Goal: Task Accomplishment & Management: Complete application form

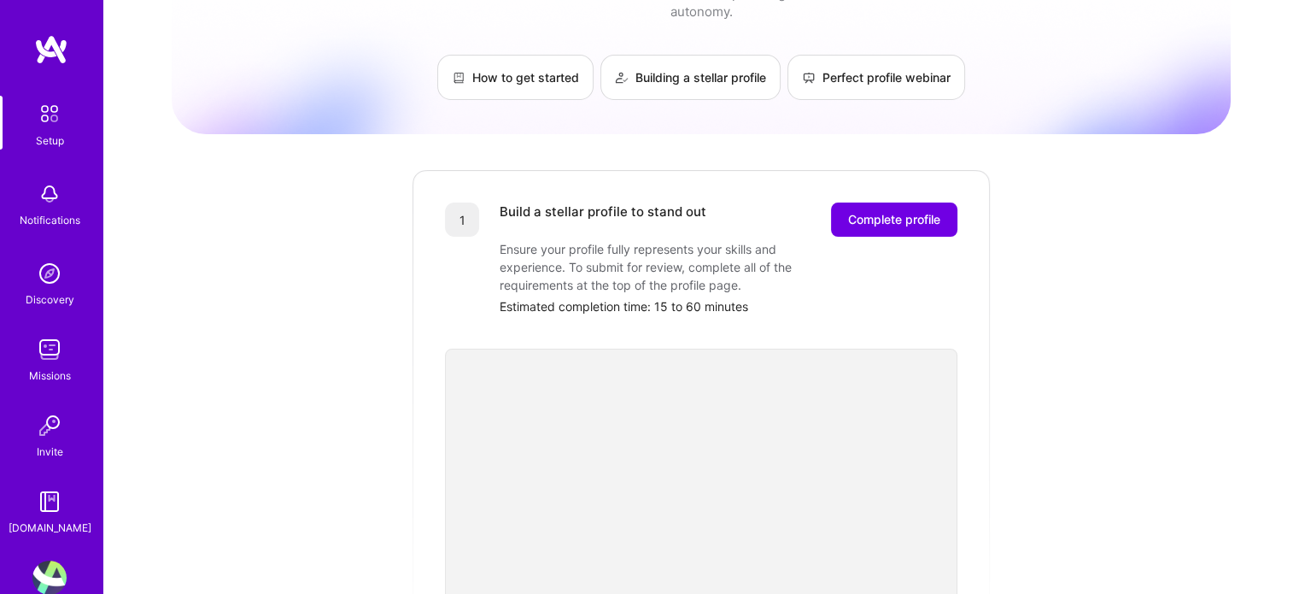
scroll to position [85, 0]
click at [900, 213] on span "Complete profile" at bounding box center [894, 221] width 92 height 17
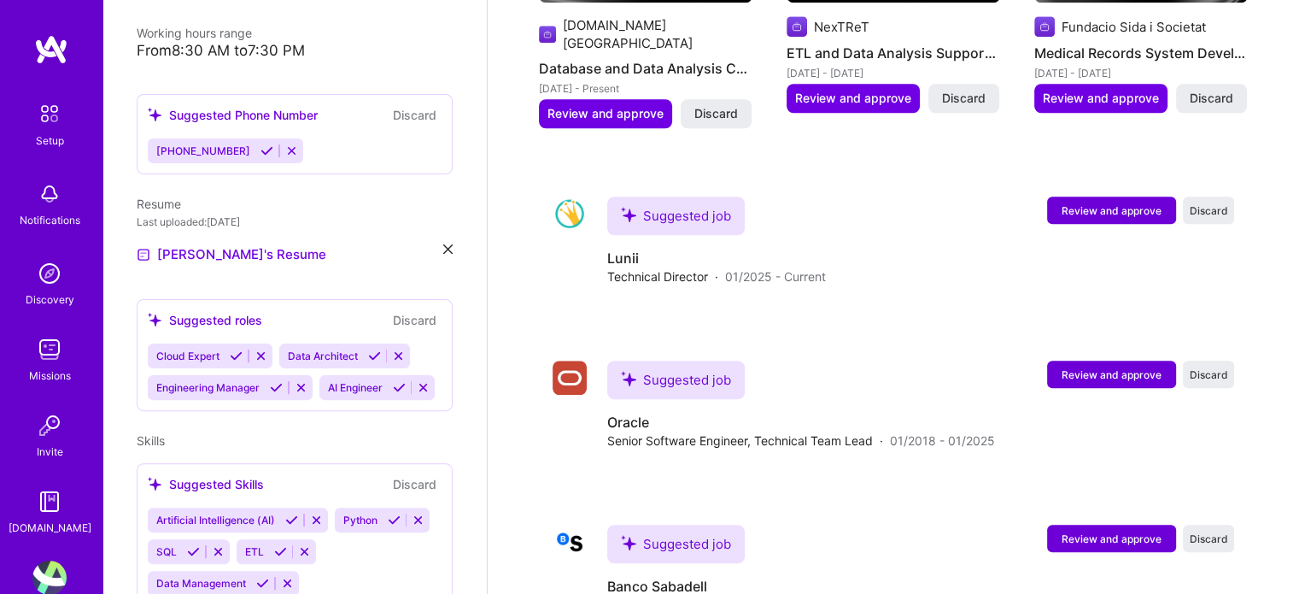
scroll to position [1395, 0]
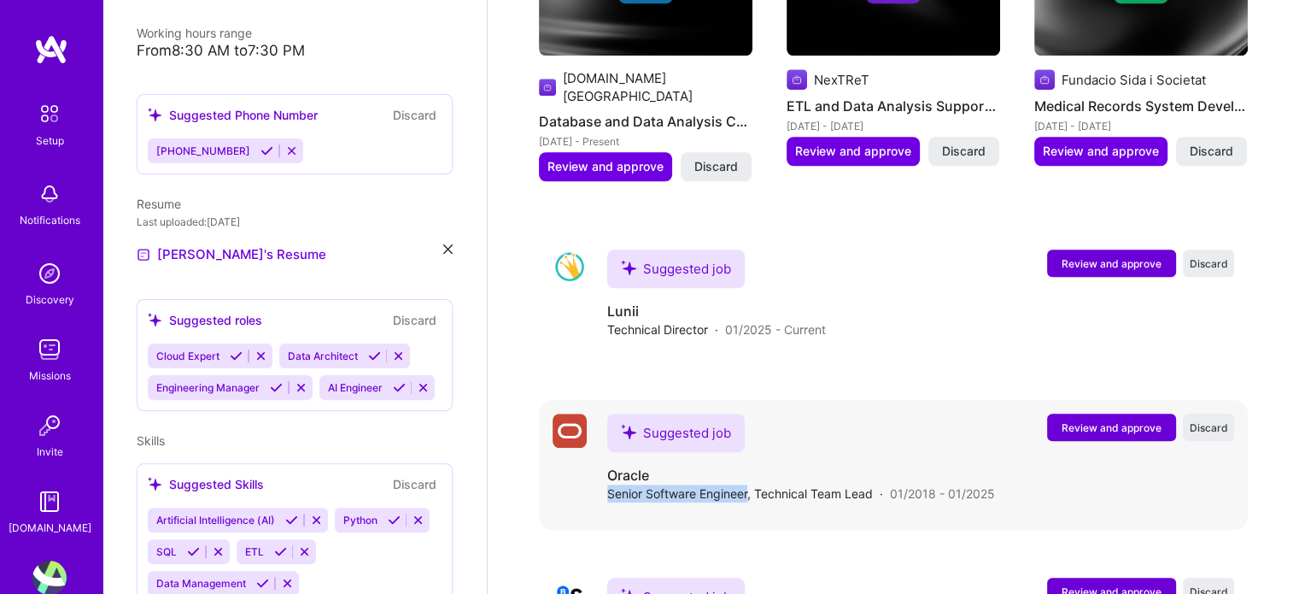
drag, startPoint x: 606, startPoint y: 454, endPoint x: 749, endPoint y: 457, distance: 143.5
click at [749, 457] on div "Suggested job Review and approve Discard Suggested job Oracle Senior Software E…" at bounding box center [893, 465] width 709 height 130
copy span "Senior Software Engineer"
click at [312, 371] on div "Cloud Expert Data Architect Engineering Manager AI Engineer" at bounding box center [295, 371] width 294 height 56
click at [289, 368] on div "Cloud Expert Data Architect Engineering Manager AI Engineer" at bounding box center [295, 371] width 294 height 56
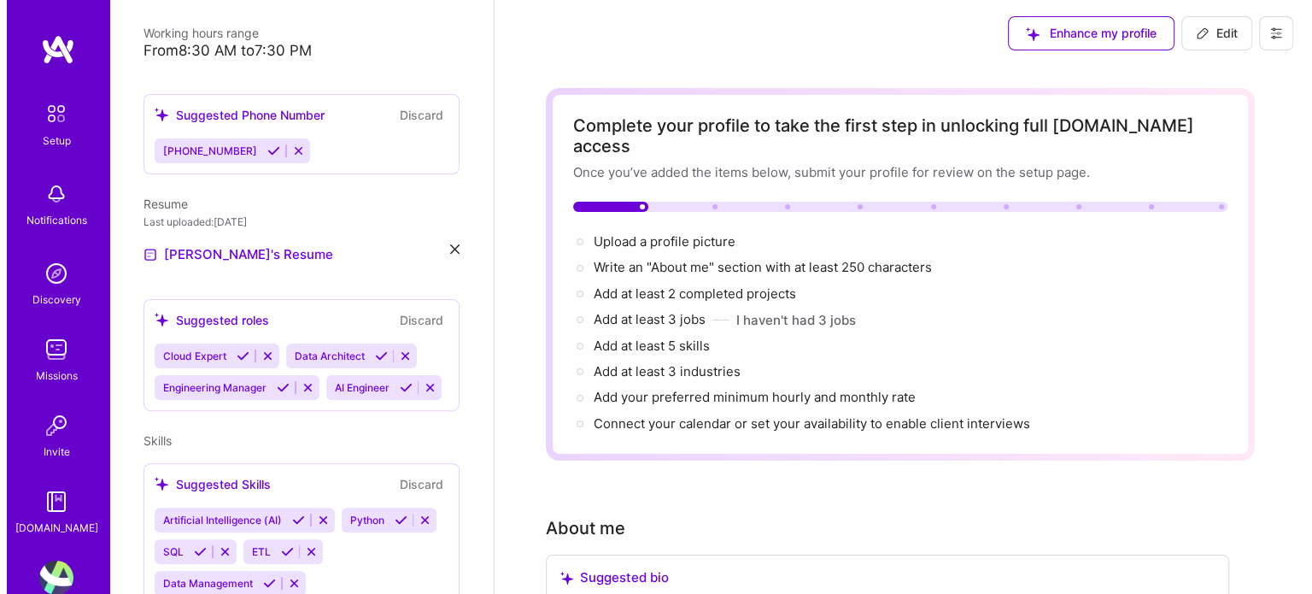
scroll to position [0, 0]
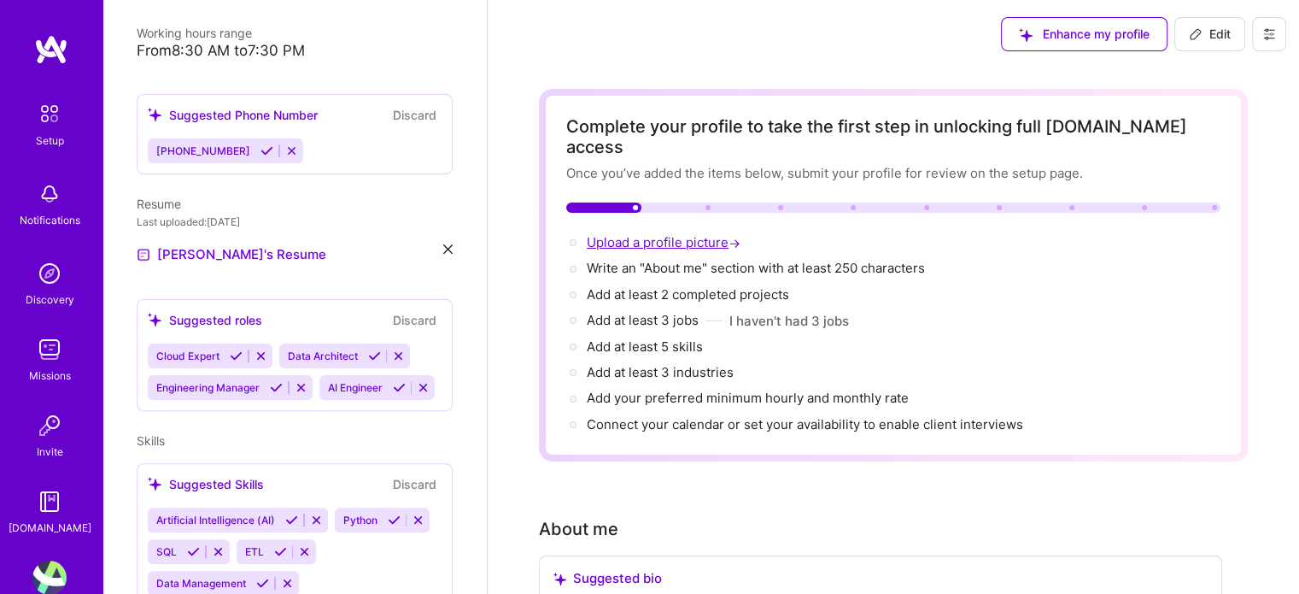
click at [666, 234] on span "Upload a profile picture →" at bounding box center [665, 242] width 157 height 16
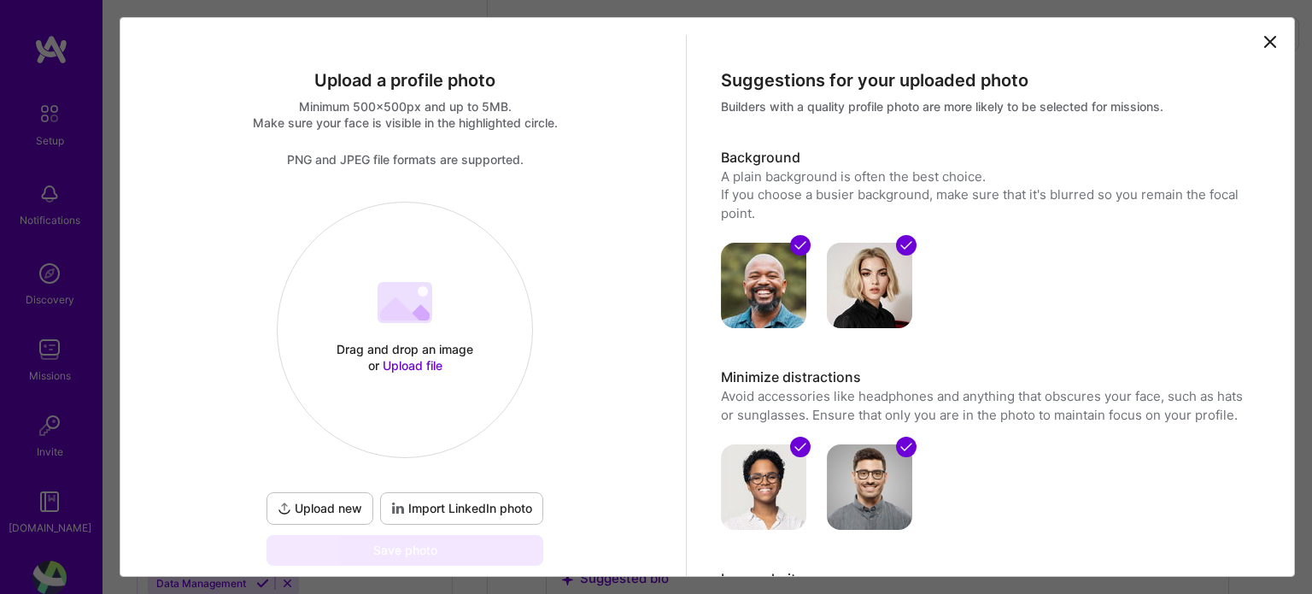
click at [392, 313] on icon at bounding box center [399, 308] width 39 height 23
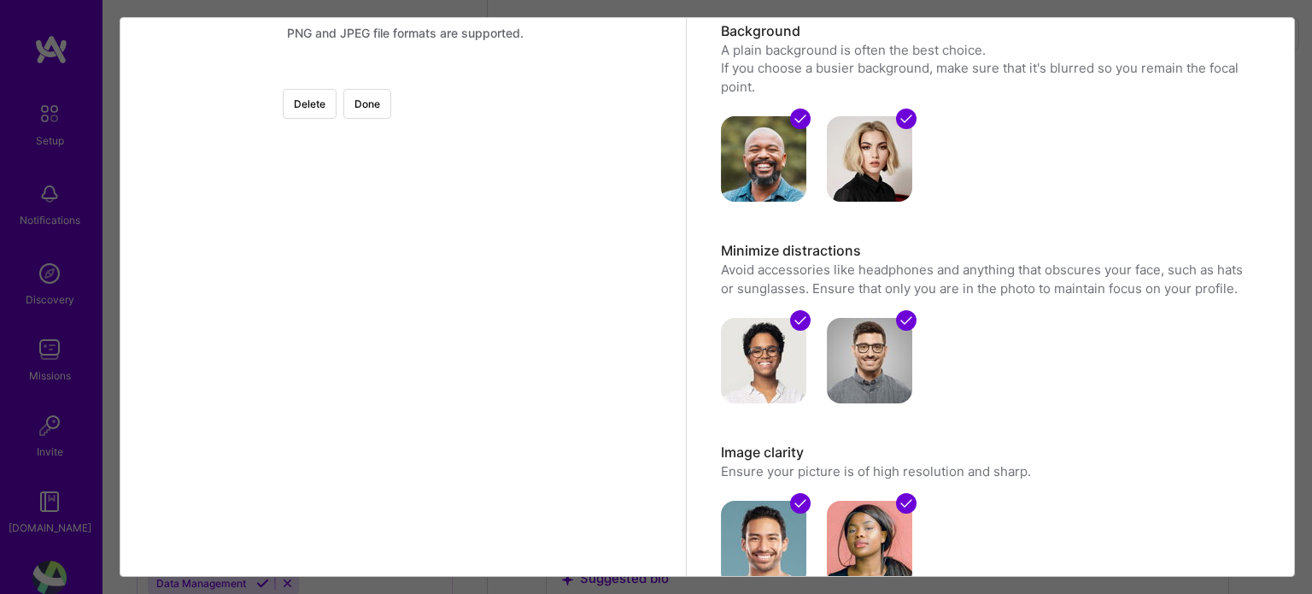
scroll to position [171, 0]
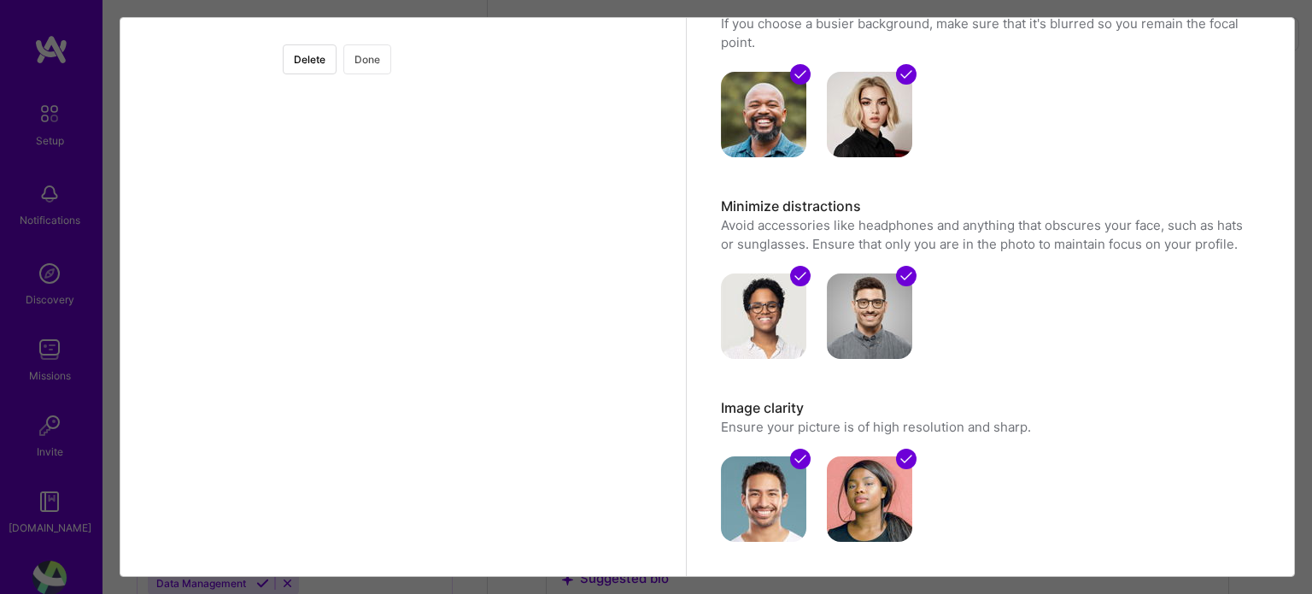
click at [391, 65] on button "Done" at bounding box center [367, 59] width 48 height 30
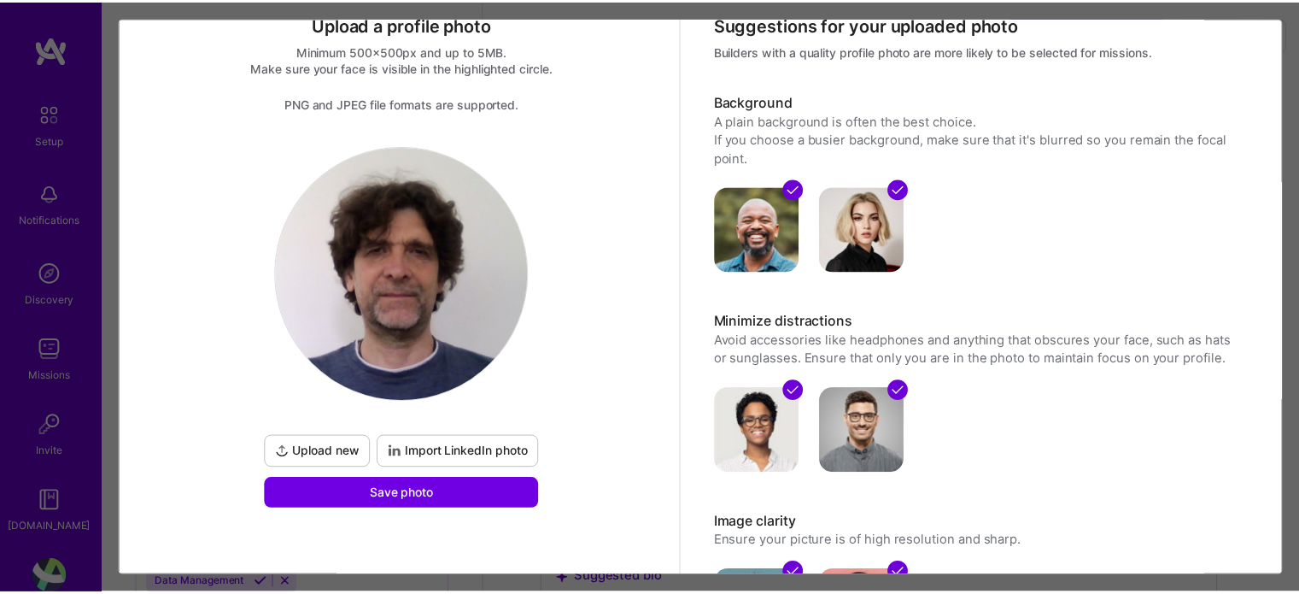
scroll to position [85, 0]
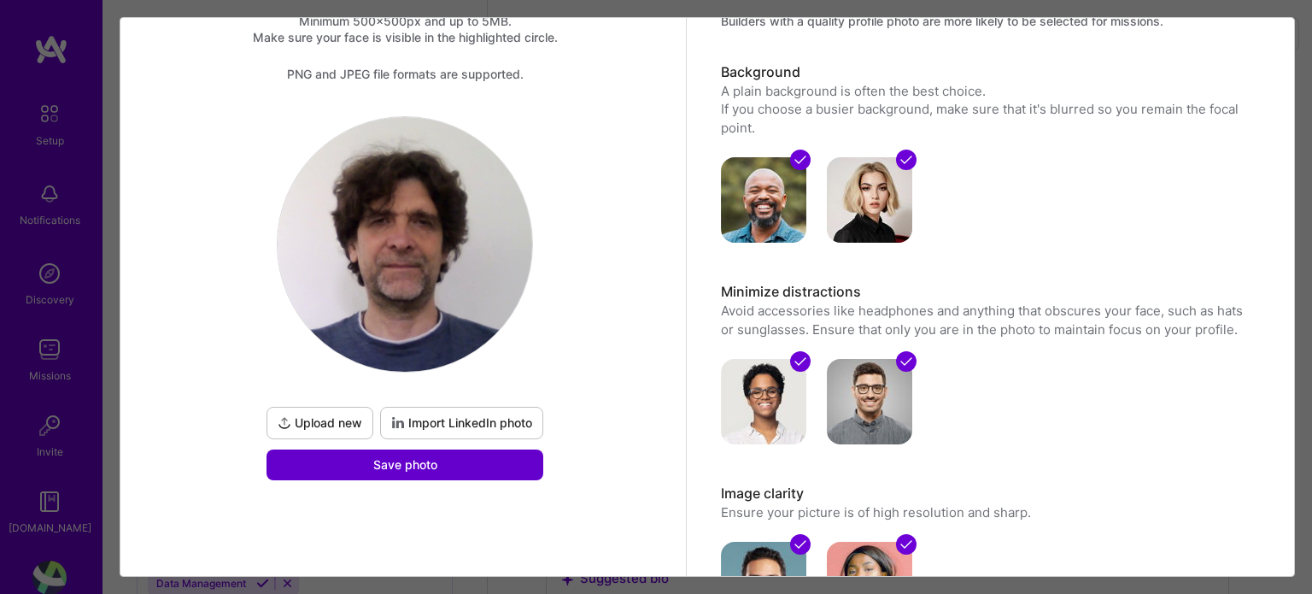
click at [406, 460] on span "Save photo" at bounding box center [405, 464] width 64 height 17
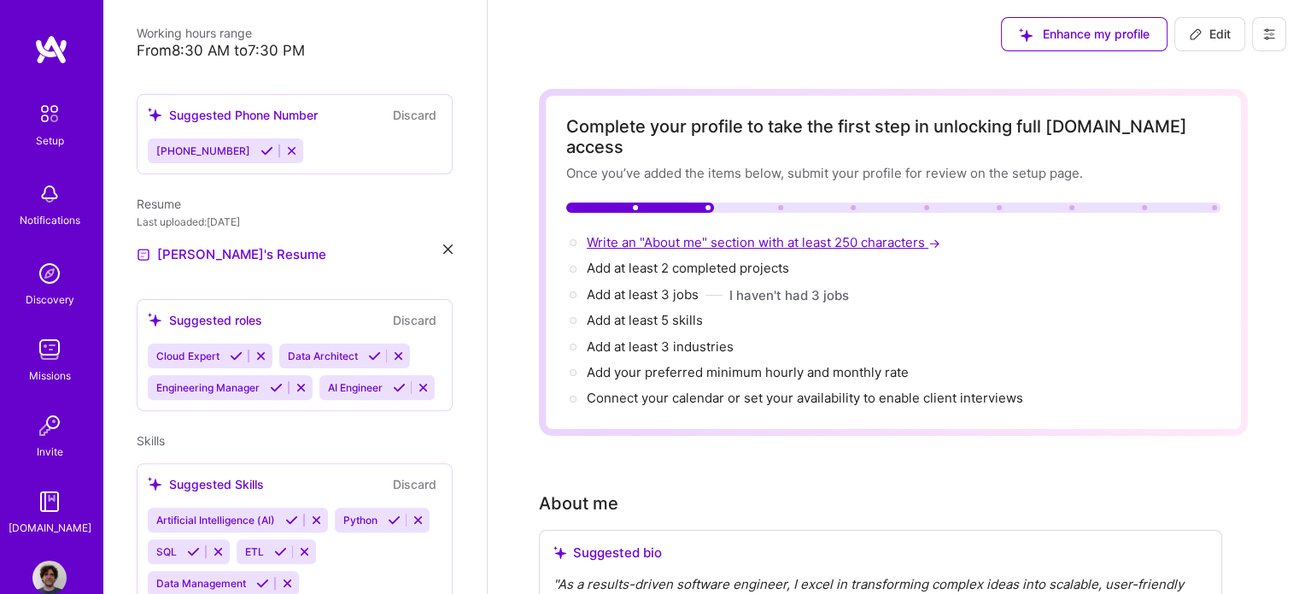
click at [844, 234] on span "Write an "About me" section with at least 250 characters →" at bounding box center [765, 242] width 357 height 16
select select "US"
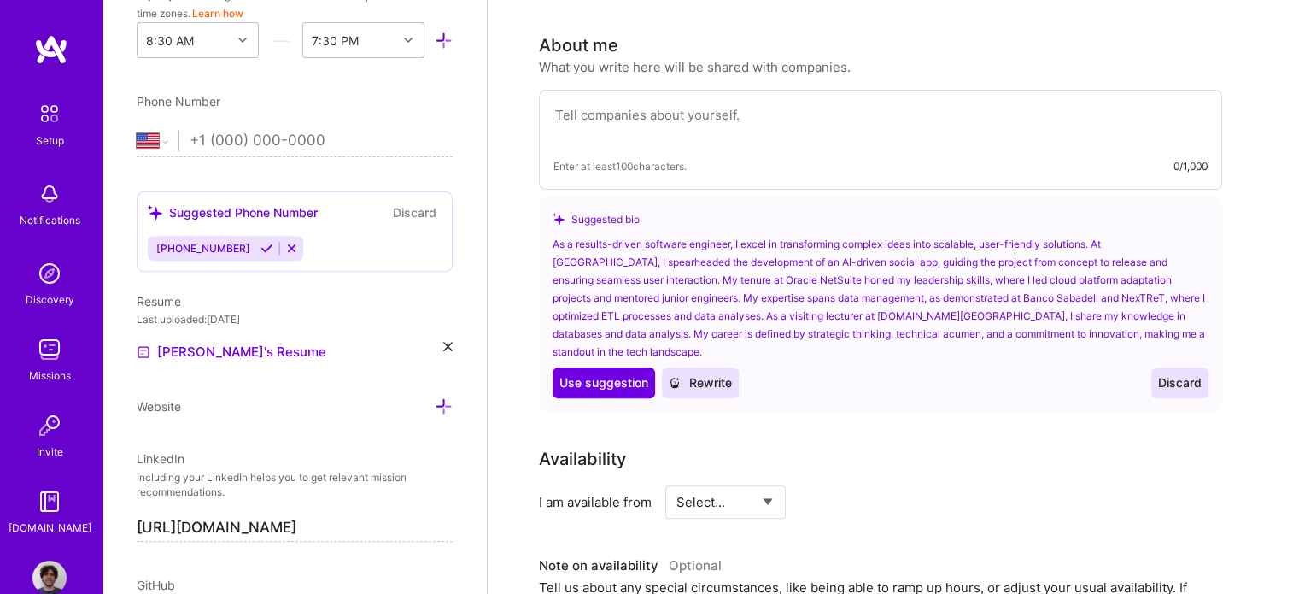
scroll to position [465, 0]
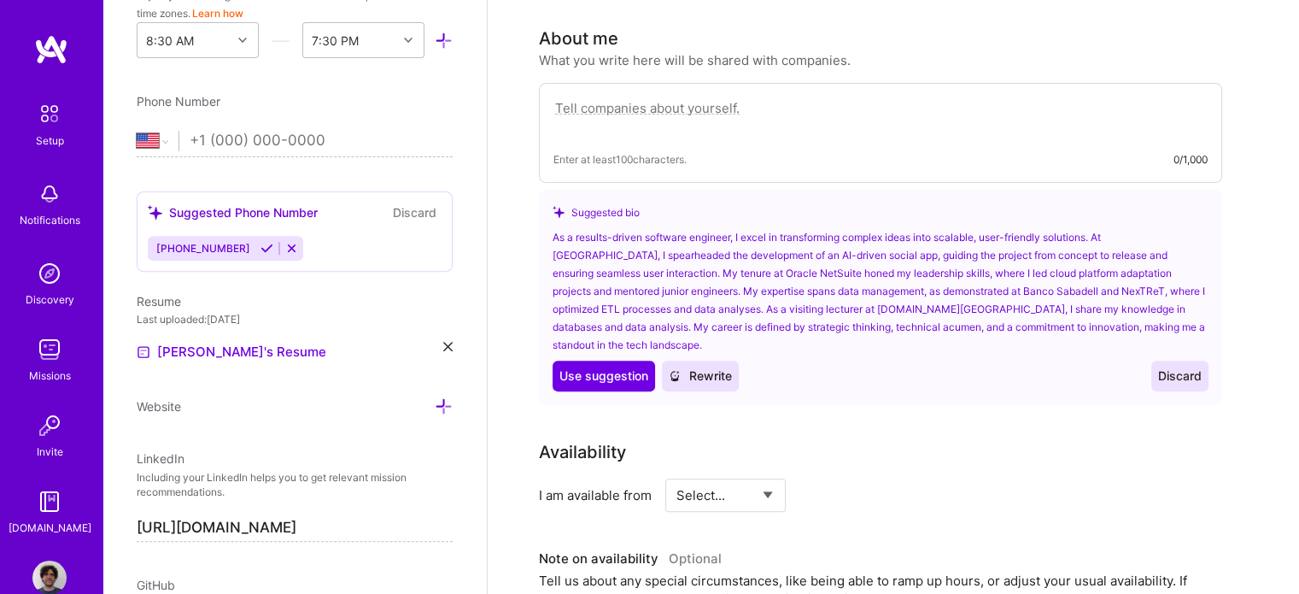
click at [698, 282] on div "As a results-driven software engineer, I excel in transforming complex ideas in…" at bounding box center [881, 291] width 656 height 126
click at [735, 278] on div "As a results-driven software engineer, I excel in transforming complex ideas in…" at bounding box center [881, 291] width 656 height 126
click at [704, 367] on span "Rewrite" at bounding box center [700, 375] width 63 height 17
click at [705, 367] on span "Rewrite" at bounding box center [700, 375] width 63 height 17
click at [606, 367] on span "Use suggestion" at bounding box center [603, 375] width 89 height 17
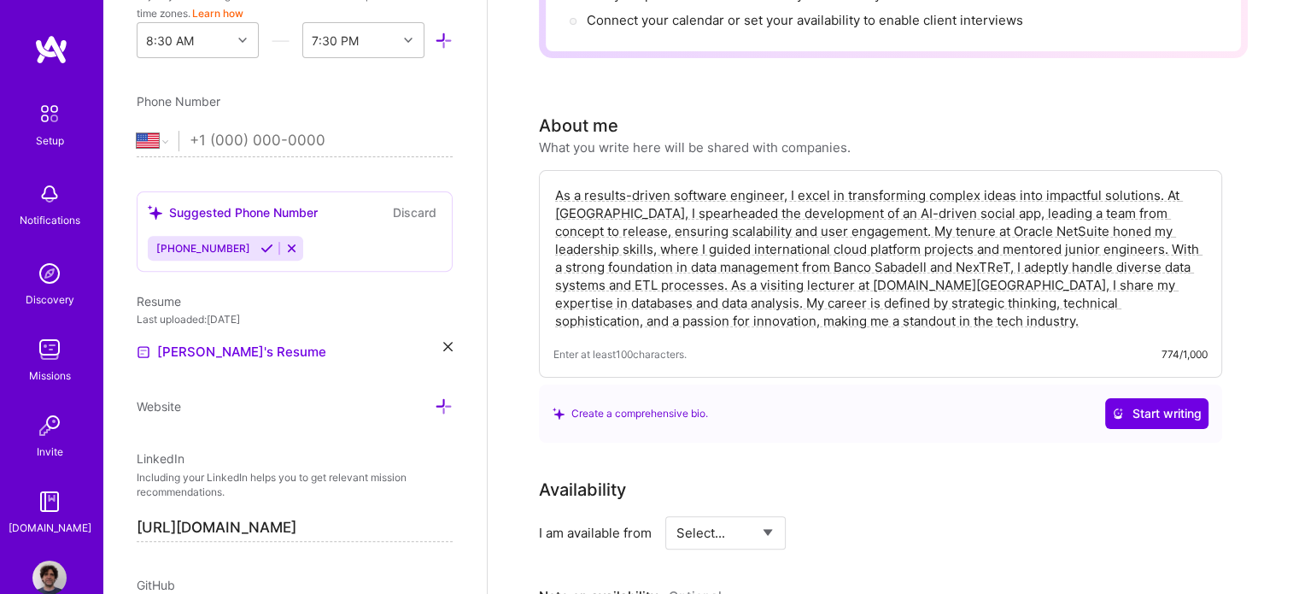
scroll to position [294, 0]
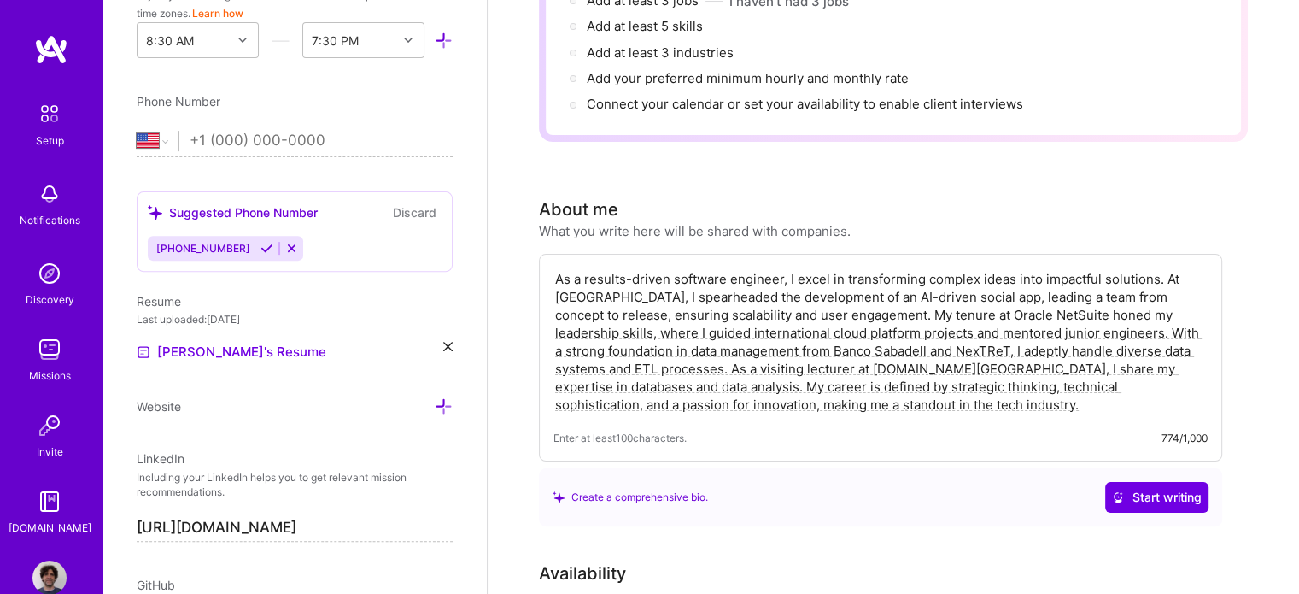
click at [1164, 268] on textarea "As a results-driven software engineer, I excel in transforming complex ideas in…" at bounding box center [880, 341] width 654 height 147
click at [814, 290] on textarea "As a results-driven software engineer, I excel in transforming complex ideas in…" at bounding box center [880, 341] width 654 height 147
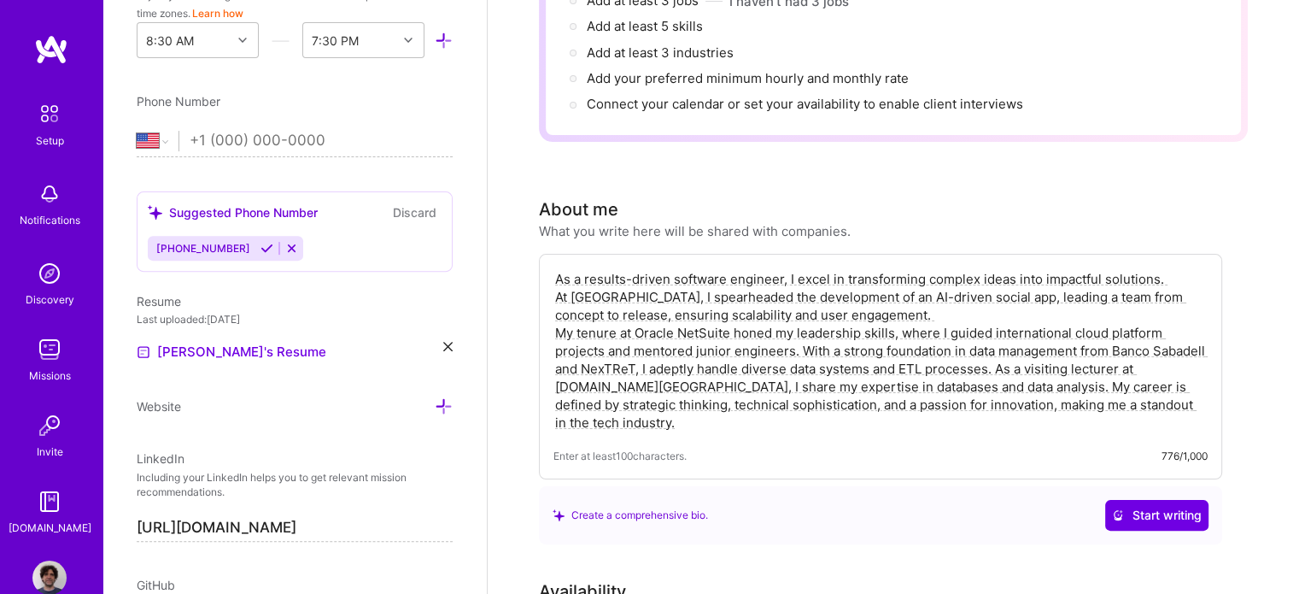
click at [799, 323] on textarea "As a results-driven software engineer, I excel in transforming complex ideas in…" at bounding box center [880, 350] width 654 height 165
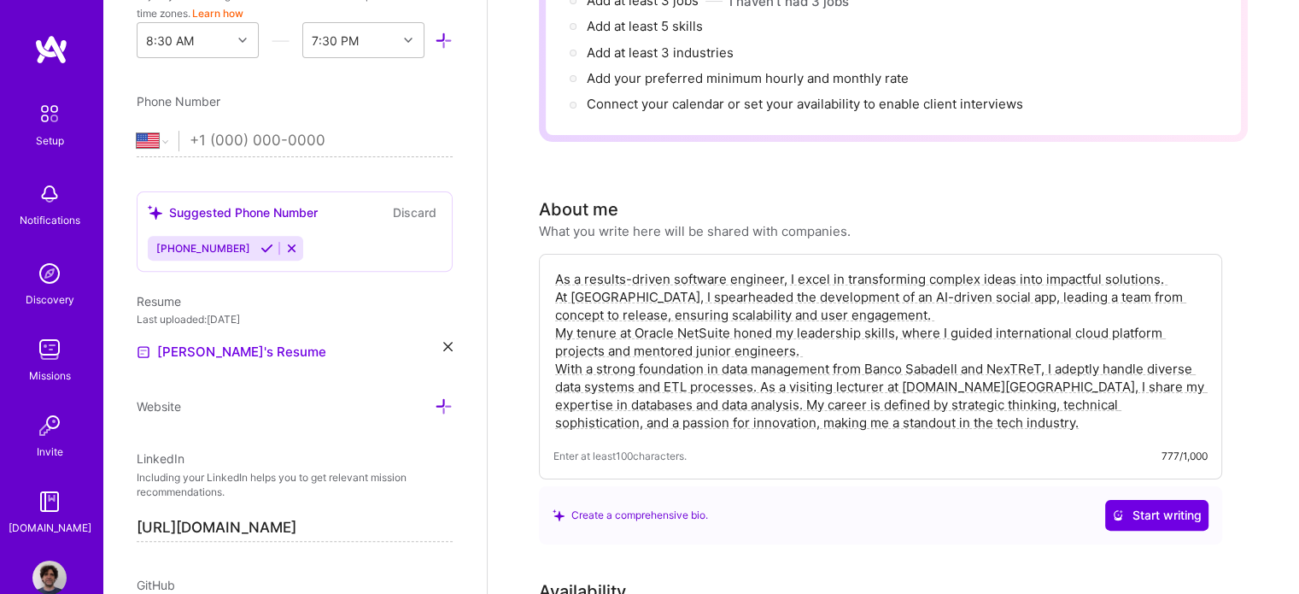
click at [764, 360] on textarea "As a results-driven software engineer, I excel in transforming complex ideas in…" at bounding box center [880, 350] width 654 height 165
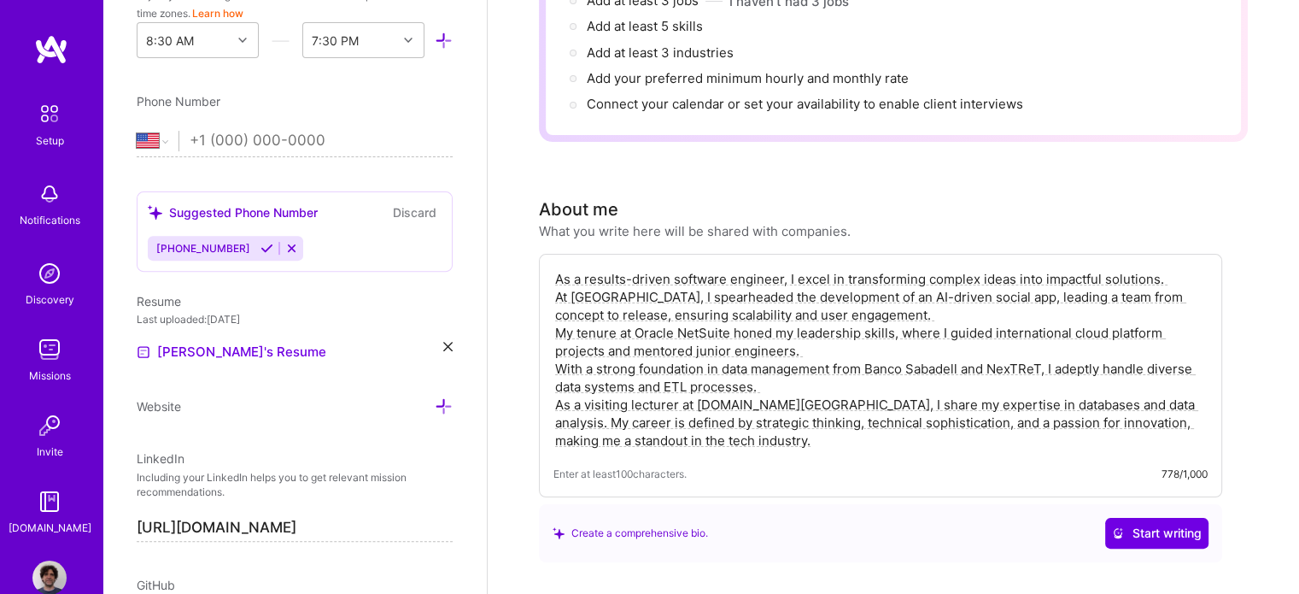
click at [770, 356] on textarea "As a results-driven software engineer, I excel in transforming complex ideas in…" at bounding box center [880, 359] width 654 height 183
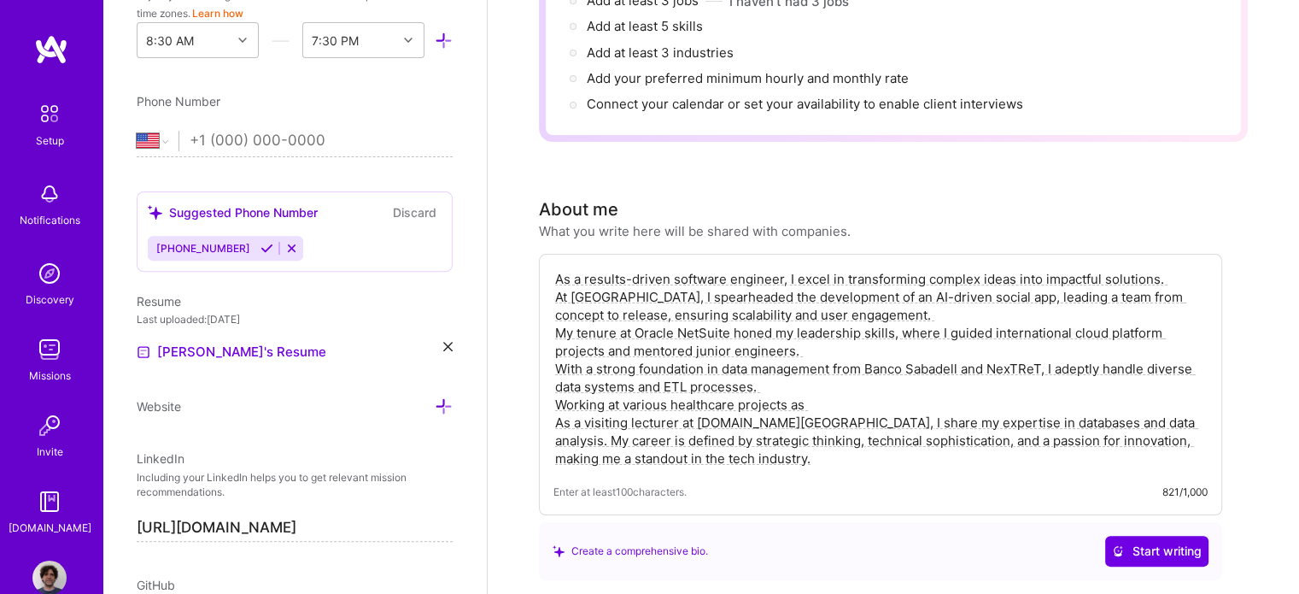
click at [845, 380] on textarea "As a results-driven software engineer, I excel in transforming complex ideas in…" at bounding box center [880, 368] width 654 height 201
click at [761, 382] on textarea "As a results-driven software engineer, I excel in transforming complex ideas in…" at bounding box center [880, 368] width 654 height 201
click at [886, 378] on textarea "As a results-driven software engineer, I excel in transforming complex ideas in…" at bounding box center [880, 368] width 654 height 201
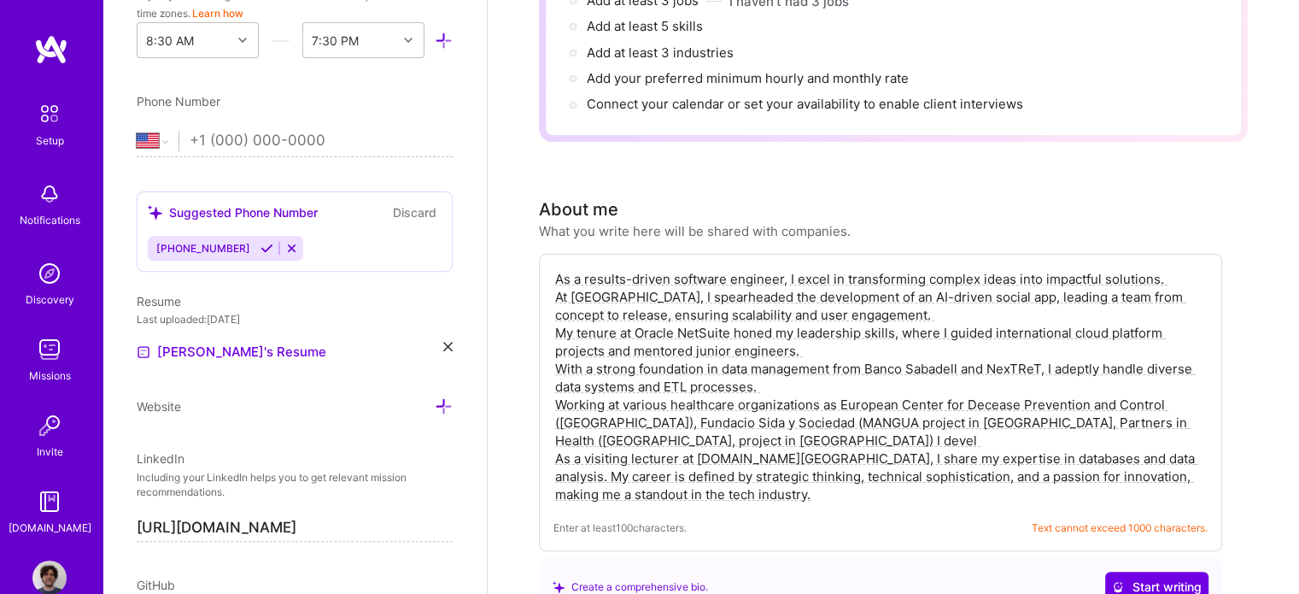
drag, startPoint x: 667, startPoint y: 419, endPoint x: 616, endPoint y: 419, distance: 51.2
click at [616, 419] on textarea "As a results-driven software engineer, I excel in transforming complex ideas in…" at bounding box center [880, 386] width 654 height 237
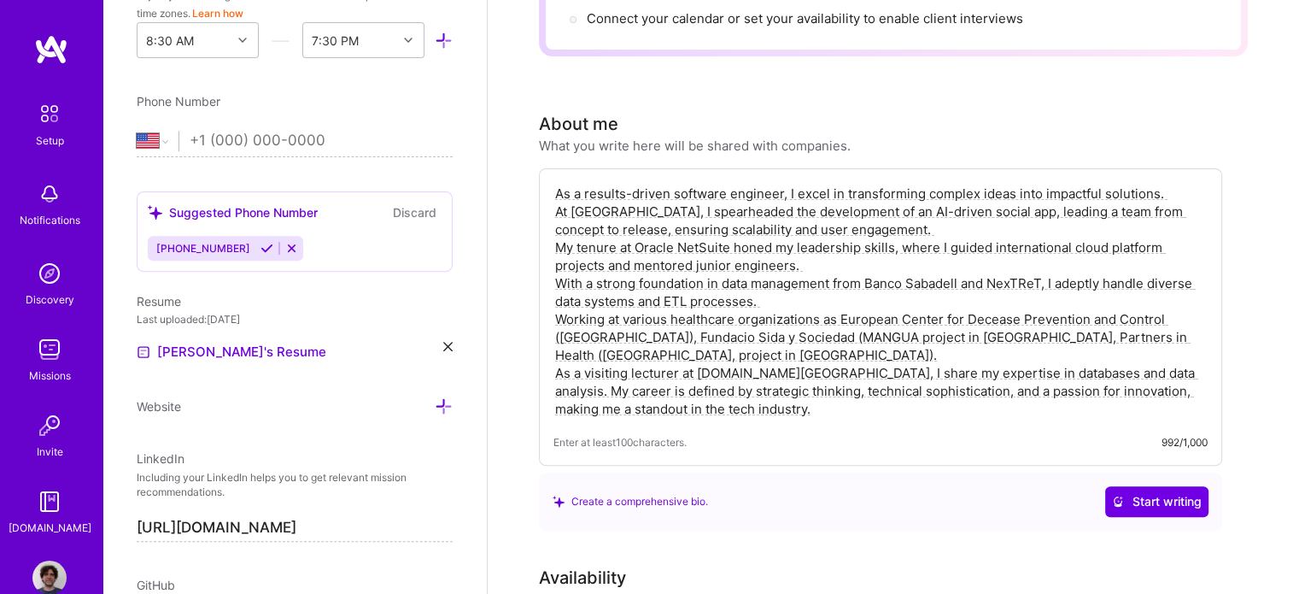
drag, startPoint x: 762, startPoint y: 388, endPoint x: 735, endPoint y: 385, distance: 26.6
click at [735, 385] on textarea "As a results-driven software engineer, I excel in transforming complex ideas in…" at bounding box center [880, 301] width 654 height 237
click at [758, 379] on textarea "As a results-driven software engineer, I excel in transforming complex ideas in…" at bounding box center [880, 301] width 654 height 237
drag, startPoint x: 758, startPoint y: 379, endPoint x: 547, endPoint y: 142, distance: 317.0
click at [547, 142] on div "About me What you write here will be shared with companies. Enter at least 100 …" at bounding box center [880, 320] width 683 height 419
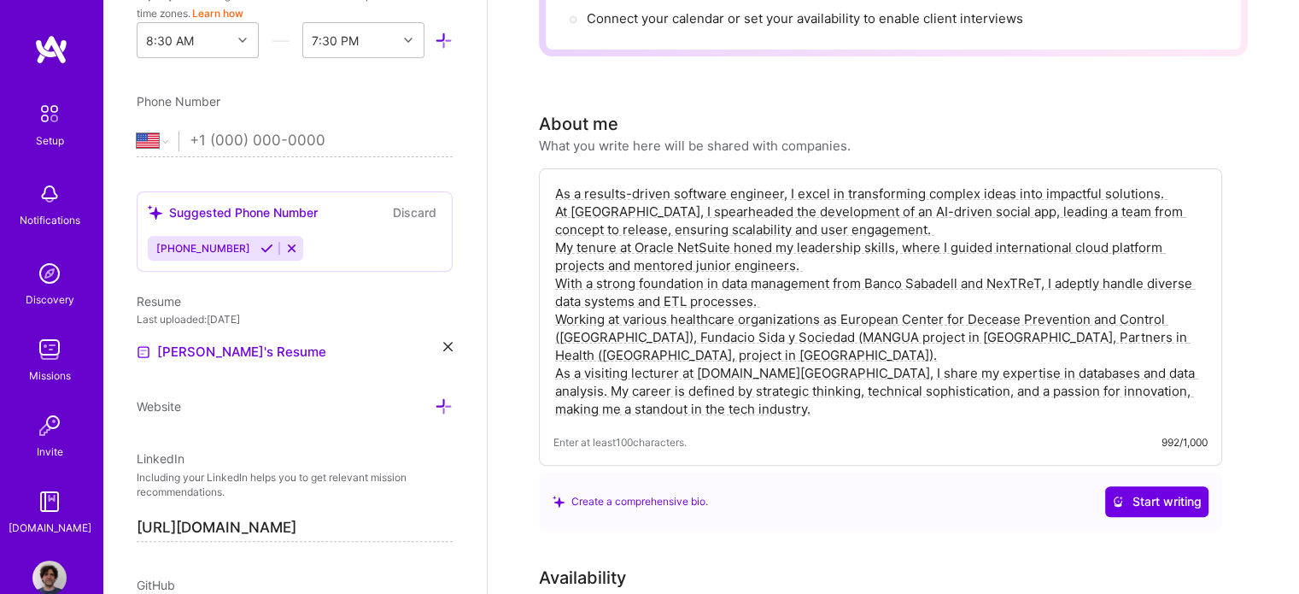
type textarea "As a results-driven software engineer, I excel in transforming complex ideas in…"
click at [1036, 489] on div "Create a comprehensive bio. Start writing" at bounding box center [881, 501] width 656 height 31
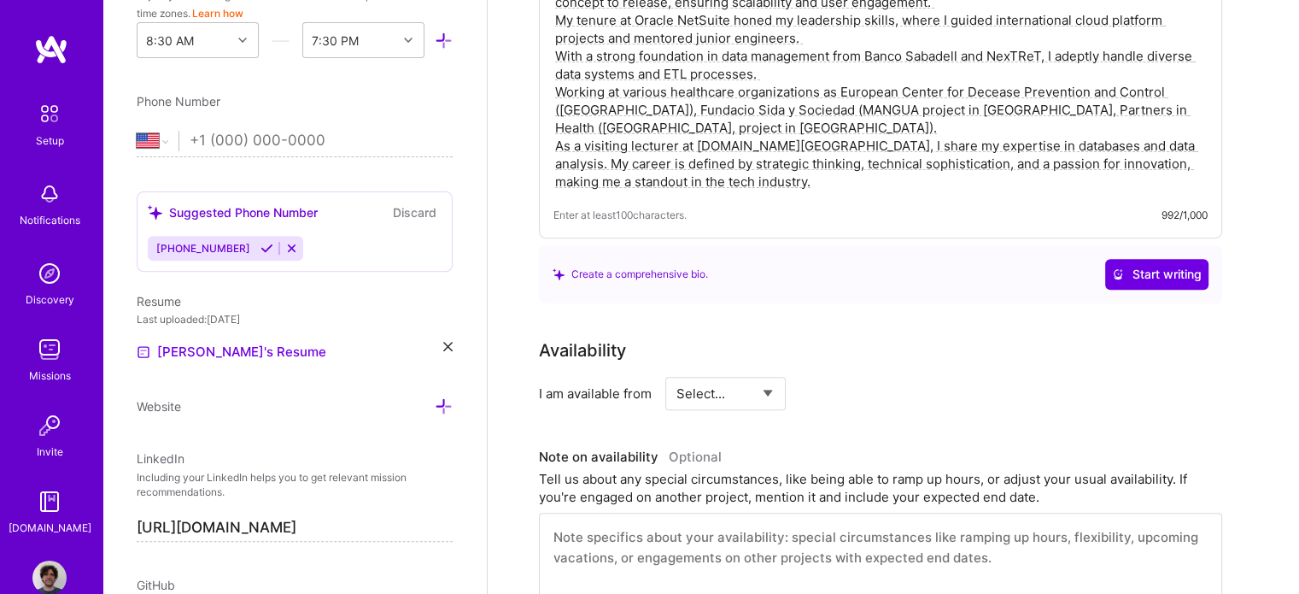
scroll to position [635, 0]
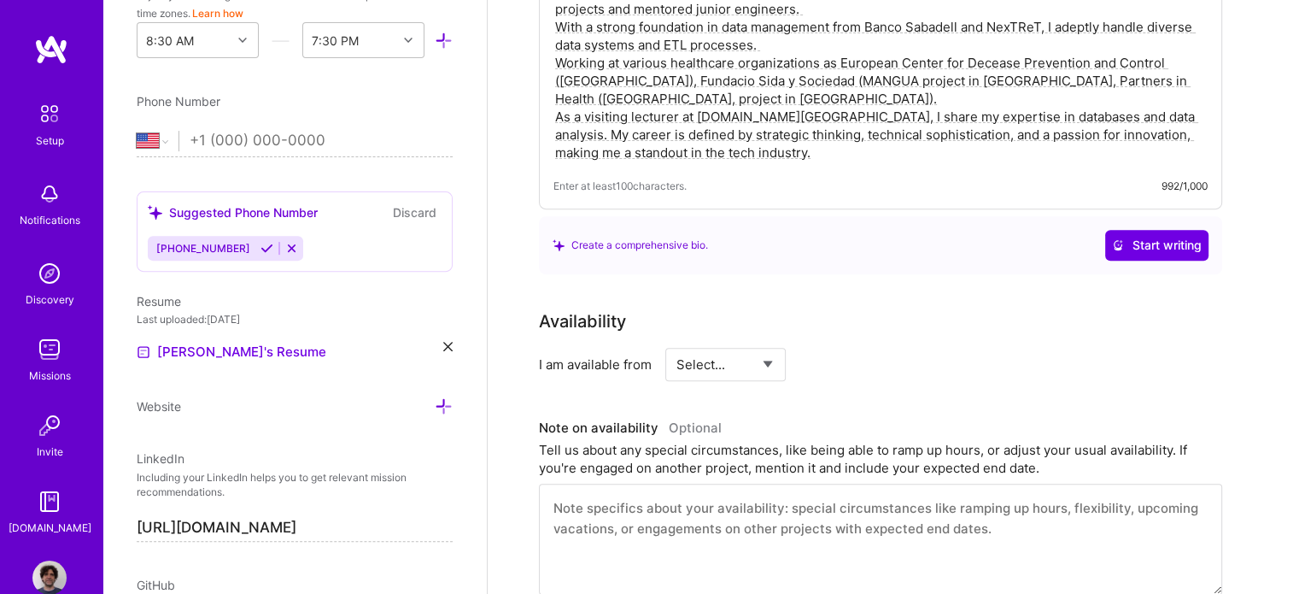
click at [769, 342] on select "Select... Right Now Future Date Not Available" at bounding box center [725, 364] width 98 height 44
select select "Right Now"
click at [676, 342] on select "Select... Right Now Future Date Not Available" at bounding box center [725, 364] width 98 height 44
click at [848, 348] on input at bounding box center [881, 364] width 102 height 33
click at [857, 348] on input at bounding box center [881, 364] width 102 height 33
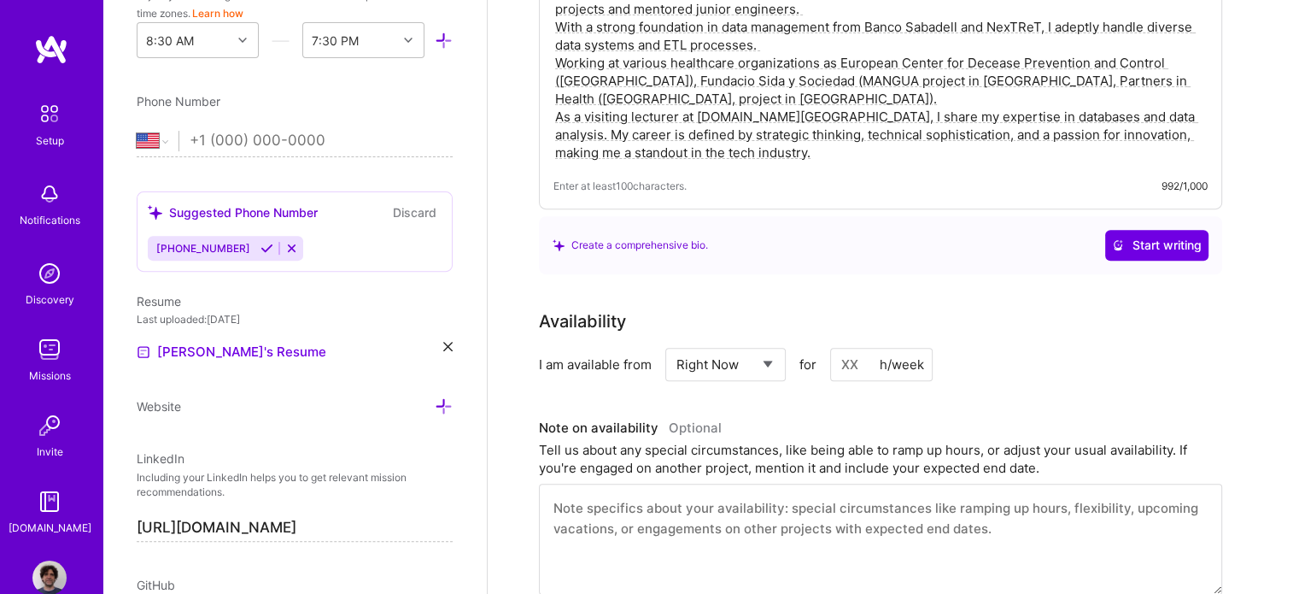
click at [974, 348] on div "I am available from Select... Right Now Future Date Not Available for h/week" at bounding box center [880, 364] width 683 height 33
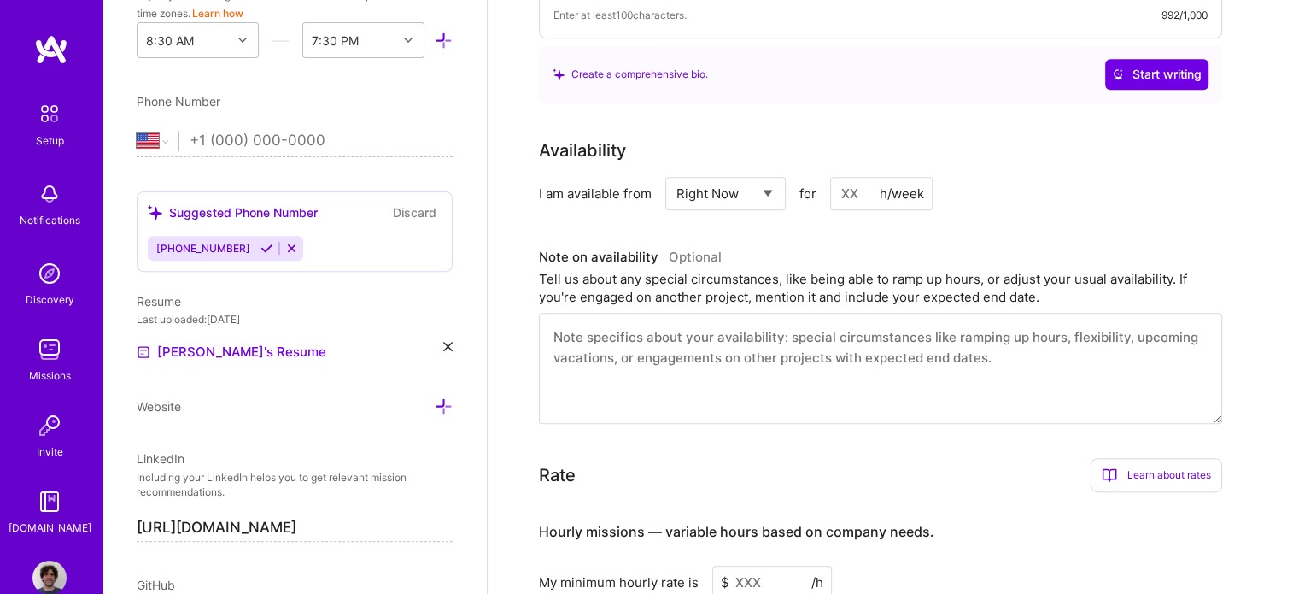
scroll to position [892, 0]
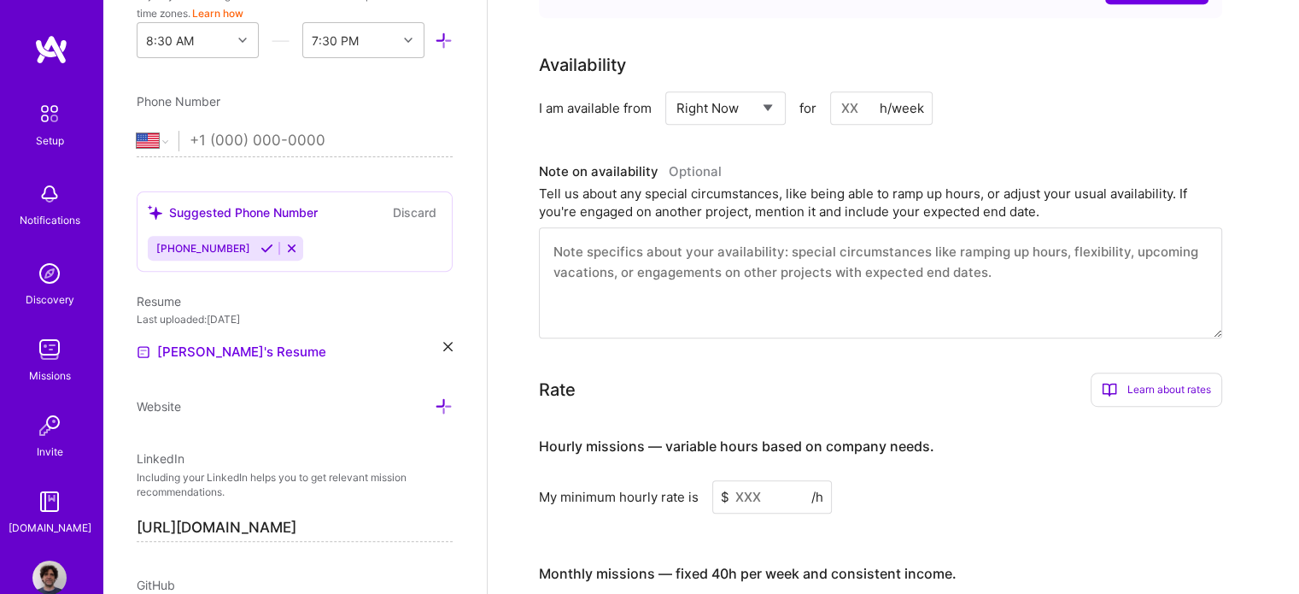
click at [561, 227] on textarea at bounding box center [880, 282] width 683 height 111
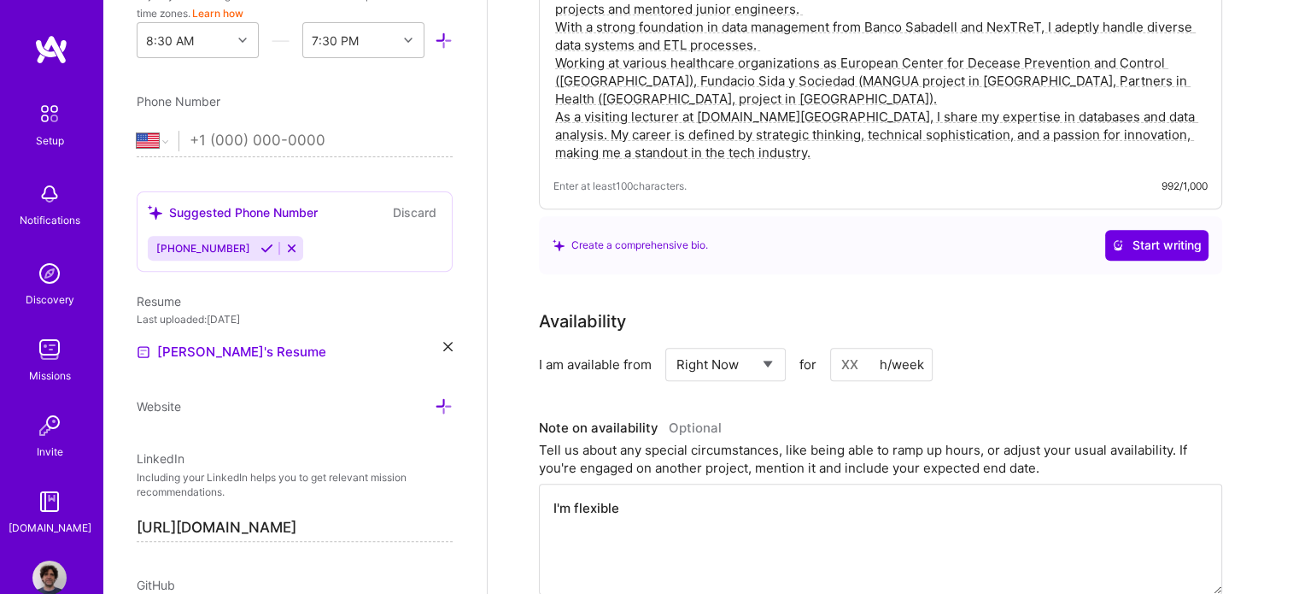
scroll to position [550, 0]
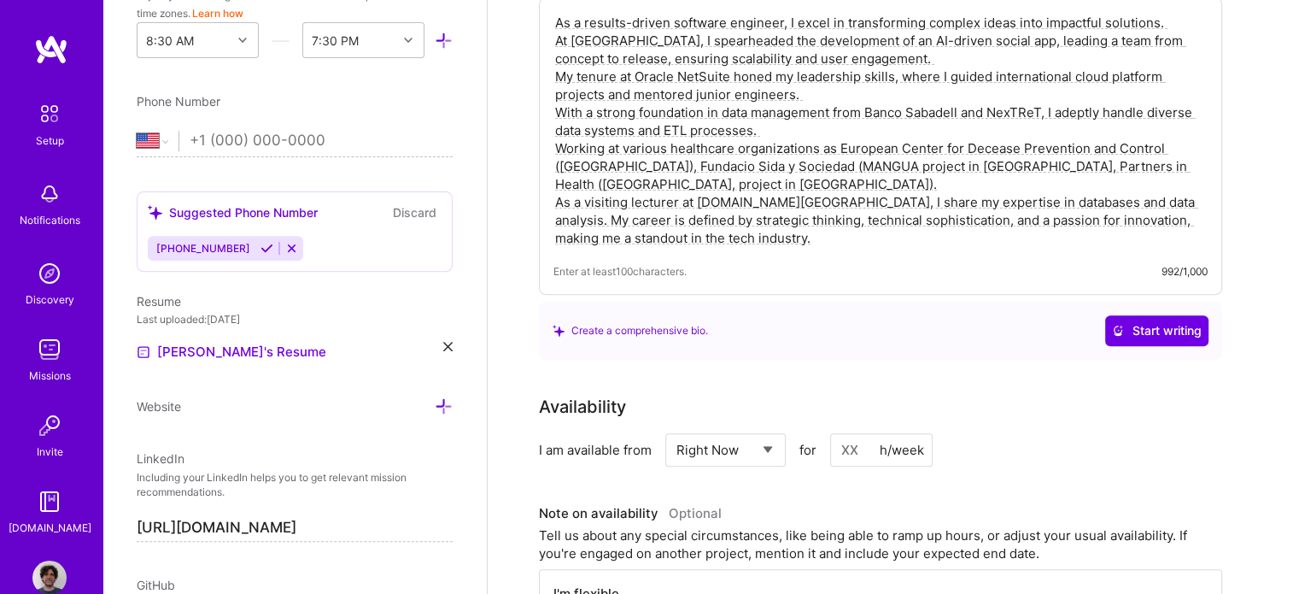
type textarea "I'm flexible"
click at [859, 433] on input at bounding box center [881, 449] width 102 height 33
click at [908, 441] on div "h/week" at bounding box center [902, 450] width 44 height 18
click at [881, 441] on div "h/week" at bounding box center [902, 450] width 44 height 18
click at [840, 433] on input at bounding box center [881, 449] width 102 height 33
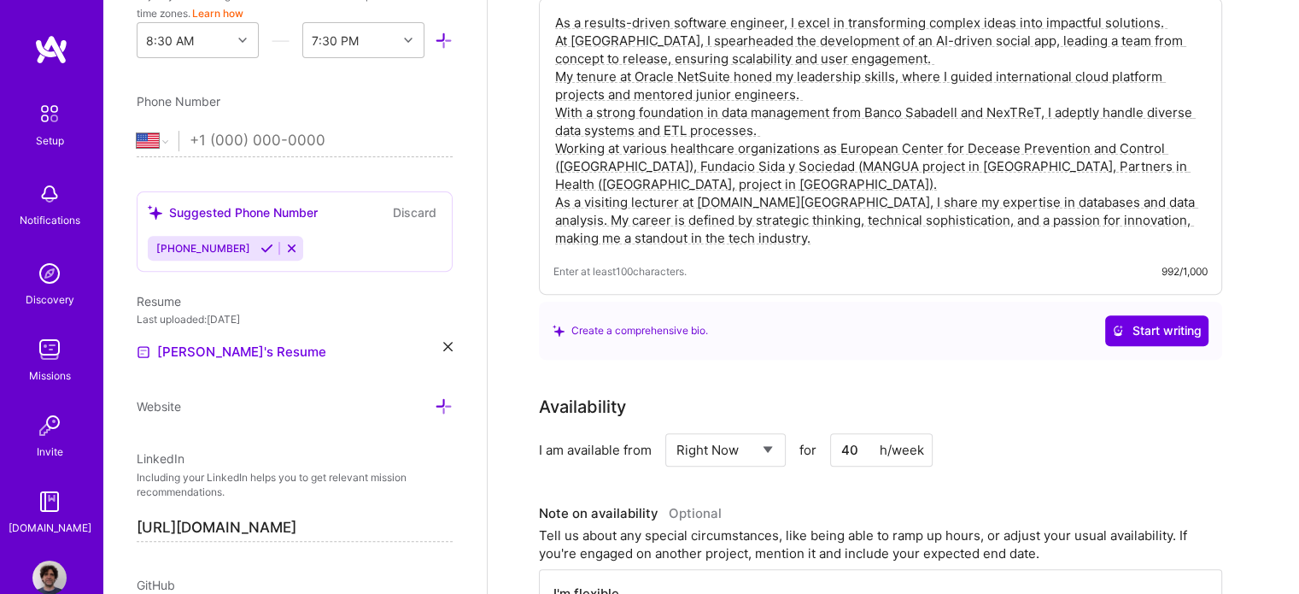
type input "40"
click at [913, 459] on div "Availability I am available from Select... Right Now Future Date Not Available …" at bounding box center [893, 537] width 709 height 286
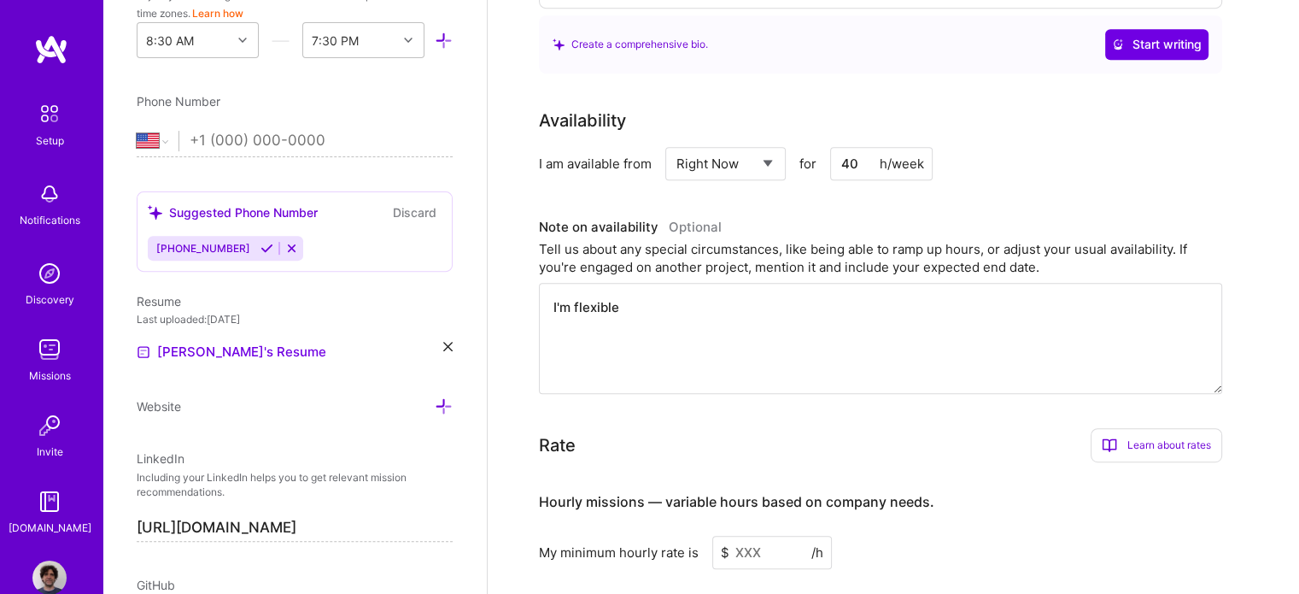
scroll to position [892, 0]
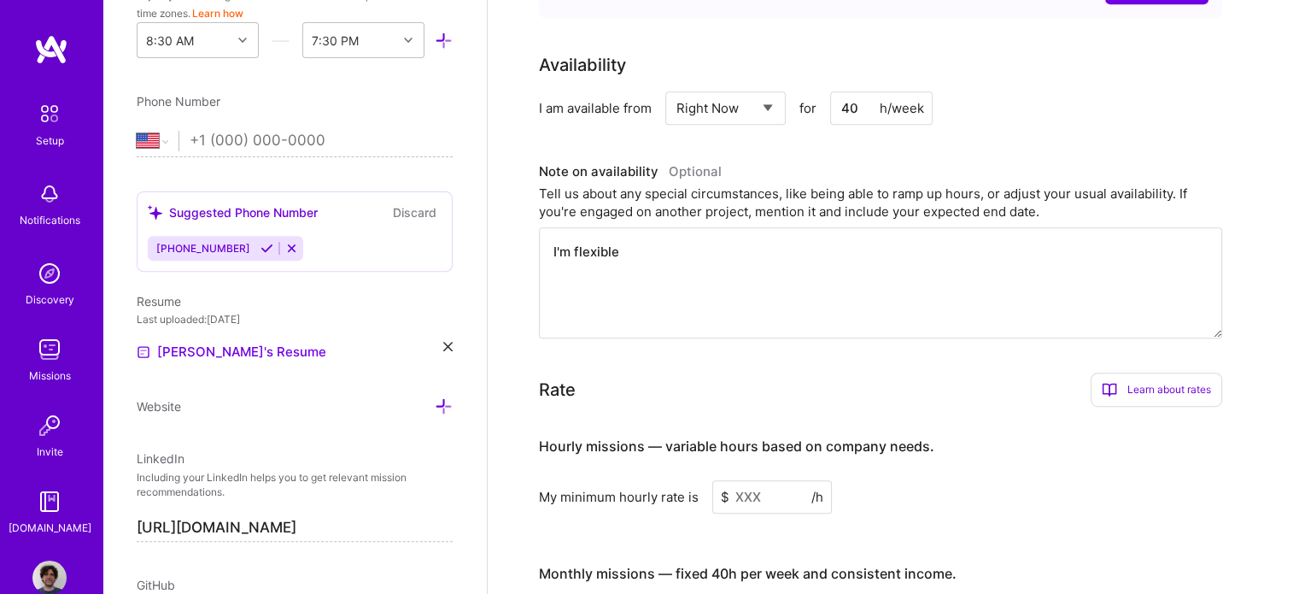
click at [631, 227] on textarea "I'm flexible" at bounding box center [880, 282] width 683 height 111
click at [757, 234] on textarea "I'm flexible" at bounding box center [880, 282] width 683 height 111
click at [921, 227] on textarea "I'm flexible, just sometimes teaching at university but" at bounding box center [880, 282] width 683 height 111
type textarea "I'm flexible, just sometimes teaching at university but it's just take some hou…"
click at [1167, 372] on div "Learn about rates" at bounding box center [1157, 389] width 132 height 34
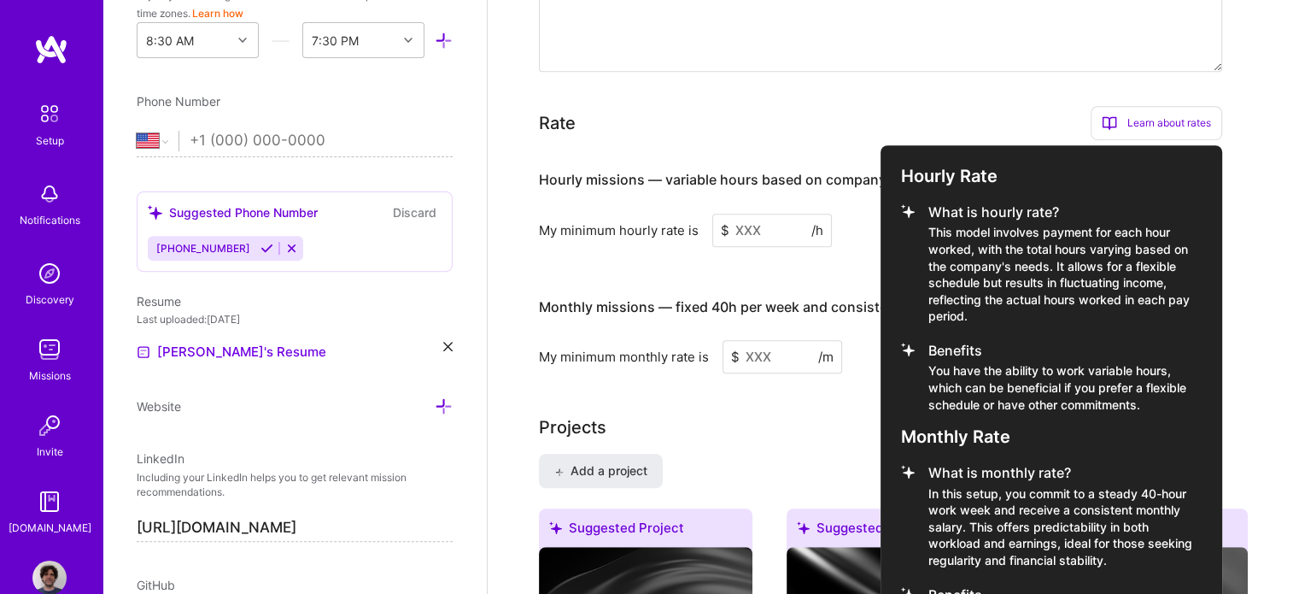
scroll to position [1148, 0]
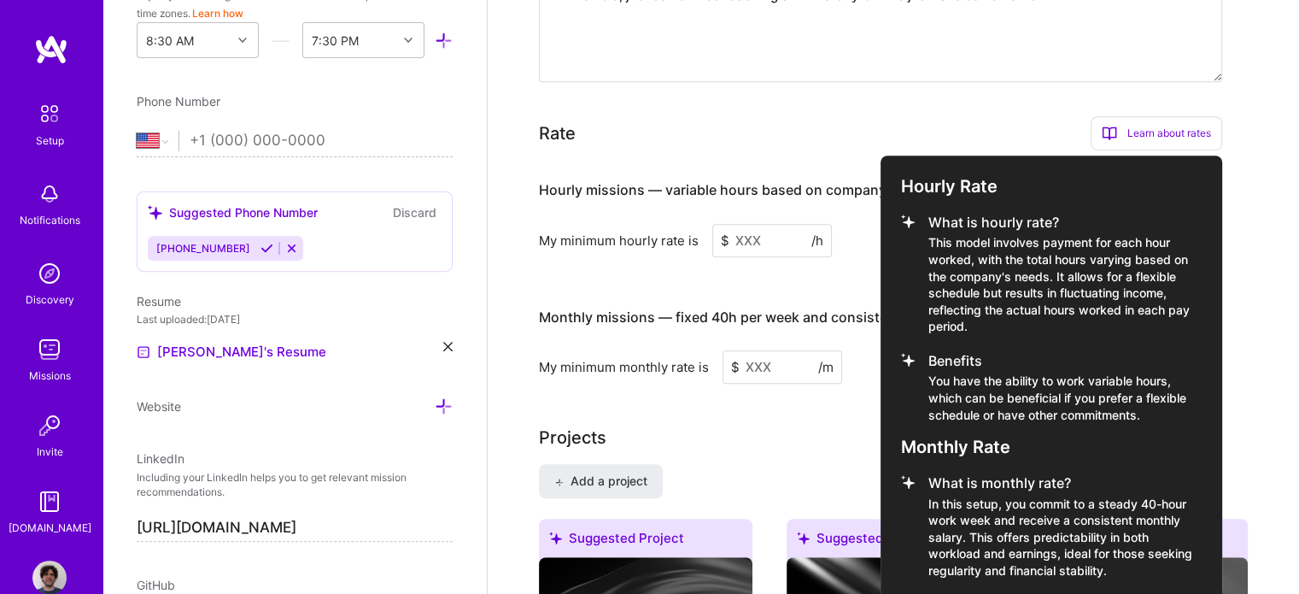
click at [765, 254] on div at bounding box center [649, 297] width 1299 height 594
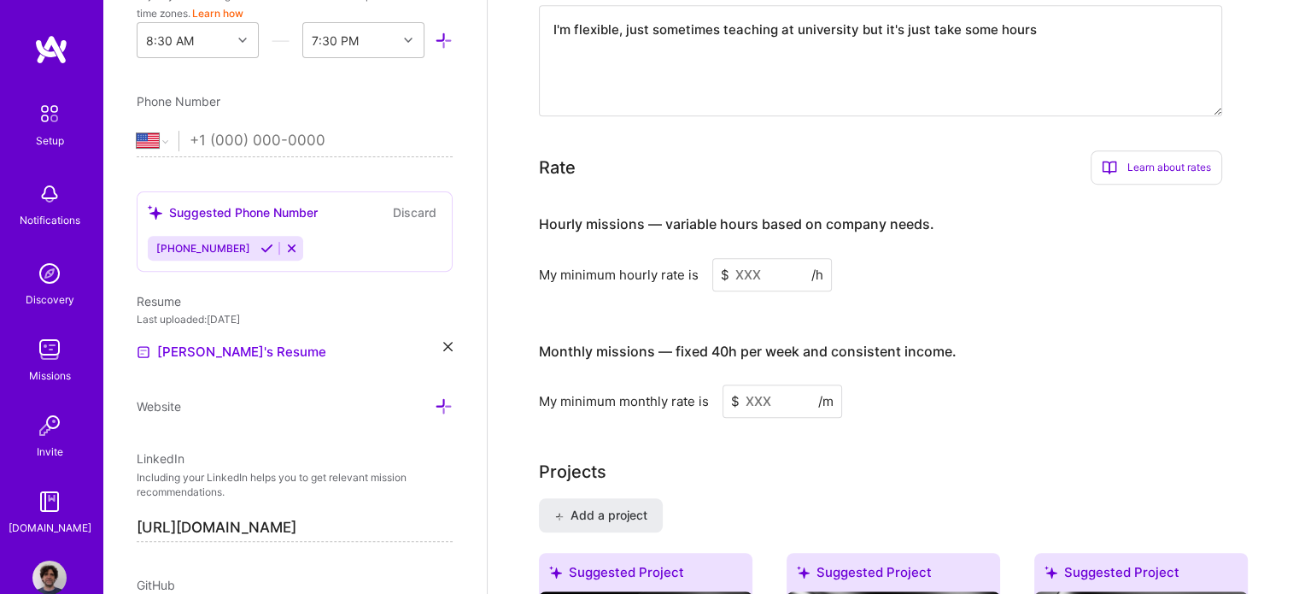
scroll to position [1084, 0]
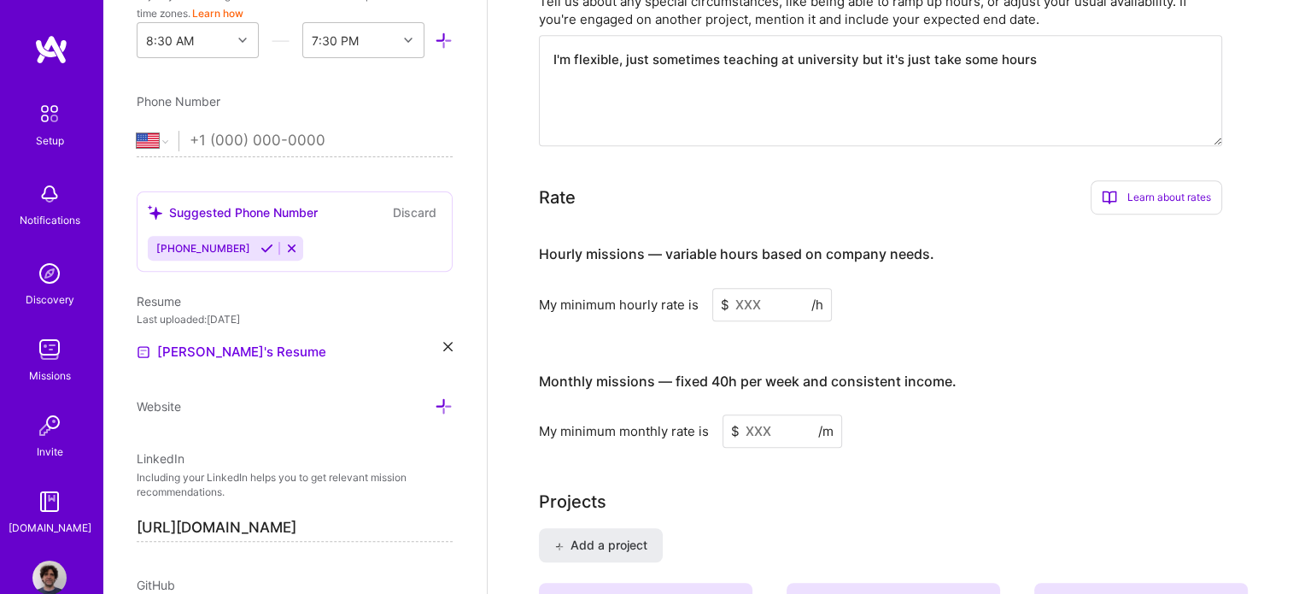
click at [719, 373] on h4 "Monthly missions — fixed 40h per week and consistent income." at bounding box center [748, 381] width 418 height 16
click at [748, 414] on input at bounding box center [783, 430] width 120 height 33
type input "800"
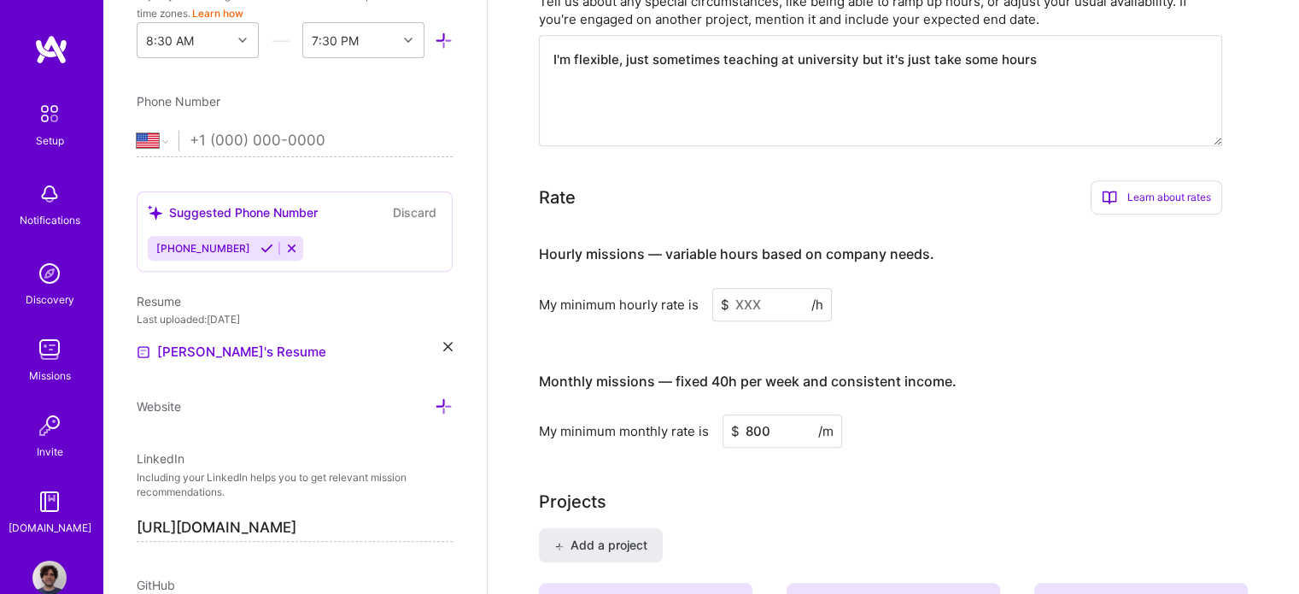
click at [730, 288] on input at bounding box center [772, 304] width 120 height 33
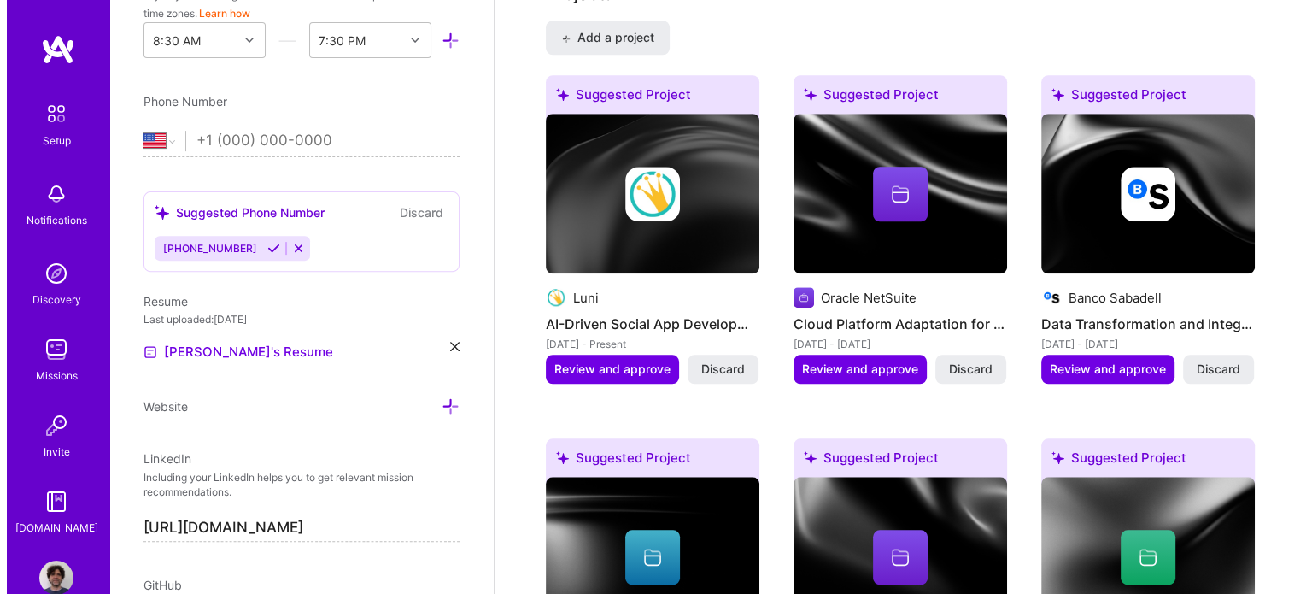
scroll to position [1596, 0]
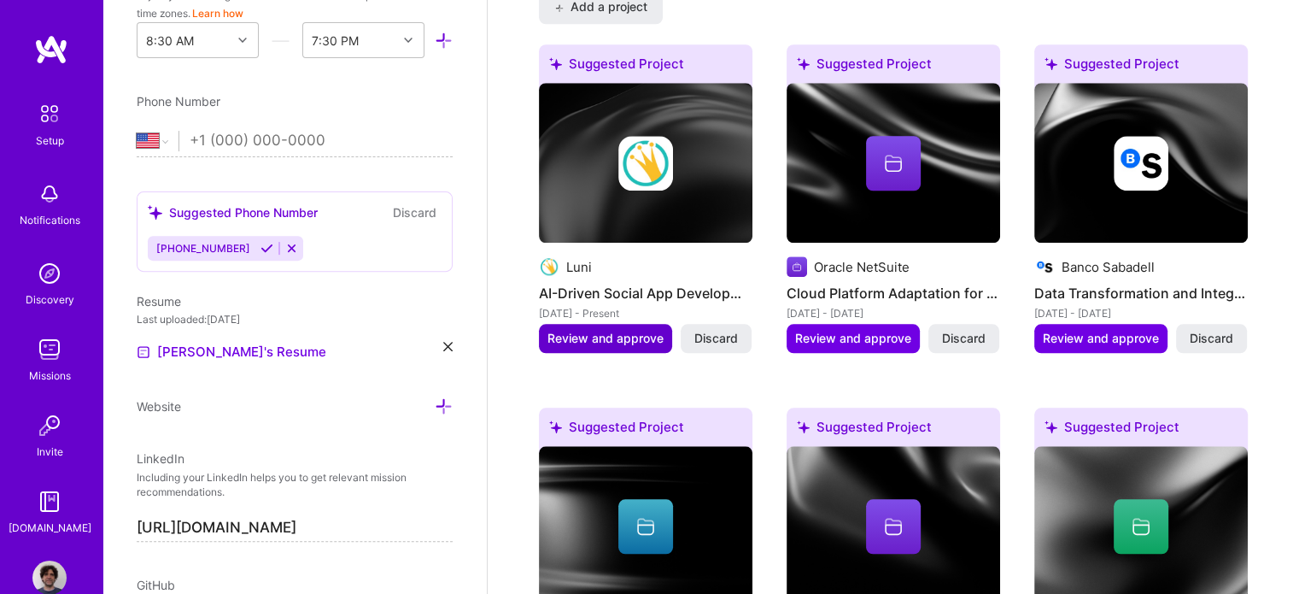
type input "800"
click at [626, 330] on span "Review and approve" at bounding box center [605, 338] width 116 height 17
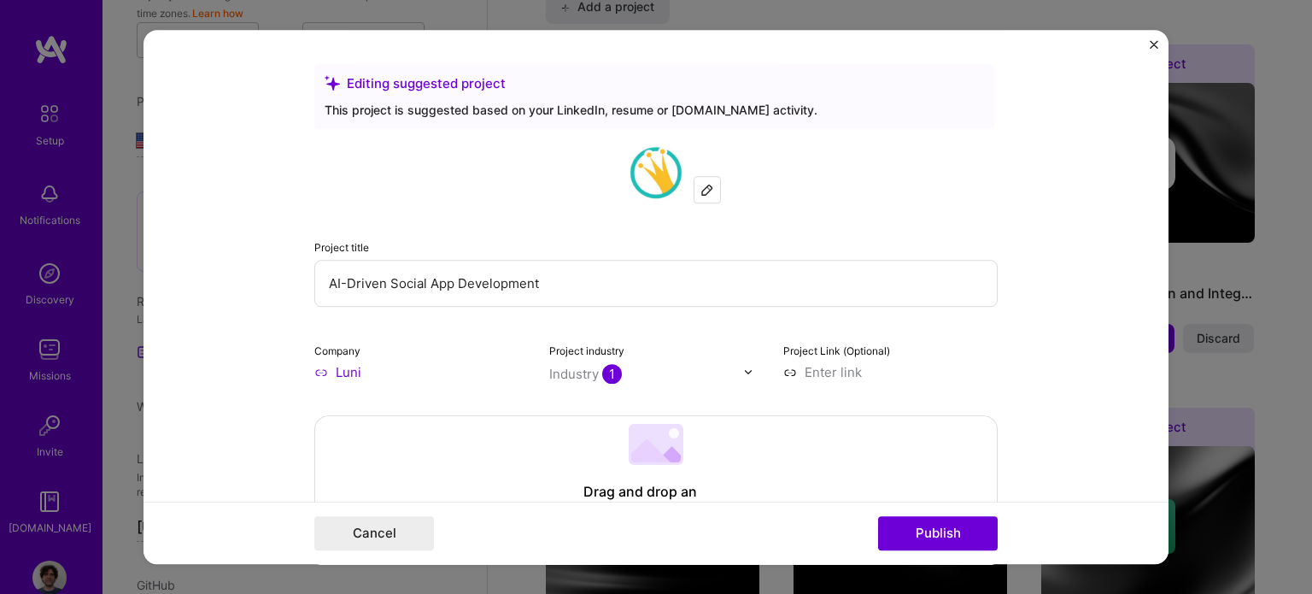
scroll to position [85, 0]
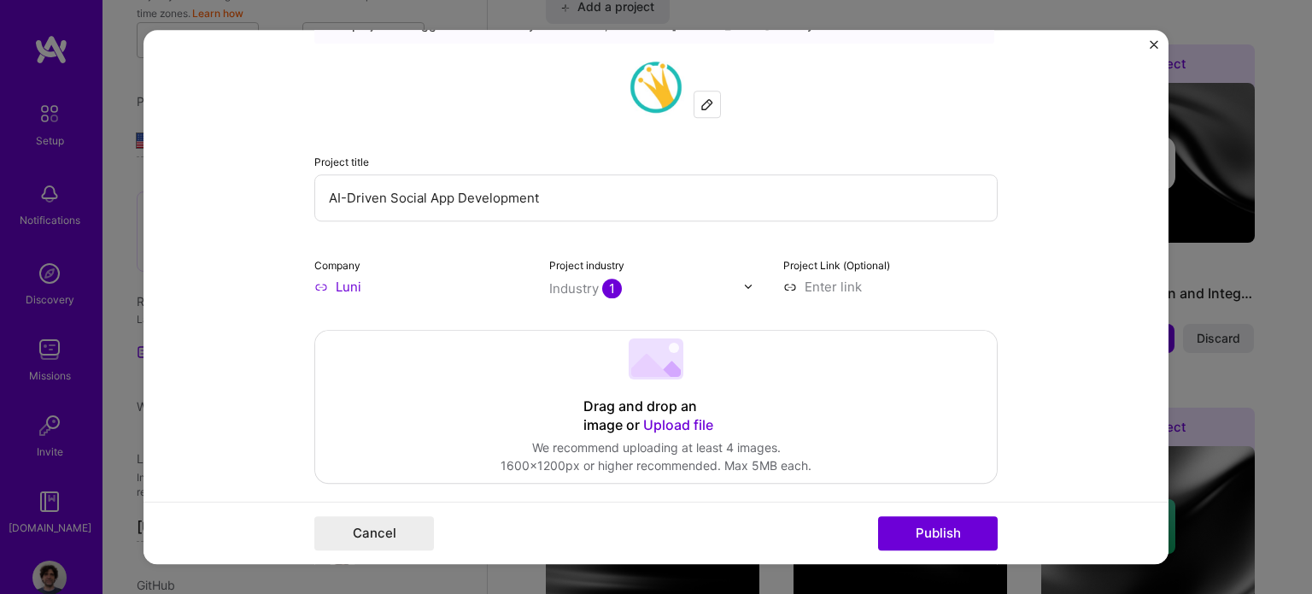
click at [837, 287] on input at bounding box center [890, 287] width 214 height 18
paste input "[URL][DOMAIN_NAME]"
type input "[URL][DOMAIN_NAME]"
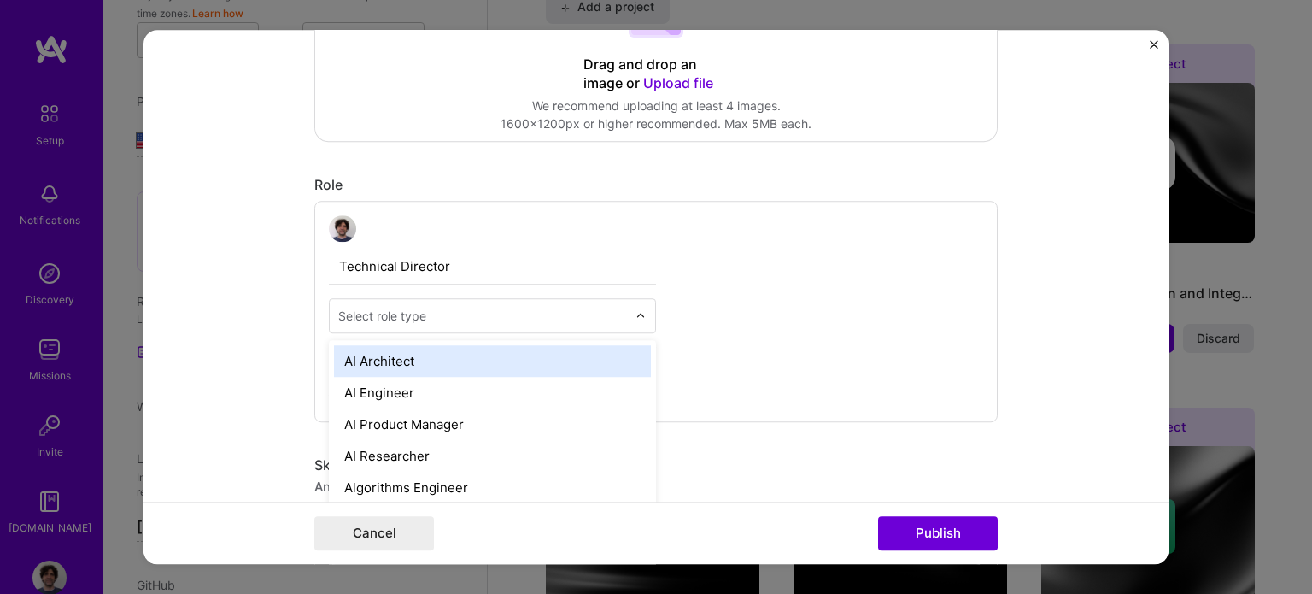
scroll to position [1606, 0]
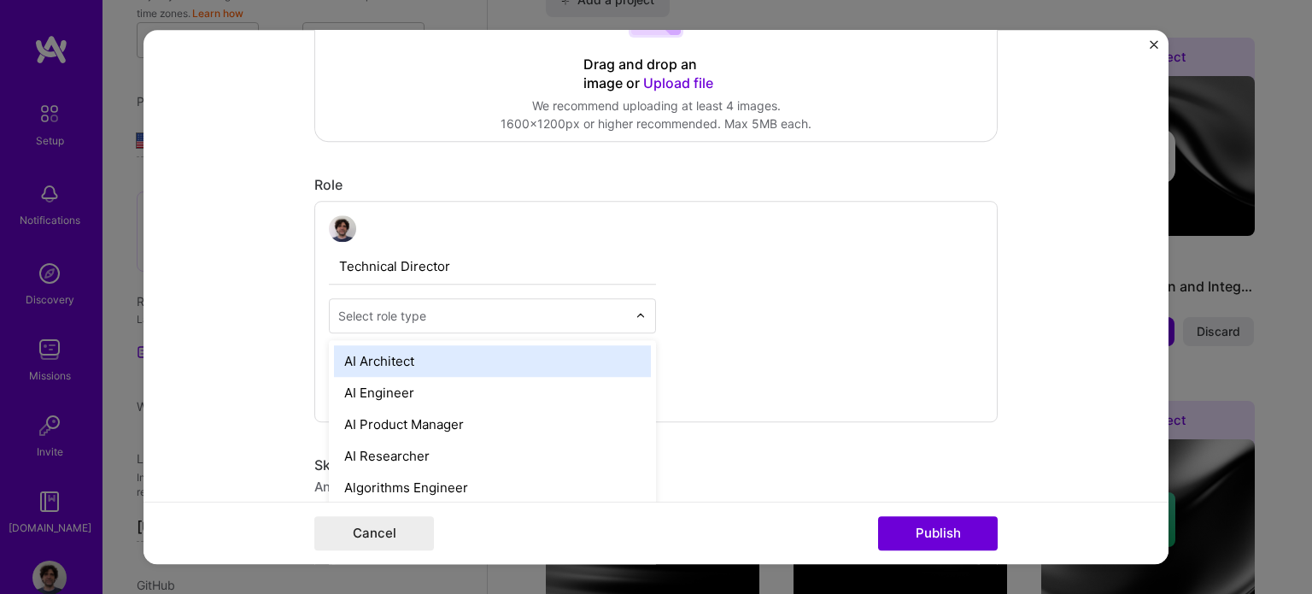
click at [635, 313] on img at bounding box center [640, 316] width 10 height 10
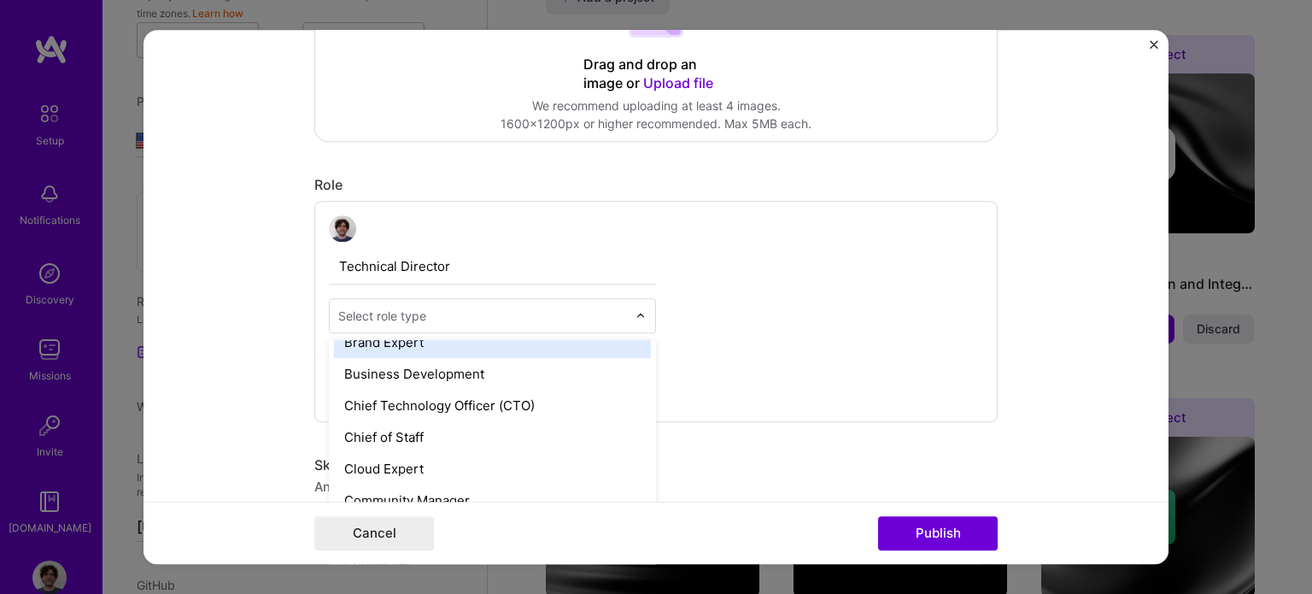
scroll to position [427, 0]
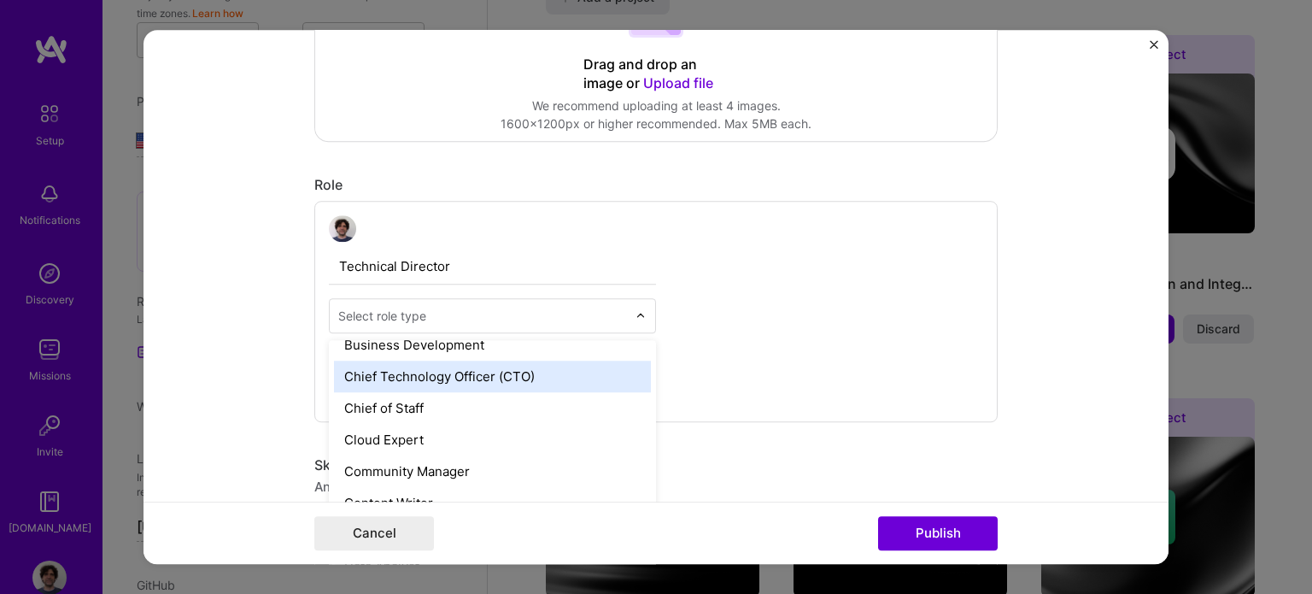
click at [537, 378] on div "Chief Technology Officer (CTO)" at bounding box center [492, 377] width 317 height 32
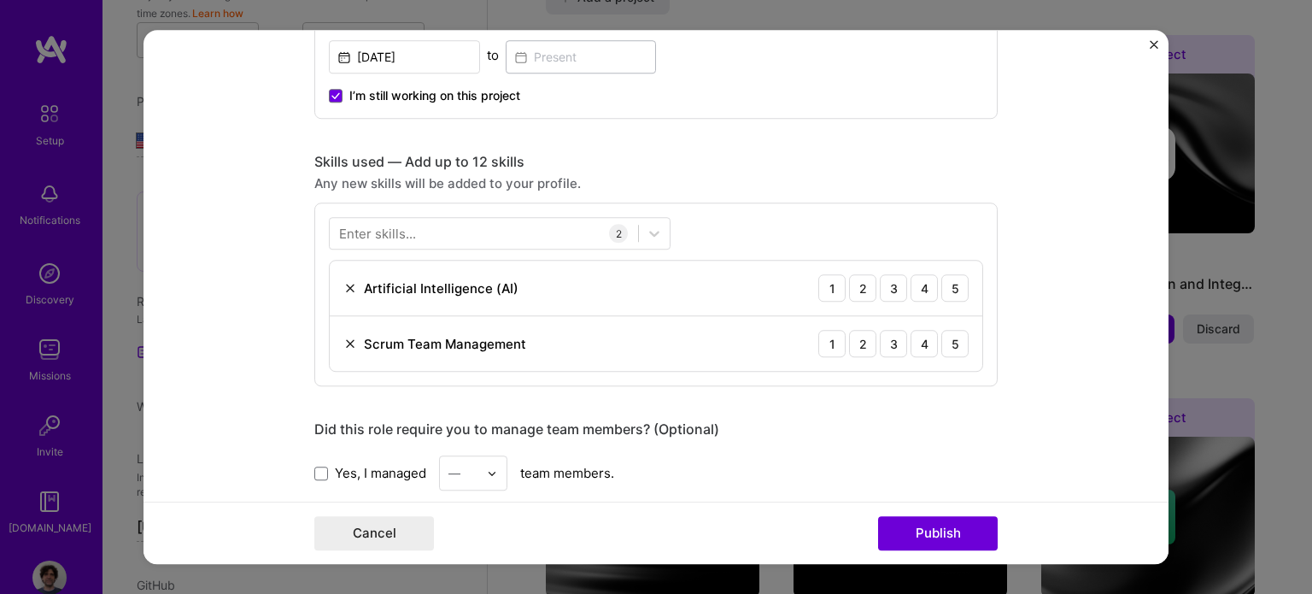
scroll to position [598, 0]
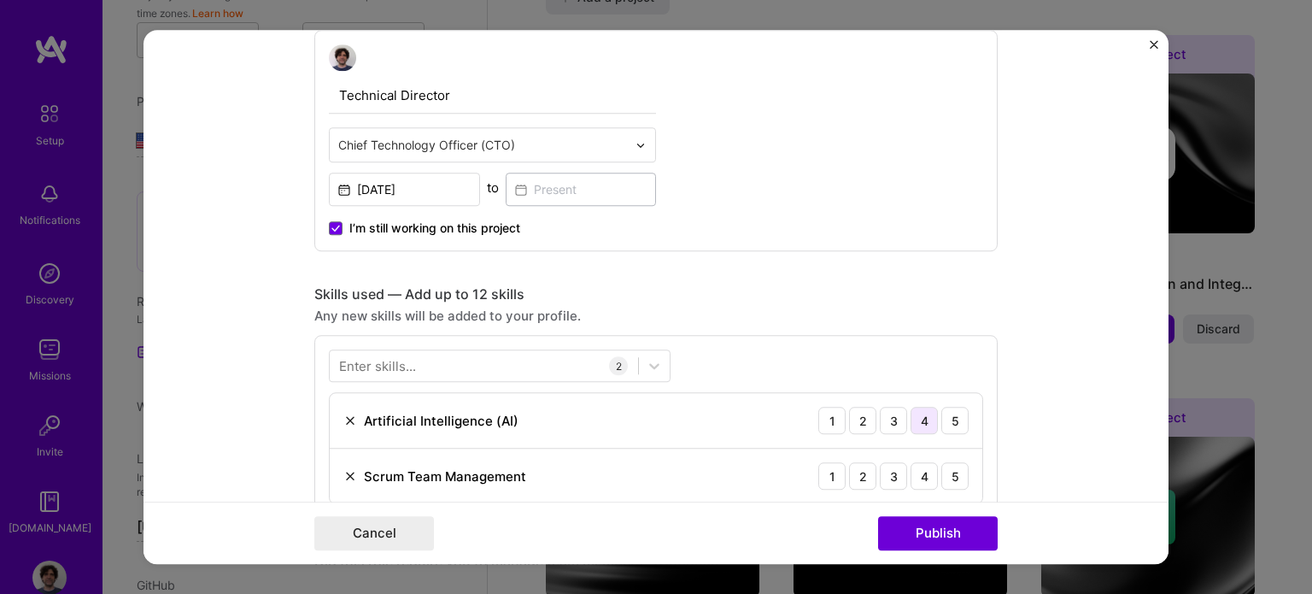
click at [918, 419] on div "4" at bounding box center [923, 420] width 27 height 27
click at [913, 472] on div "4" at bounding box center [923, 476] width 27 height 27
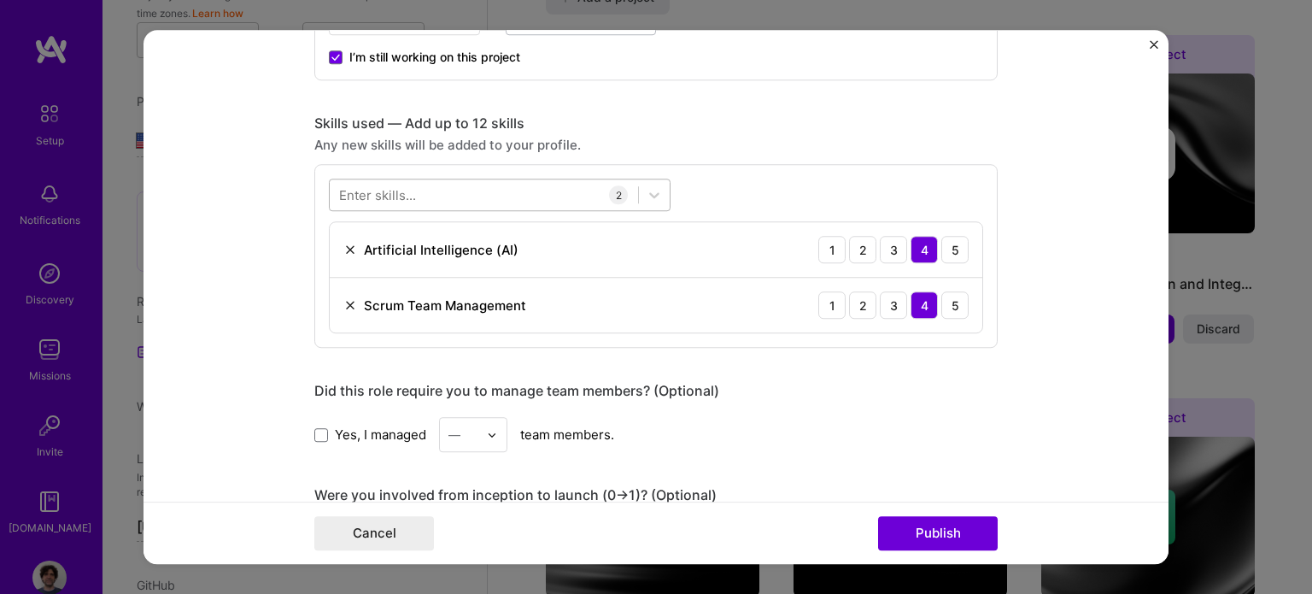
scroll to position [683, 0]
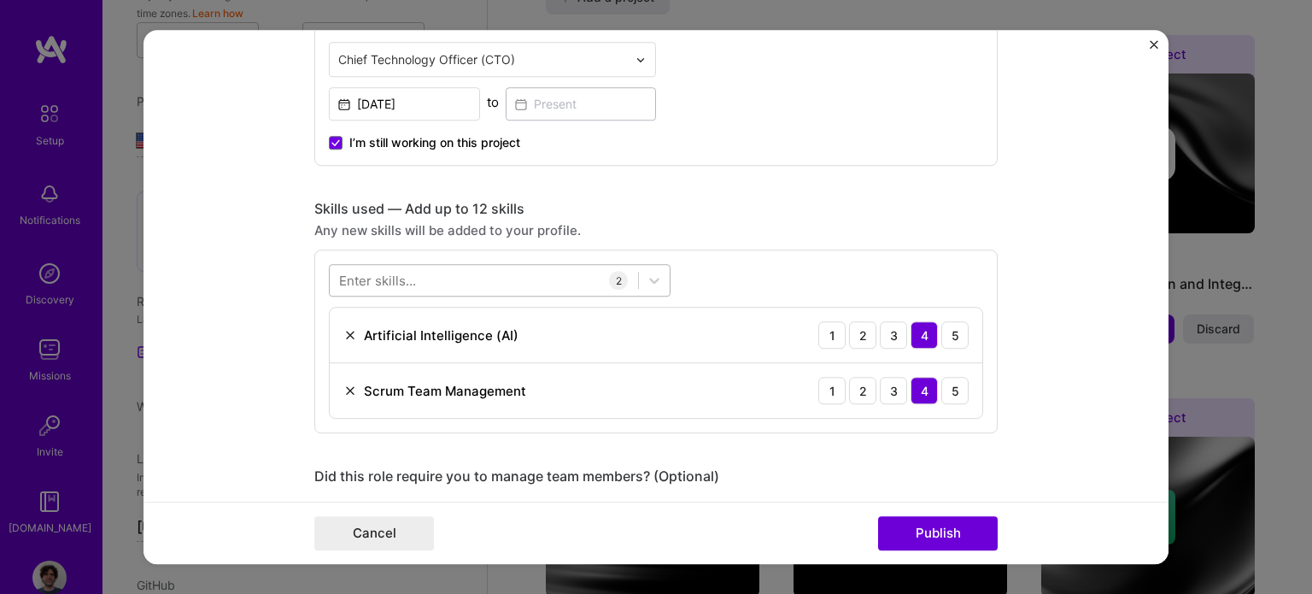
click at [554, 279] on div at bounding box center [484, 280] width 308 height 28
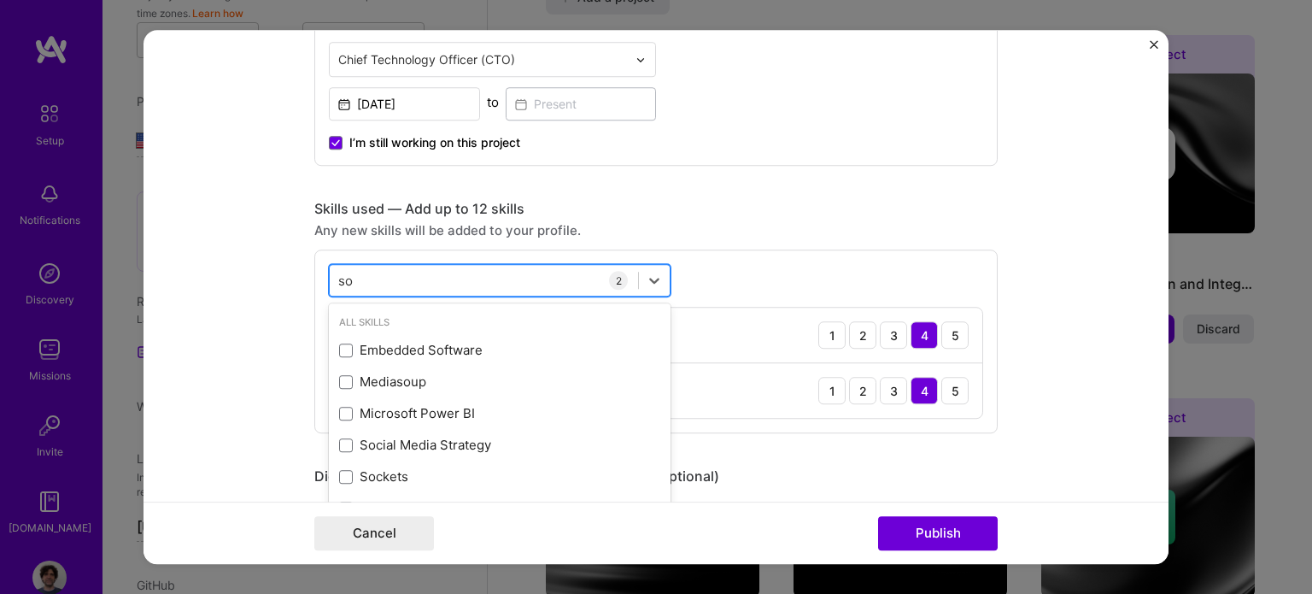
type input "s"
type input "d"
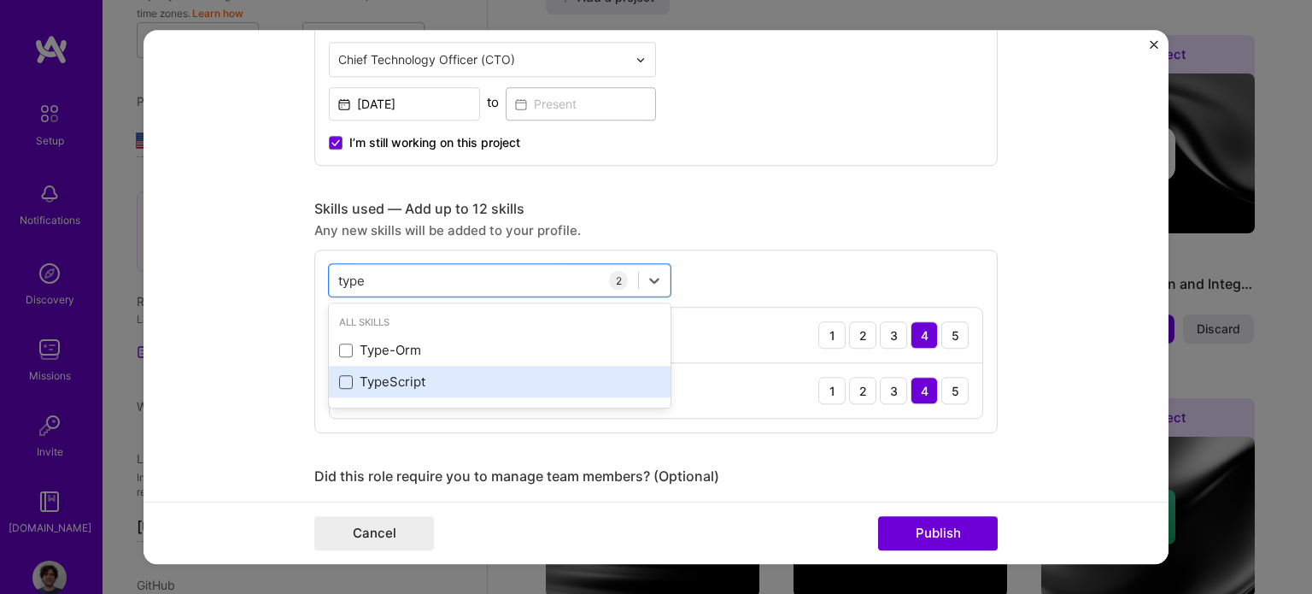
click at [339, 382] on span at bounding box center [346, 382] width 14 height 14
click at [0, 0] on input "checkbox" at bounding box center [0, 0] width 0 height 0
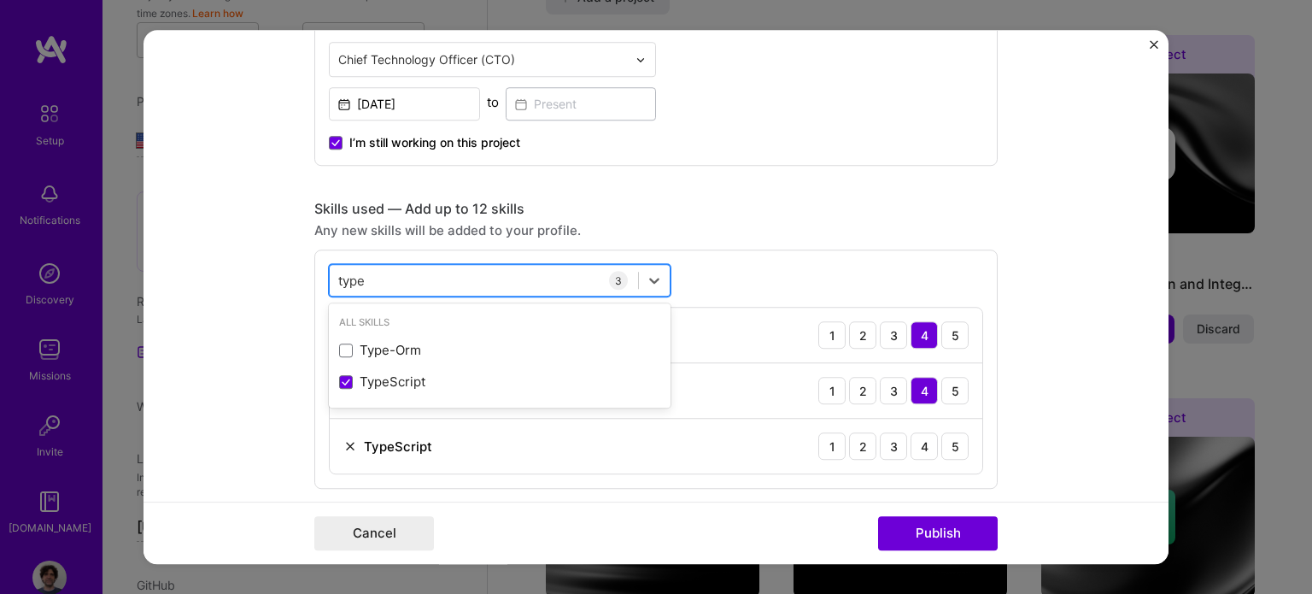
click at [342, 276] on input "type" at bounding box center [352, 281] width 29 height 18
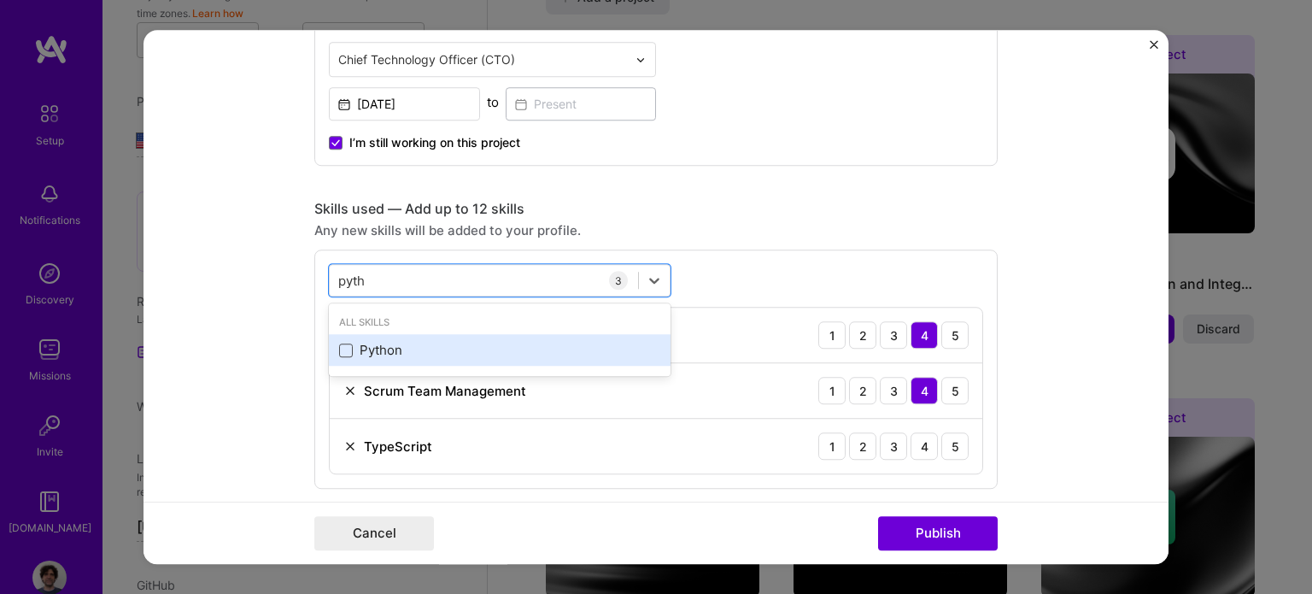
click at [340, 348] on span at bounding box center [346, 350] width 14 height 14
click at [0, 0] on input "checkbox" at bounding box center [0, 0] width 0 height 0
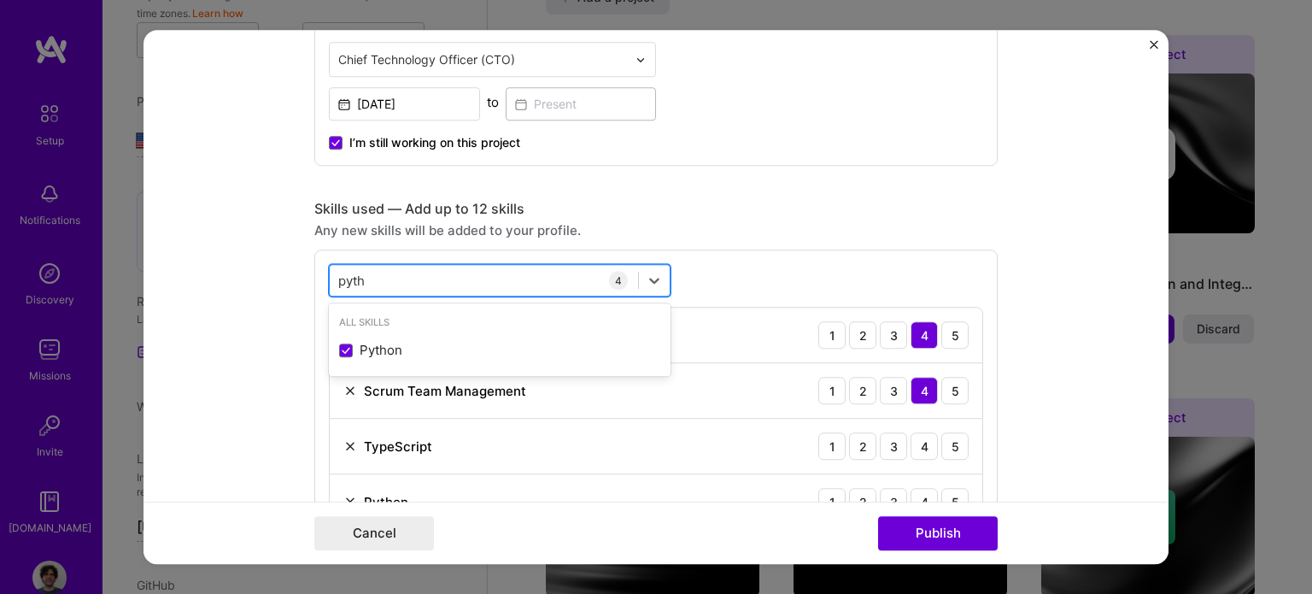
click at [342, 276] on input "pyth" at bounding box center [352, 281] width 29 height 18
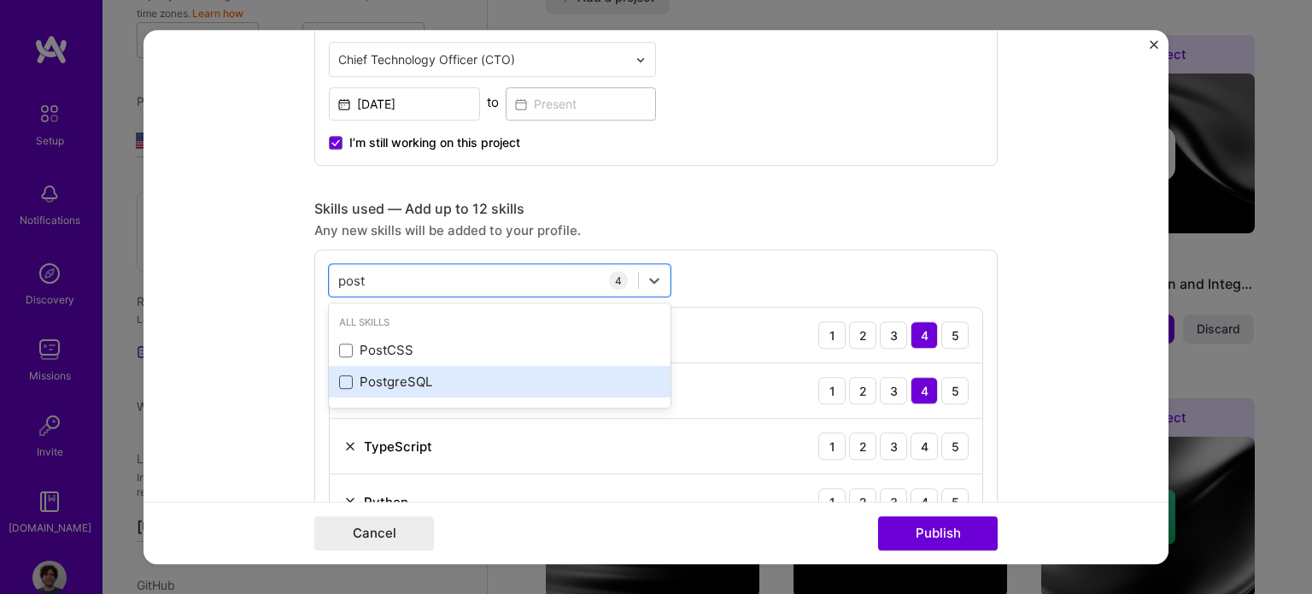
click at [339, 375] on span at bounding box center [346, 382] width 14 height 14
click at [0, 0] on input "checkbox" at bounding box center [0, 0] width 0 height 0
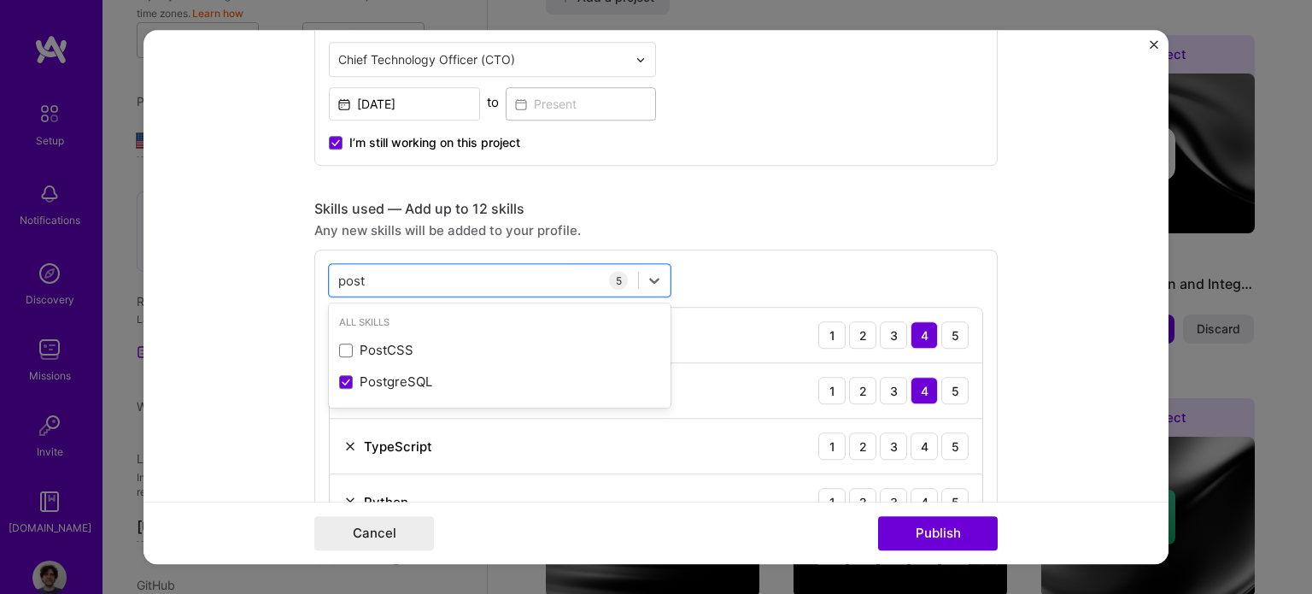
type input "post"
click at [688, 276] on div "option PostgreSQL, selected. option PostCSS focused, 0 of 2. 2 results availabl…" at bounding box center [655, 425] width 683 height 350
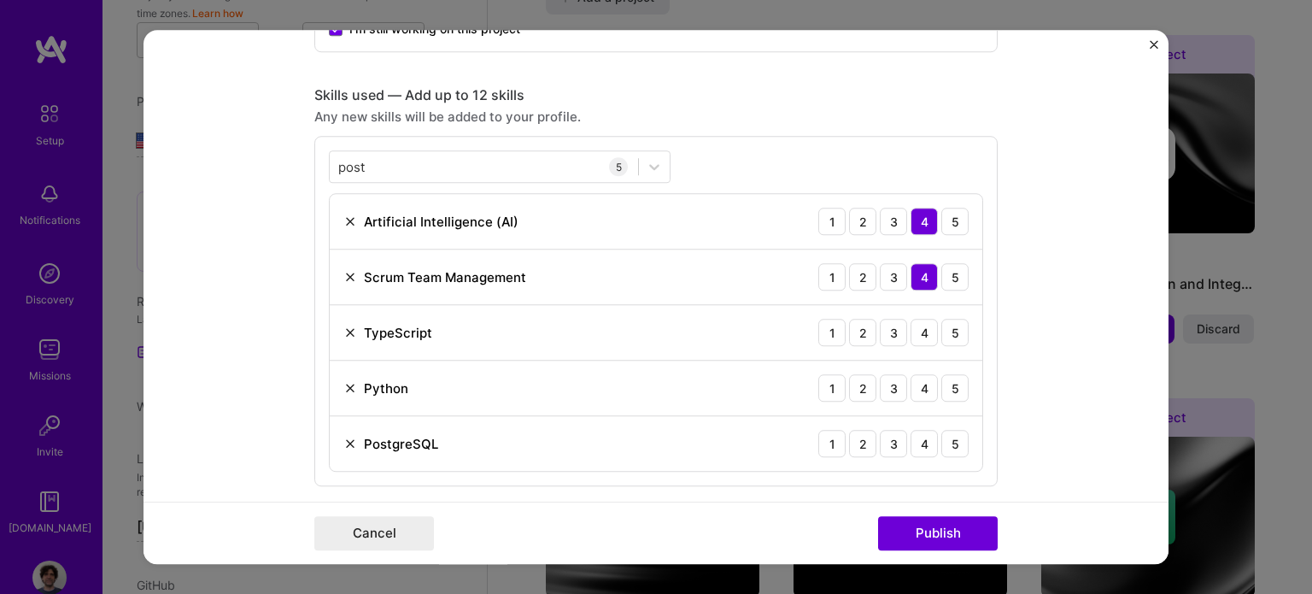
scroll to position [854, 0]
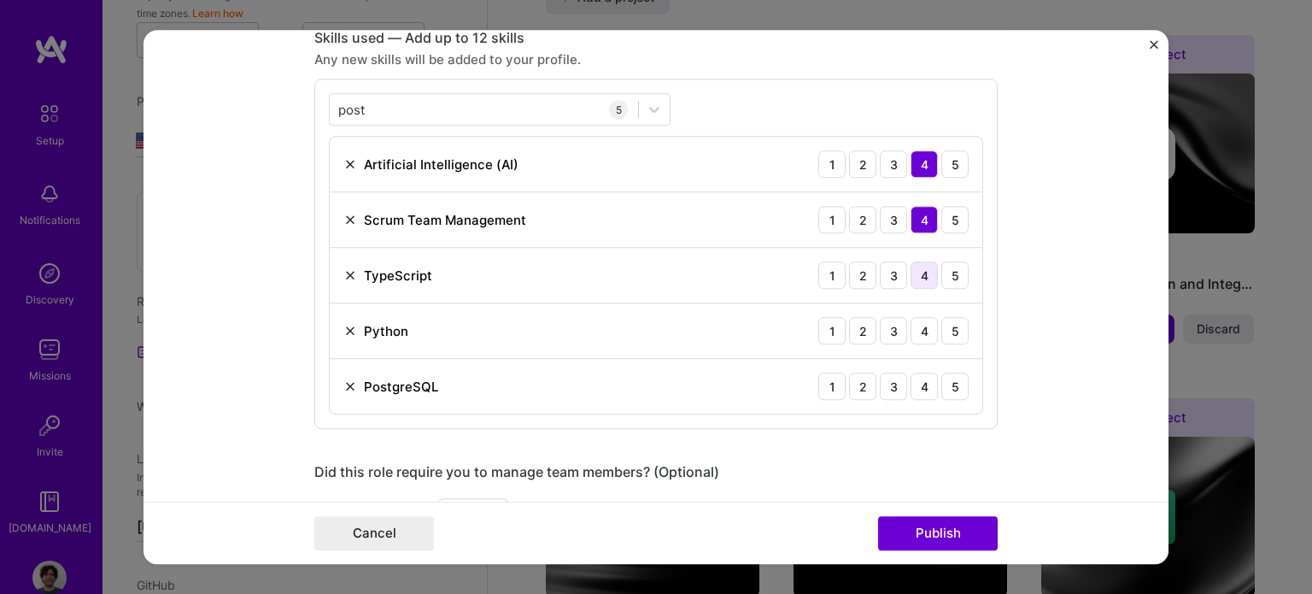
click at [919, 280] on div "4" at bounding box center [923, 275] width 27 height 27
click at [918, 322] on div "4" at bounding box center [923, 331] width 27 height 27
click at [915, 390] on div "4" at bounding box center [923, 386] width 27 height 27
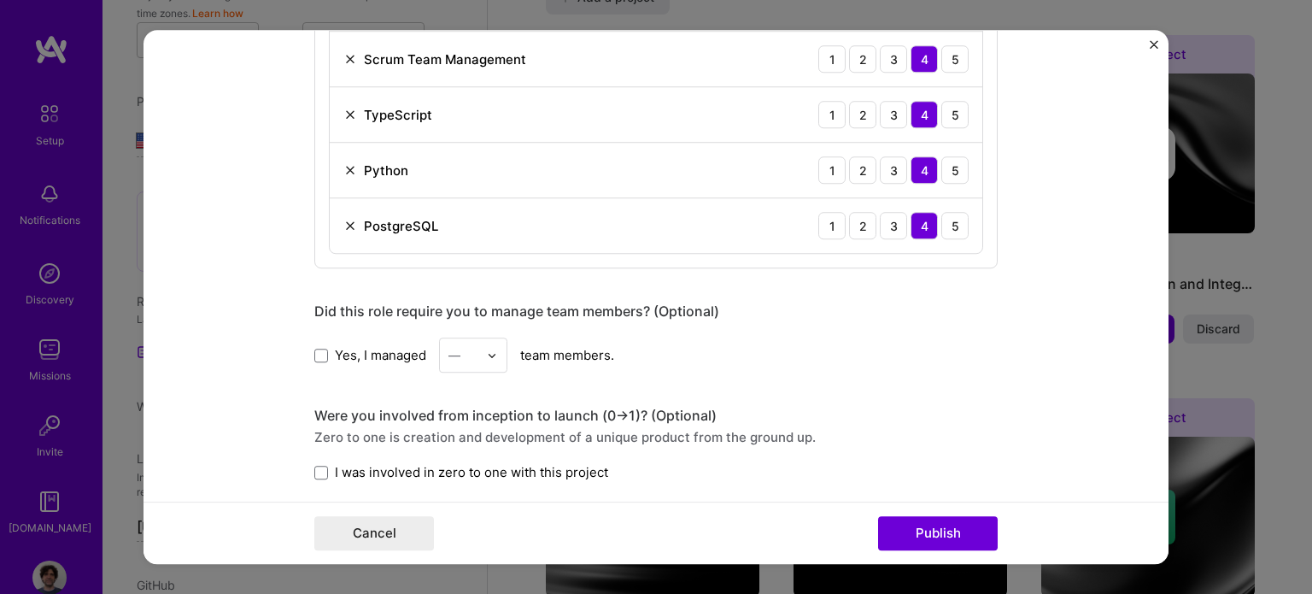
scroll to position [1025, 0]
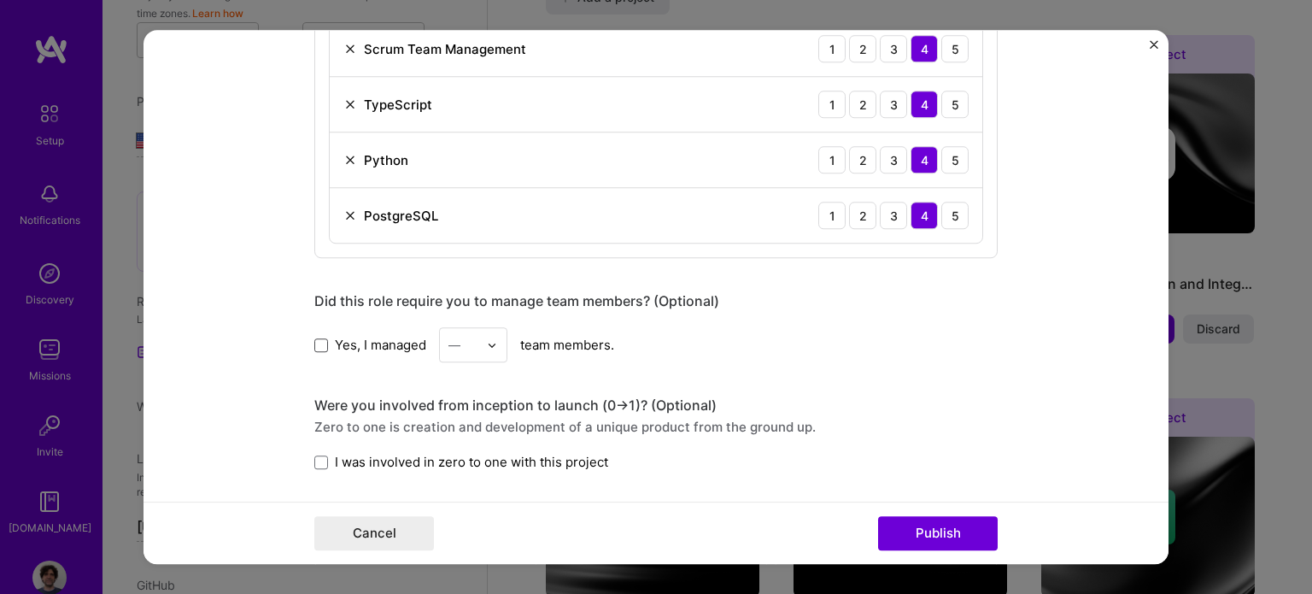
click at [315, 340] on span at bounding box center [321, 345] width 14 height 14
click at [0, 0] on input "Yes, I managed" at bounding box center [0, 0] width 0 height 0
click at [488, 340] on img at bounding box center [492, 345] width 10 height 10
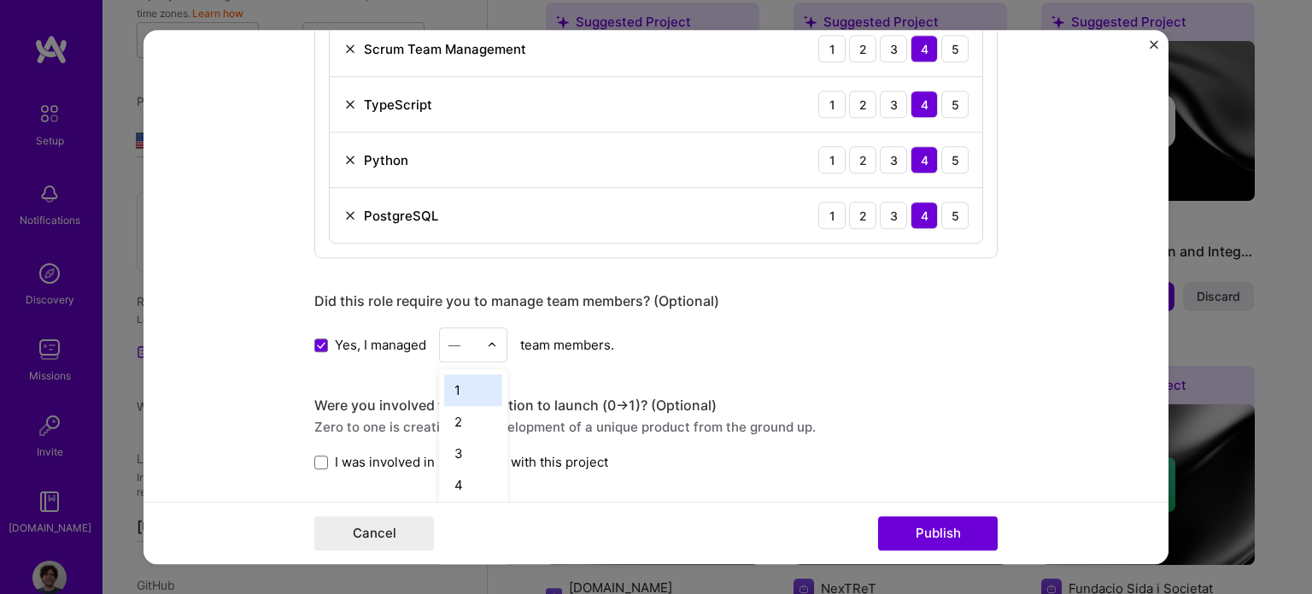
scroll to position [1641, 0]
click at [454, 450] on div "3" at bounding box center [473, 454] width 58 height 32
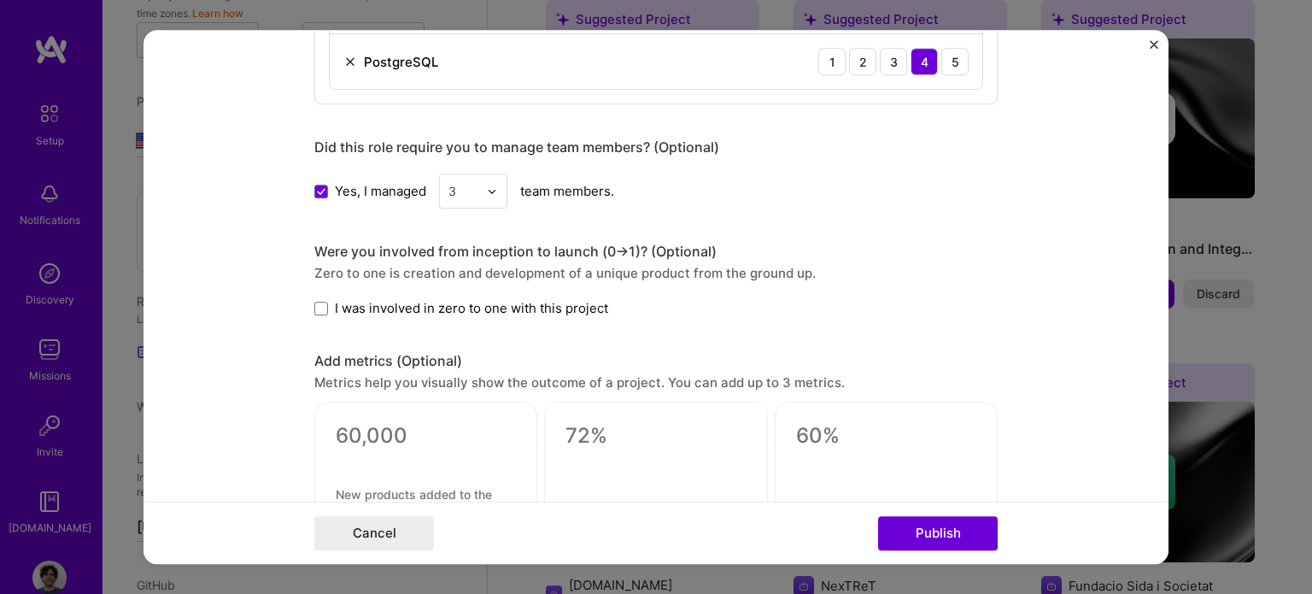
scroll to position [1196, 0]
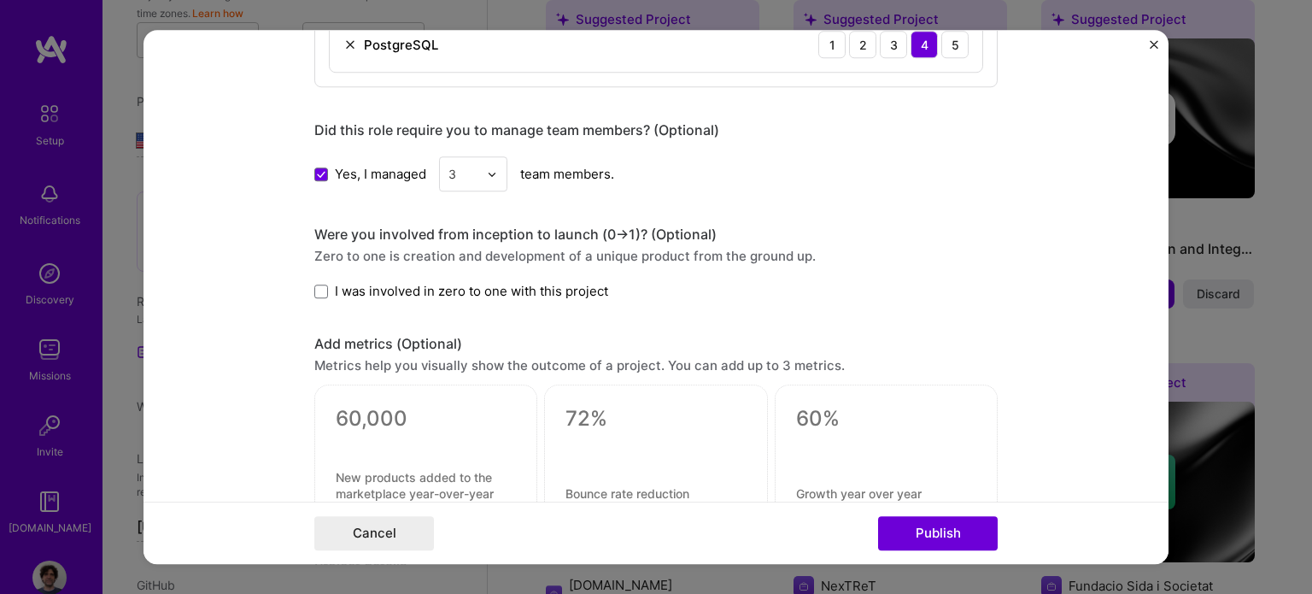
click at [318, 231] on div "Were you involved from inception to launch (0 -> 1)? (Optional)" at bounding box center [655, 235] width 683 height 18
click at [314, 290] on span at bounding box center [321, 291] width 14 height 14
click at [0, 0] on input "I was involved in zero to one with this project" at bounding box center [0, 0] width 0 height 0
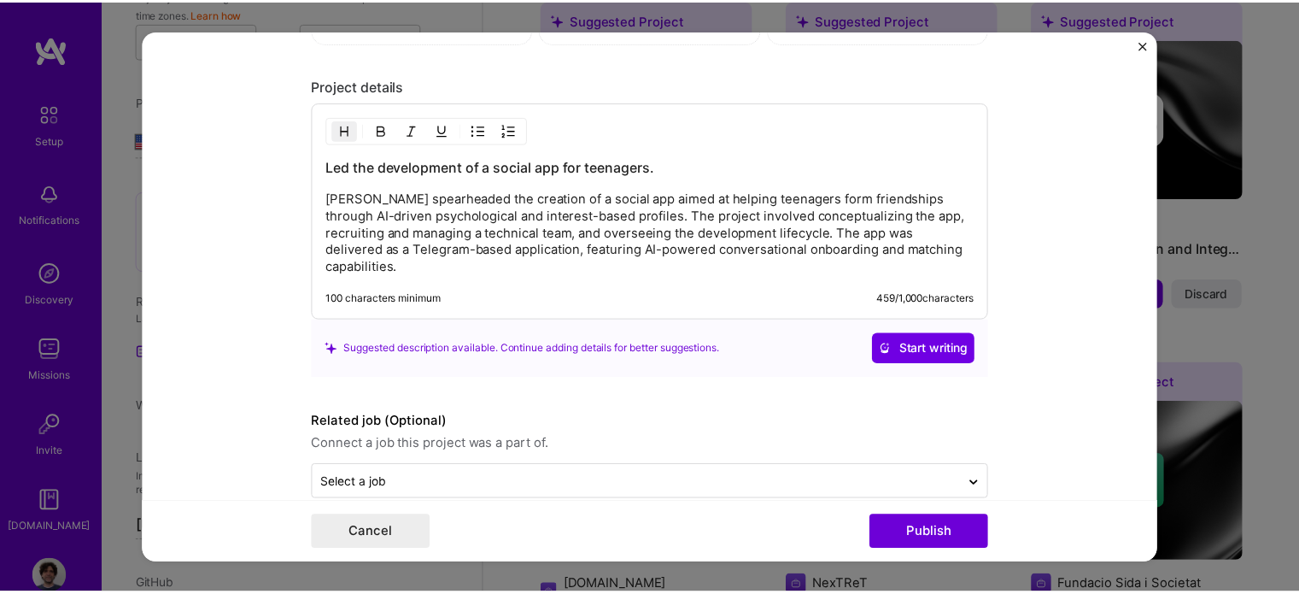
scroll to position [1682, 0]
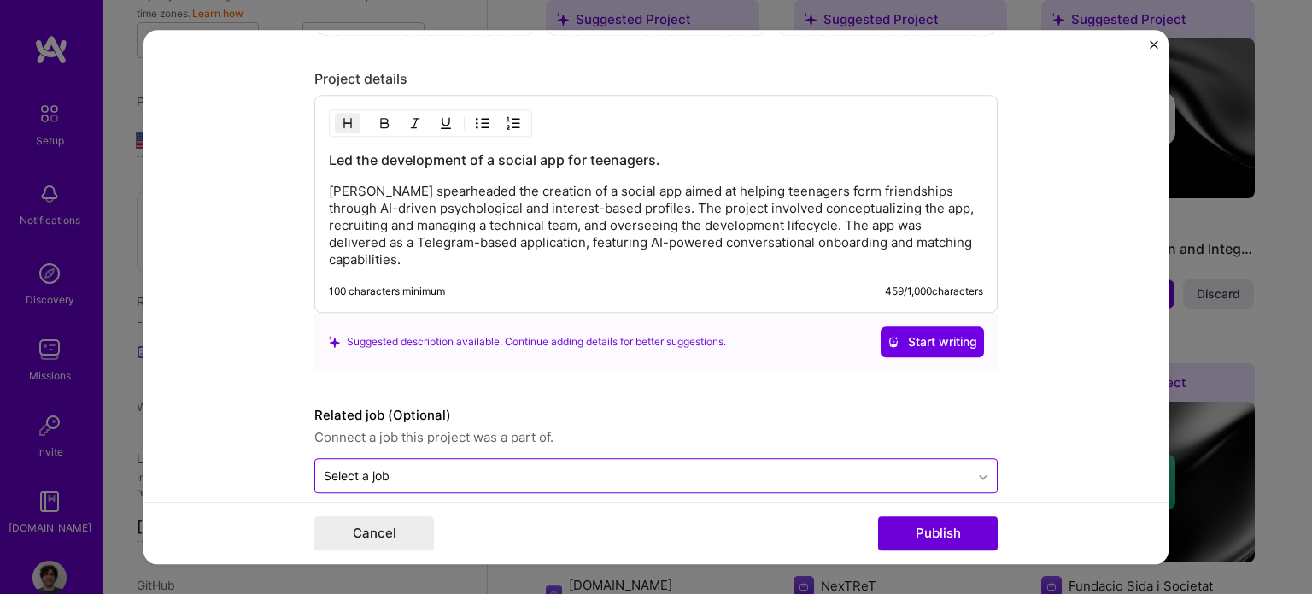
click at [976, 469] on icon at bounding box center [983, 477] width 14 height 17
click at [917, 466] on input "text" at bounding box center [642, 475] width 637 height 18
click at [1009, 402] on form "Editing suggested project This project is suggested based on your LinkedIn, res…" at bounding box center [655, 297] width 1025 height 535
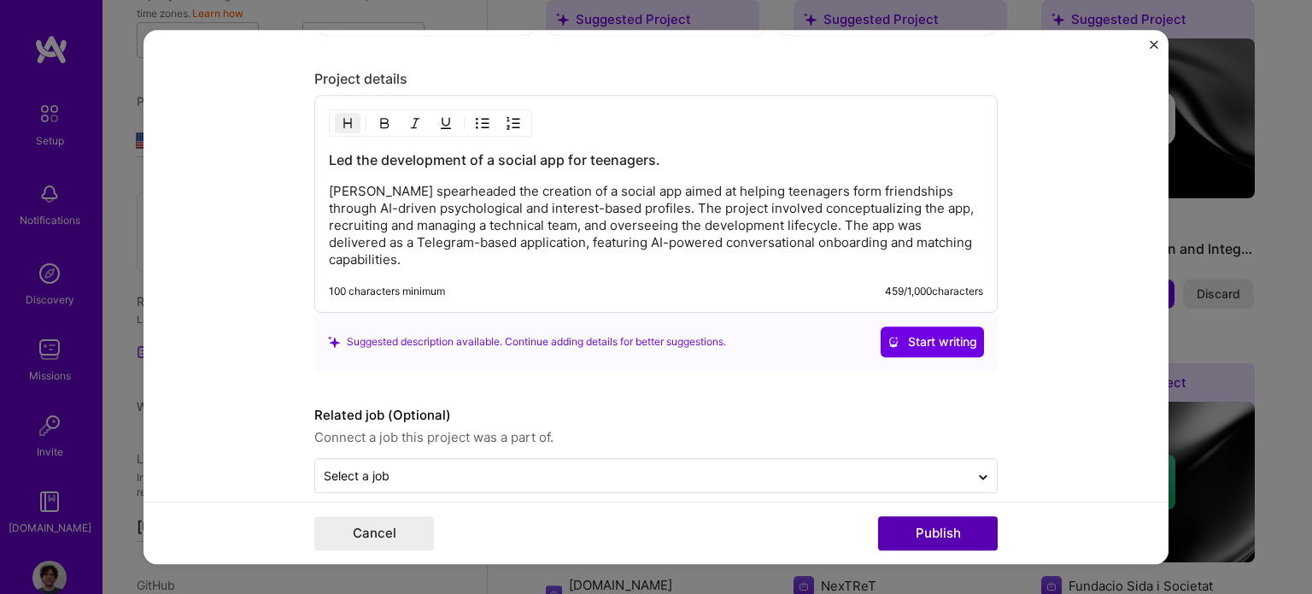
click at [939, 529] on button "Publish" at bounding box center [938, 533] width 120 height 34
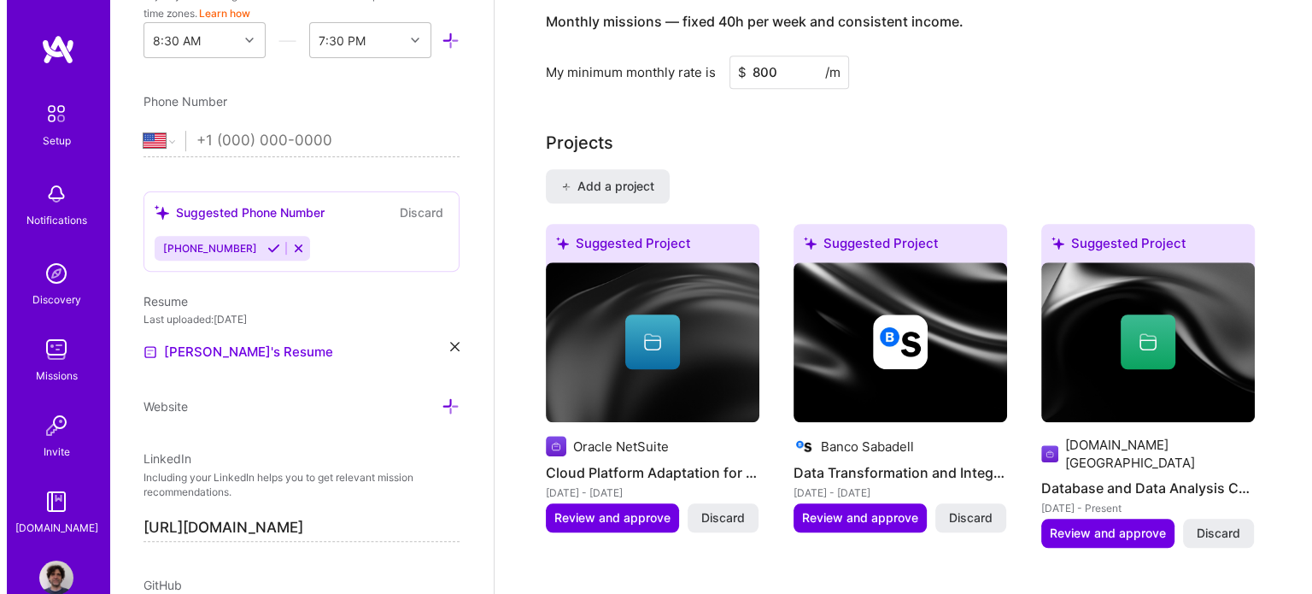
scroll to position [1384, 0]
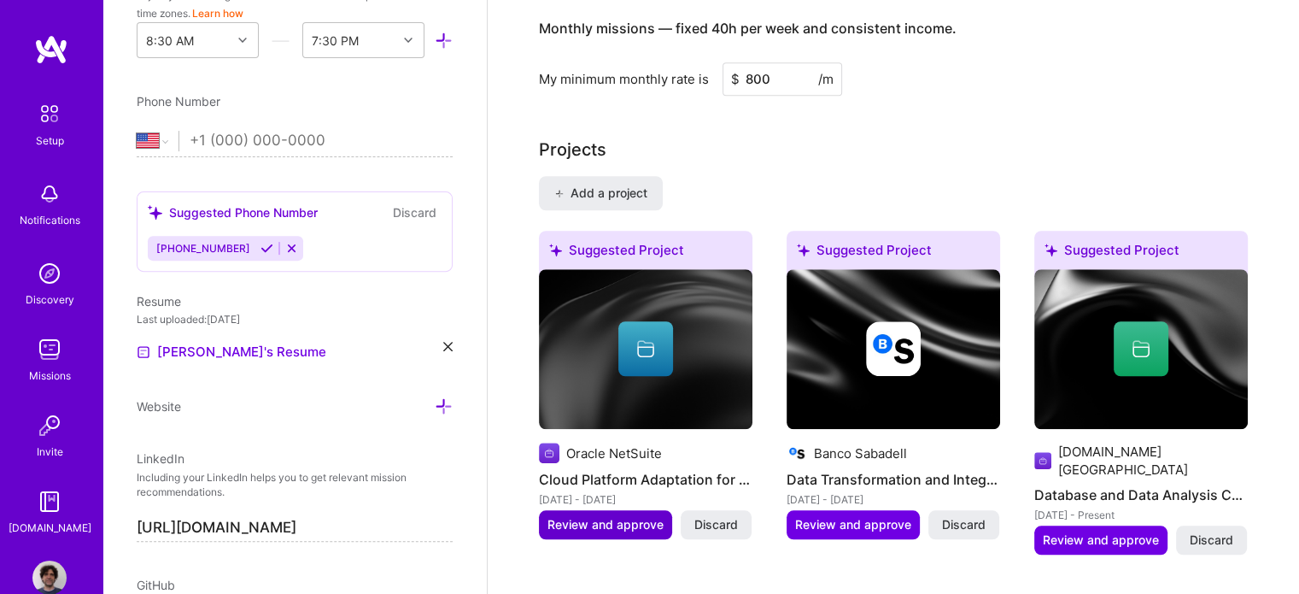
click at [605, 516] on span "Review and approve" at bounding box center [605, 524] width 116 height 17
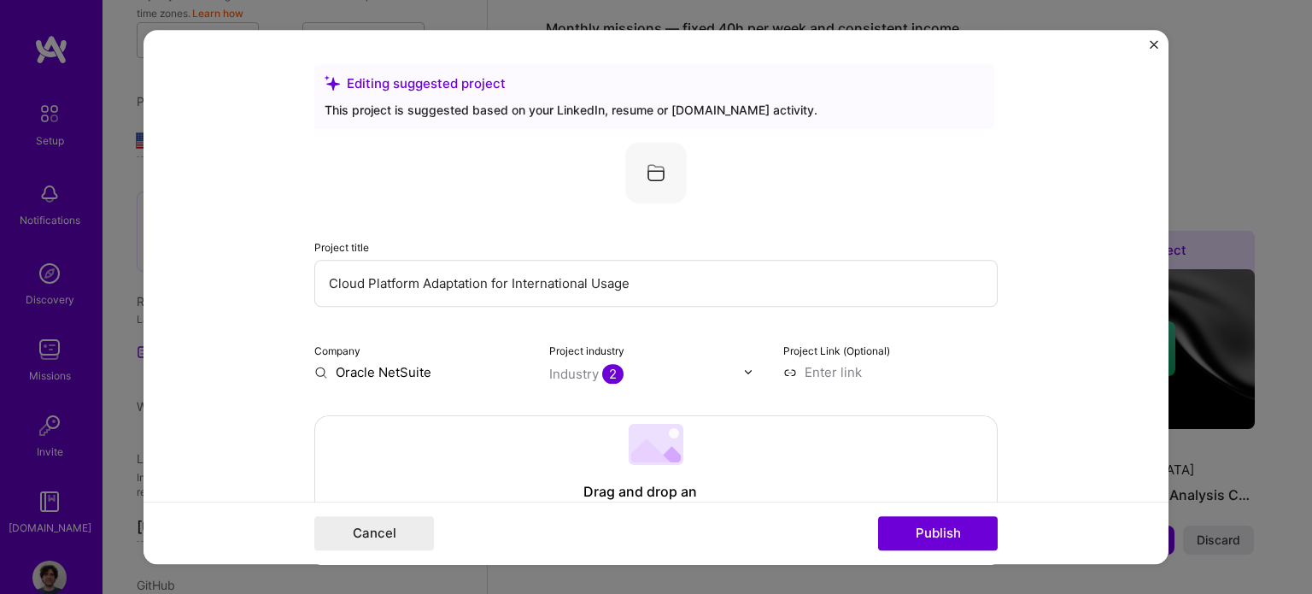
click at [648, 174] on img at bounding box center [655, 172] width 61 height 61
click at [570, 372] on div "Industry 2" at bounding box center [586, 374] width 74 height 18
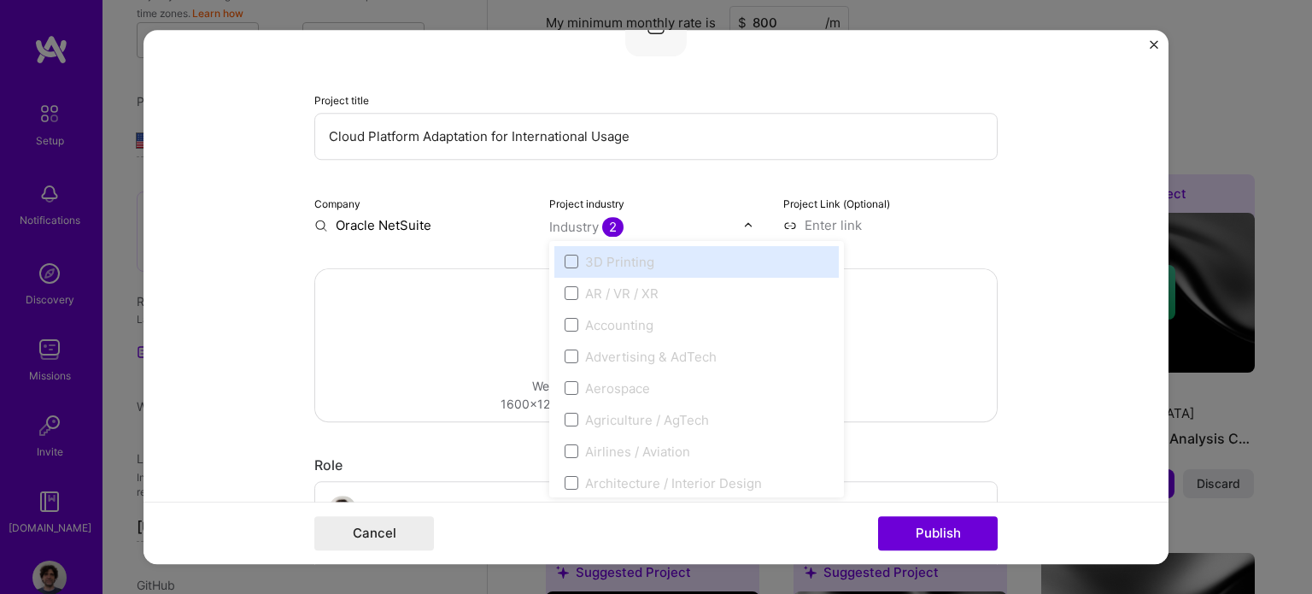
scroll to position [85, 0]
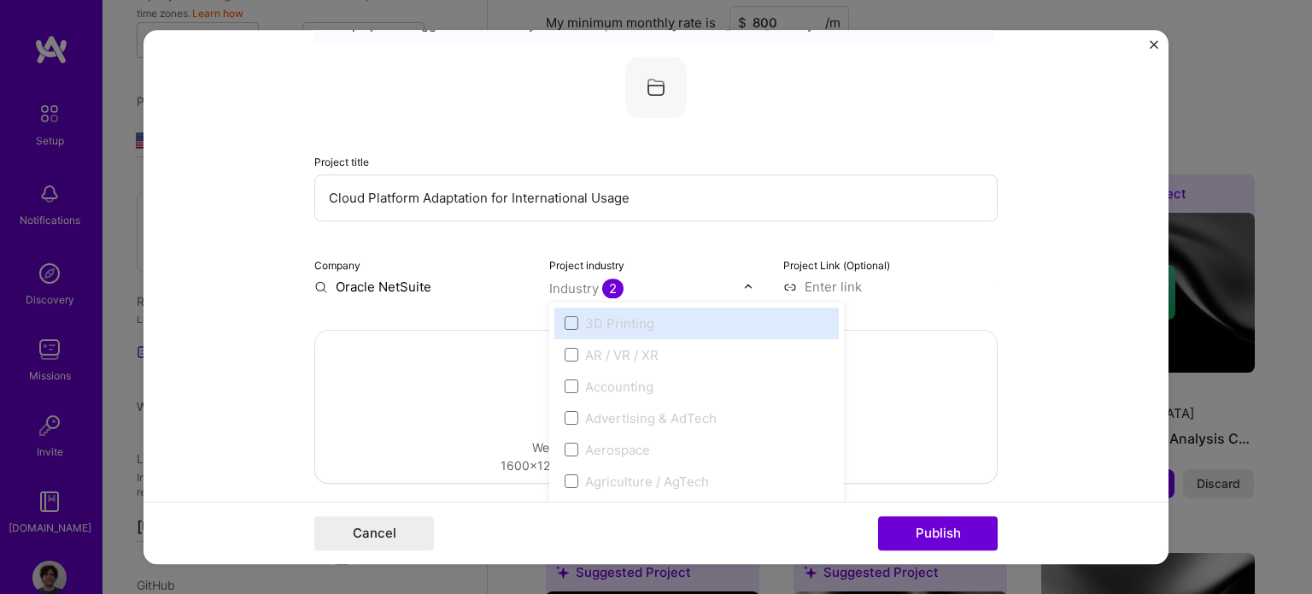
click at [717, 265] on div "Project industry option 3D Printing focused disabled, 1 of 120. 120 results ava…" at bounding box center [656, 275] width 214 height 40
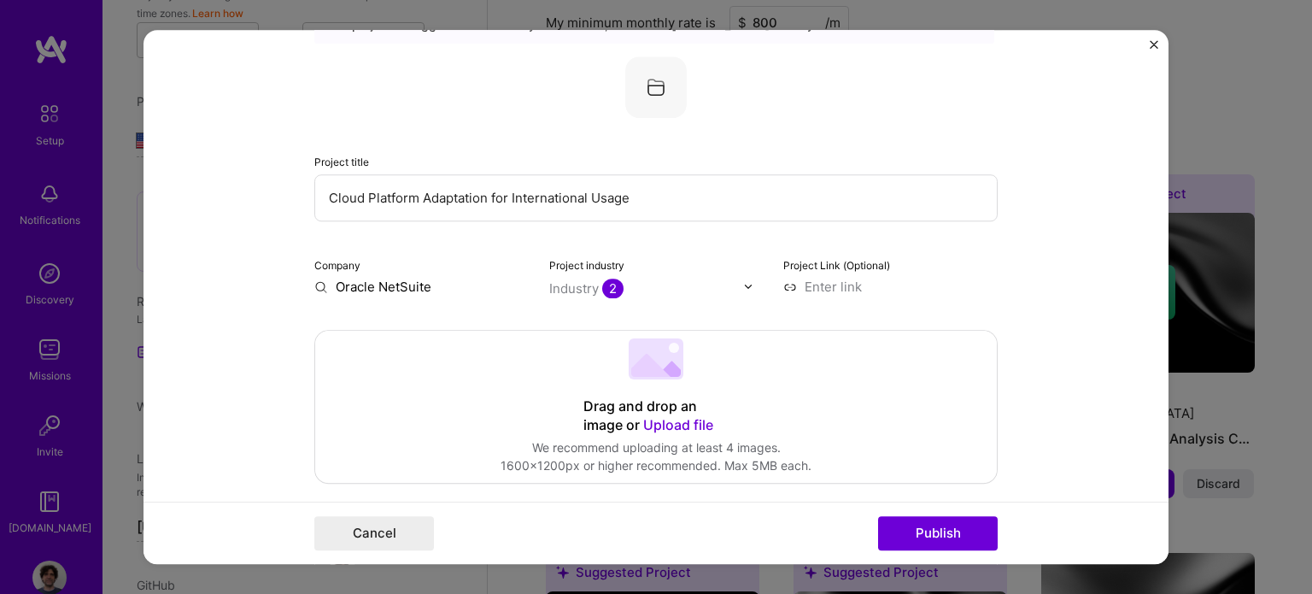
click at [851, 285] on input at bounding box center [890, 287] width 214 height 18
paste input "[URL][DOMAIN_NAME]"
type input "[URL][DOMAIN_NAME]"
click at [763, 401] on div "Drag and drop an image or Upload file Upload file We recommend uploading at lea…" at bounding box center [656, 407] width 682 height 152
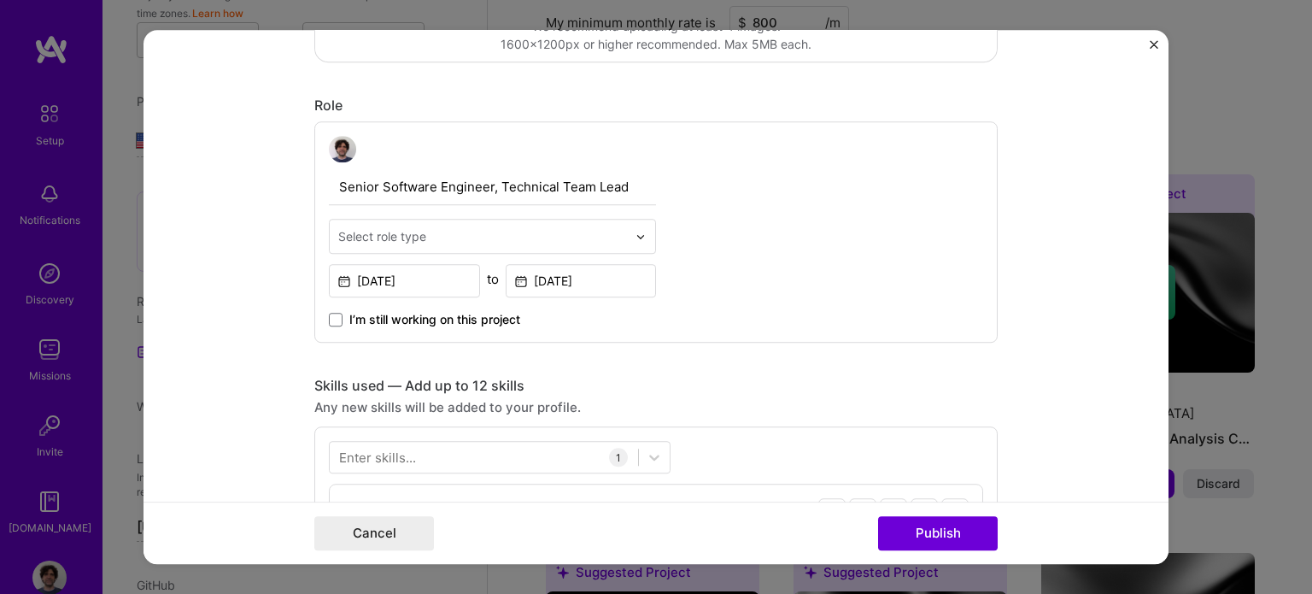
scroll to position [512, 0]
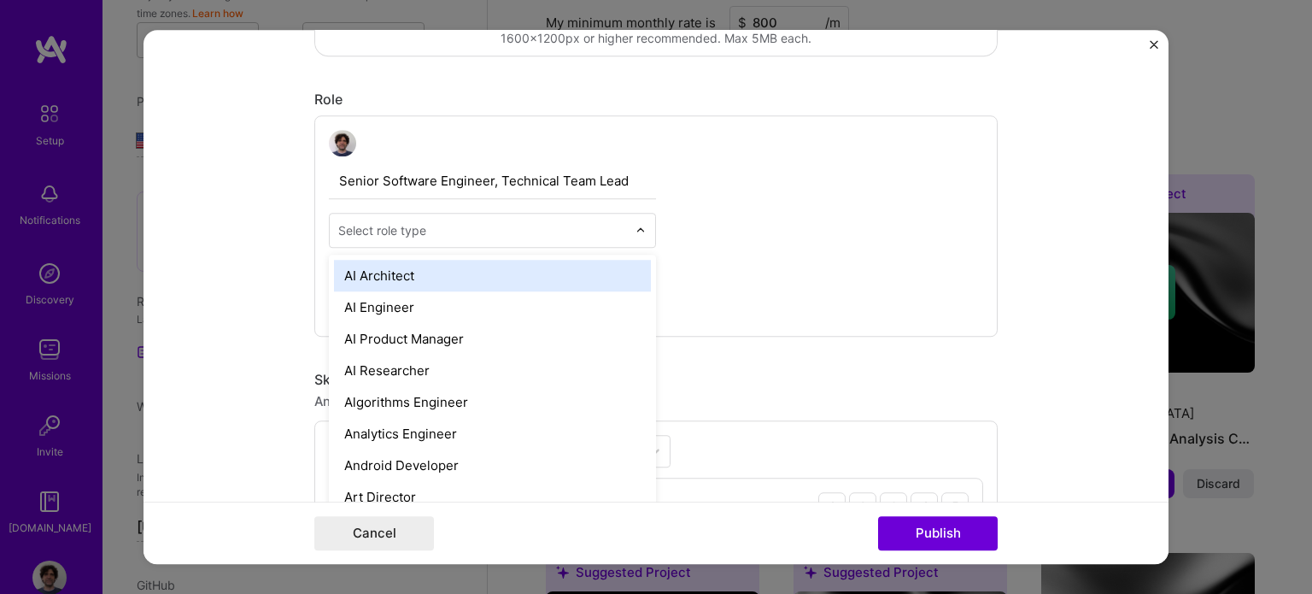
click at [635, 231] on img at bounding box center [640, 230] width 10 height 10
type input "eng"
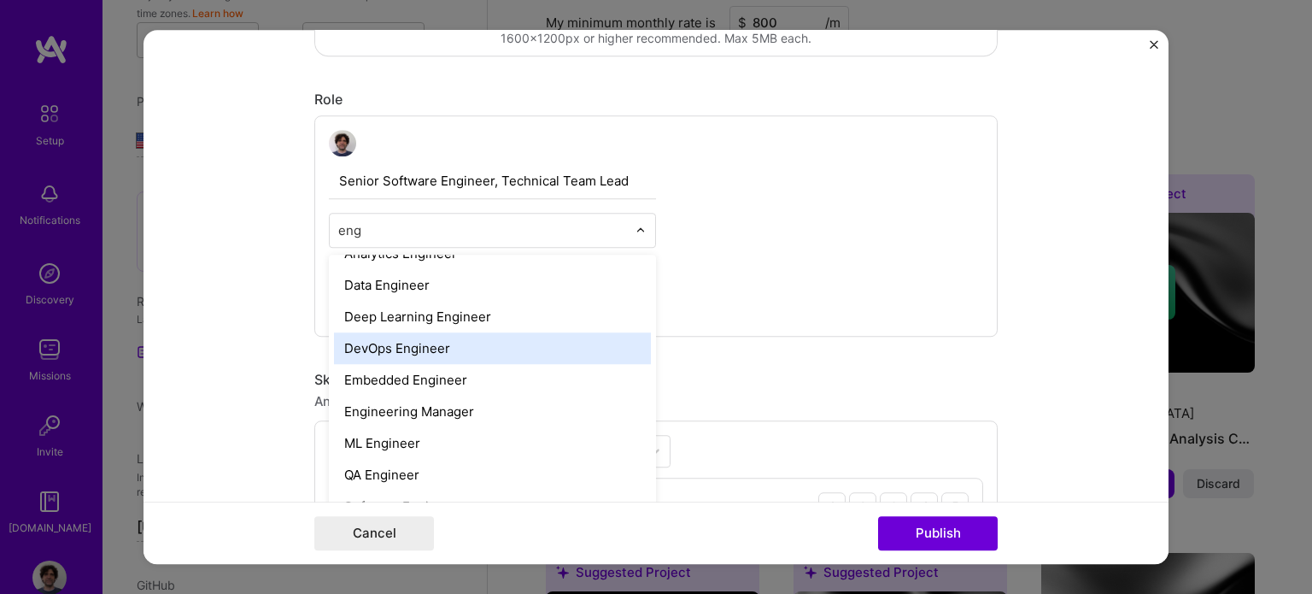
scroll to position [164, 0]
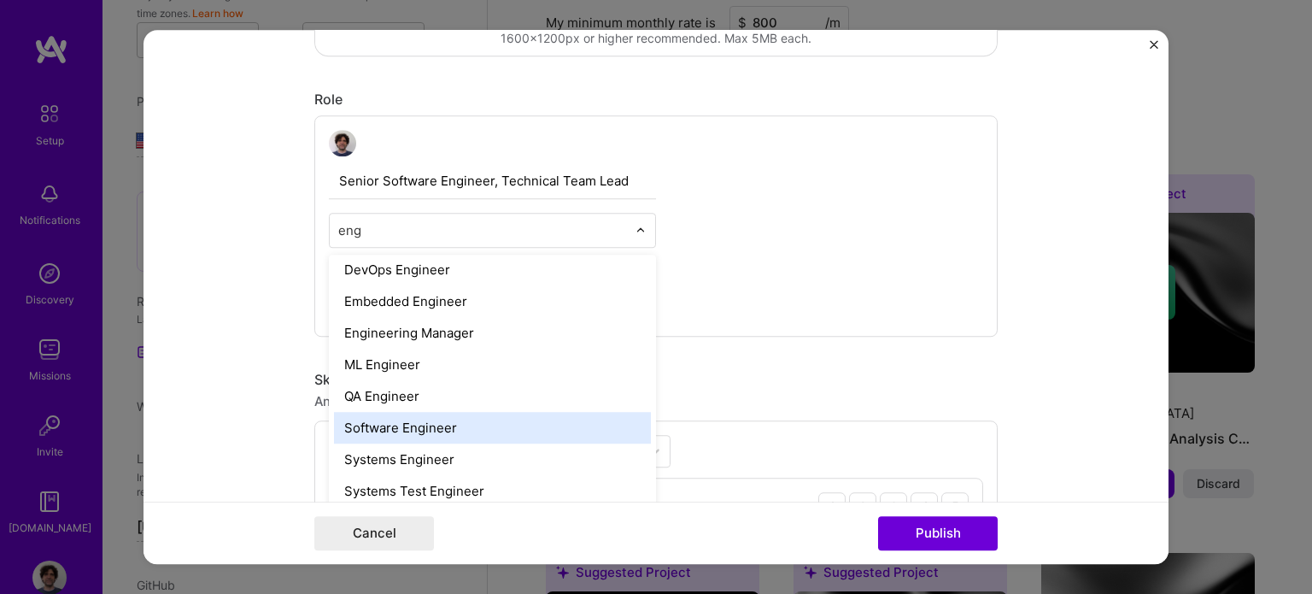
click at [518, 422] on div "Software Engineer" at bounding box center [492, 429] width 317 height 32
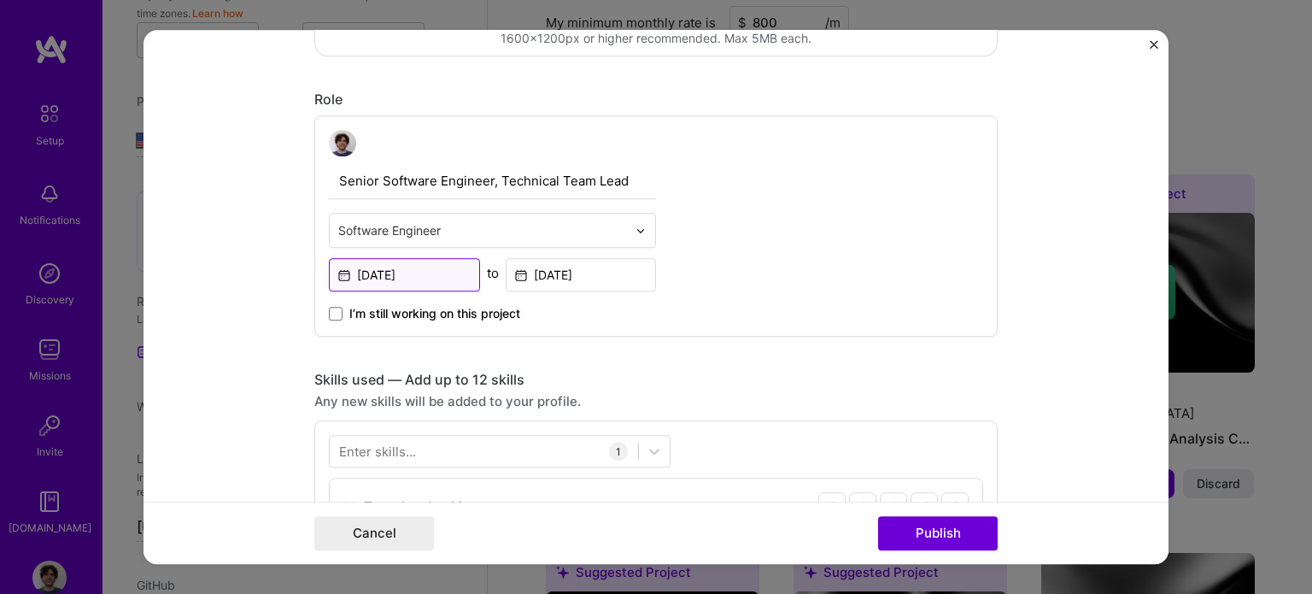
click at [441, 272] on input "[DATE]" at bounding box center [404, 275] width 151 height 33
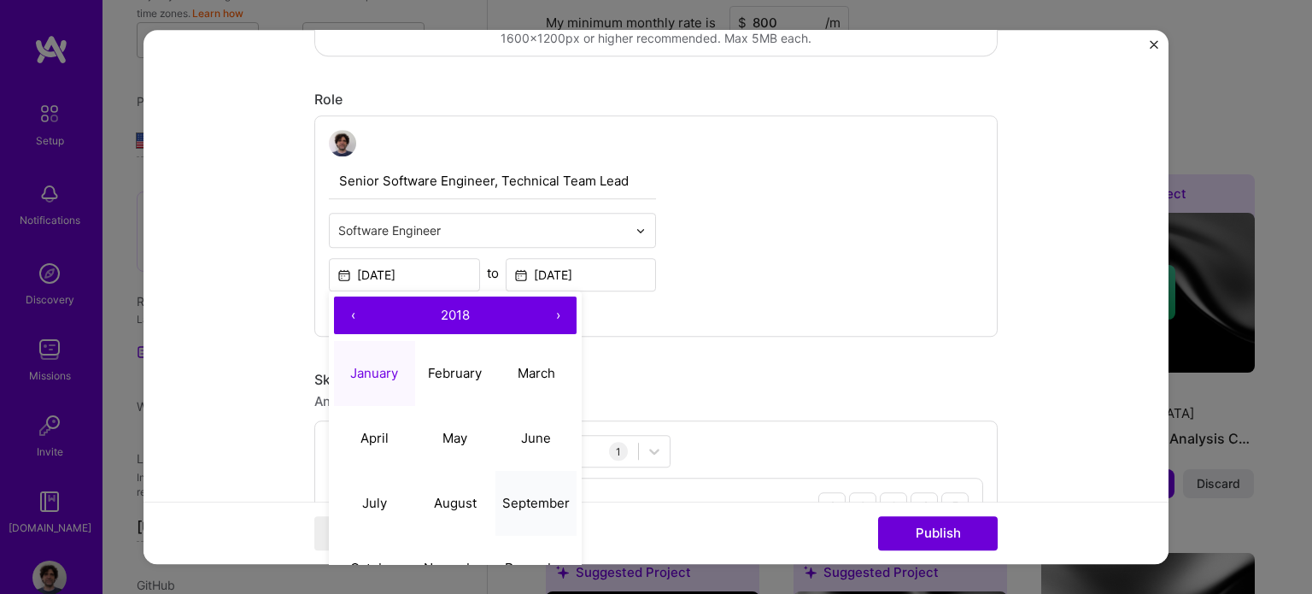
click at [541, 500] on abbr "September" at bounding box center [535, 502] width 67 height 16
type input "[DATE]"
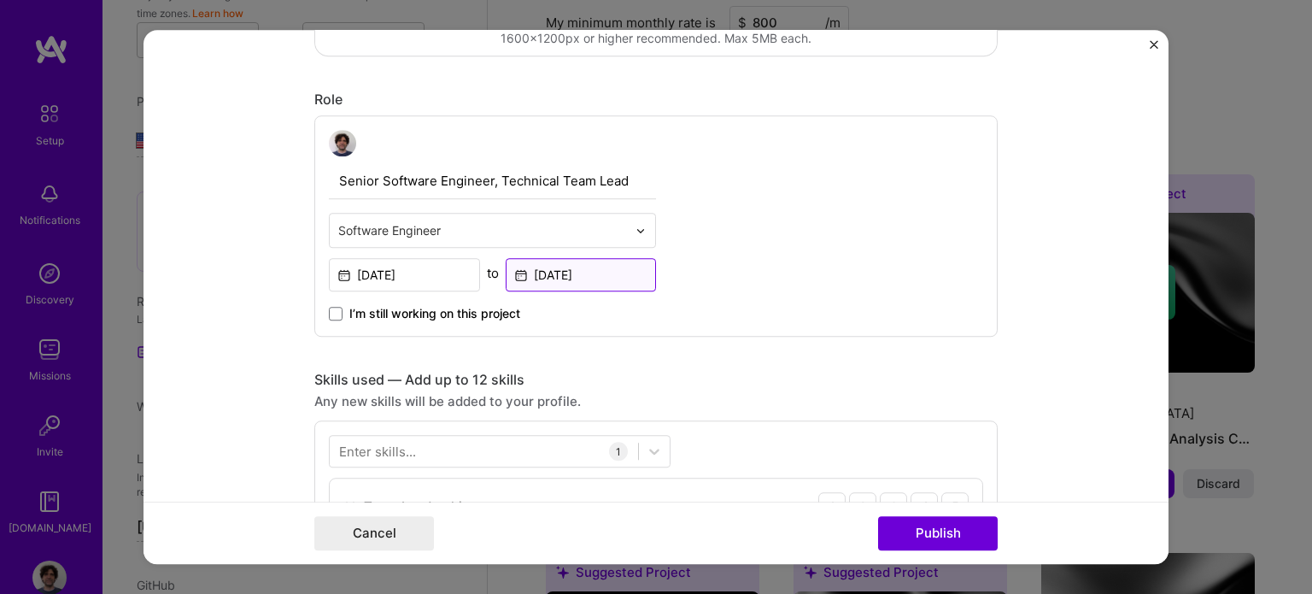
click at [577, 279] on input "[DATE]" at bounding box center [581, 275] width 151 height 33
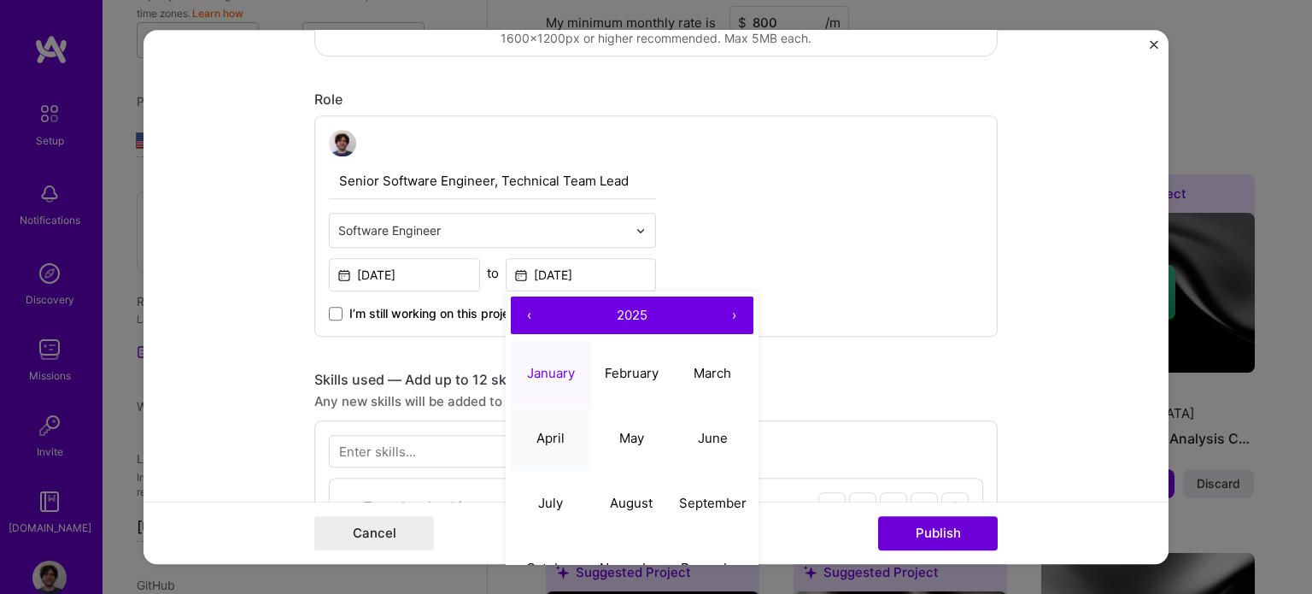
click at [541, 439] on abbr "April" at bounding box center [550, 438] width 28 height 16
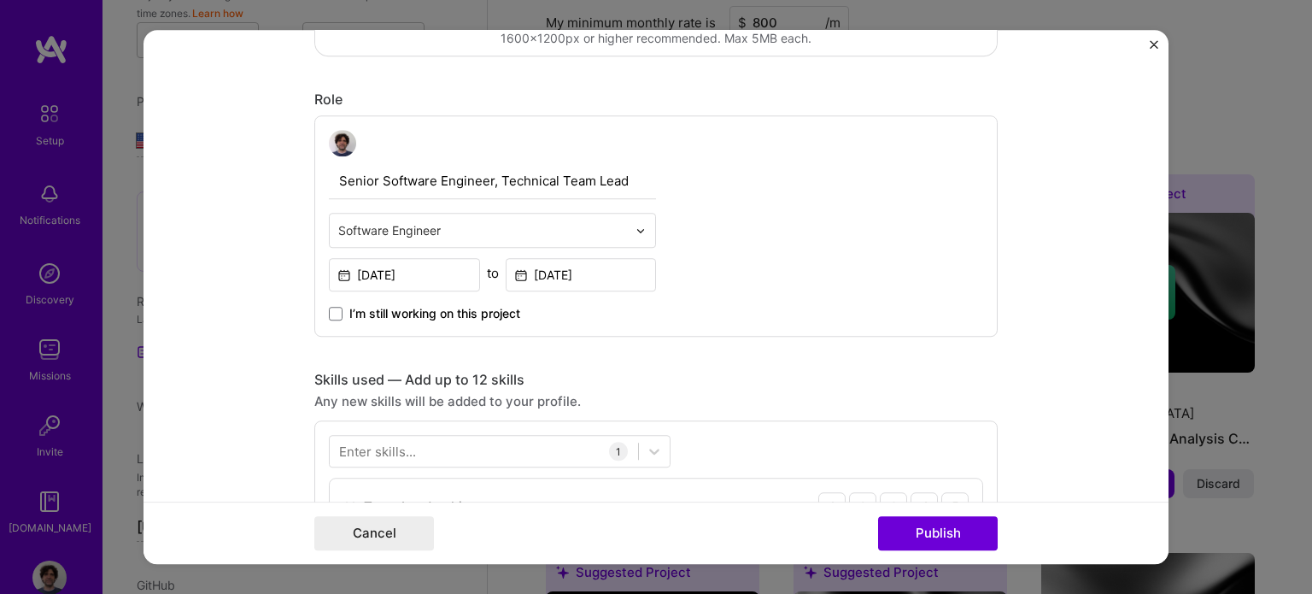
type input "[DATE]"
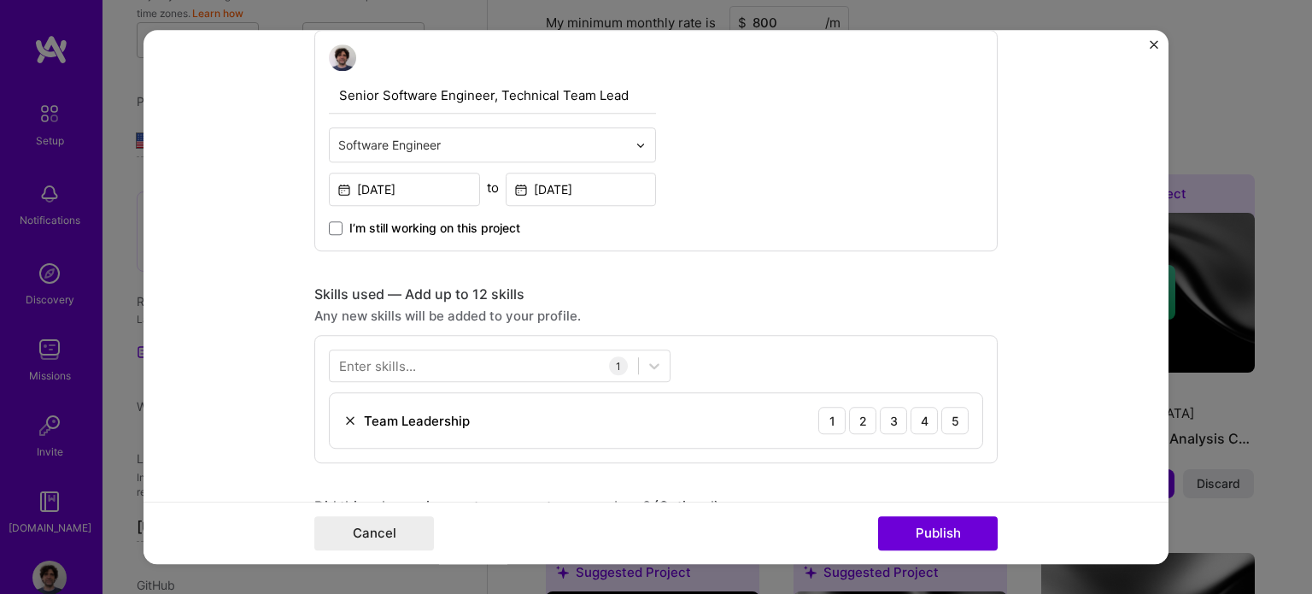
scroll to position [683, 0]
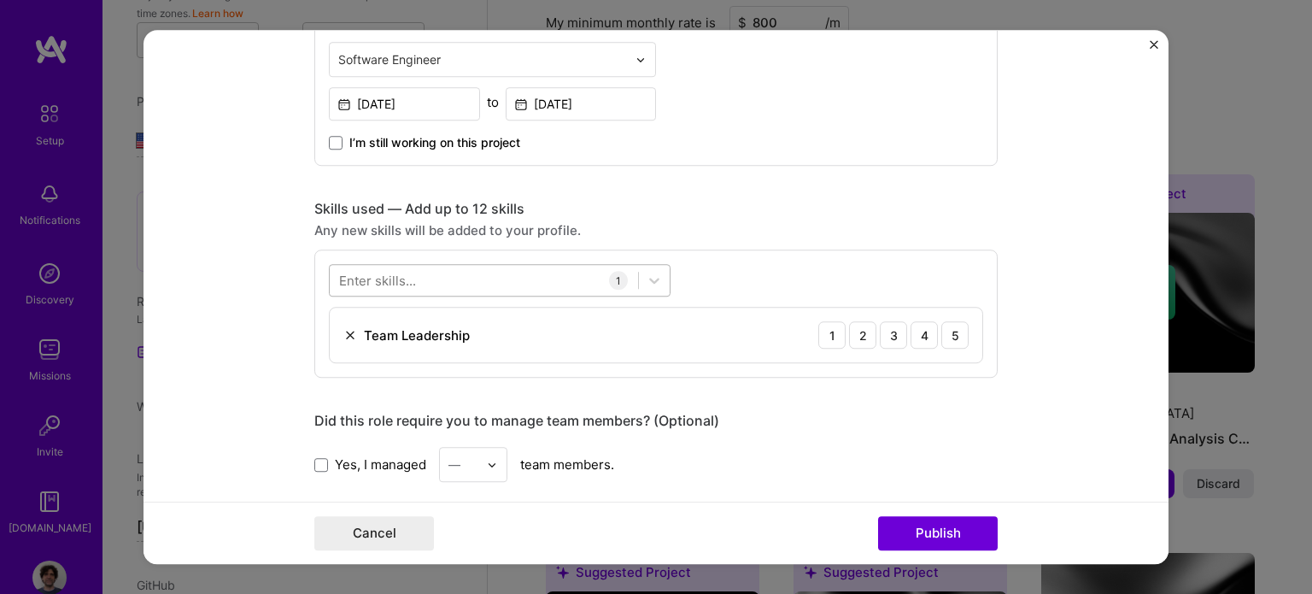
click at [522, 279] on div at bounding box center [484, 280] width 308 height 28
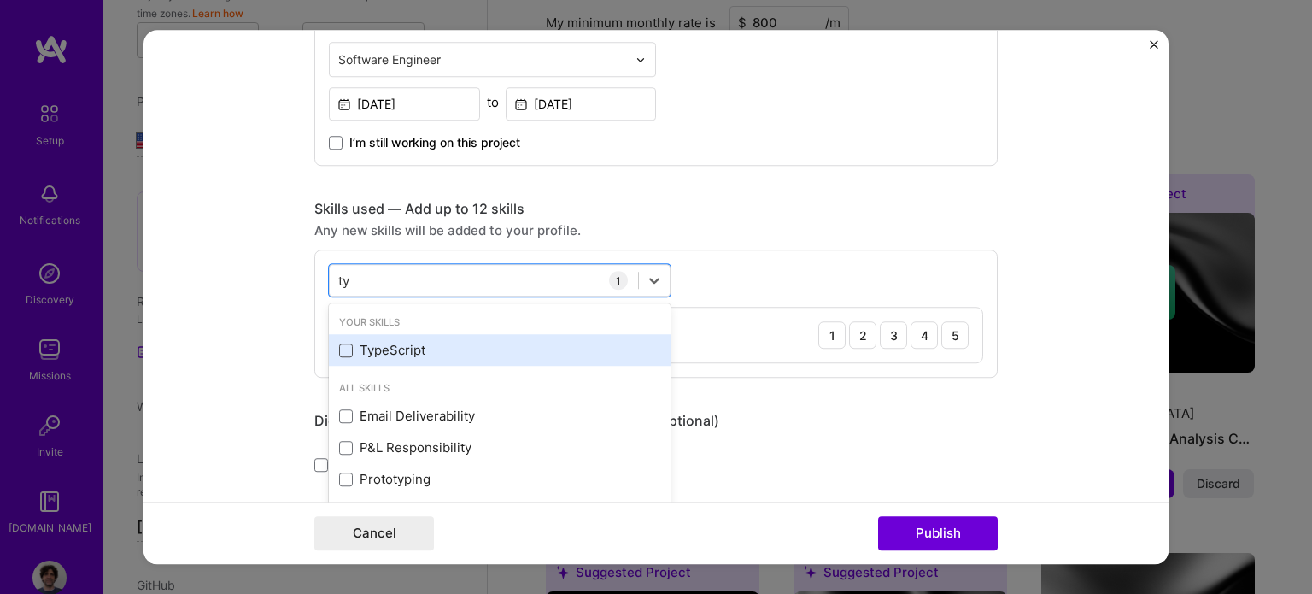
click at [339, 349] on span at bounding box center [346, 350] width 14 height 14
click at [0, 0] on input "checkbox" at bounding box center [0, 0] width 0 height 0
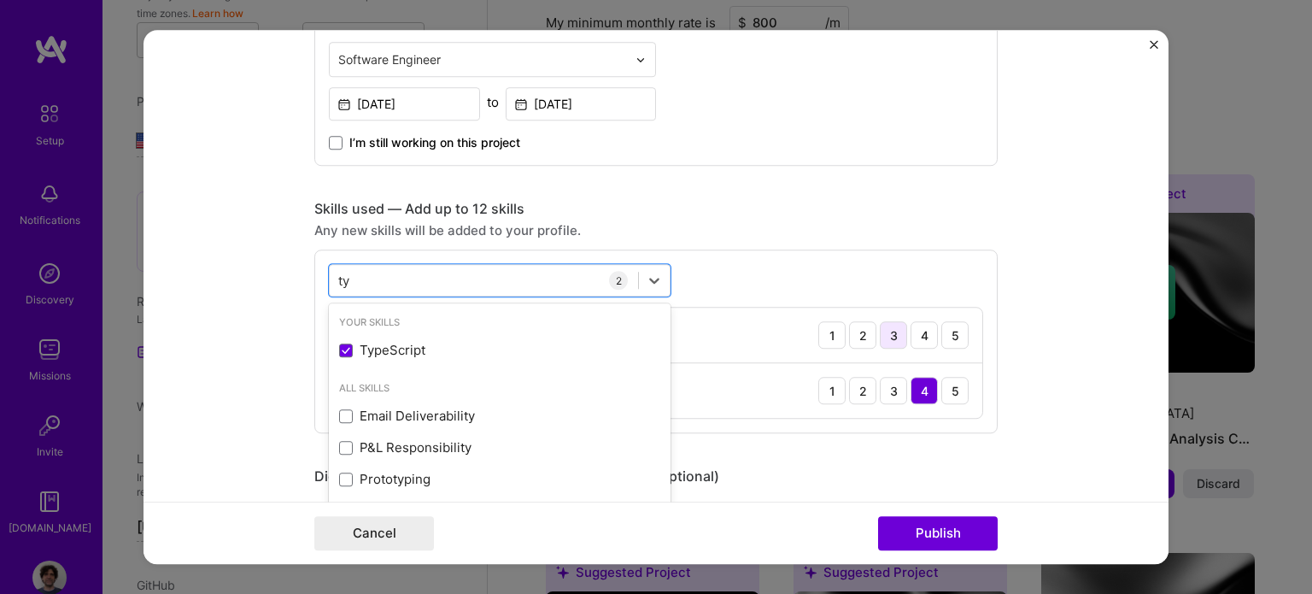
click at [882, 338] on div "3" at bounding box center [893, 335] width 27 height 27
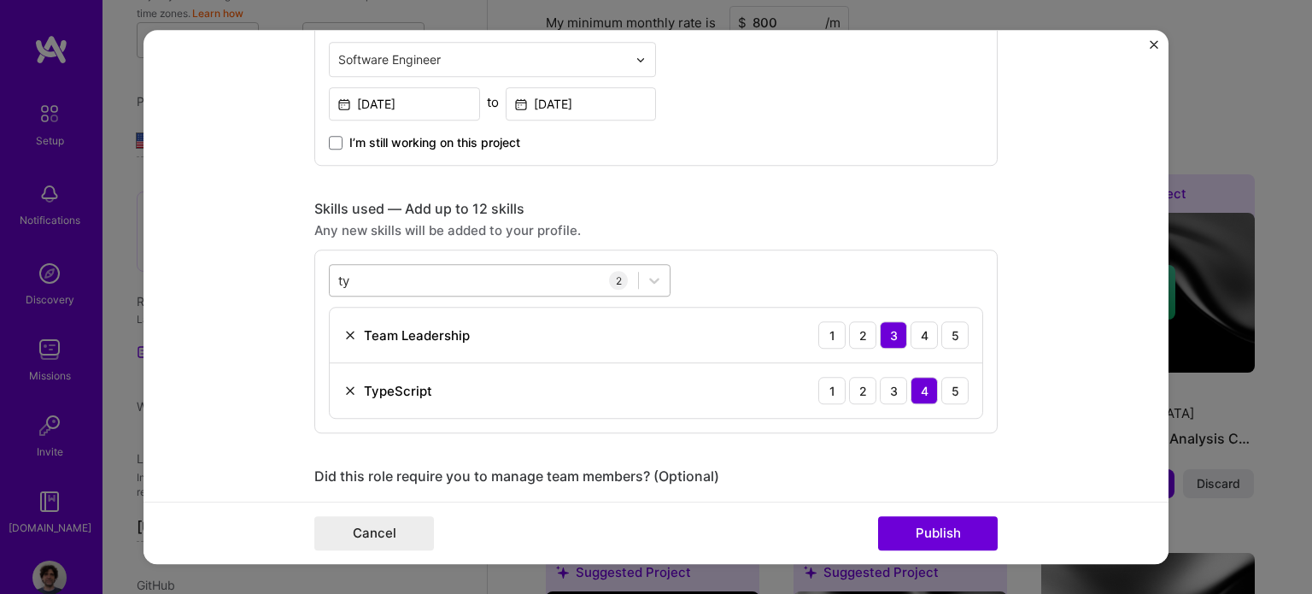
click at [419, 278] on div "ty ty" at bounding box center [484, 280] width 308 height 28
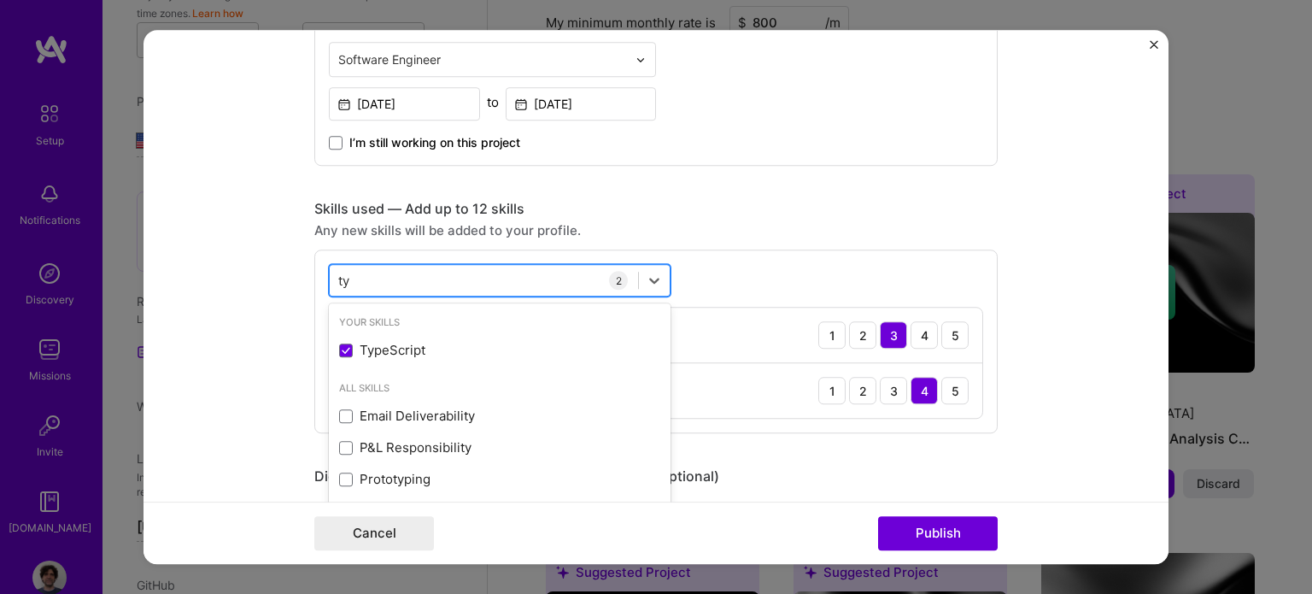
type input "t"
click at [358, 277] on div "[PERSON_NAME] [PERSON_NAME]" at bounding box center [484, 280] width 308 height 28
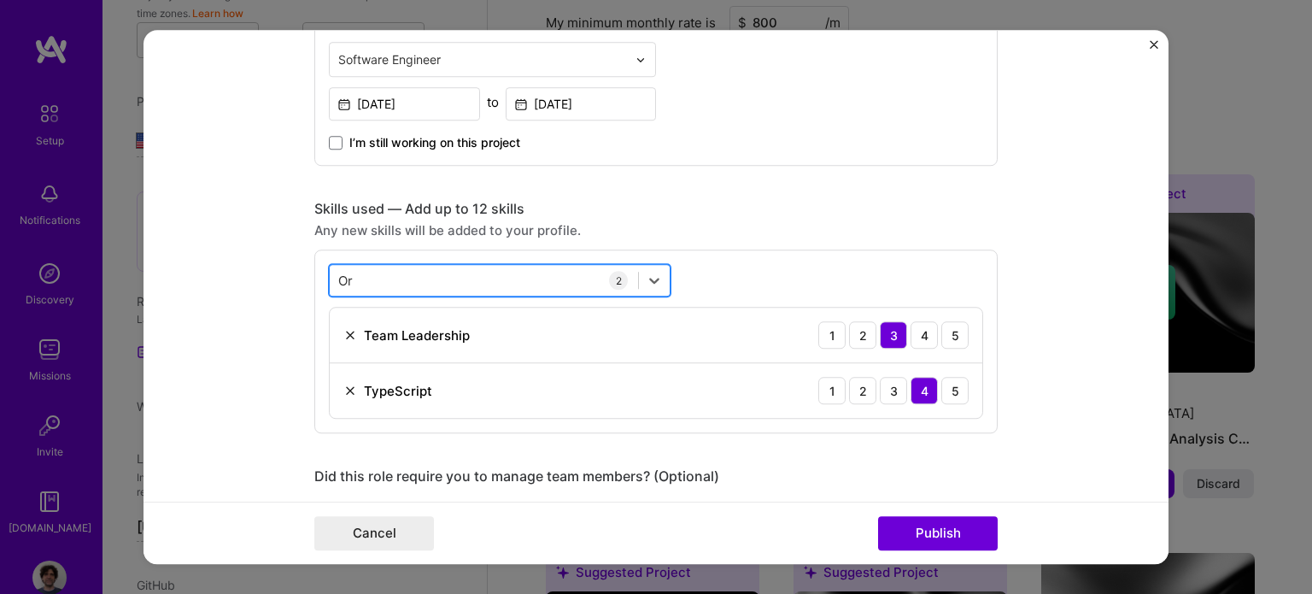
type input "O"
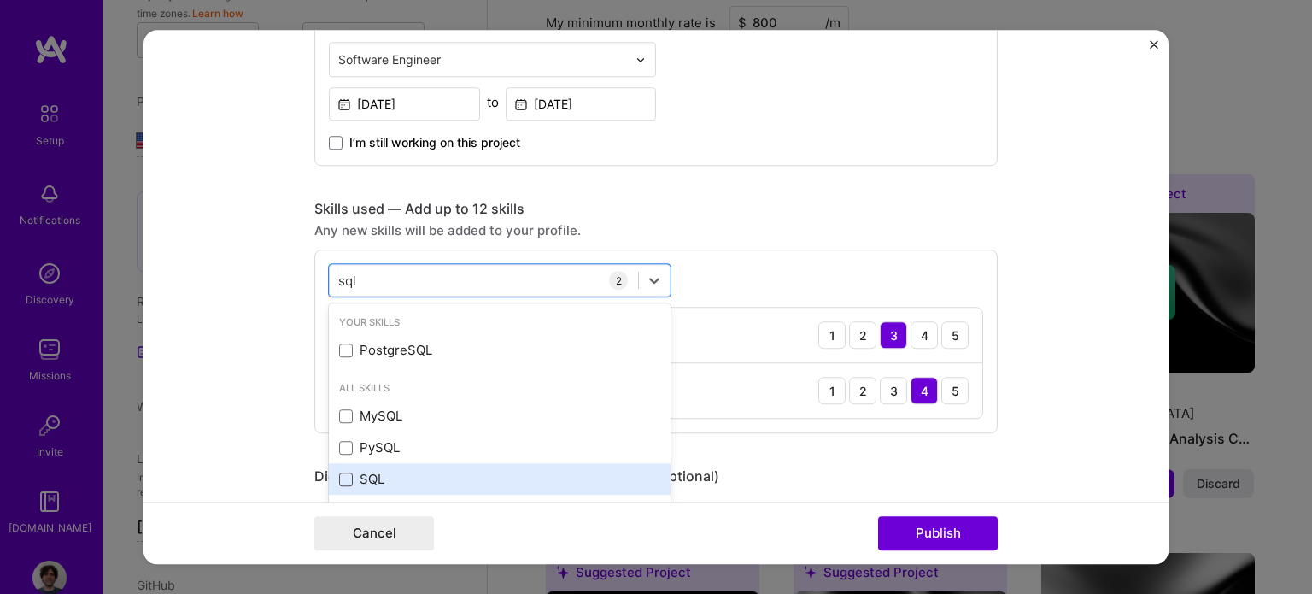
click at [339, 477] on span at bounding box center [346, 479] width 14 height 14
click at [0, 0] on input "checkbox" at bounding box center [0, 0] width 0 height 0
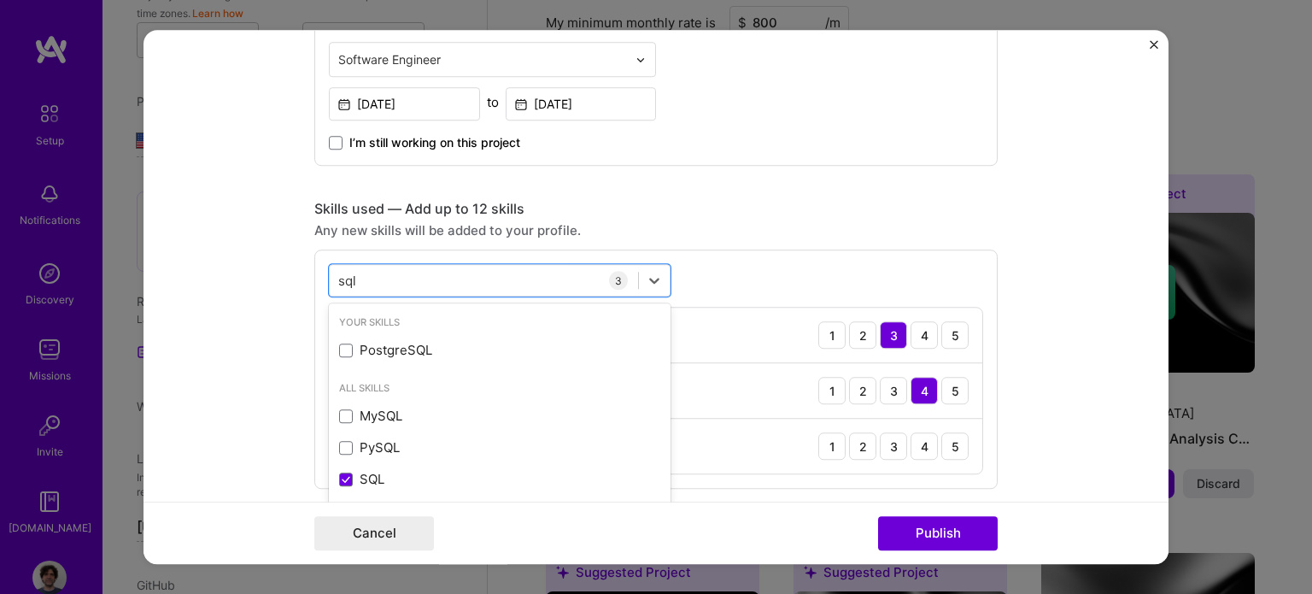
click at [718, 272] on div "option SQL, selected. option PostgreSQL focused, 0 of 2. 4 results available fo…" at bounding box center [655, 369] width 683 height 239
click at [366, 272] on div "sql sql" at bounding box center [484, 280] width 308 height 28
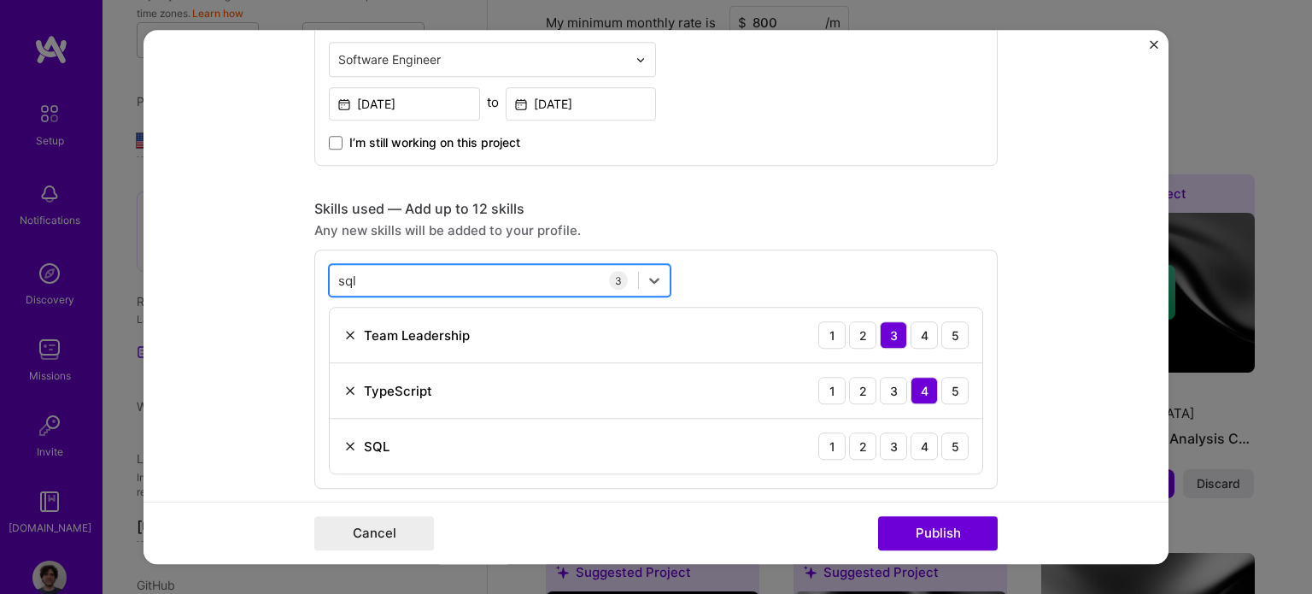
click at [365, 274] on div "sql sql" at bounding box center [484, 280] width 308 height 28
type input "s"
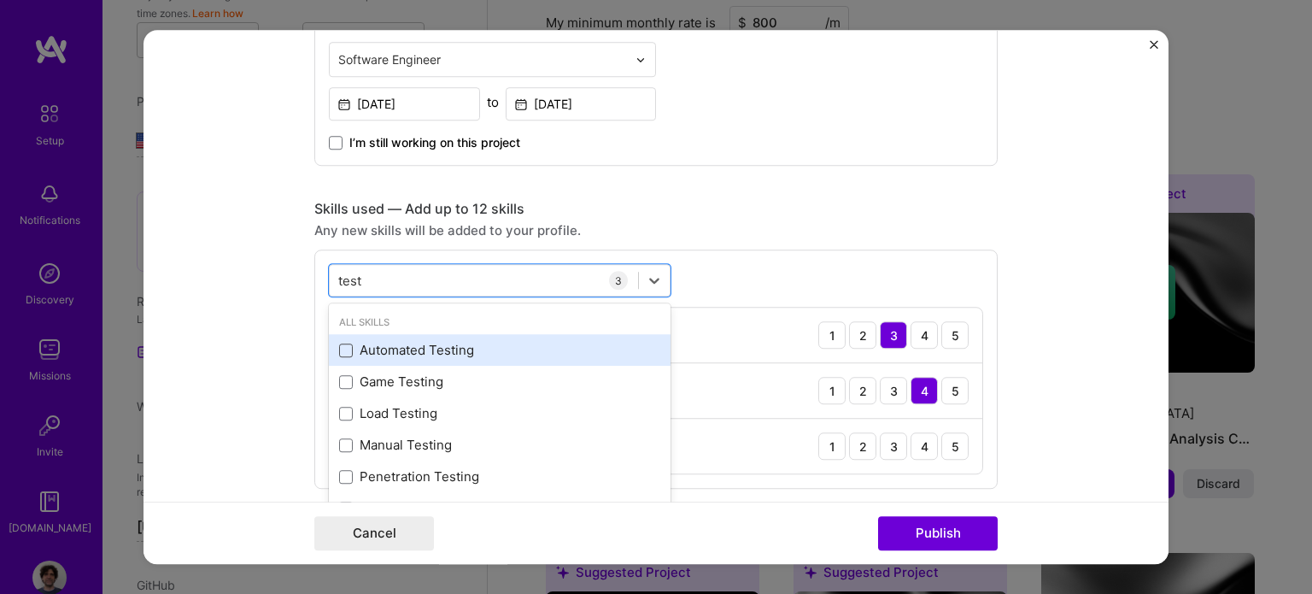
click at [339, 350] on span at bounding box center [346, 350] width 14 height 14
click at [0, 0] on input "checkbox" at bounding box center [0, 0] width 0 height 0
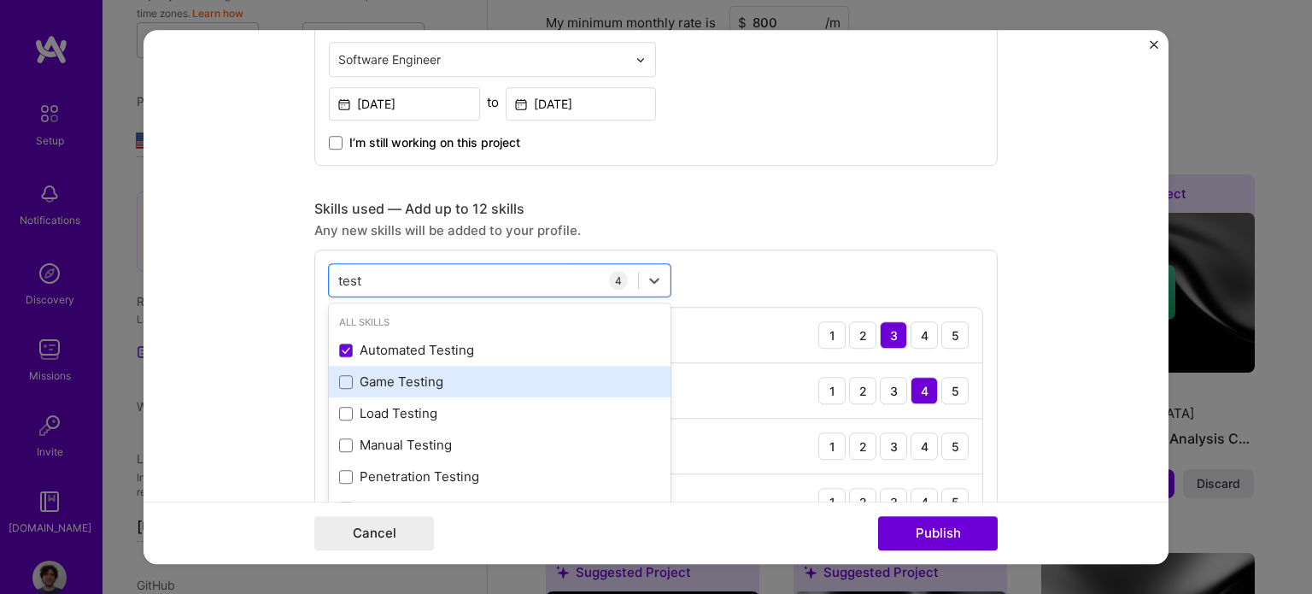
scroll to position [6, 0]
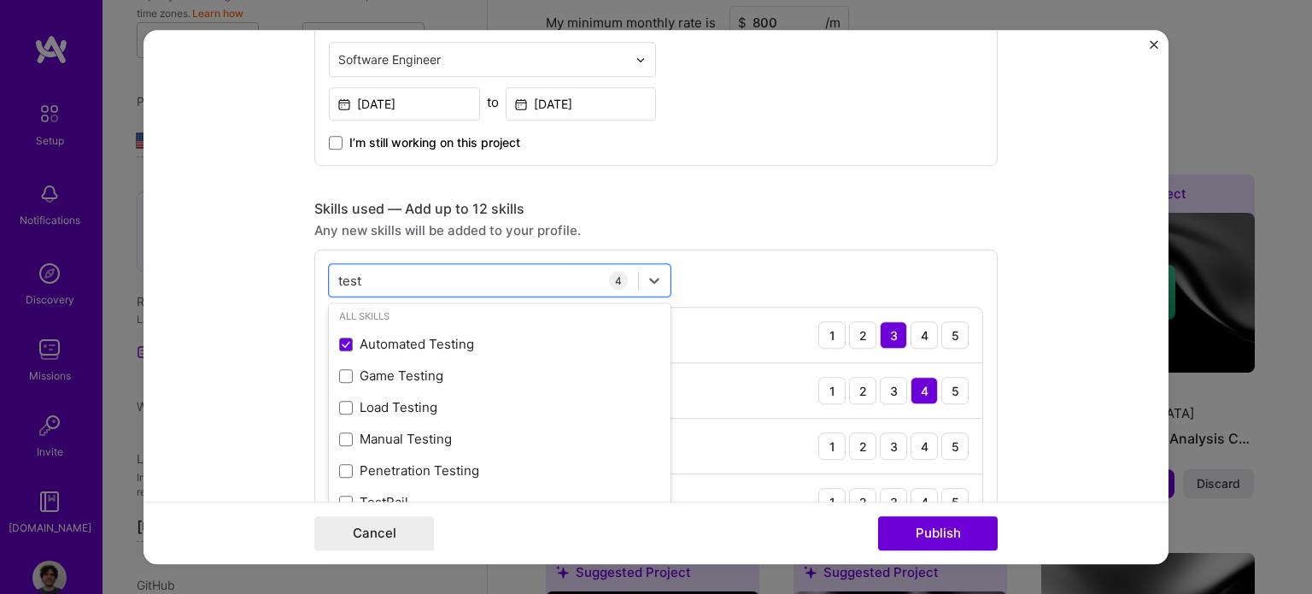
type input "test"
click at [702, 285] on div "option Automated Testing, selected. option Automated Testing selected, 0 of 2. …" at bounding box center [655, 397] width 683 height 295
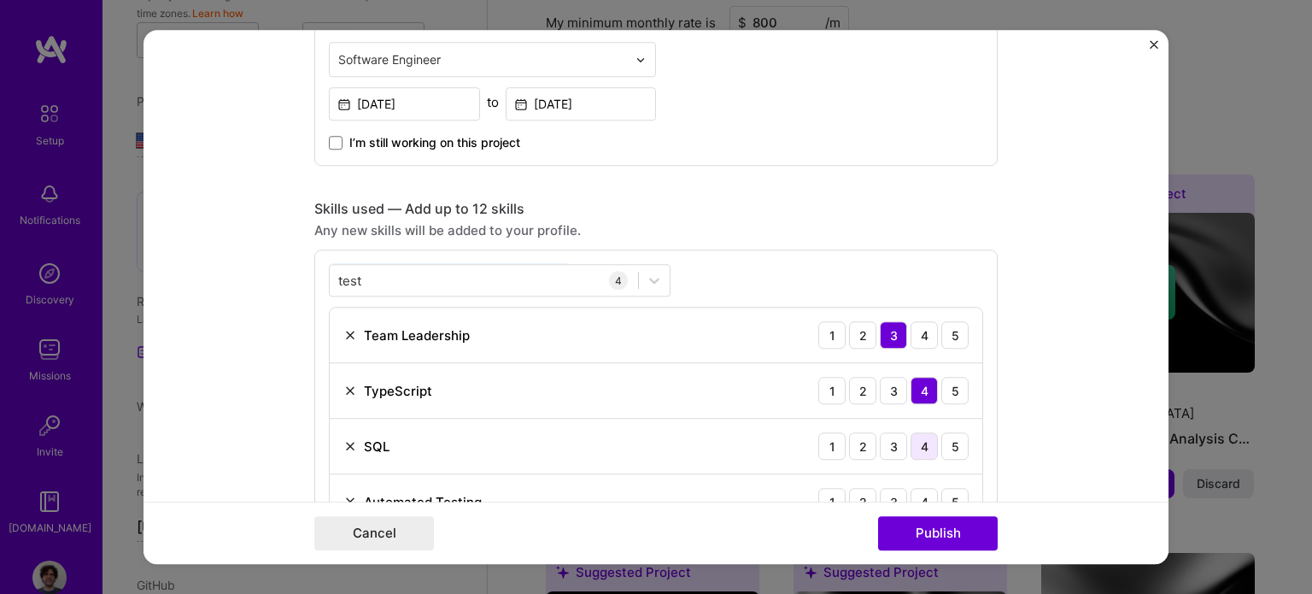
click at [923, 447] on div "4" at bounding box center [923, 446] width 27 height 27
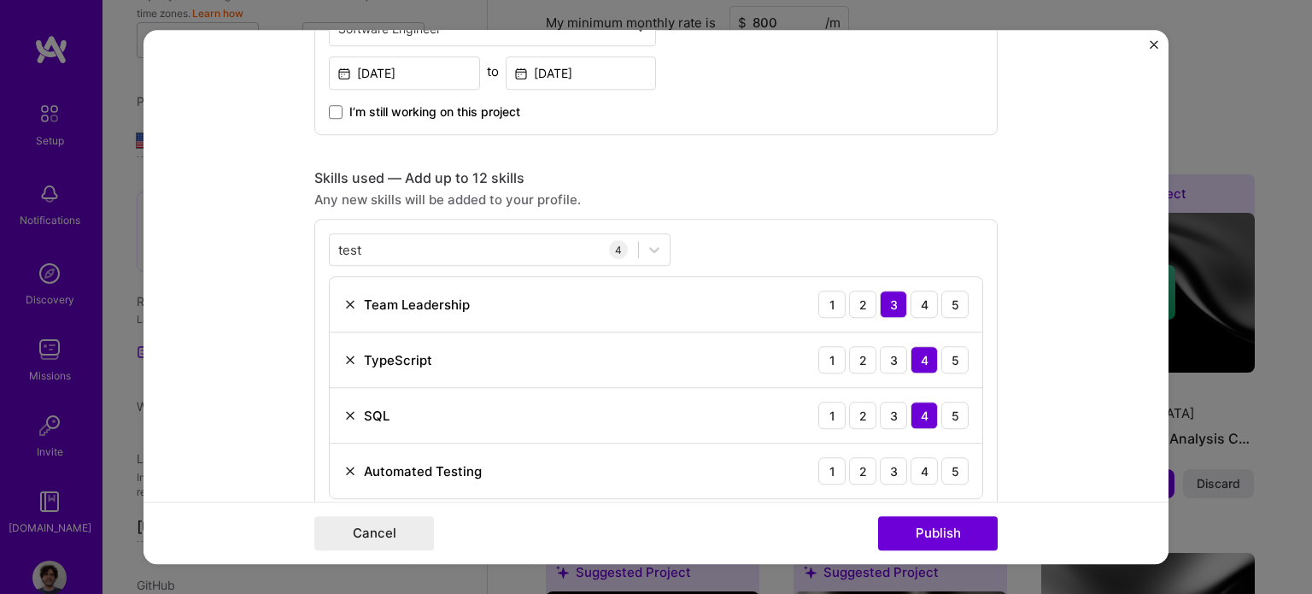
scroll to position [769, 0]
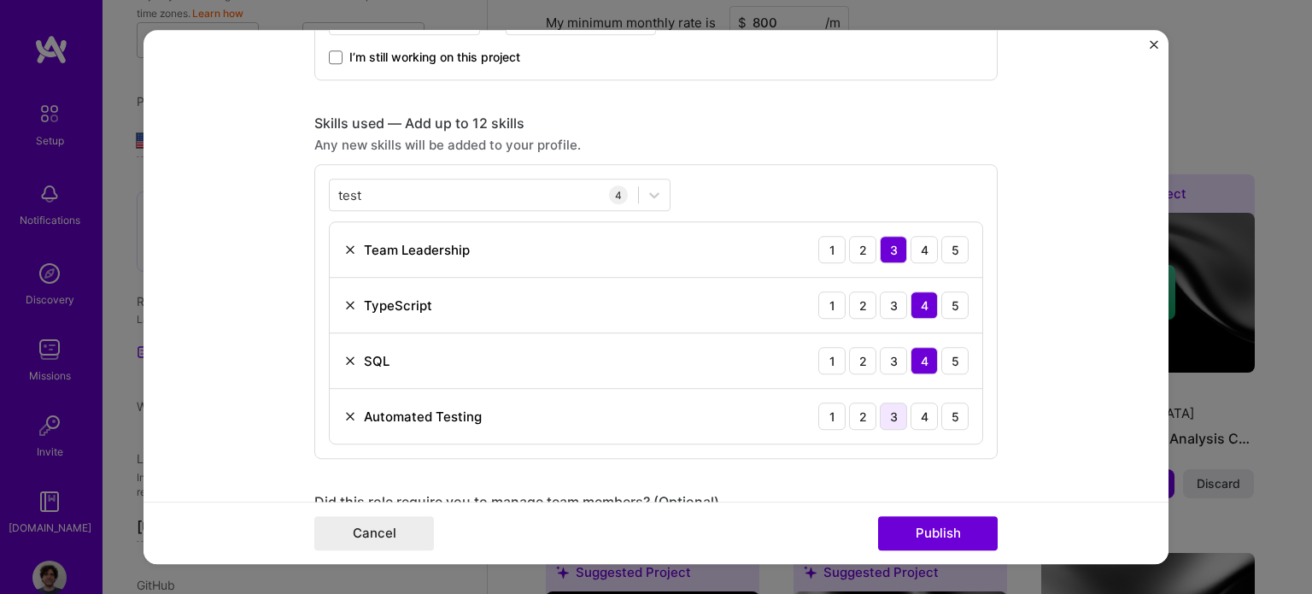
click at [883, 416] on div "3" at bounding box center [893, 416] width 27 height 27
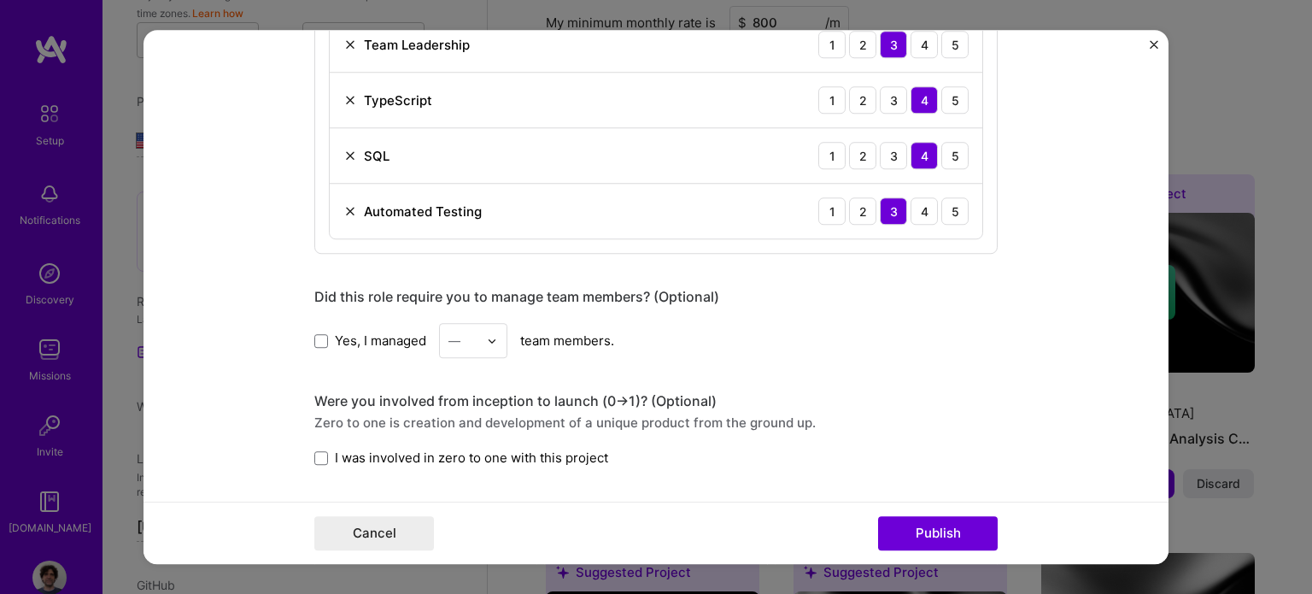
scroll to position [1025, 0]
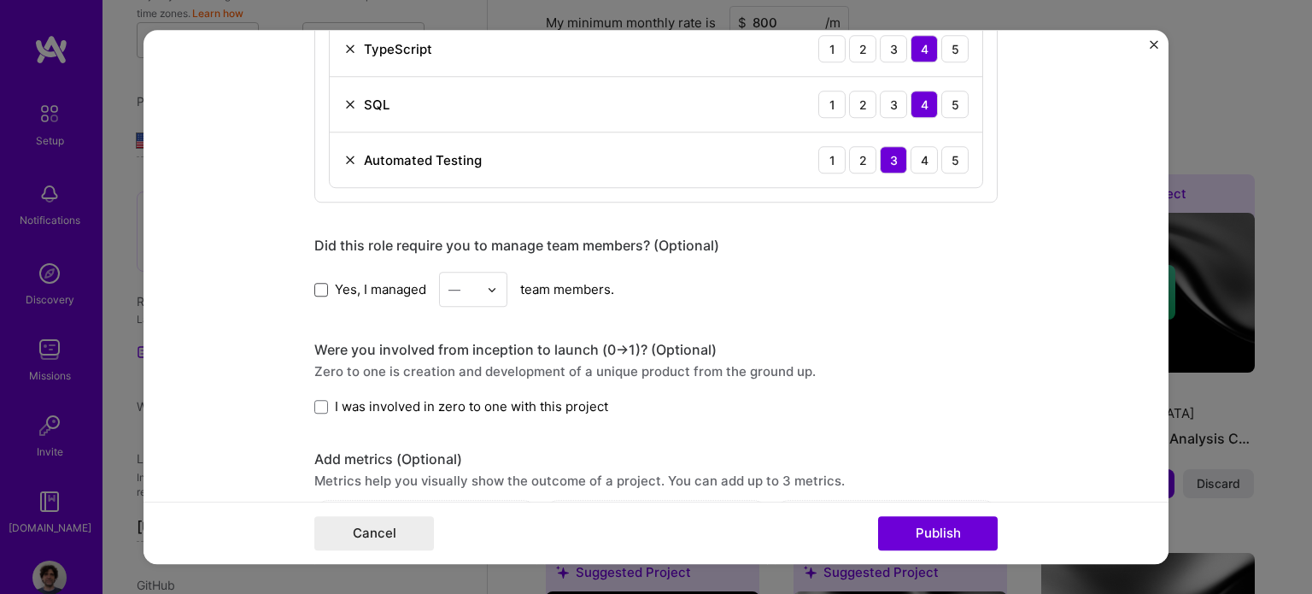
click at [319, 286] on span at bounding box center [321, 290] width 14 height 14
click at [0, 0] on input "Yes, I managed" at bounding box center [0, 0] width 0 height 0
click at [487, 286] on img at bounding box center [492, 289] width 10 height 10
click at [466, 461] on div "5" at bounding box center [473, 462] width 58 height 32
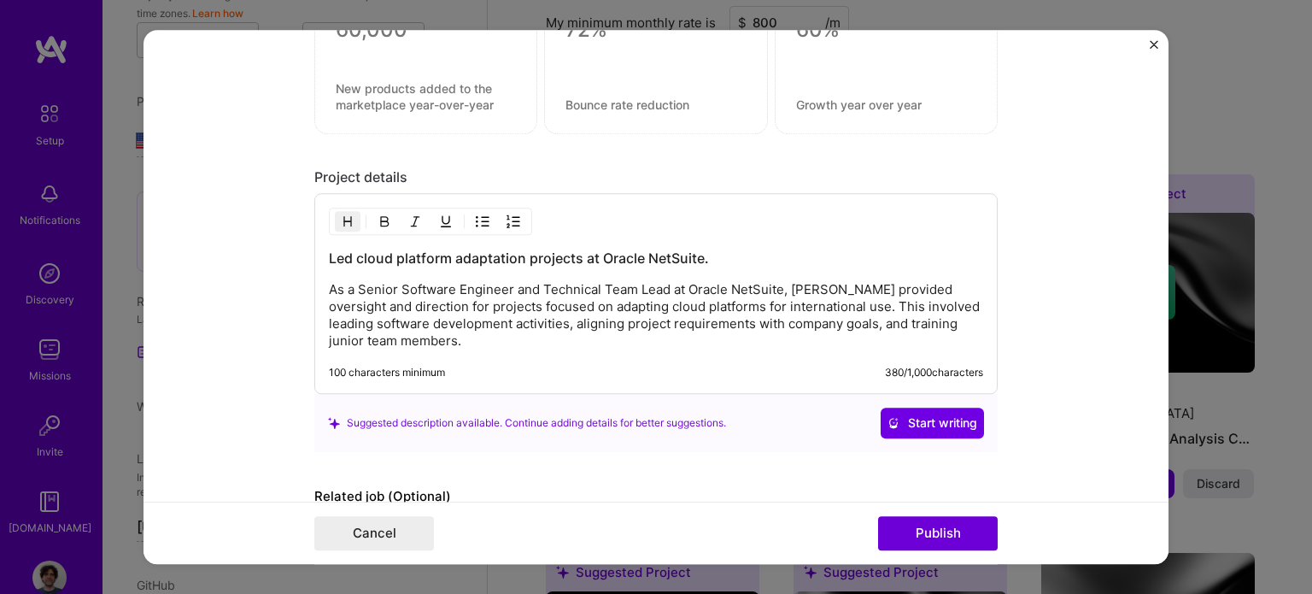
scroll to position [1537, 0]
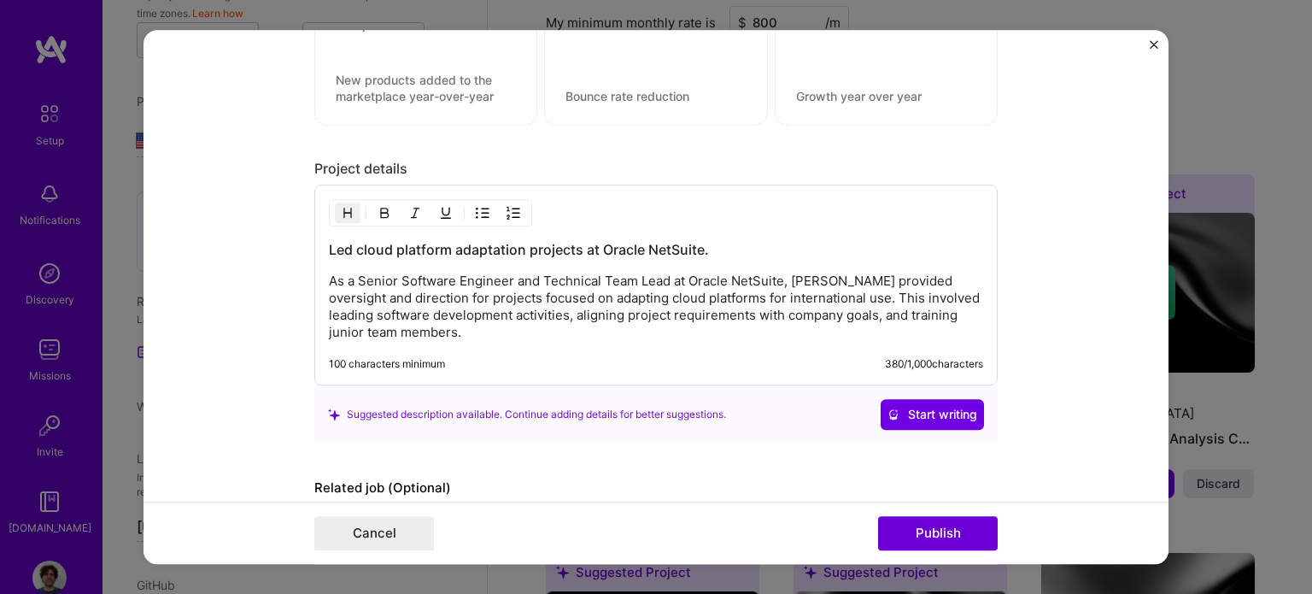
click at [792, 279] on p "As a Senior Software Engineer and Technical Team Lead at Oracle NetSuite, [PERS…" at bounding box center [656, 306] width 654 height 68
click at [806, 293] on p "As a Senior Software Engineer and Technical Team Lead at Oracle NetSuite provid…" at bounding box center [656, 306] width 654 height 68
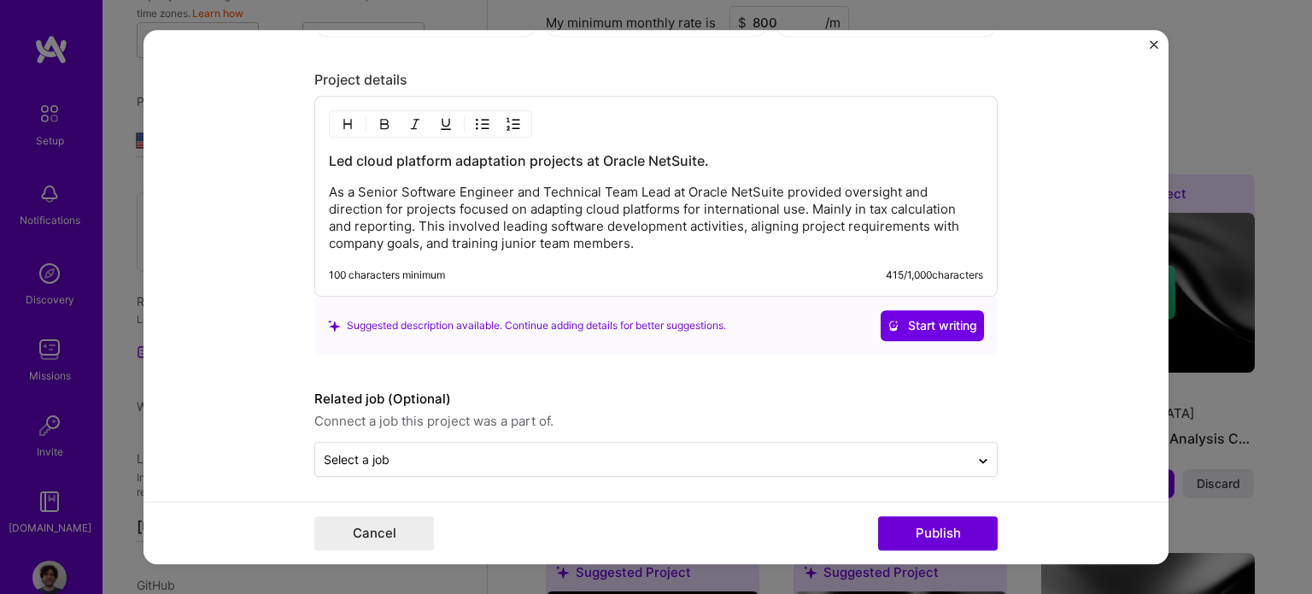
scroll to position [1627, 0]
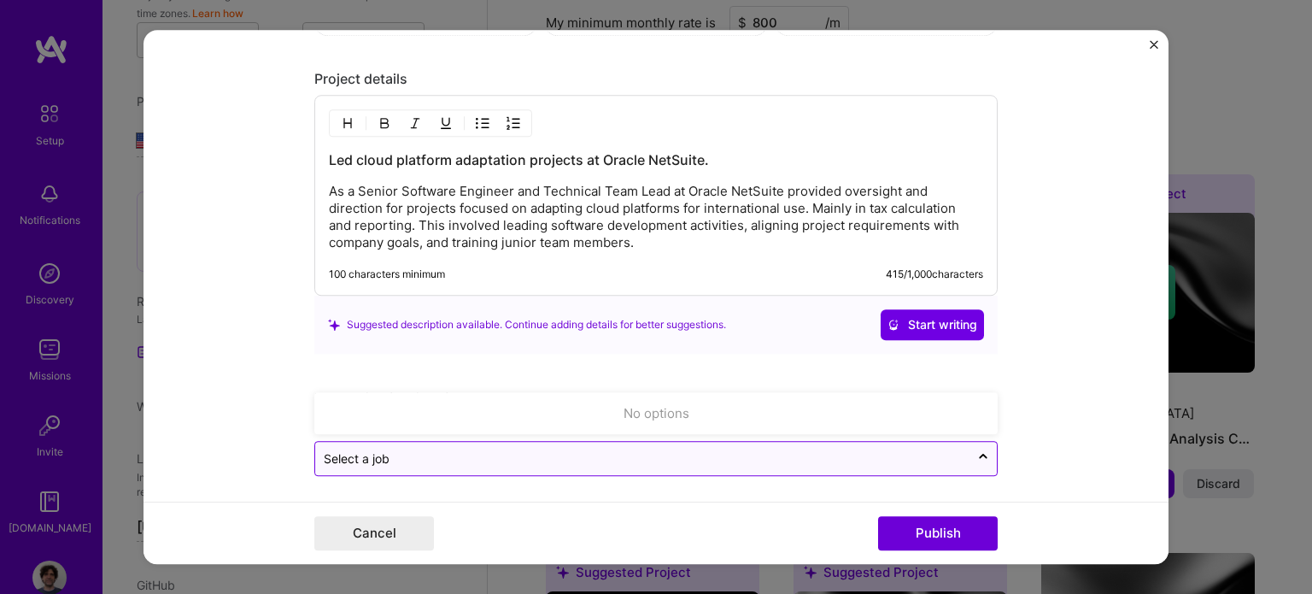
click at [530, 459] on input "text" at bounding box center [642, 458] width 637 height 18
click at [976, 453] on icon at bounding box center [983, 456] width 14 height 17
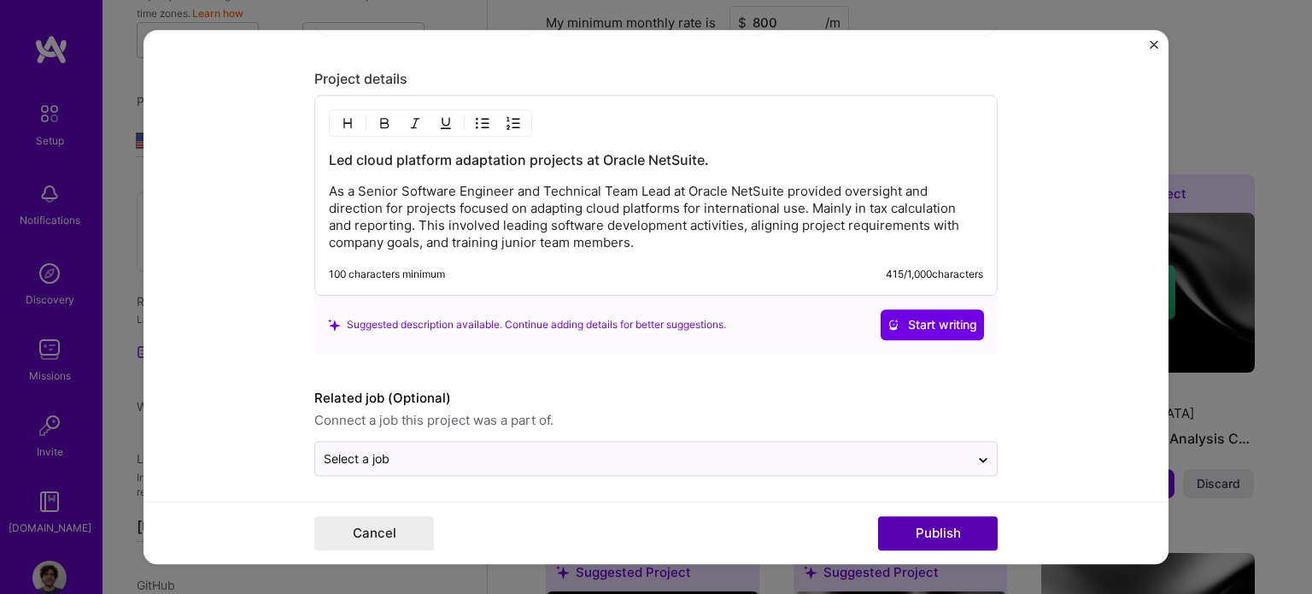
click at [948, 535] on button "Publish" at bounding box center [938, 533] width 120 height 34
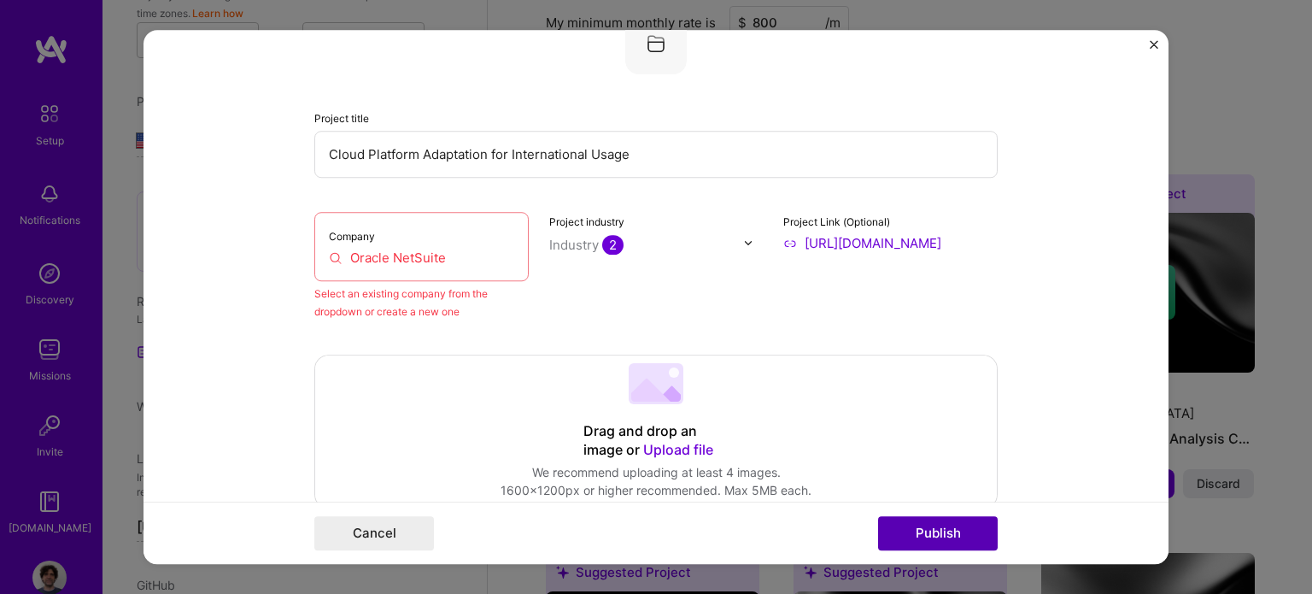
scroll to position [112, 0]
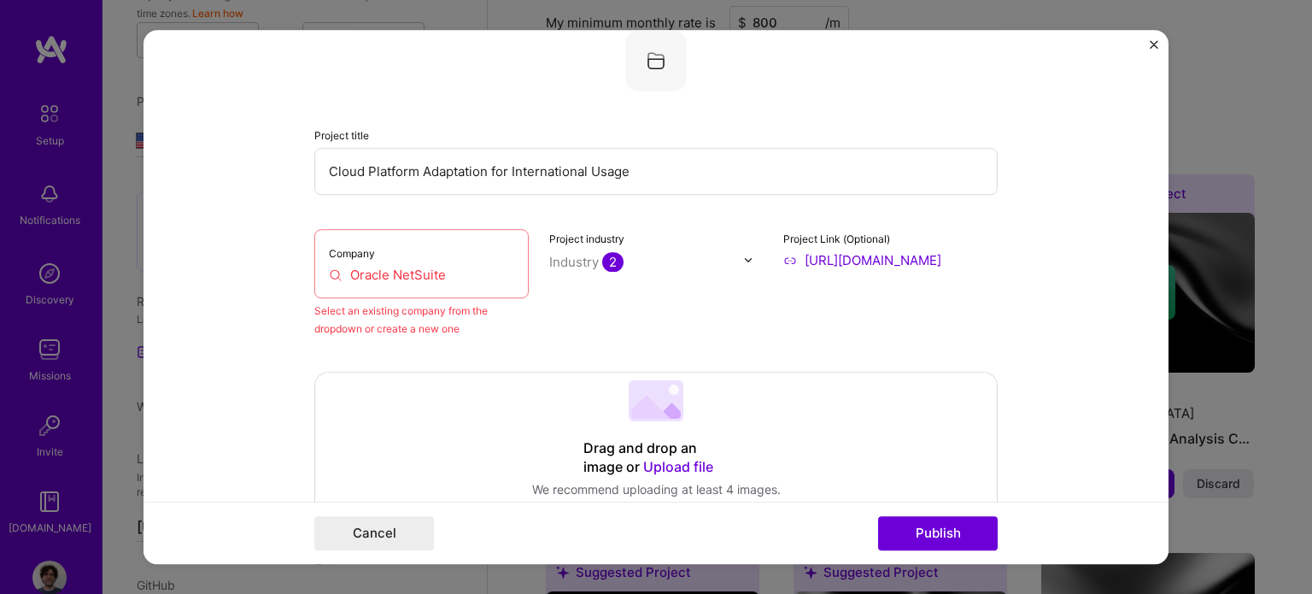
click at [393, 278] on input "Oracle NetSuite" at bounding box center [421, 275] width 185 height 18
click at [441, 271] on input "Oracle NetSuite" at bounding box center [421, 275] width 185 height 18
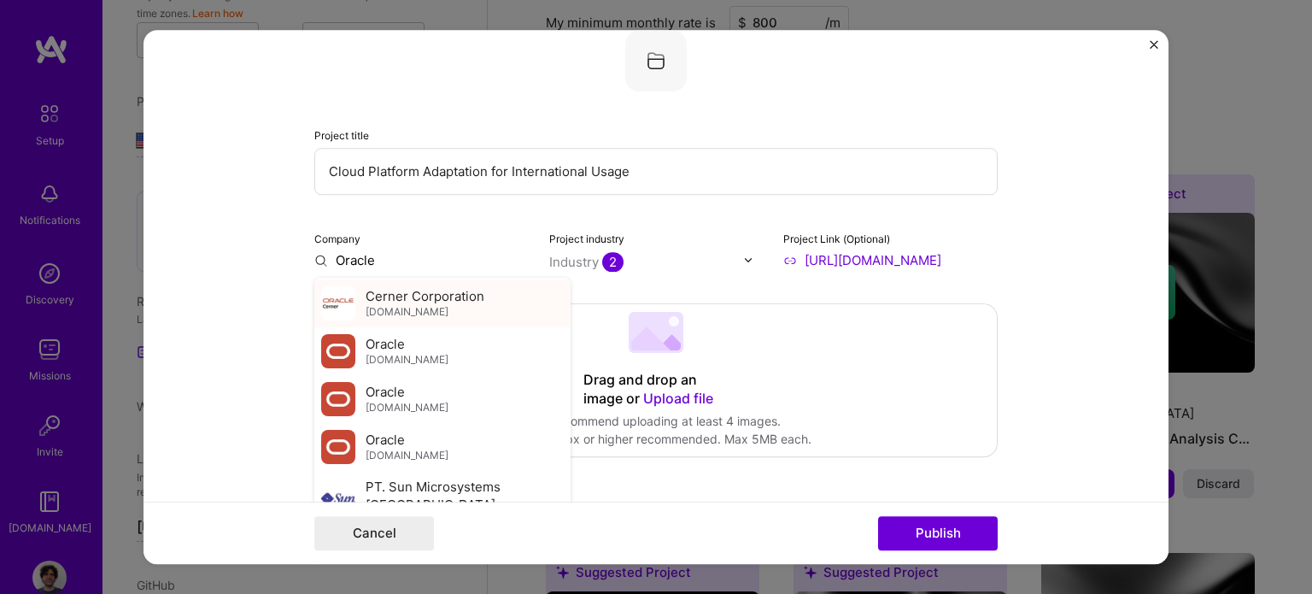
scroll to position [85, 0]
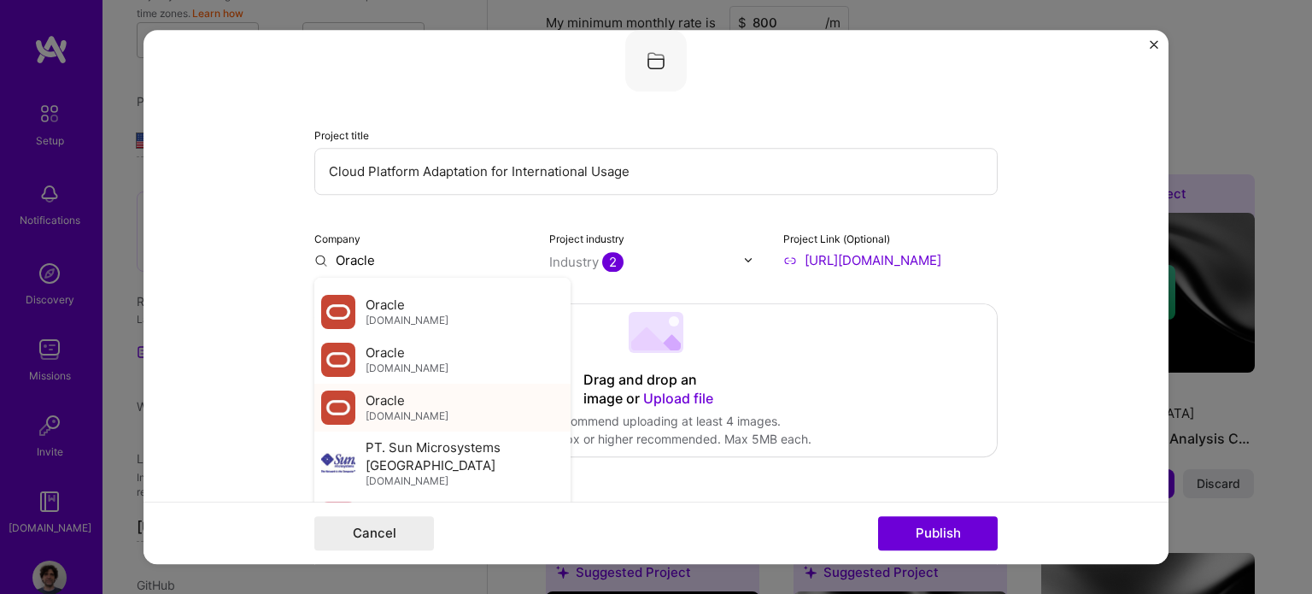
type input "Oracle"
click at [378, 406] on span "Oracle" at bounding box center [385, 400] width 39 height 18
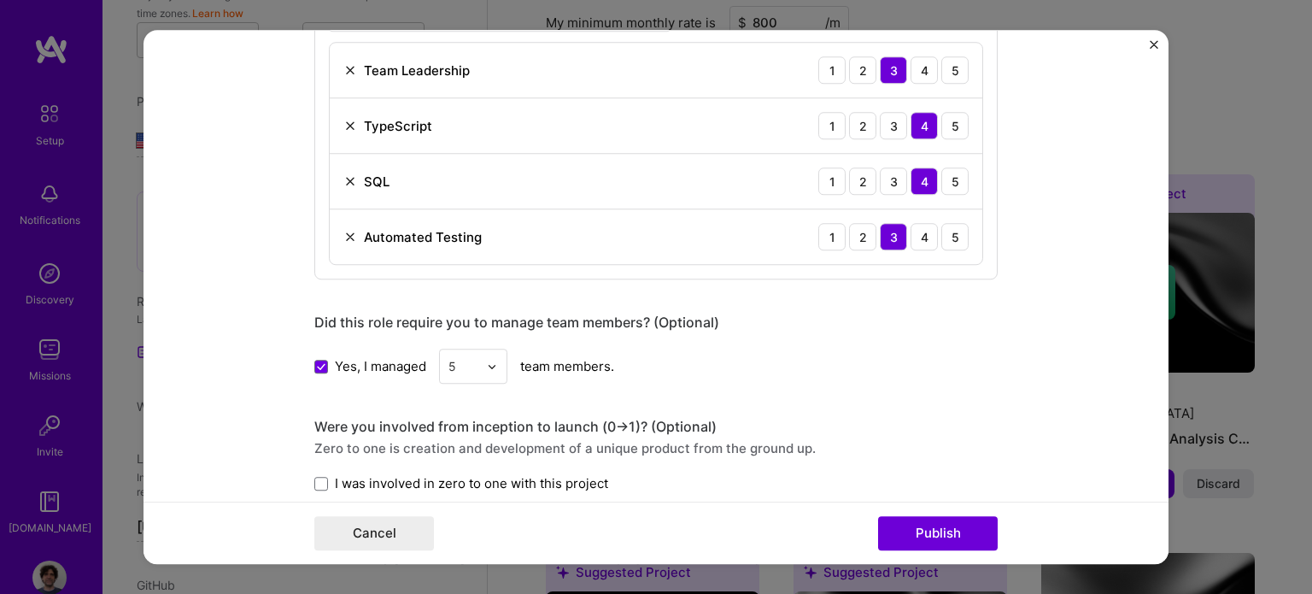
scroll to position [1051, 0]
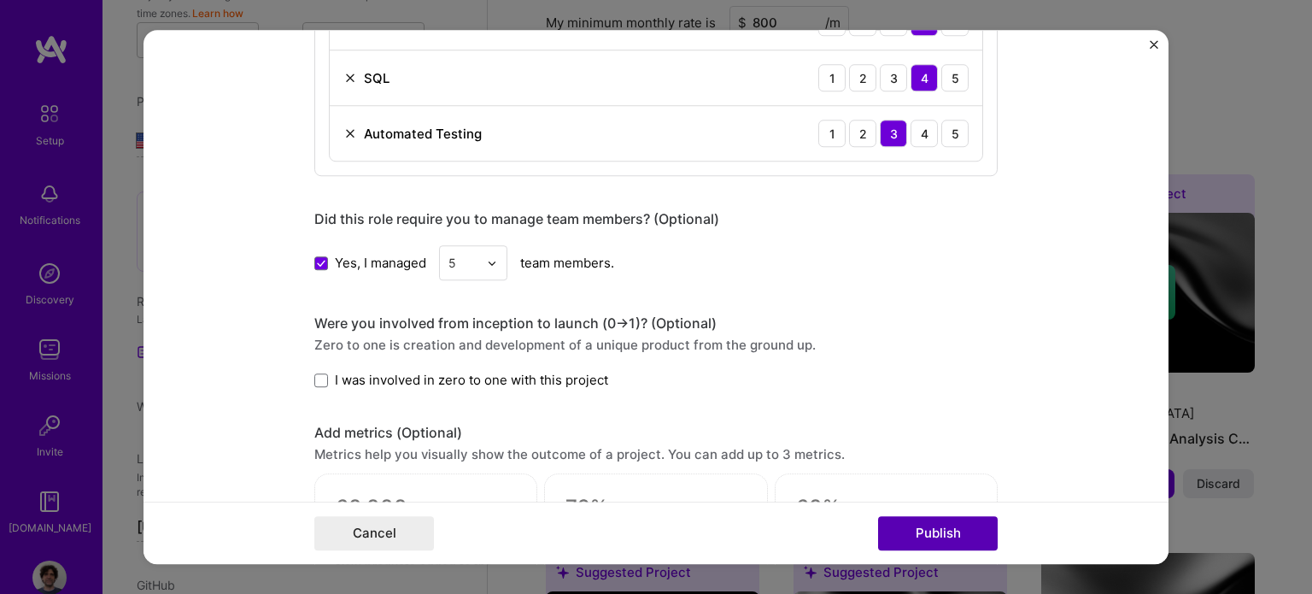
click at [937, 529] on button "Publish" at bounding box center [938, 533] width 120 height 34
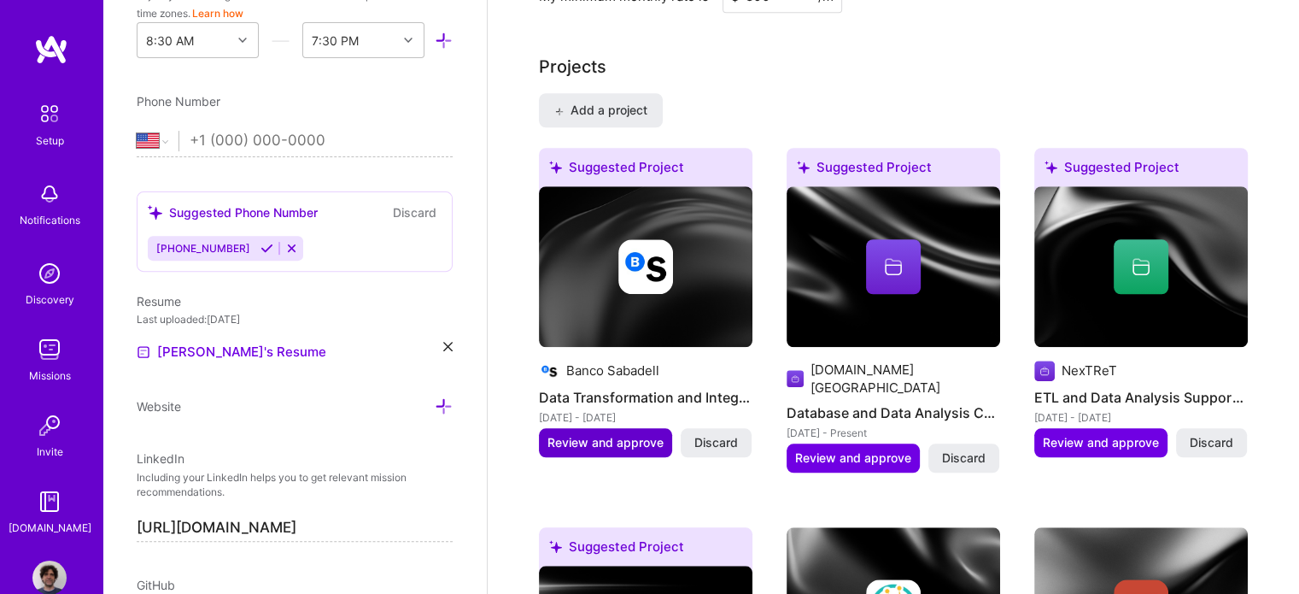
click at [625, 434] on span "Review and approve" at bounding box center [605, 442] width 116 height 17
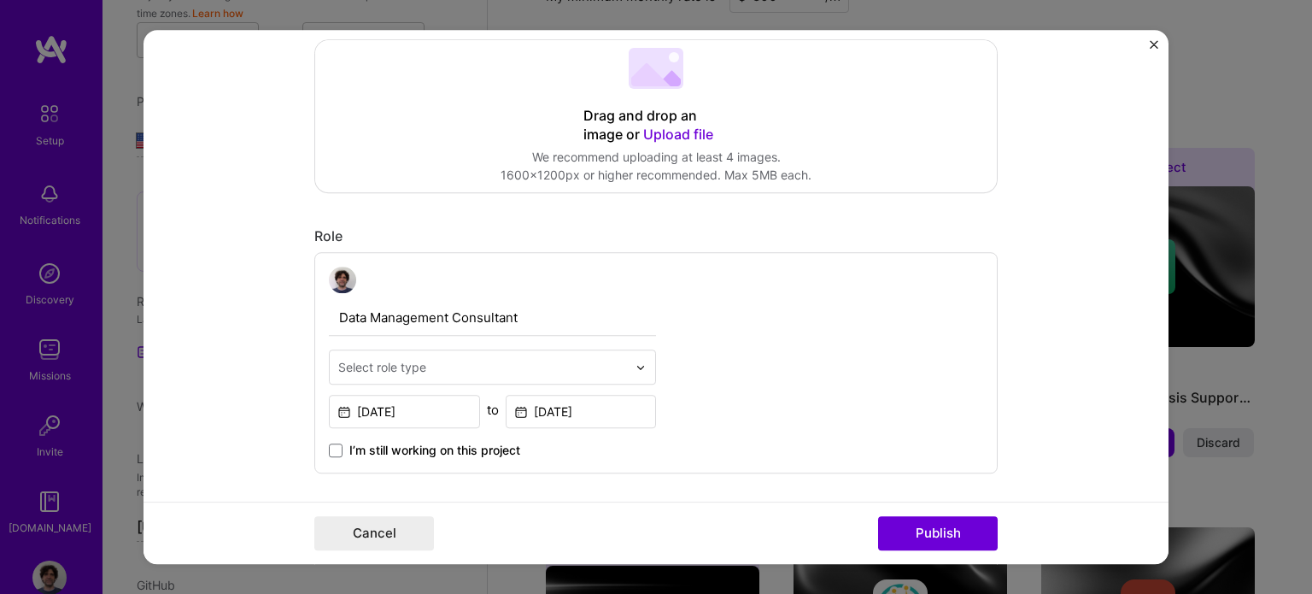
scroll to position [427, 0]
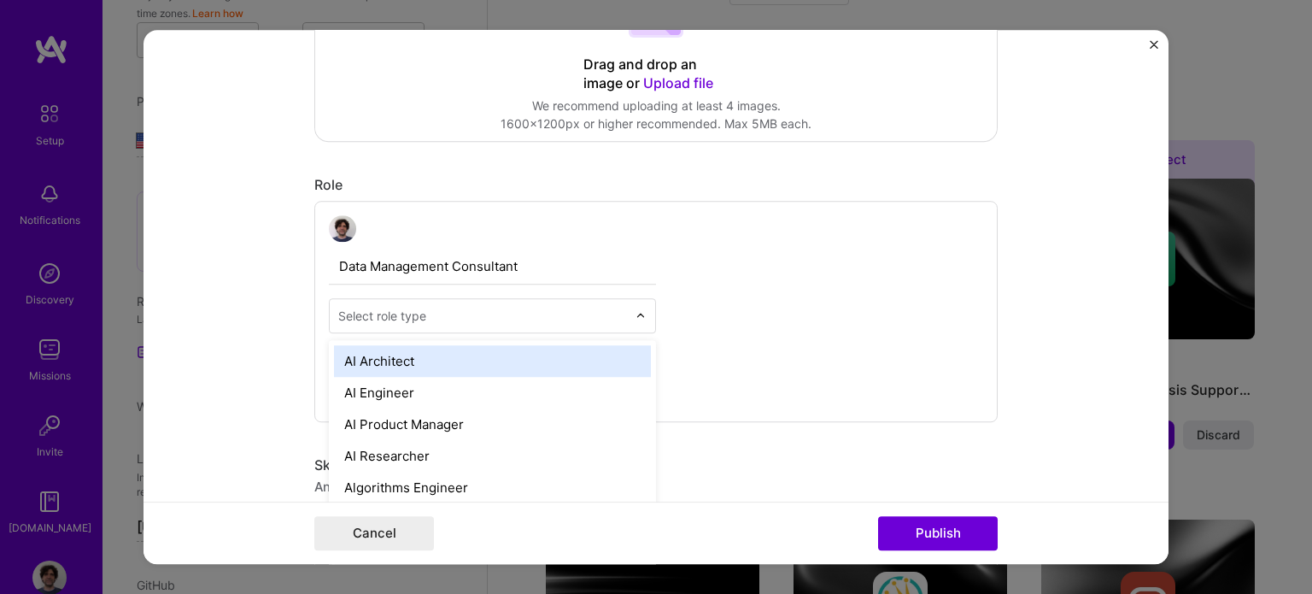
click at [635, 313] on img at bounding box center [640, 316] width 10 height 10
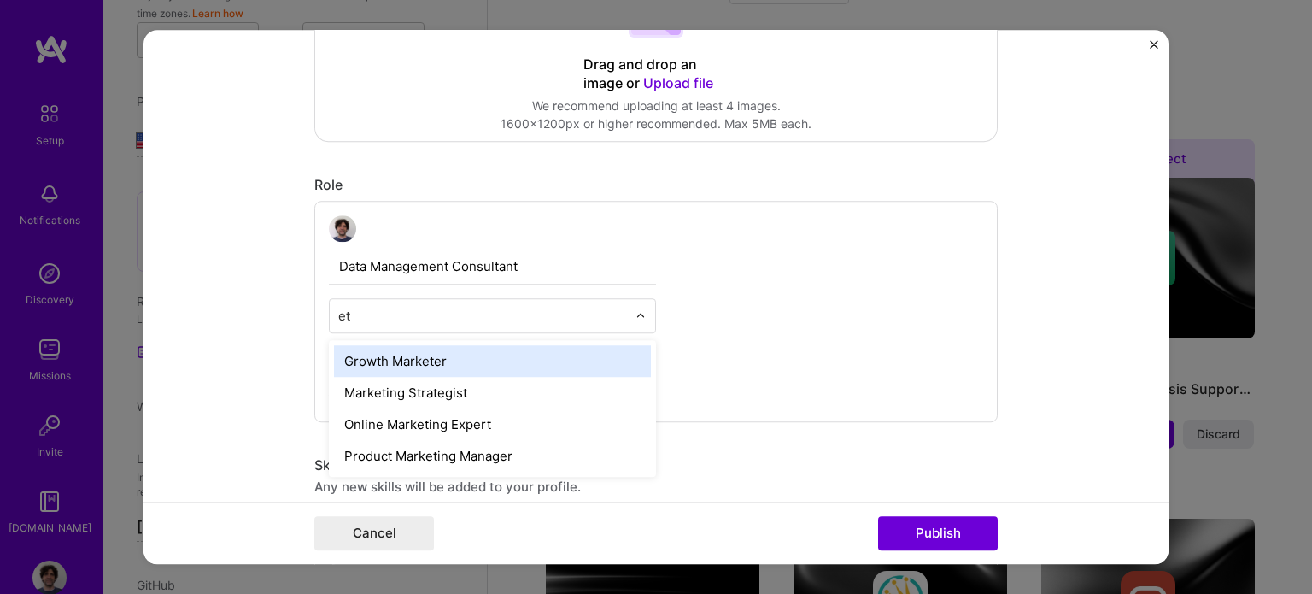
type input "e"
type input "da"
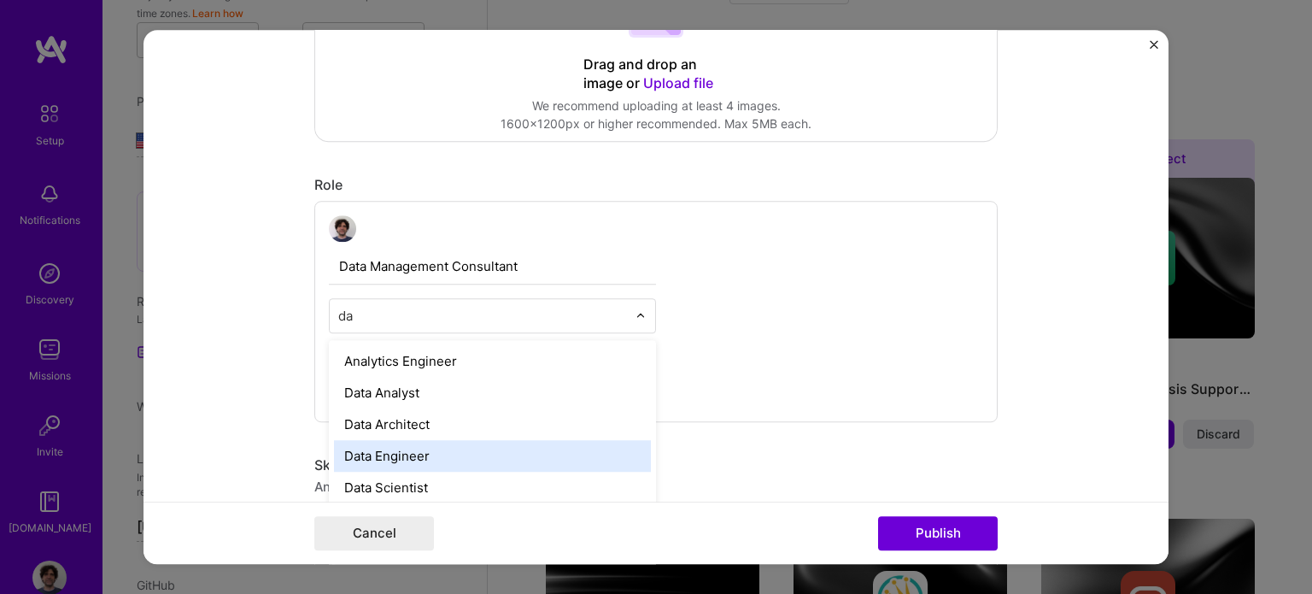
click at [405, 455] on div "Data Engineer" at bounding box center [492, 457] width 317 height 32
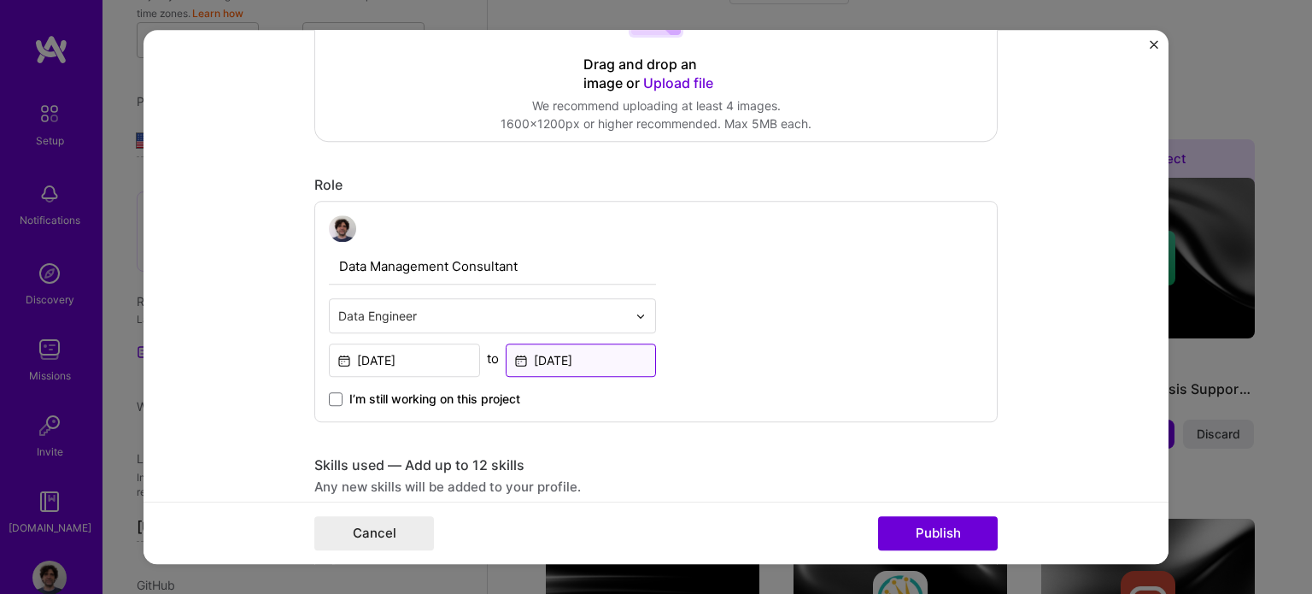
click at [561, 361] on input "[DATE]" at bounding box center [581, 360] width 151 height 33
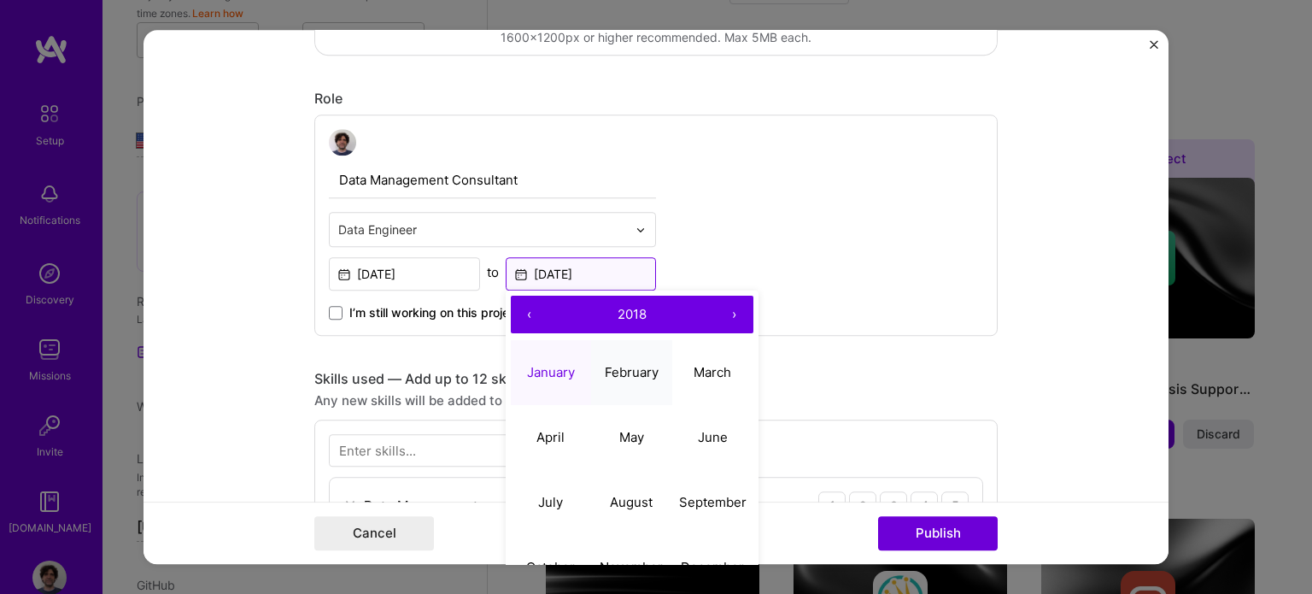
scroll to position [598, 0]
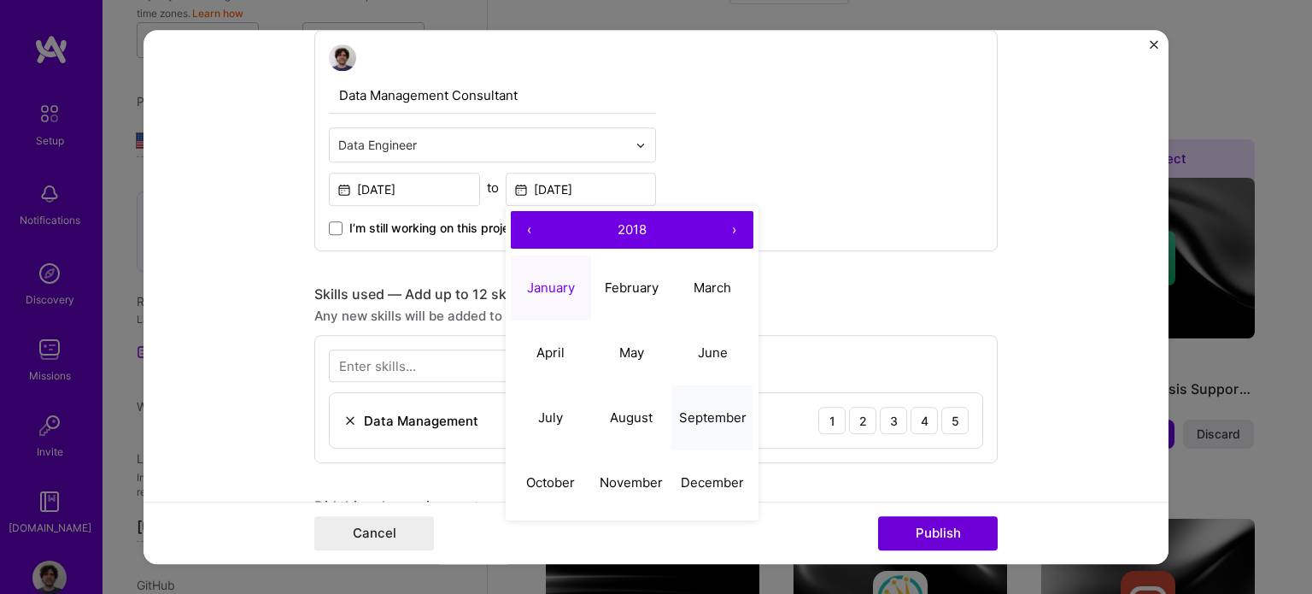
click at [699, 418] on abbr "September" at bounding box center [712, 417] width 67 height 16
type input "[DATE]"
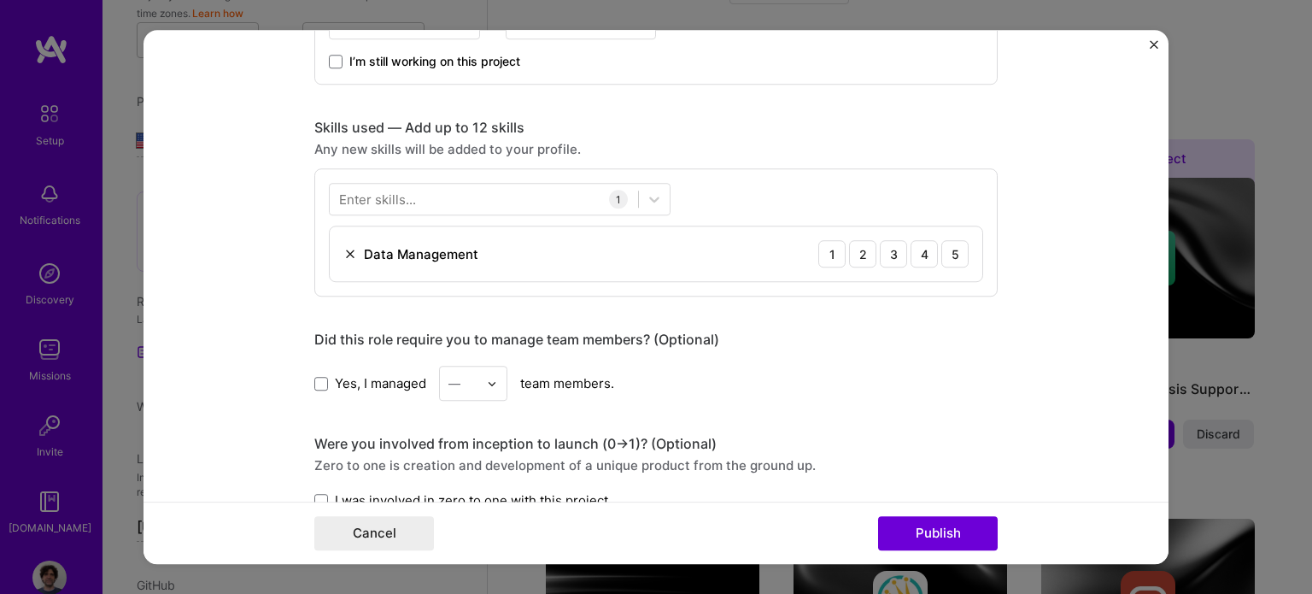
scroll to position [769, 0]
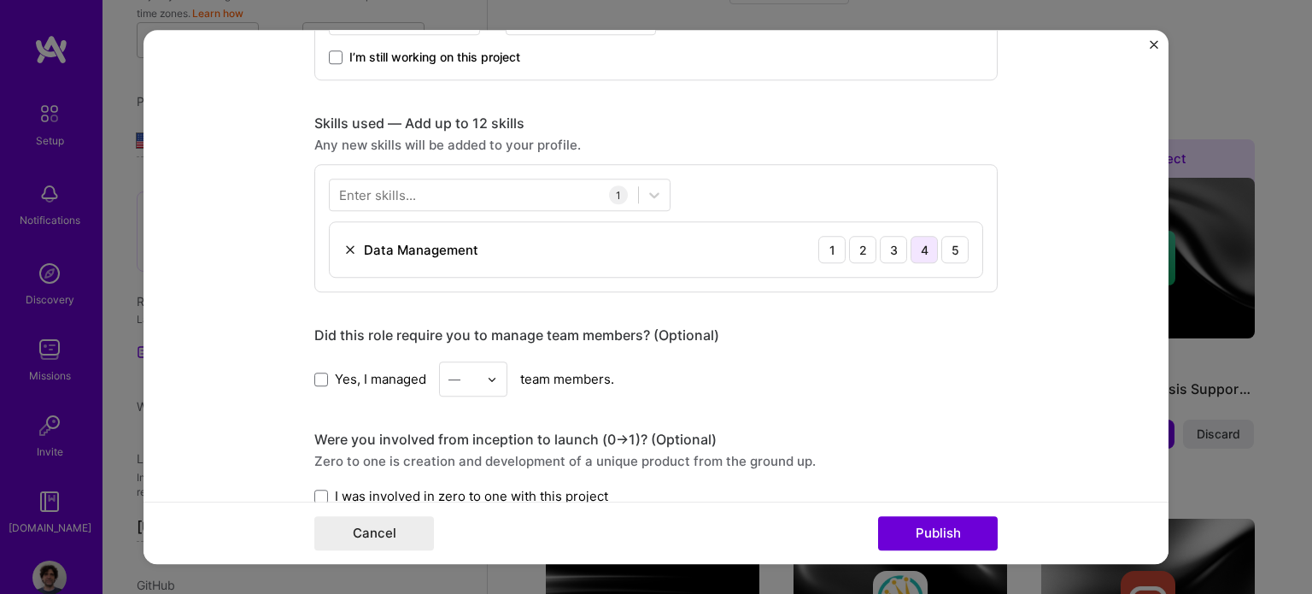
click at [922, 249] on div "4" at bounding box center [923, 250] width 27 height 27
click at [483, 196] on div at bounding box center [484, 195] width 308 height 28
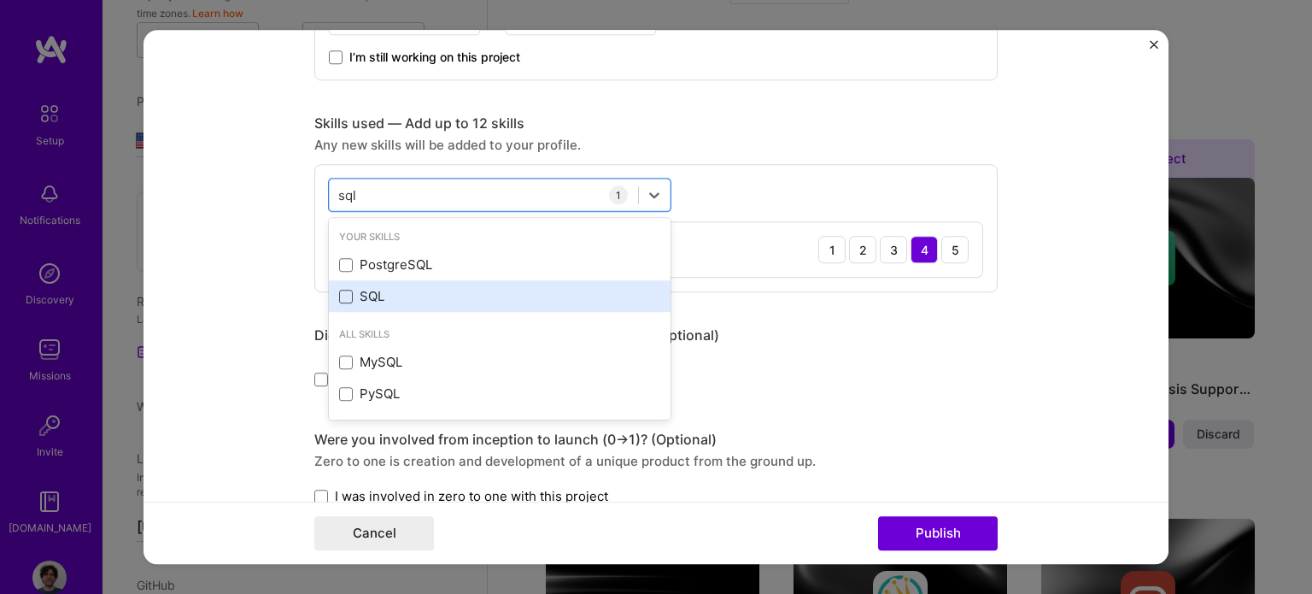
click at [341, 290] on span at bounding box center [346, 297] width 14 height 14
click at [0, 0] on input "checkbox" at bounding box center [0, 0] width 0 height 0
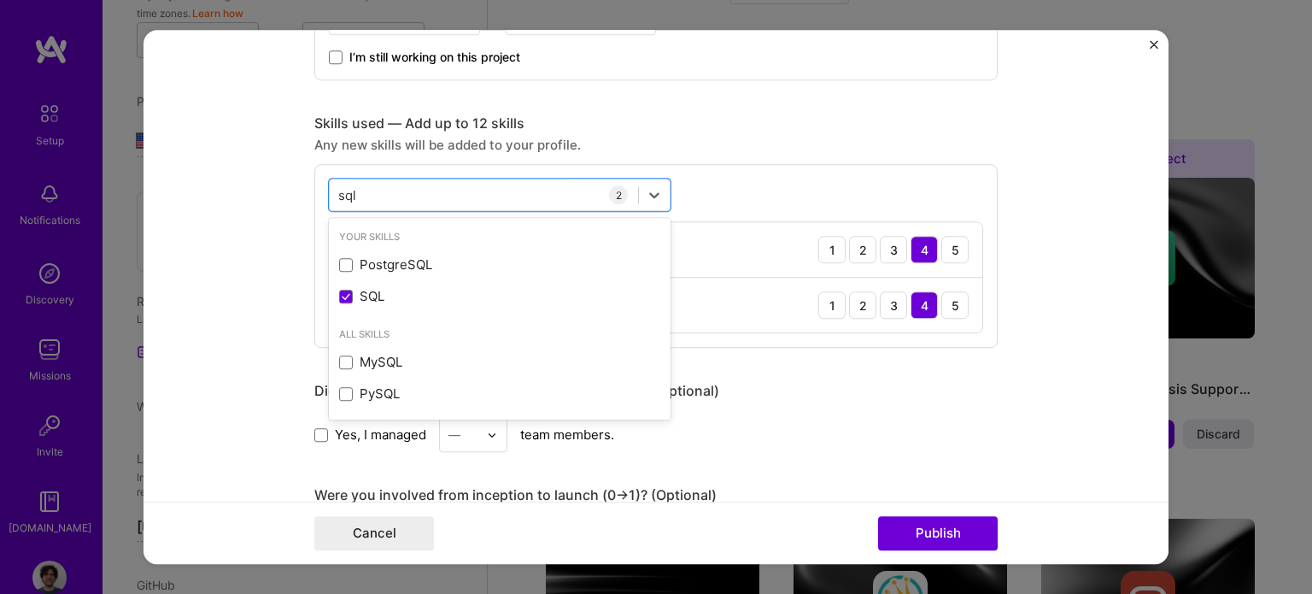
type input "sql"
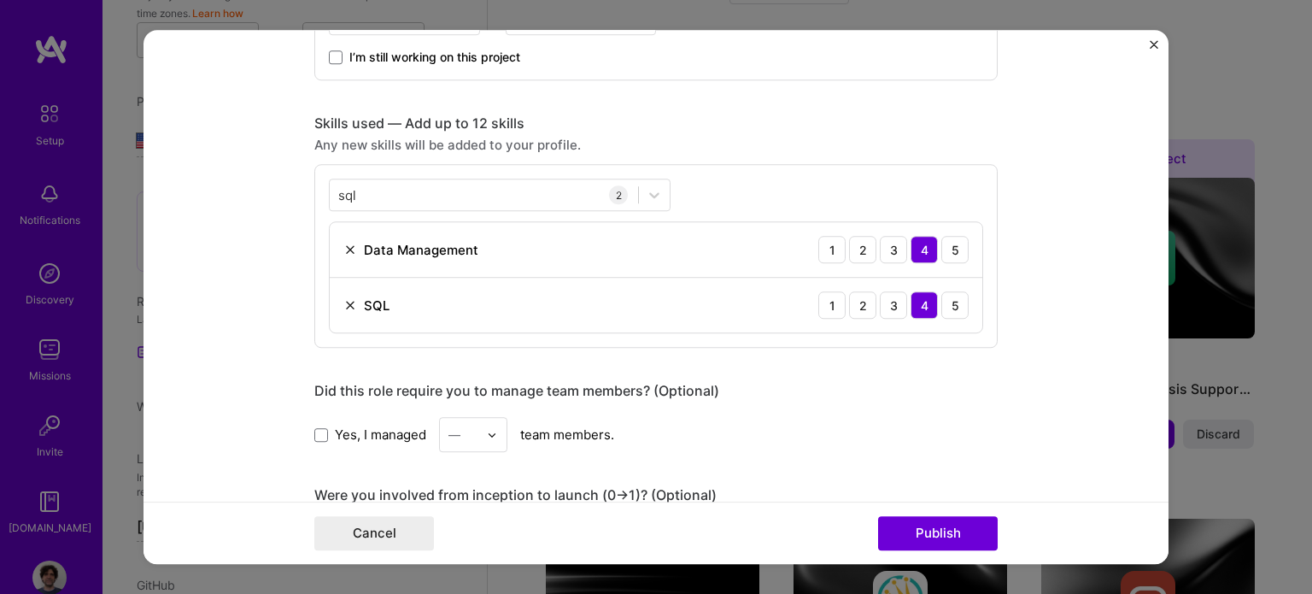
click at [852, 383] on div "Did this role require you to manage team members? (Optional)" at bounding box center [655, 392] width 683 height 18
click at [945, 308] on div "5" at bounding box center [954, 305] width 27 height 27
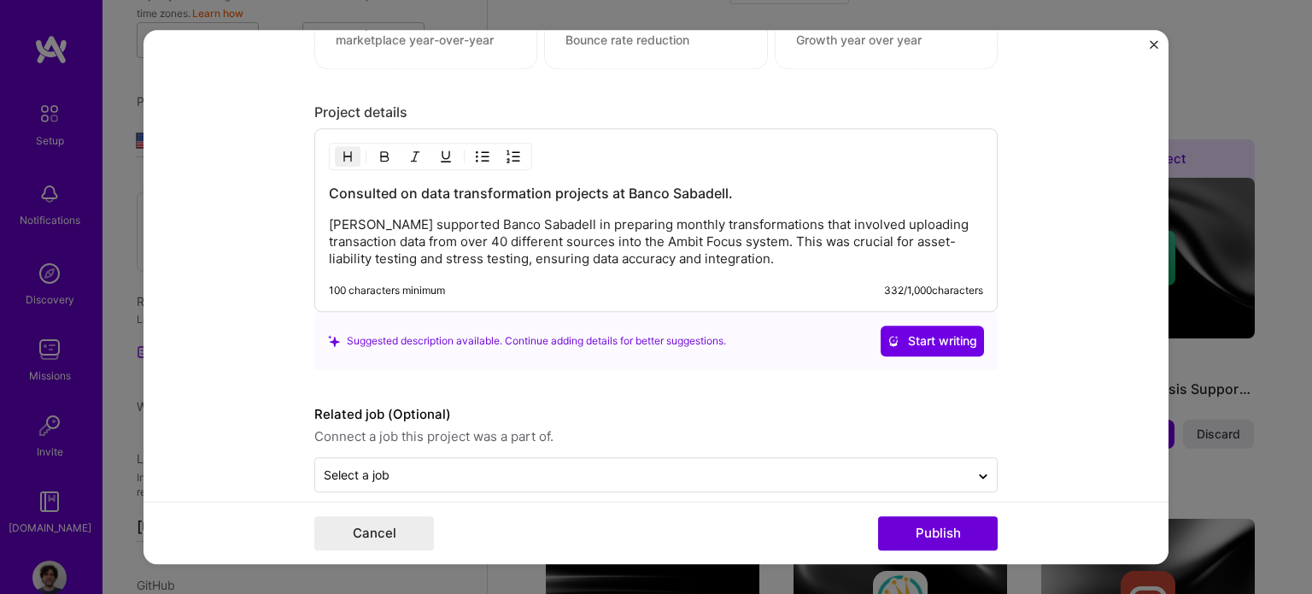
scroll to position [1500, 0]
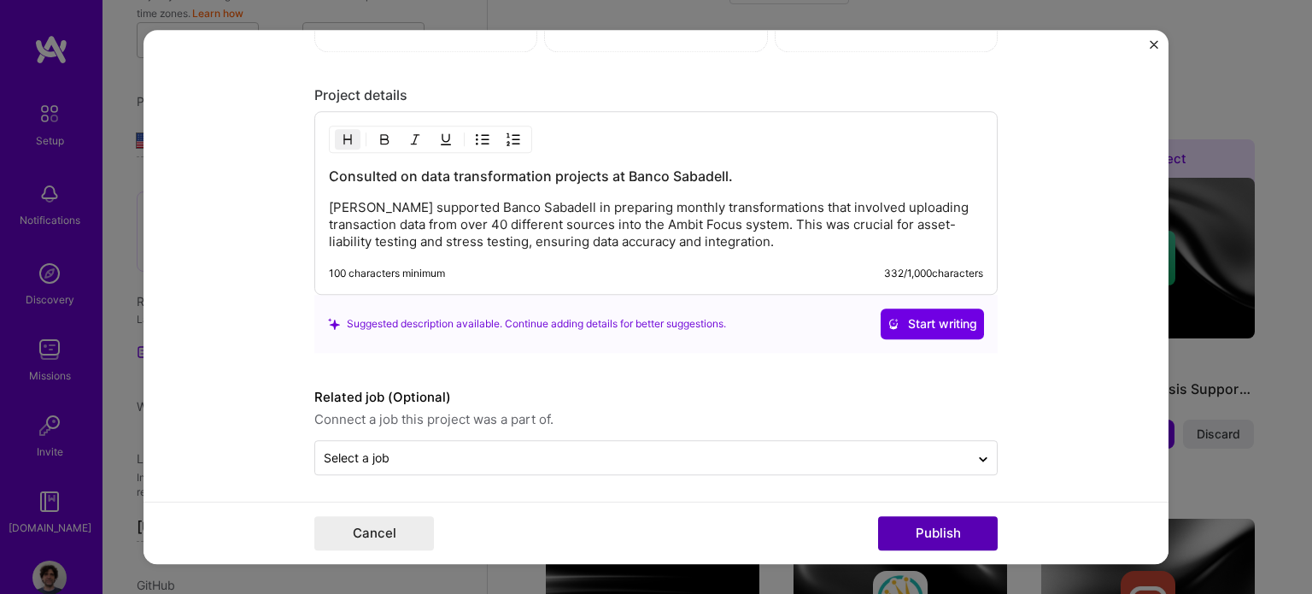
click at [966, 526] on button "Publish" at bounding box center [938, 533] width 120 height 34
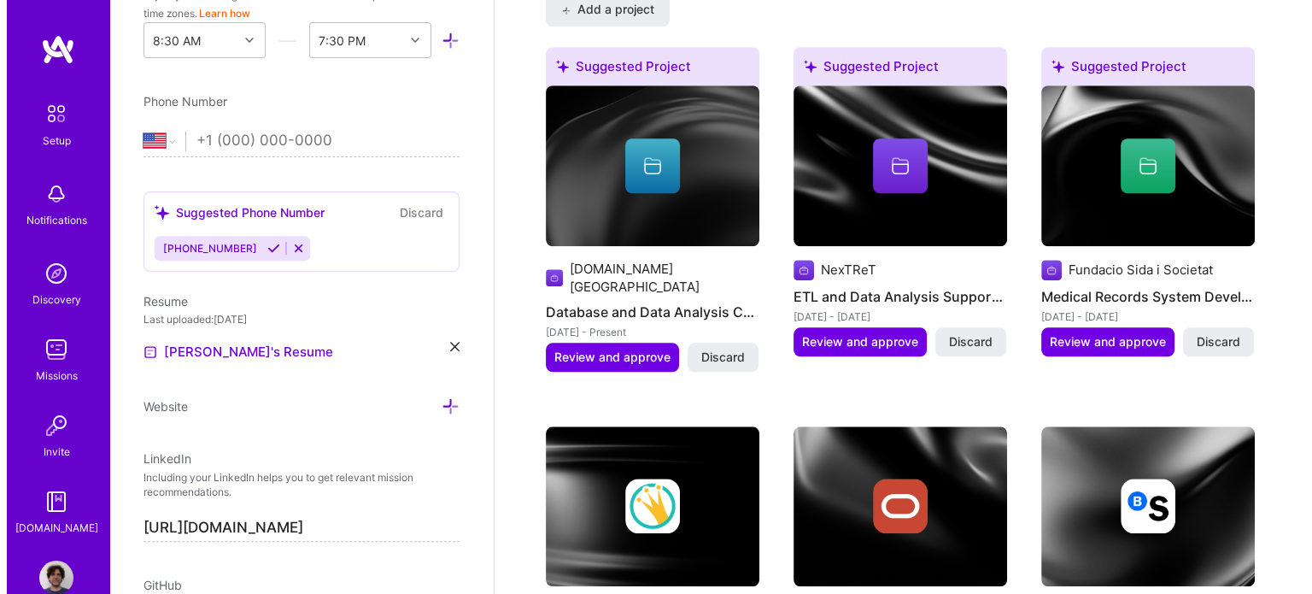
scroll to position [1449, 0]
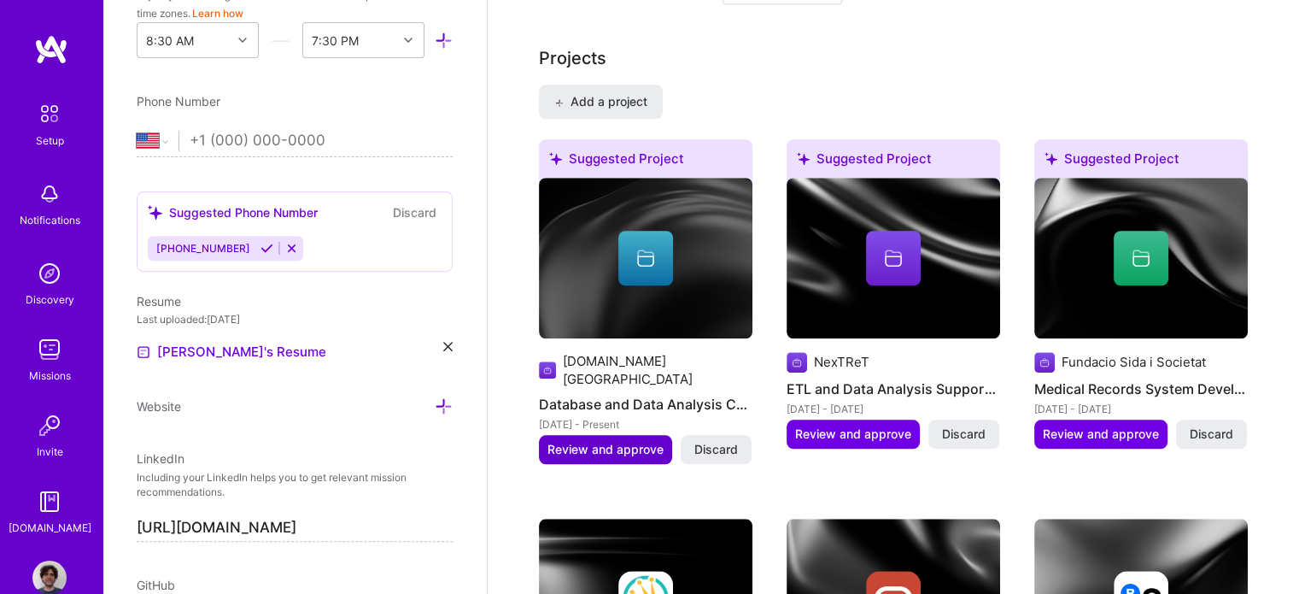
click at [640, 441] on span "Review and approve" at bounding box center [605, 449] width 116 height 17
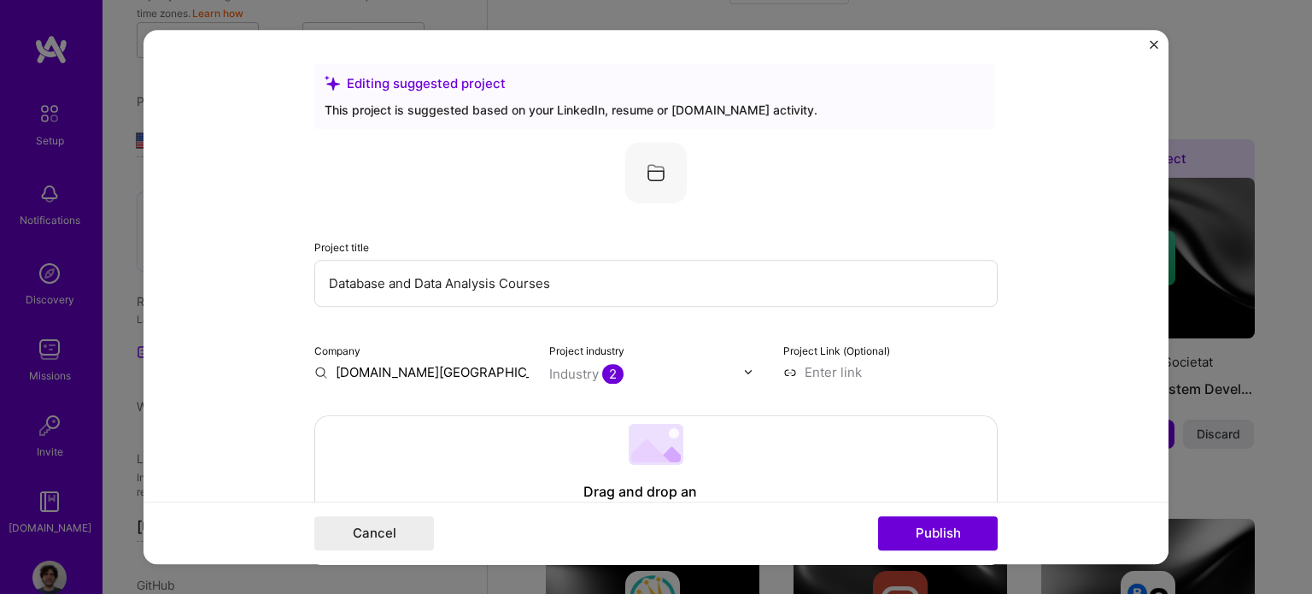
click at [512, 367] on input "[DOMAIN_NAME][GEOGRAPHIC_DATA]" at bounding box center [421, 372] width 214 height 18
click at [818, 372] on input at bounding box center [890, 372] width 214 height 18
paste input "[URL][DOMAIN_NAME]"
type input "[URL][DOMAIN_NAME]"
click at [1018, 400] on form "Editing suggested project This project is suggested based on your LinkedIn, res…" at bounding box center [655, 297] width 1025 height 535
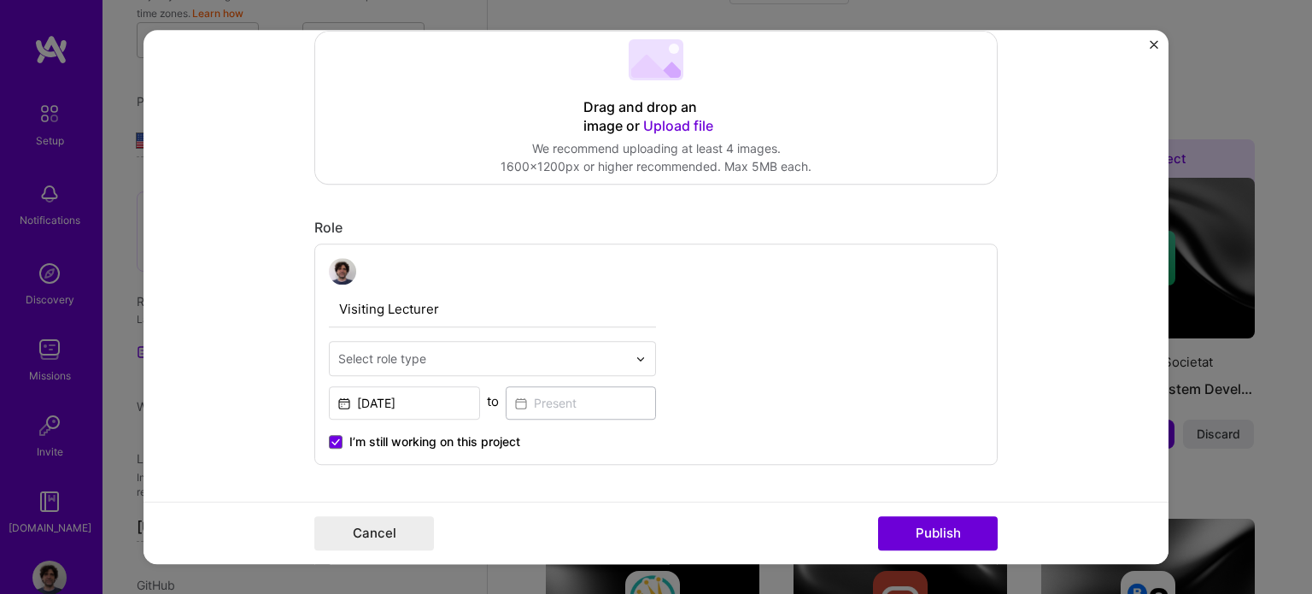
scroll to position [427, 0]
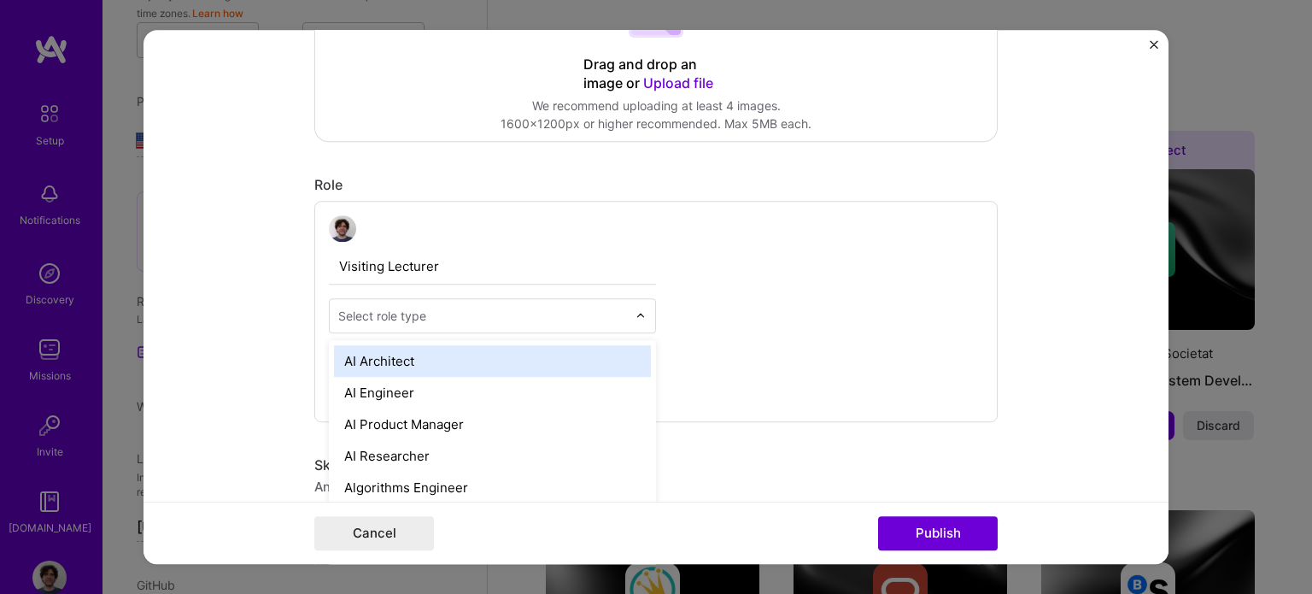
click at [635, 314] on img at bounding box center [640, 316] width 10 height 10
type input "p"
type input "t"
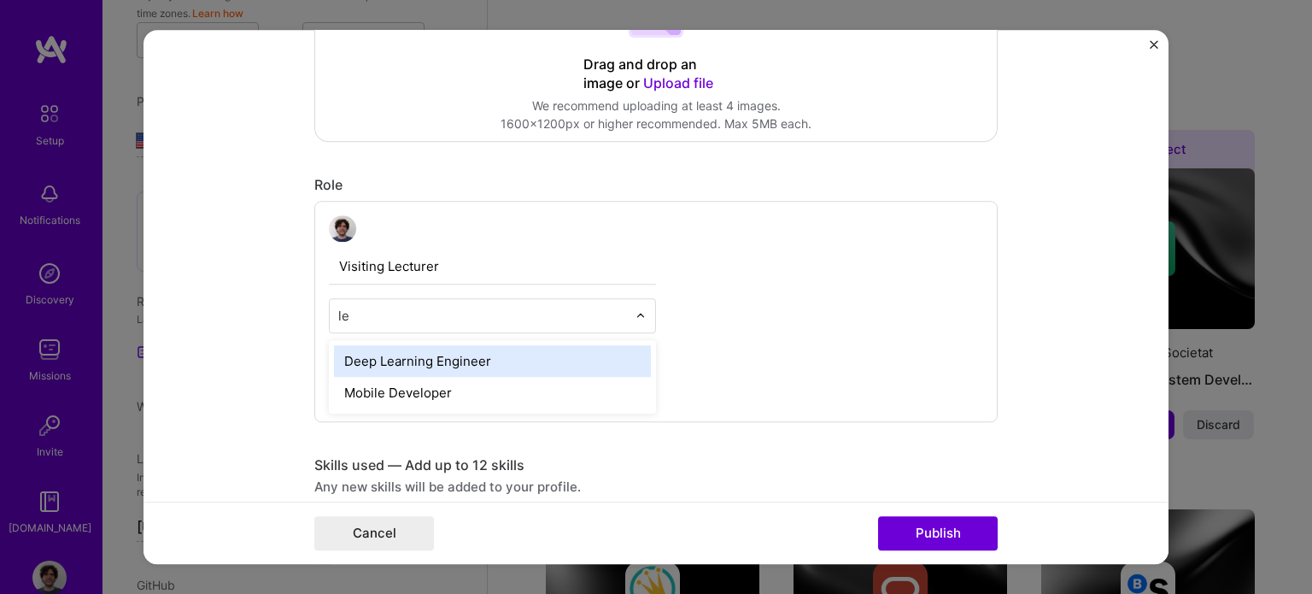
type input "l"
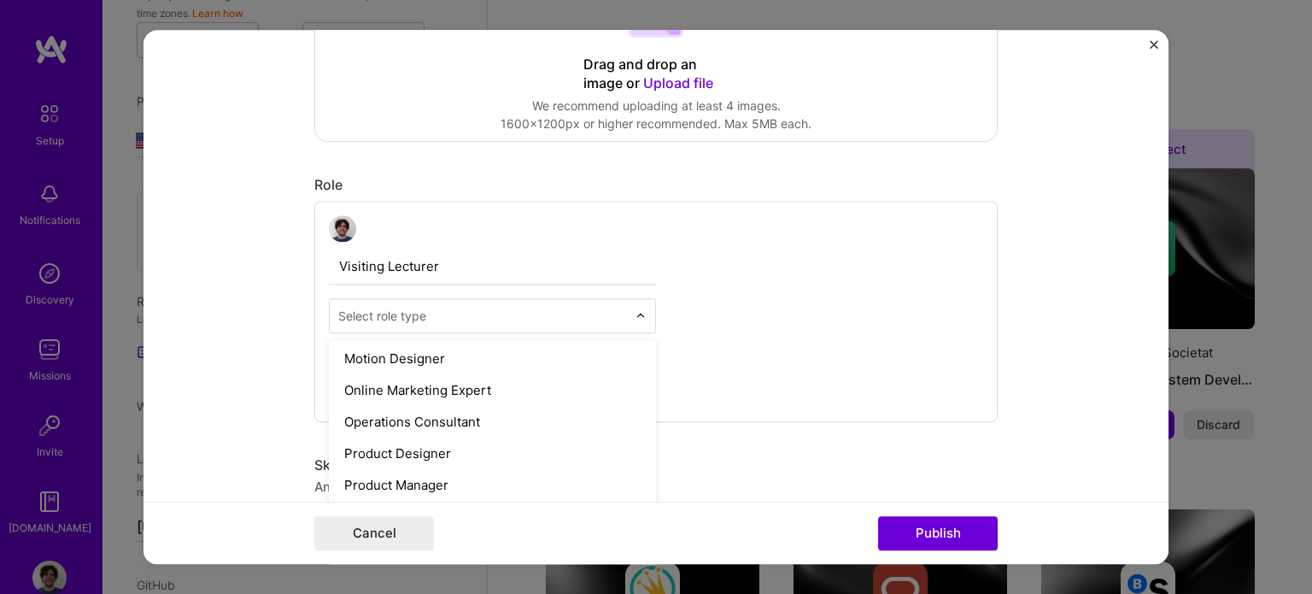
scroll to position [1454, 0]
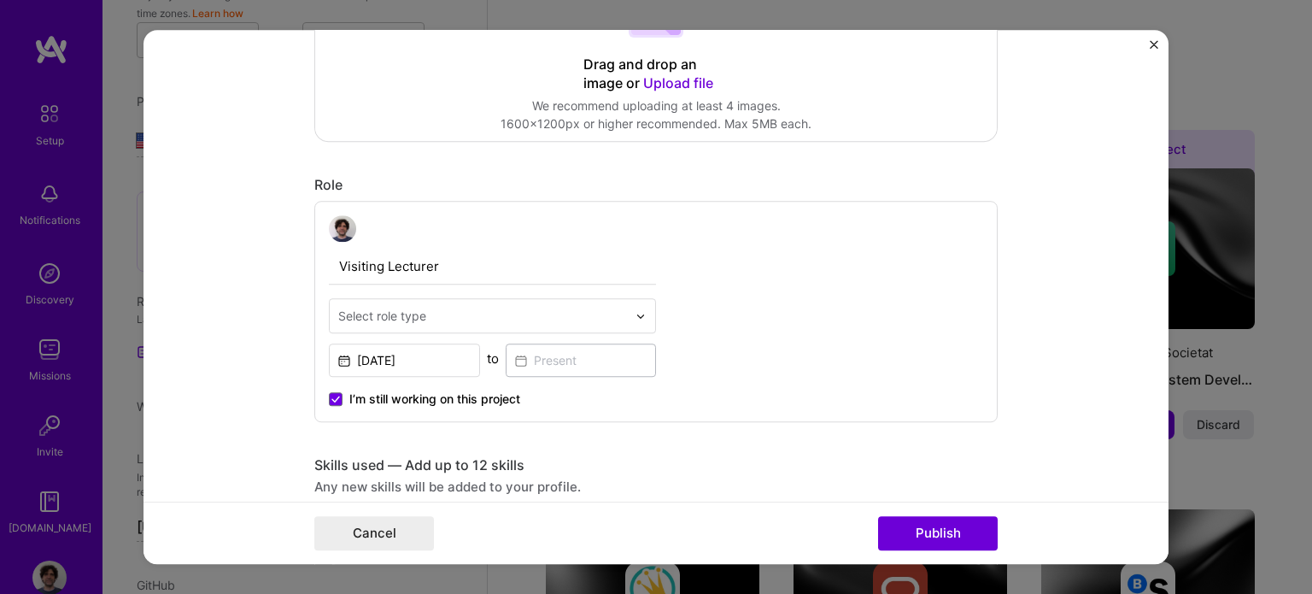
click at [773, 307] on div "Visiting Lecturer Select role type [DATE] to I’m still working on this project" at bounding box center [655, 312] width 683 height 222
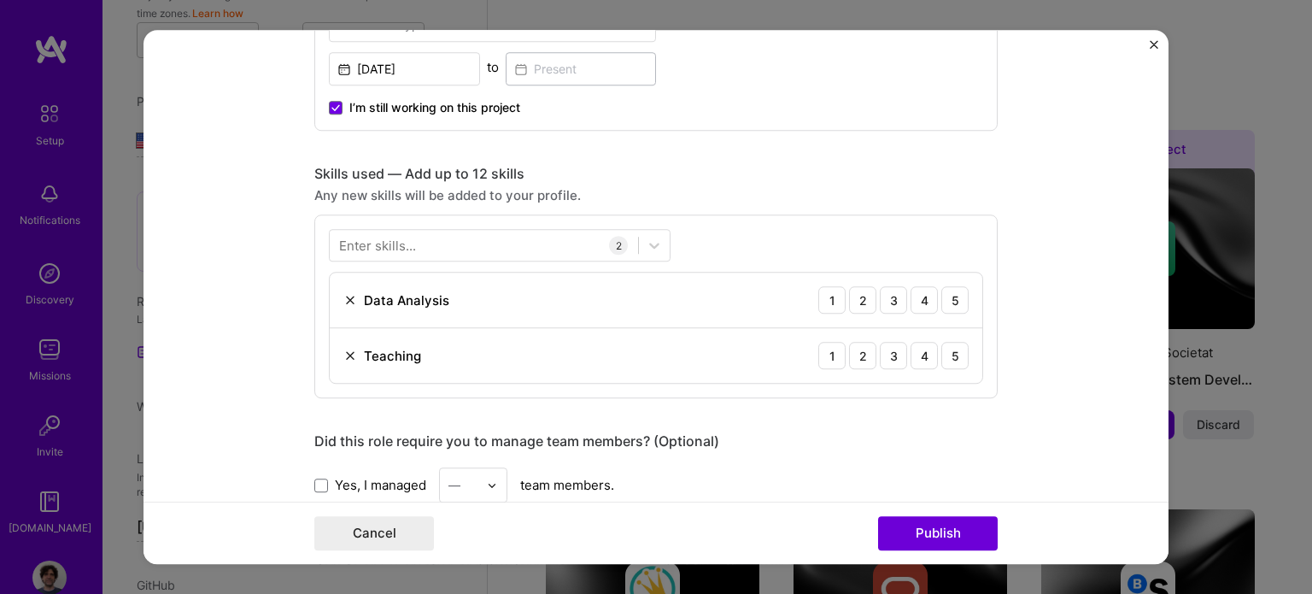
scroll to position [769, 0]
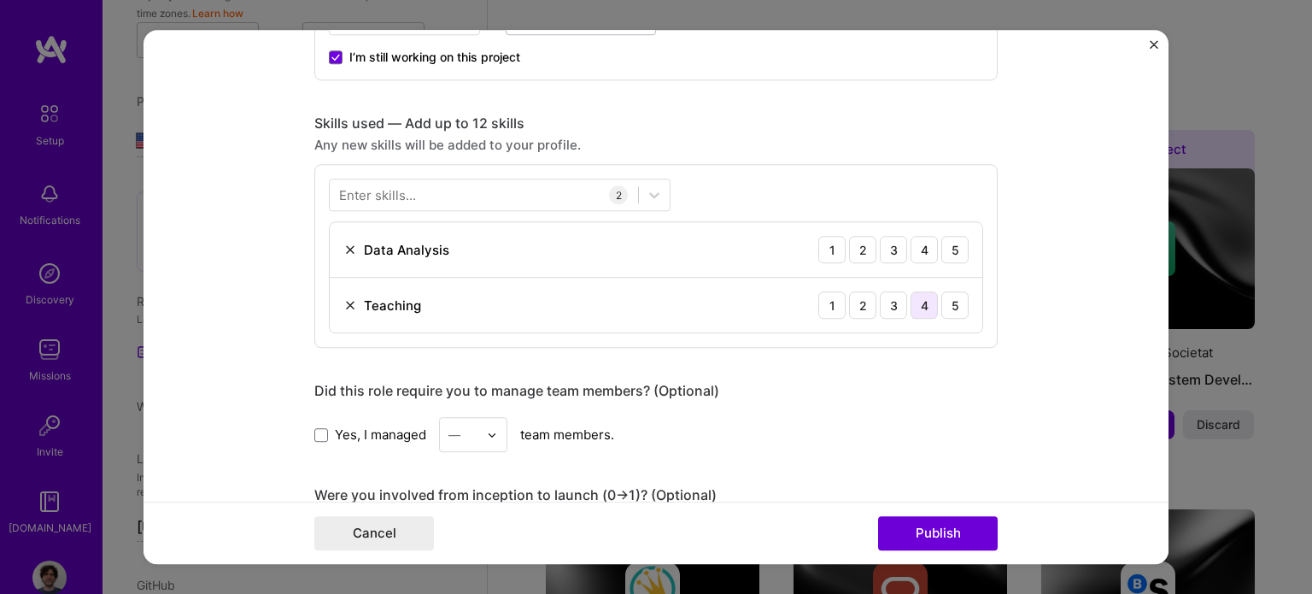
click at [922, 292] on div "4" at bounding box center [923, 305] width 27 height 27
click at [922, 249] on div "4" at bounding box center [923, 250] width 27 height 27
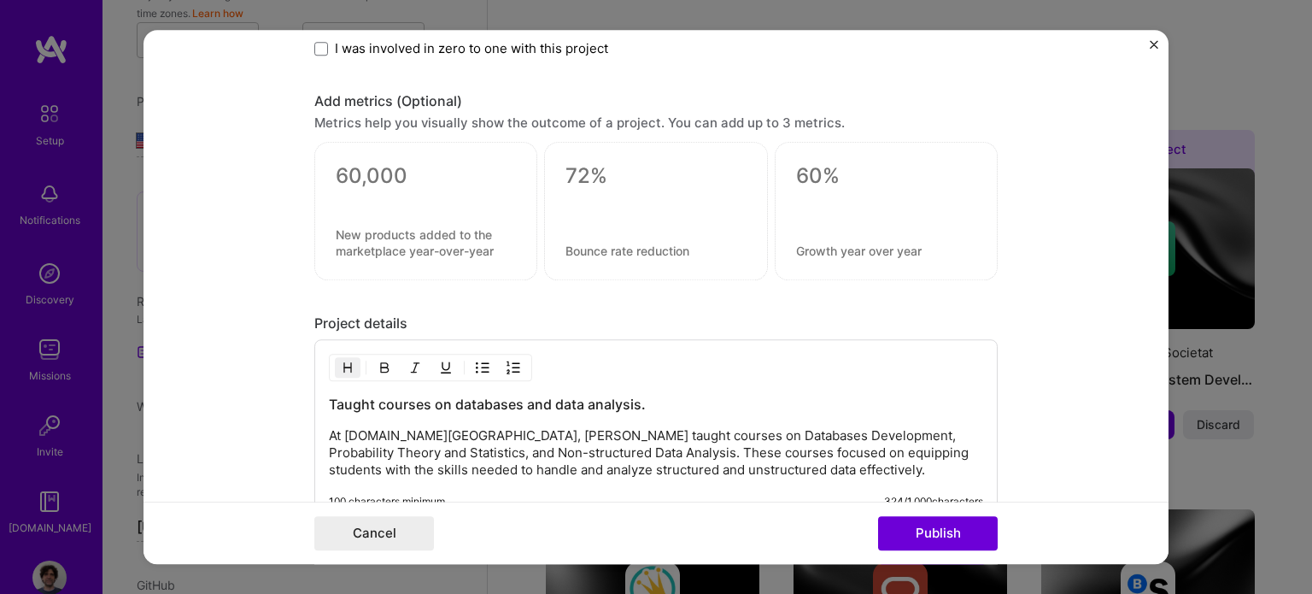
scroll to position [1281, 0]
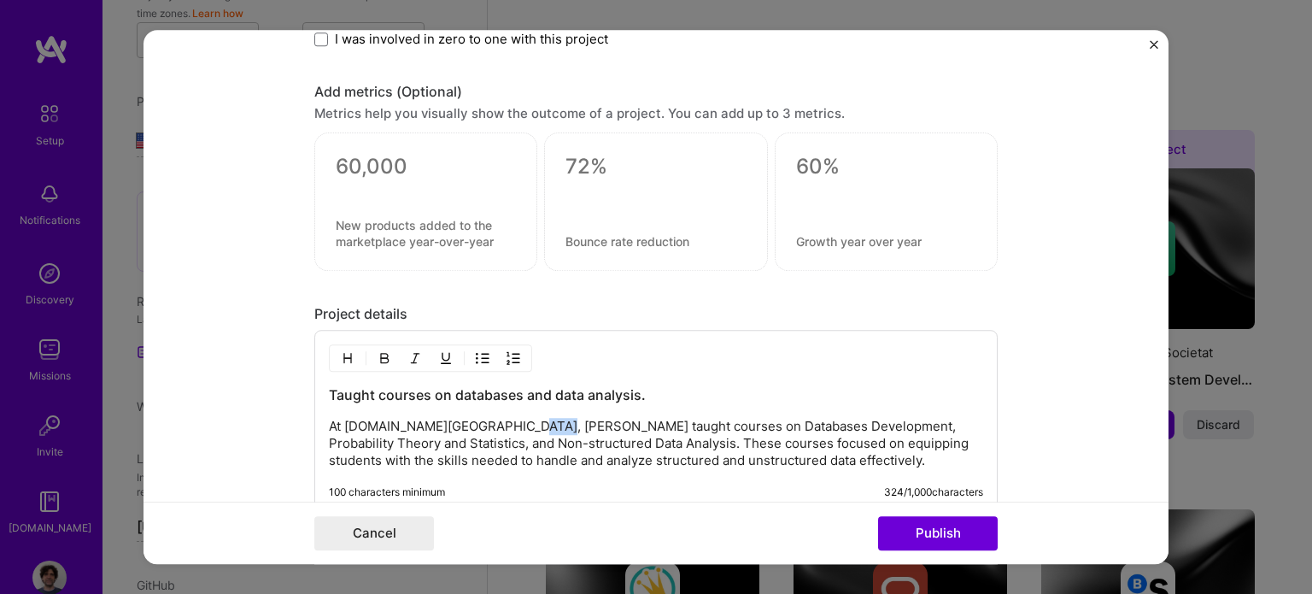
drag, startPoint x: 515, startPoint y: 424, endPoint x: 541, endPoint y: 424, distance: 26.5
click at [541, 424] on p "At [DOMAIN_NAME][GEOGRAPHIC_DATA], [PERSON_NAME] taught courses on Databases De…" at bounding box center [656, 443] width 654 height 51
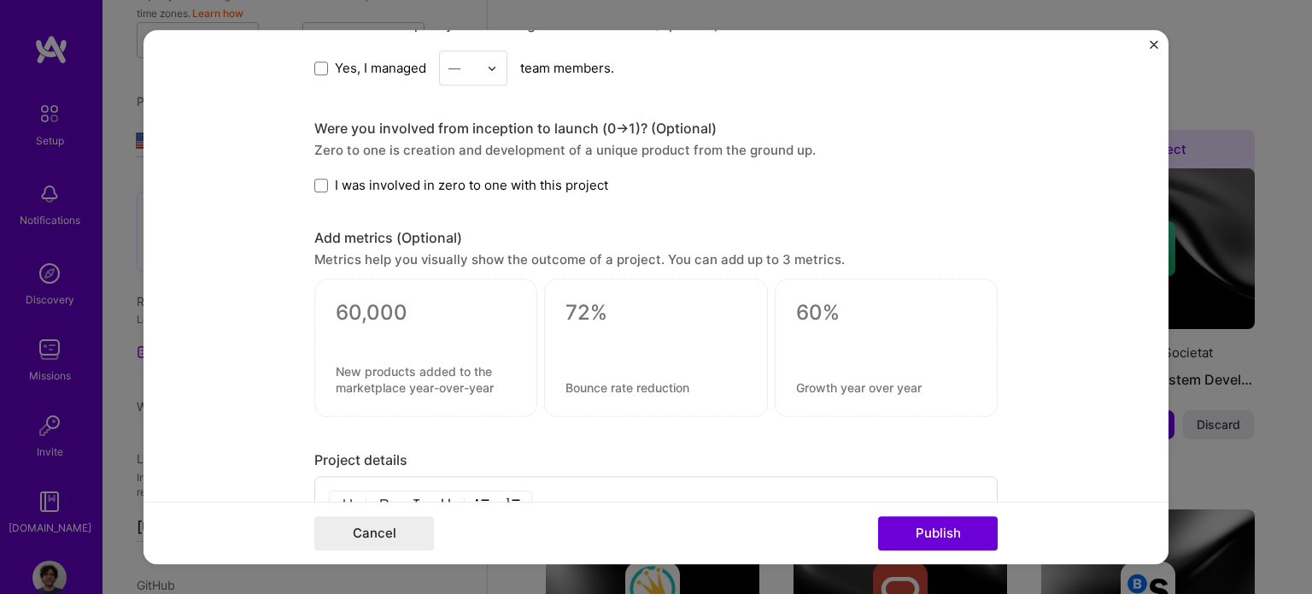
scroll to position [1110, 0]
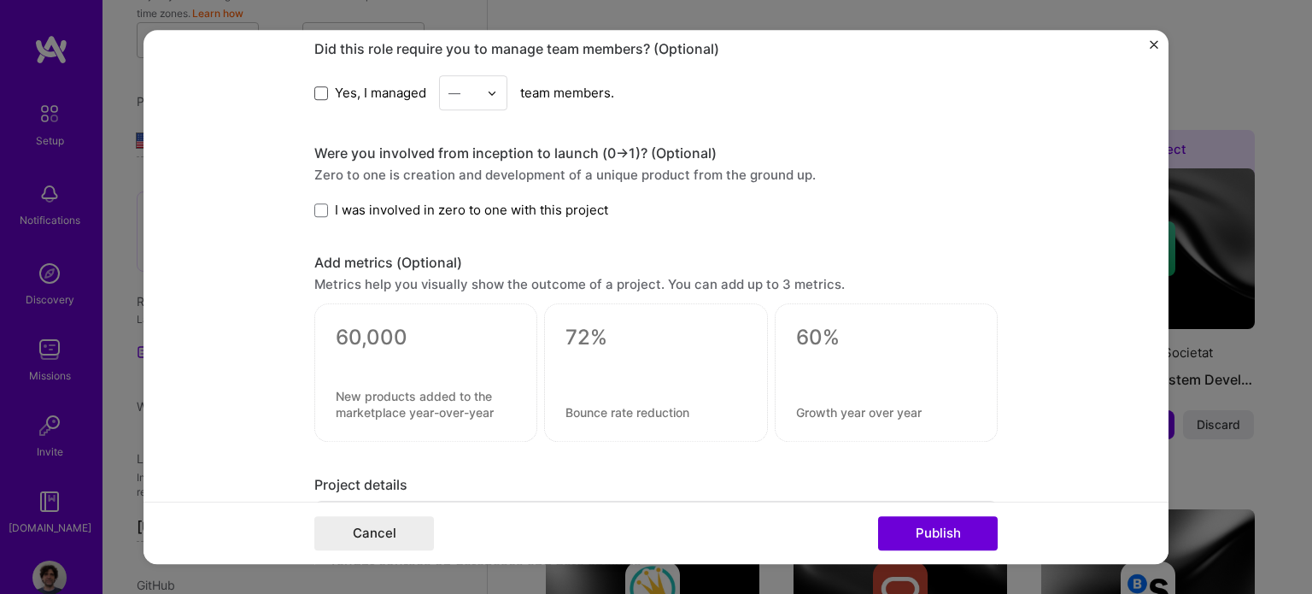
click at [314, 95] on span at bounding box center [321, 93] width 14 height 14
click at [0, 0] on input "Yes, I managed" at bounding box center [0, 0] width 0 height 0
click at [489, 96] on div at bounding box center [497, 93] width 20 height 33
click at [447, 191] on div "20" at bounding box center [473, 196] width 58 height 32
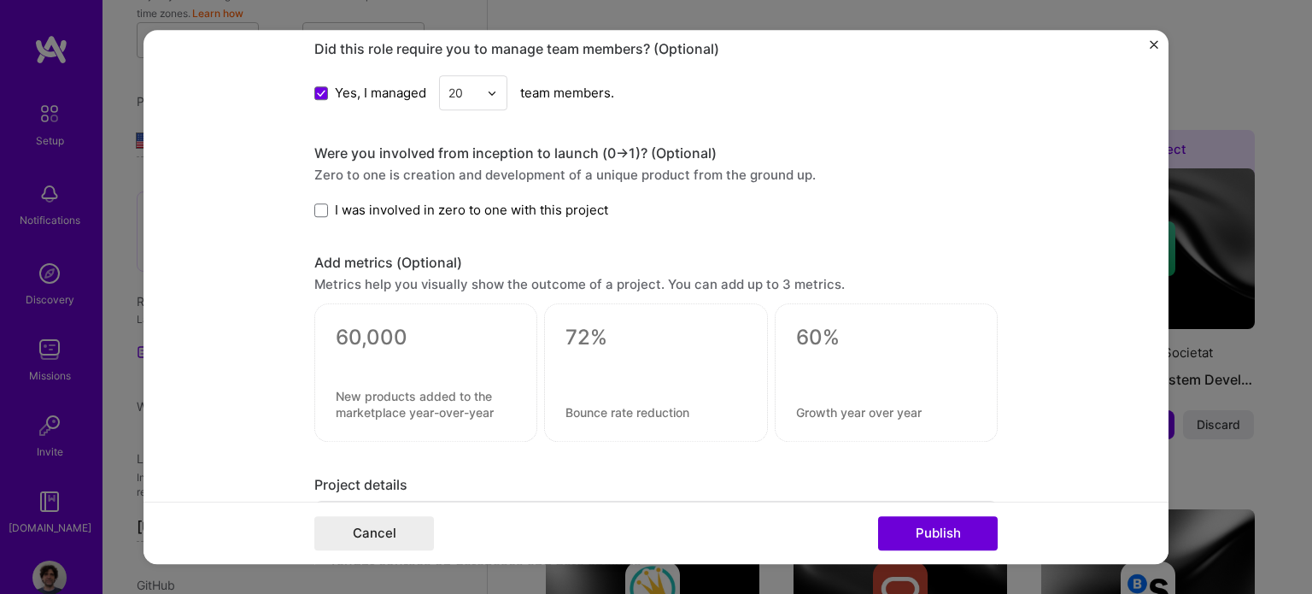
click at [885, 155] on div "Were you involved from inception to launch (0 -> 1)? (Optional)" at bounding box center [655, 154] width 683 height 18
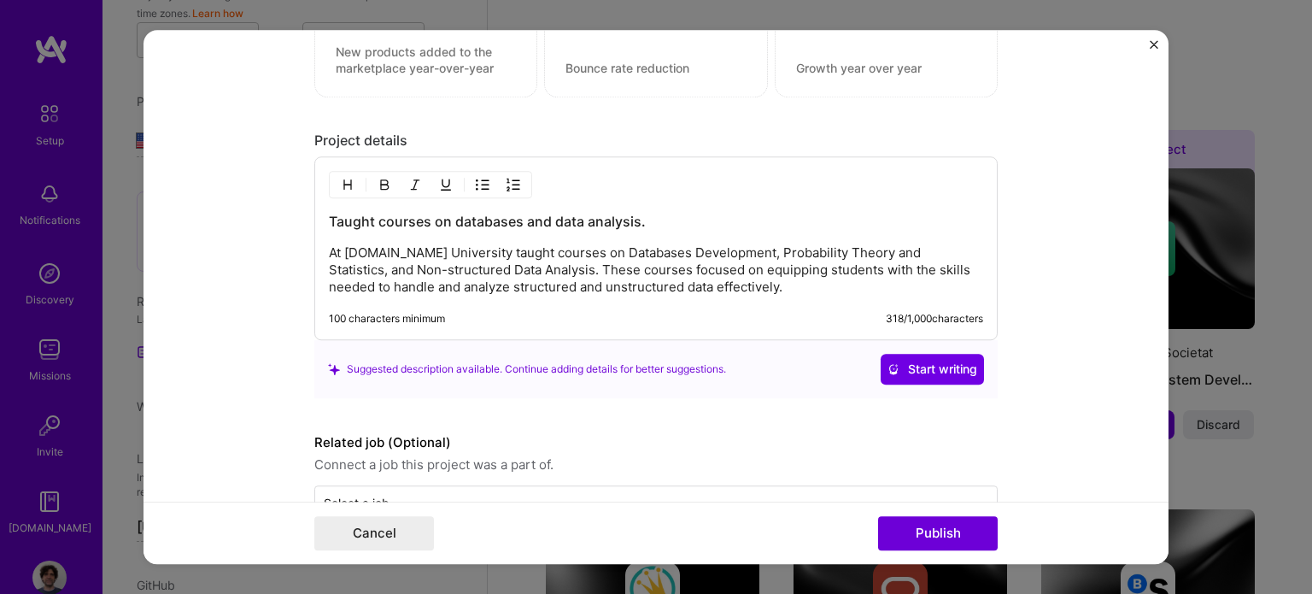
scroll to position [1500, 0]
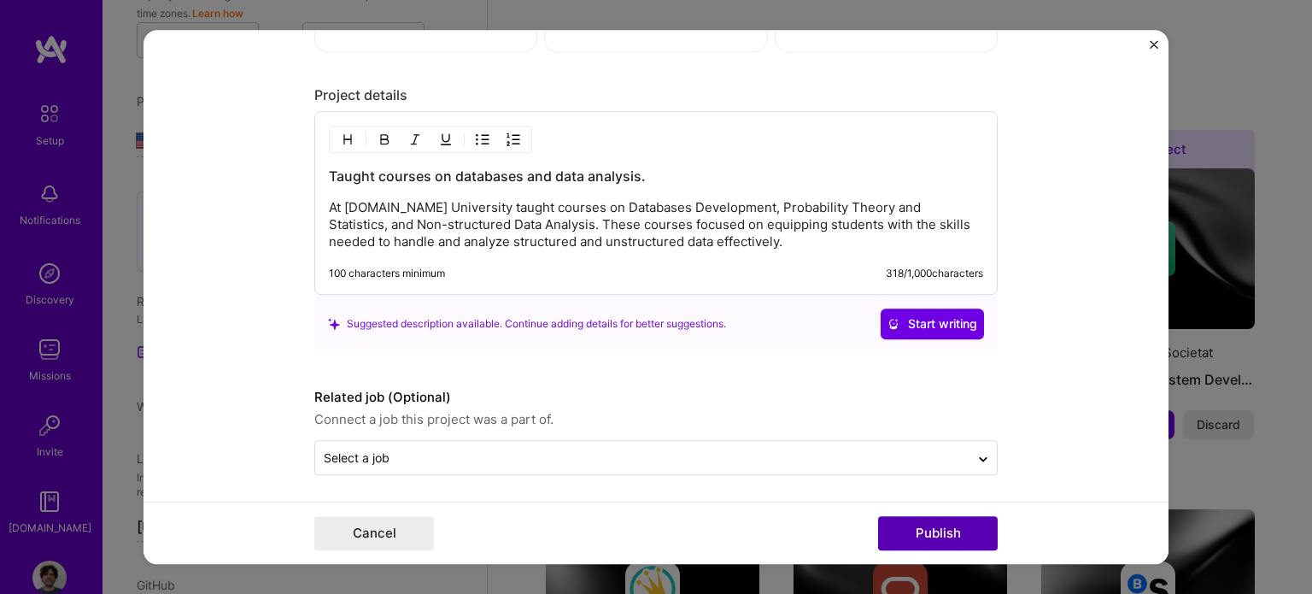
click at [950, 530] on button "Publish" at bounding box center [938, 533] width 120 height 34
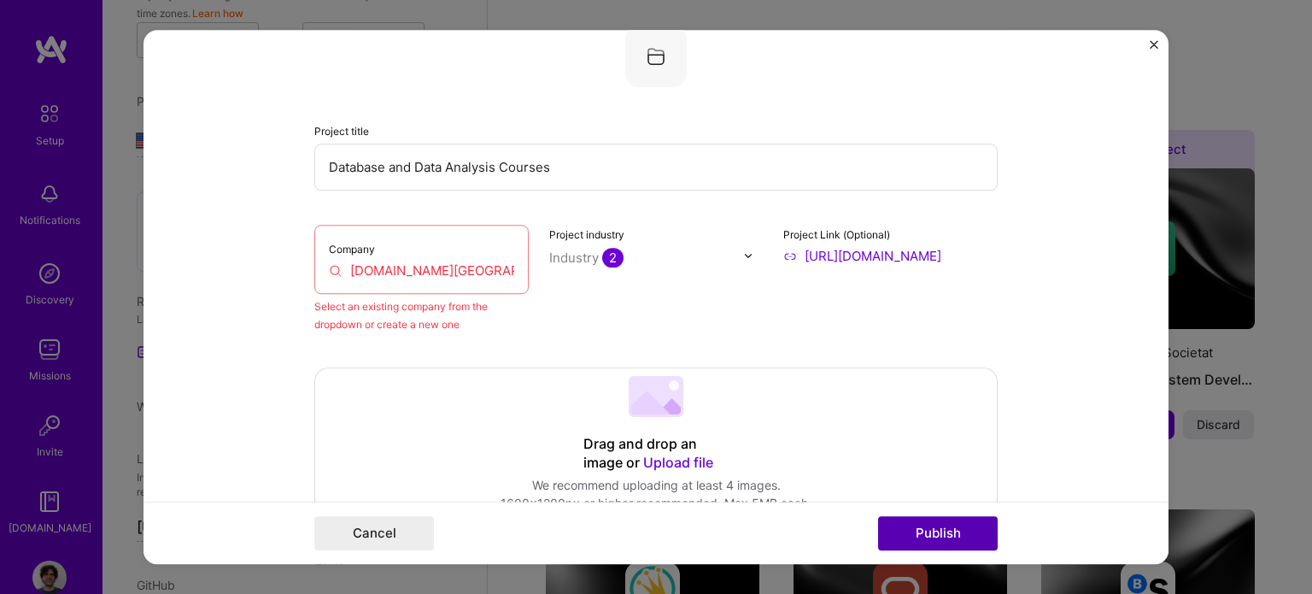
scroll to position [112, 0]
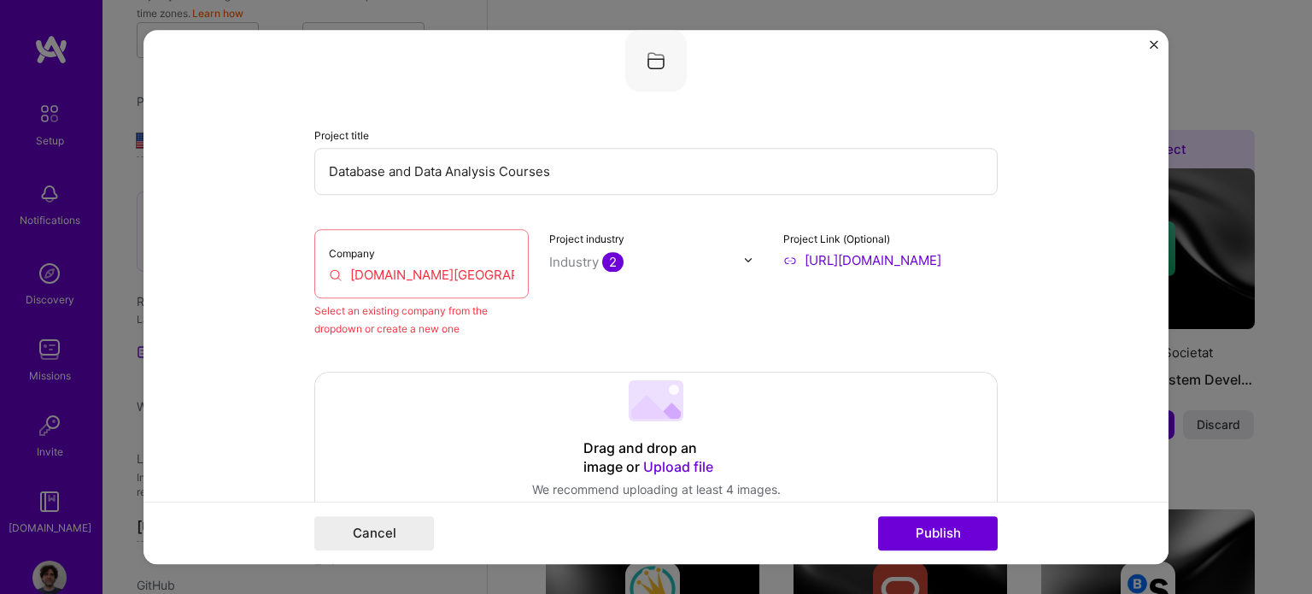
click at [389, 278] on input "[DOMAIN_NAME][GEOGRAPHIC_DATA]" at bounding box center [421, 275] width 185 height 18
click at [454, 272] on input "[DOMAIN_NAME][GEOGRAPHIC_DATA]" at bounding box center [421, 275] width 185 height 18
drag, startPoint x: 449, startPoint y: 274, endPoint x: 526, endPoint y: 272, distance: 76.9
click at [526, 272] on div "Company [DOMAIN_NAME][GEOGRAPHIC_DATA] Select an existing company from the drop…" at bounding box center [655, 283] width 683 height 108
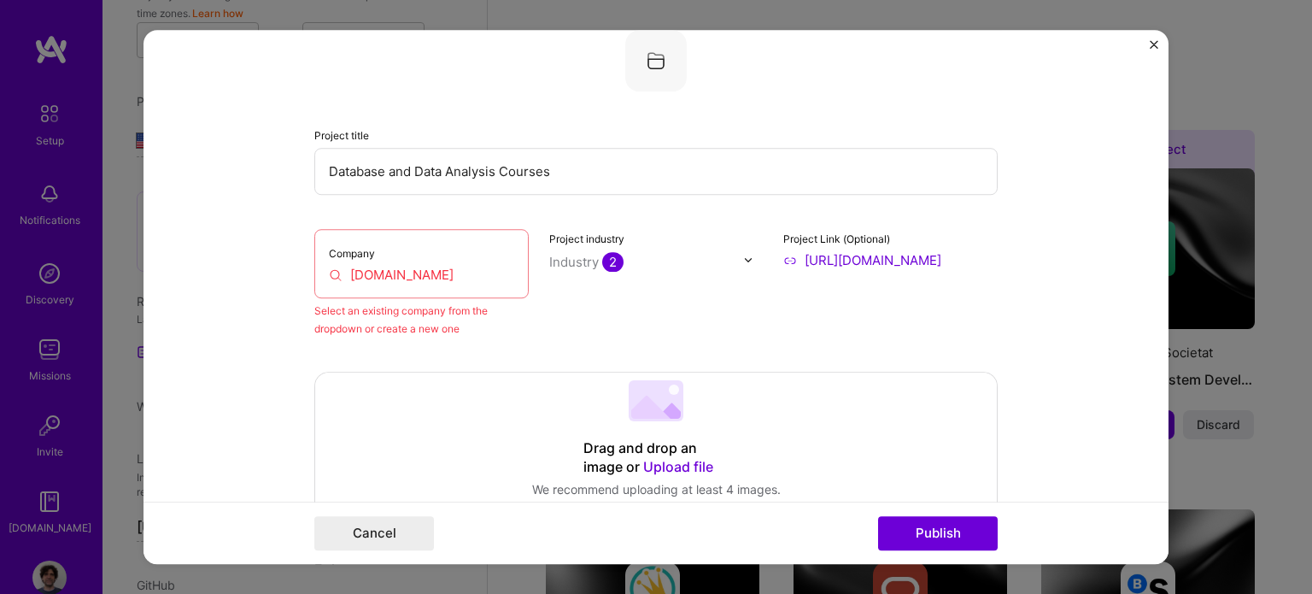
scroll to position [0, 0]
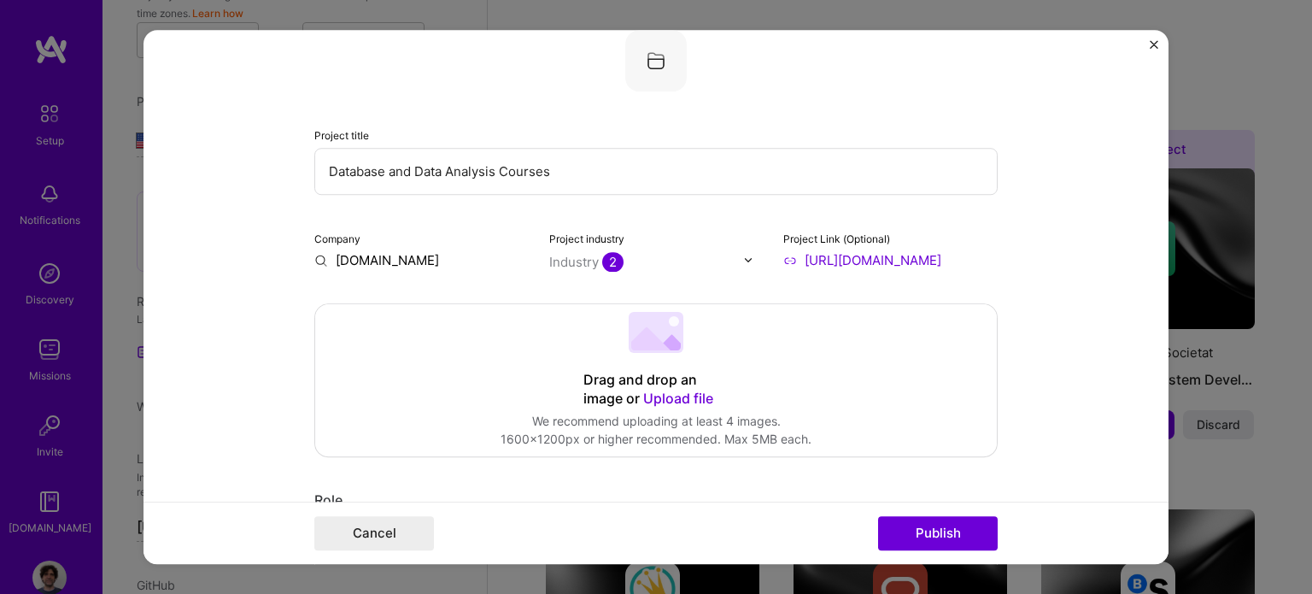
click at [222, 291] on form "Editing suggested project This project is suggested based on your LinkedIn, res…" at bounding box center [655, 297] width 1025 height 535
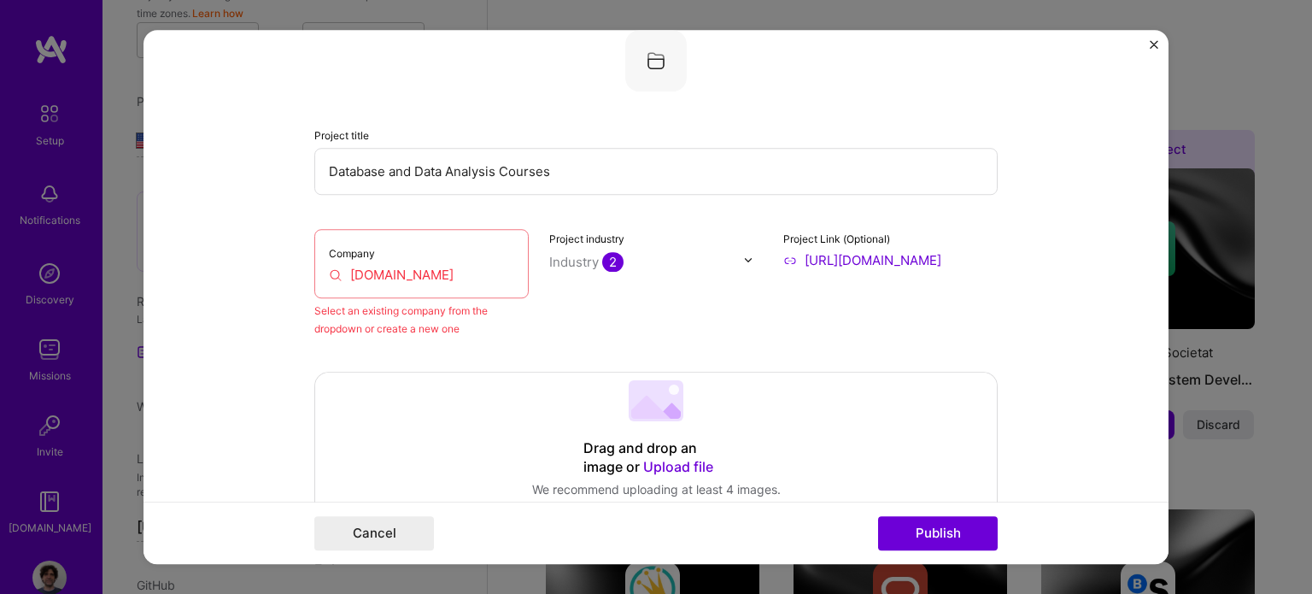
click at [454, 273] on input "[DOMAIN_NAME]" at bounding box center [421, 275] width 185 height 18
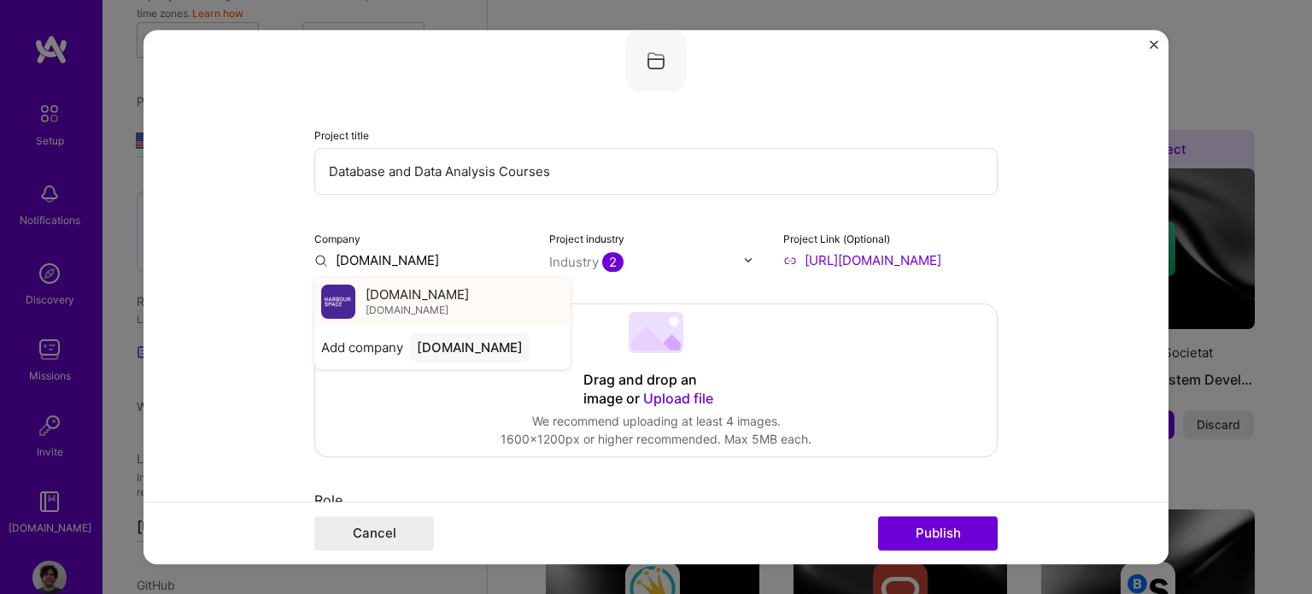
click at [417, 295] on span "[DOMAIN_NAME]" at bounding box center [417, 294] width 103 height 18
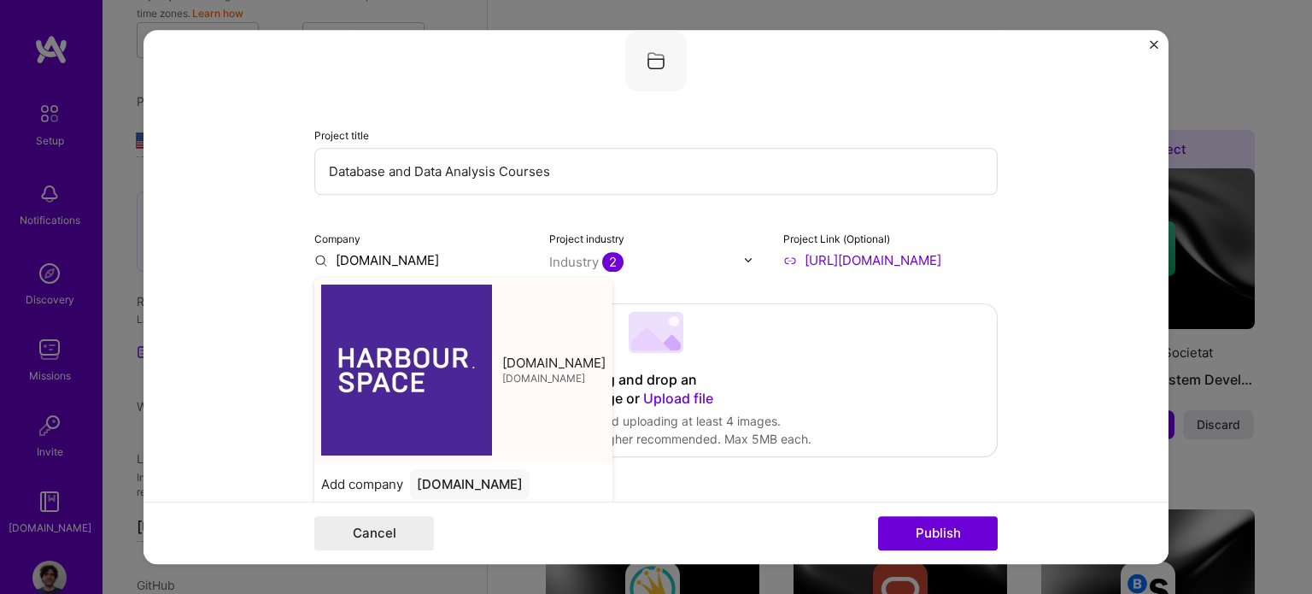
type input "[DOMAIN_NAME]"
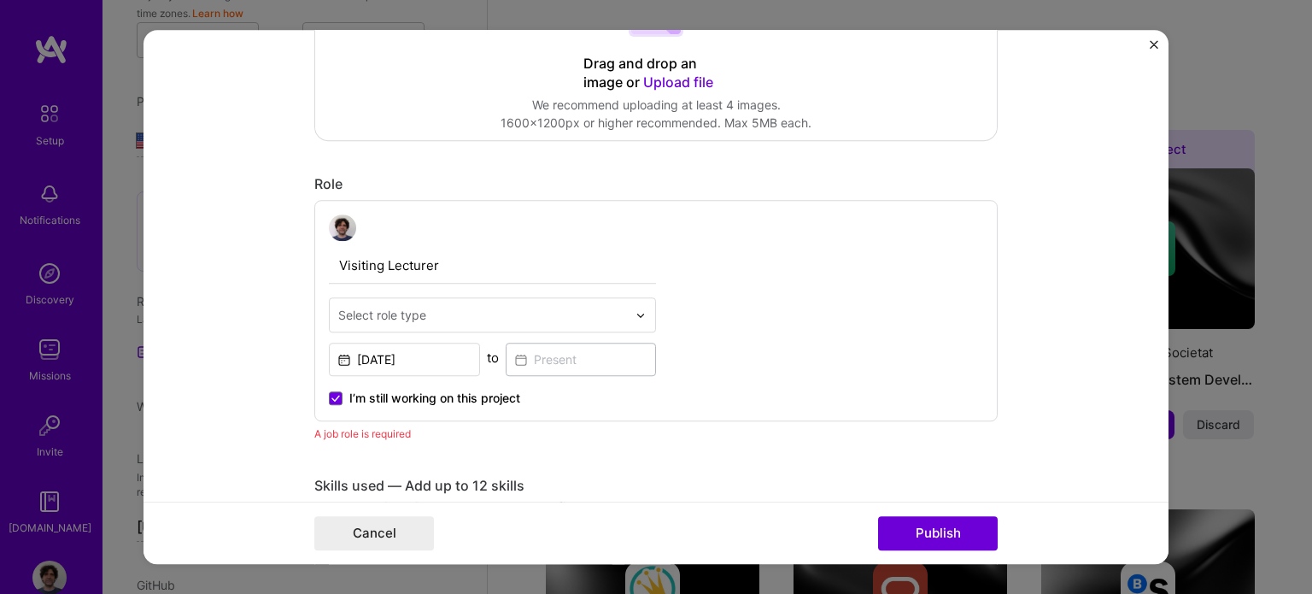
scroll to position [427, 0]
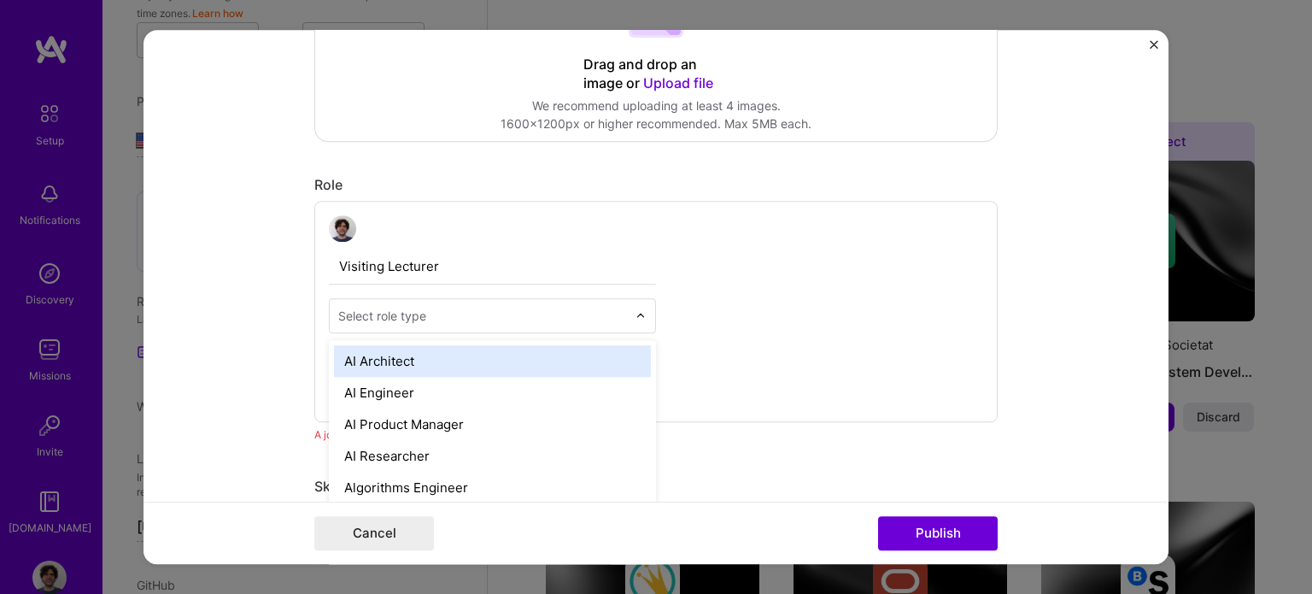
click at [635, 317] on img at bounding box center [640, 316] width 10 height 10
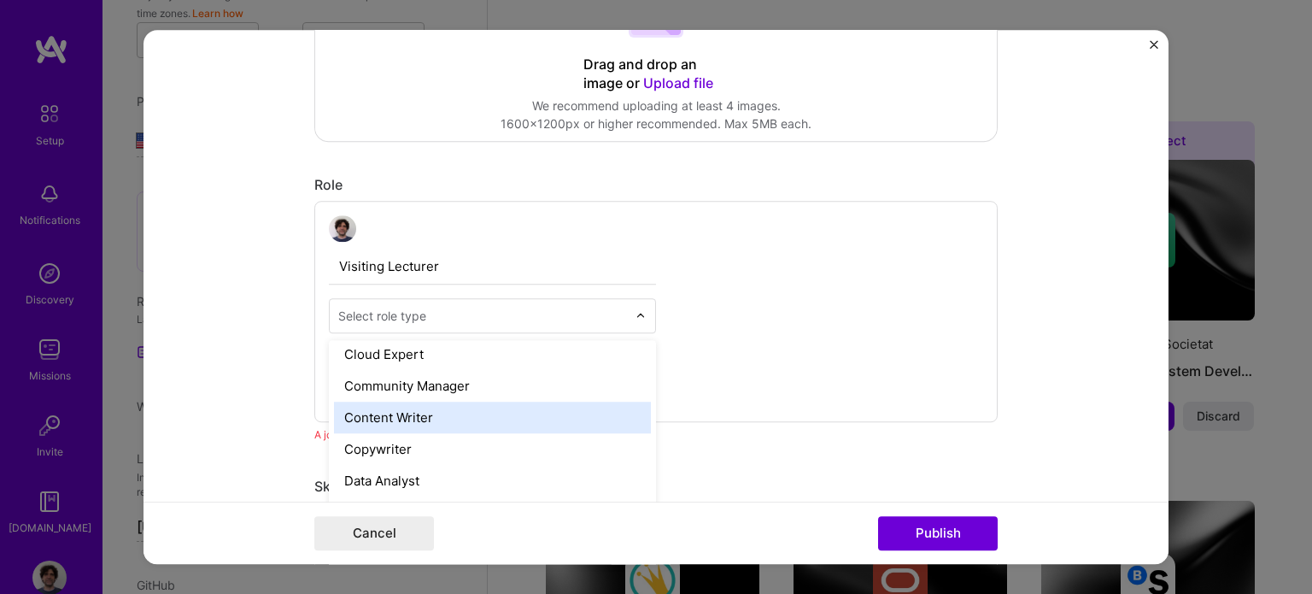
scroll to position [598, 0]
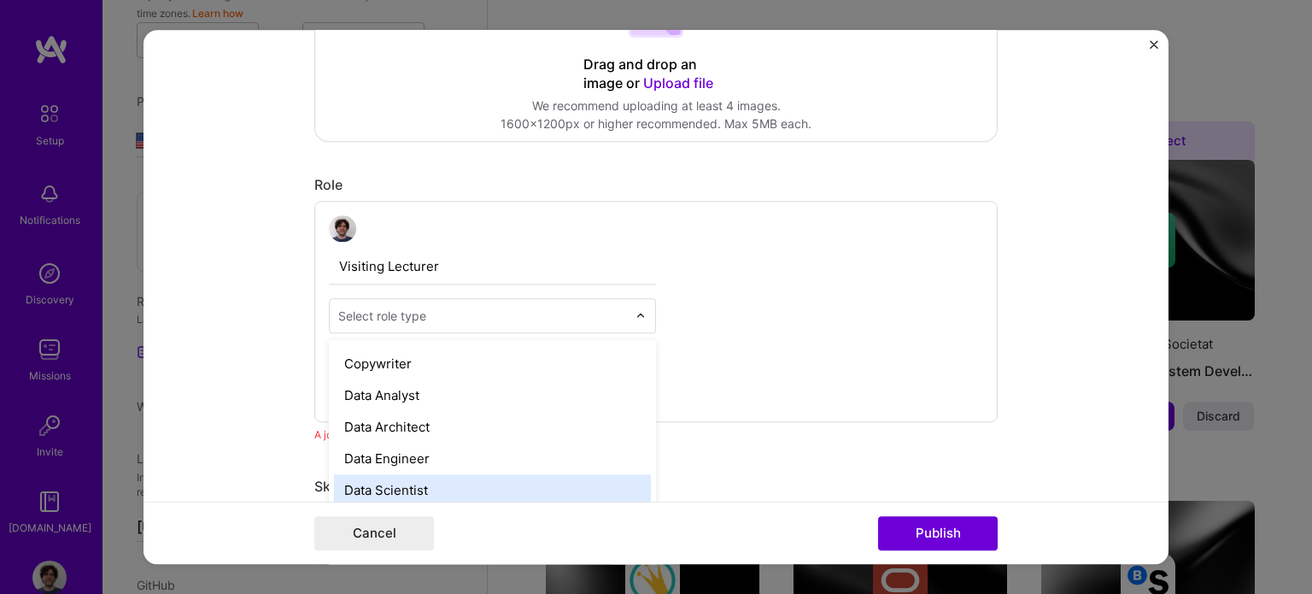
click at [478, 483] on div "Data Scientist" at bounding box center [492, 491] width 317 height 32
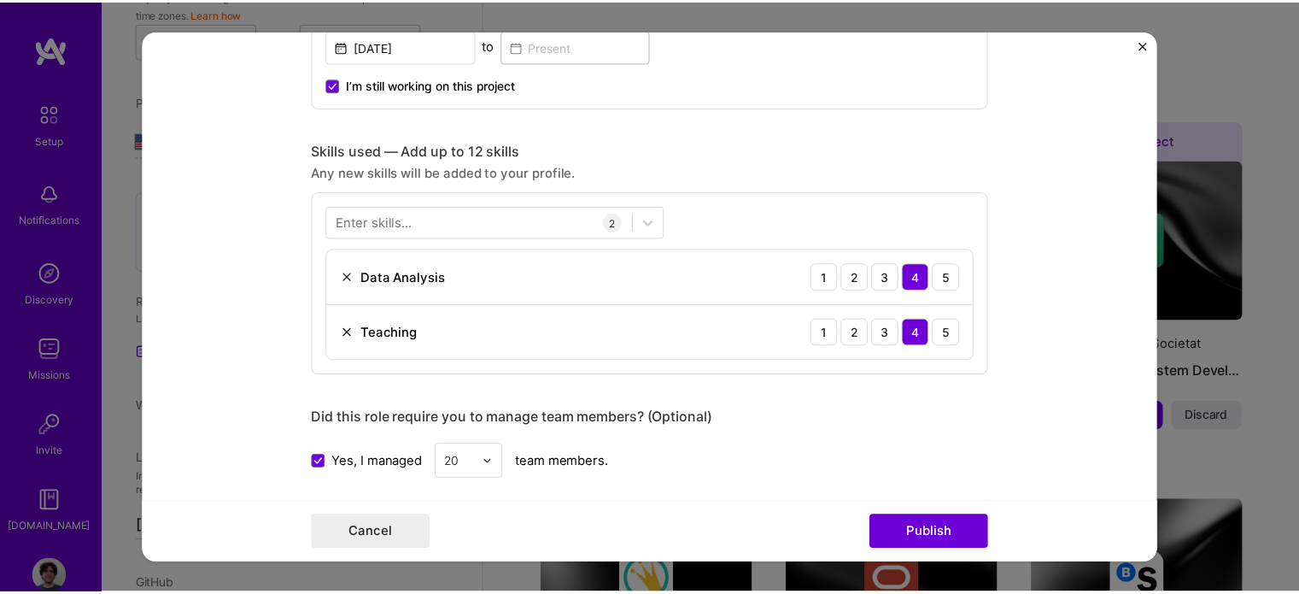
scroll to position [769, 0]
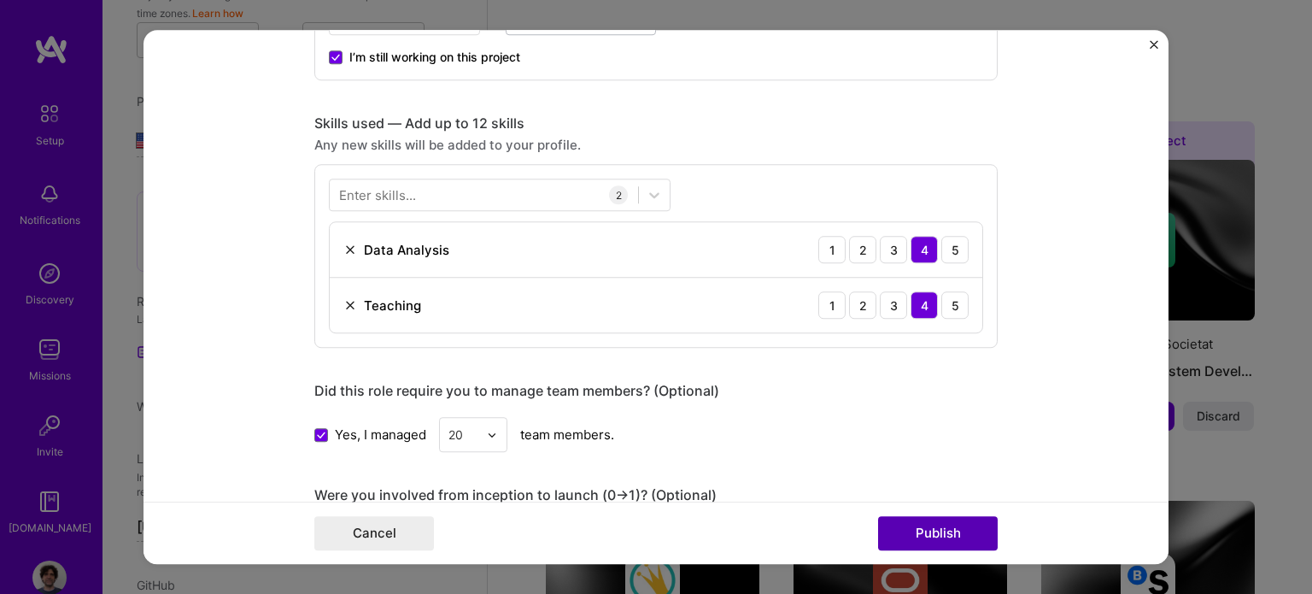
click at [924, 530] on button "Publish" at bounding box center [938, 533] width 120 height 34
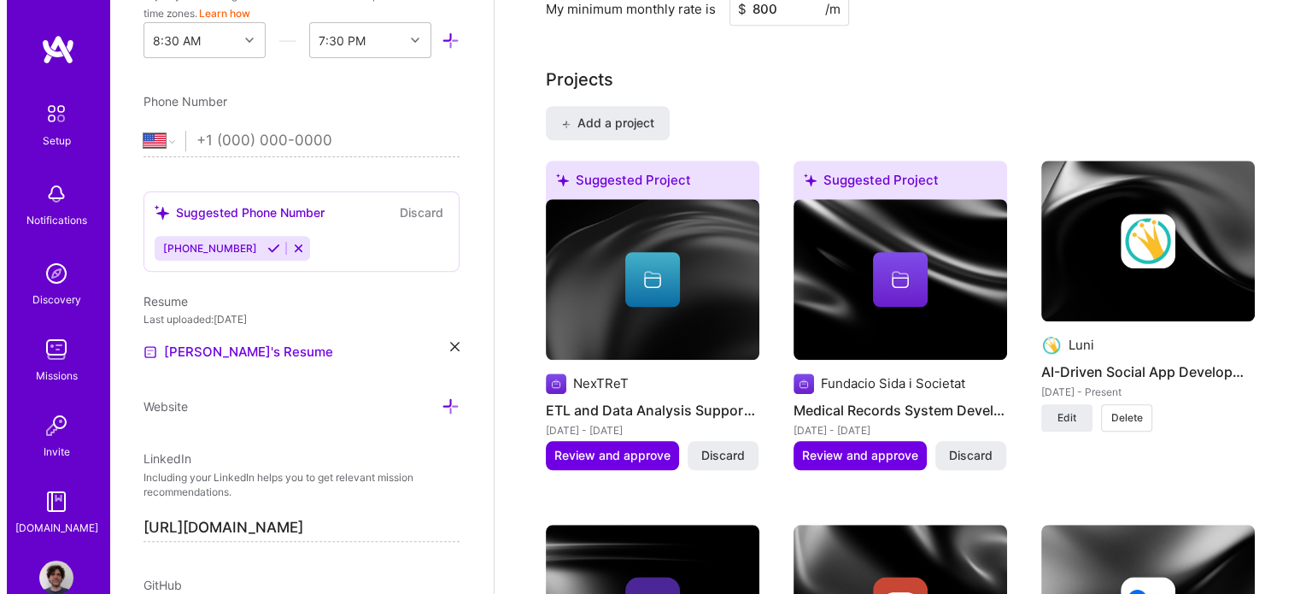
scroll to position [1467, 0]
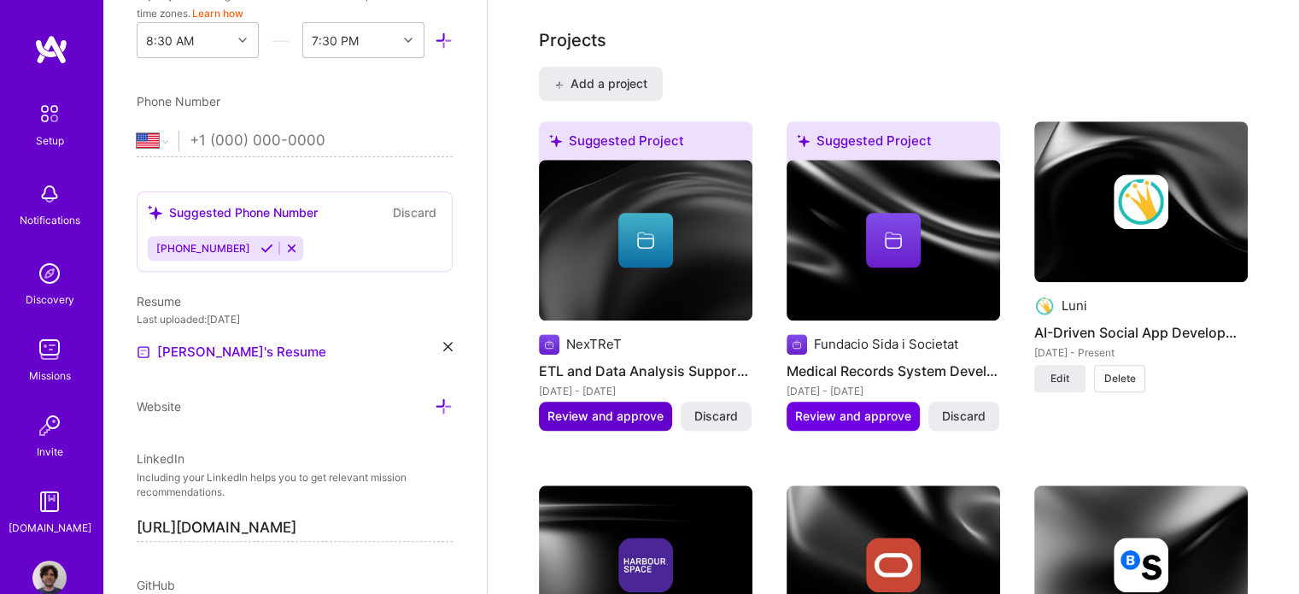
click at [626, 407] on span "Review and approve" at bounding box center [605, 415] width 116 height 17
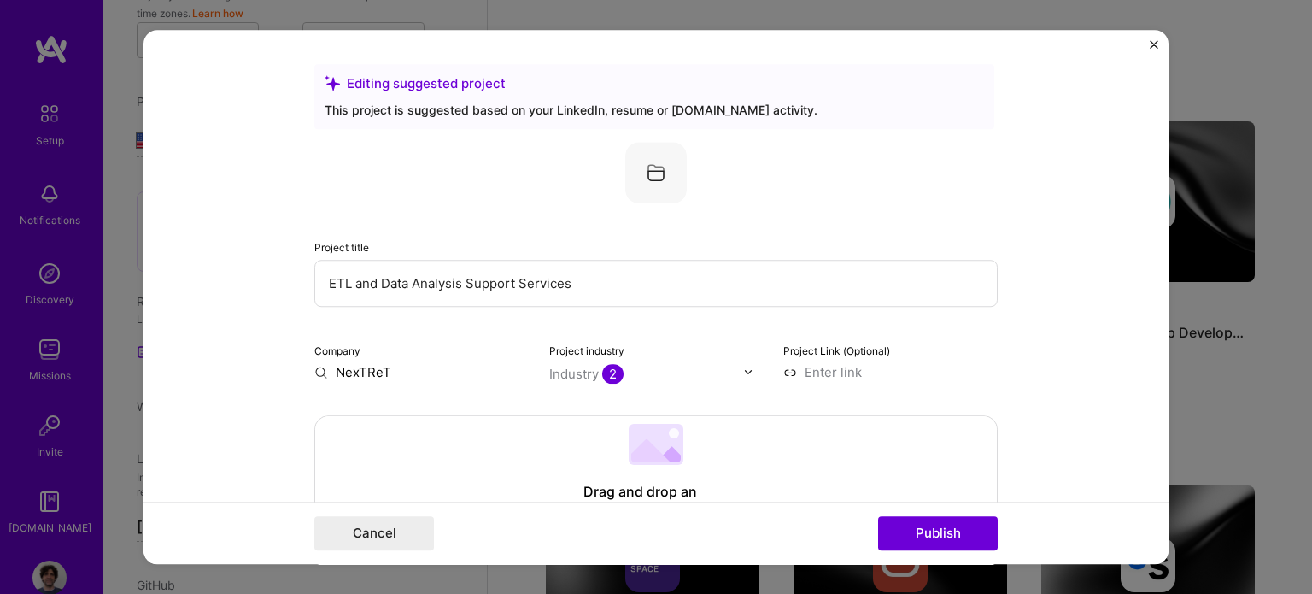
click at [402, 369] on input "NexTReT" at bounding box center [421, 372] width 214 height 18
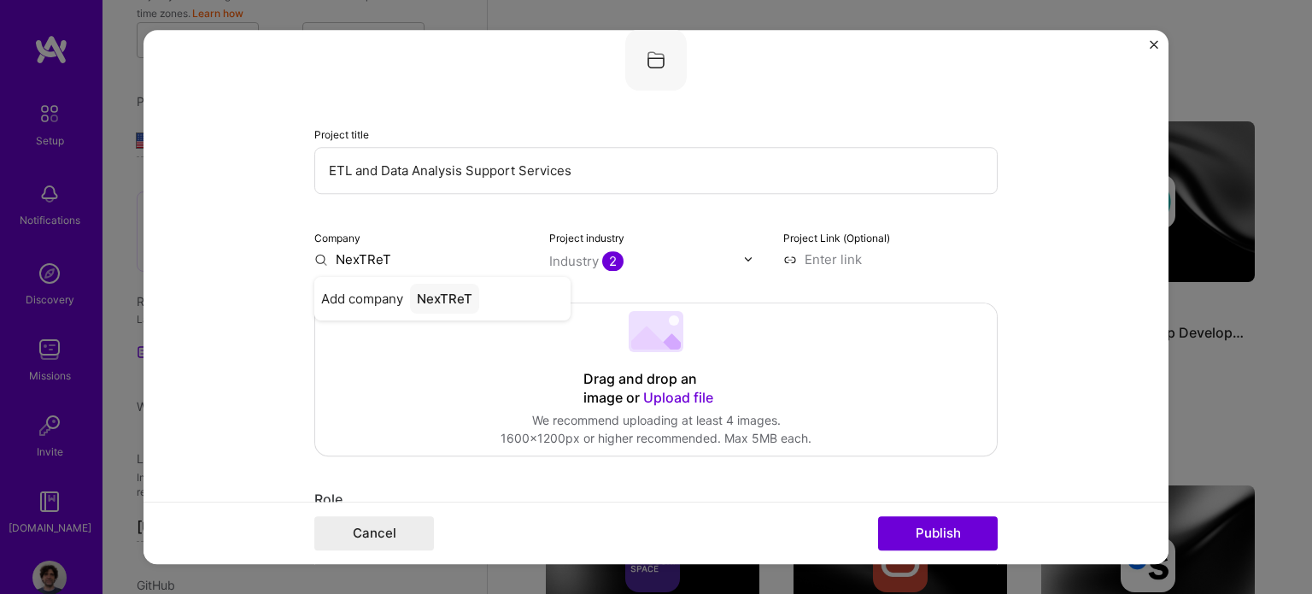
scroll to position [171, 0]
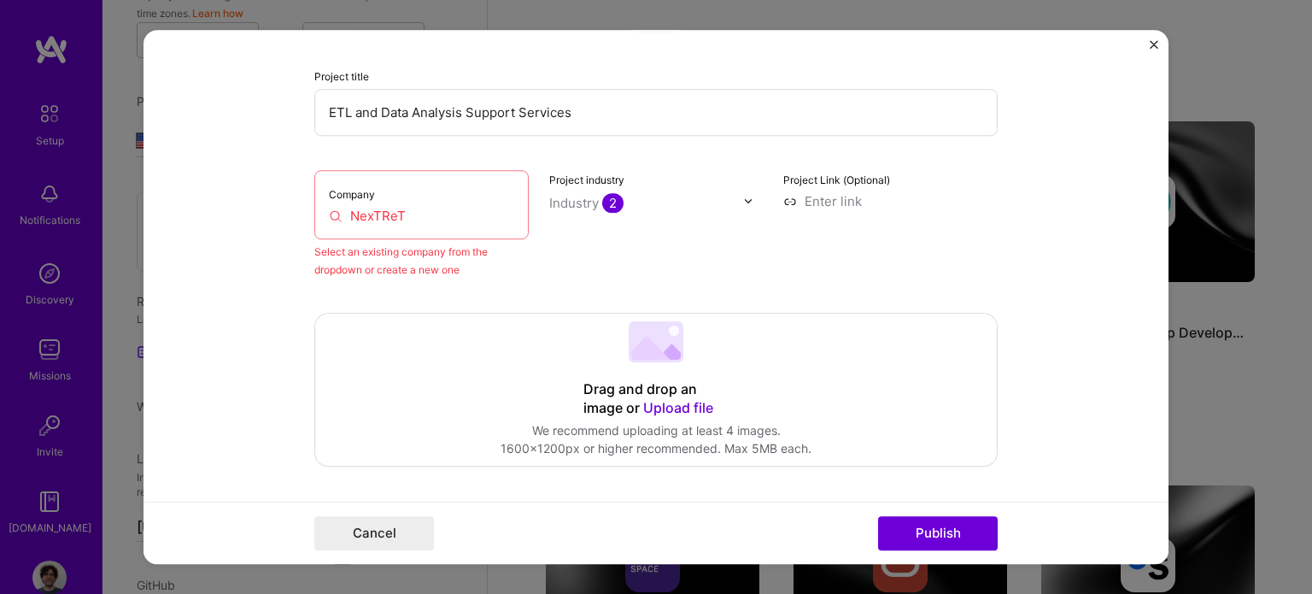
click at [424, 216] on input "NexTReT" at bounding box center [421, 216] width 185 height 18
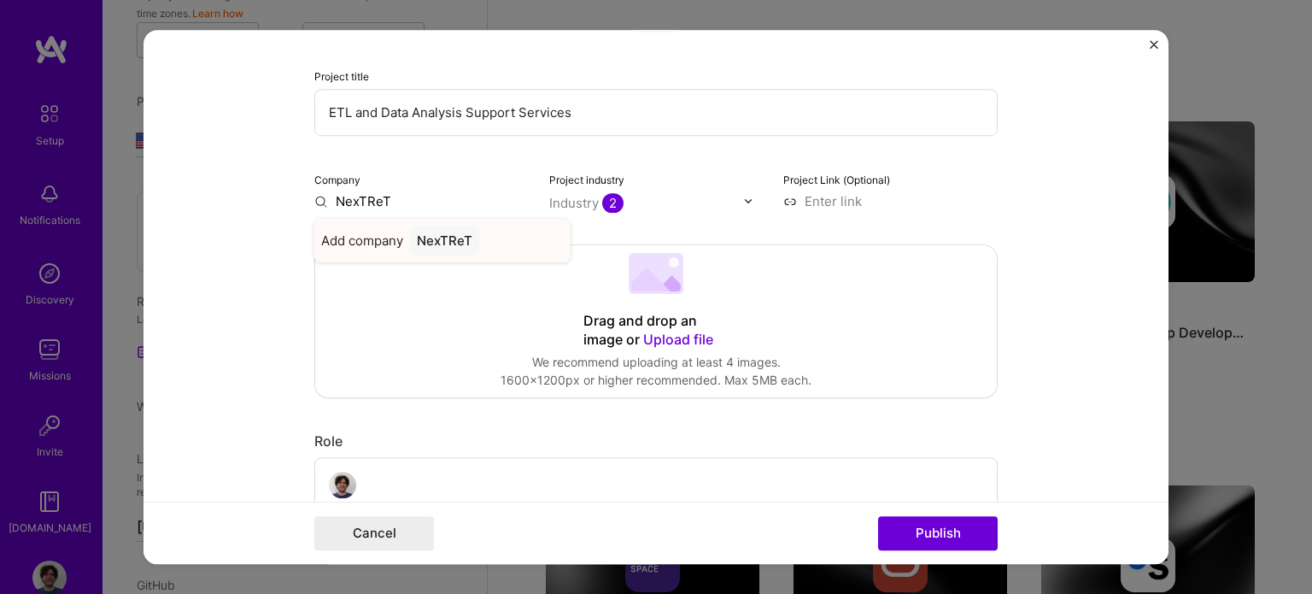
type input "NexTReT"
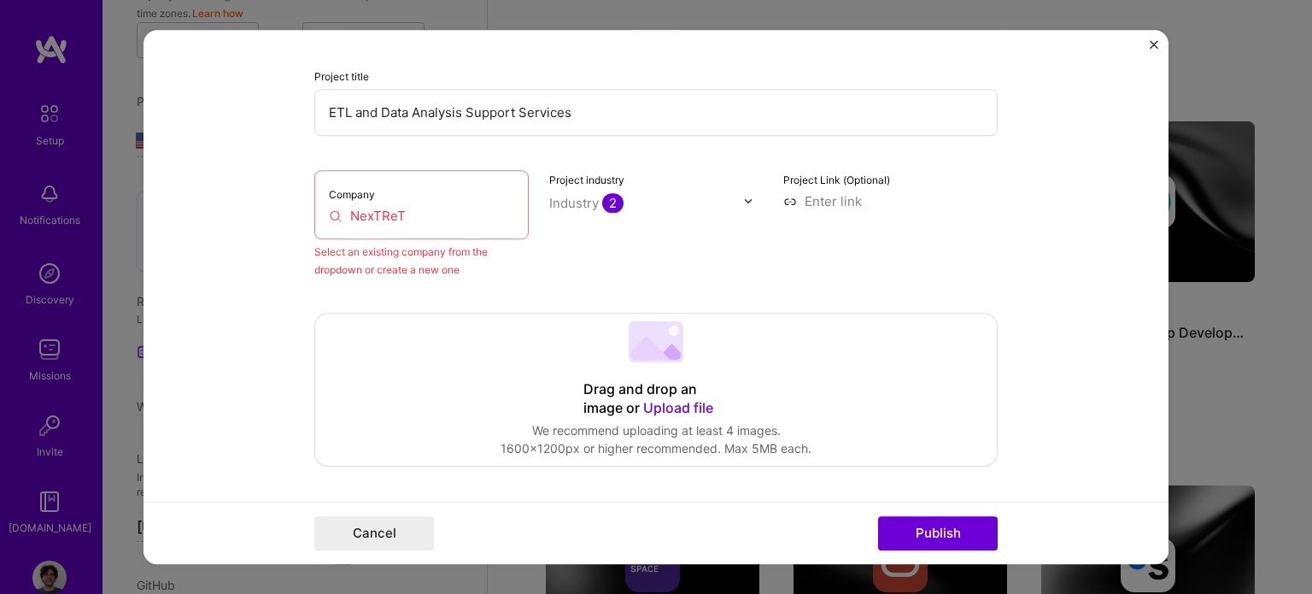
click at [799, 201] on input at bounding box center [890, 201] width 214 height 18
paste input "[URL][DOMAIN_NAME]"
type input "[URL][DOMAIN_NAME]"
click at [869, 266] on div "Project Link (Optional) [URL][DOMAIN_NAME]" at bounding box center [890, 224] width 214 height 108
click at [951, 160] on div "Project title ETL and Data Analysis Support Services Company NexTReT Select an …" at bounding box center [655, 124] width 683 height 307
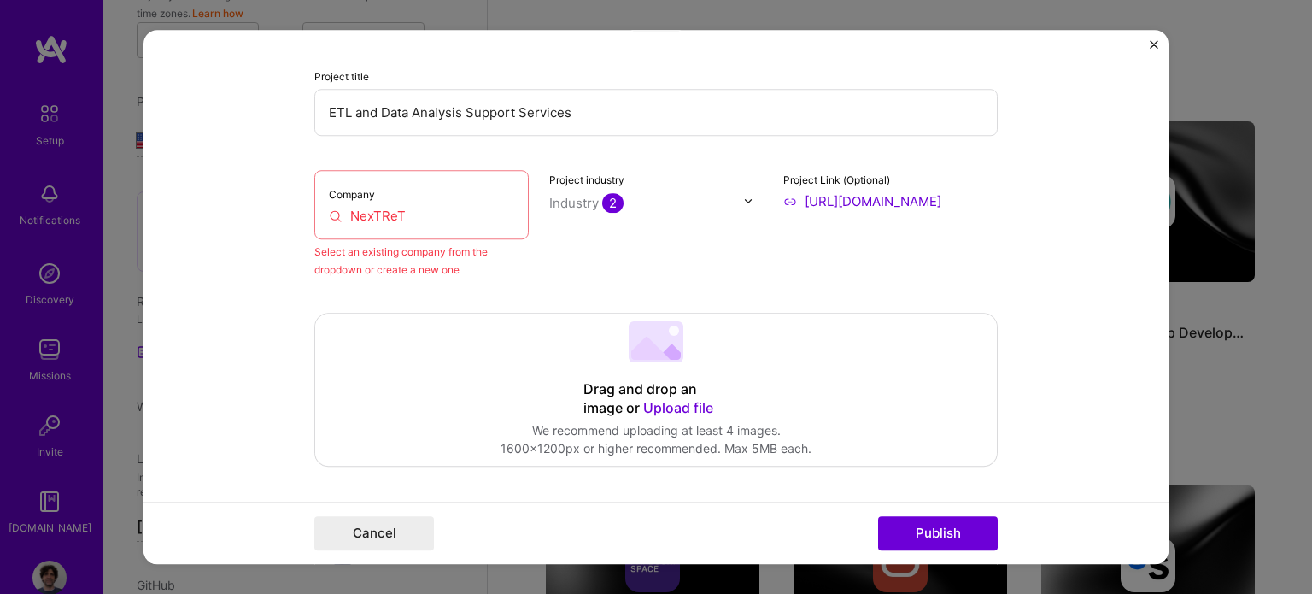
click at [408, 208] on input "NexTReT" at bounding box center [421, 216] width 185 height 18
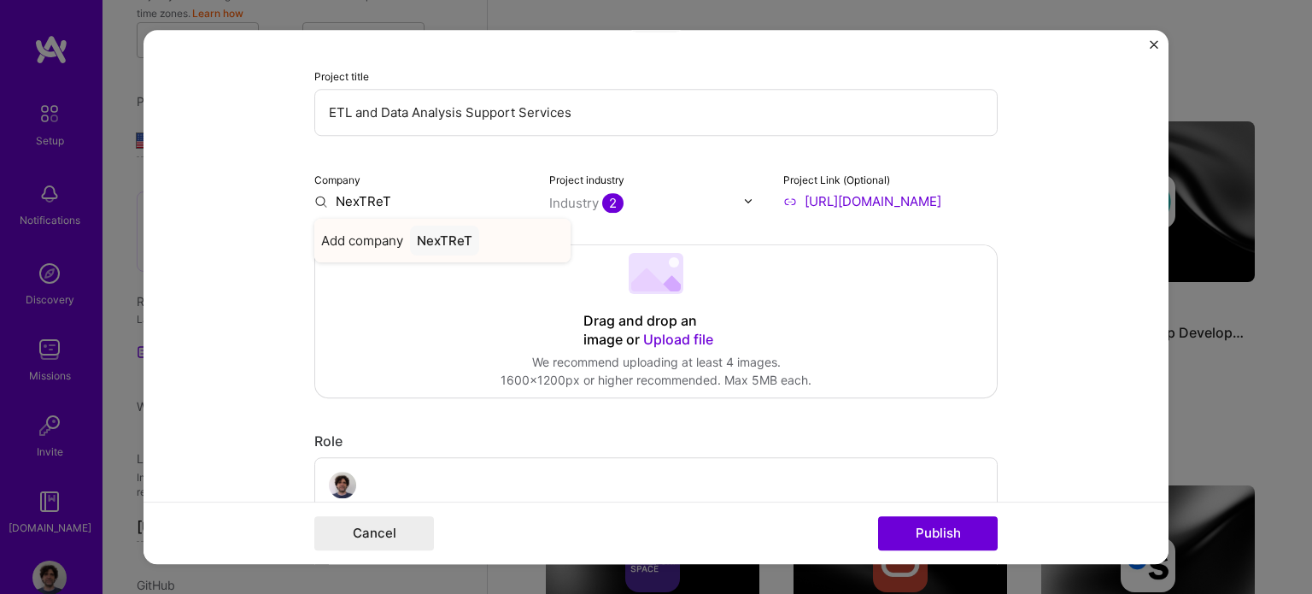
type input "NexTReT"
click at [442, 238] on div "NexTReT" at bounding box center [444, 240] width 69 height 30
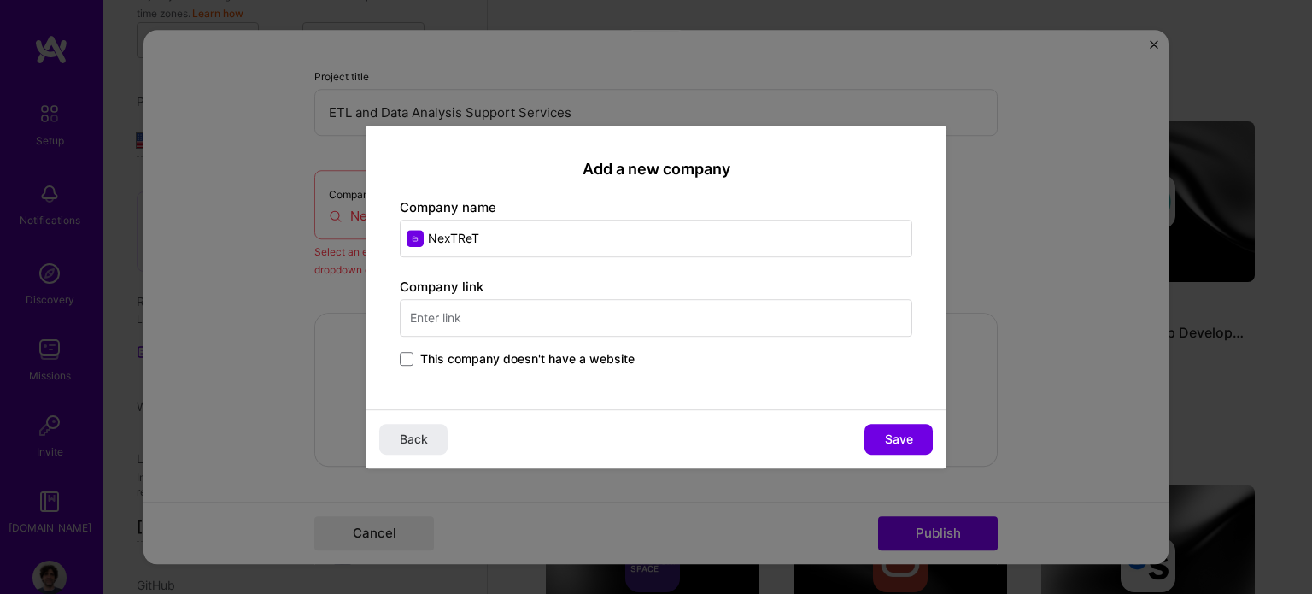
type input "NexTReT"
click at [423, 313] on input "text" at bounding box center [656, 318] width 512 height 38
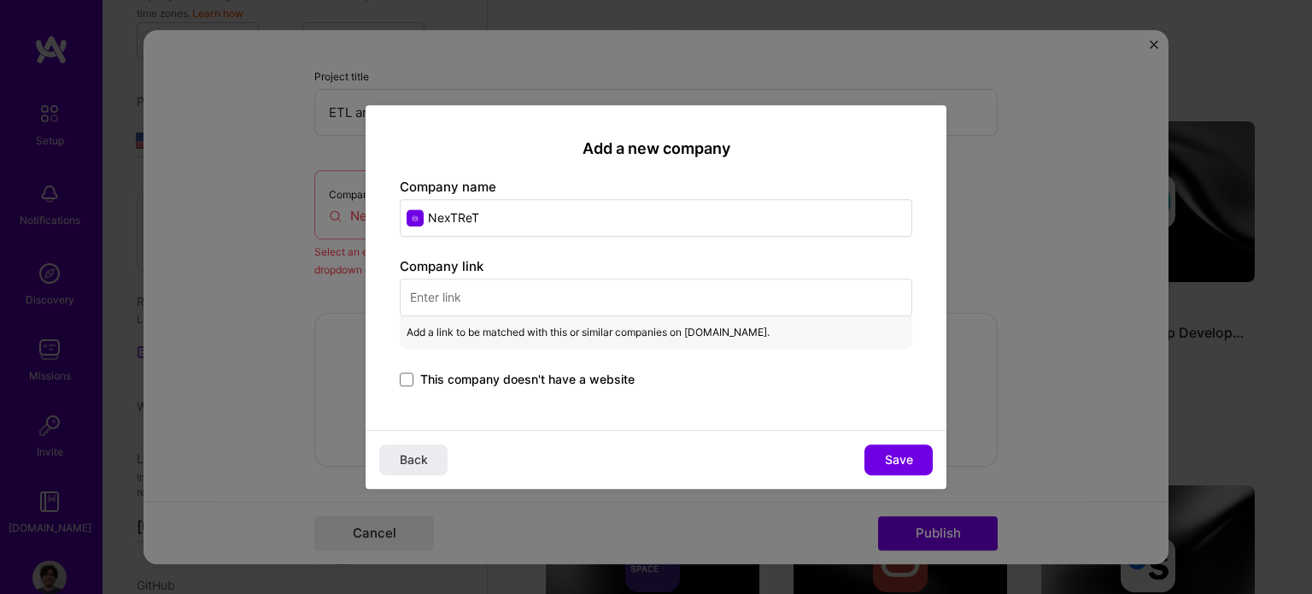
paste input "[URL][DOMAIN_NAME]"
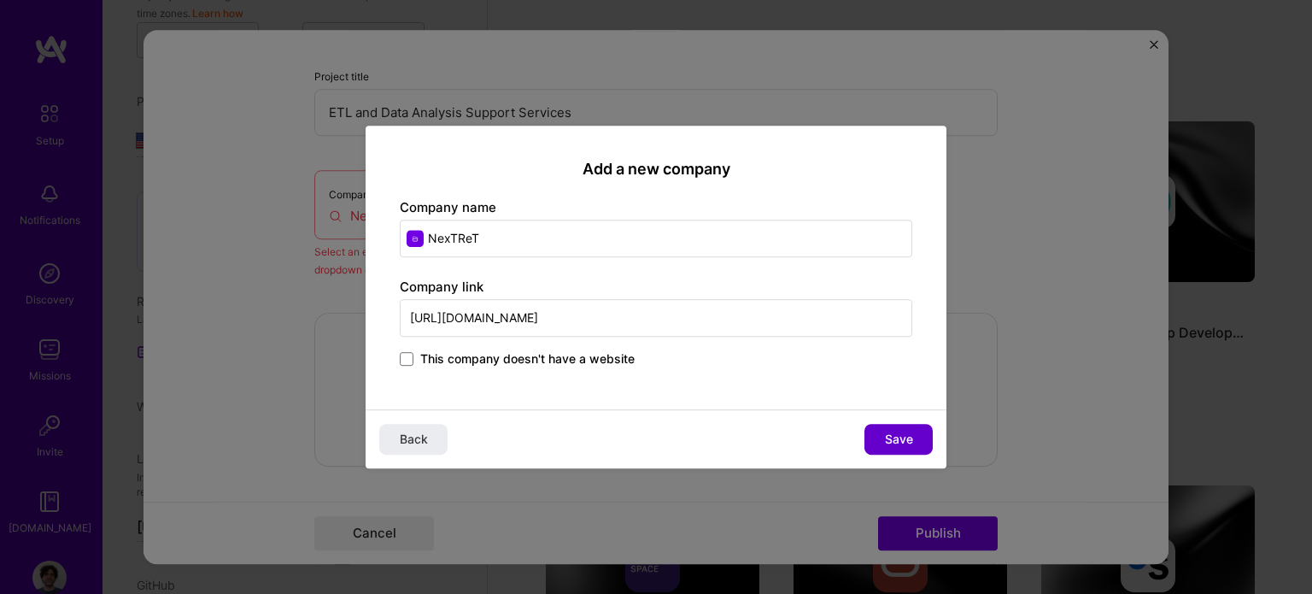
type input "[URL][DOMAIN_NAME]"
click at [895, 439] on span "Save" at bounding box center [899, 438] width 28 height 17
type input "NexTReT"
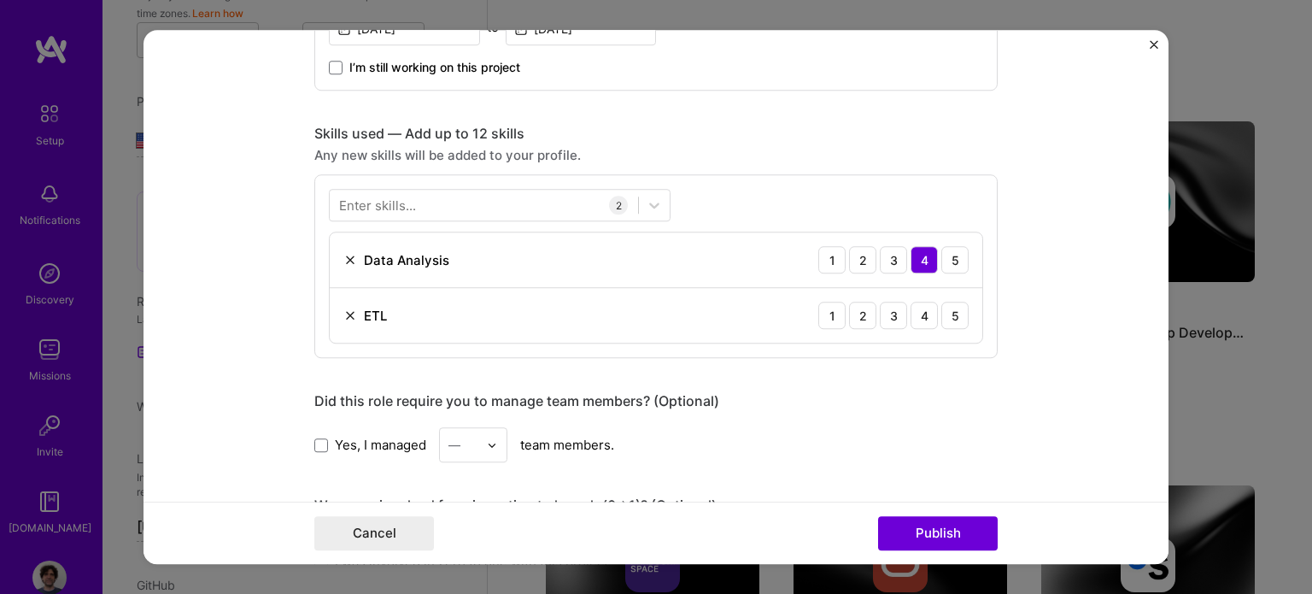
scroll to position [769, 0]
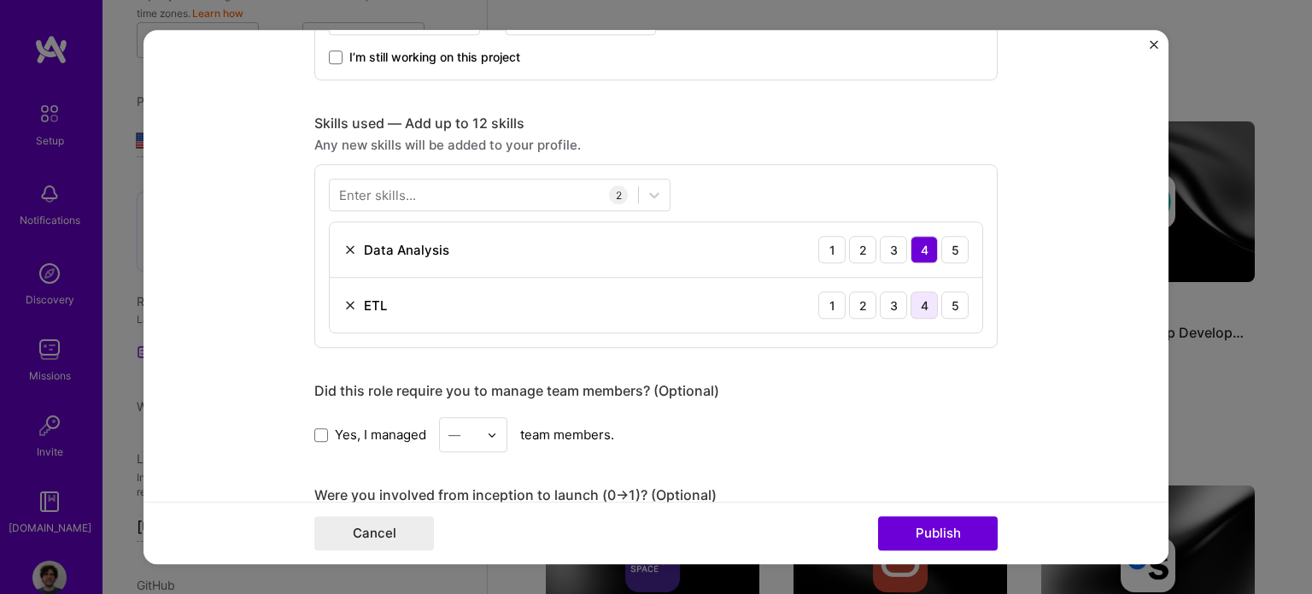
click at [922, 301] on div "4" at bounding box center [923, 305] width 27 height 27
click at [356, 197] on div "Enter skills..." at bounding box center [377, 195] width 77 height 18
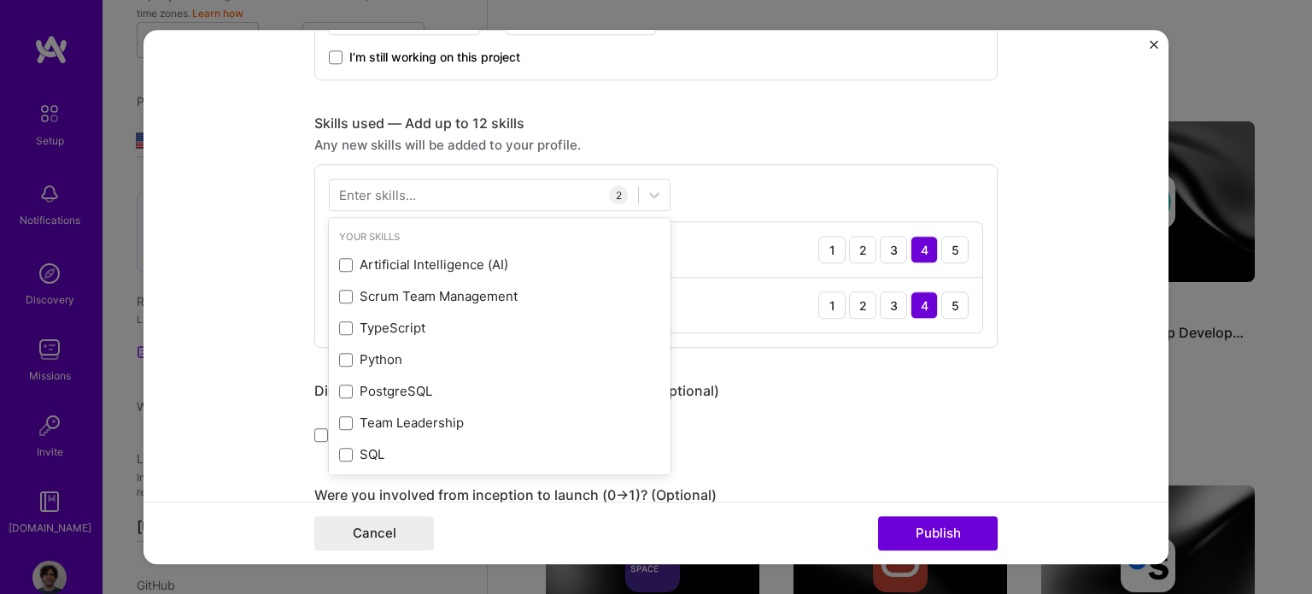
click at [356, 197] on div "Enter skills..." at bounding box center [377, 195] width 77 height 18
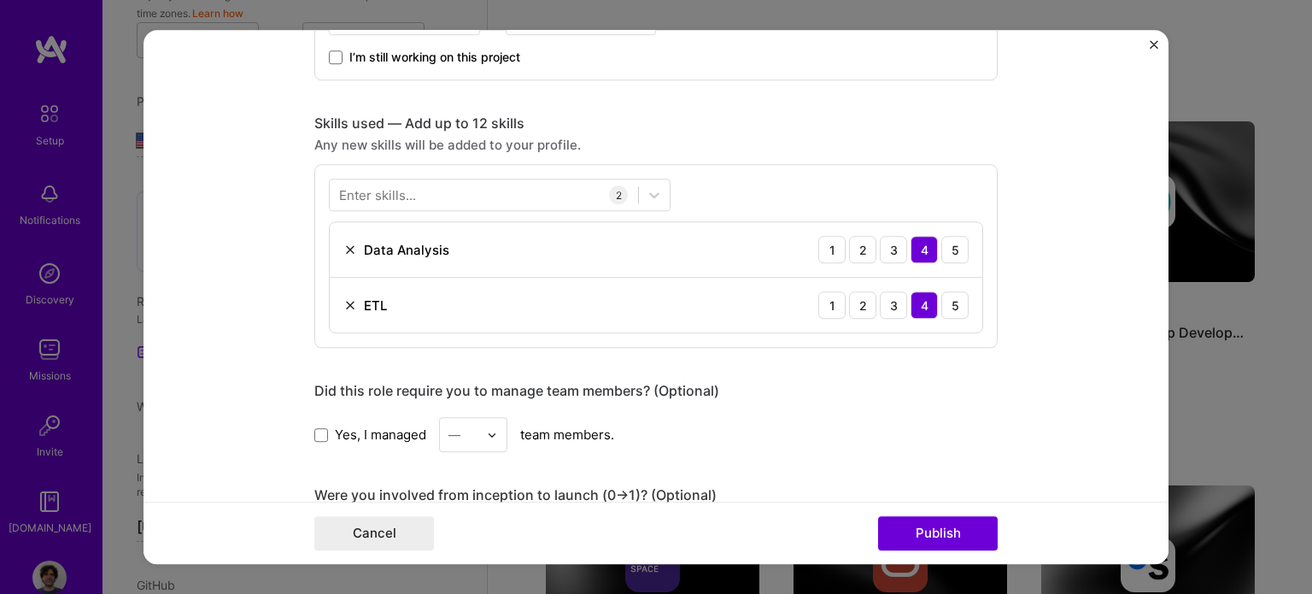
click at [366, 191] on div "Enter skills..." at bounding box center [377, 195] width 77 height 18
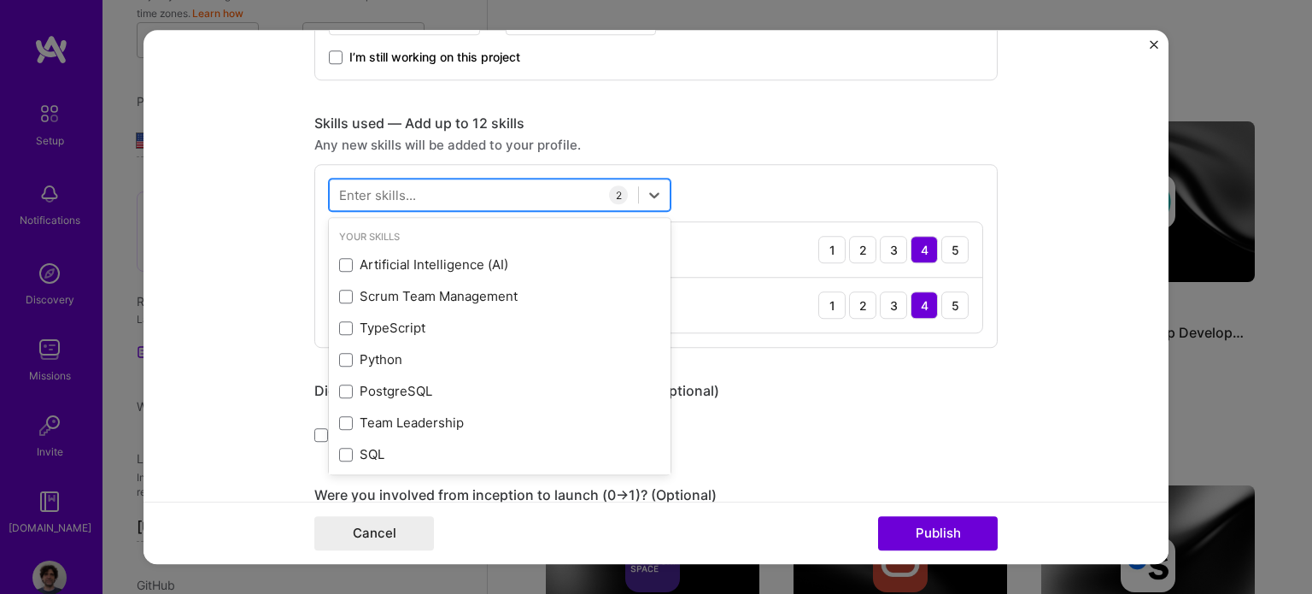
click at [506, 193] on div at bounding box center [484, 195] width 308 height 28
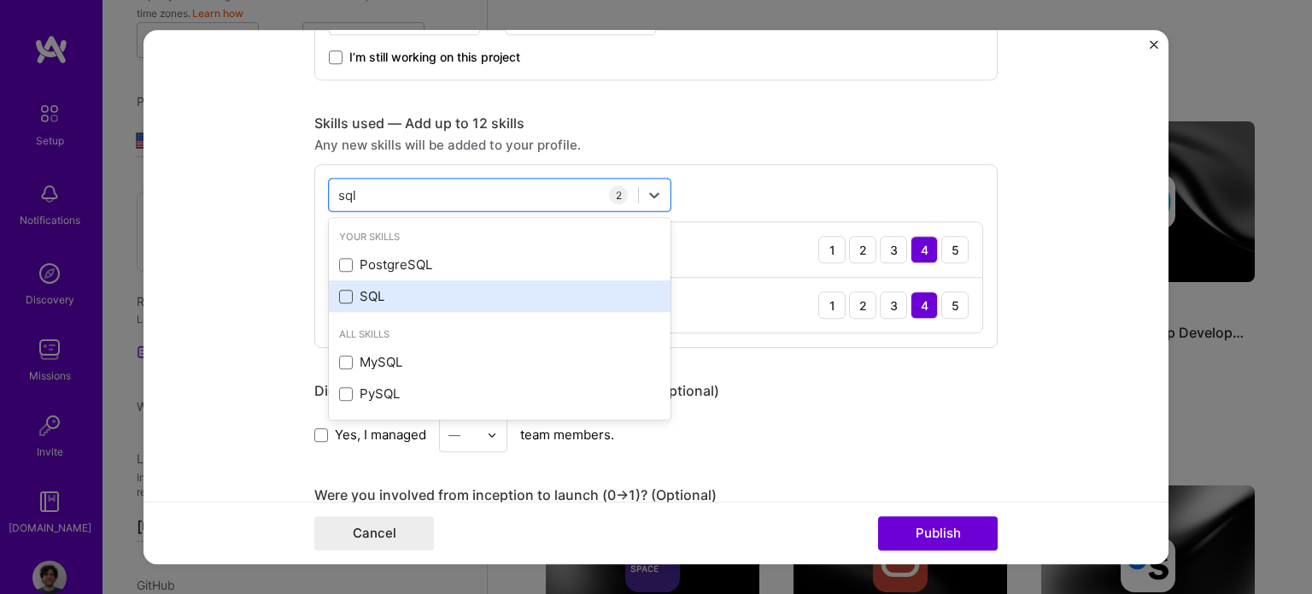
click at [339, 293] on span at bounding box center [346, 297] width 14 height 14
click at [0, 0] on input "checkbox" at bounding box center [0, 0] width 0 height 0
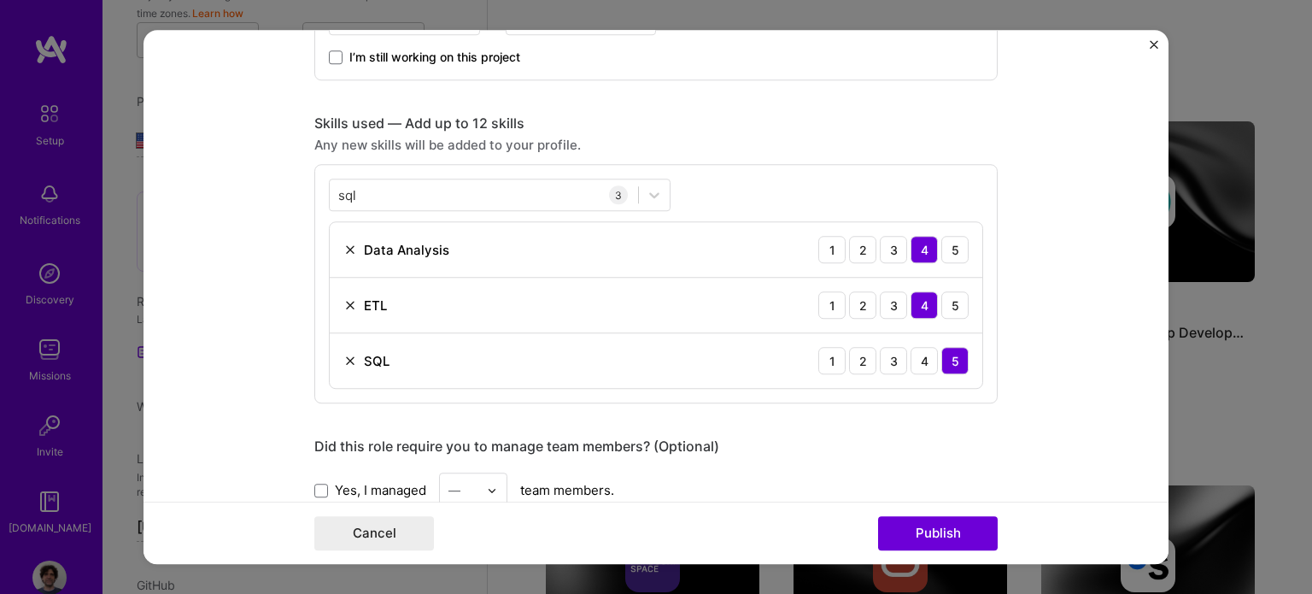
click at [741, 419] on div "Editing suggested project This project is suggested based on your LinkedIn, res…" at bounding box center [655, 278] width 683 height 1966
click at [466, 190] on div "sql sql" at bounding box center [484, 195] width 308 height 28
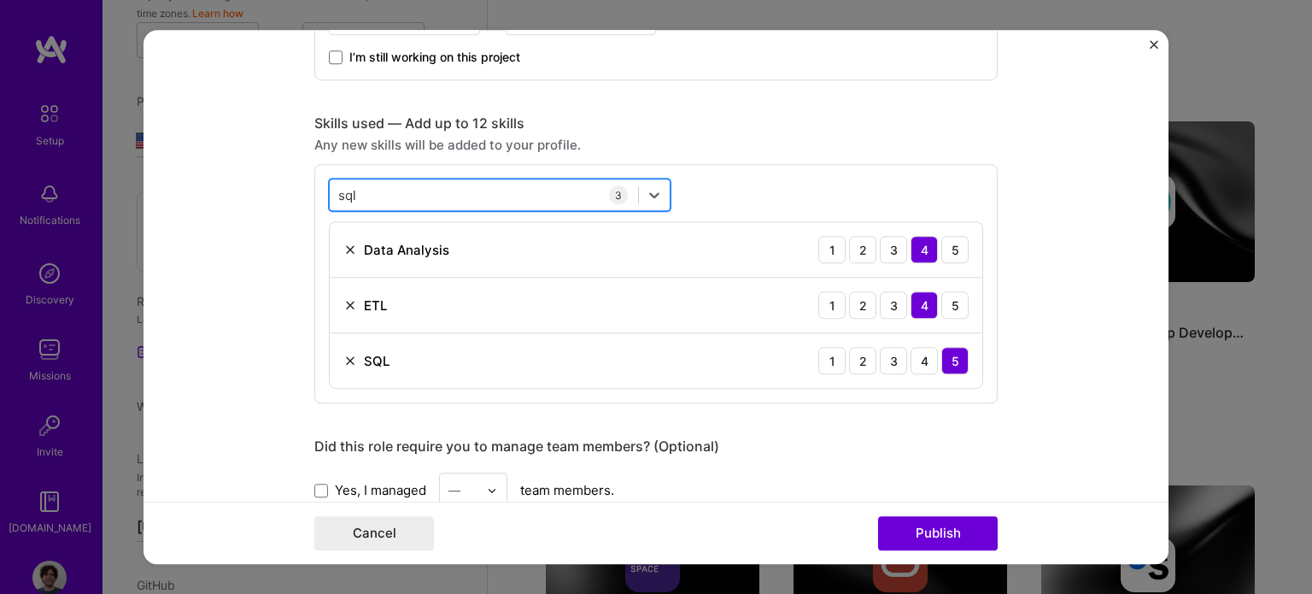
click at [466, 190] on div "sql sql" at bounding box center [484, 195] width 308 height 28
type input "s"
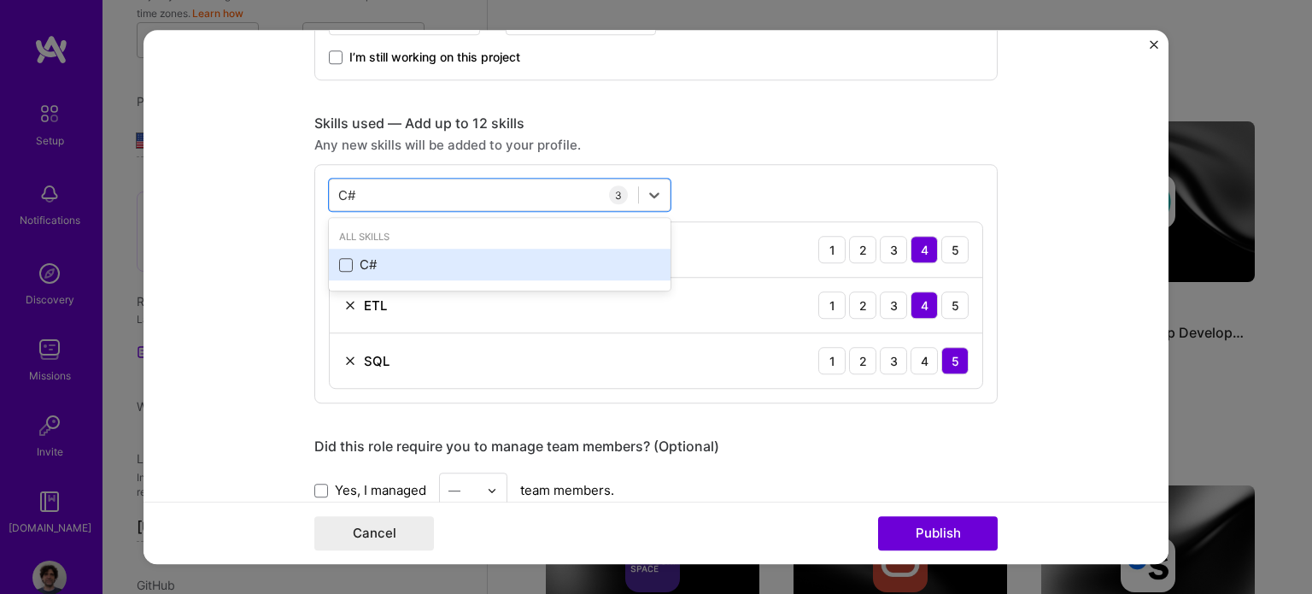
click at [339, 259] on span at bounding box center [346, 265] width 14 height 14
click at [0, 0] on input "checkbox" at bounding box center [0, 0] width 0 height 0
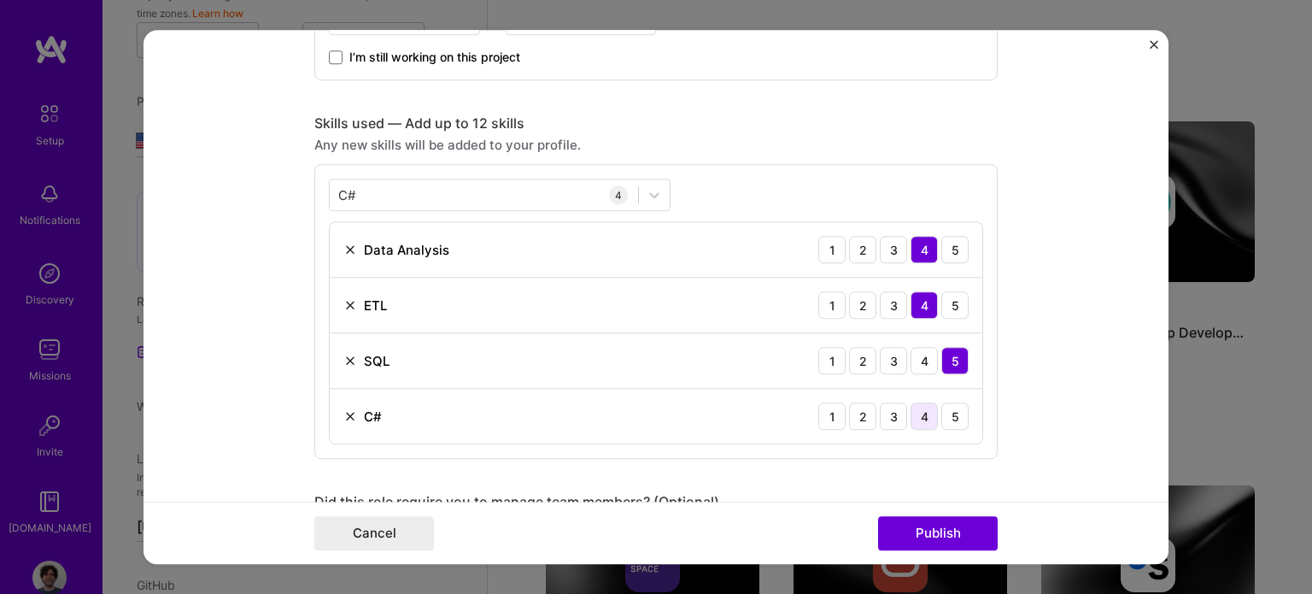
click at [910, 418] on div "4" at bounding box center [923, 416] width 27 height 27
click at [366, 190] on div "C# C#" at bounding box center [484, 195] width 308 height 28
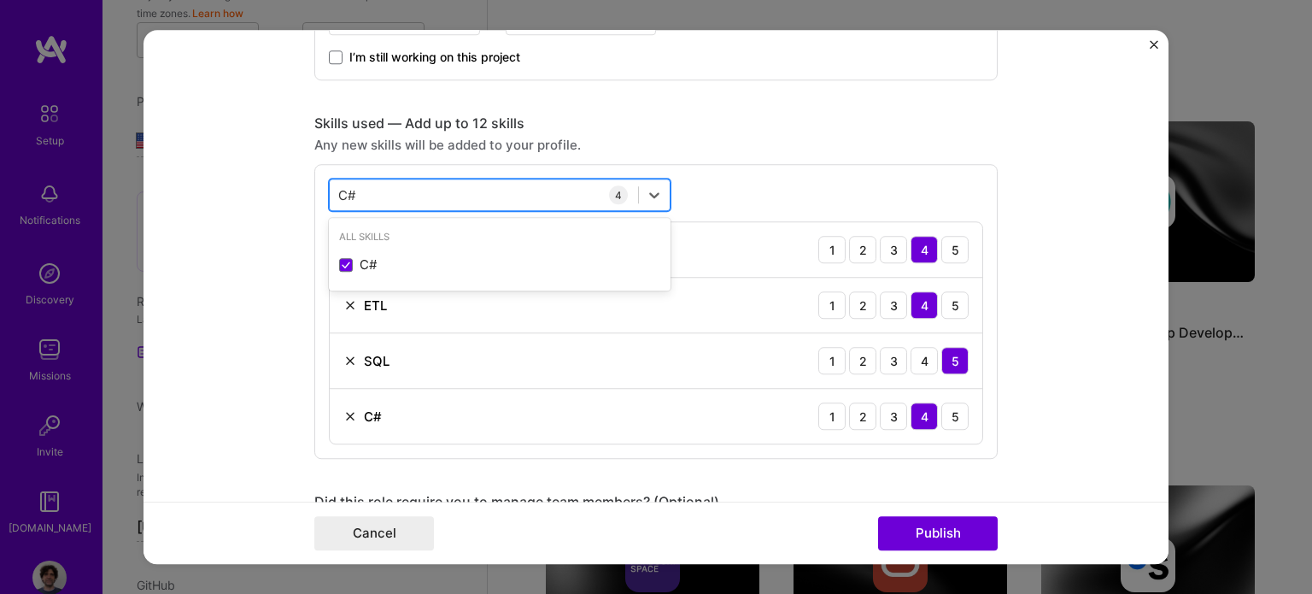
click at [366, 190] on div "C# C#" at bounding box center [484, 195] width 308 height 28
type input "C"
type input "M"
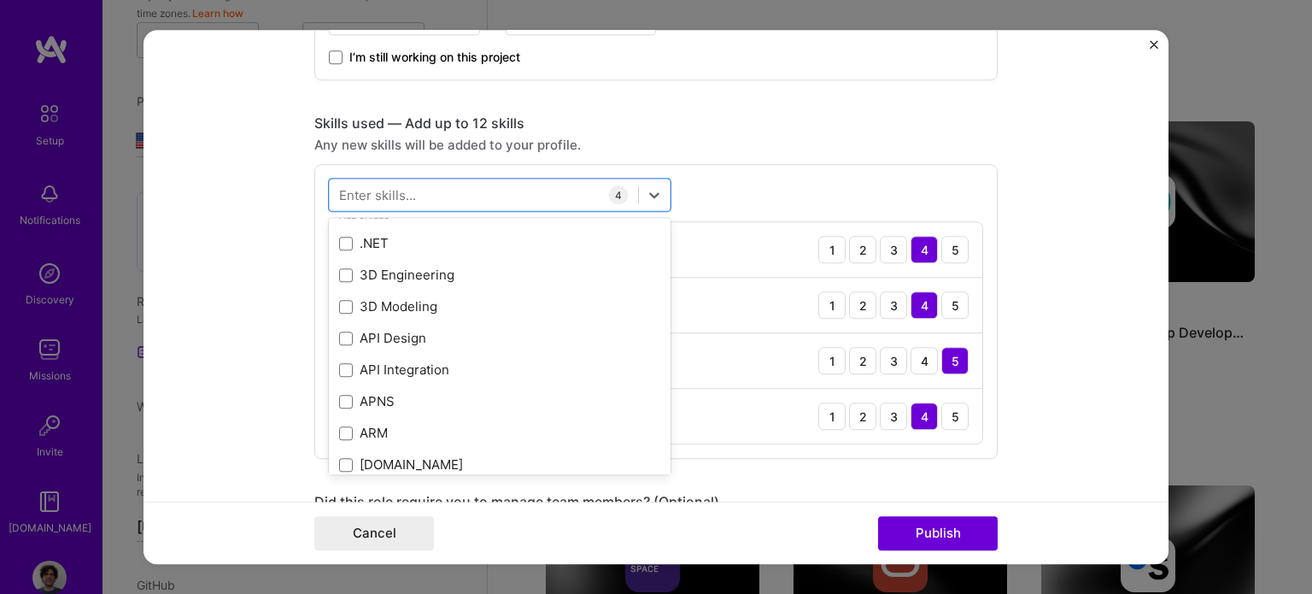
scroll to position [342, 0]
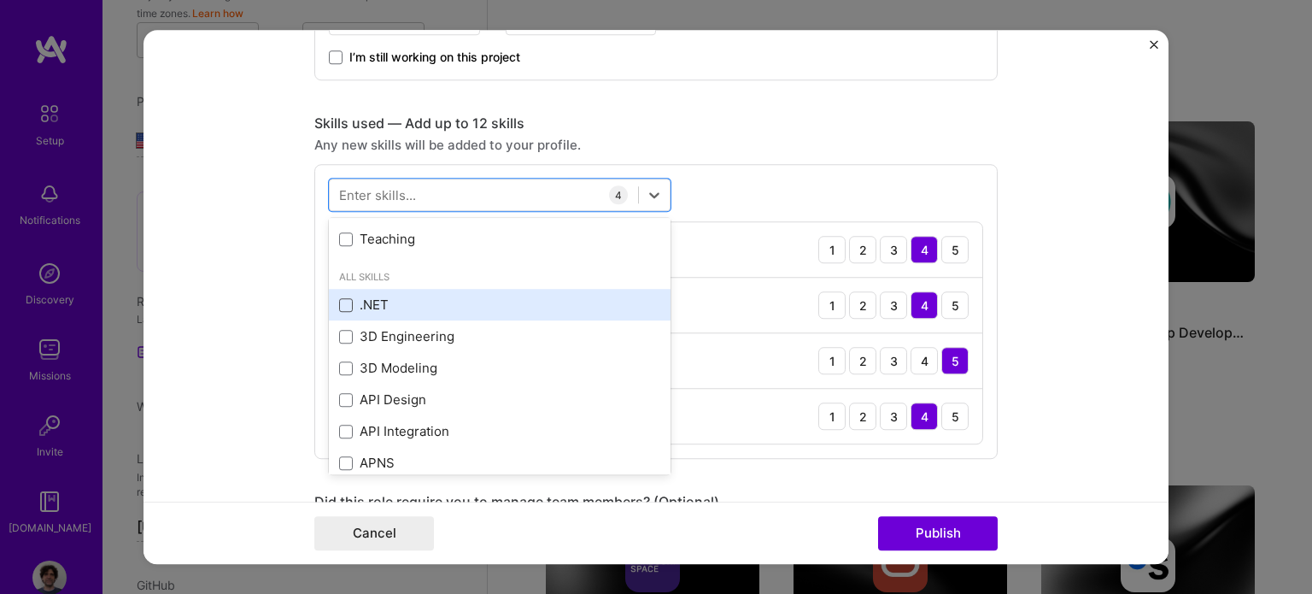
click at [339, 301] on span at bounding box center [346, 305] width 14 height 14
click at [0, 0] on input "checkbox" at bounding box center [0, 0] width 0 height 0
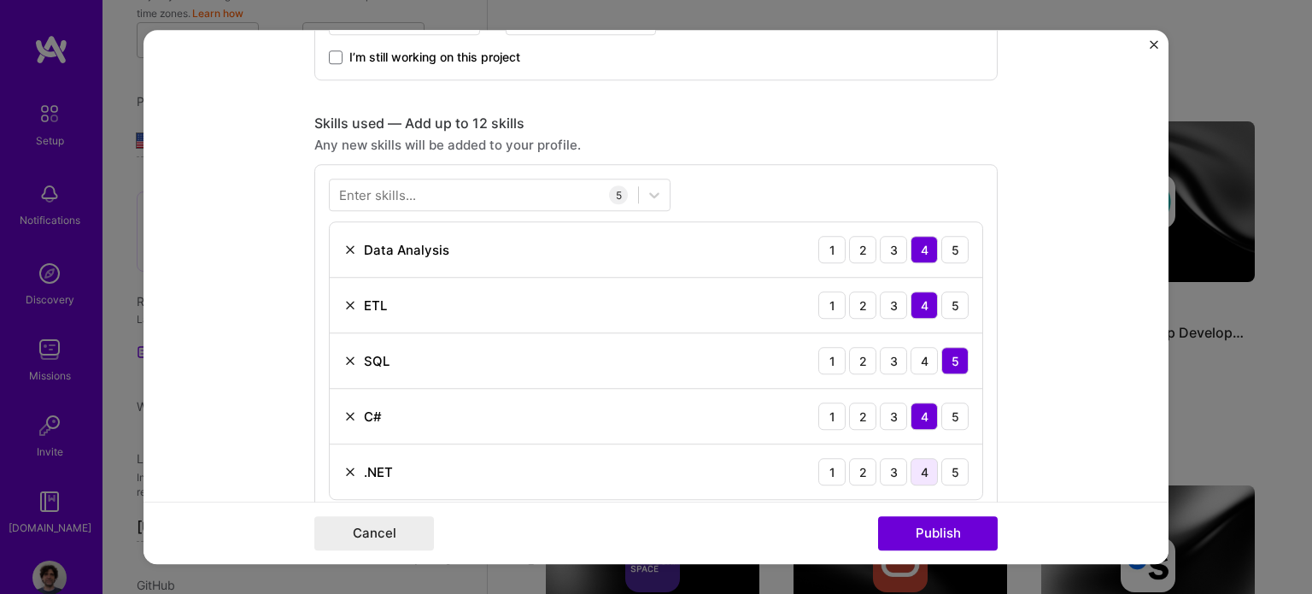
click at [916, 469] on div "4" at bounding box center [923, 472] width 27 height 27
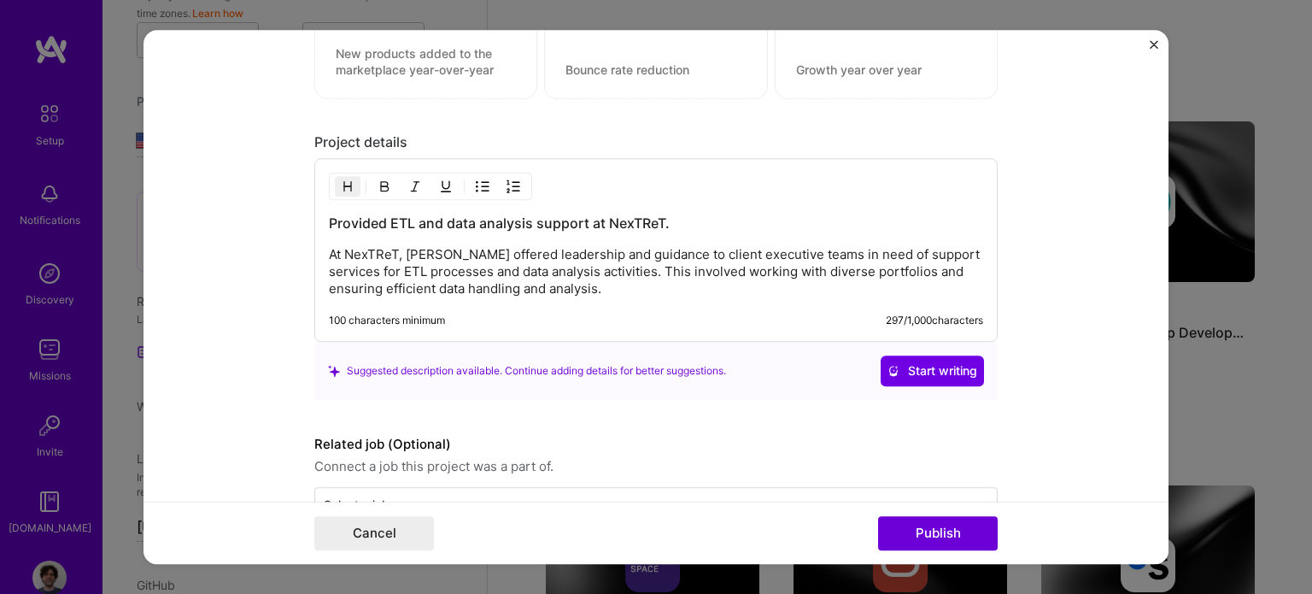
scroll to position [1623, 0]
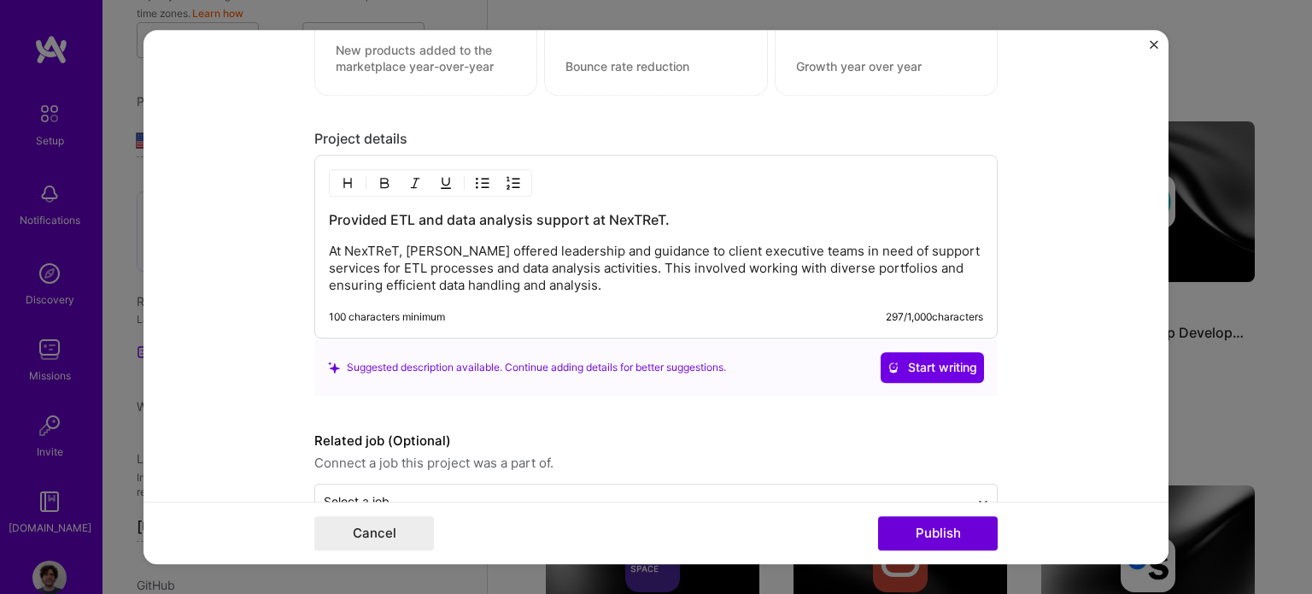
click at [406, 243] on p "At NexTReT, [PERSON_NAME] offered leadership and guidance to client executive t…" at bounding box center [656, 268] width 654 height 51
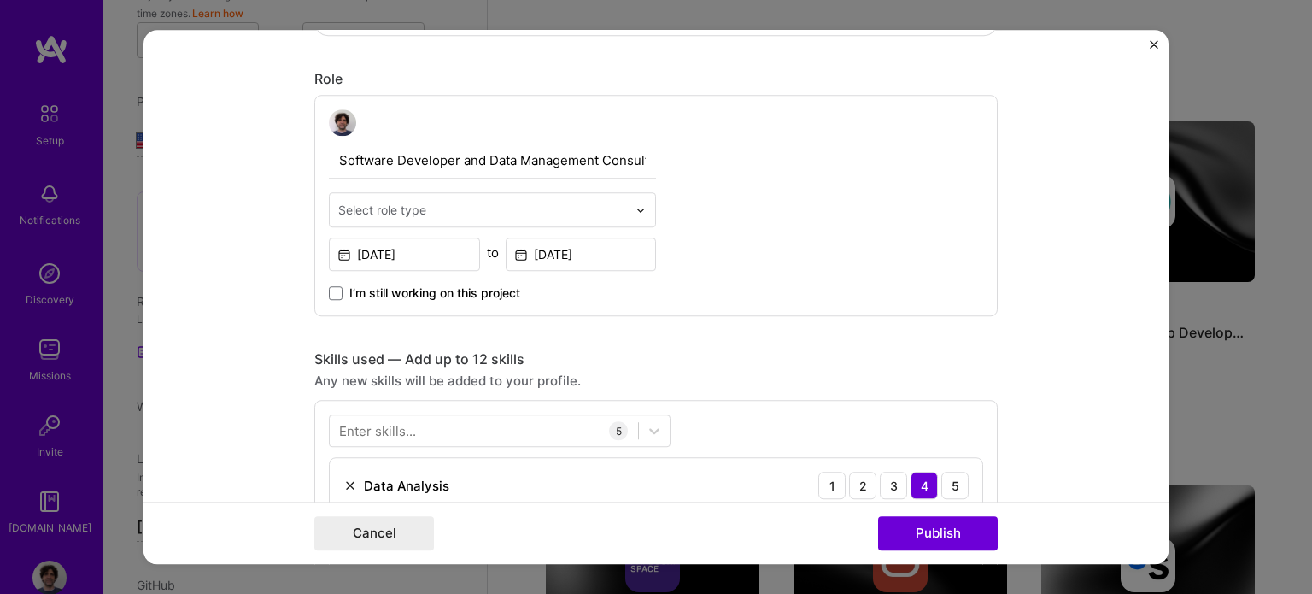
scroll to position [470, 0]
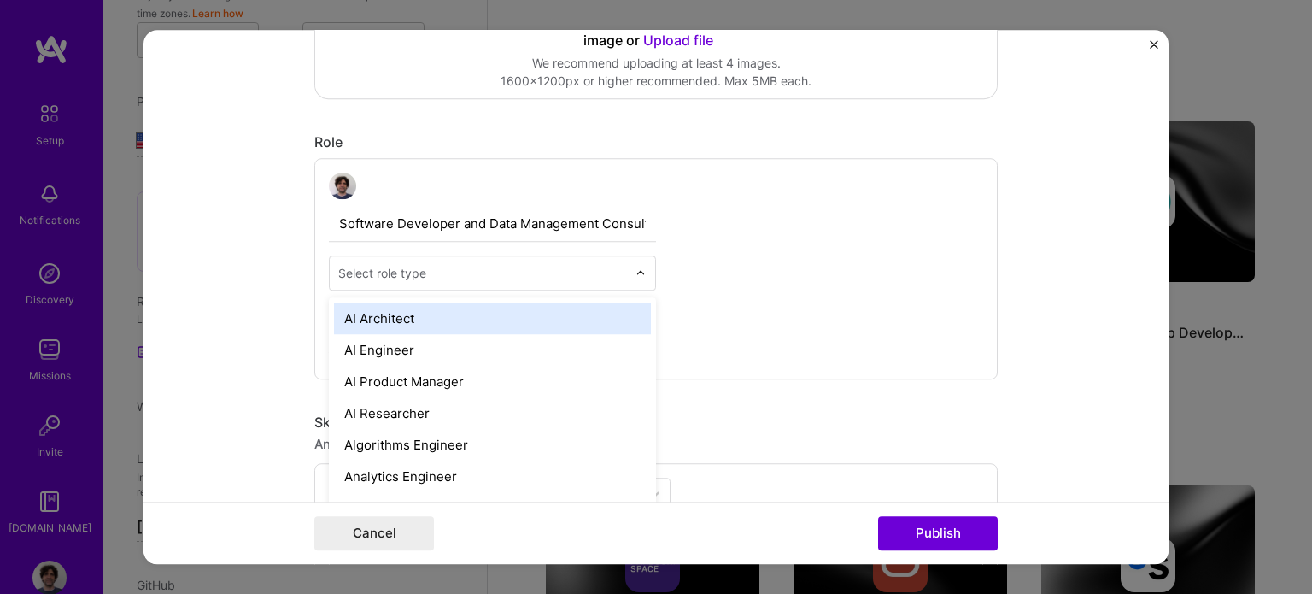
click at [635, 272] on img at bounding box center [640, 273] width 10 height 10
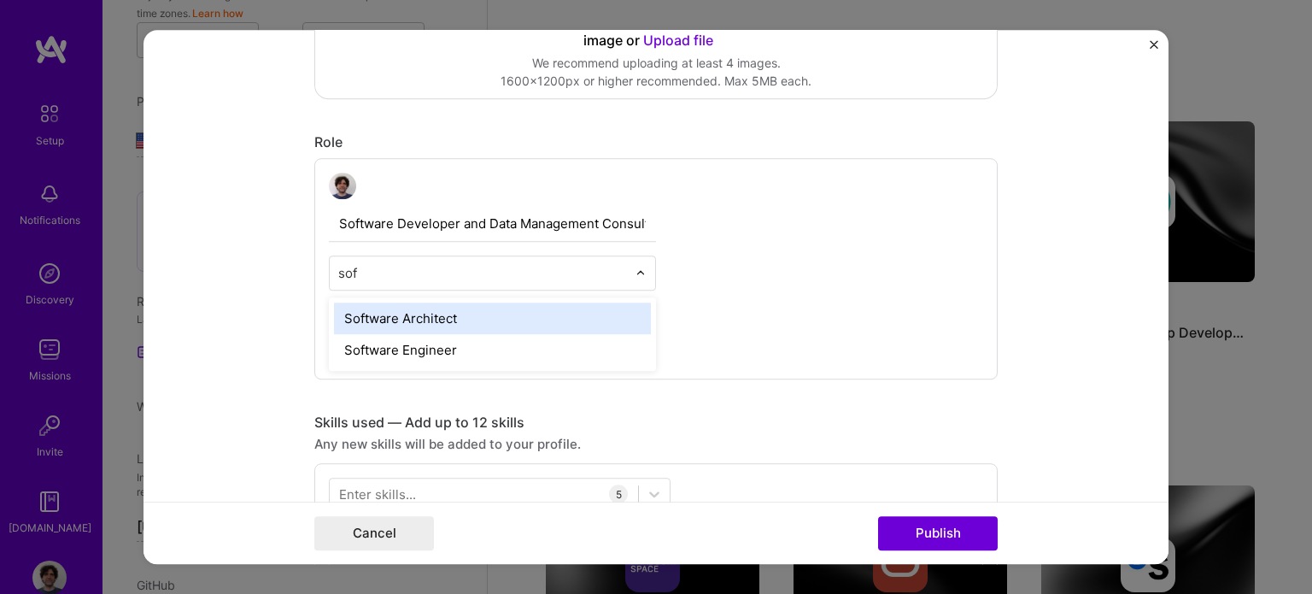
type input "soft"
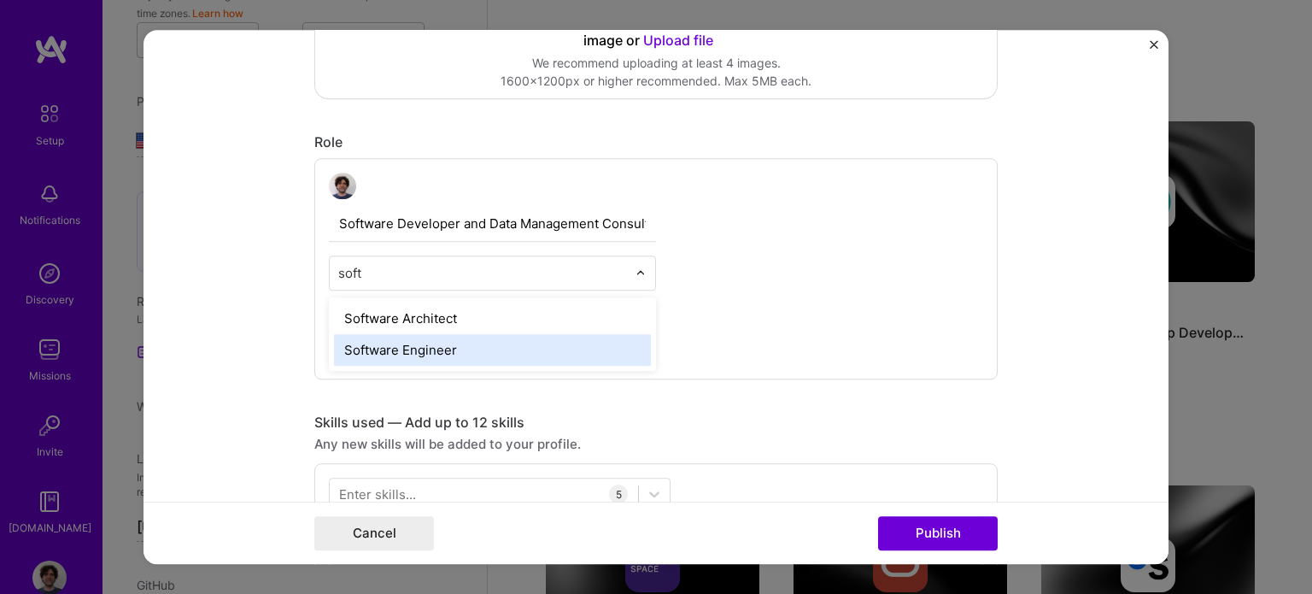
click at [412, 348] on div "Software Engineer" at bounding box center [492, 351] width 317 height 32
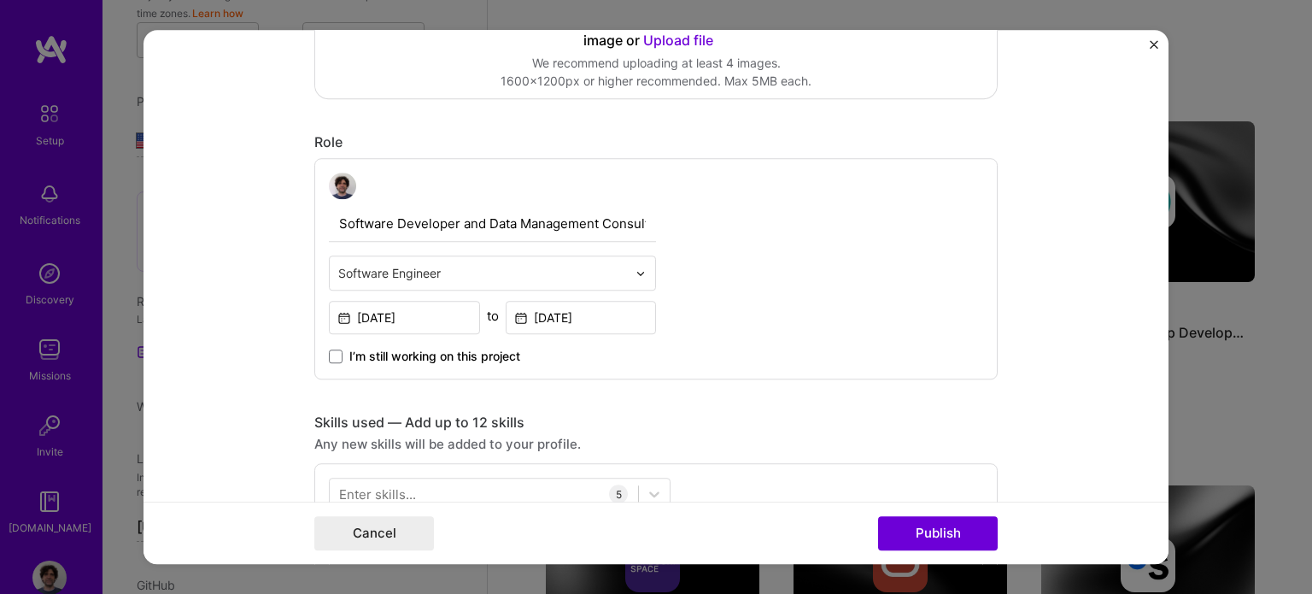
click at [738, 312] on div "Software Developer and Data Management Consultant option Software Engineer, sel…" at bounding box center [655, 269] width 683 height 222
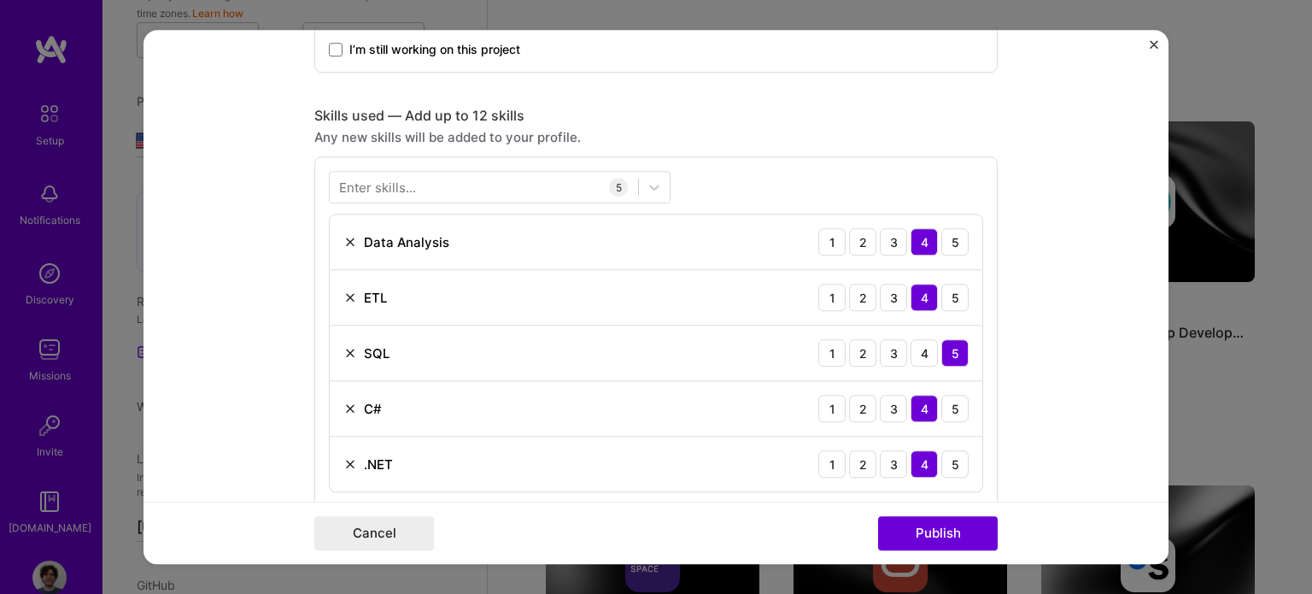
scroll to position [811, 0]
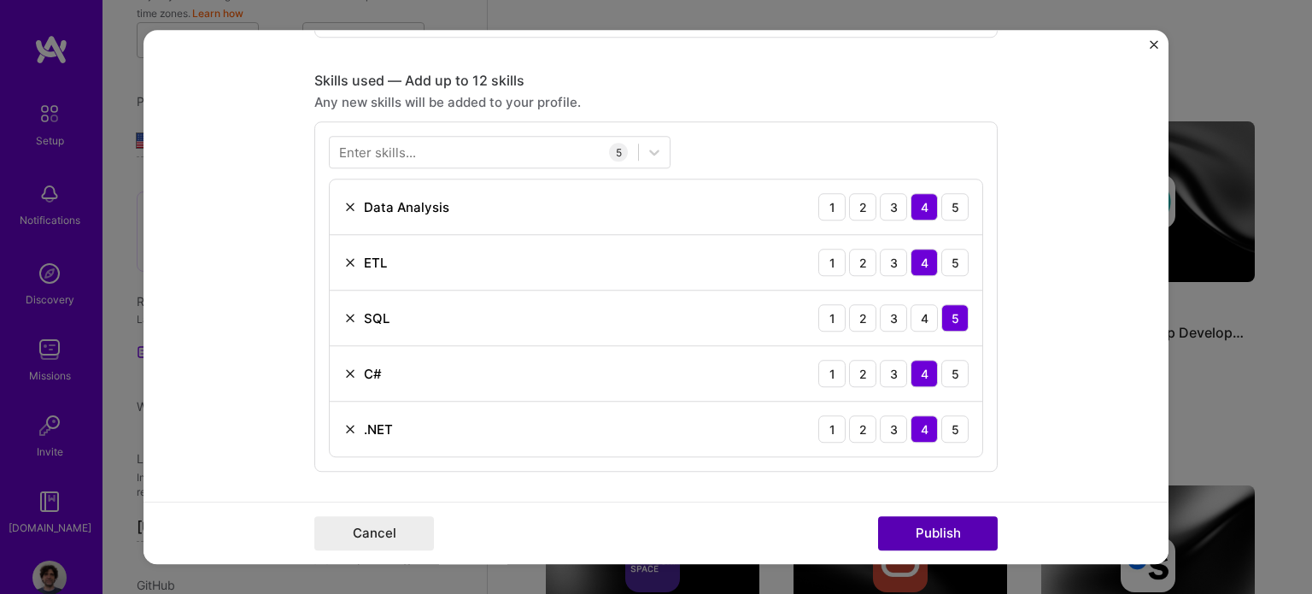
click at [943, 532] on button "Publish" at bounding box center [938, 533] width 120 height 34
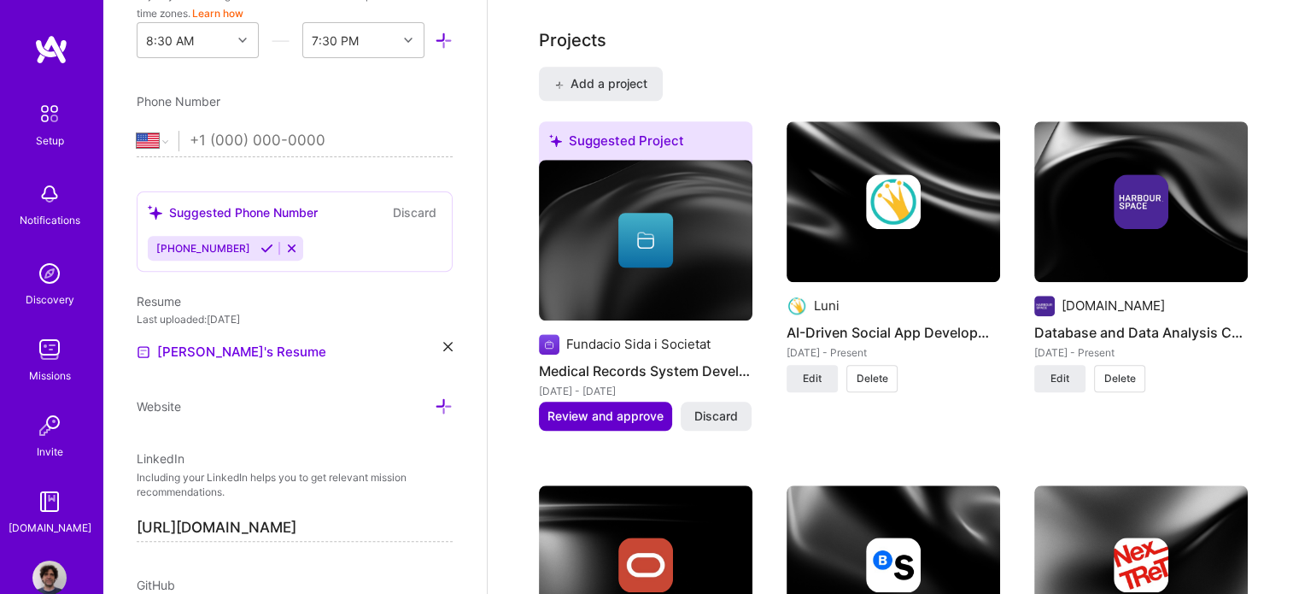
click at [606, 407] on span "Review and approve" at bounding box center [605, 415] width 116 height 17
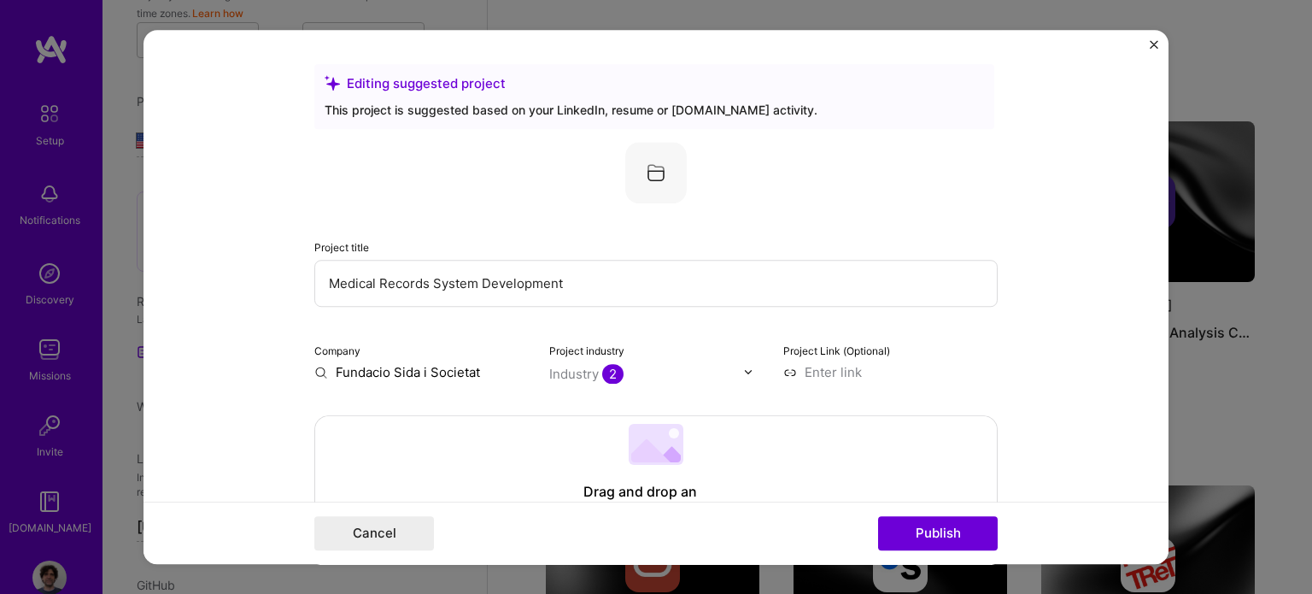
click at [482, 372] on input "Fundacio Sida i Societat" at bounding box center [421, 372] width 214 height 18
click at [810, 370] on input at bounding box center [890, 372] width 214 height 18
paste input "[URL][DOMAIN_NAME]"
type input "[URL][DOMAIN_NAME]"
click at [490, 372] on input "Fundacio Sida i Societat" at bounding box center [421, 372] width 214 height 18
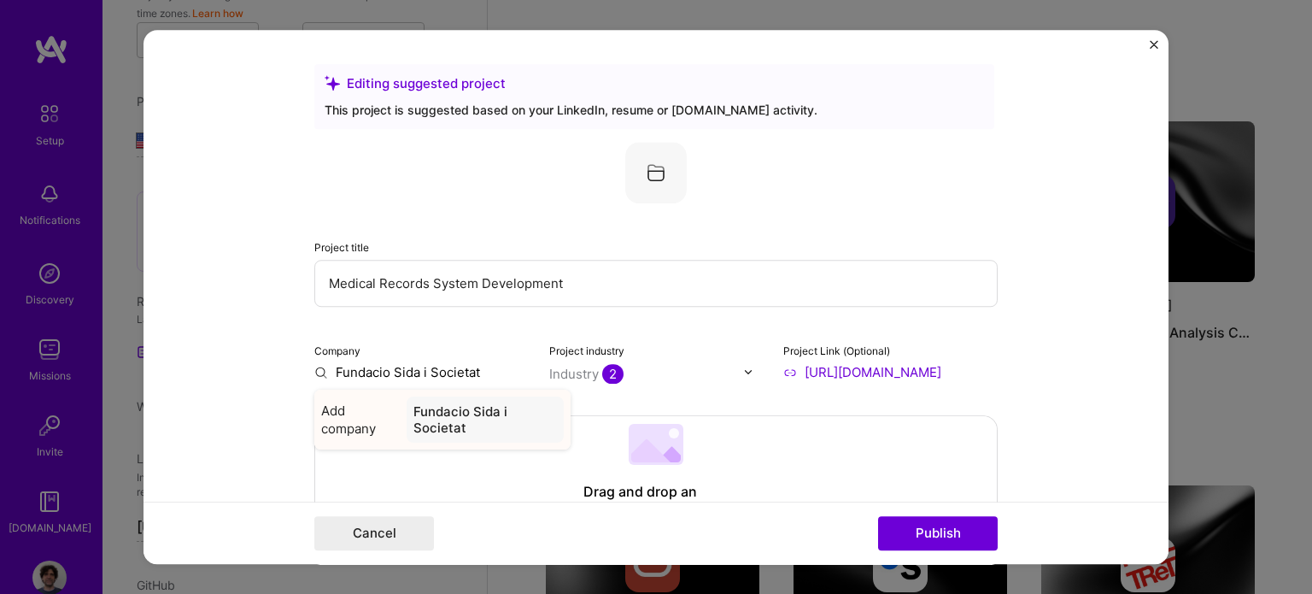
type input "Fundacio Sida i Societat"
click at [331, 416] on span "Add company" at bounding box center [360, 419] width 79 height 36
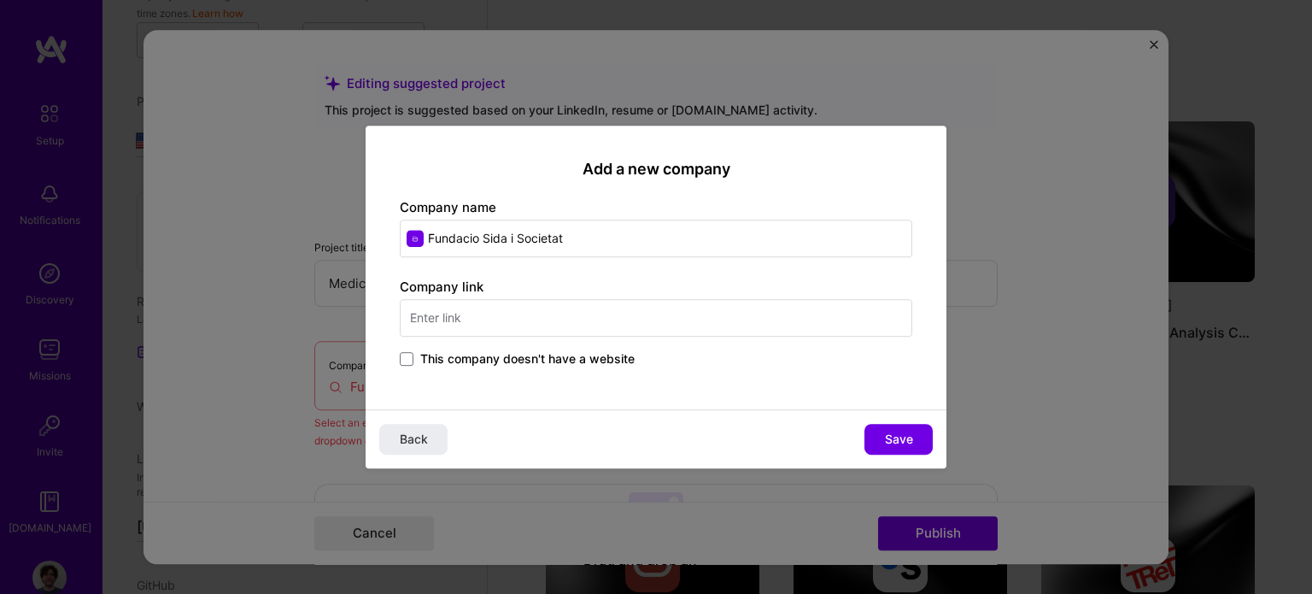
click at [415, 316] on input "text" at bounding box center [656, 318] width 512 height 38
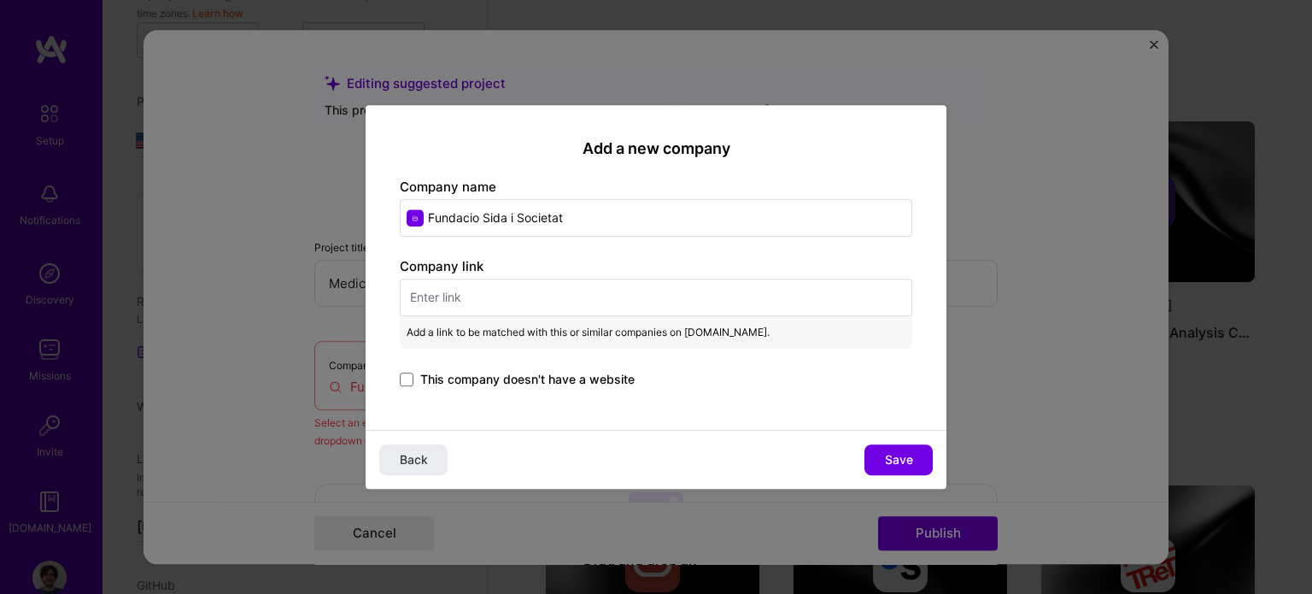
paste input "[URL][DOMAIN_NAME]"
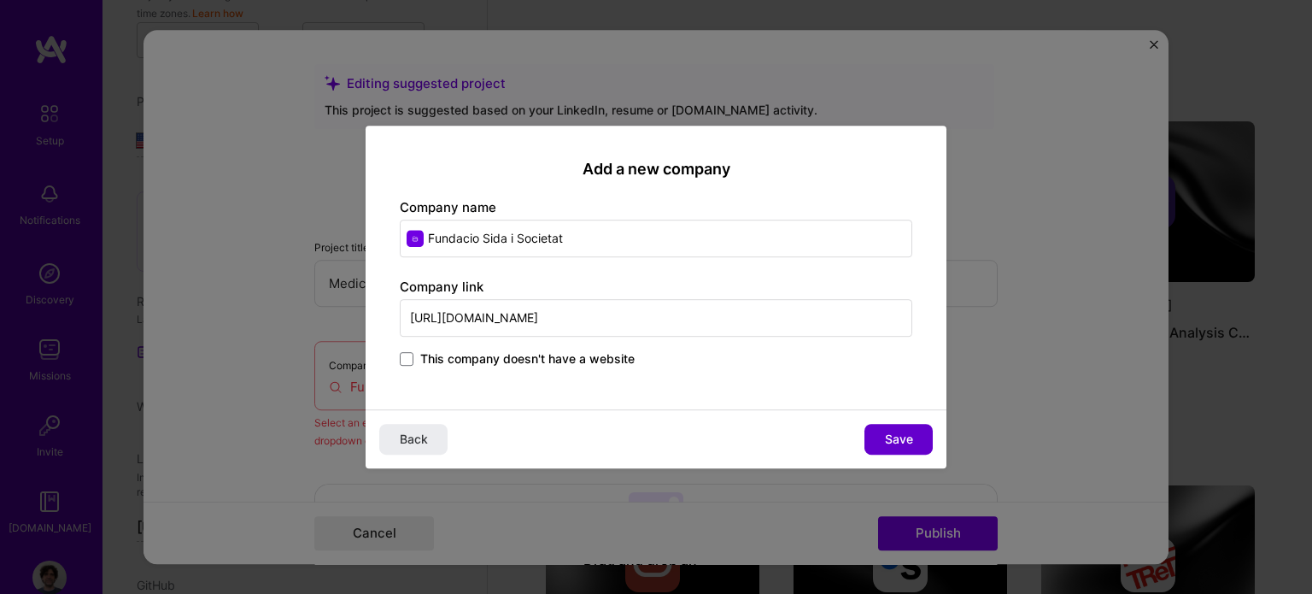
type input "[URL][DOMAIN_NAME]"
click at [892, 442] on span "Save" at bounding box center [899, 438] width 28 height 17
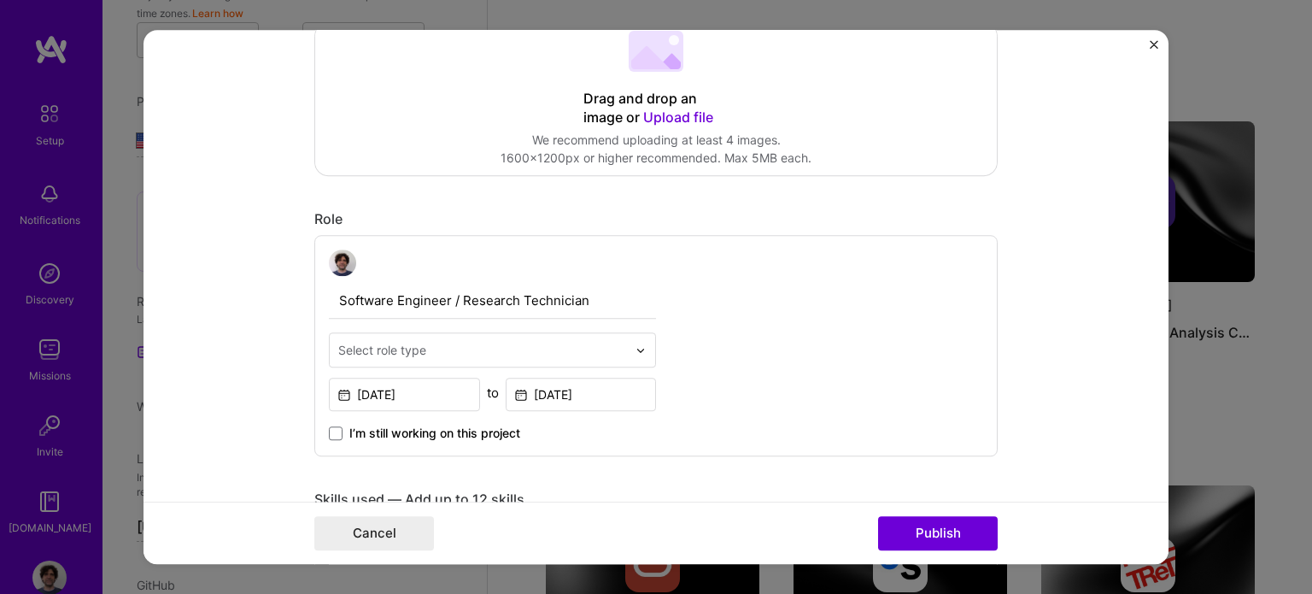
scroll to position [427, 0]
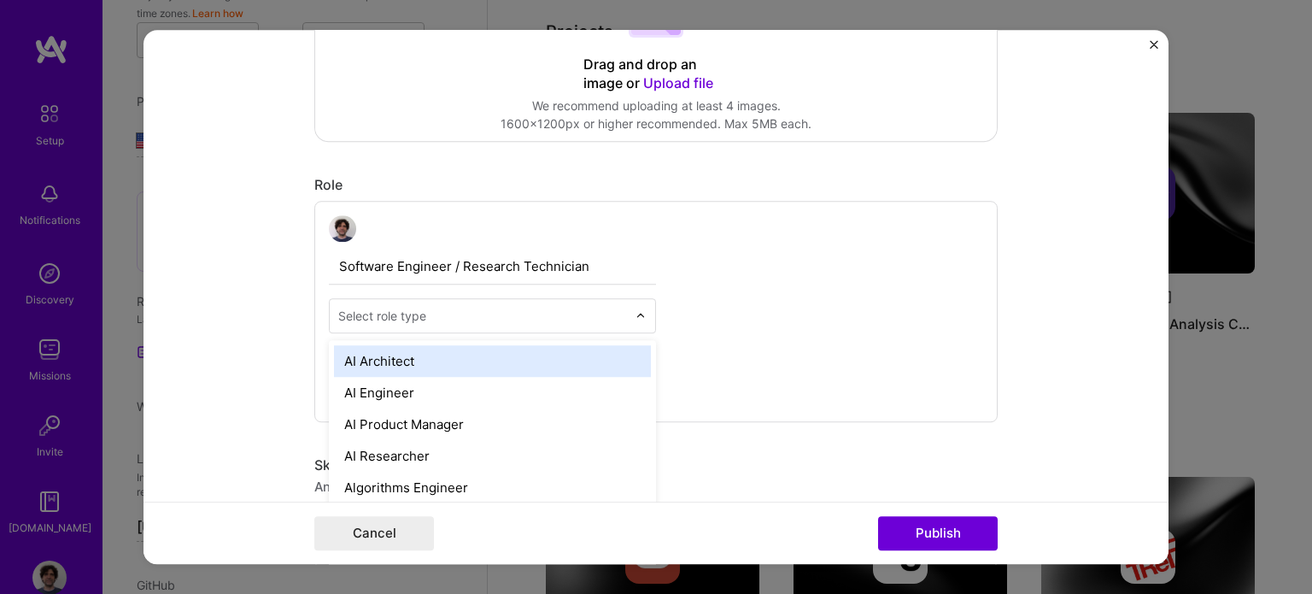
click at [635, 314] on img at bounding box center [640, 316] width 10 height 10
type input "so"
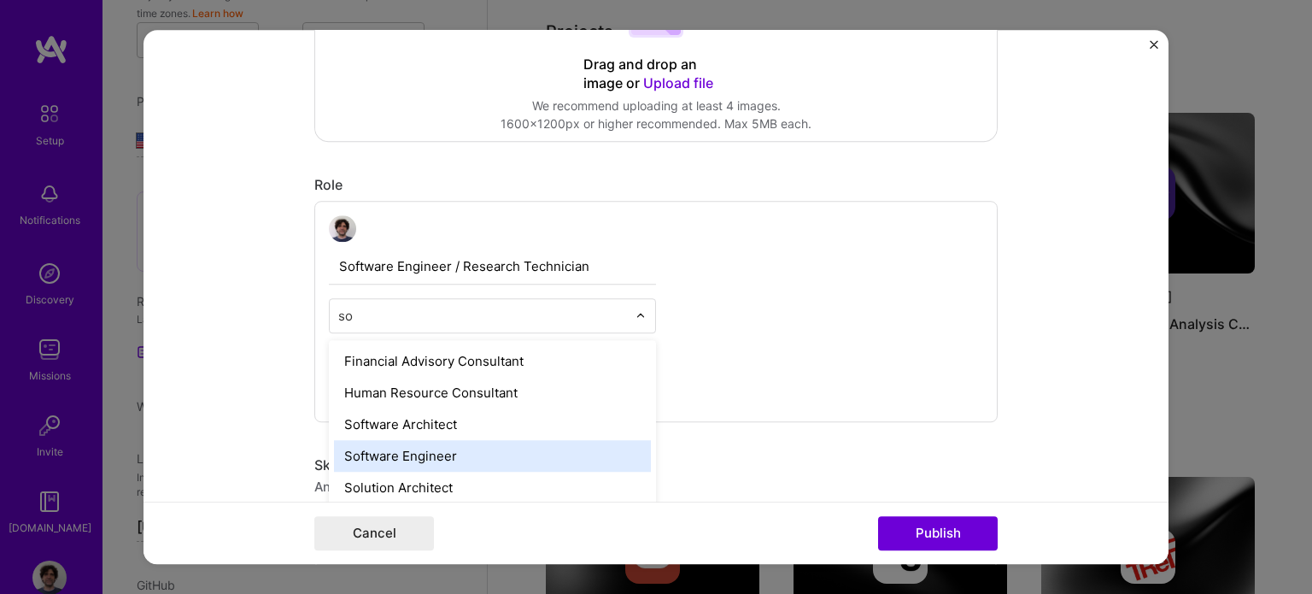
click at [348, 455] on div "Software Engineer" at bounding box center [492, 457] width 317 height 32
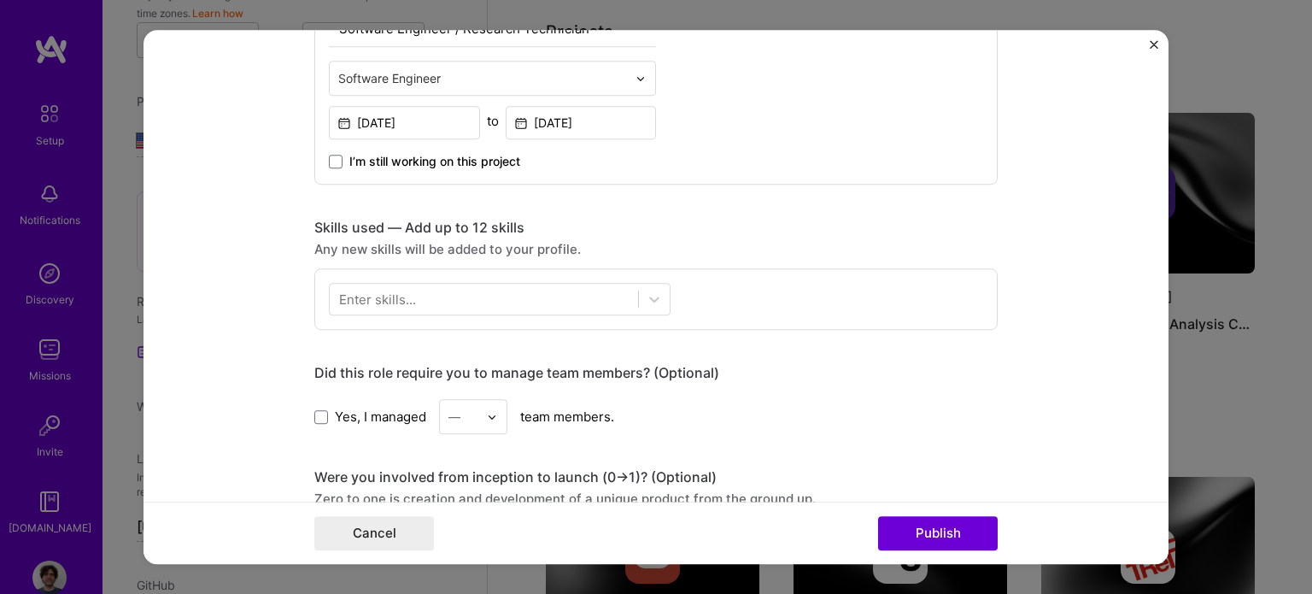
scroll to position [683, 0]
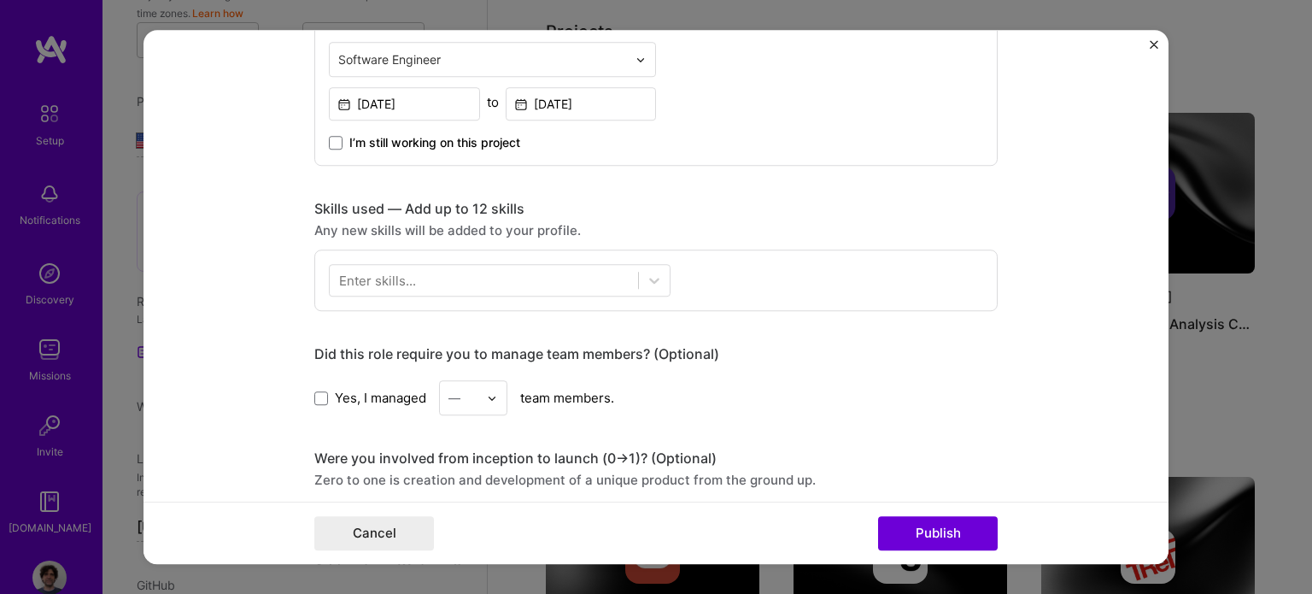
click at [305, 395] on form "Editing suggested project This project is suggested based on your LinkedIn, res…" at bounding box center [655, 297] width 1025 height 535
click at [318, 395] on span at bounding box center [321, 398] width 14 height 14
click at [0, 0] on input "Yes, I managed" at bounding box center [0, 0] width 0 height 0
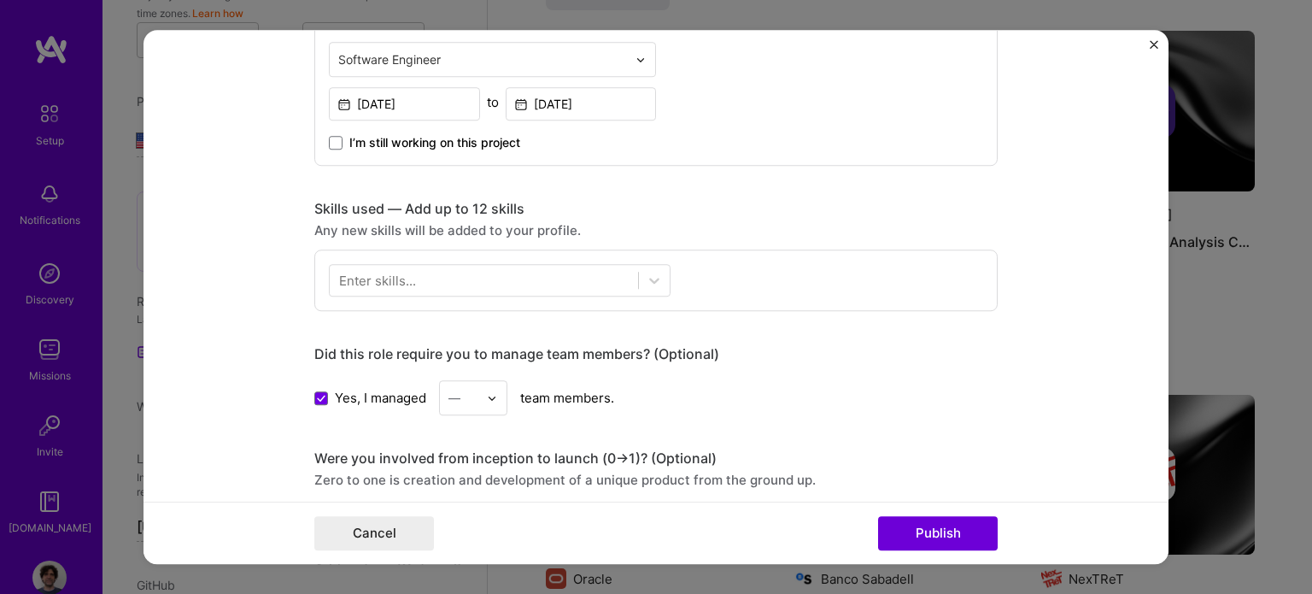
click at [492, 397] on div at bounding box center [497, 398] width 20 height 33
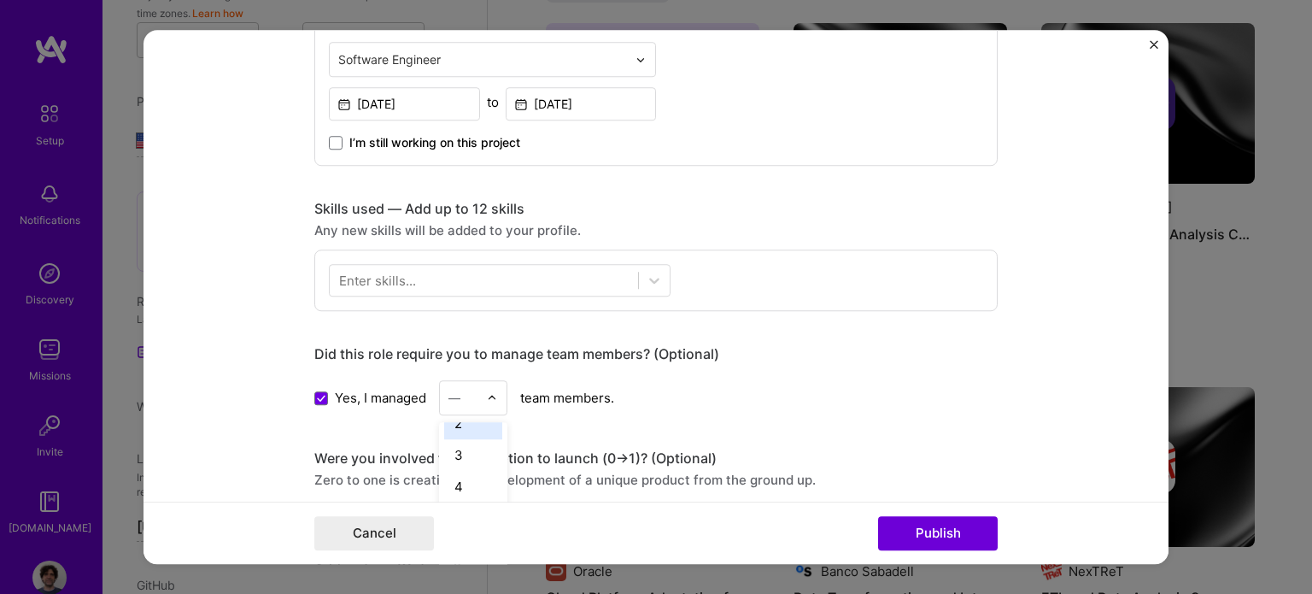
scroll to position [73, 0]
click at [471, 464] on div "4" at bounding box center [473, 466] width 58 height 32
click at [372, 273] on div "Enter skills..." at bounding box center [377, 281] width 77 height 18
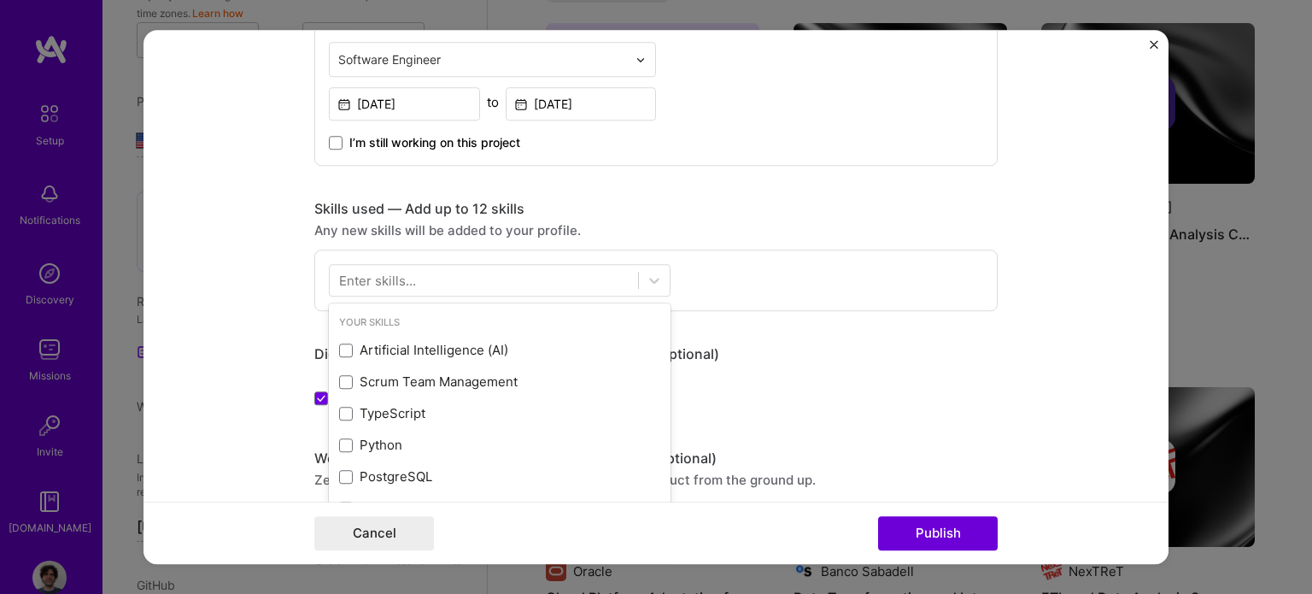
click at [363, 281] on div "Enter skills..." at bounding box center [377, 281] width 77 height 18
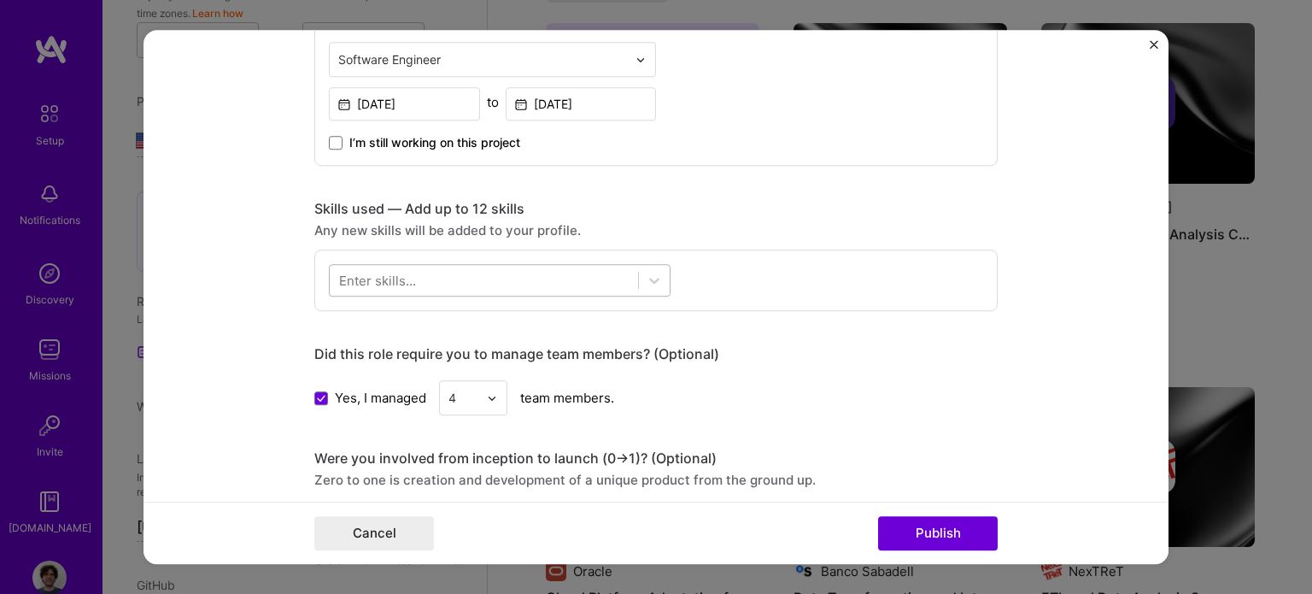
click at [442, 279] on div at bounding box center [484, 280] width 308 height 28
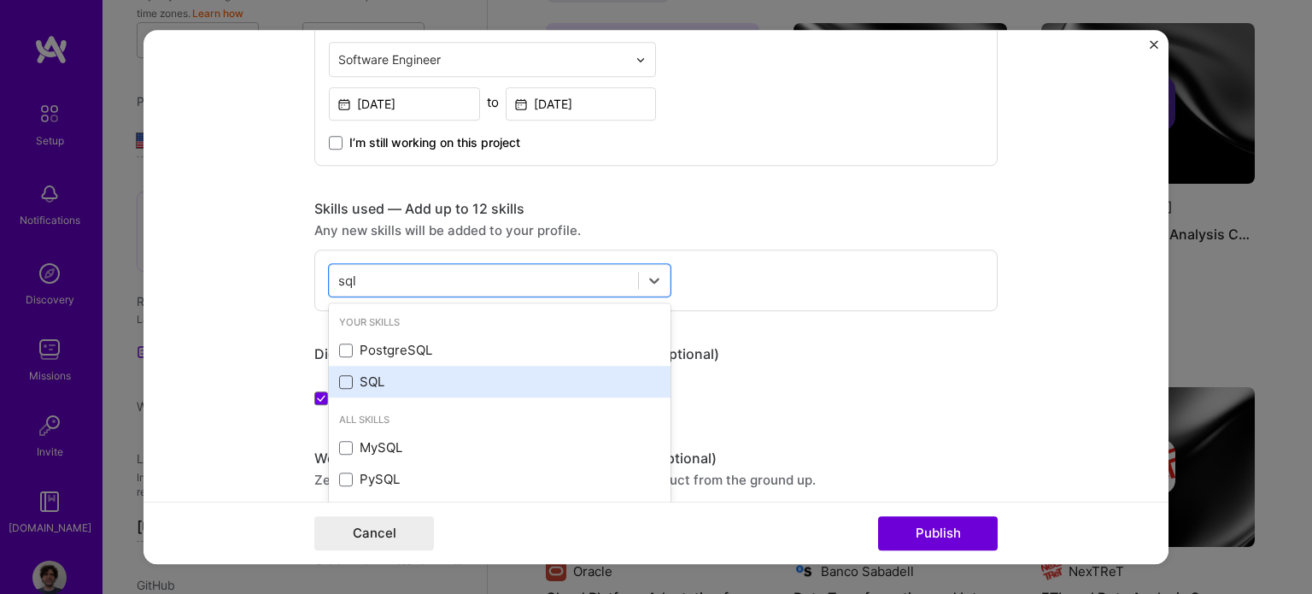
click at [340, 382] on span at bounding box center [346, 382] width 14 height 14
click at [0, 0] on input "checkbox" at bounding box center [0, 0] width 0 height 0
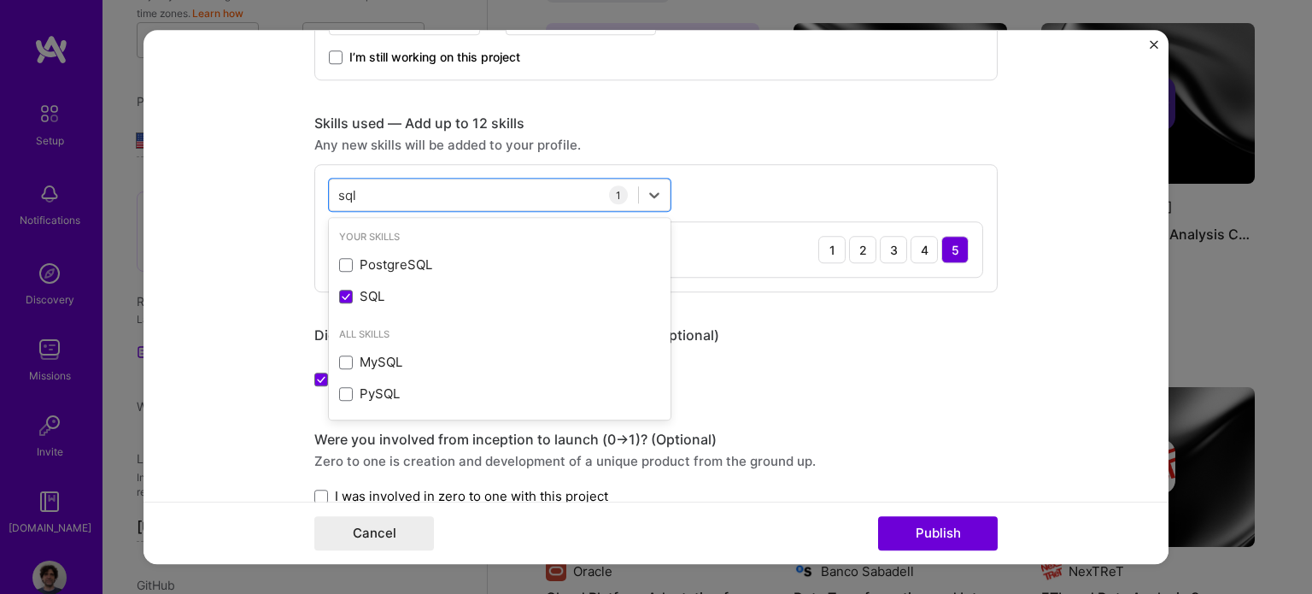
scroll to position [683, 0]
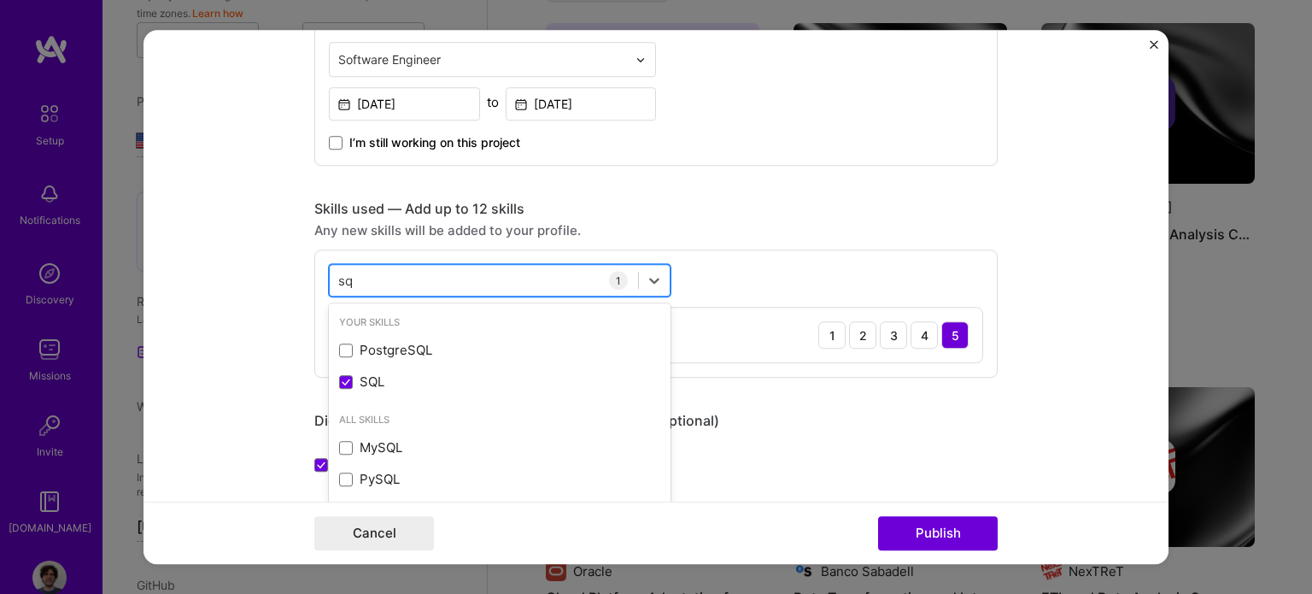
type input "s"
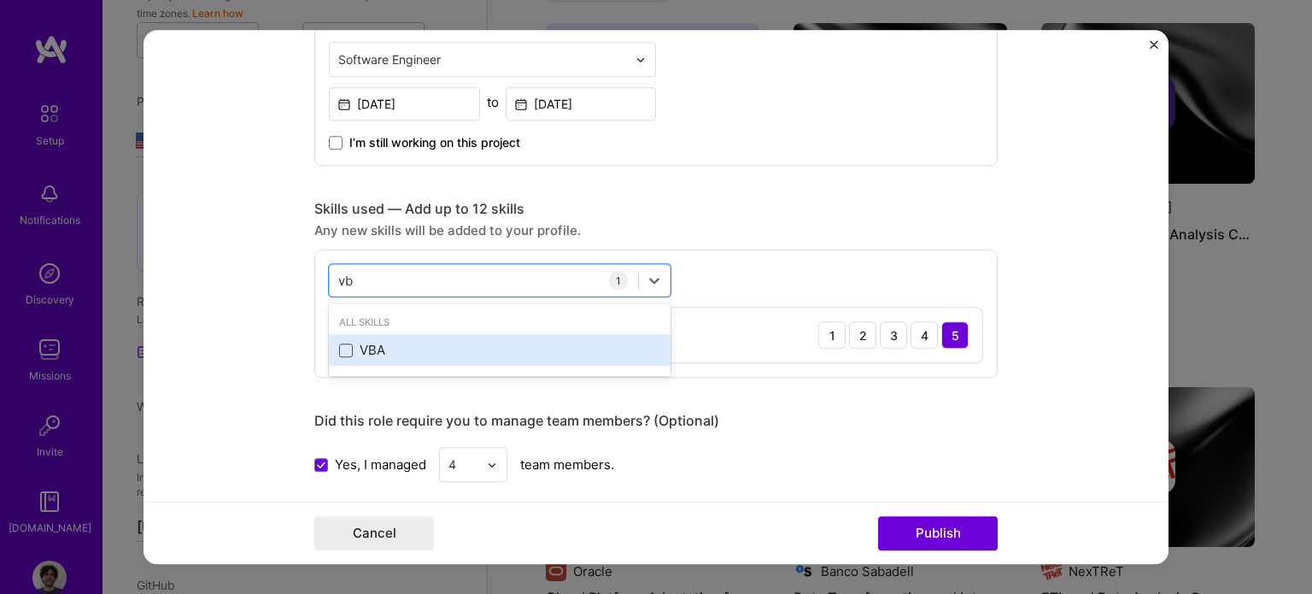
click at [343, 351] on span at bounding box center [346, 350] width 14 height 14
click at [0, 0] on input "checkbox" at bounding box center [0, 0] width 0 height 0
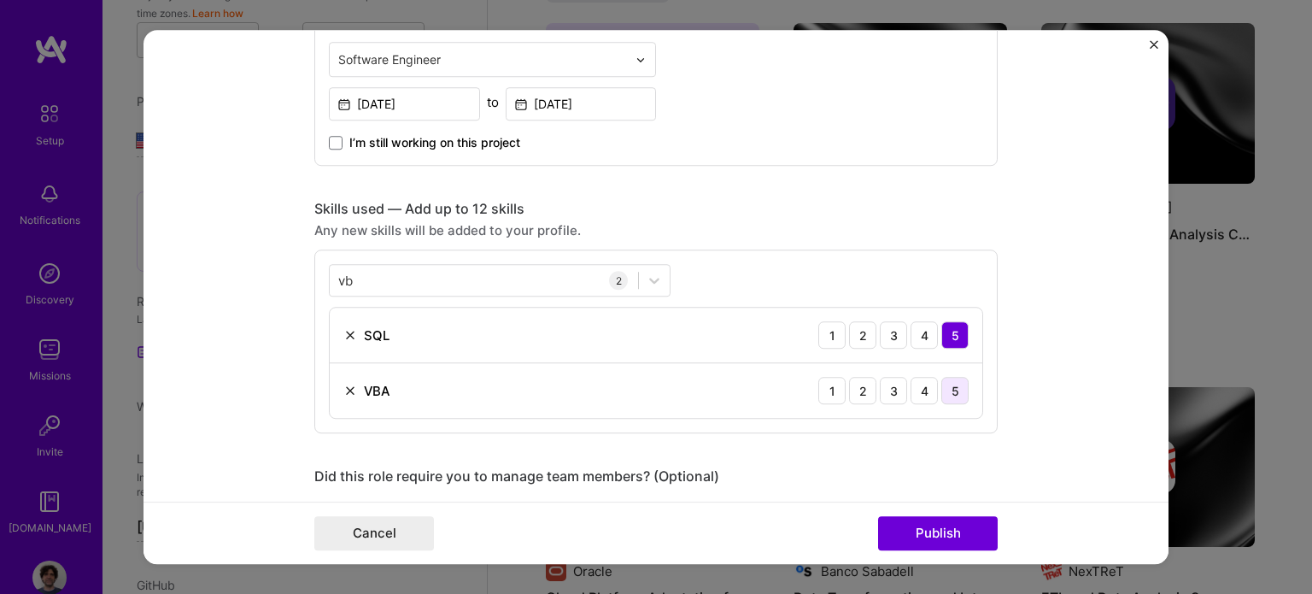
click at [946, 389] on div "5" at bounding box center [954, 390] width 27 height 27
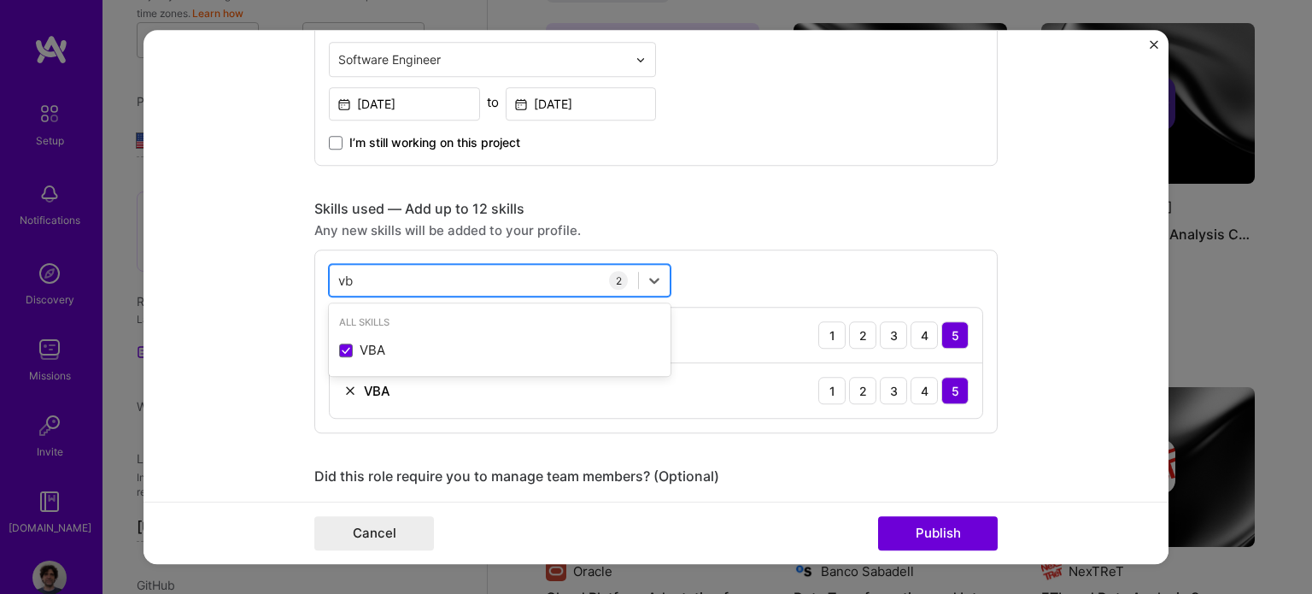
click at [581, 284] on div "vb vb" at bounding box center [484, 280] width 308 height 28
type input "v"
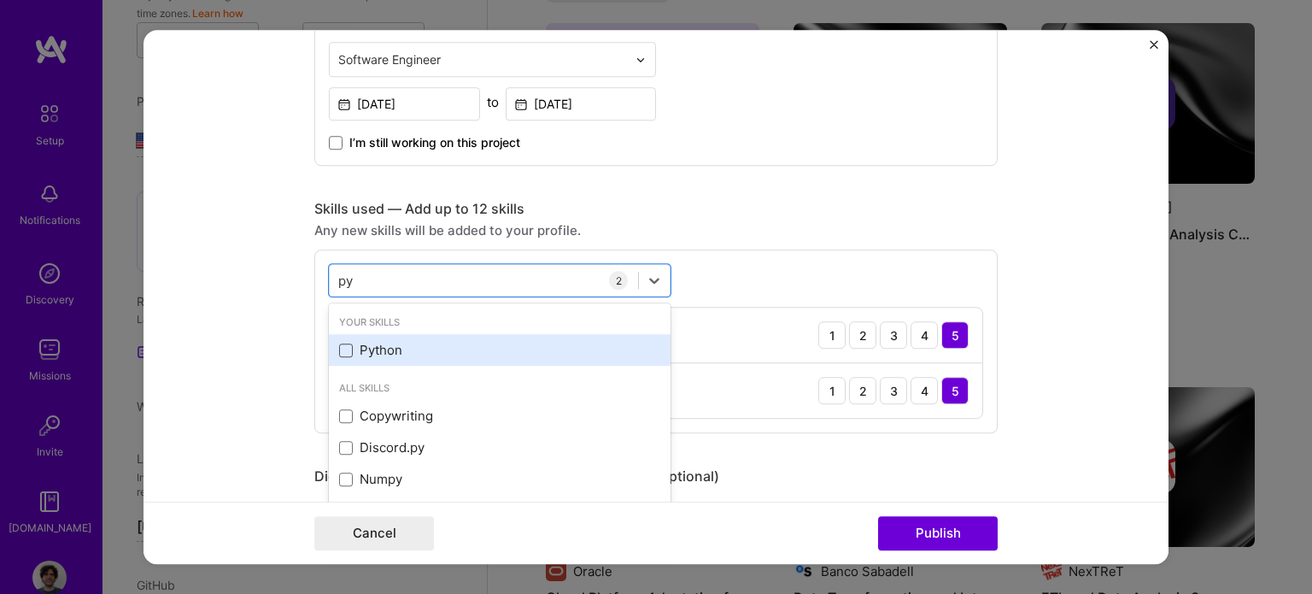
click at [342, 352] on span at bounding box center [346, 350] width 14 height 14
click at [0, 0] on input "checkbox" at bounding box center [0, 0] width 0 height 0
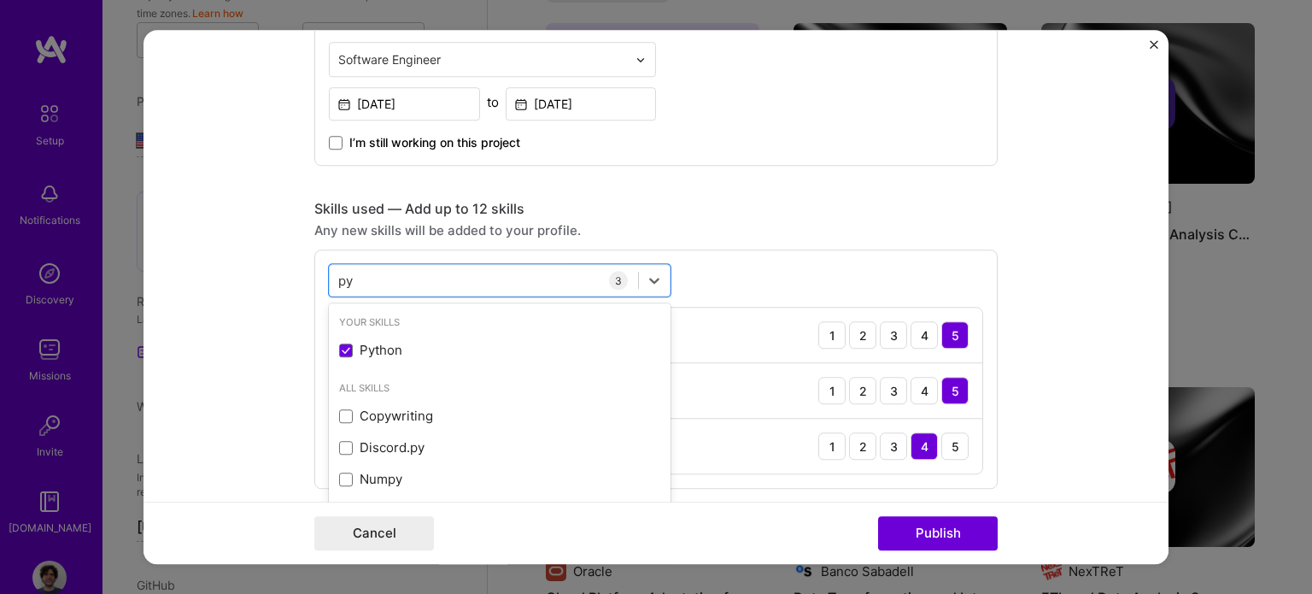
type input "py"
click at [756, 392] on div "VBA 1 2 3 4 5" at bounding box center [656, 392] width 652 height 56
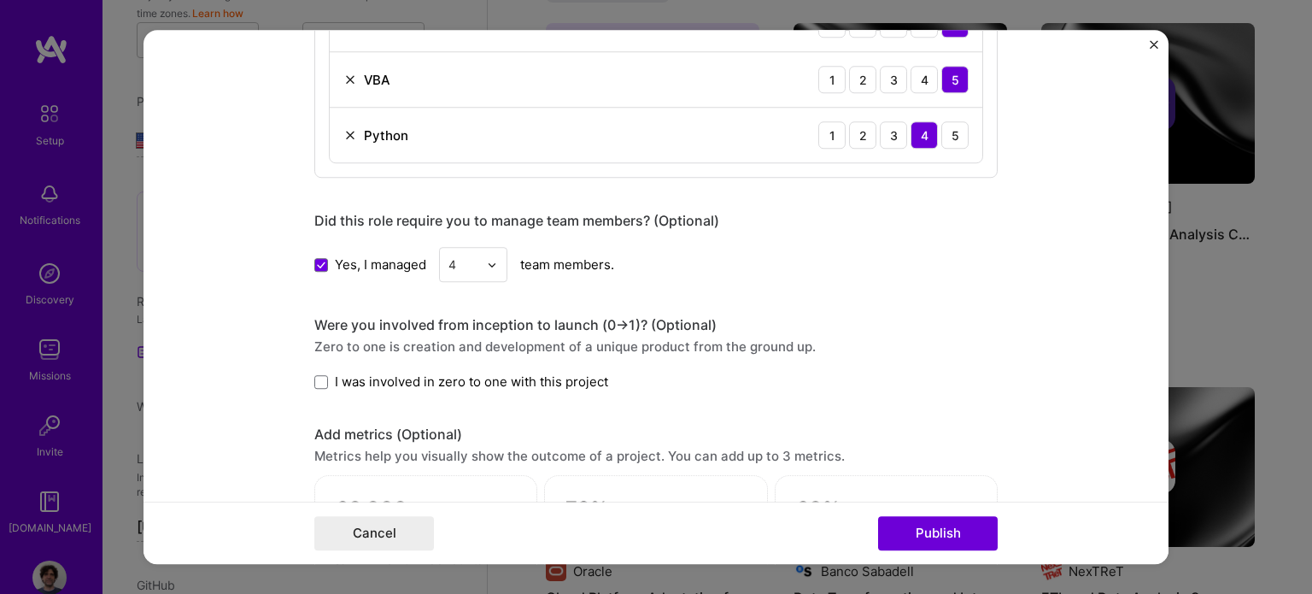
scroll to position [1025, 0]
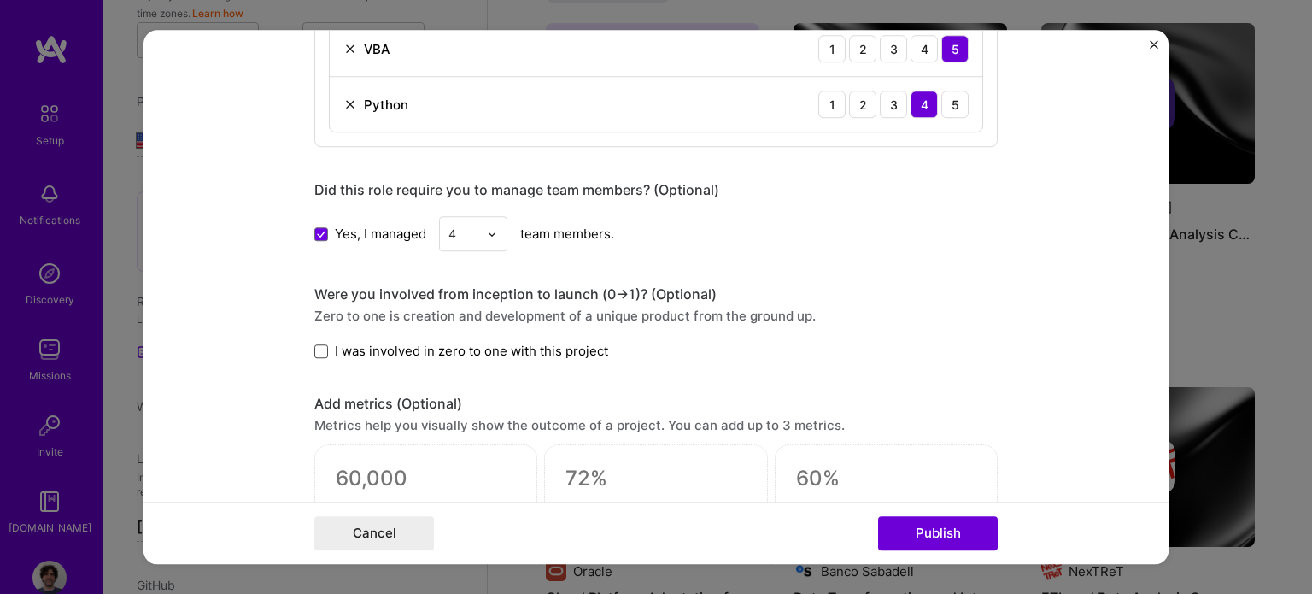
click at [314, 350] on span at bounding box center [321, 351] width 14 height 14
click at [0, 0] on input "I was involved in zero to one with this project" at bounding box center [0, 0] width 0 height 0
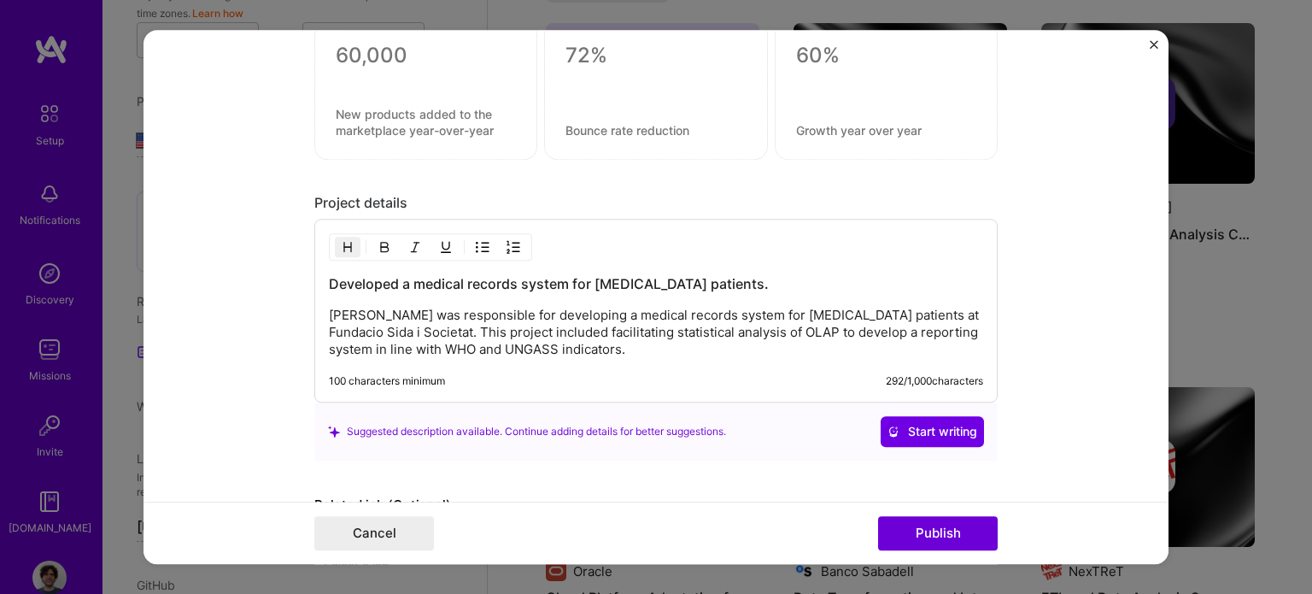
scroll to position [1452, 0]
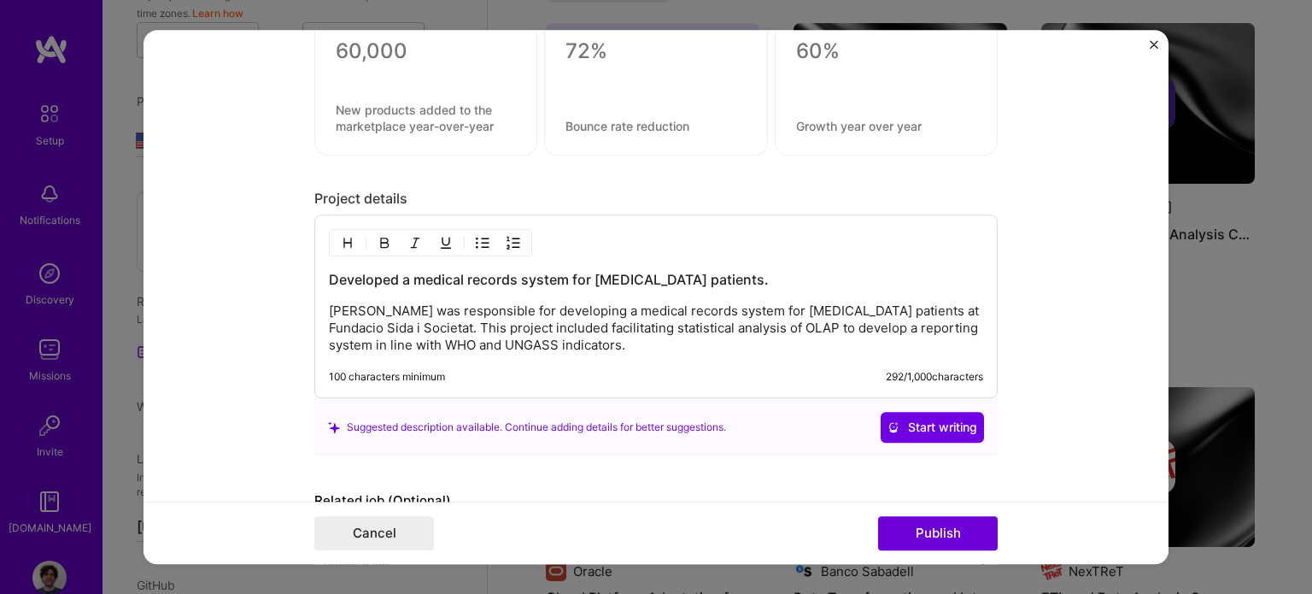
click at [334, 307] on p "[PERSON_NAME] was responsible for developing a medical records system for [MEDI…" at bounding box center [656, 327] width 654 height 51
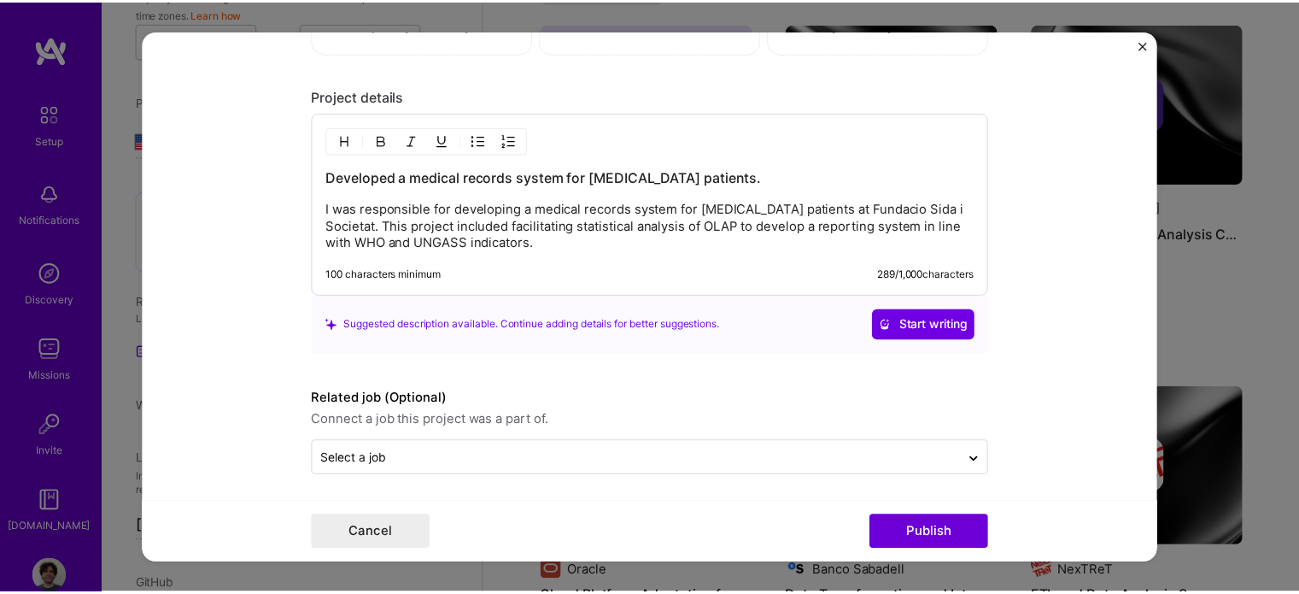
scroll to position [1554, 0]
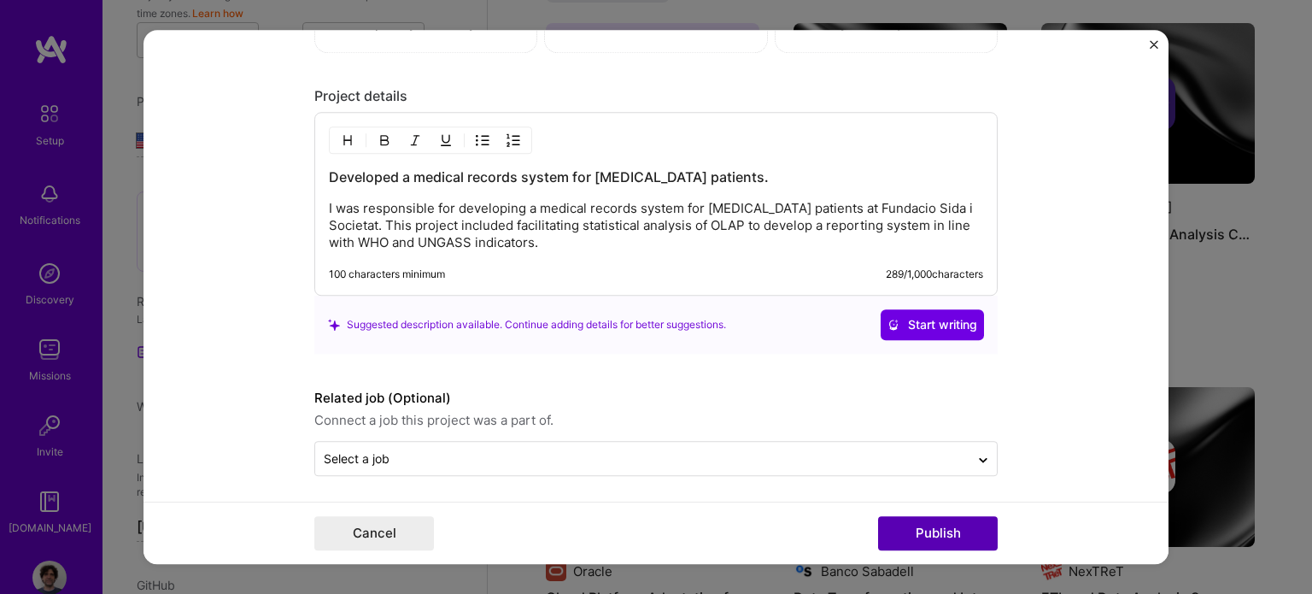
click at [949, 532] on button "Publish" at bounding box center [938, 533] width 120 height 34
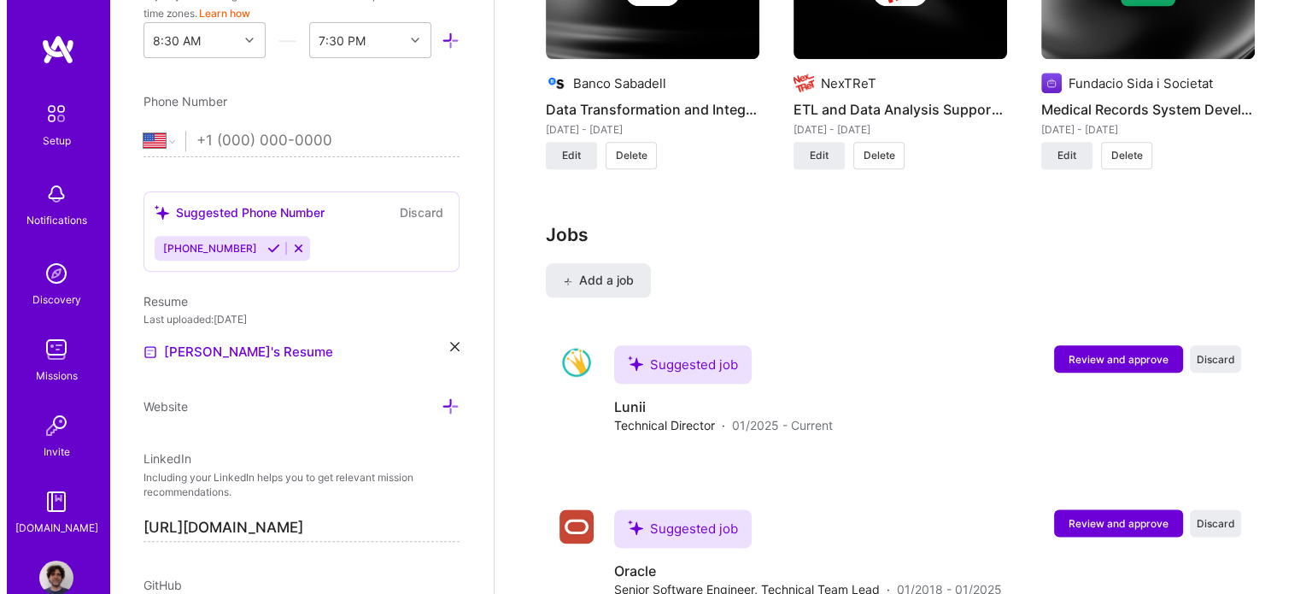
scroll to position [2078, 0]
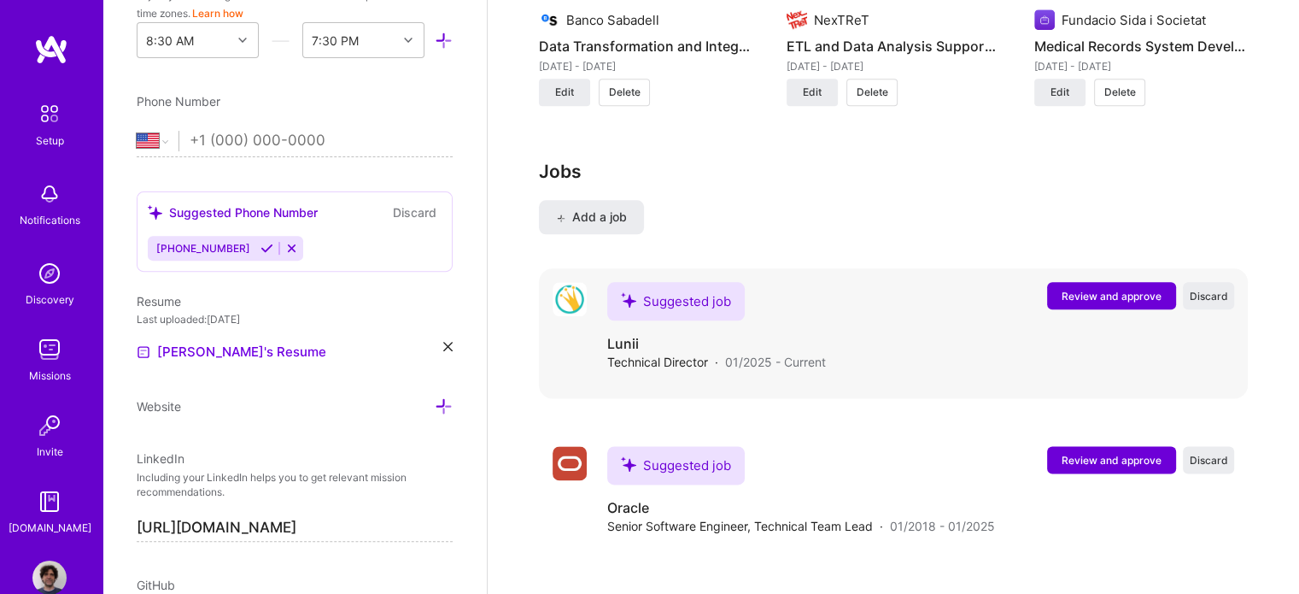
click at [1100, 289] on span "Review and approve" at bounding box center [1112, 296] width 100 height 15
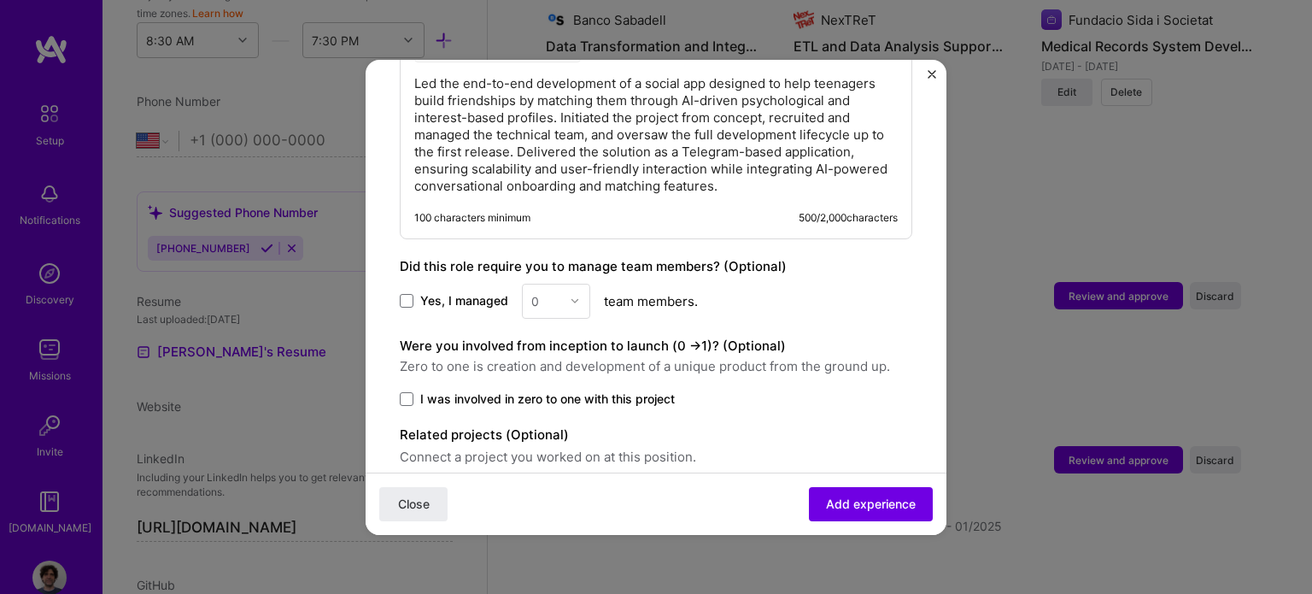
scroll to position [1093, 0]
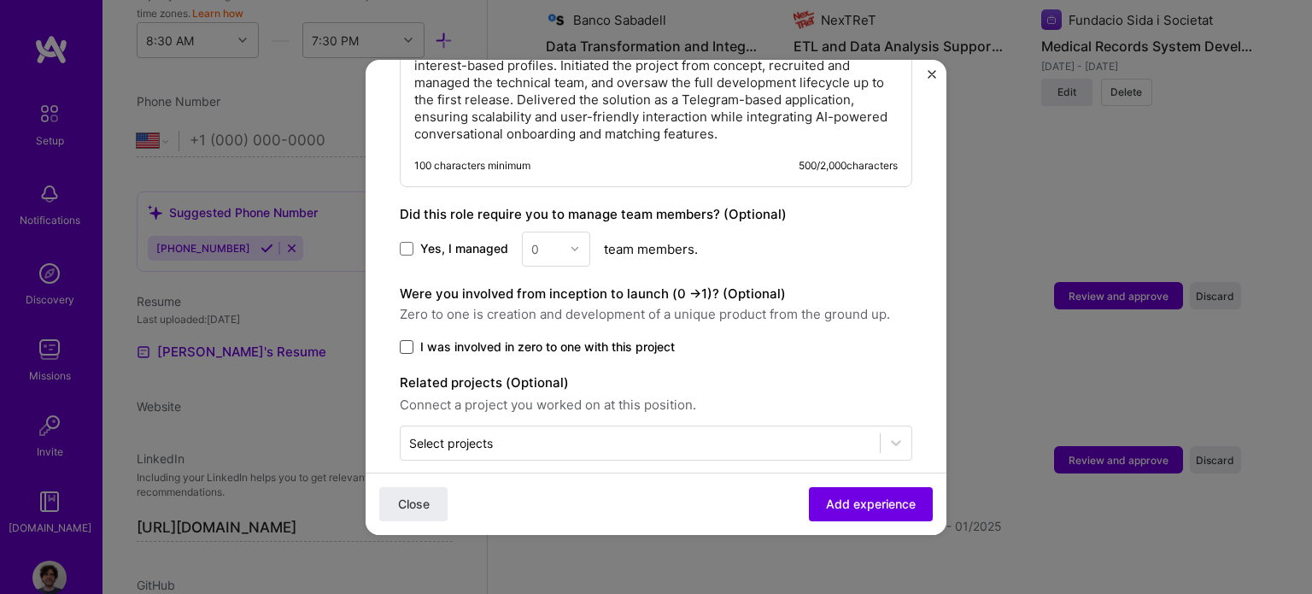
click at [410, 340] on span at bounding box center [407, 347] width 14 height 14
click at [0, 0] on input "I was involved in zero to one with this project" at bounding box center [0, 0] width 0 height 0
click at [577, 231] on div "0" at bounding box center [556, 248] width 68 height 35
click at [413, 240] on label "Yes, I managed" at bounding box center [454, 248] width 108 height 17
click at [0, 0] on input "Yes, I managed" at bounding box center [0, 0] width 0 height 0
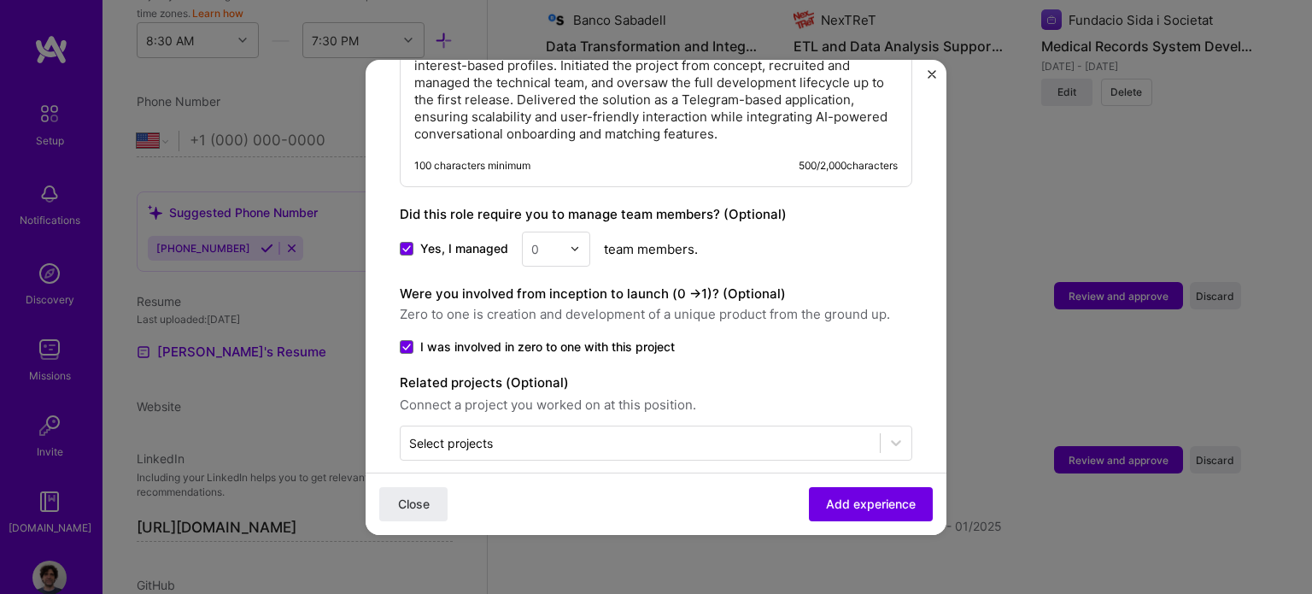
click at [576, 243] on img at bounding box center [575, 248] width 10 height 10
click at [558, 342] on div "3" at bounding box center [556, 358] width 58 height 32
click at [887, 434] on icon at bounding box center [895, 442] width 17 height 17
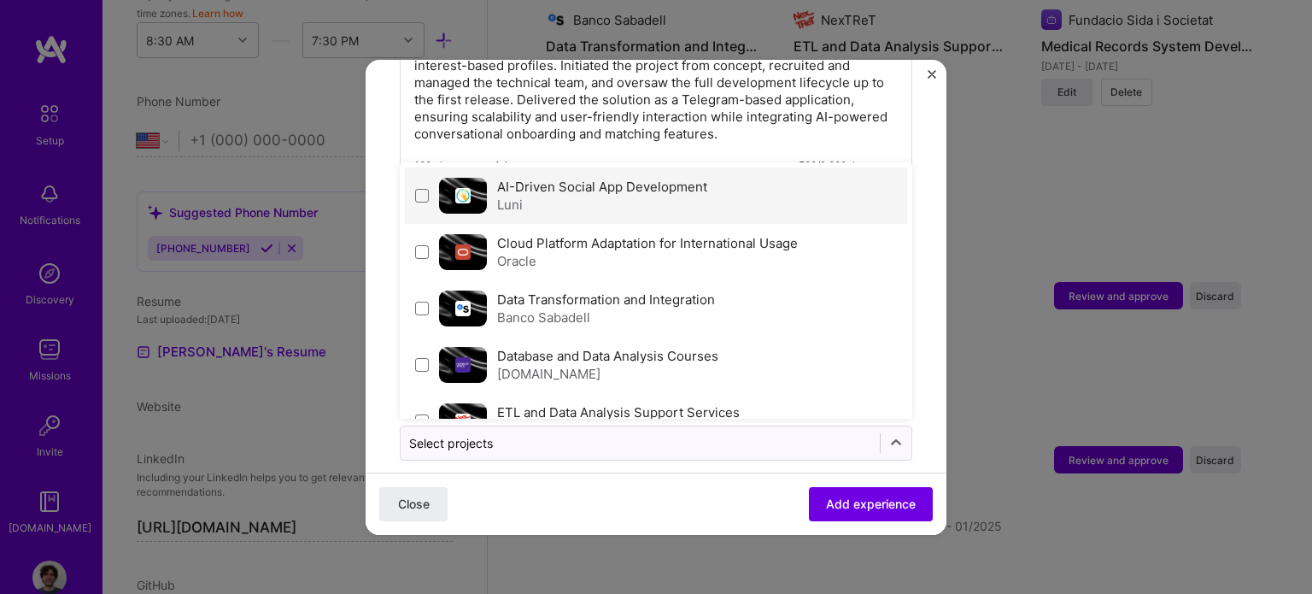
click at [622, 196] on div "Luni" at bounding box center [602, 205] width 210 height 18
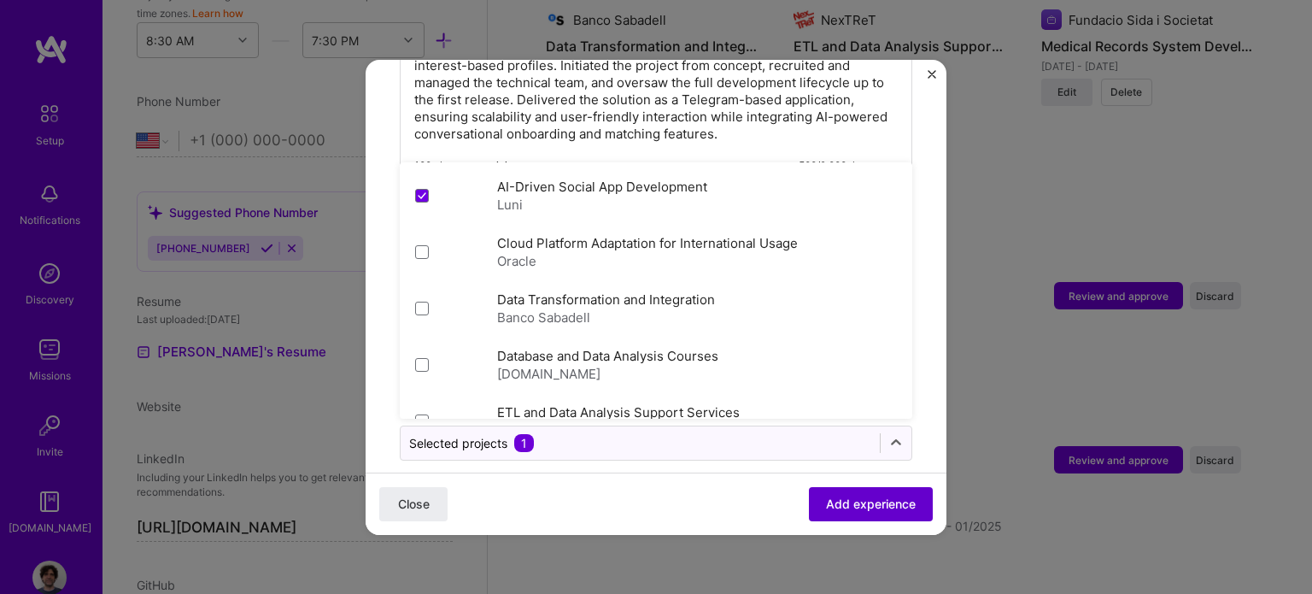
click at [865, 501] on span "Add experience" at bounding box center [871, 502] width 90 height 17
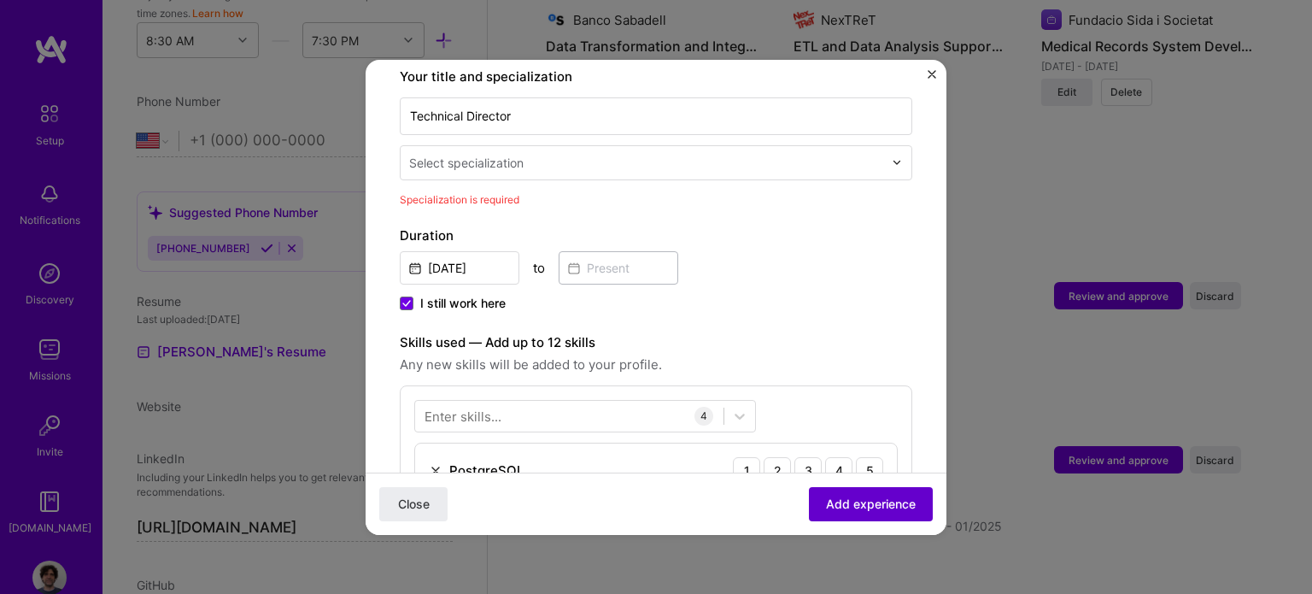
scroll to position [354, 0]
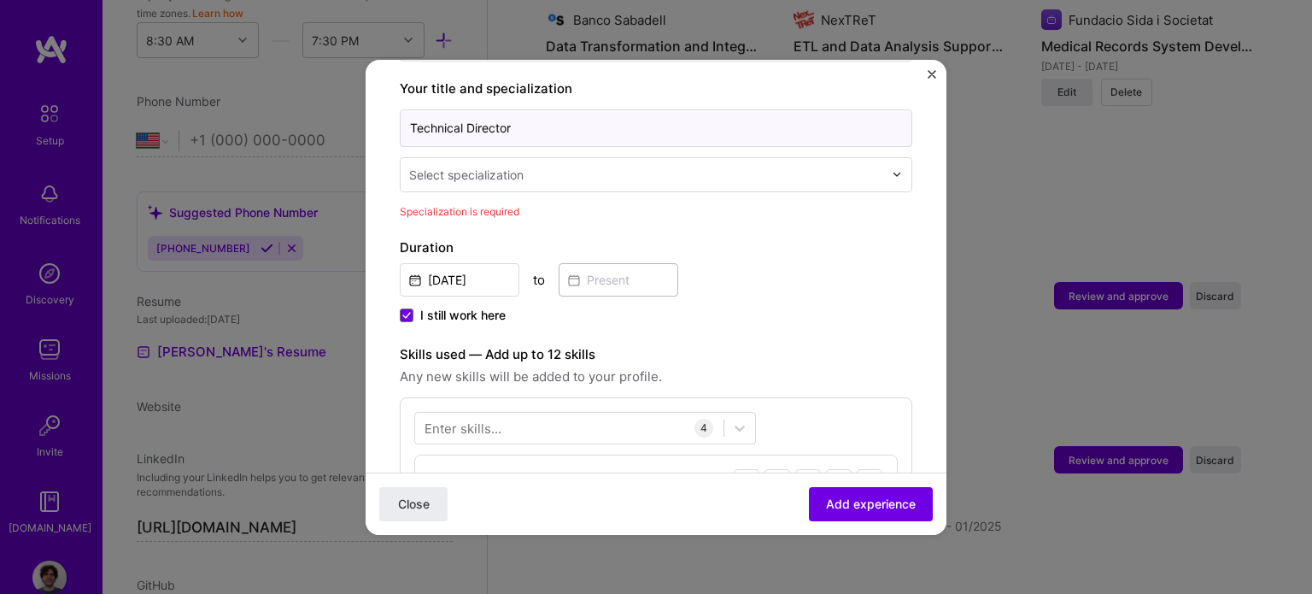
click at [532, 110] on input "Technical Director" at bounding box center [656, 128] width 512 height 38
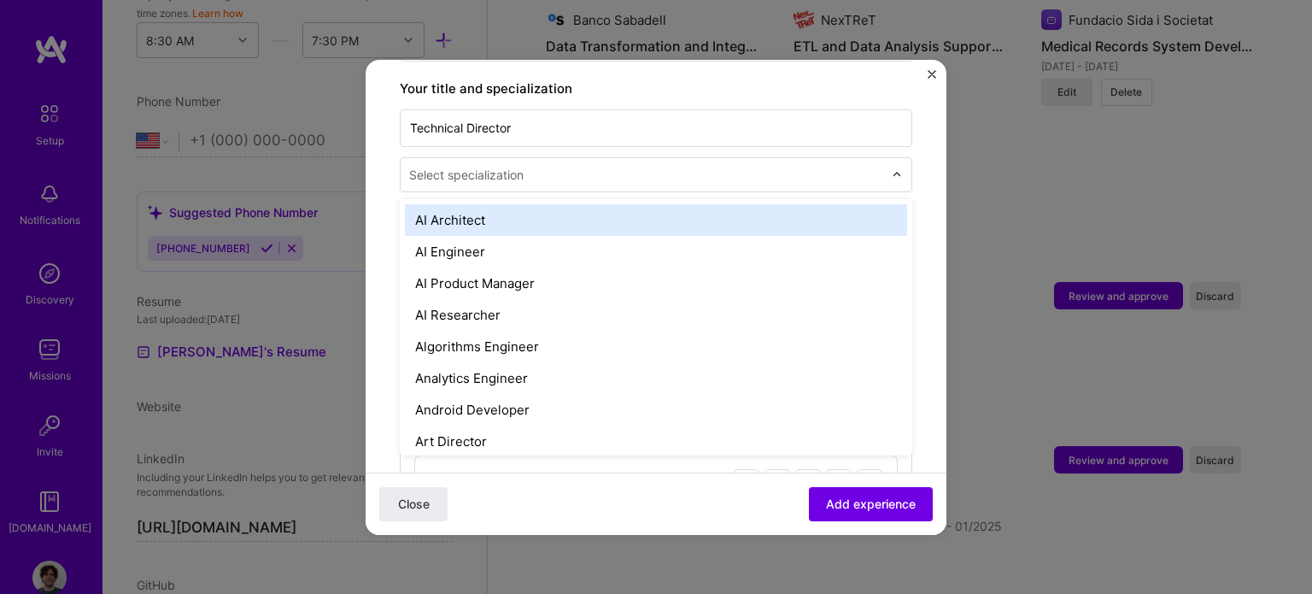
click at [895, 158] on div at bounding box center [902, 174] width 20 height 33
type input "ct"
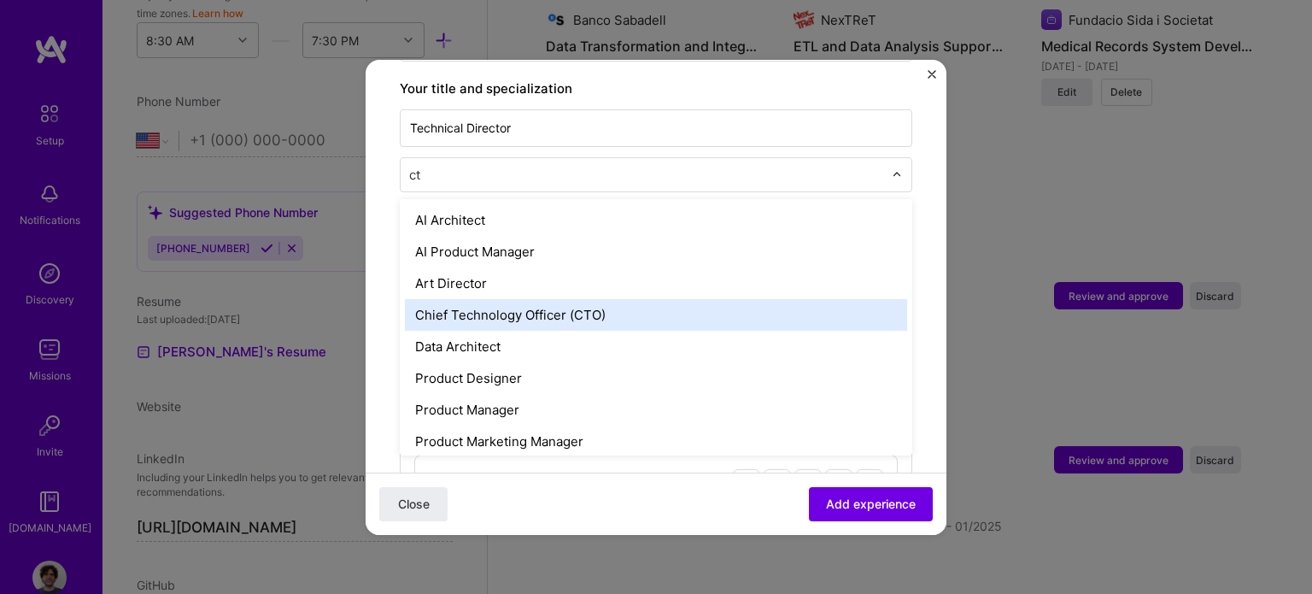
click at [570, 299] on div "Chief Technology Officer (CTO)" at bounding box center [656, 315] width 502 height 32
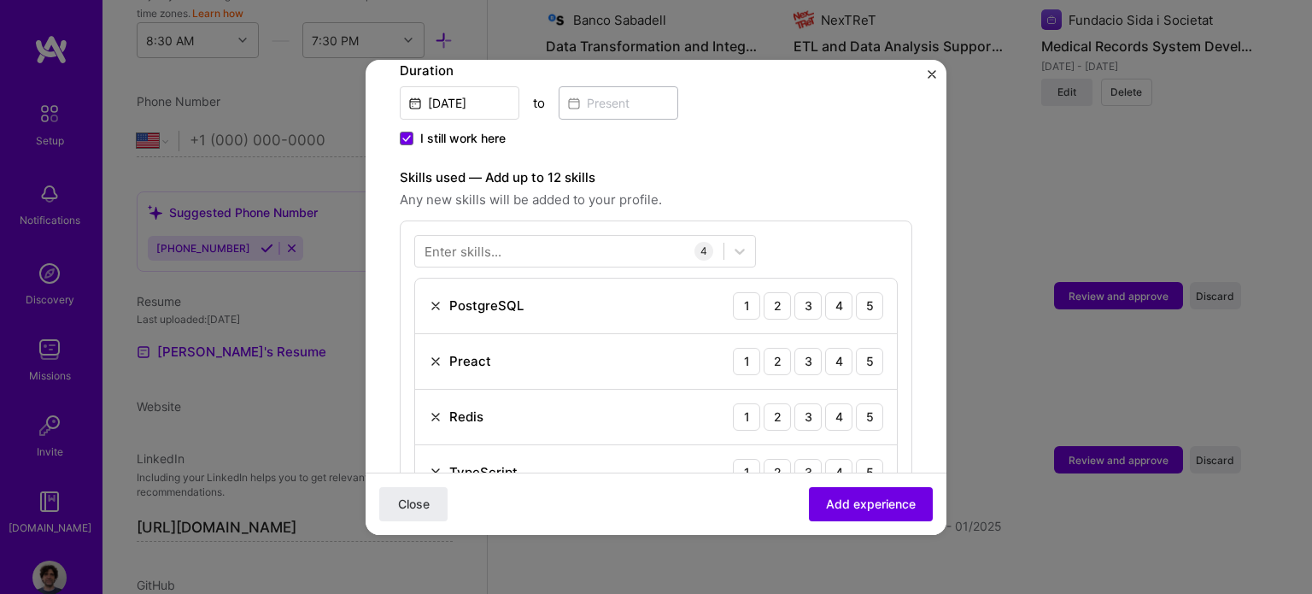
scroll to position [524, 0]
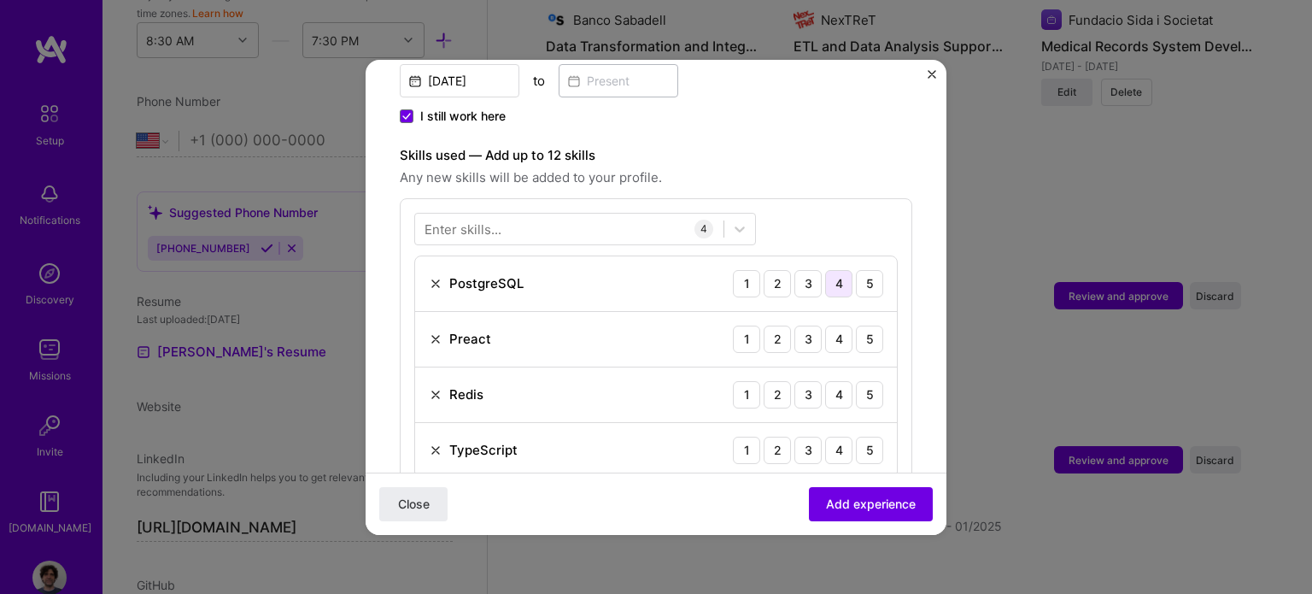
click at [827, 270] on div "4" at bounding box center [838, 283] width 27 height 27
click at [794, 325] on div "3" at bounding box center [807, 338] width 27 height 27
click at [797, 381] on div "3" at bounding box center [807, 394] width 27 height 27
click at [856, 436] on div "5" at bounding box center [869, 449] width 27 height 27
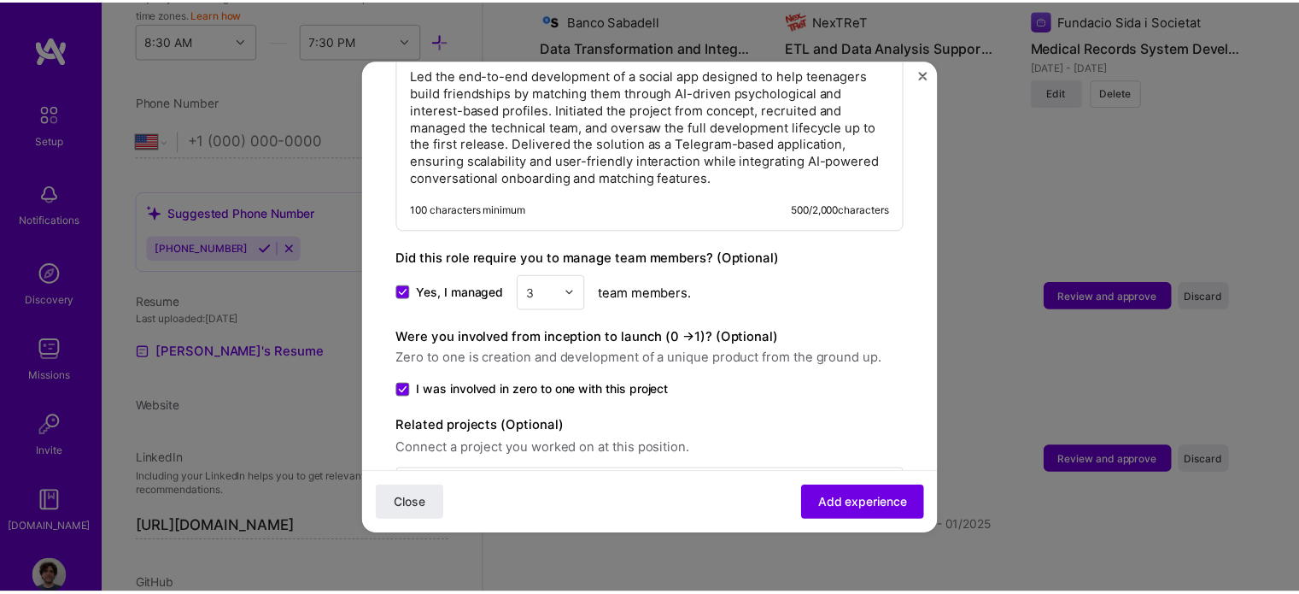
scroll to position [1093, 0]
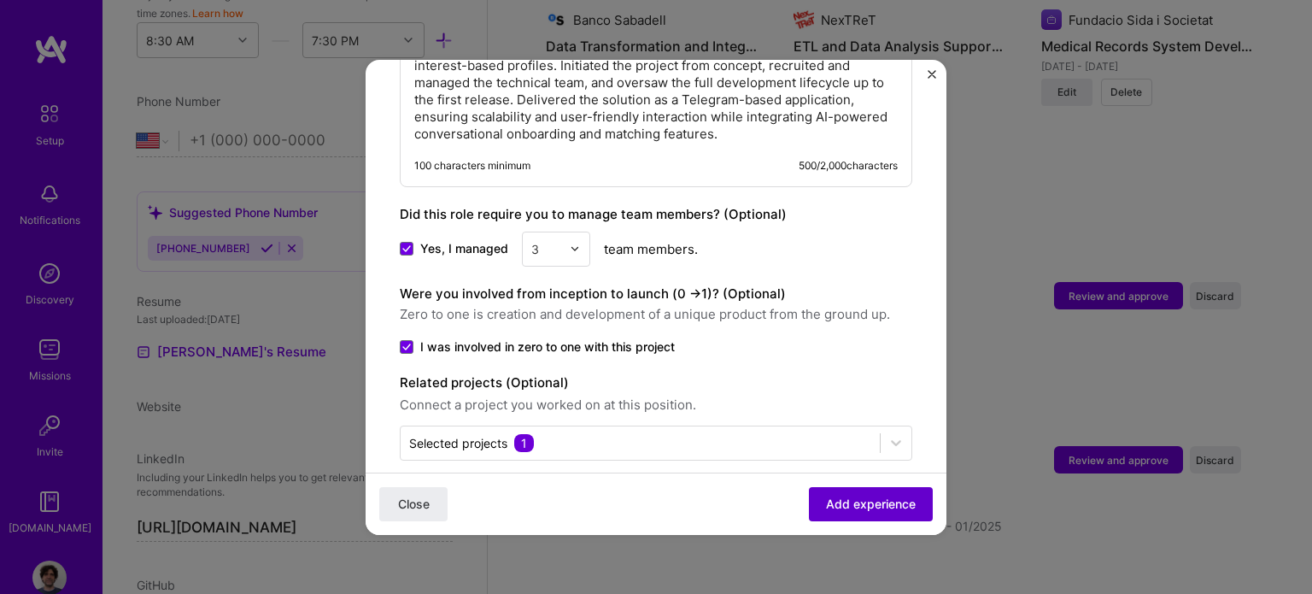
click at [859, 506] on span "Add experience" at bounding box center [871, 502] width 90 height 17
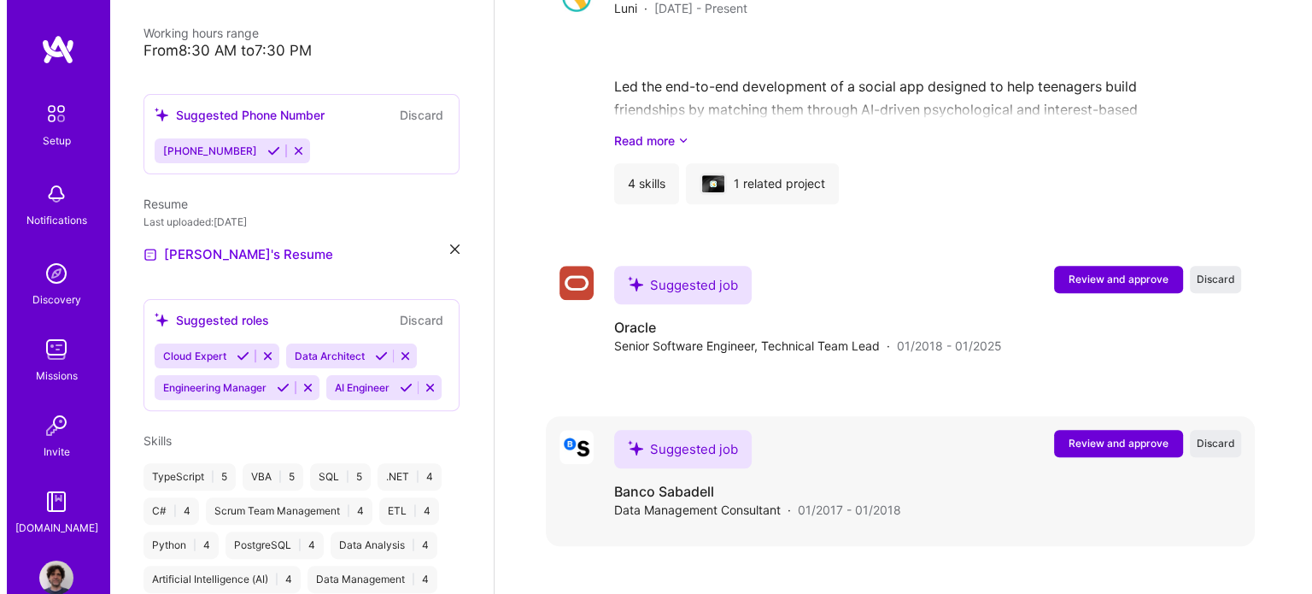
scroll to position [1455, 0]
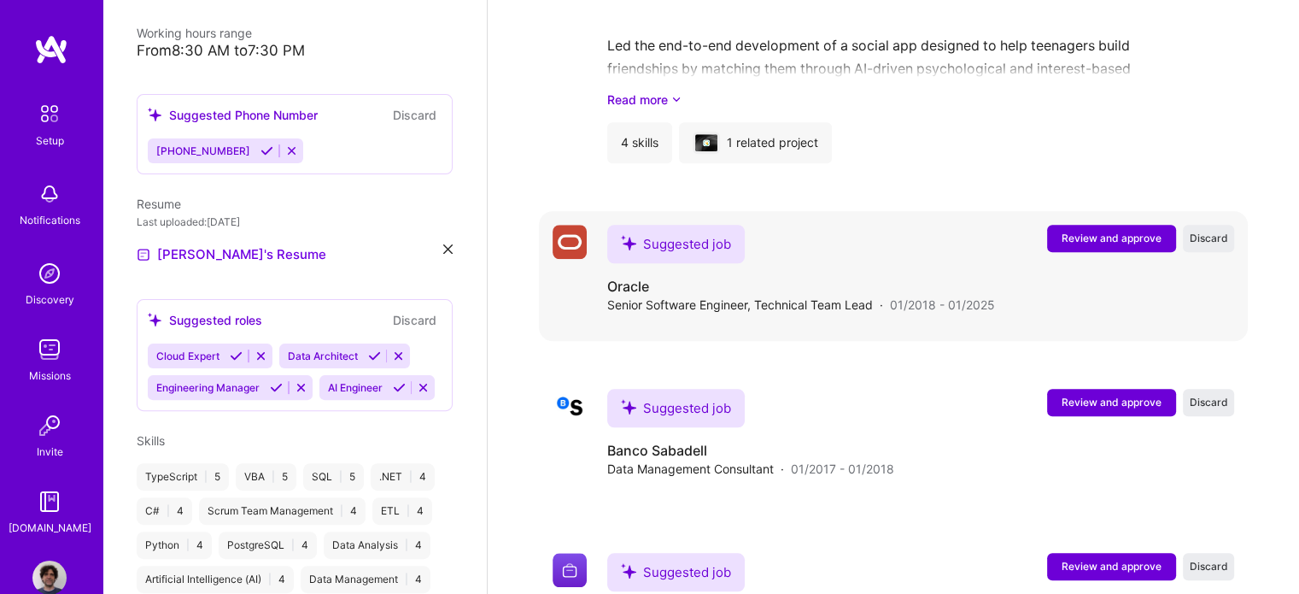
click at [1098, 231] on span "Review and approve" at bounding box center [1112, 238] width 100 height 15
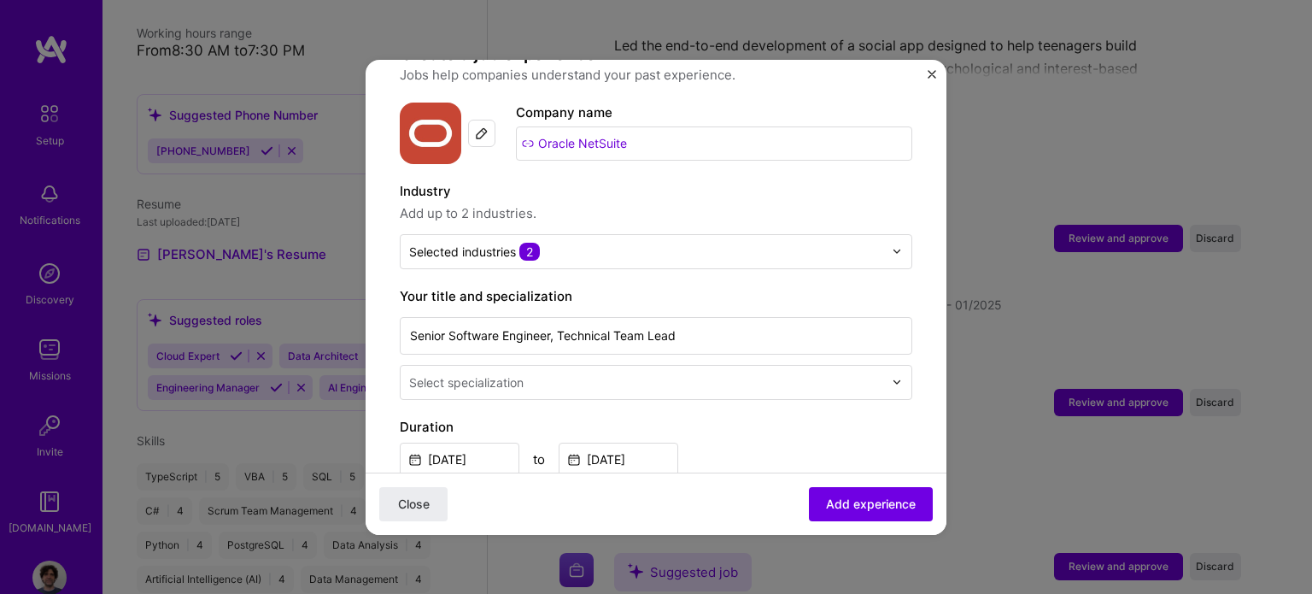
scroll to position [171, 0]
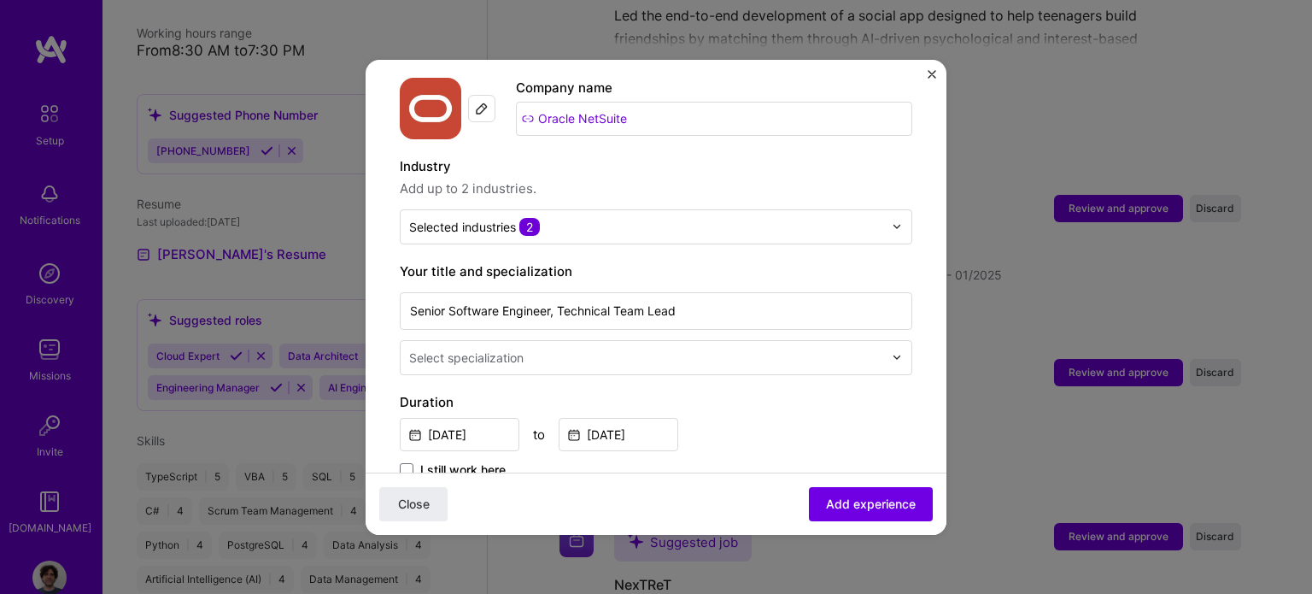
click at [892, 352] on img at bounding box center [897, 357] width 10 height 10
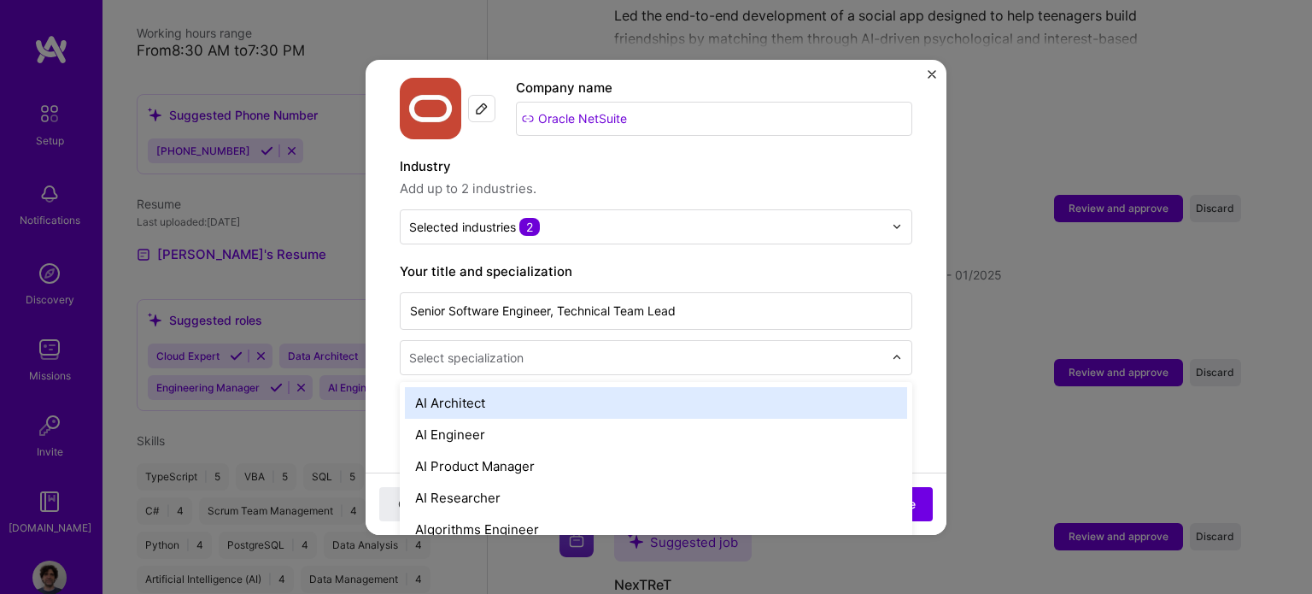
scroll to position [1488, 0]
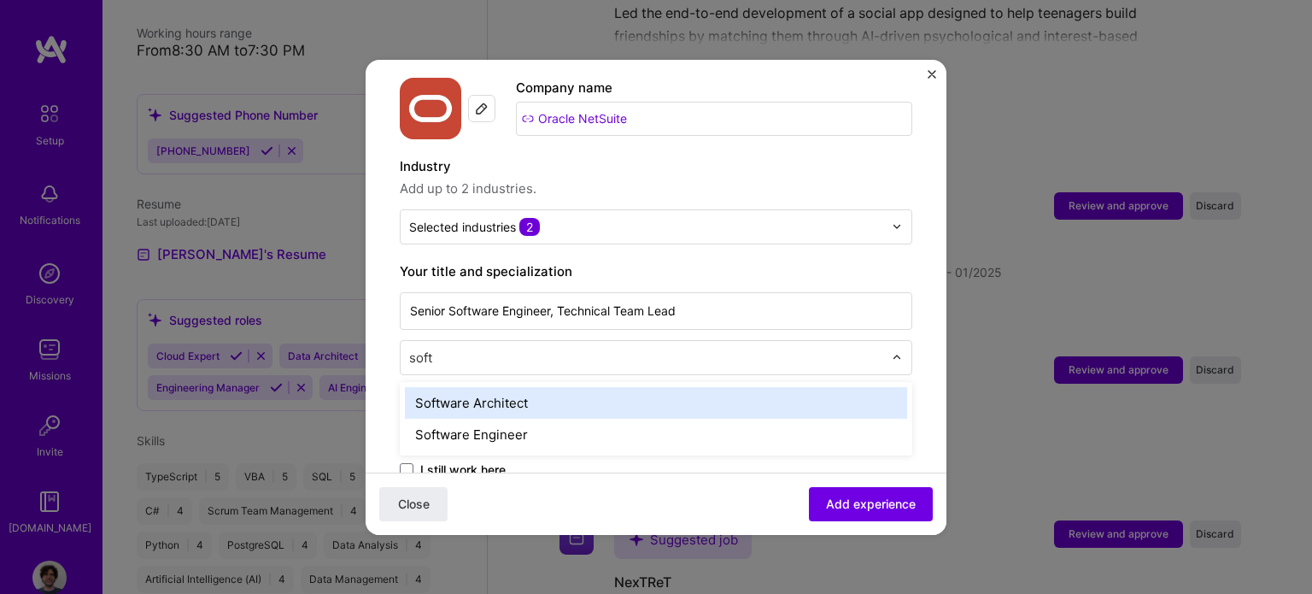
type input "softw"
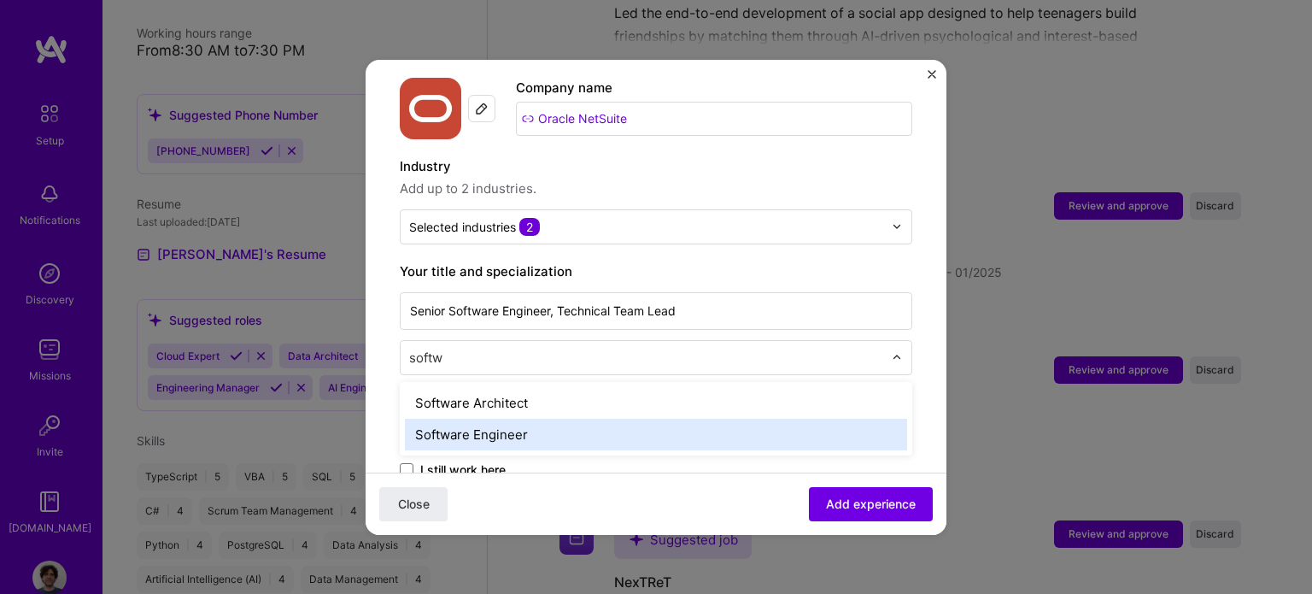
click at [574, 419] on div "Software Engineer" at bounding box center [656, 434] width 502 height 32
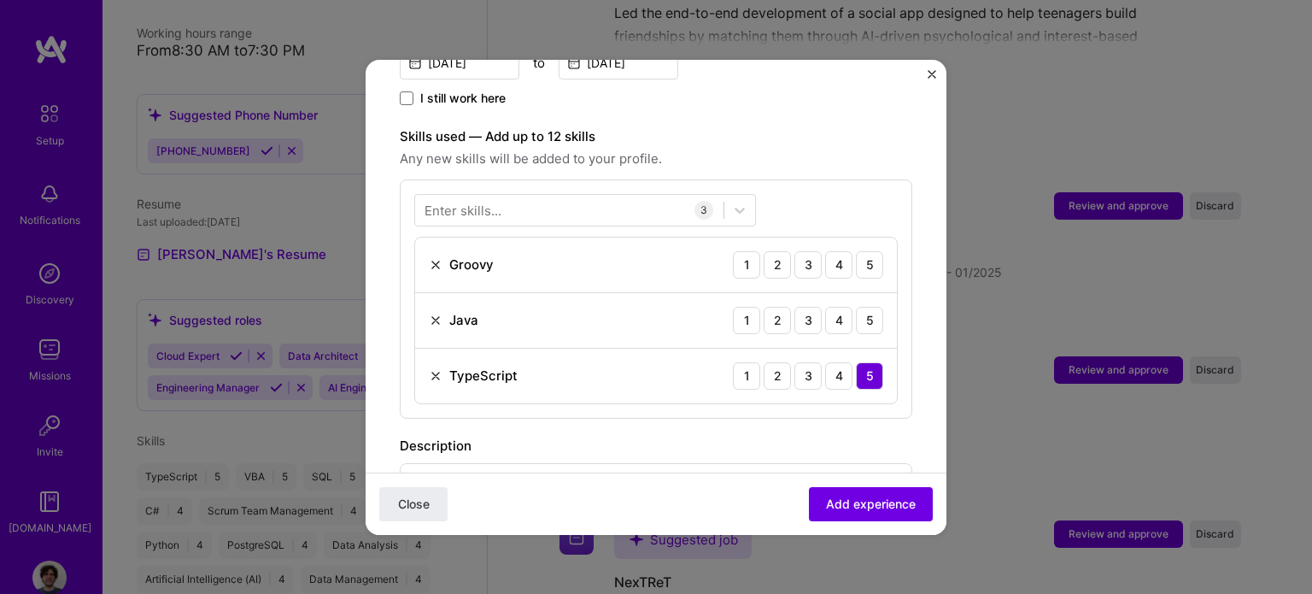
scroll to position [598, 0]
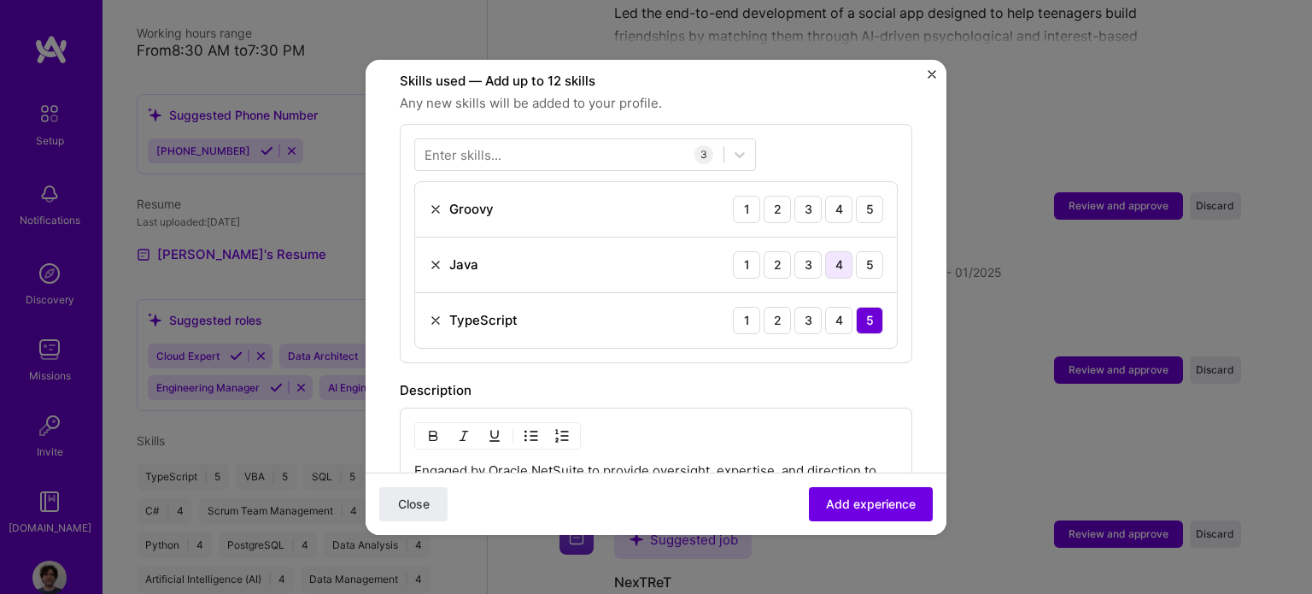
click at [825, 251] on div "4" at bounding box center [838, 264] width 27 height 27
click at [828, 196] on div "4" at bounding box center [838, 209] width 27 height 27
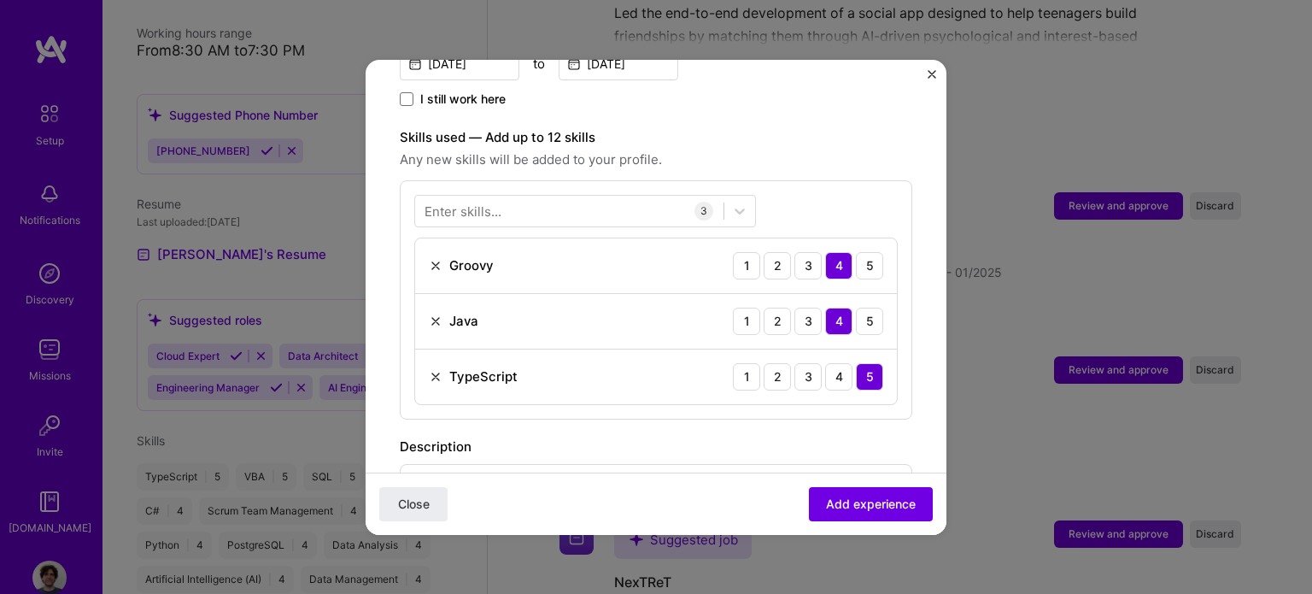
scroll to position [512, 0]
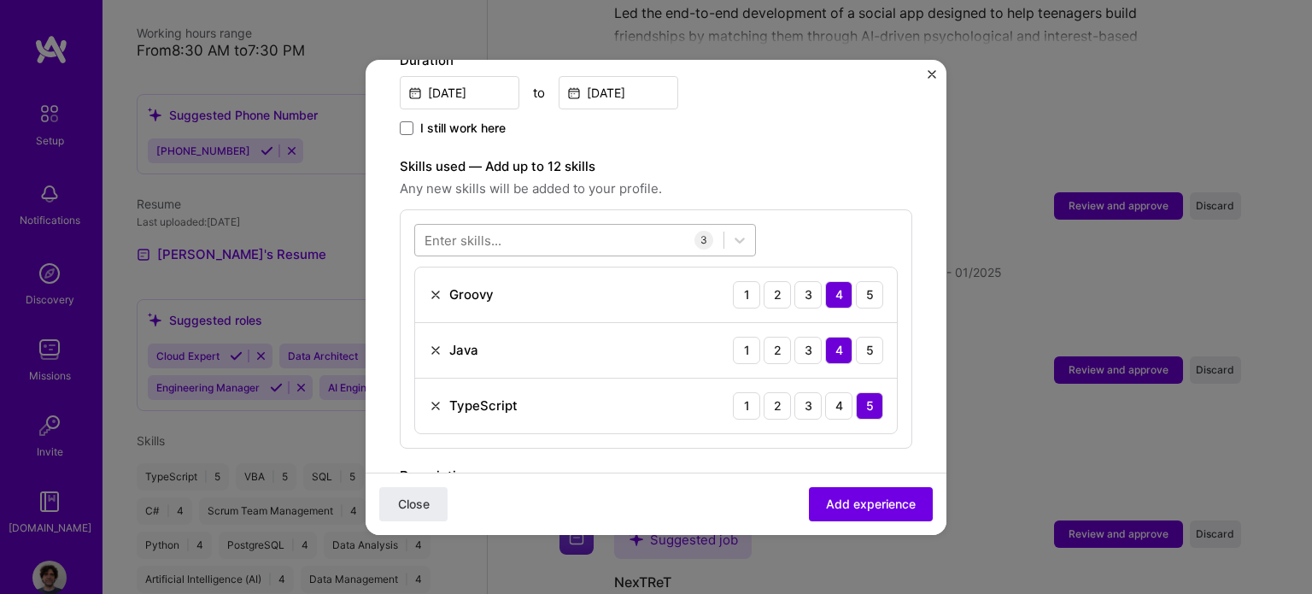
click at [547, 225] on div at bounding box center [569, 239] width 308 height 28
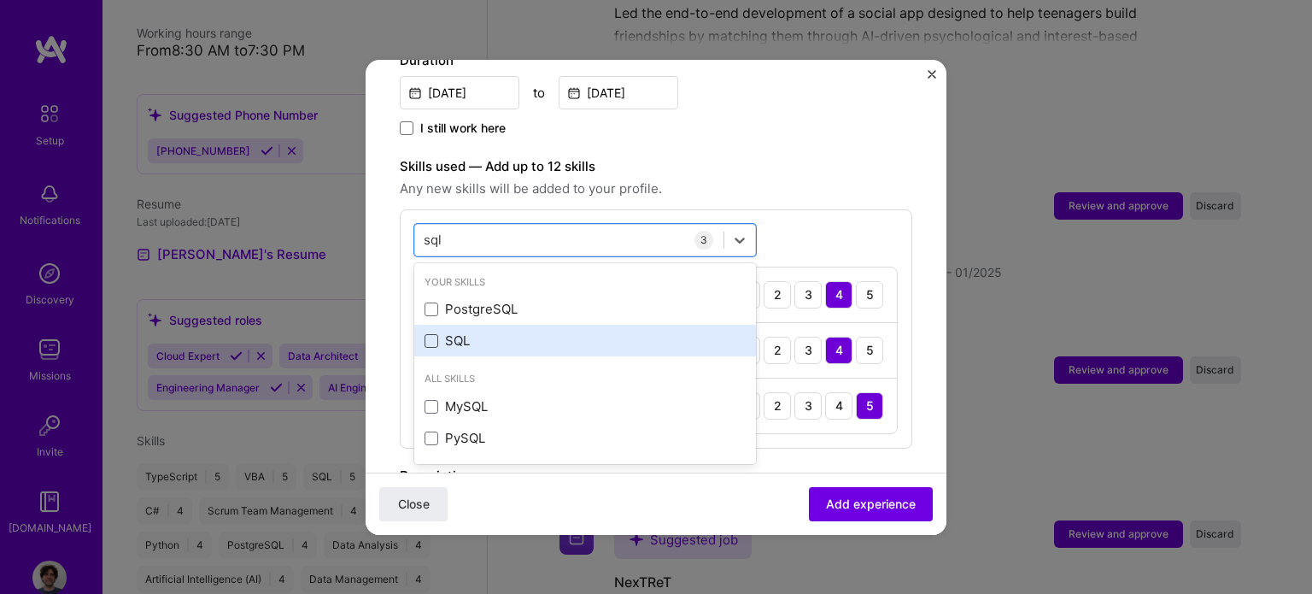
click at [435, 334] on span at bounding box center [431, 341] width 14 height 14
click at [0, 0] on input "checkbox" at bounding box center [0, 0] width 0 height 0
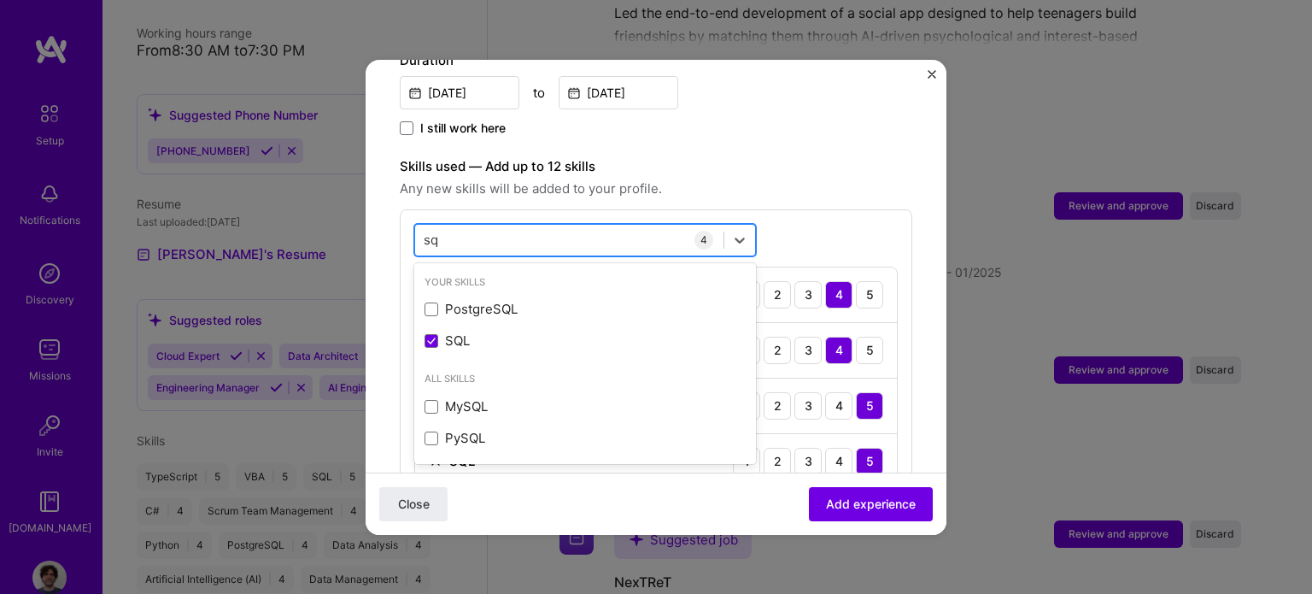
type input "s"
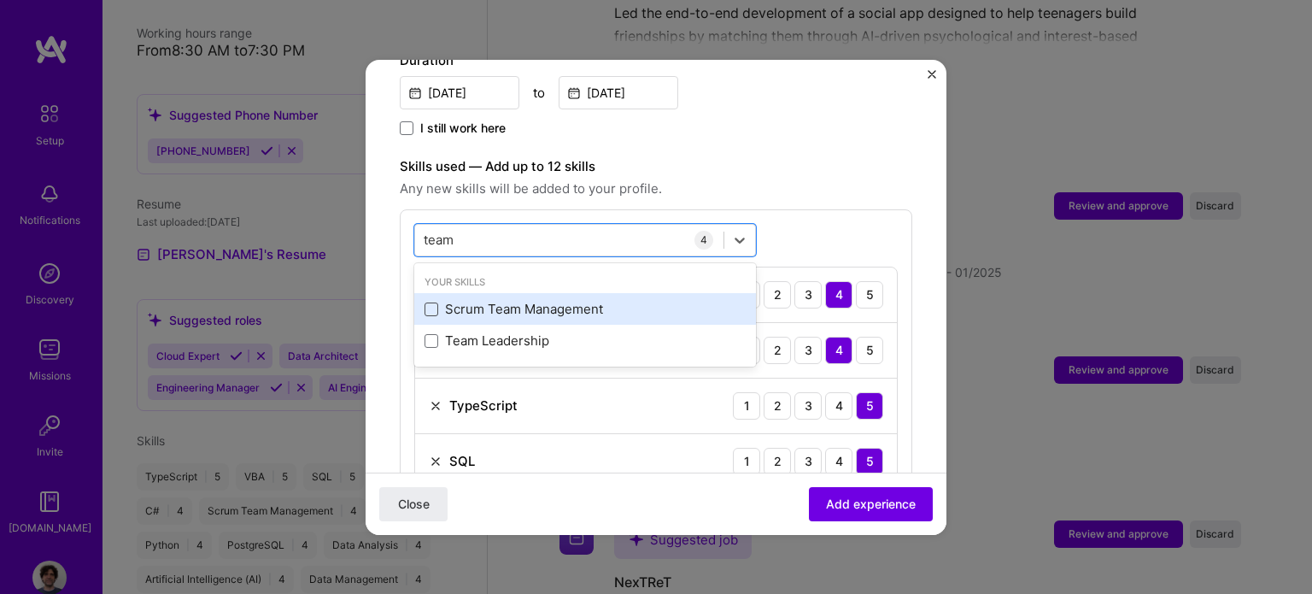
click at [434, 302] on span at bounding box center [431, 309] width 14 height 14
click at [0, 0] on input "checkbox" at bounding box center [0, 0] width 0 height 0
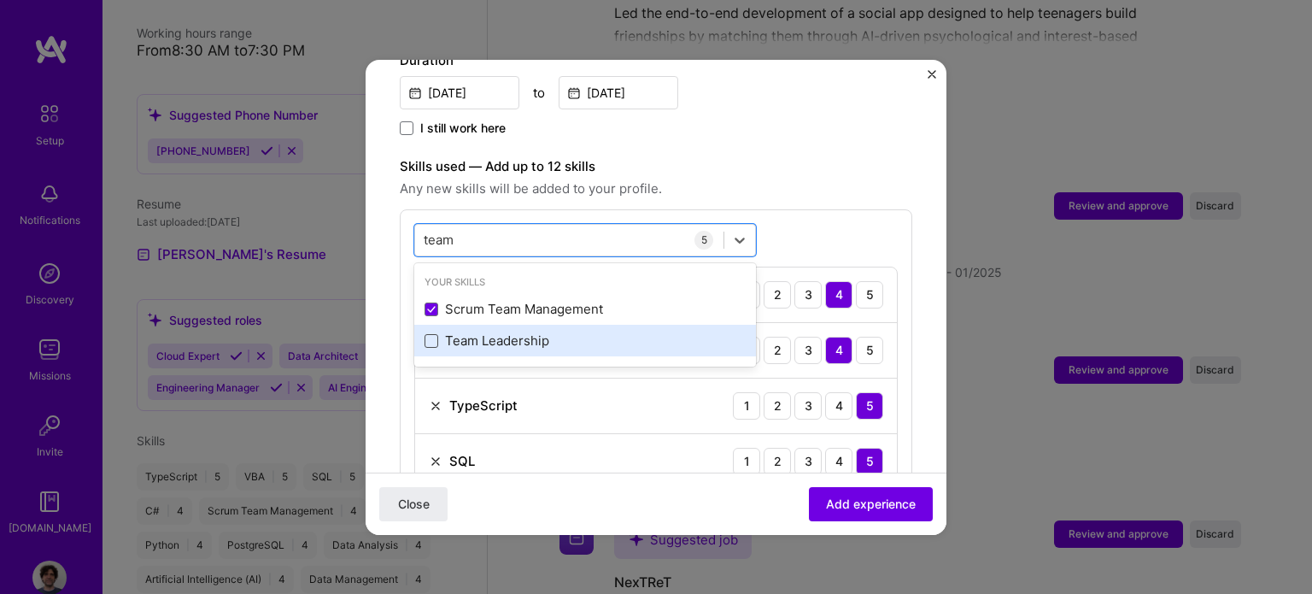
click at [428, 334] on span at bounding box center [431, 341] width 14 height 14
click at [0, 0] on input "checkbox" at bounding box center [0, 0] width 0 height 0
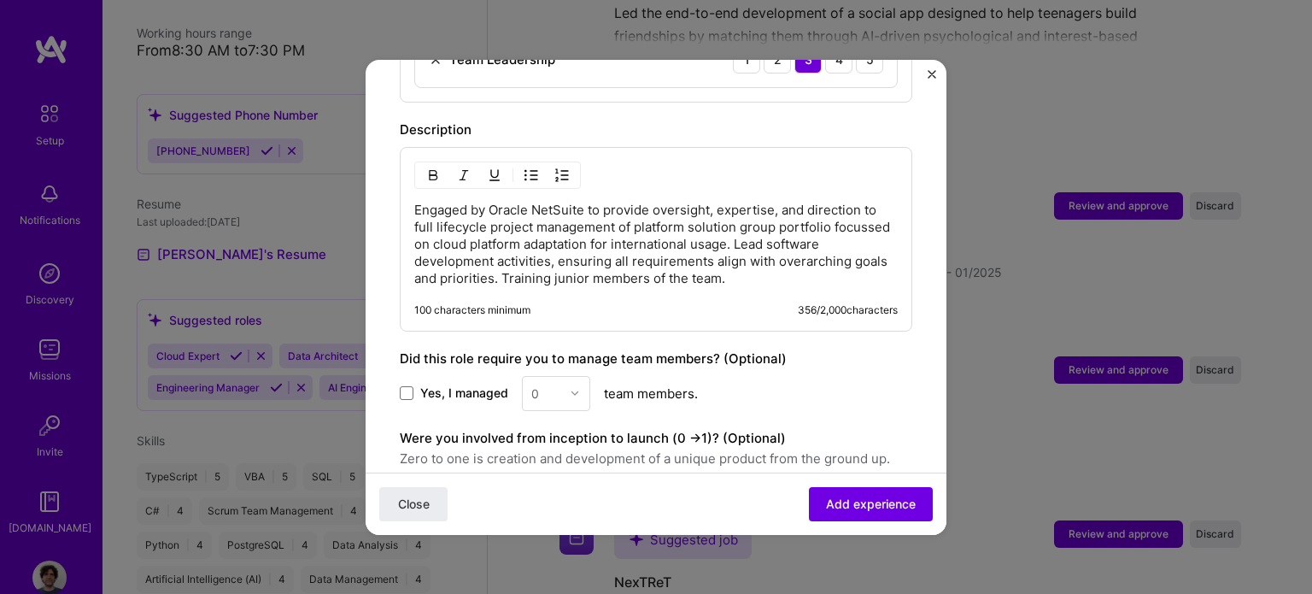
scroll to position [1110, 0]
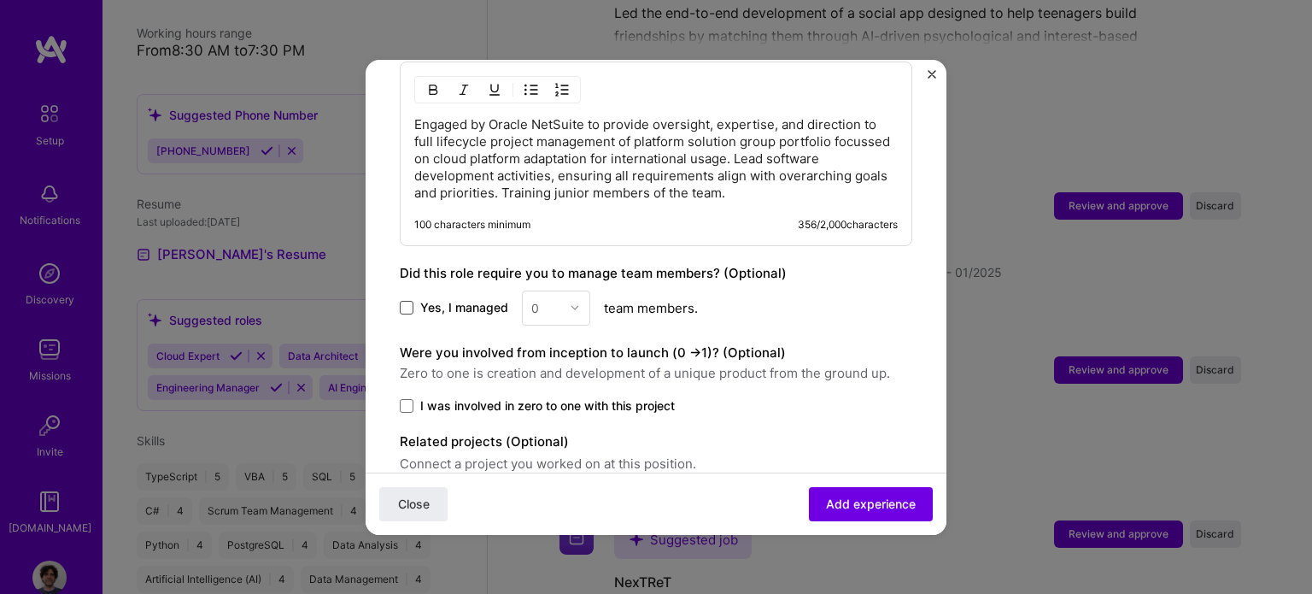
type input "team"
click at [407, 301] on span at bounding box center [407, 308] width 14 height 14
click at [0, 0] on input "Yes, I managed" at bounding box center [0, 0] width 0 height 0
click at [576, 302] on img at bounding box center [575, 307] width 10 height 10
click at [550, 401] on div "3" at bounding box center [556, 417] width 58 height 32
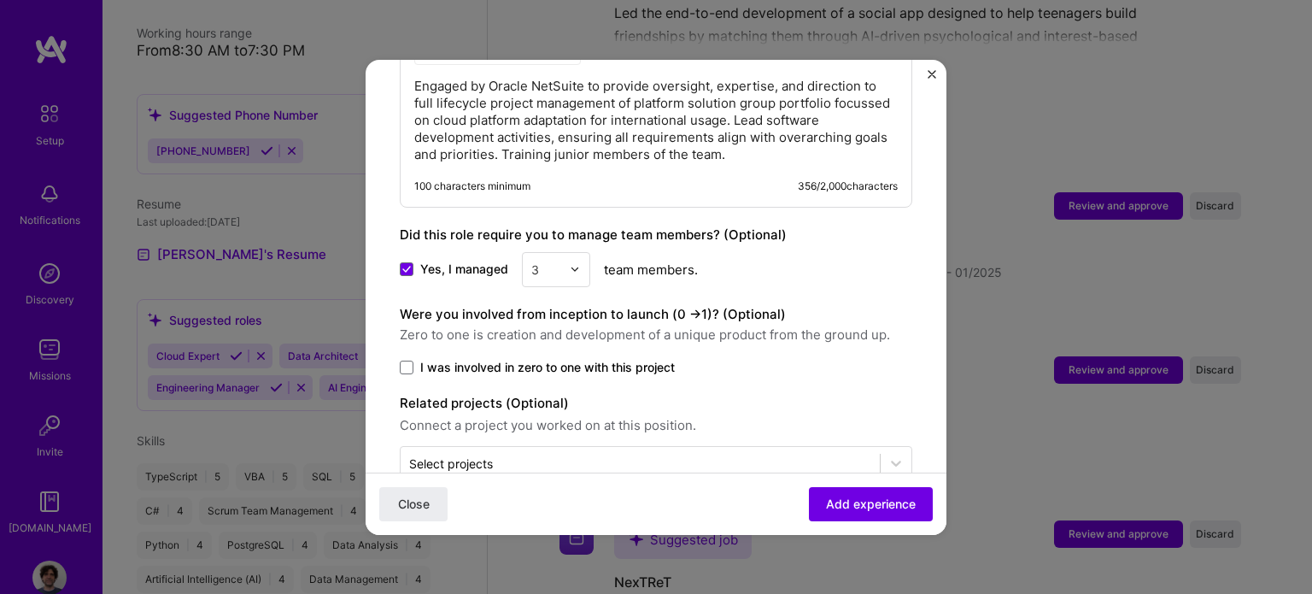
scroll to position [1169, 0]
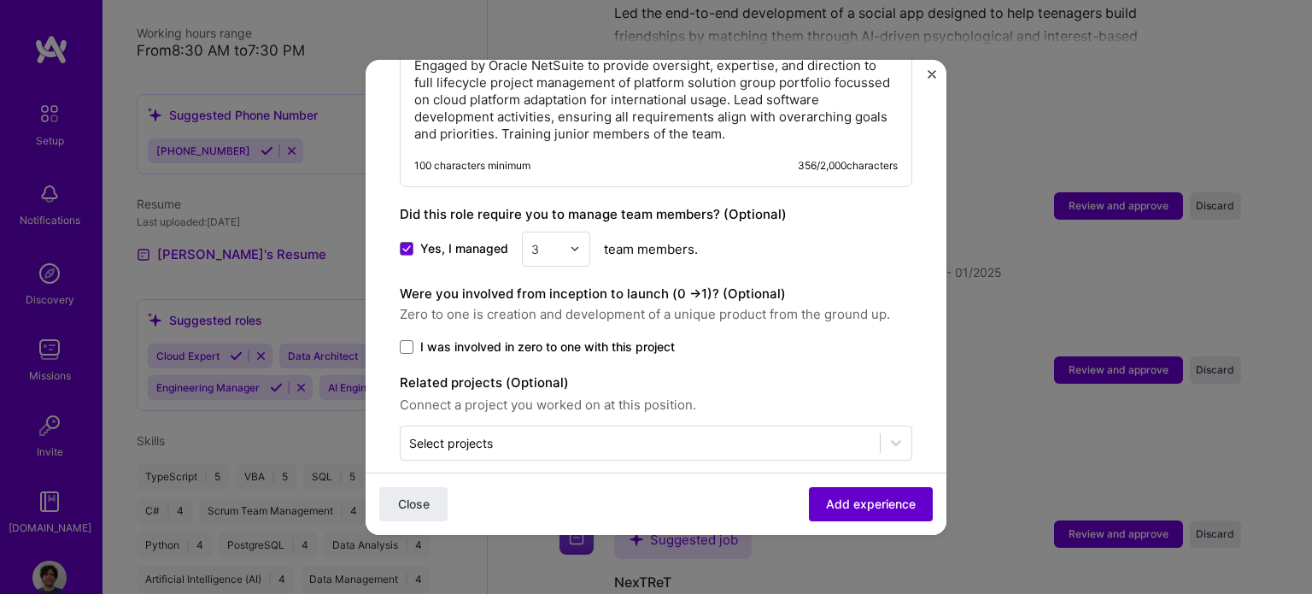
click at [851, 505] on span "Add experience" at bounding box center [871, 502] width 90 height 17
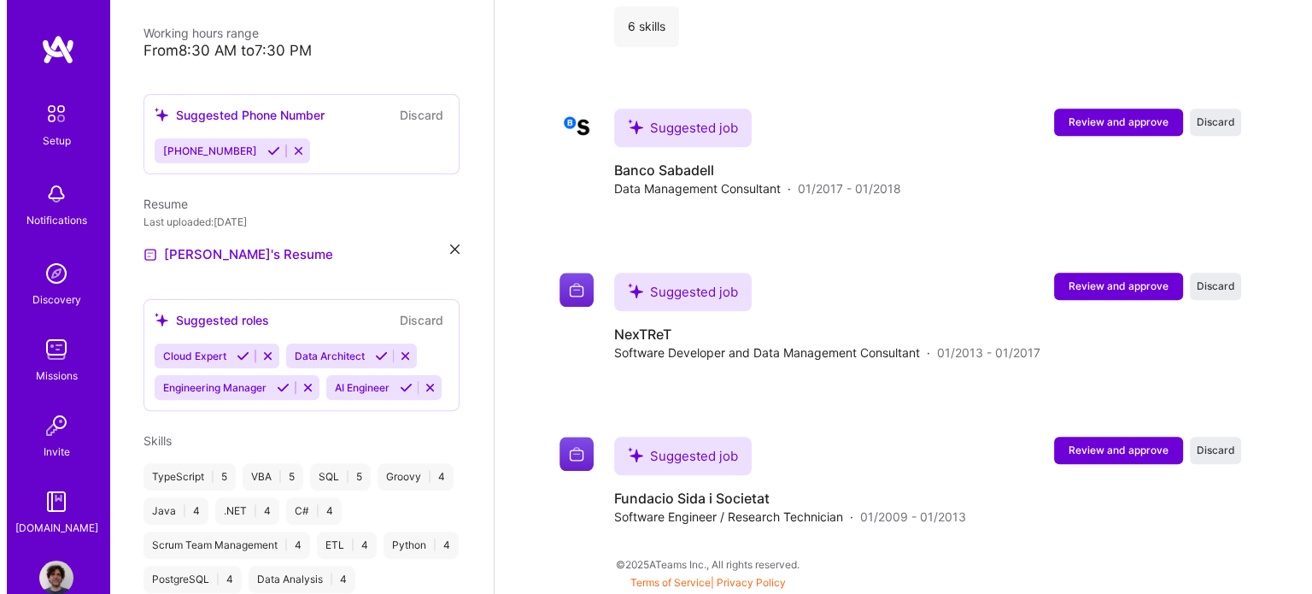
scroll to position [1833, 0]
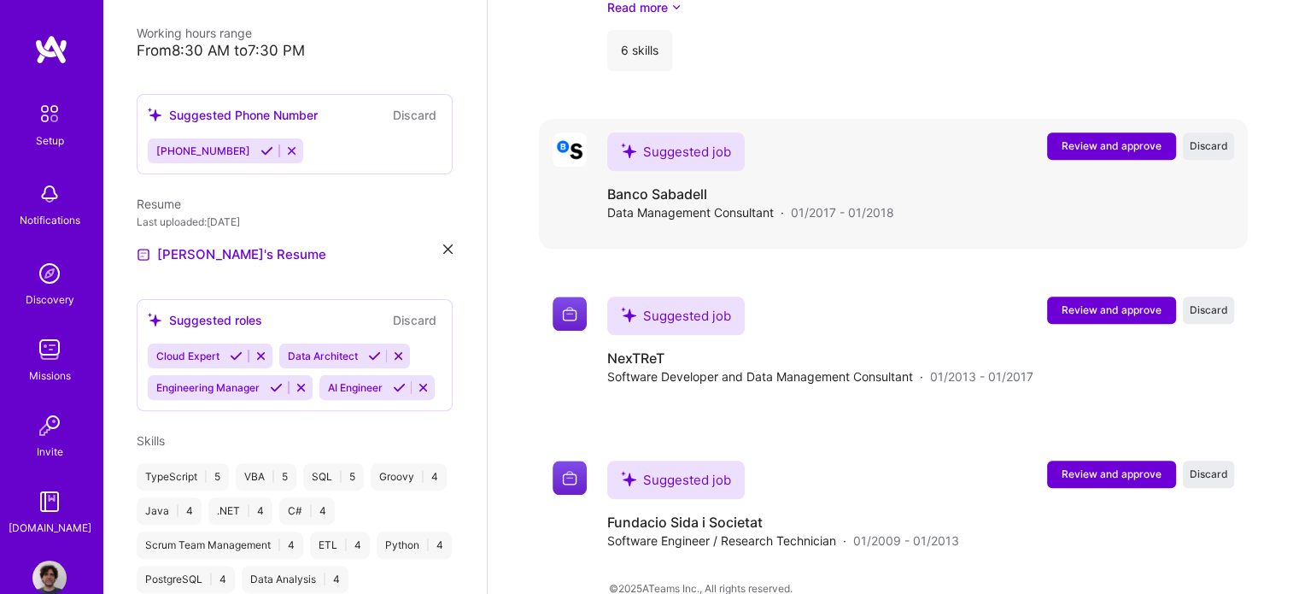
click at [1118, 138] on span "Review and approve" at bounding box center [1112, 145] width 100 height 15
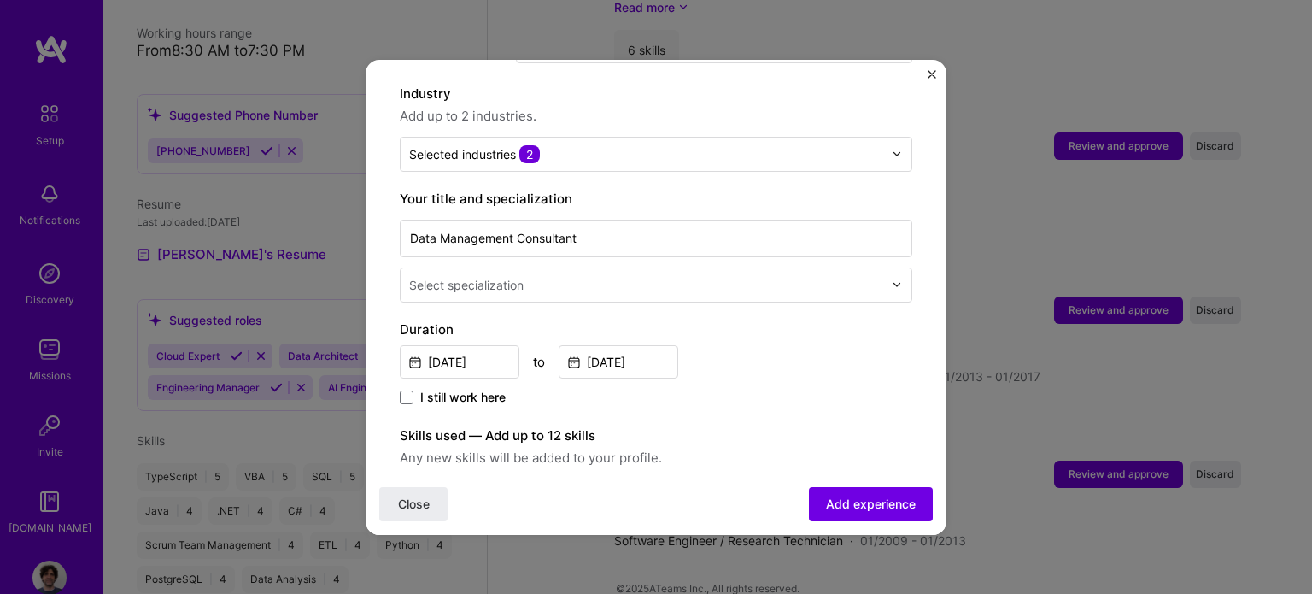
scroll to position [256, 0]
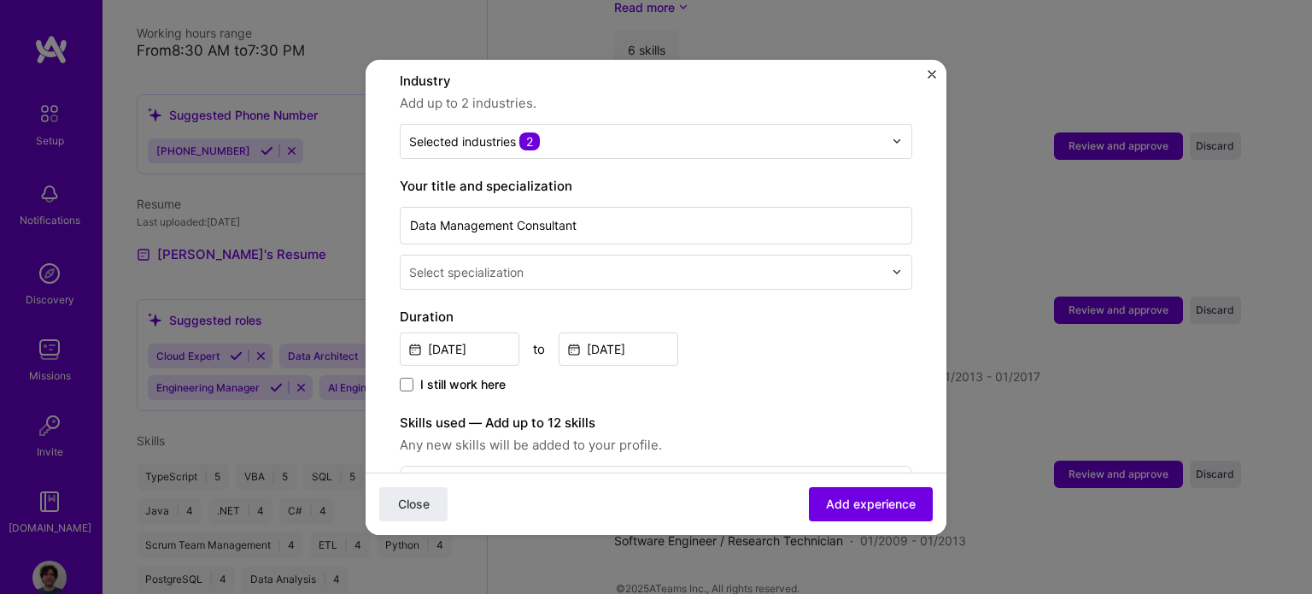
click at [892, 266] on img at bounding box center [897, 271] width 10 height 10
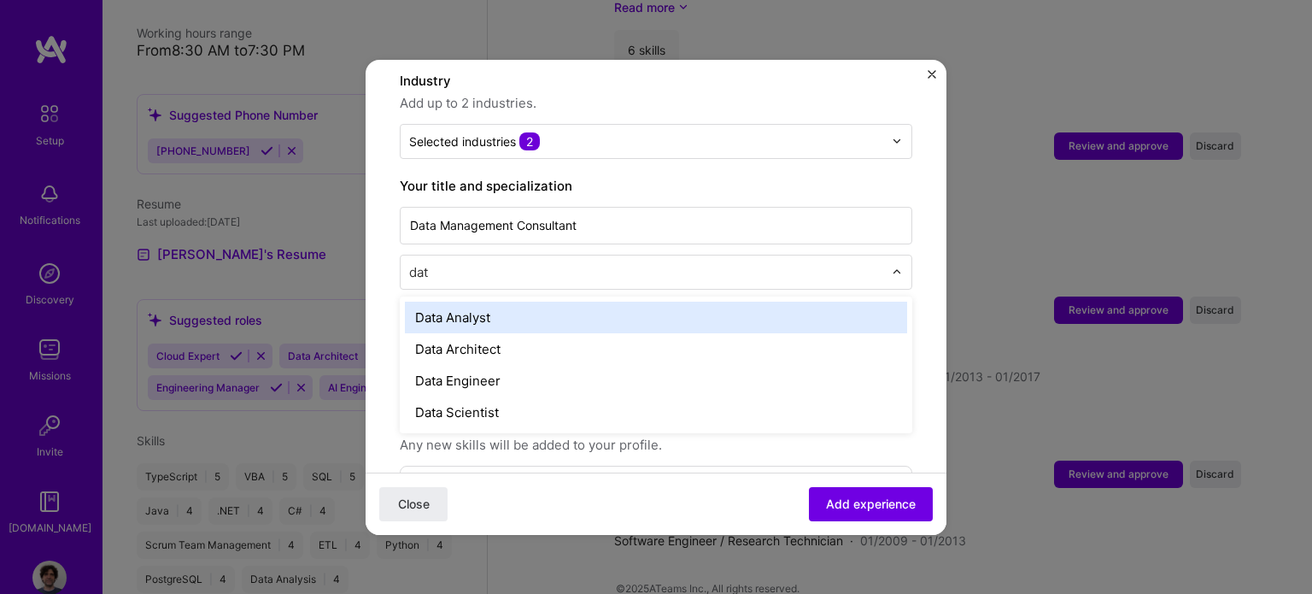
type input "data"
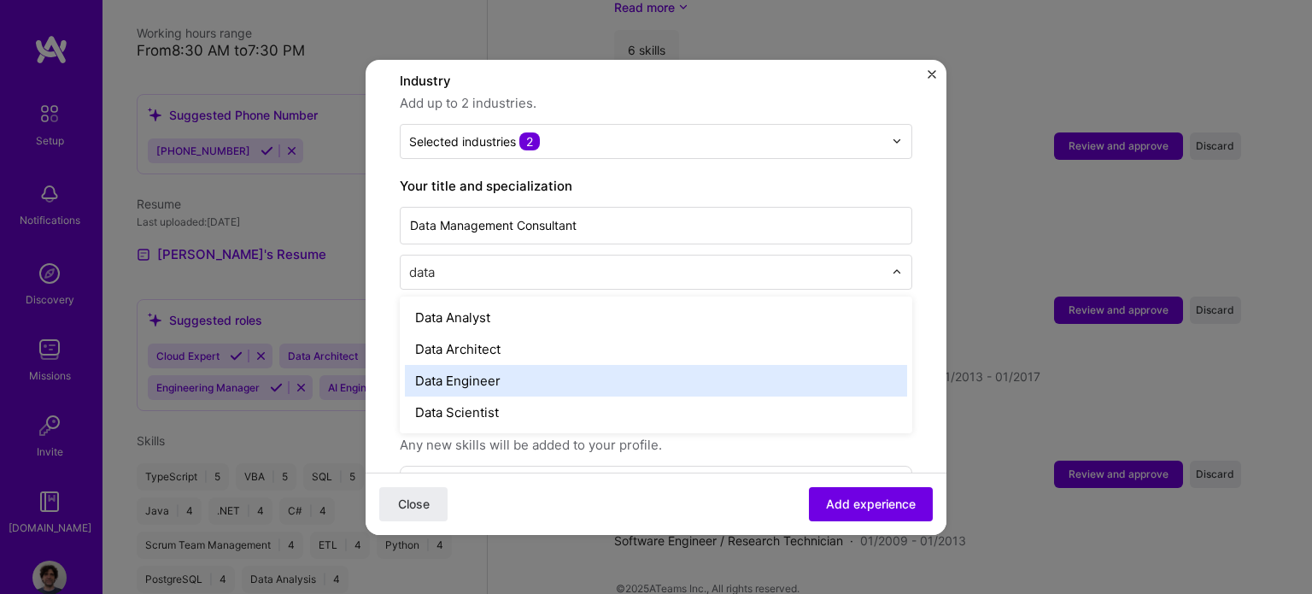
click at [601, 365] on div "Data Engineer" at bounding box center [656, 381] width 502 height 32
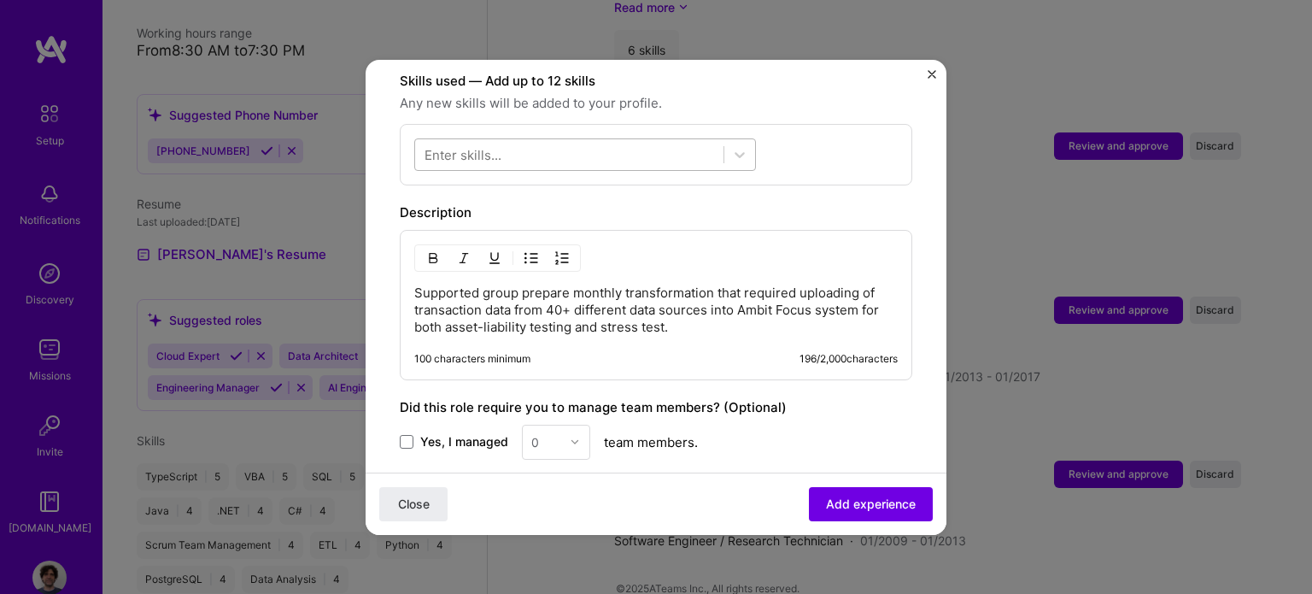
scroll to position [512, 0]
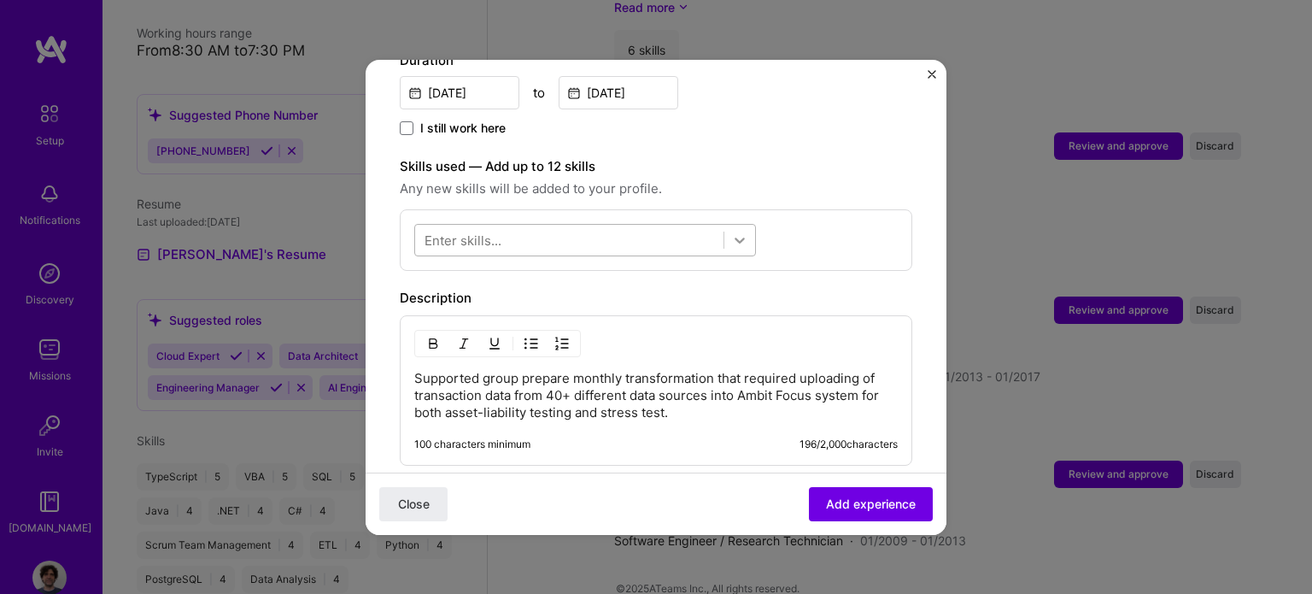
click at [744, 231] on icon at bounding box center [739, 239] width 17 height 17
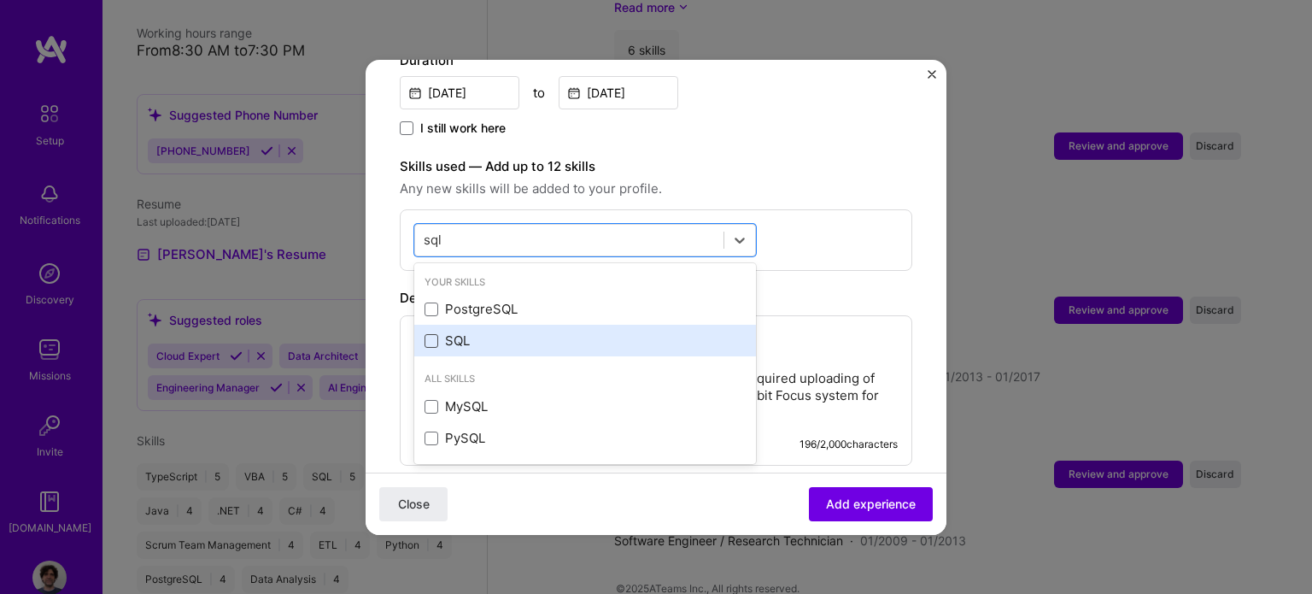
click at [430, 334] on span at bounding box center [431, 341] width 14 height 14
click at [0, 0] on input "checkbox" at bounding box center [0, 0] width 0 height 0
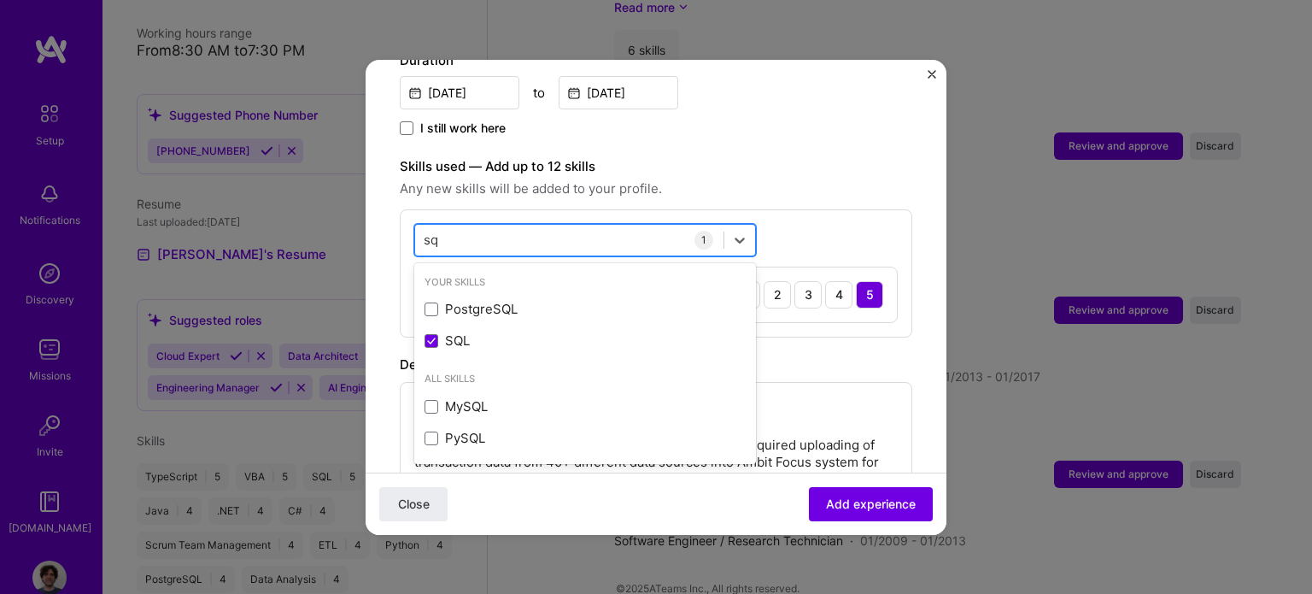
type input "s"
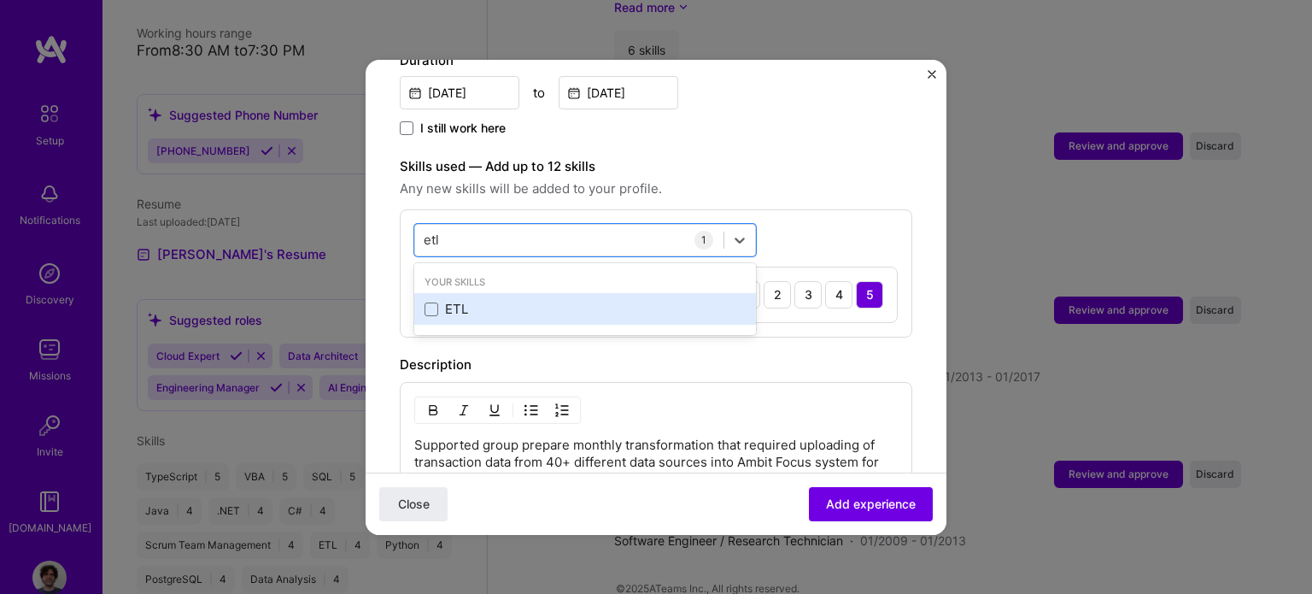
click at [427, 300] on div "ETL" at bounding box center [584, 309] width 321 height 18
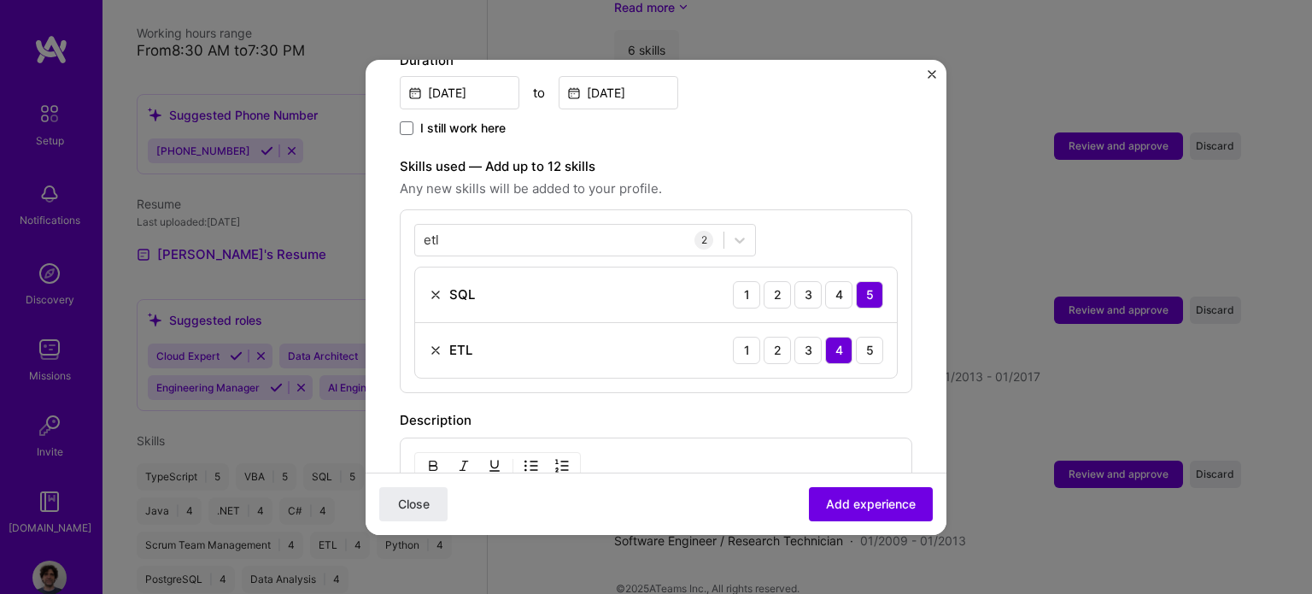
click at [774, 213] on div "etl etl 2 SQL 1 2 3 4 5 ETL 1 2 3 4 5" at bounding box center [656, 301] width 512 height 184
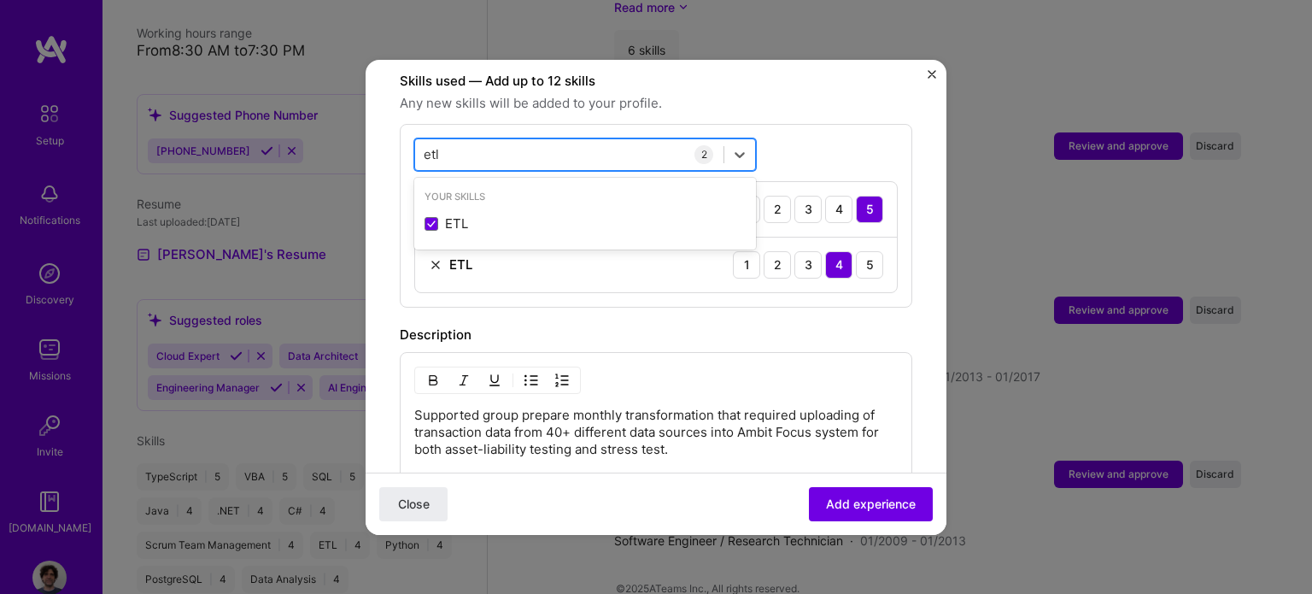
click at [471, 140] on div "etl etl" at bounding box center [569, 154] width 308 height 28
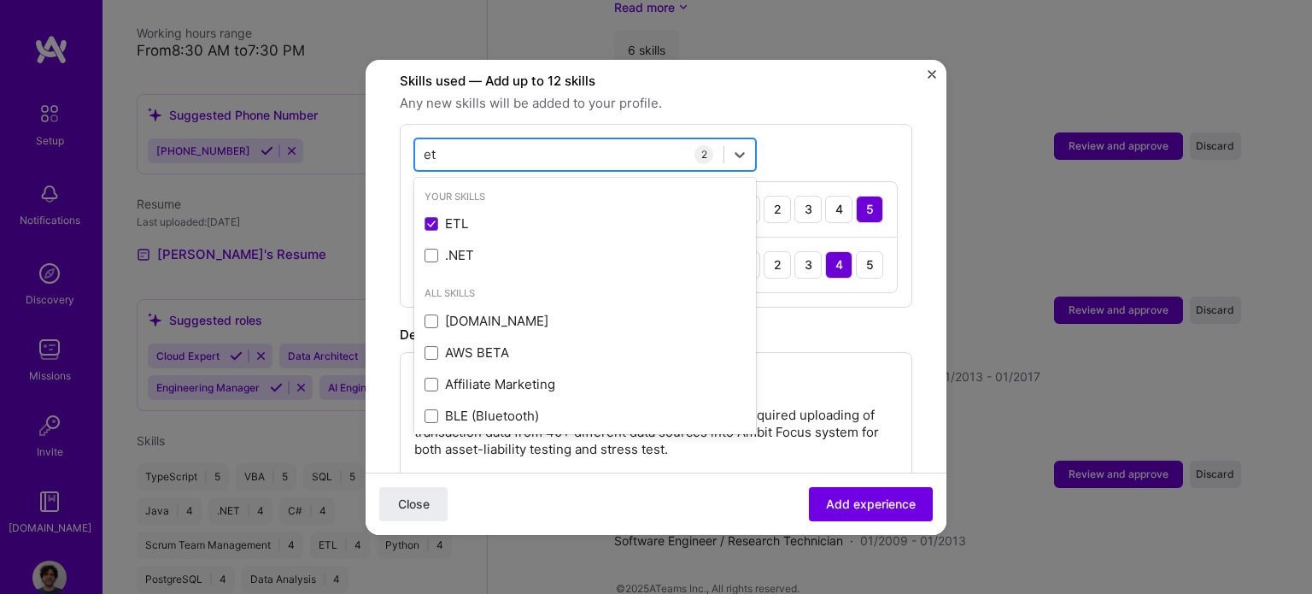
type input "e"
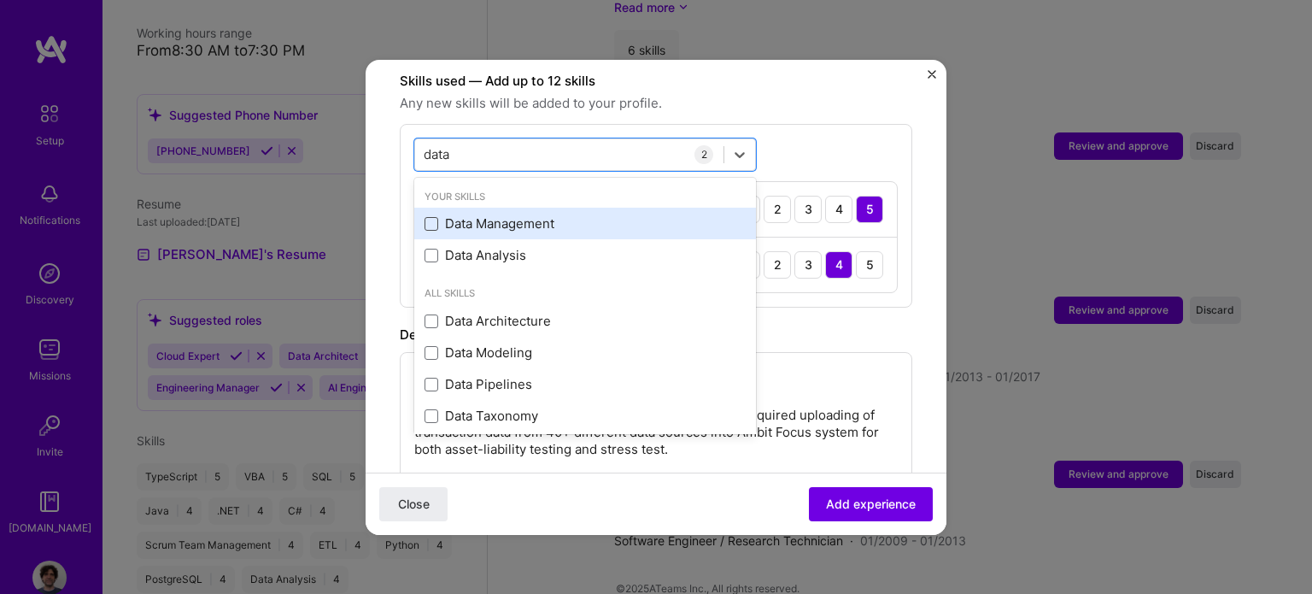
click at [434, 217] on span at bounding box center [431, 224] width 14 height 14
click at [0, 0] on input "checkbox" at bounding box center [0, 0] width 0 height 0
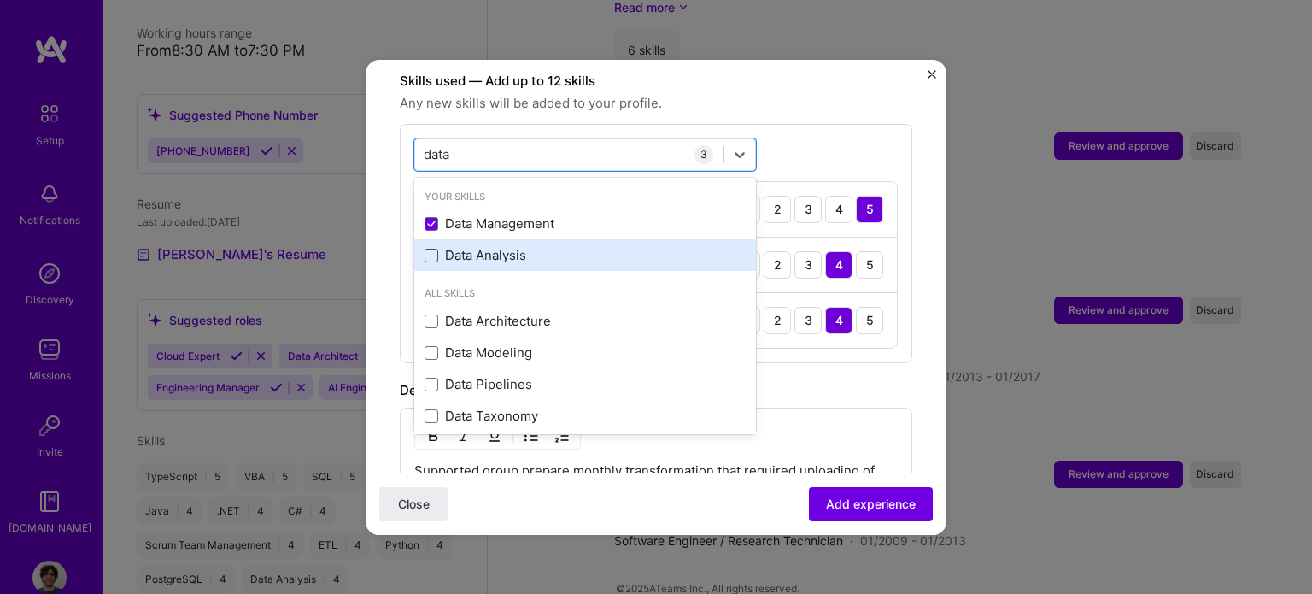
click at [435, 249] on span at bounding box center [431, 256] width 14 height 14
click at [0, 0] on input "checkbox" at bounding box center [0, 0] width 0 height 0
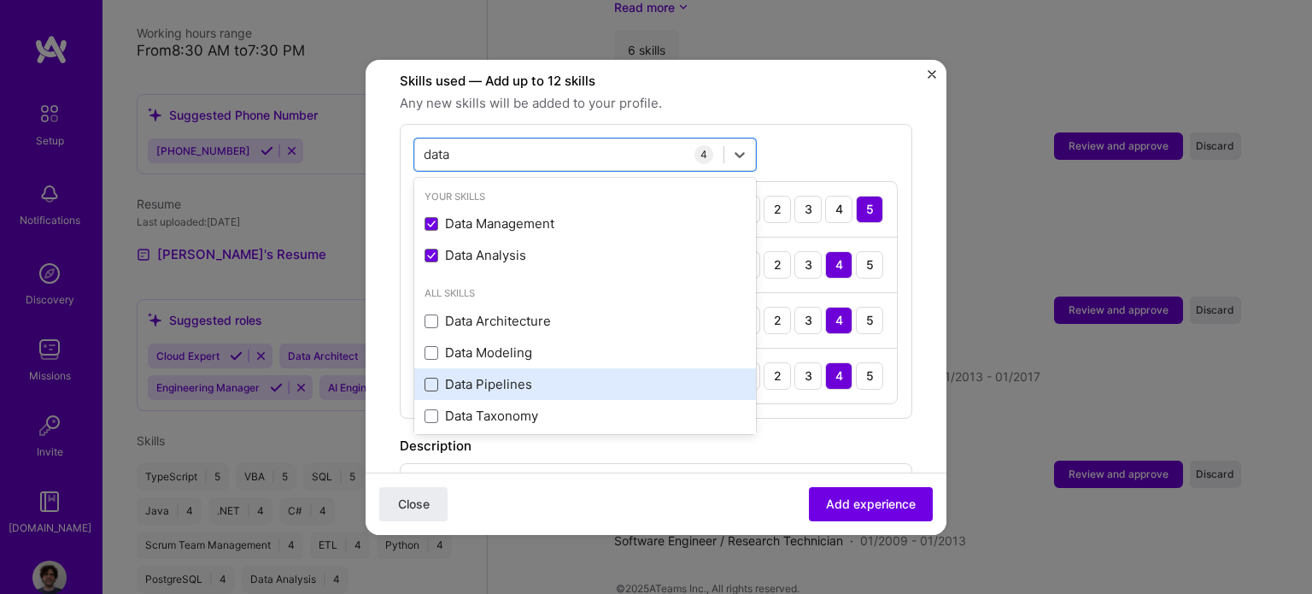
click at [430, 377] on span at bounding box center [431, 384] width 14 height 14
click at [0, 0] on input "checkbox" at bounding box center [0, 0] width 0 height 0
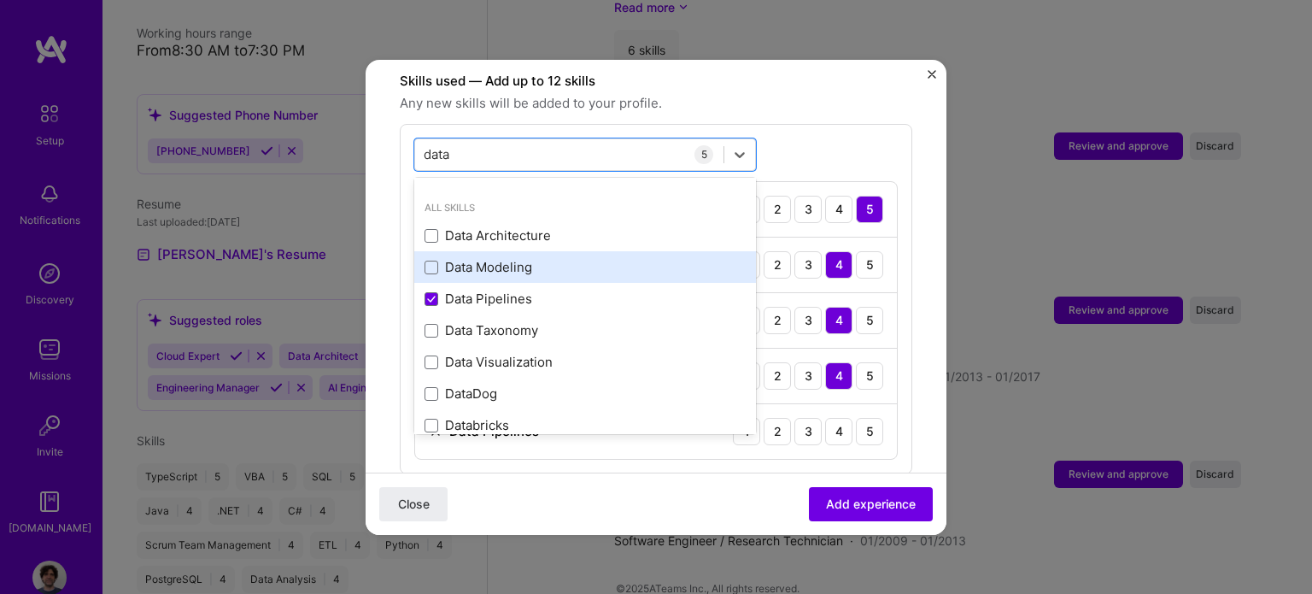
scroll to position [102, 0]
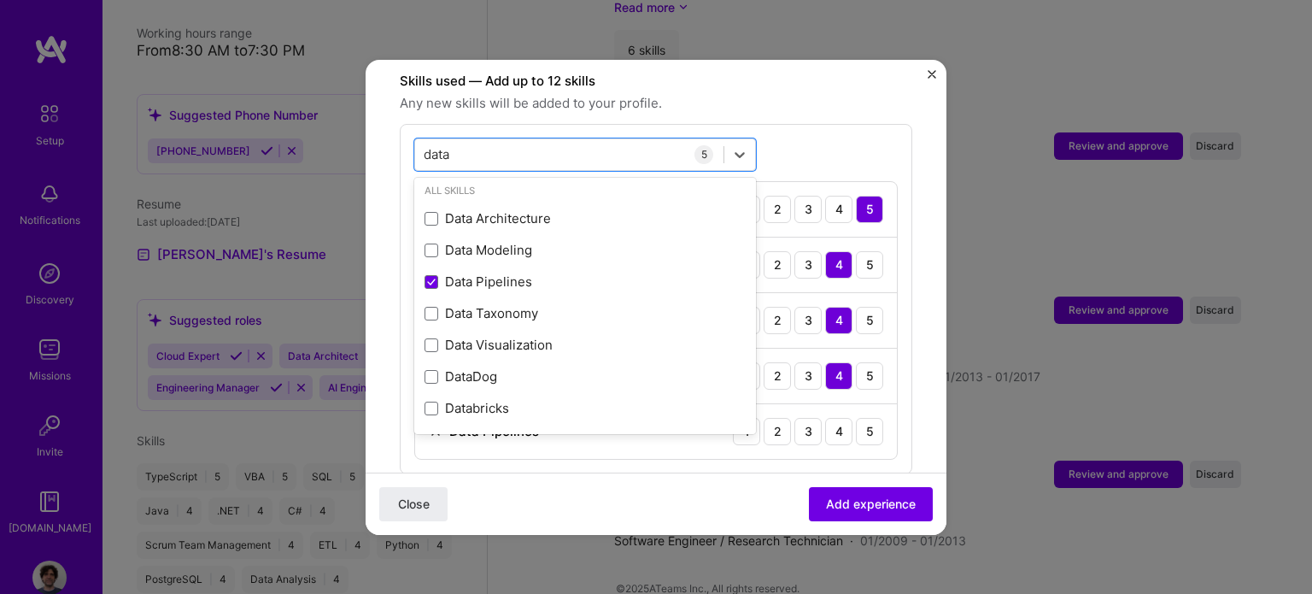
type input "data"
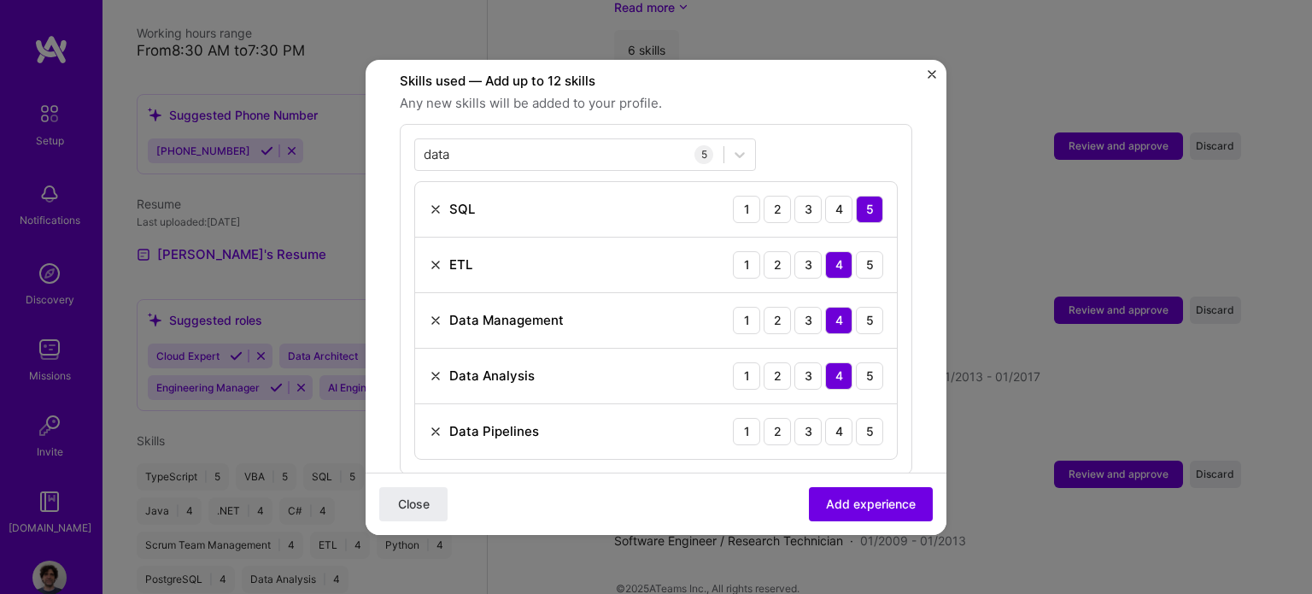
click at [621, 492] on div "Close Add experience" at bounding box center [656, 502] width 581 height 62
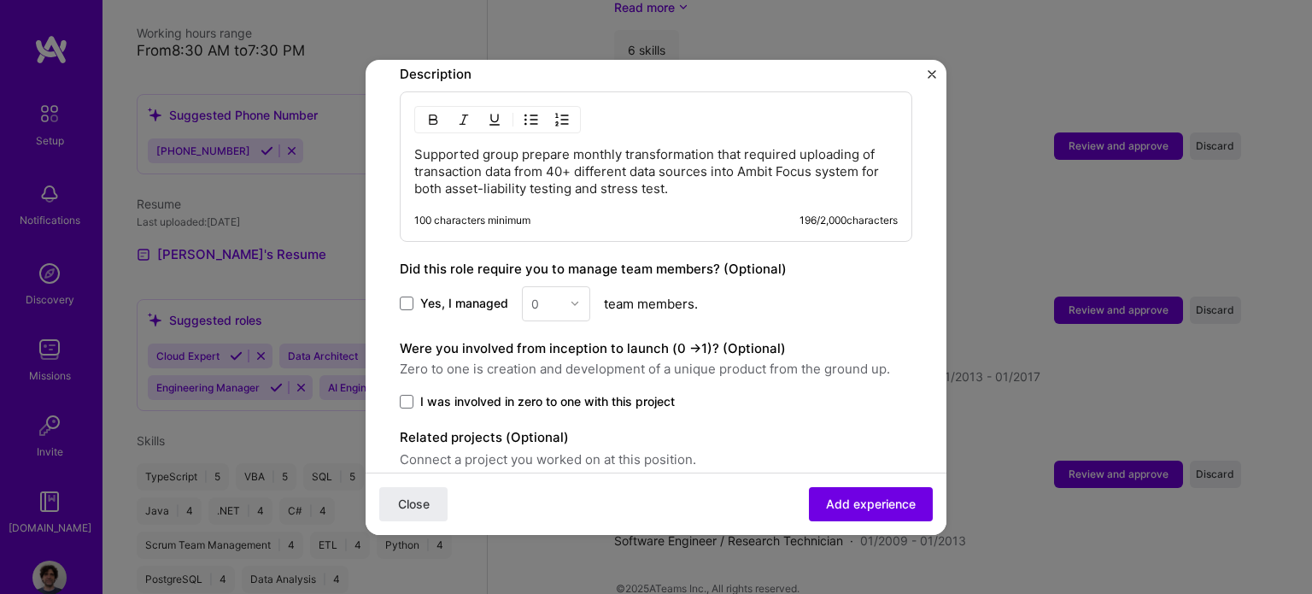
scroll to position [1080, 0]
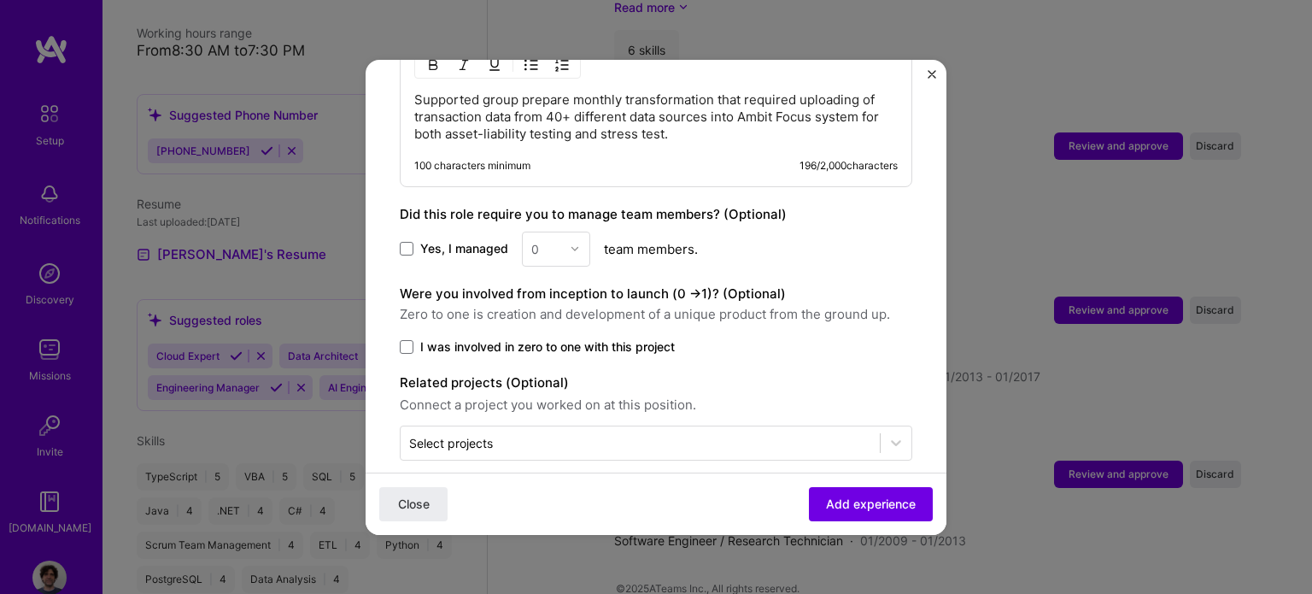
drag, startPoint x: 872, startPoint y: 501, endPoint x: 537, endPoint y: 458, distance: 337.6
click at [887, 434] on icon at bounding box center [895, 442] width 17 height 17
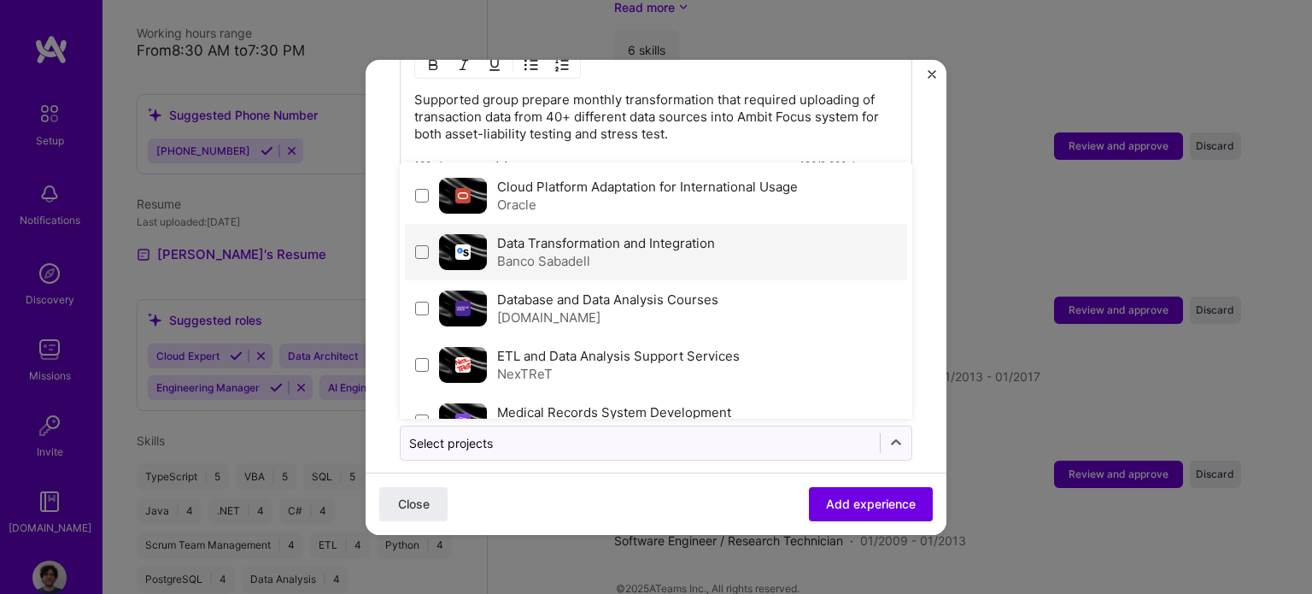
click at [648, 235] on label "Data Transformation and Integration" at bounding box center [606, 243] width 218 height 16
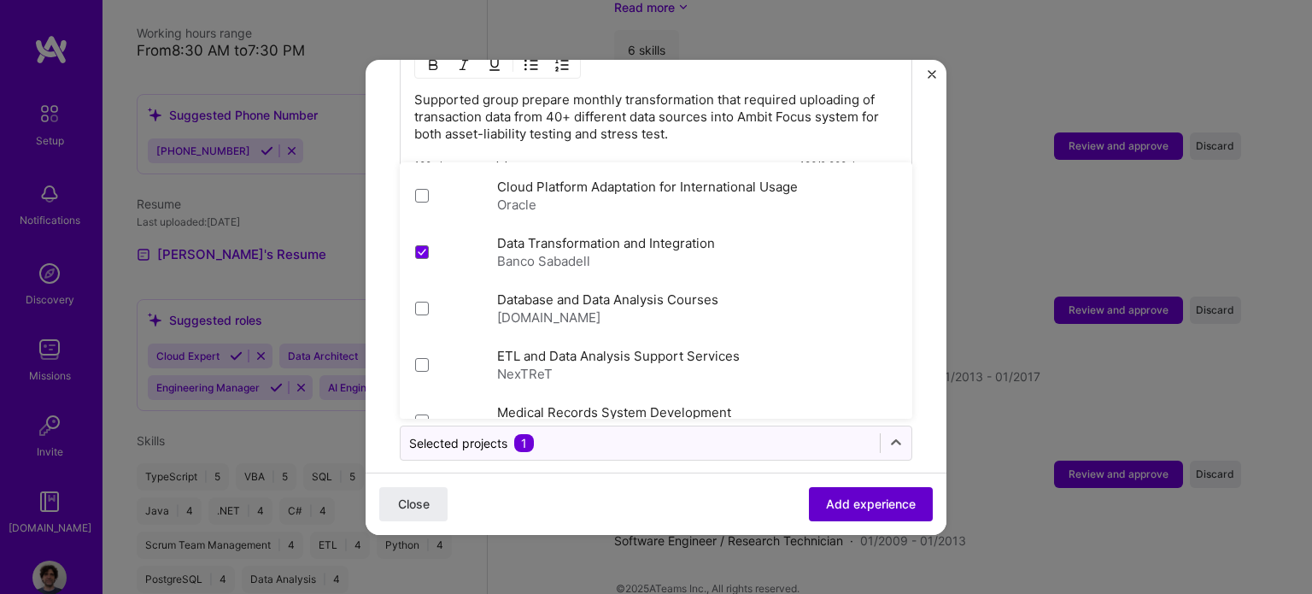
click at [830, 502] on span "Add experience" at bounding box center [871, 502] width 90 height 17
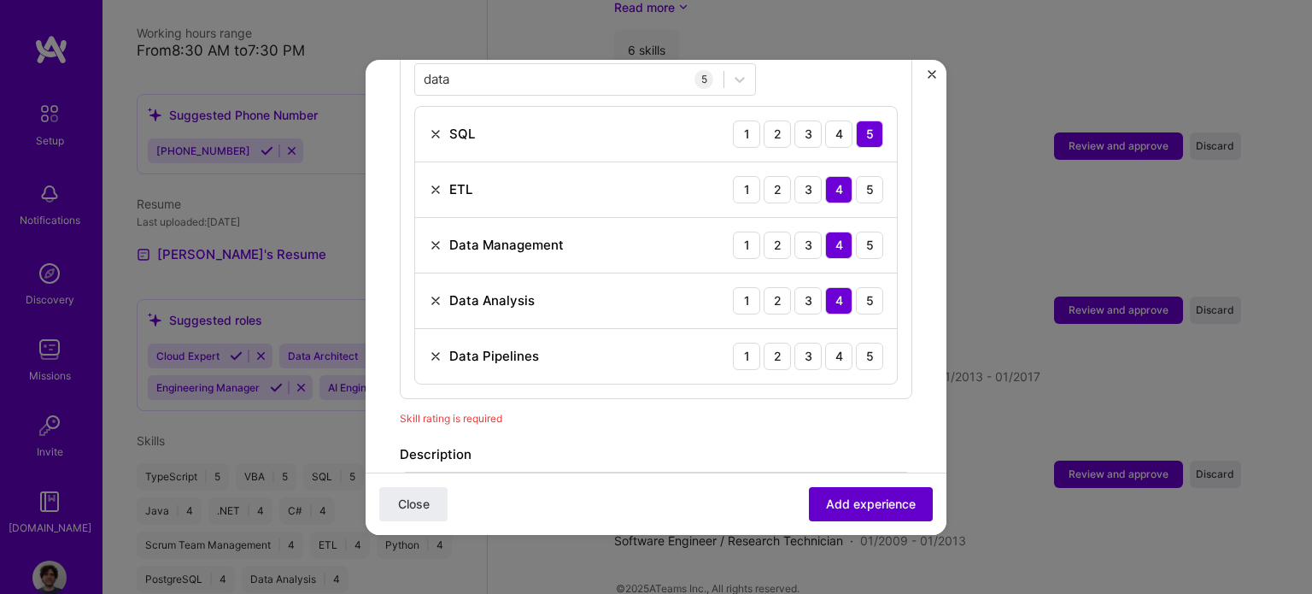
scroll to position [590, 0]
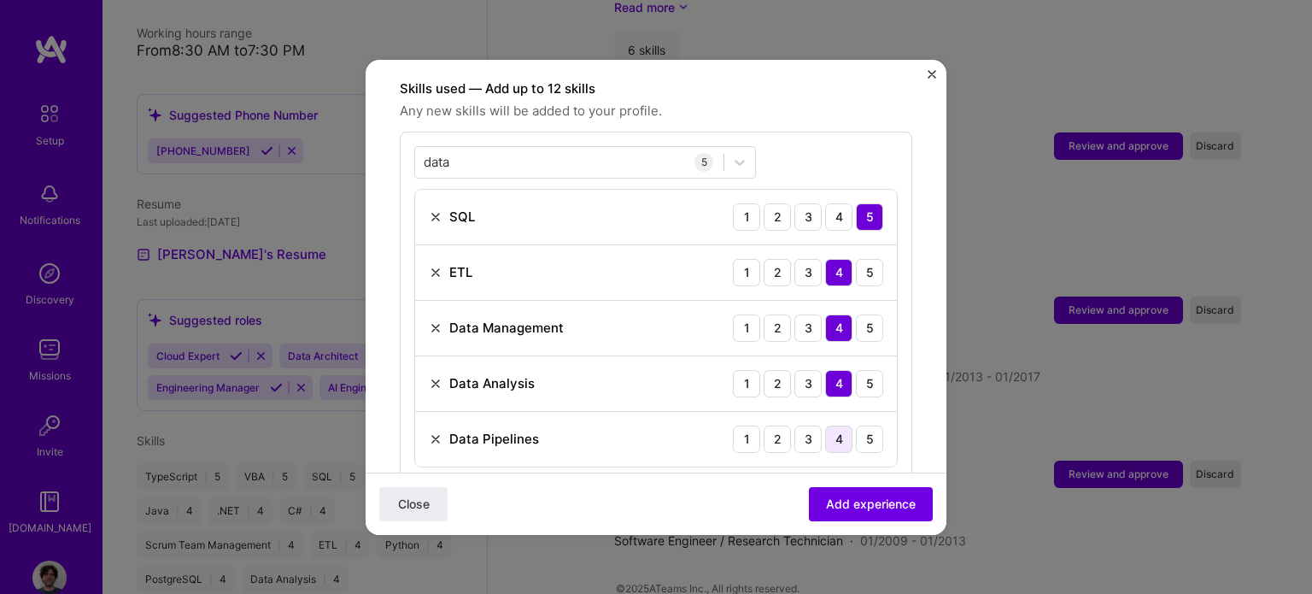
click at [830, 425] on div "4" at bounding box center [838, 438] width 27 height 27
click at [847, 499] on span "Add experience" at bounding box center [871, 502] width 90 height 17
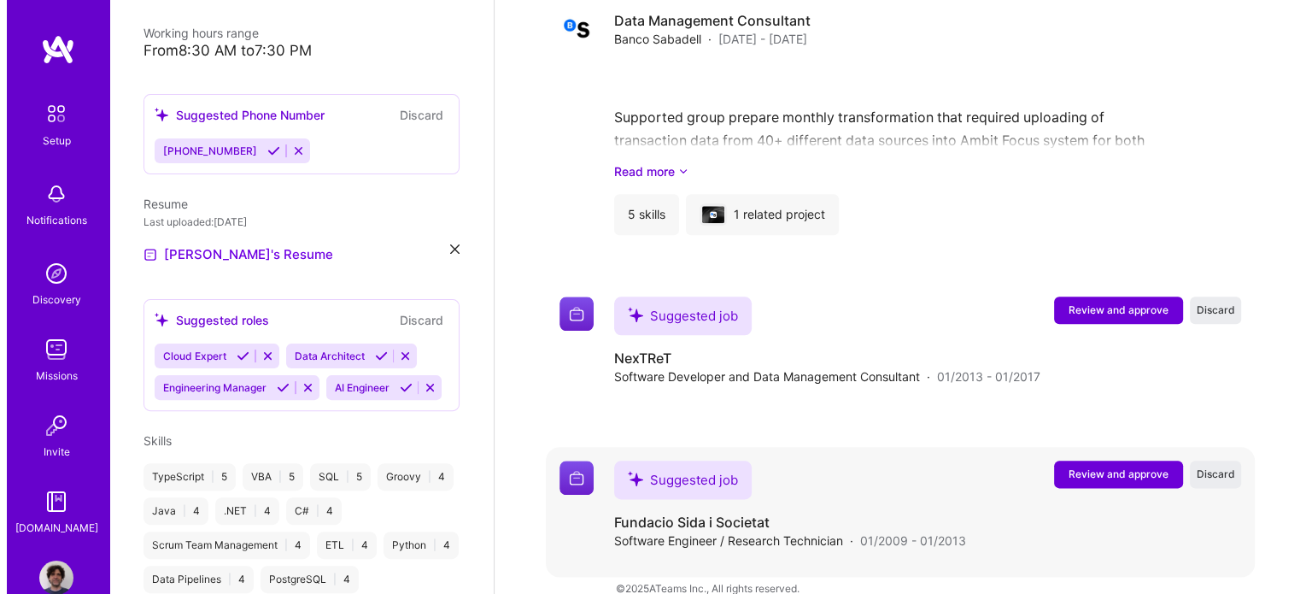
scroll to position [1929, 0]
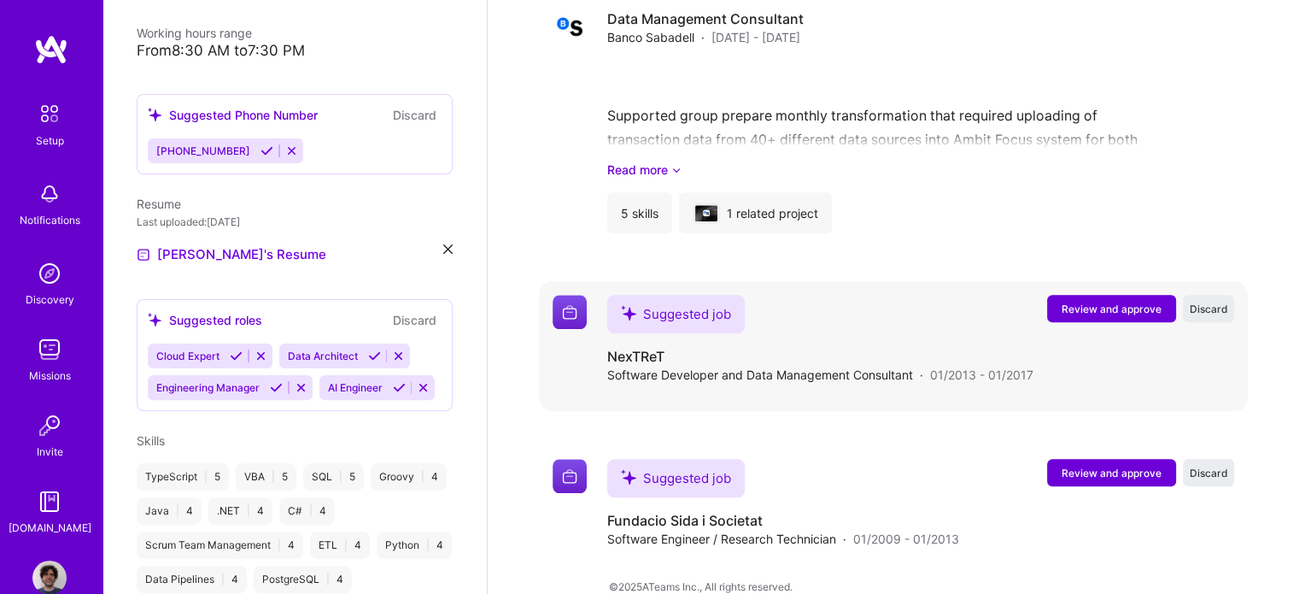
click at [1106, 301] on span "Review and approve" at bounding box center [1112, 308] width 100 height 15
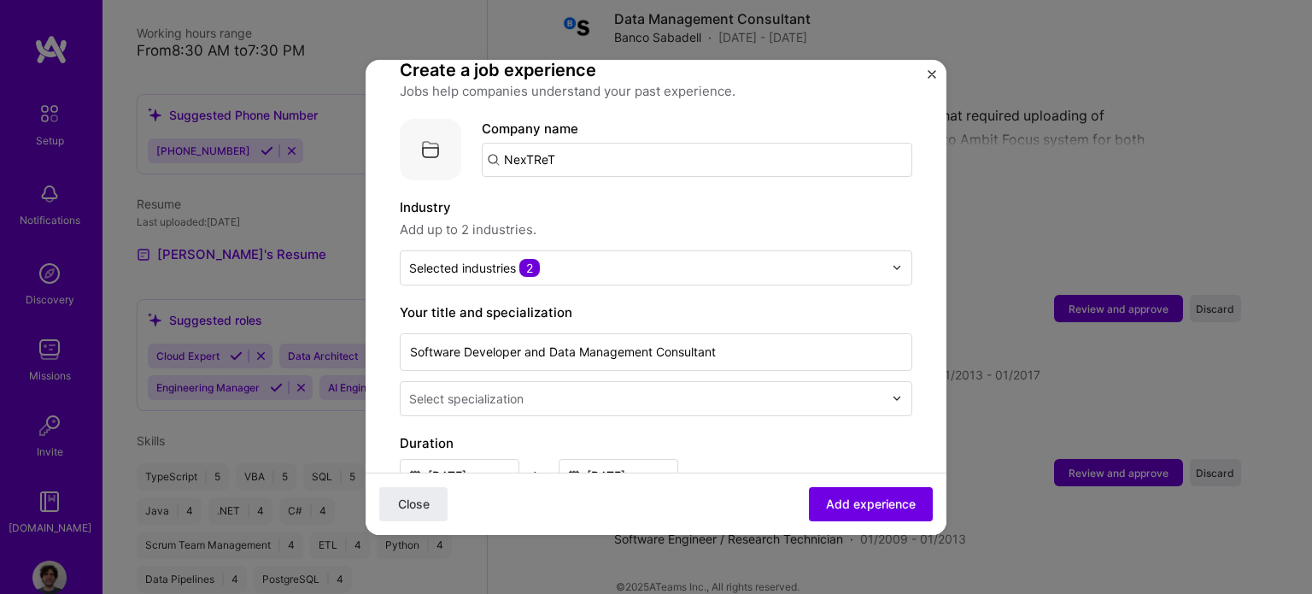
scroll to position [171, 0]
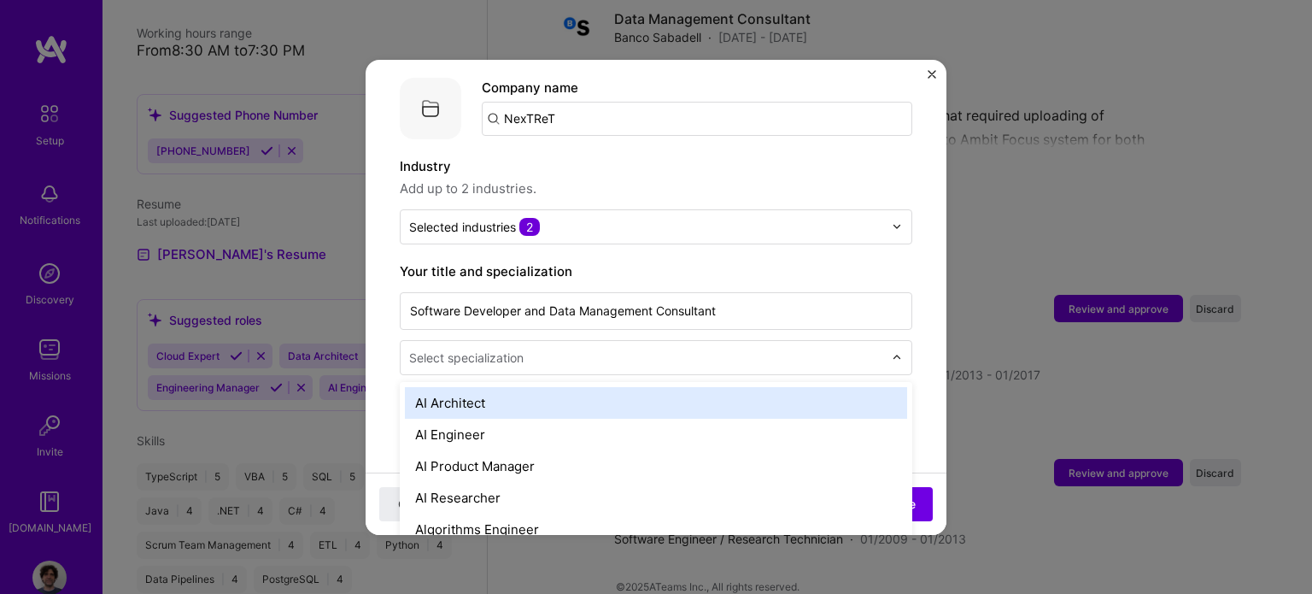
click at [543, 348] on input "text" at bounding box center [647, 357] width 477 height 18
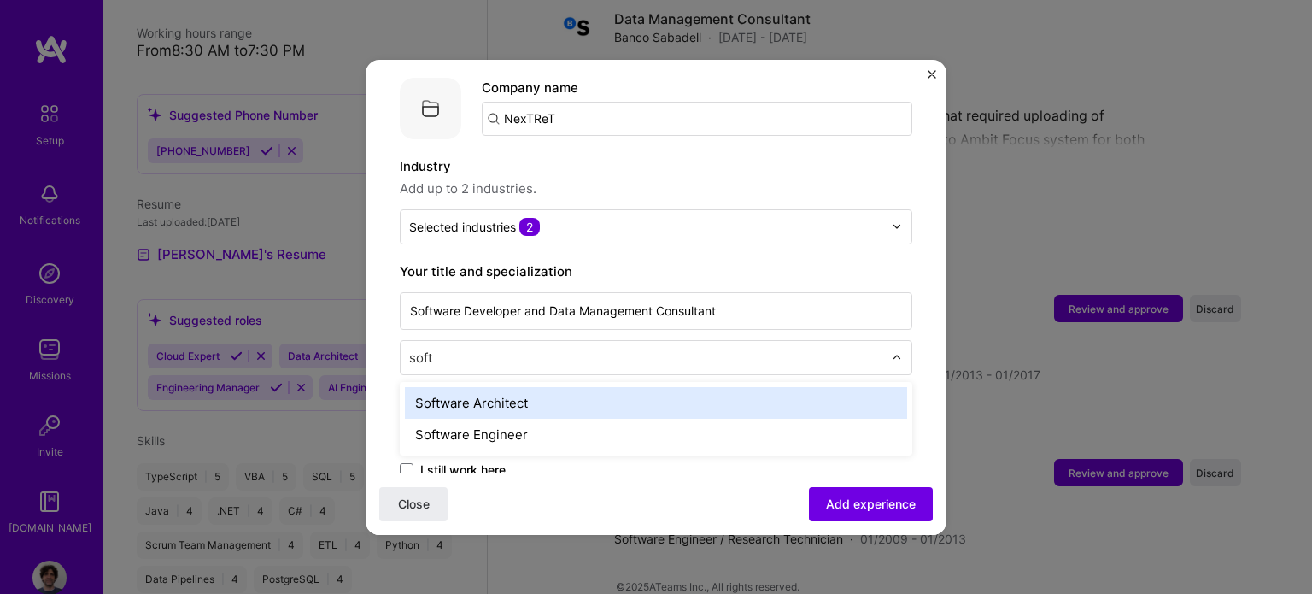
type input "softw"
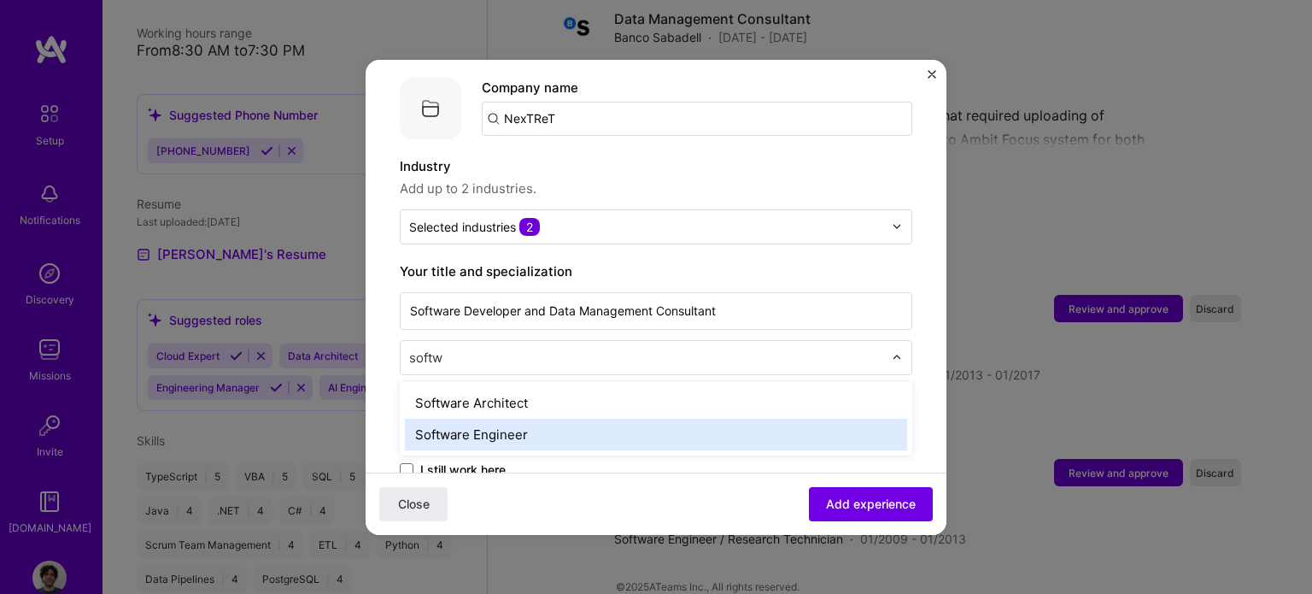
click at [518, 418] on div "Software Engineer" at bounding box center [656, 434] width 502 height 32
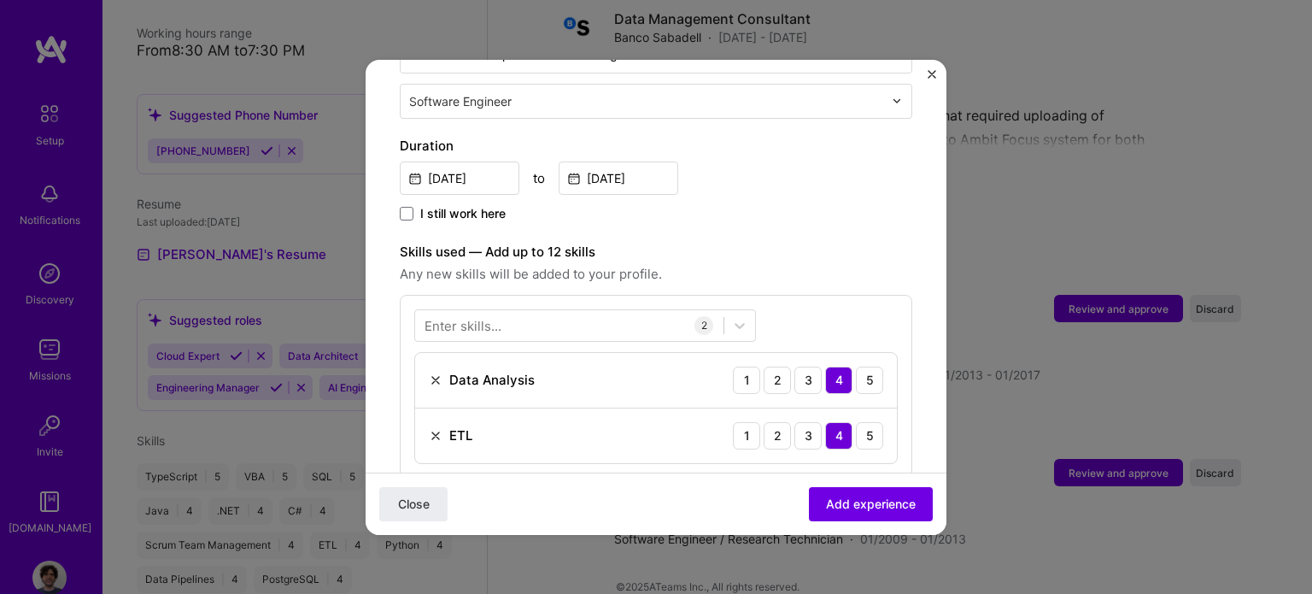
scroll to position [512, 0]
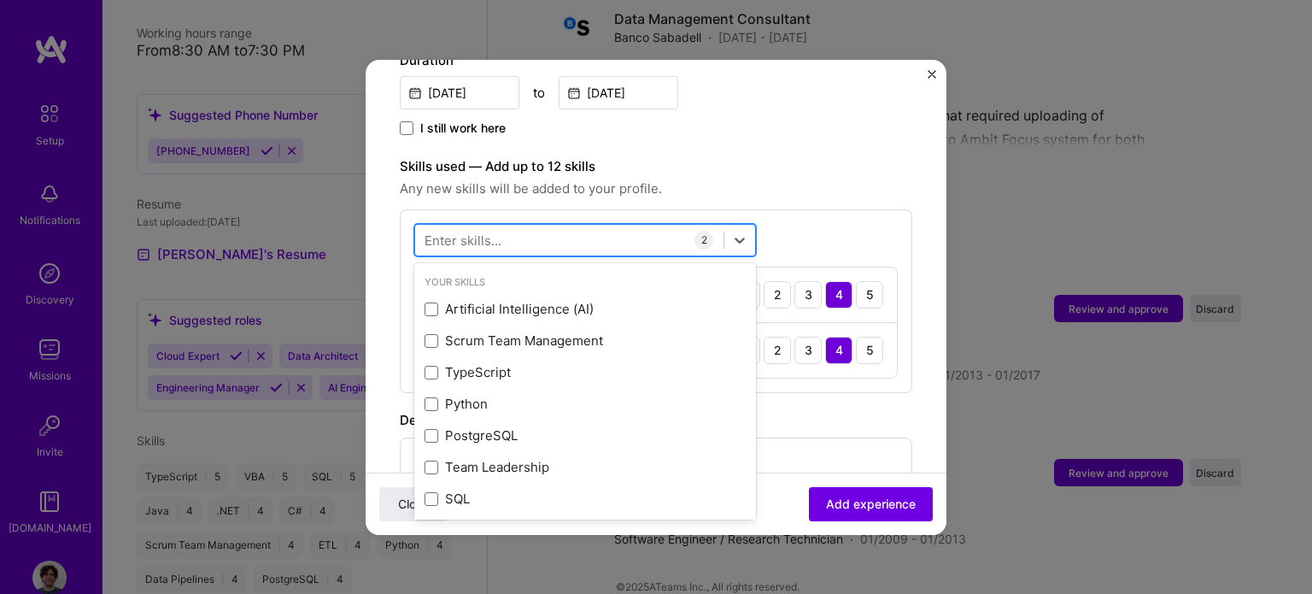
click at [543, 225] on div at bounding box center [569, 239] width 308 height 28
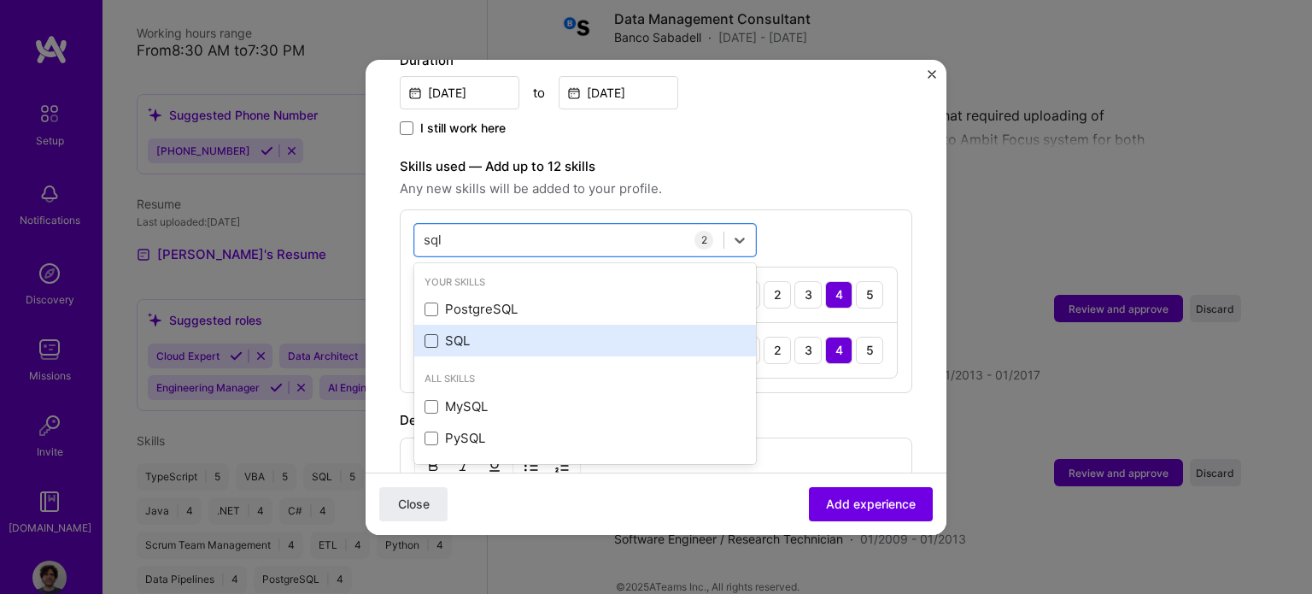
click at [428, 334] on span at bounding box center [431, 341] width 14 height 14
click at [0, 0] on input "checkbox" at bounding box center [0, 0] width 0 height 0
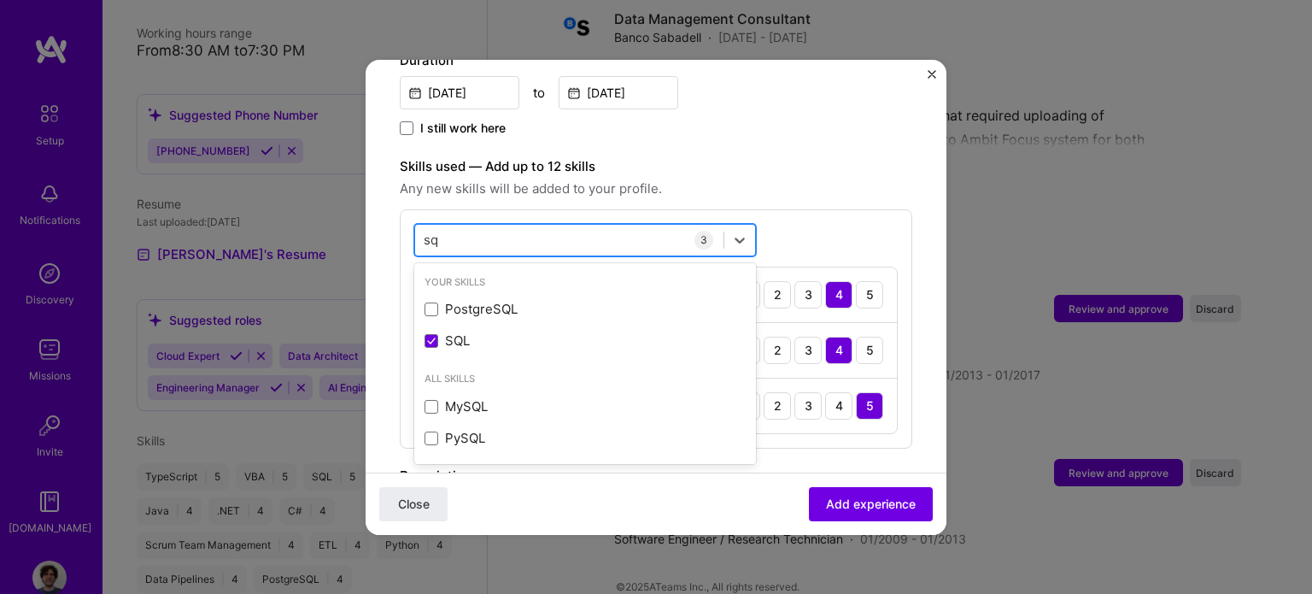
type input "s"
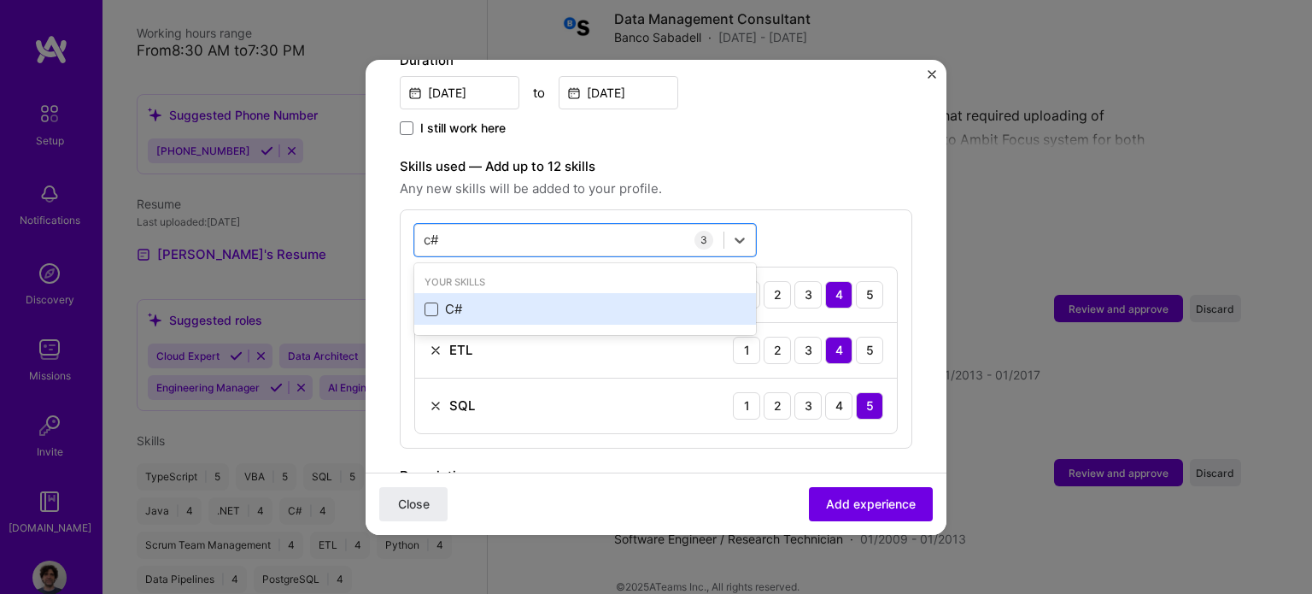
click at [435, 302] on span at bounding box center [431, 309] width 14 height 14
click at [0, 0] on input "checkbox" at bounding box center [0, 0] width 0 height 0
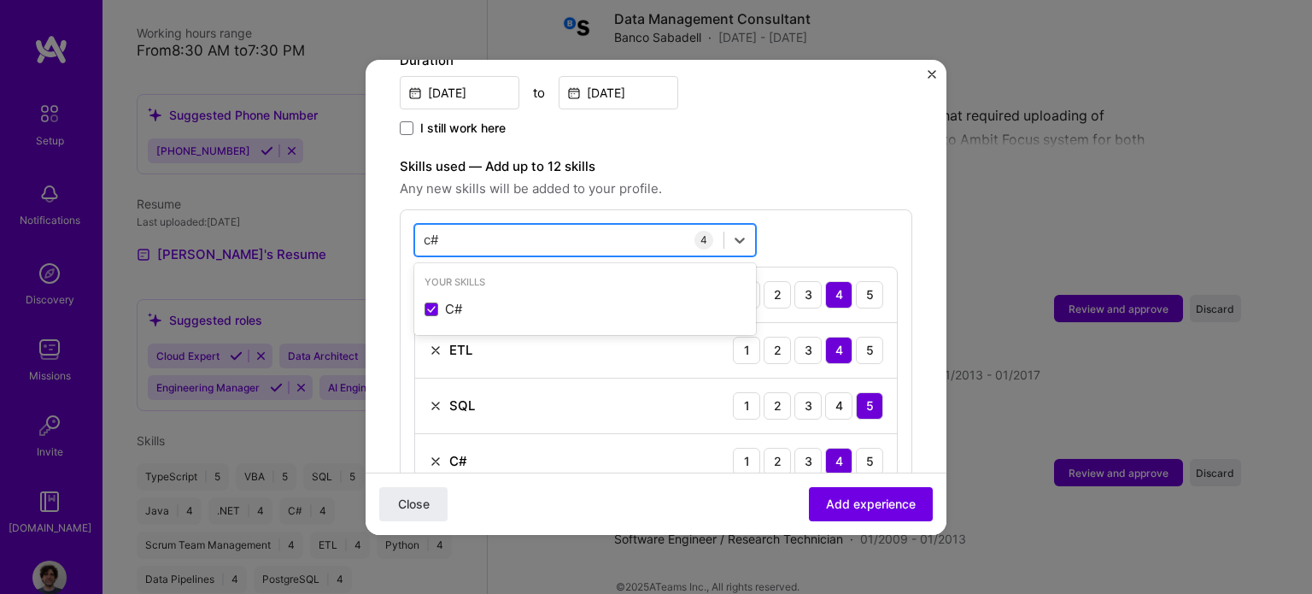
type input "c"
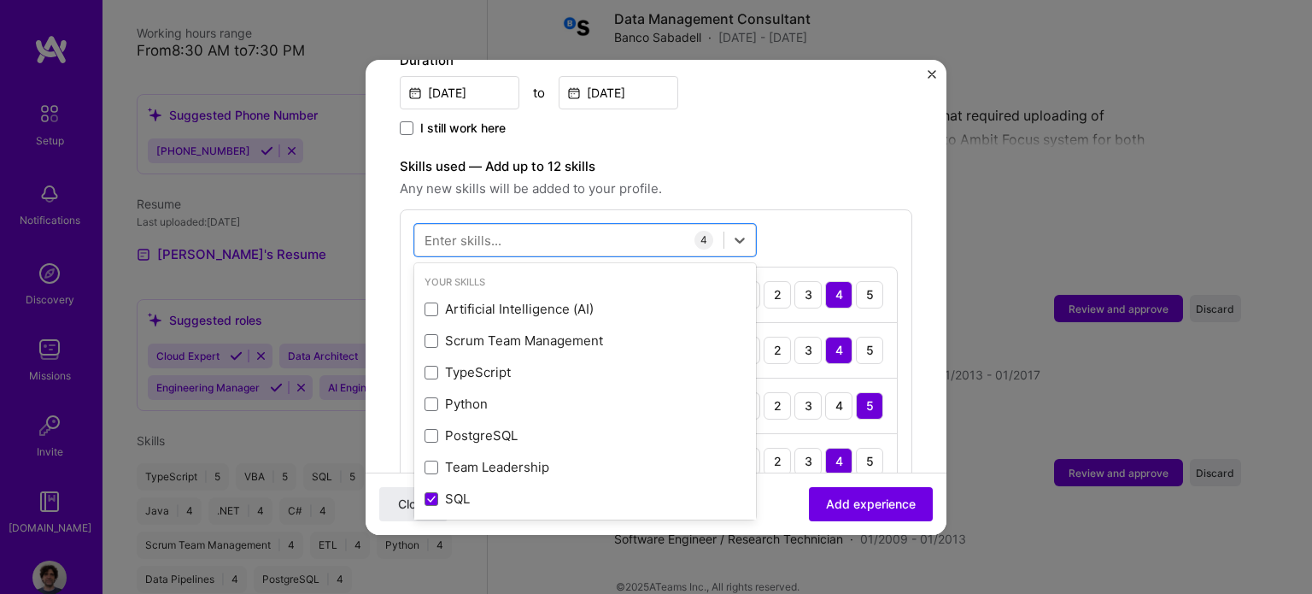
click at [708, 178] on span "Any new skills will be added to your profile." at bounding box center [656, 188] width 512 height 20
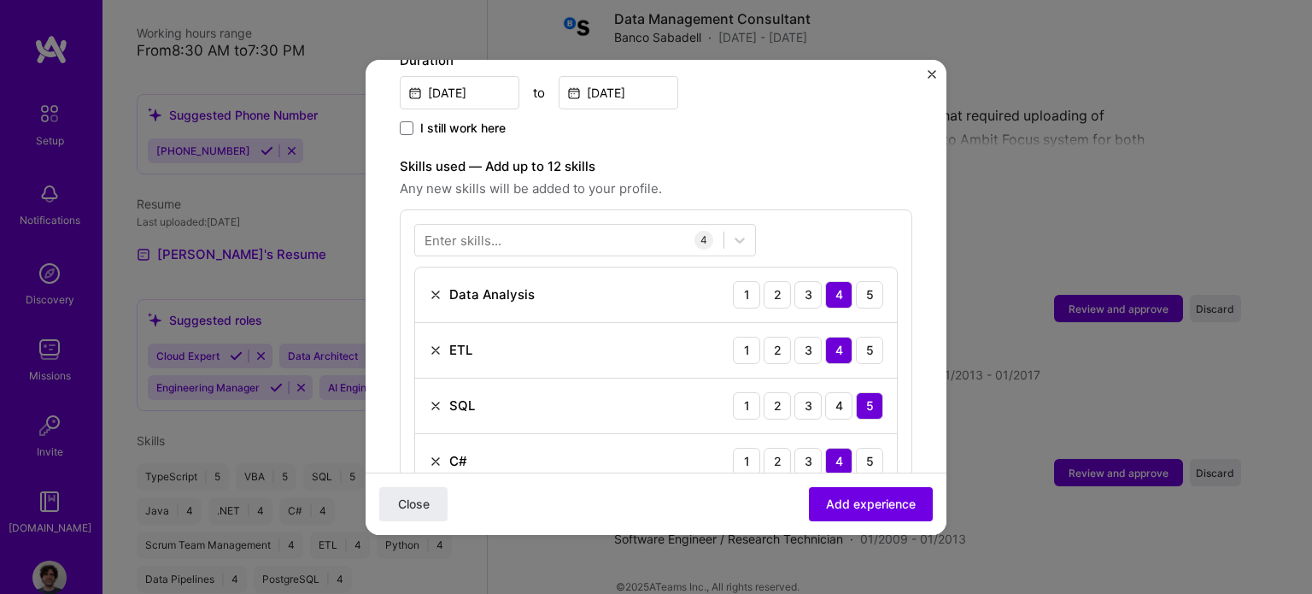
click at [468, 231] on div "Enter skills..." at bounding box center [462, 240] width 77 height 18
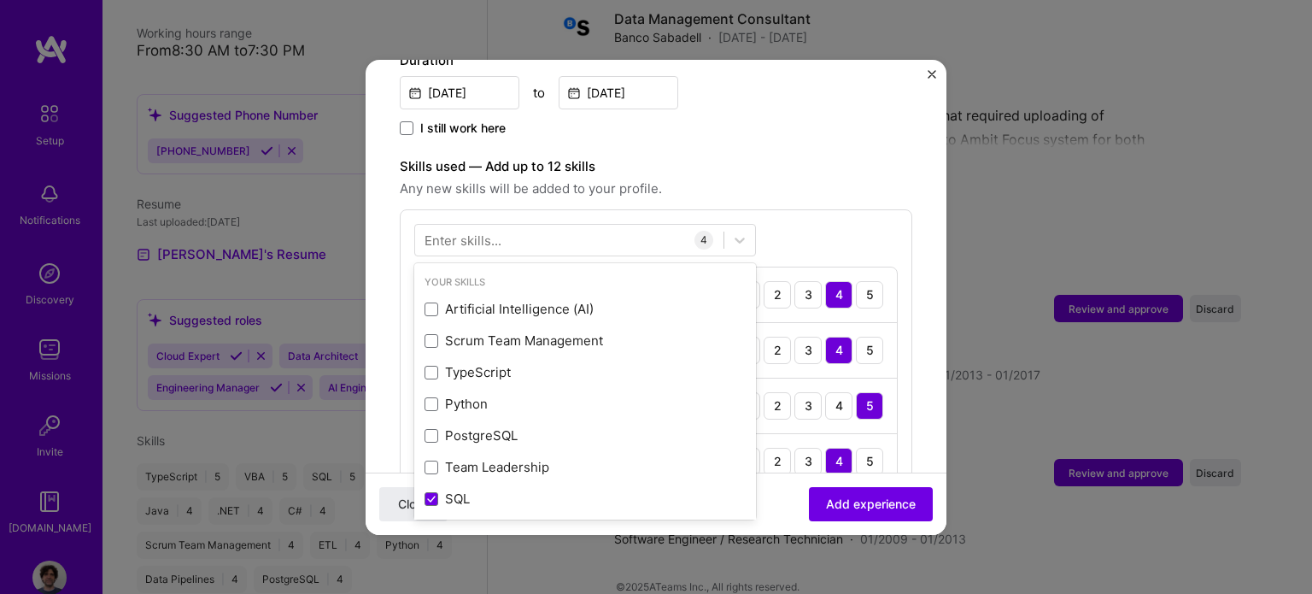
click at [465, 231] on div "Enter skills..." at bounding box center [462, 240] width 77 height 18
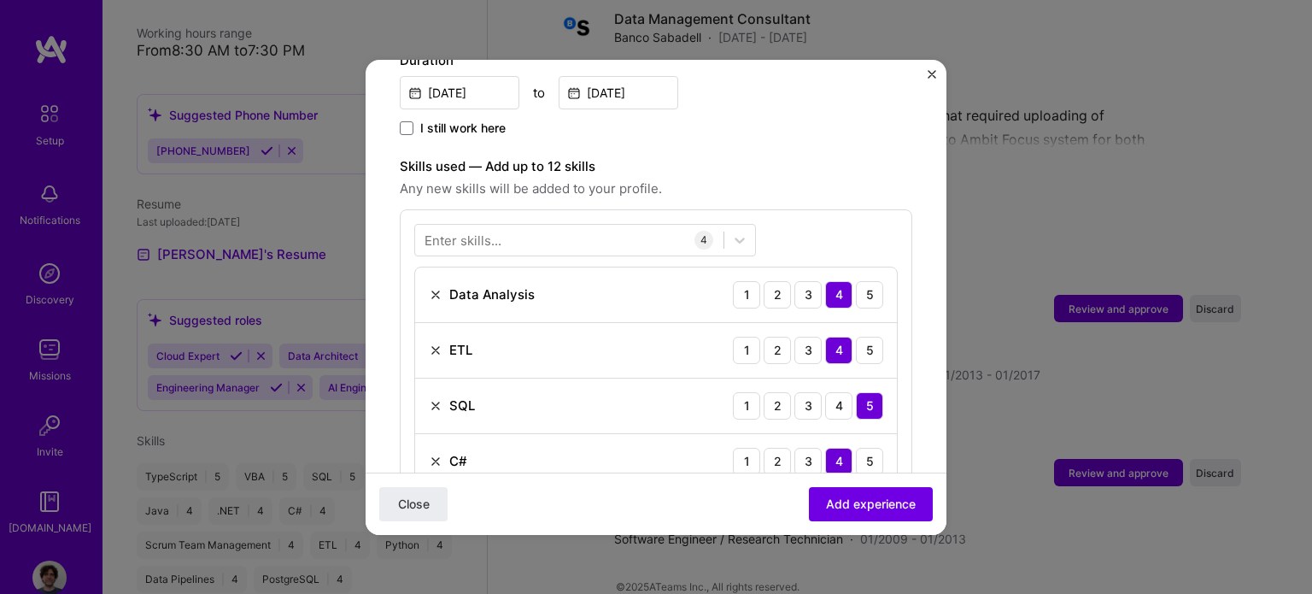
click at [492, 231] on div "Enter skills..." at bounding box center [462, 240] width 77 height 18
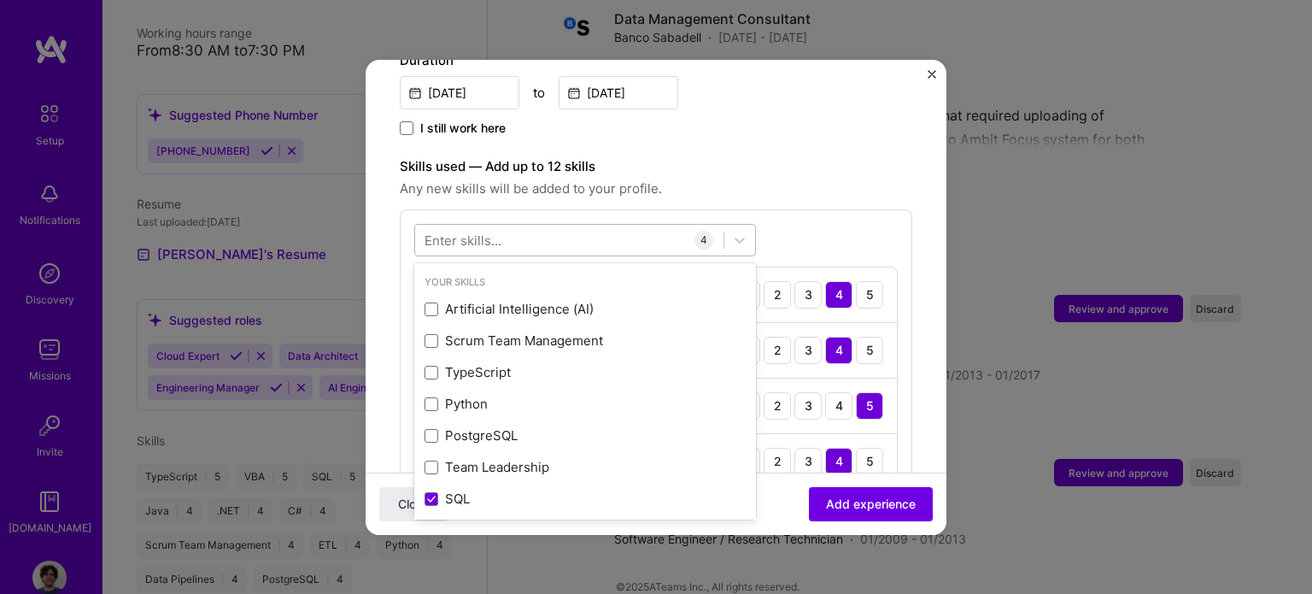
click at [569, 225] on div at bounding box center [569, 239] width 308 height 28
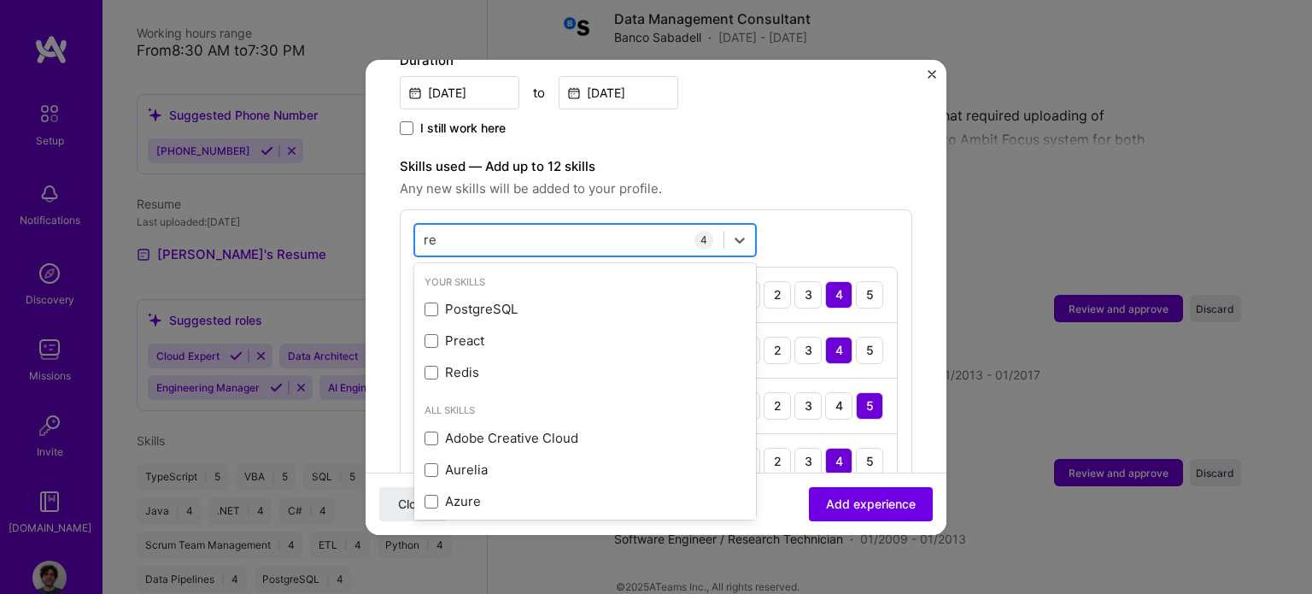
type input "r"
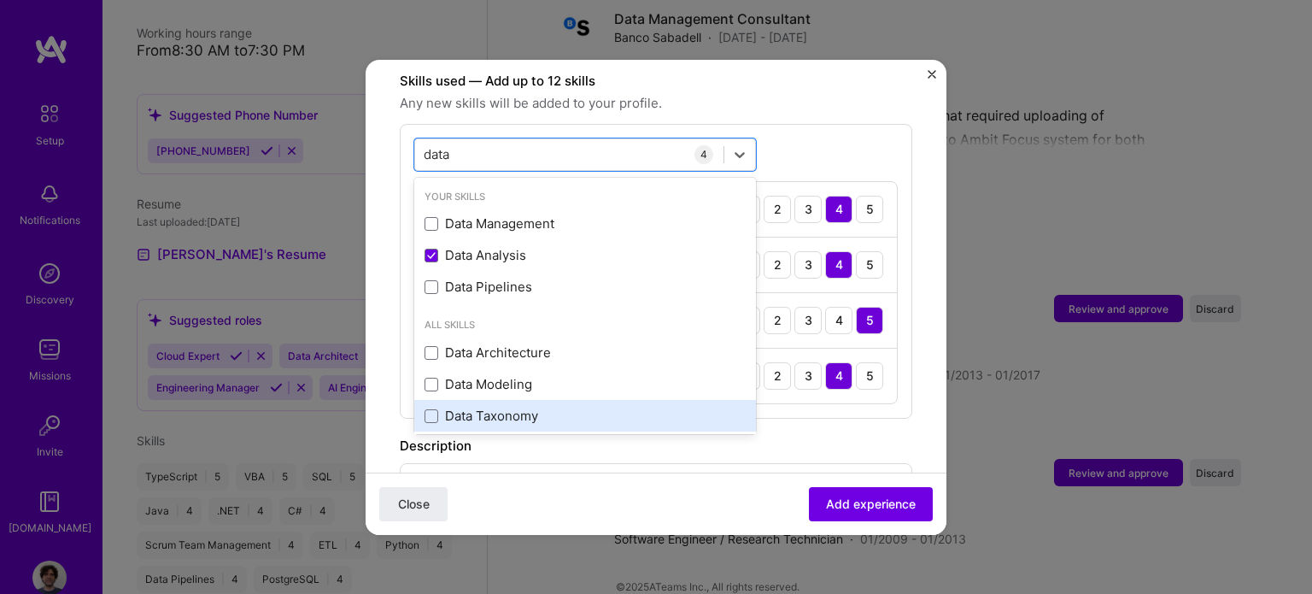
scroll to position [85, 0]
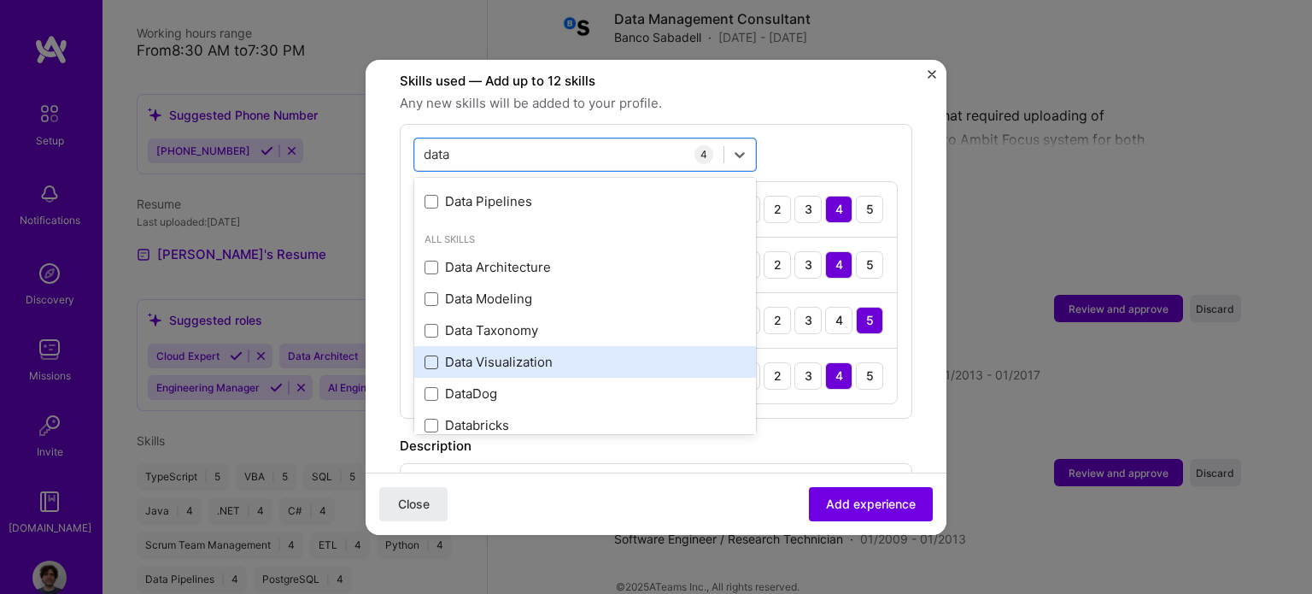
click at [430, 355] on span at bounding box center [431, 362] width 14 height 14
click at [0, 0] on input "checkbox" at bounding box center [0, 0] width 0 height 0
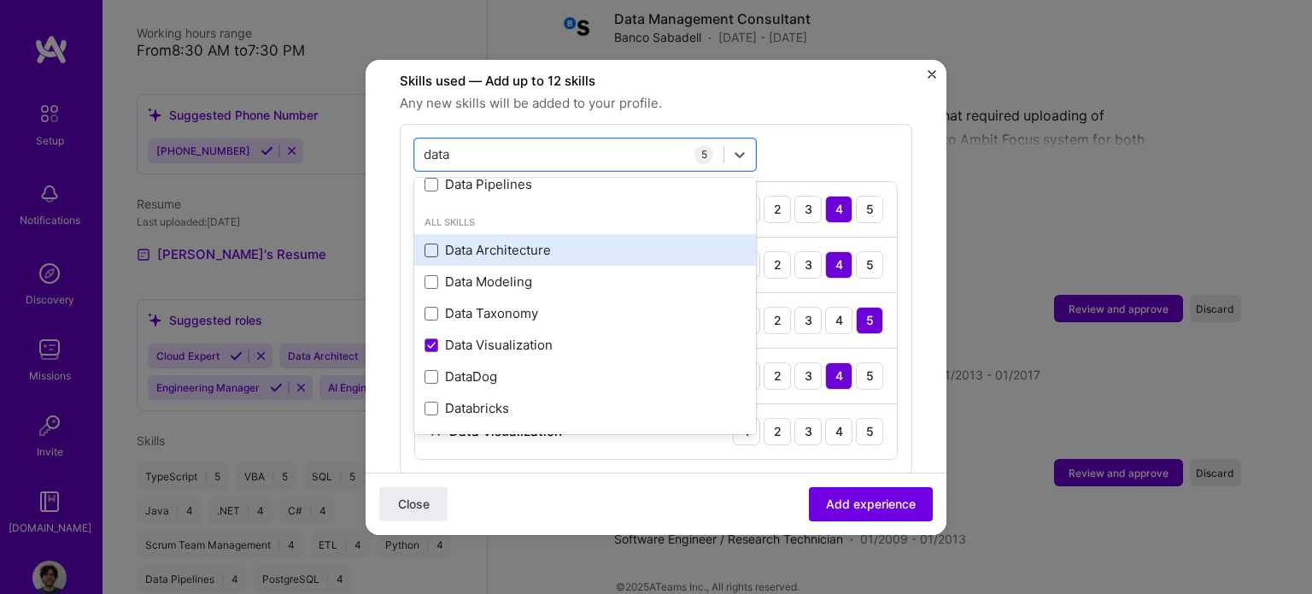
click at [435, 243] on span at bounding box center [431, 250] width 14 height 14
click at [0, 0] on input "checkbox" at bounding box center [0, 0] width 0 height 0
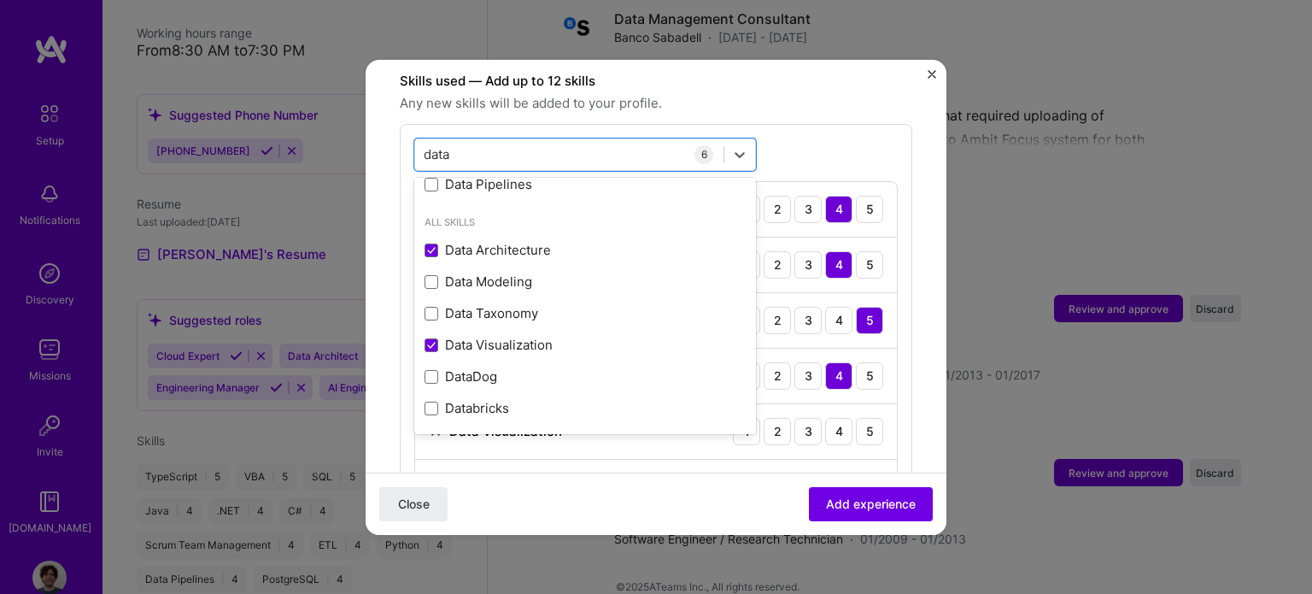
type input "data"
click at [908, 325] on form "Adding suggested job This job is suggested based on your LinkedIn, resume or [D…" at bounding box center [656, 295] width 581 height 1598
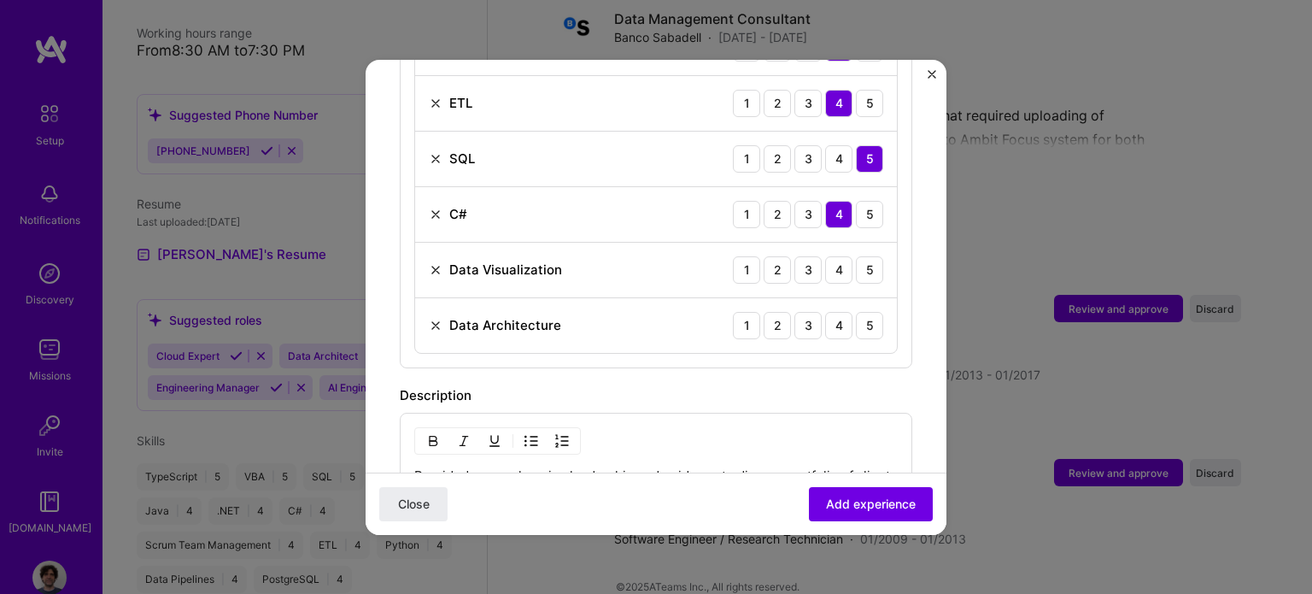
scroll to position [769, 0]
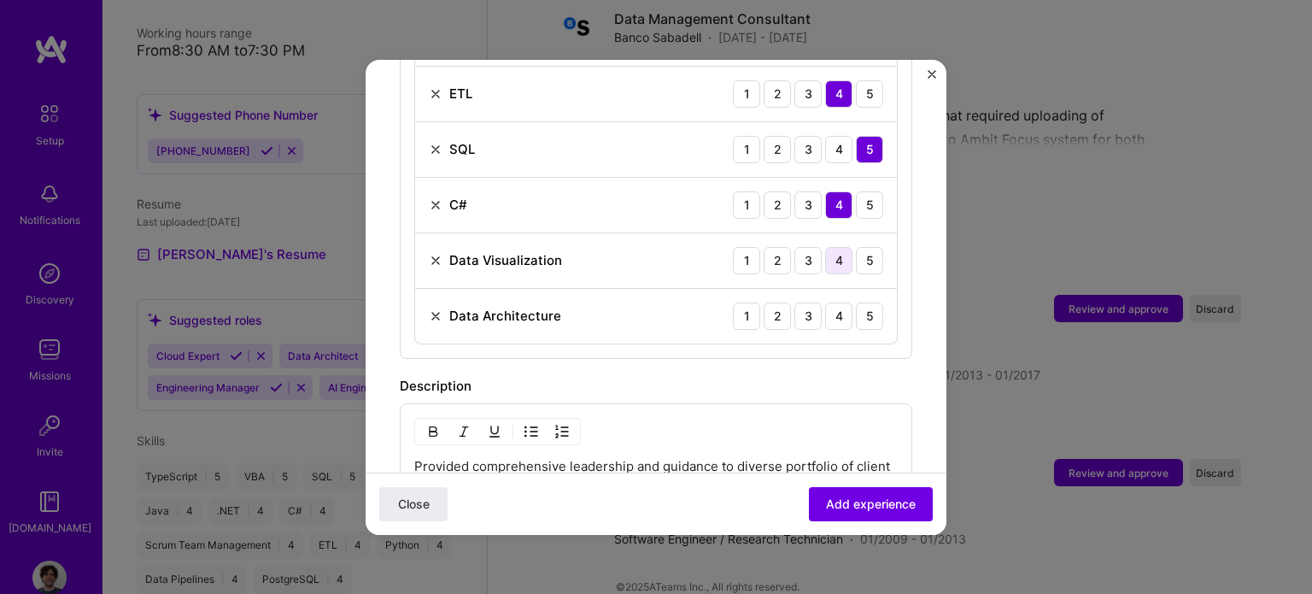
click at [828, 247] on div "4" at bounding box center [838, 260] width 27 height 27
click at [832, 302] on div "4" at bounding box center [838, 315] width 27 height 27
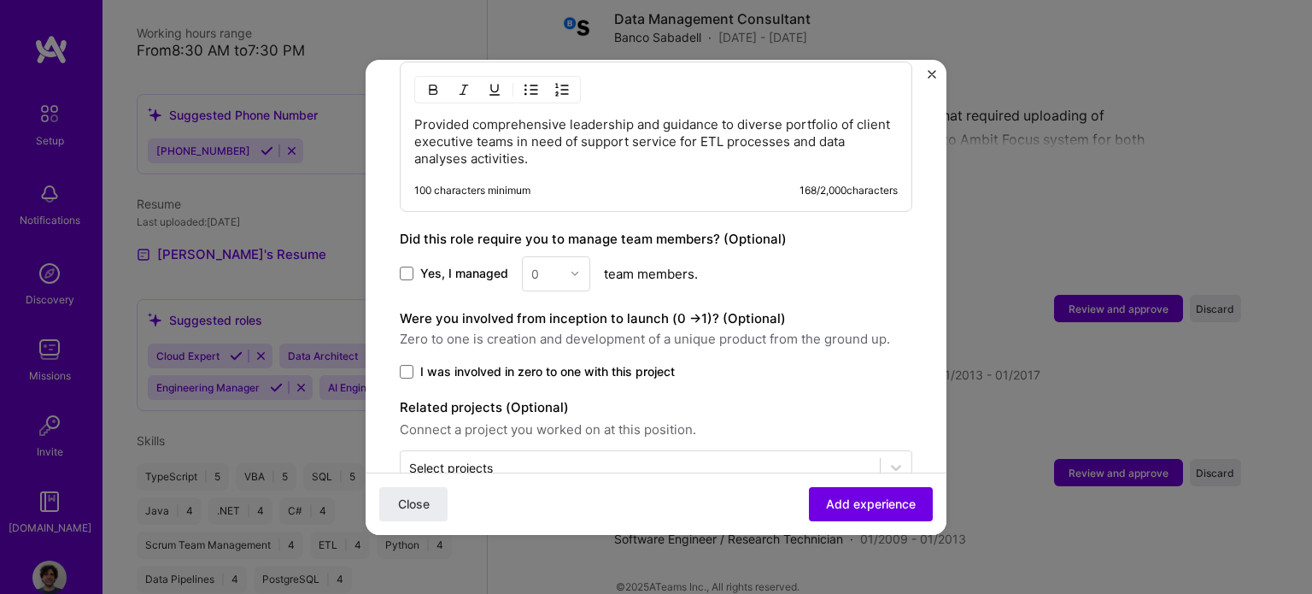
scroll to position [1135, 0]
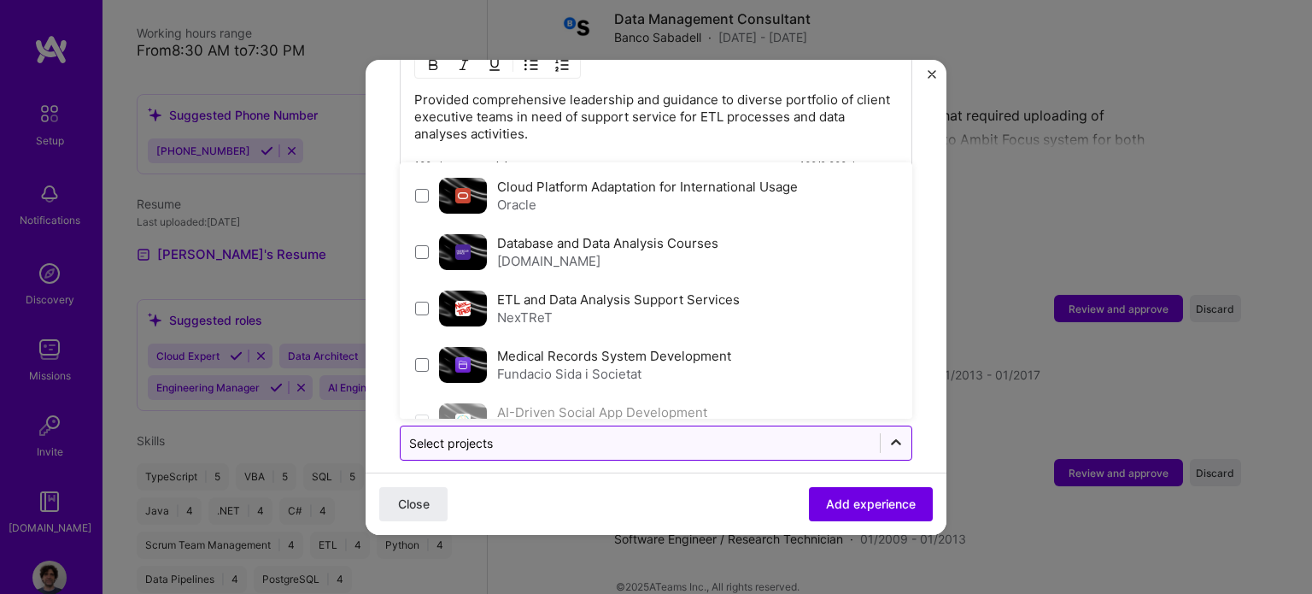
click at [887, 434] on icon at bounding box center [895, 442] width 17 height 17
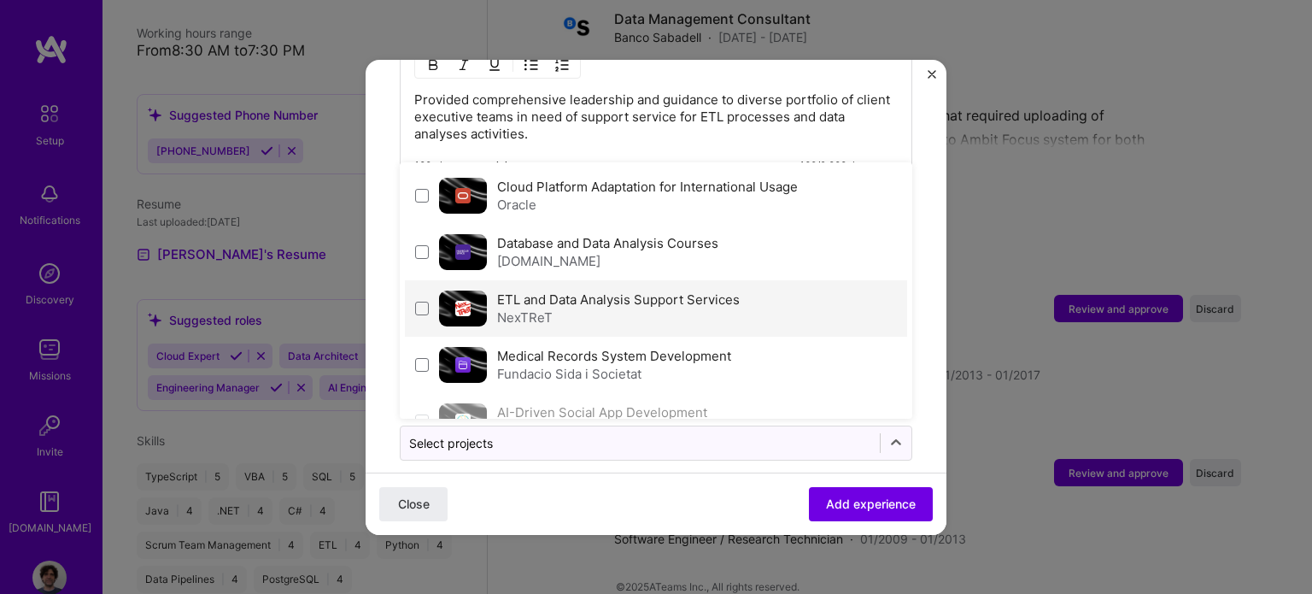
click at [533, 308] on div "NexTReT" at bounding box center [618, 317] width 243 height 18
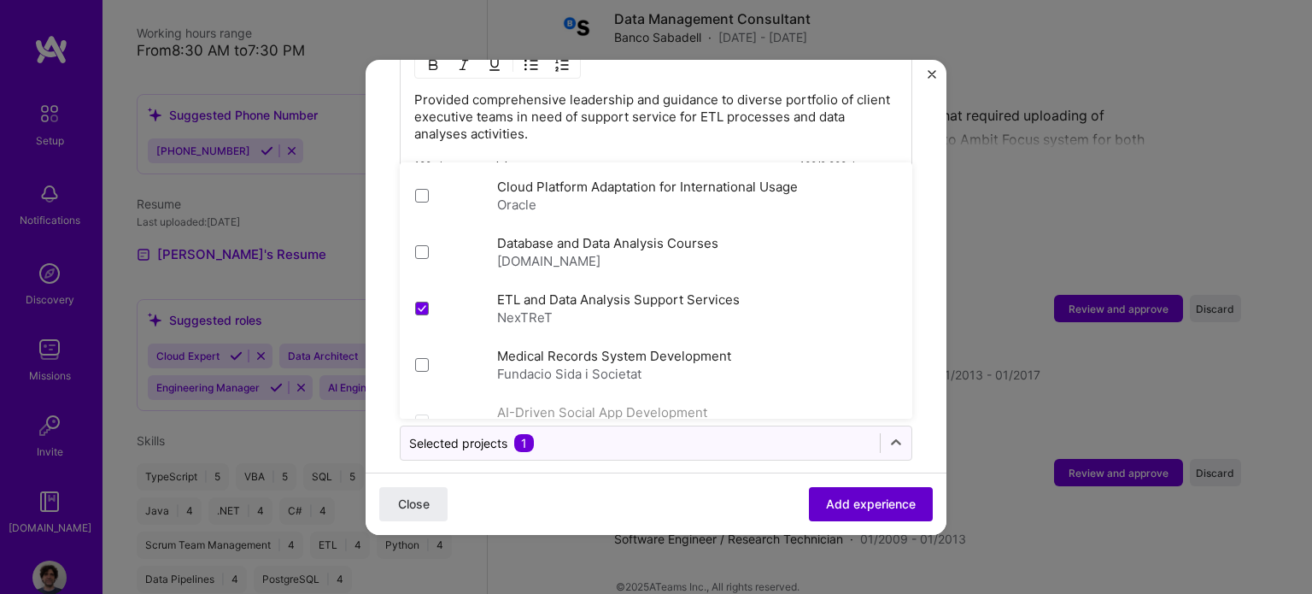
click at [881, 508] on span "Add experience" at bounding box center [871, 502] width 90 height 17
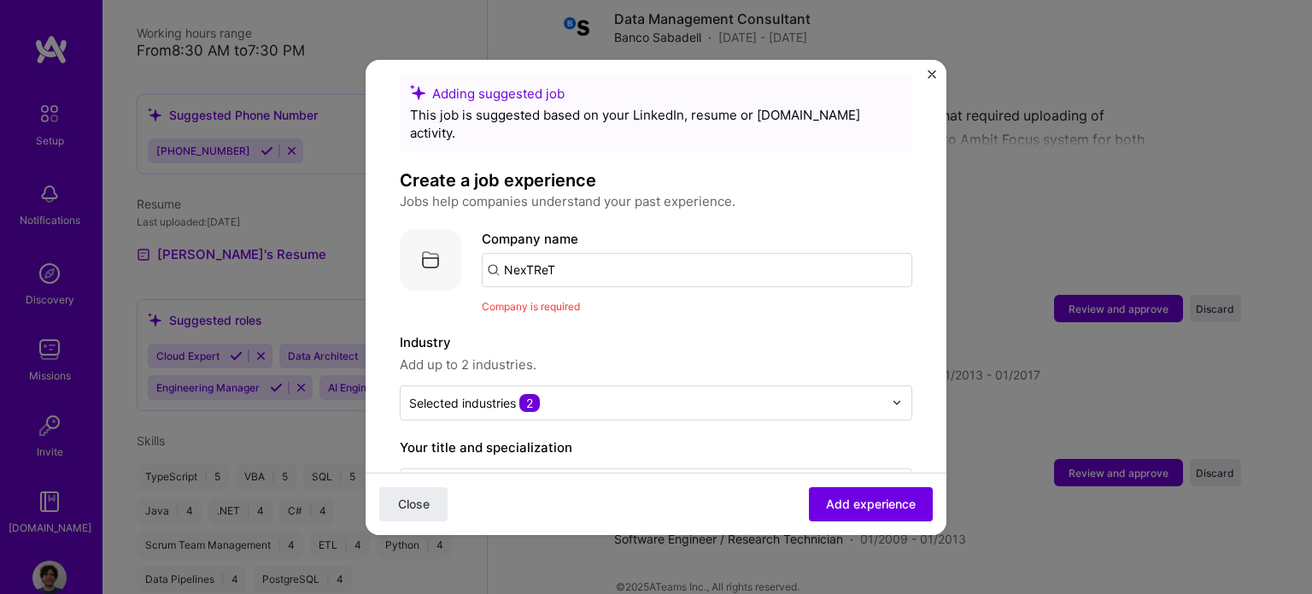
scroll to position [0, 0]
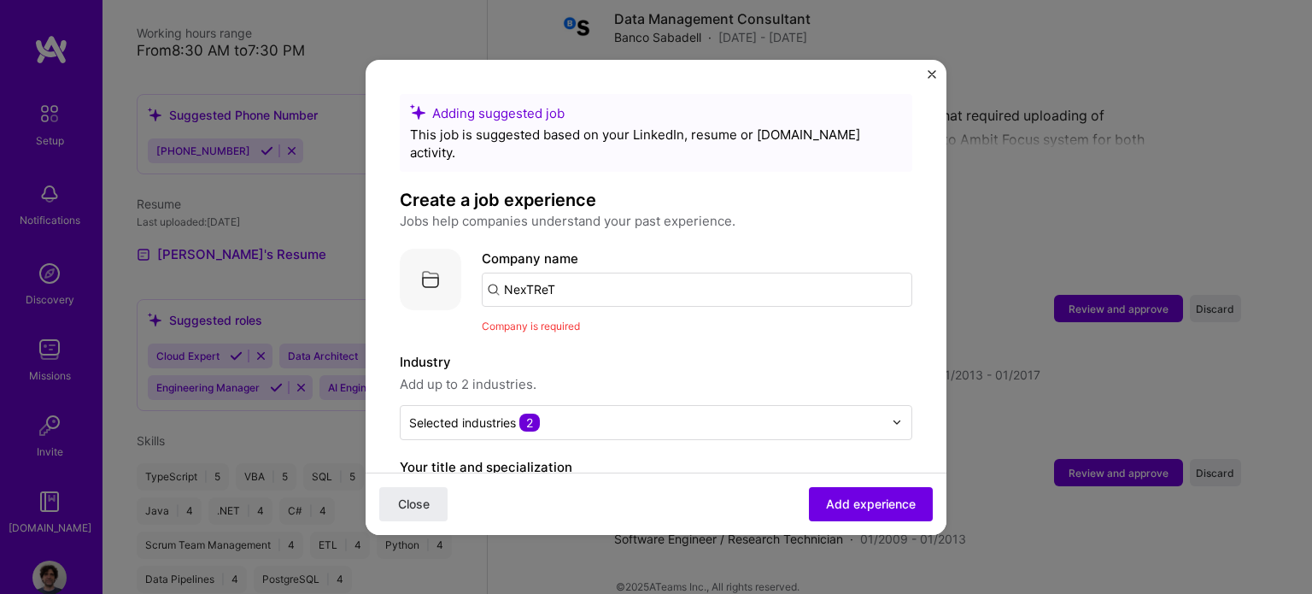
click at [594, 276] on input "NexTReT" at bounding box center [697, 289] width 430 height 34
click at [680, 274] on input "NexTReT" at bounding box center [697, 289] width 430 height 34
click at [568, 323] on span "NexTReT" at bounding box center [561, 332] width 56 height 18
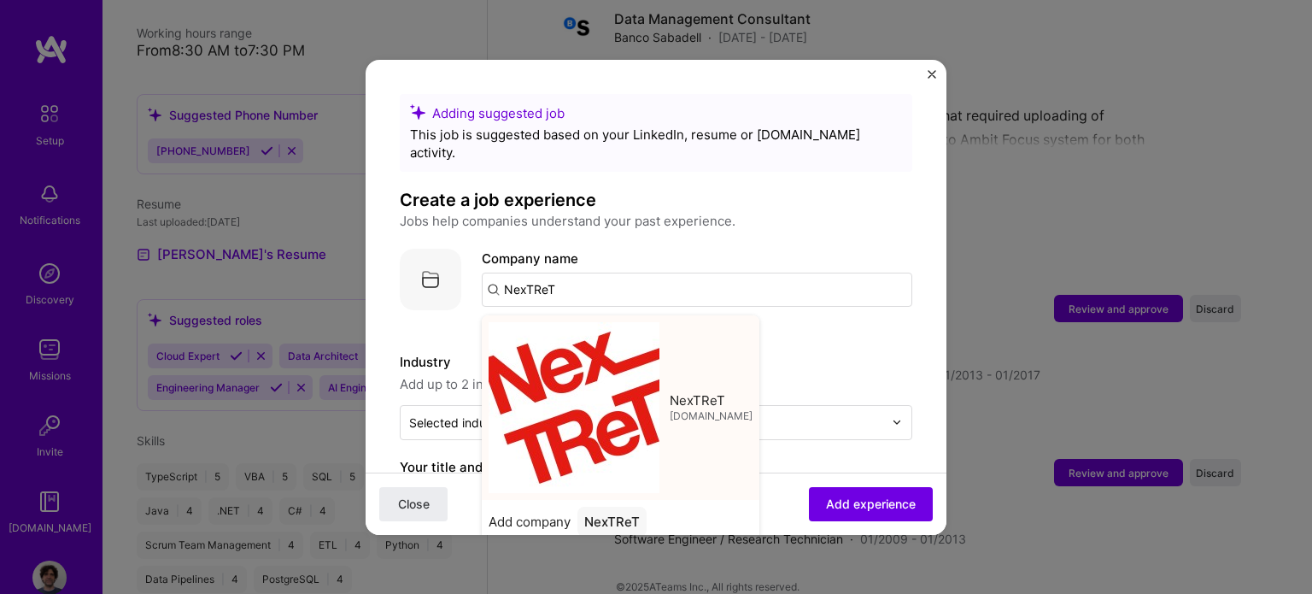
type input "NexTReT"
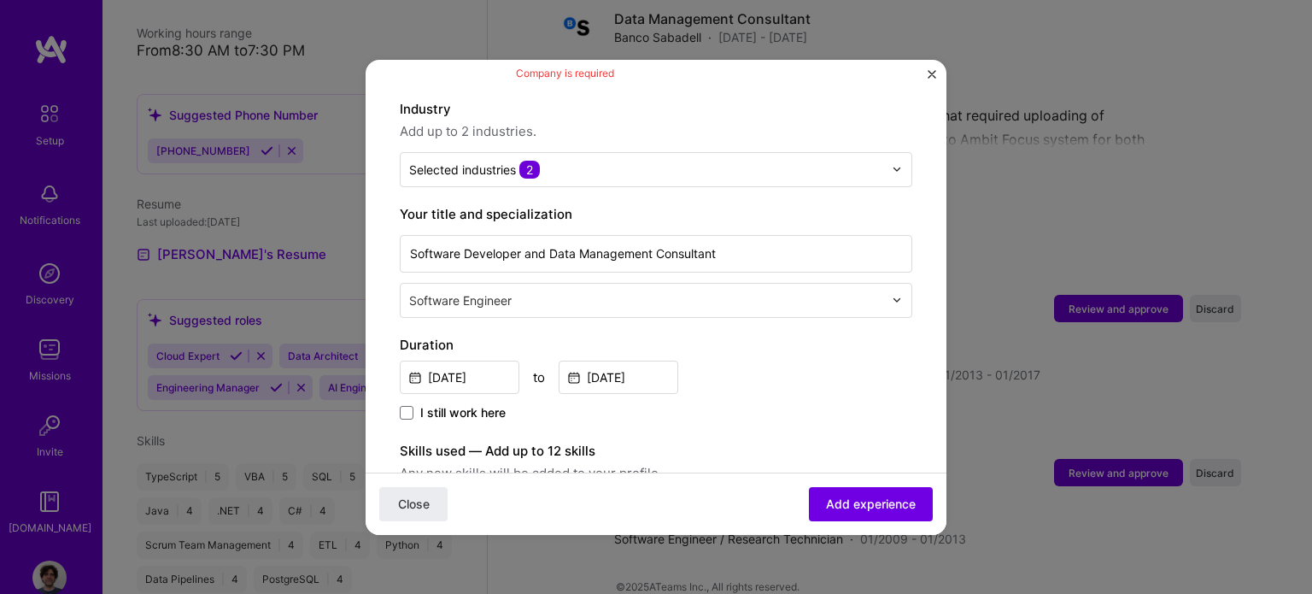
scroll to position [256, 0]
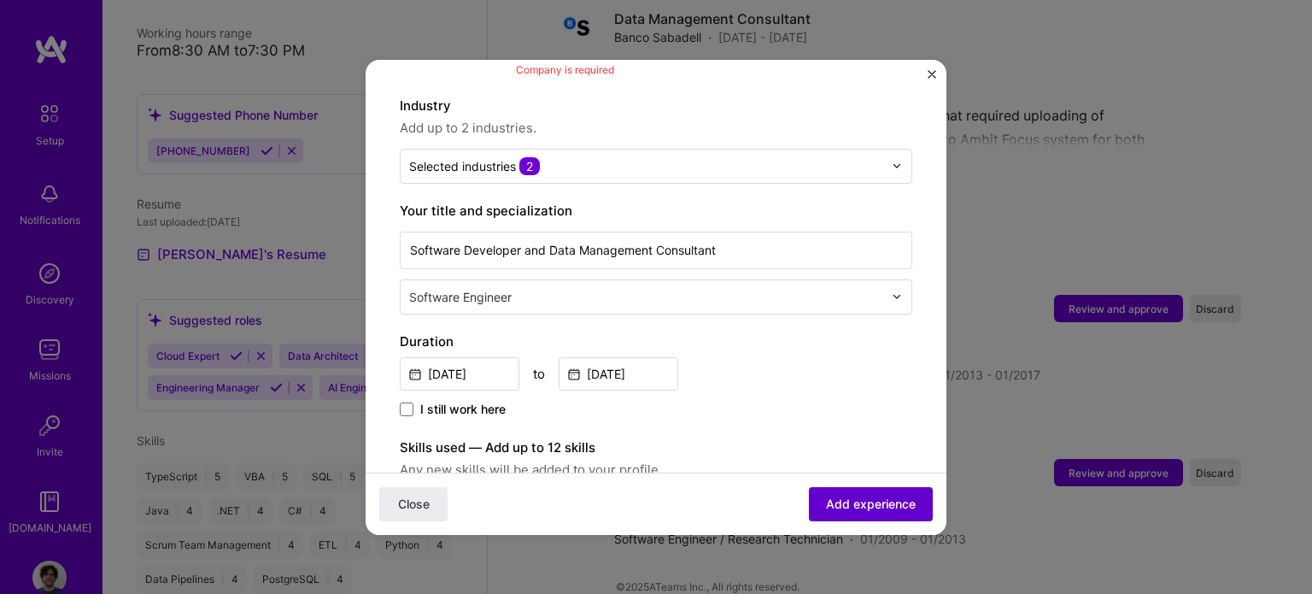
click at [875, 505] on span "Add experience" at bounding box center [871, 502] width 90 height 17
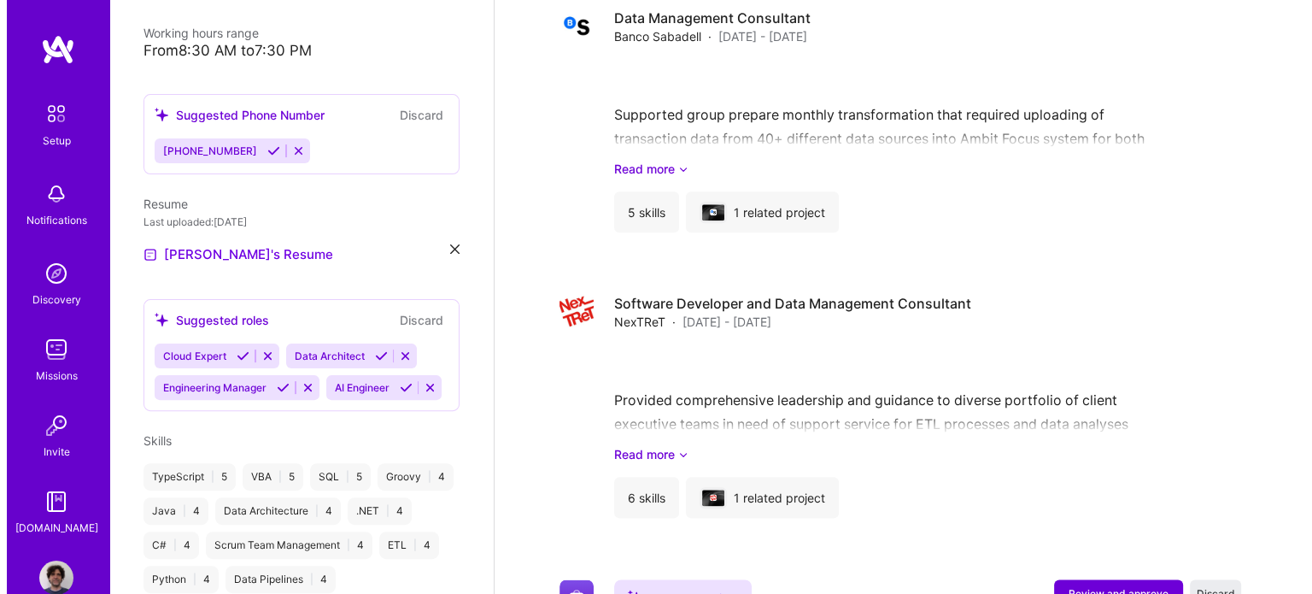
scroll to position [2050, 0]
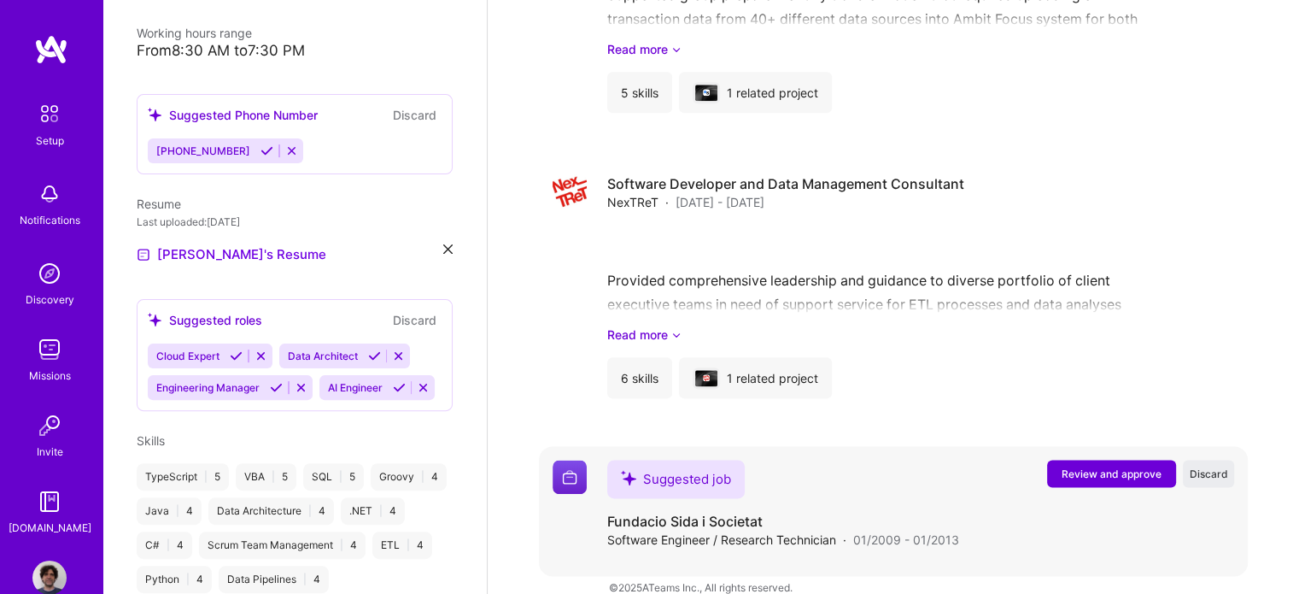
click at [1121, 466] on span "Review and approve" at bounding box center [1112, 473] width 100 height 15
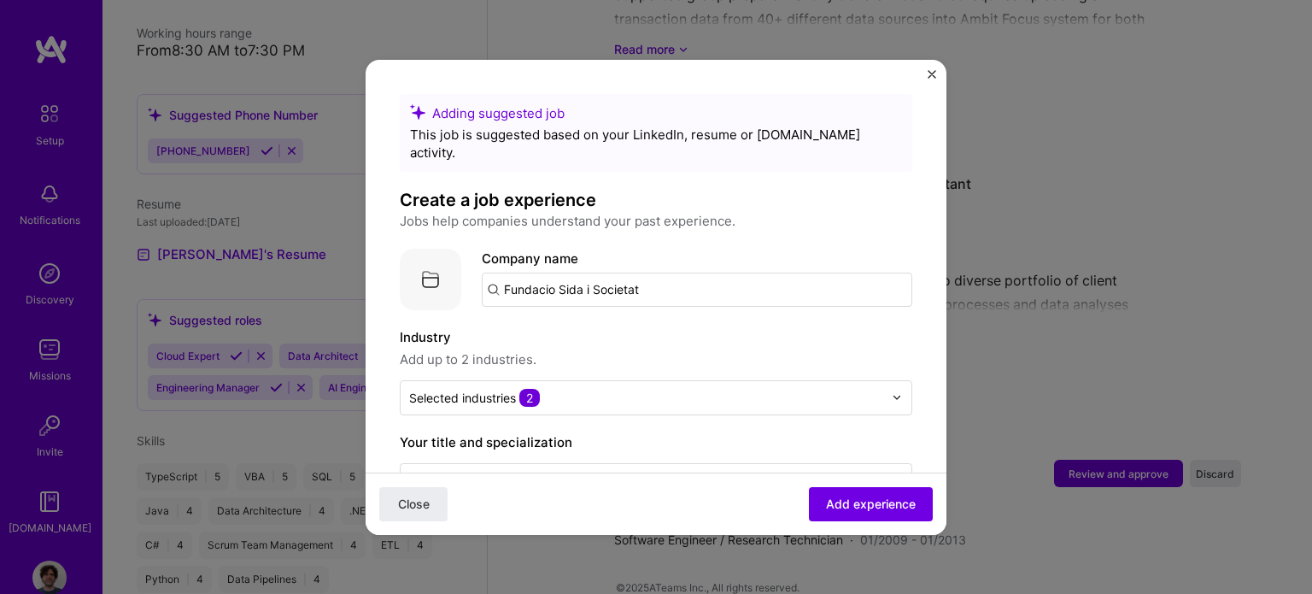
click at [655, 274] on input "Fundacio Sida i Societat" at bounding box center [697, 289] width 430 height 34
type input "Fundacio Sida i Societat"
click at [648, 322] on div "Fundacio Sida i Societat" at bounding box center [659, 337] width 164 height 30
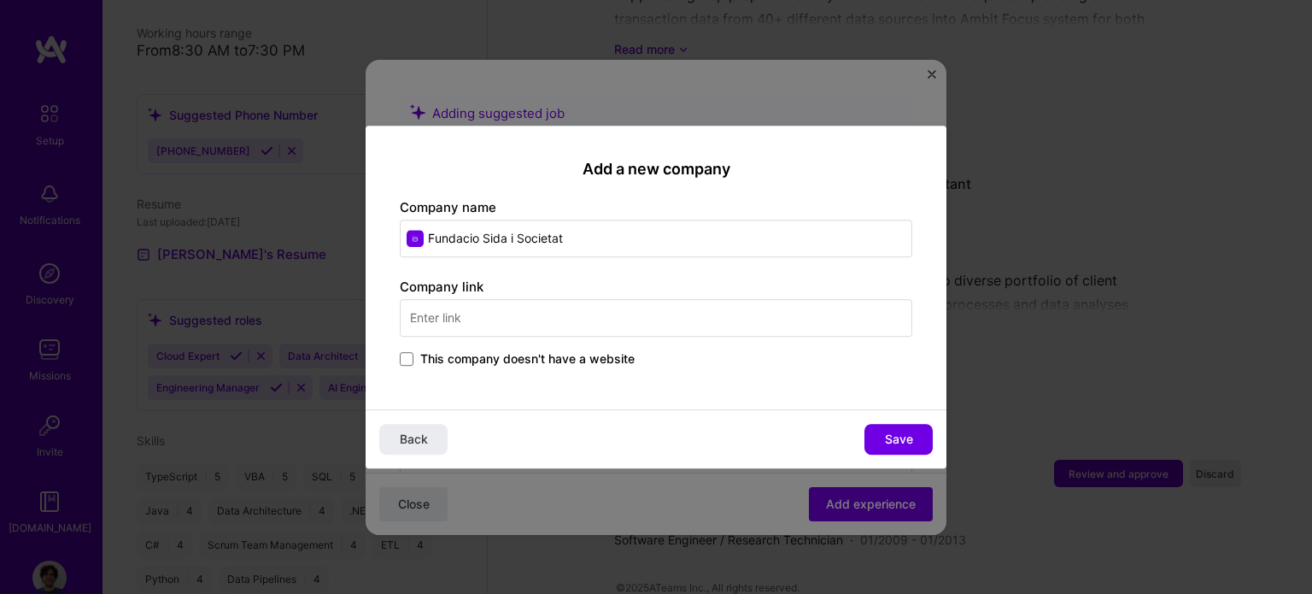
click at [436, 318] on input "text" at bounding box center [656, 318] width 512 height 38
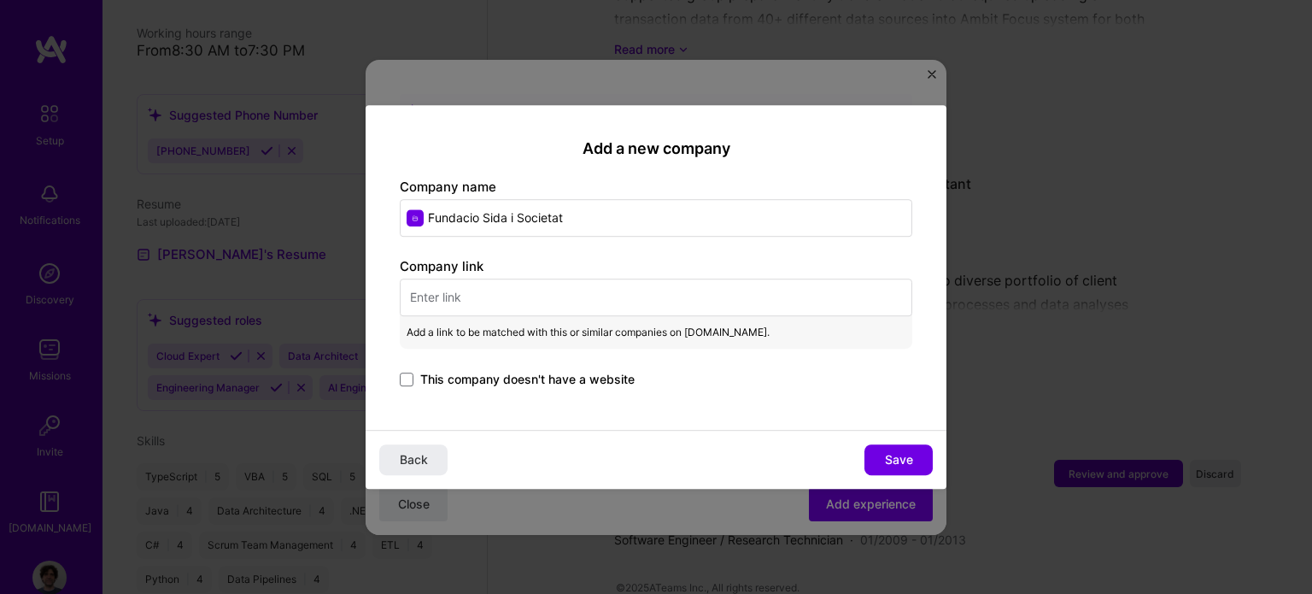
paste input "[URL][DOMAIN_NAME]"
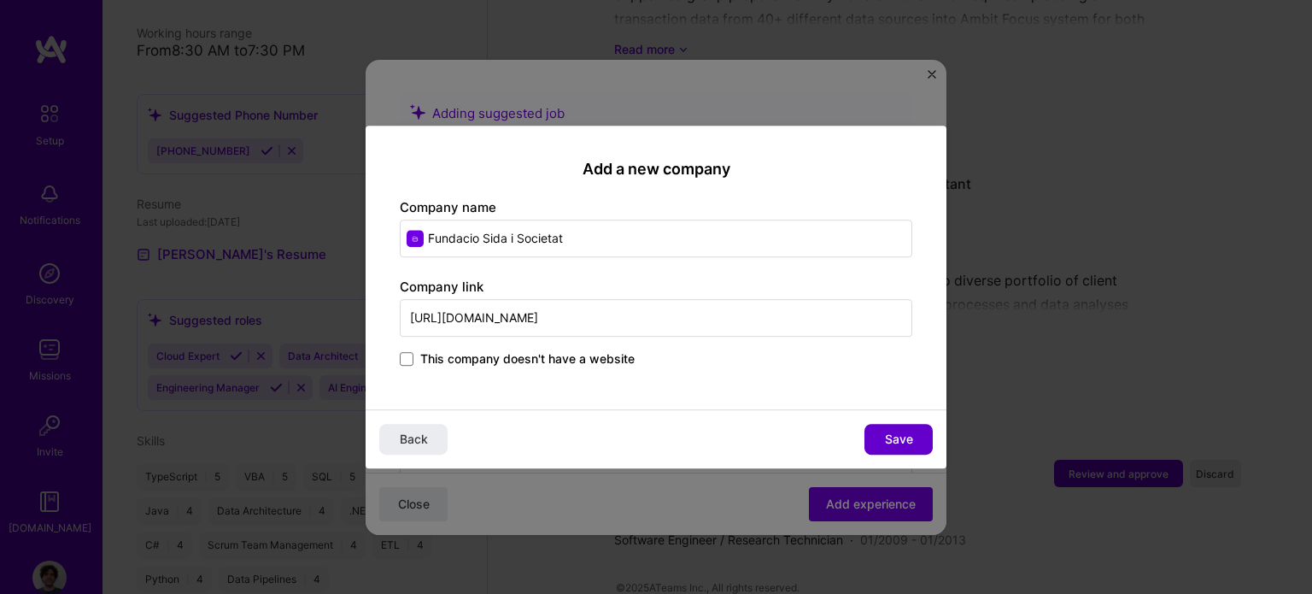
type input "[URL][DOMAIN_NAME]"
click at [886, 435] on span "Save" at bounding box center [899, 438] width 28 height 17
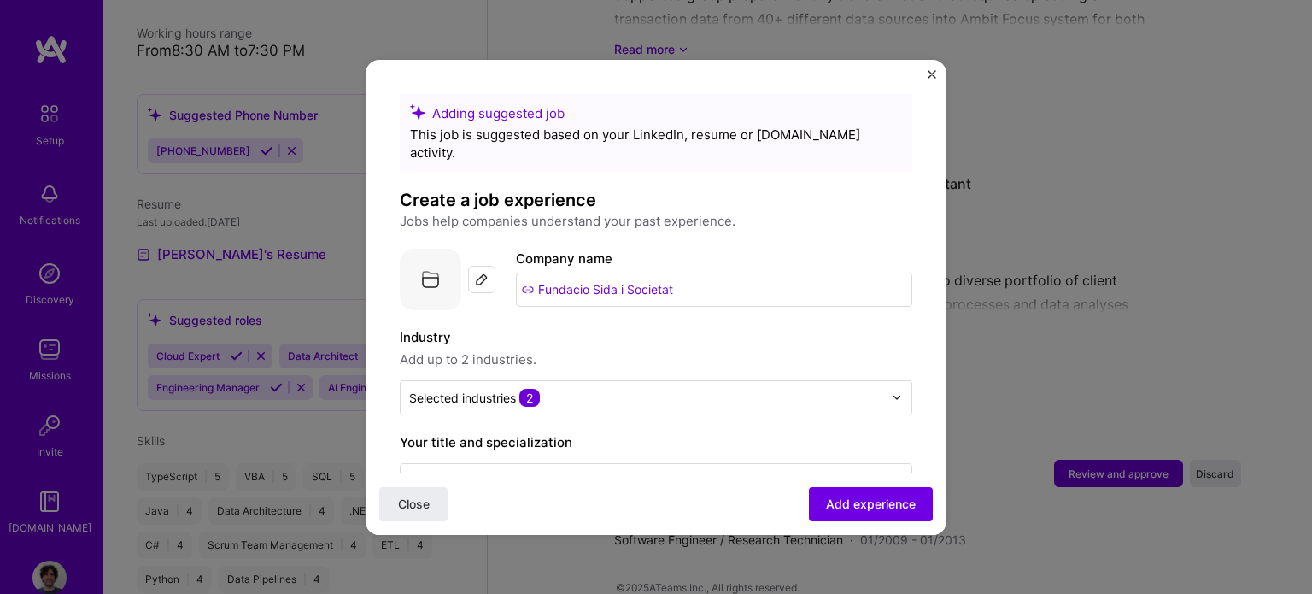
click at [482, 272] on img at bounding box center [482, 279] width 14 height 14
click at [874, 505] on span "Add experience" at bounding box center [871, 502] width 90 height 17
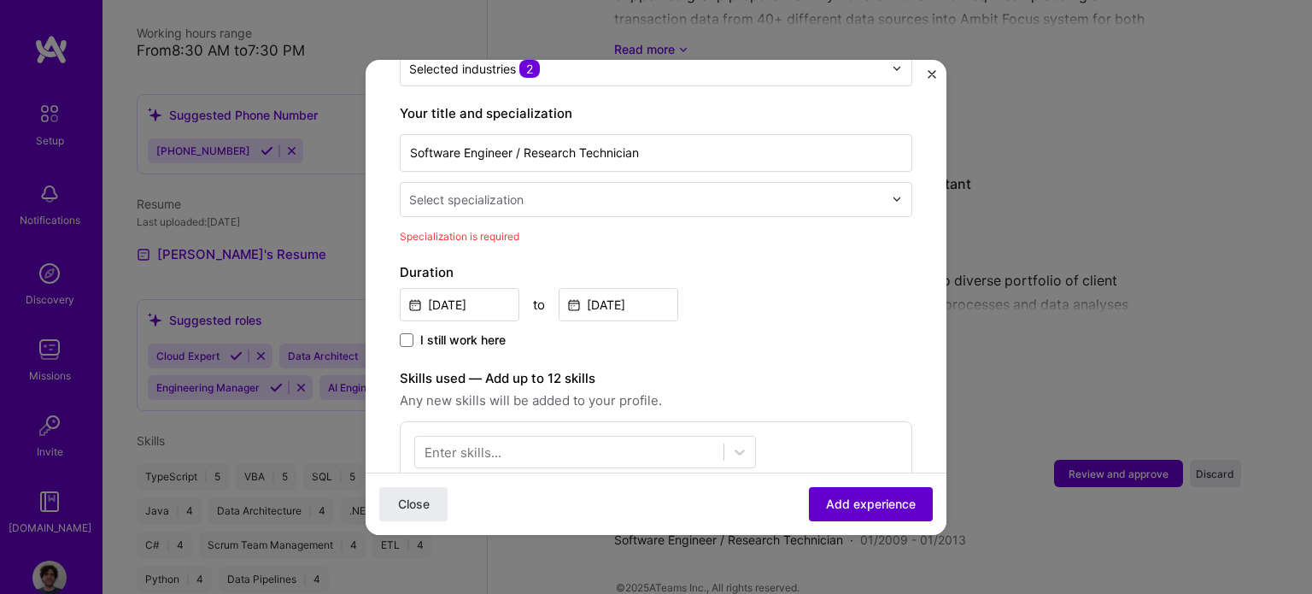
scroll to position [354, 0]
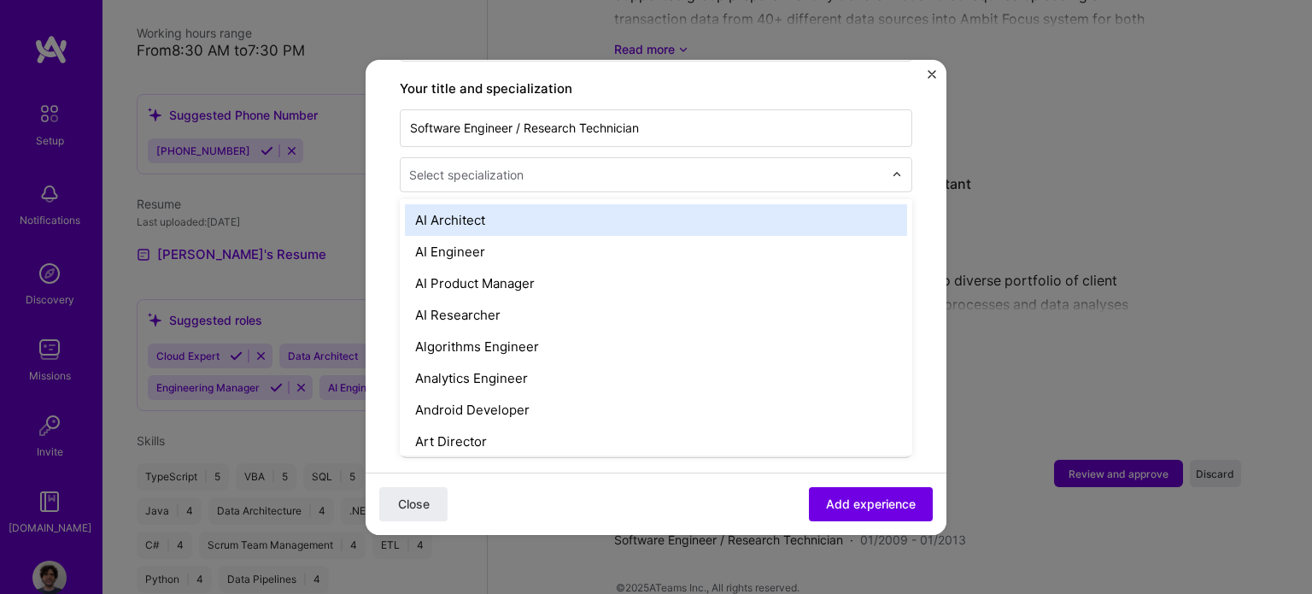
click at [892, 169] on img at bounding box center [897, 174] width 10 height 10
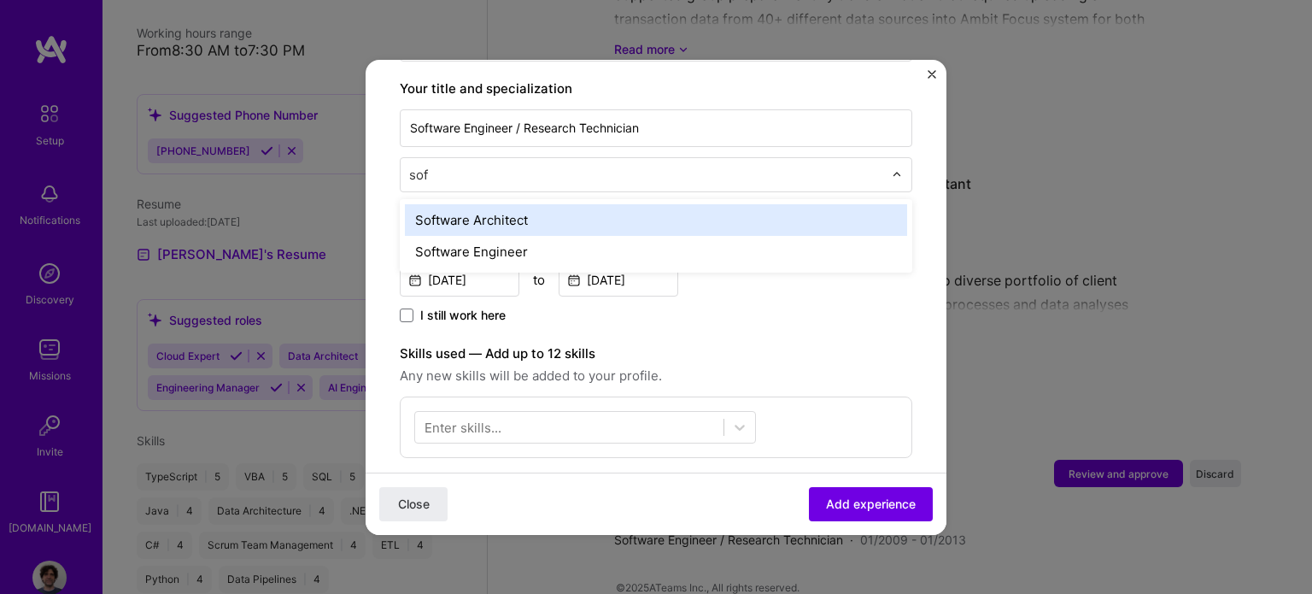
type input "soft"
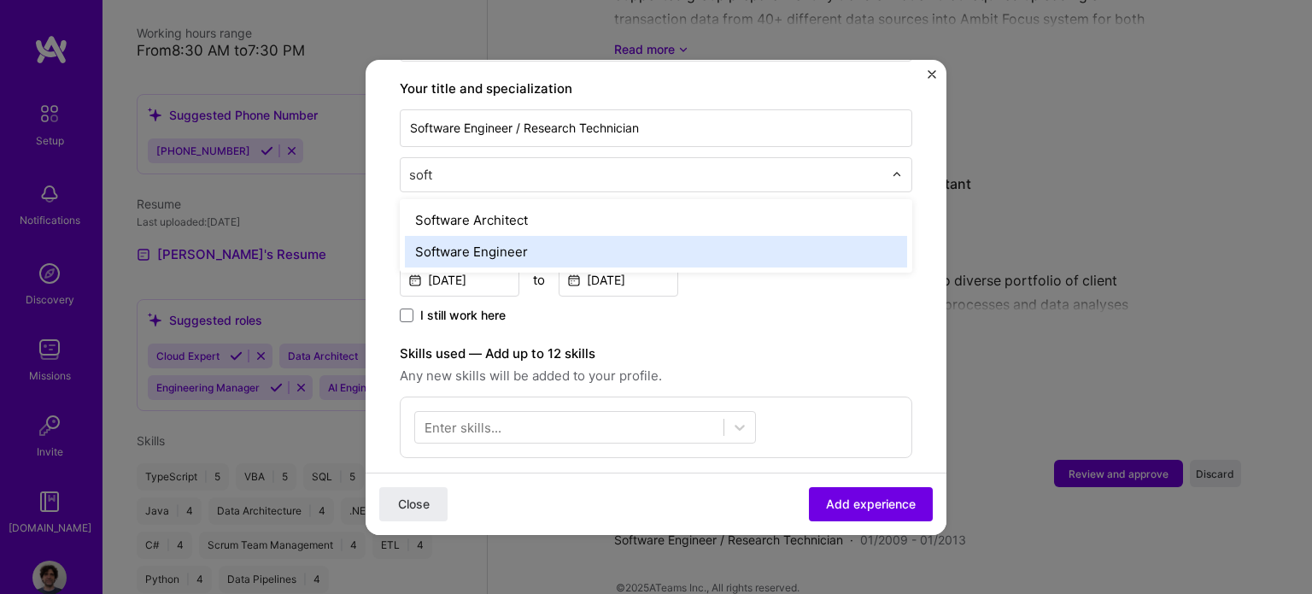
click at [579, 236] on div "Software Engineer" at bounding box center [656, 252] width 502 height 32
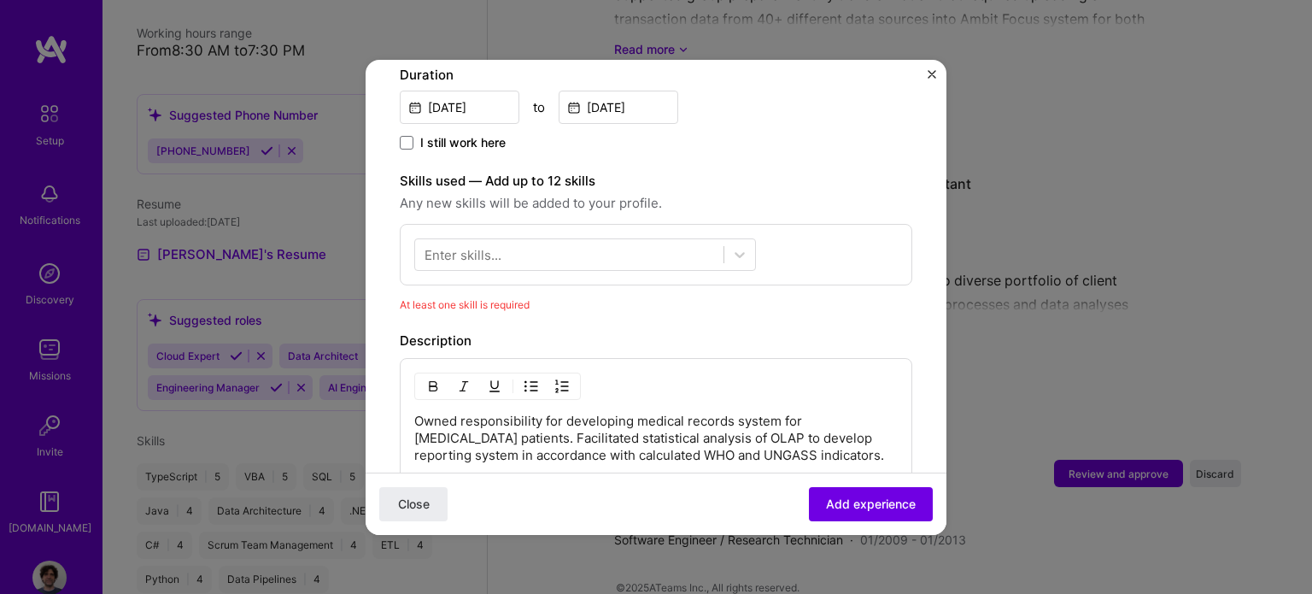
scroll to position [524, 0]
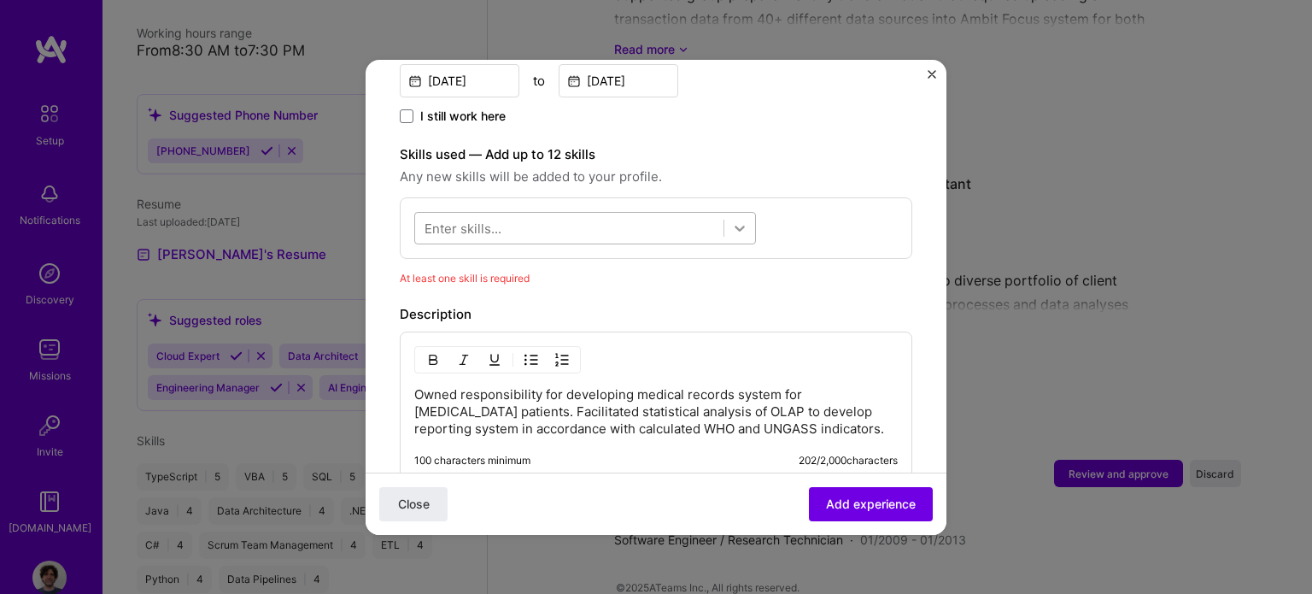
click at [741, 225] on icon at bounding box center [739, 228] width 10 height 6
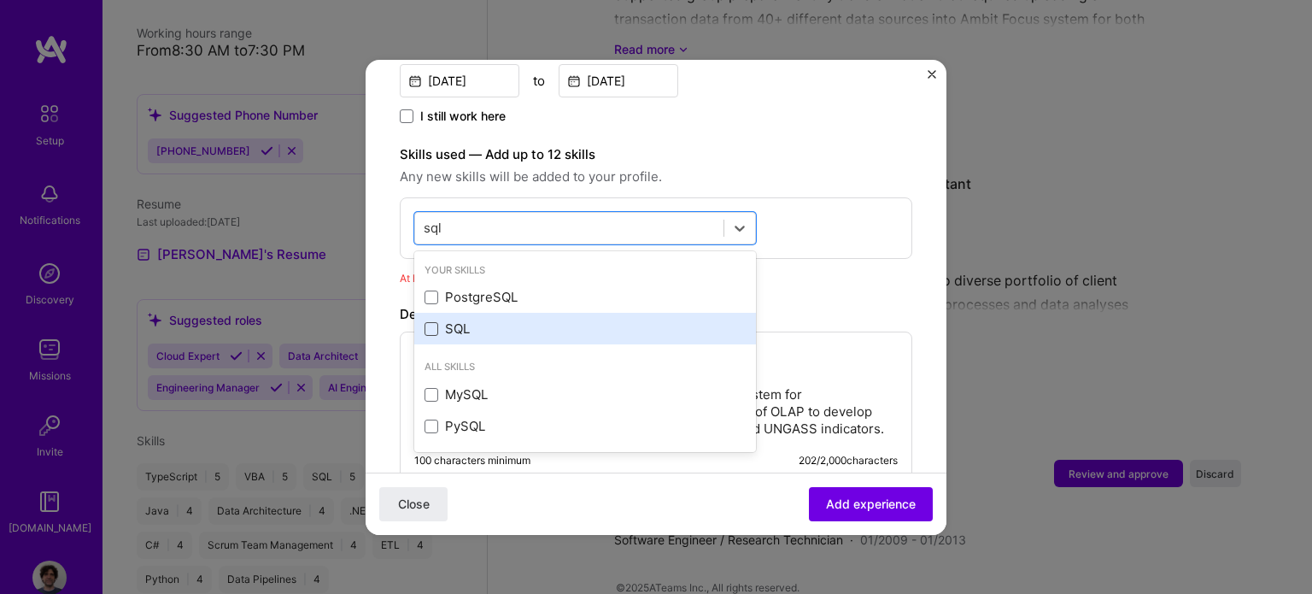
click at [430, 322] on span at bounding box center [431, 329] width 14 height 14
click at [0, 0] on input "checkbox" at bounding box center [0, 0] width 0 height 0
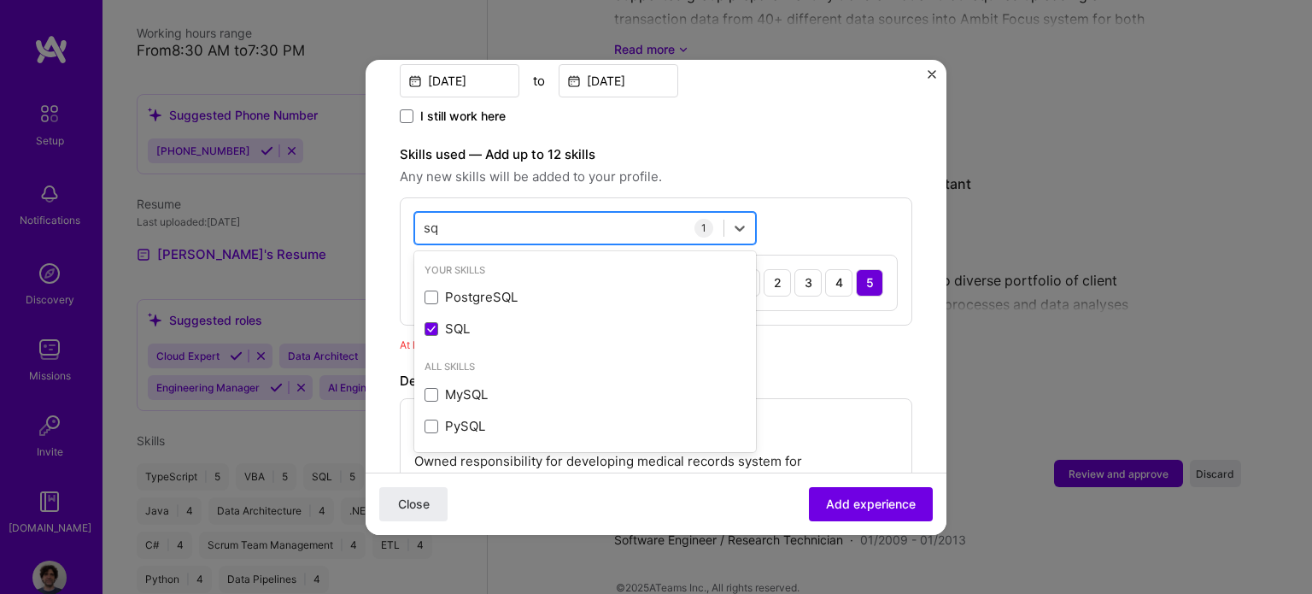
type input "s"
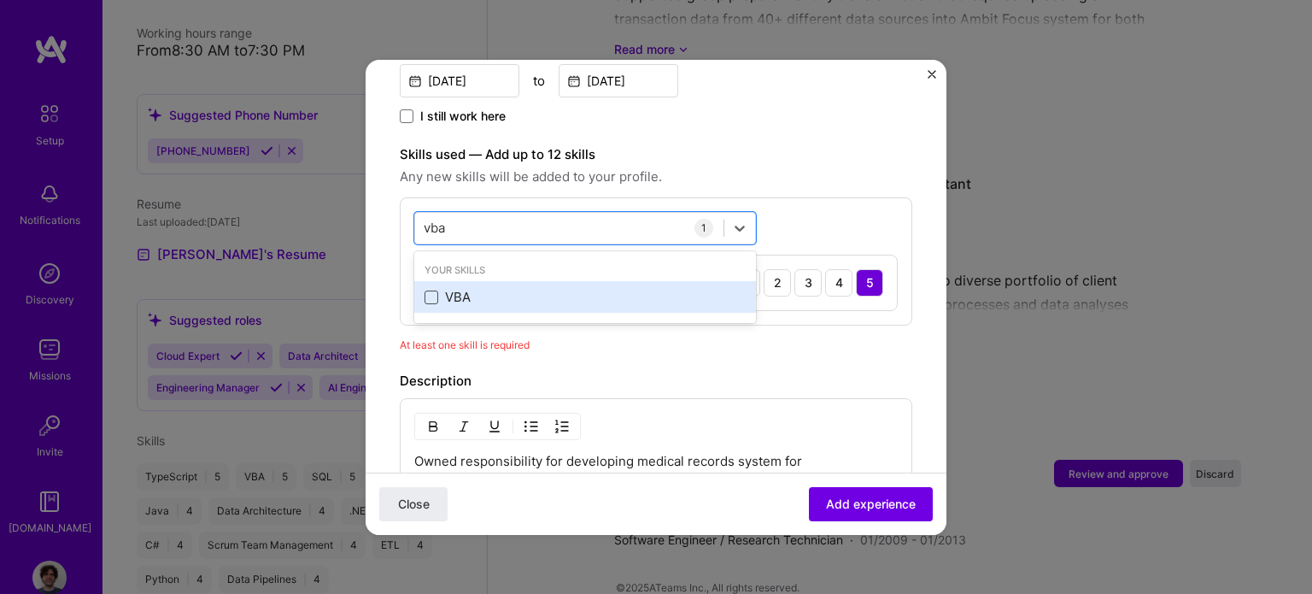
click at [430, 290] on span at bounding box center [431, 297] width 14 height 14
click at [0, 0] on input "checkbox" at bounding box center [0, 0] width 0 height 0
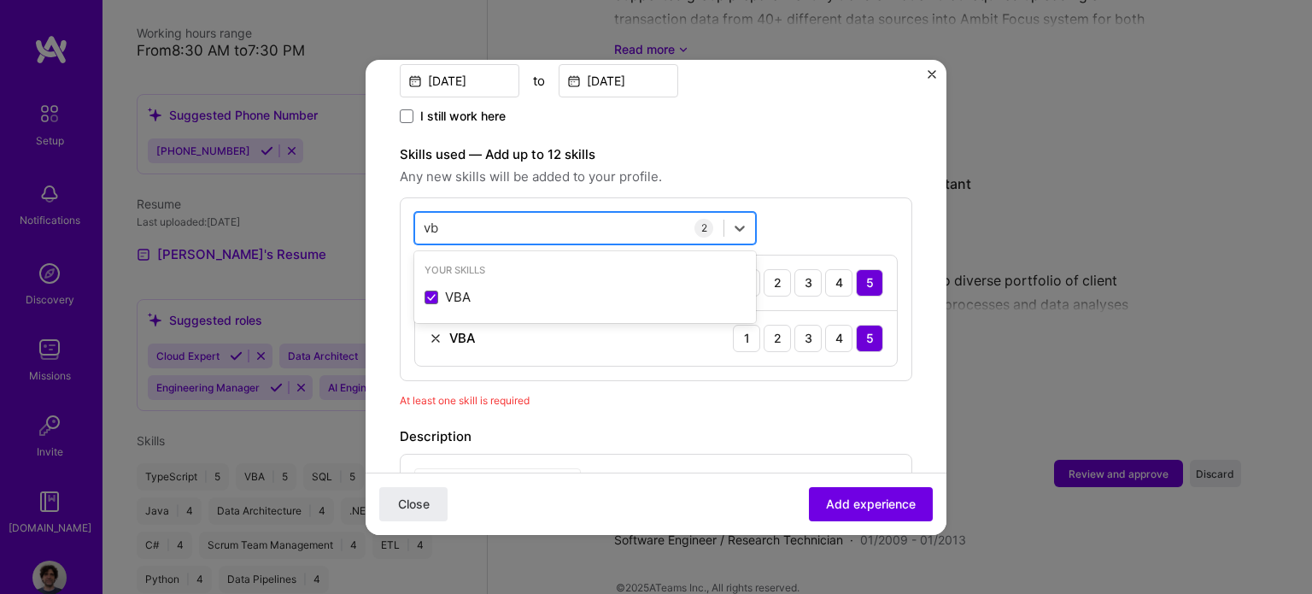
type input "v"
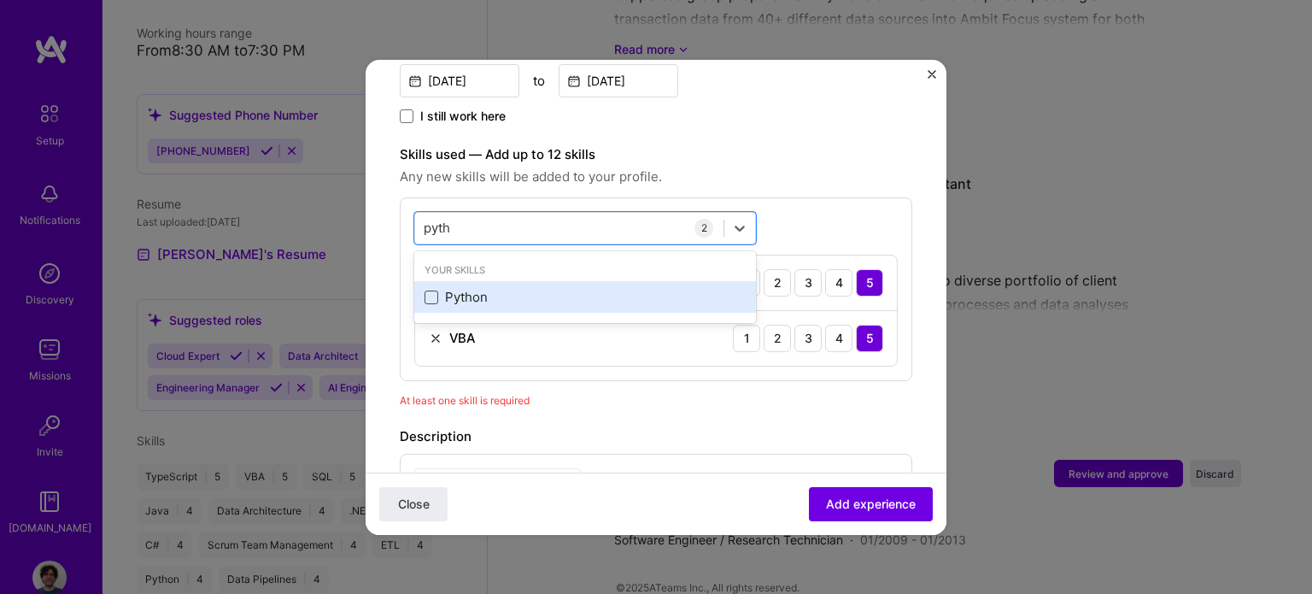
click at [428, 290] on span at bounding box center [431, 297] width 14 height 14
click at [0, 0] on input "checkbox" at bounding box center [0, 0] width 0 height 0
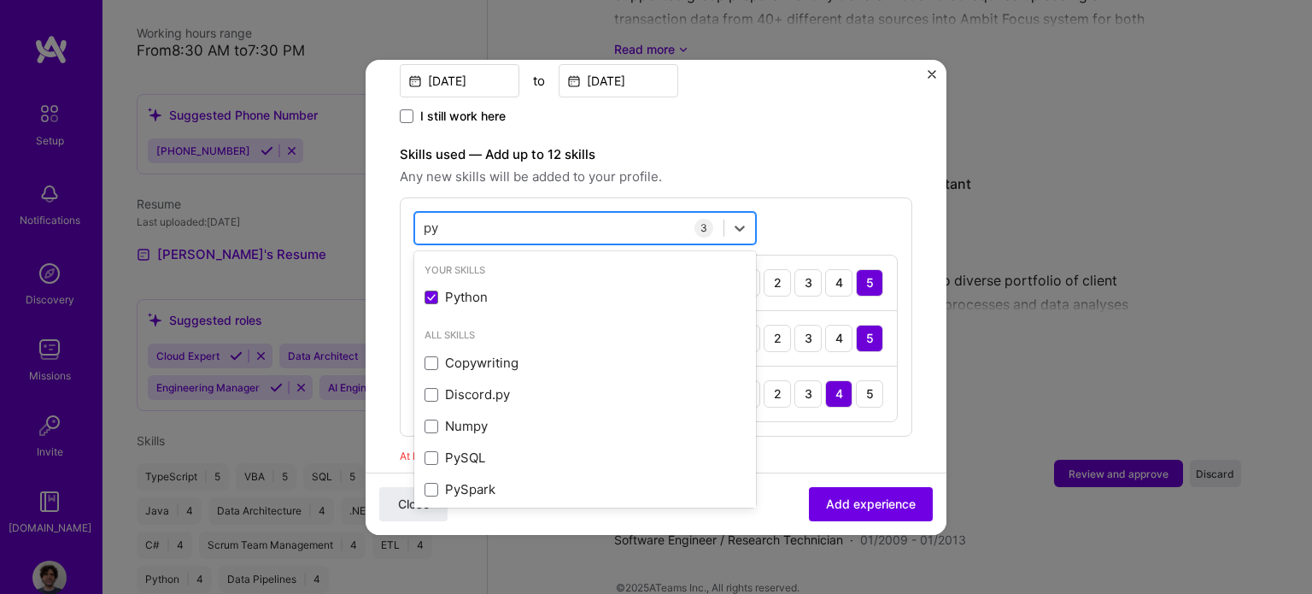
type input "p"
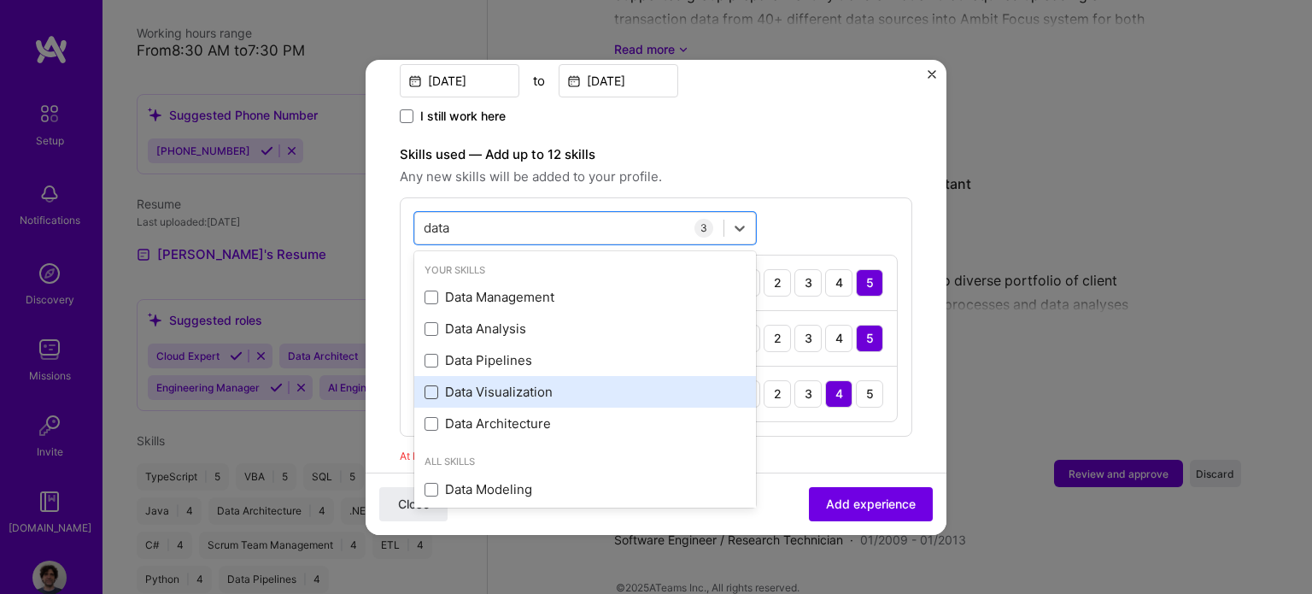
click at [426, 385] on span at bounding box center [431, 392] width 14 height 14
click at [0, 0] on input "checkbox" at bounding box center [0, 0] width 0 height 0
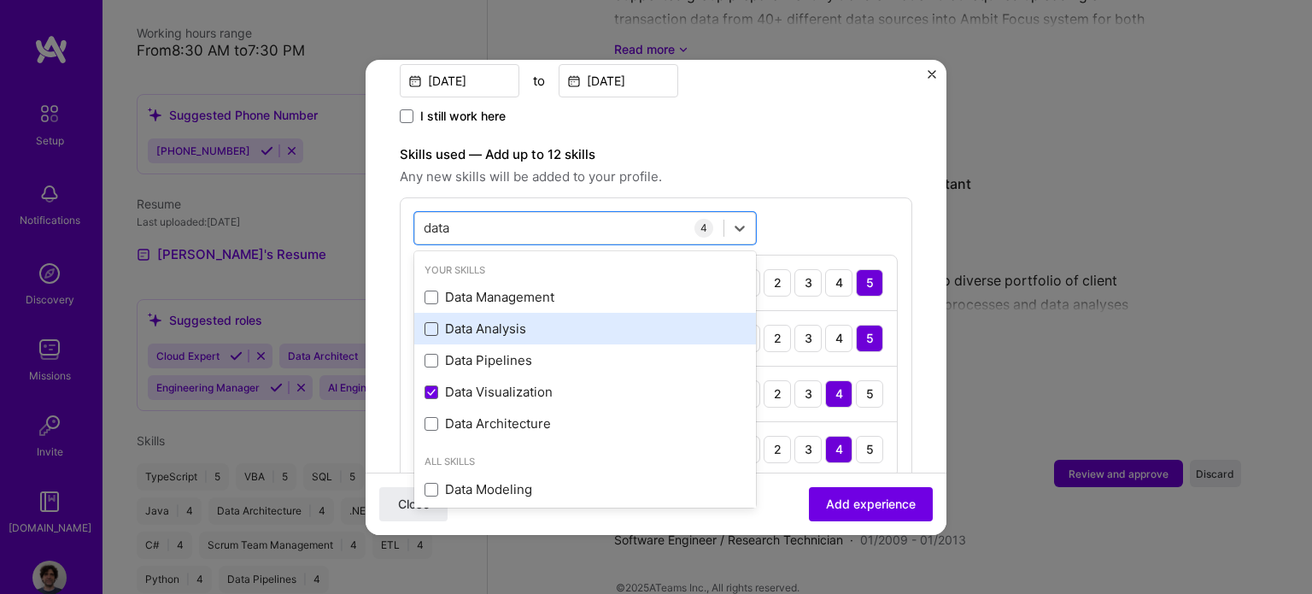
click at [432, 322] on span at bounding box center [431, 329] width 14 height 14
click at [0, 0] on input "checkbox" at bounding box center [0, 0] width 0 height 0
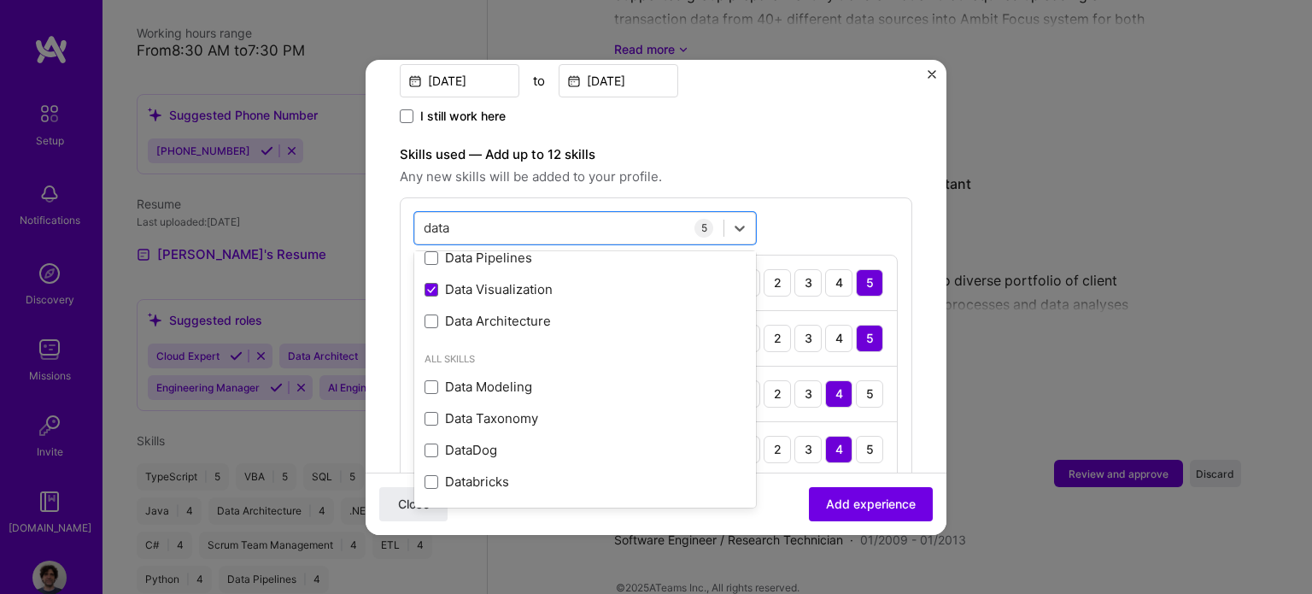
type input "data"
click at [836, 212] on div "option Data Analysis, selected. option Data Visualization selected, 0 of 2. 9 r…" at bounding box center [656, 372] width 512 height 350
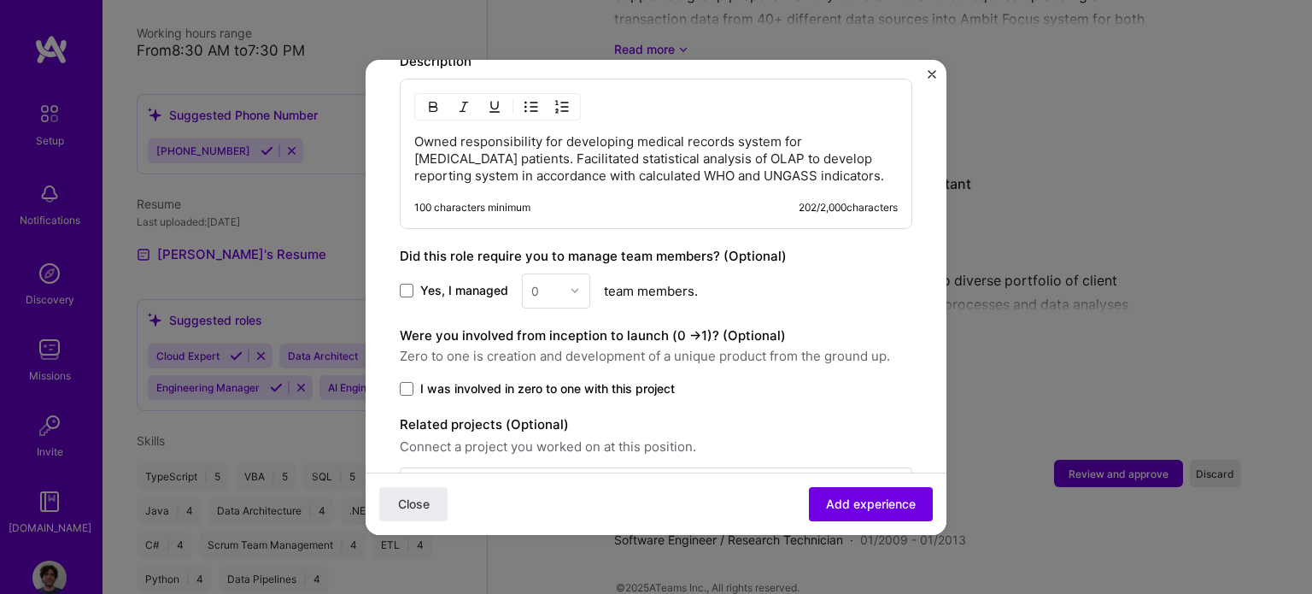
scroll to position [1108, 0]
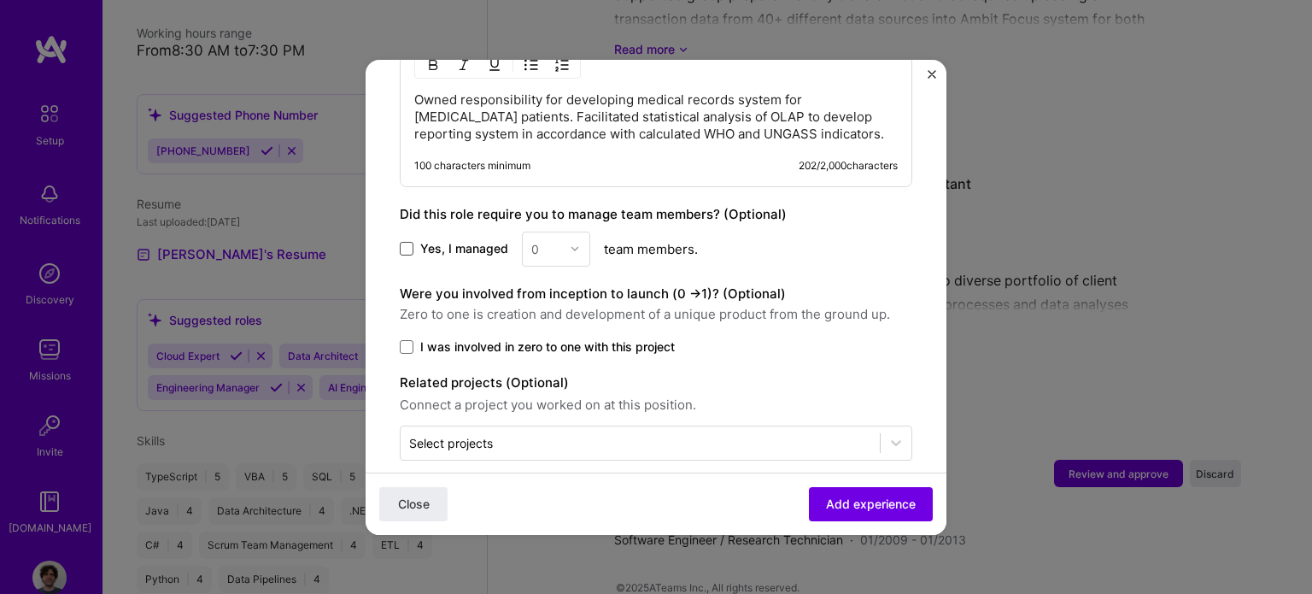
click at [410, 242] on span at bounding box center [407, 249] width 14 height 14
click at [0, 0] on input "Yes, I managed" at bounding box center [0, 0] width 0 height 0
click at [577, 243] on img at bounding box center [575, 248] width 10 height 10
click at [549, 373] on div "4" at bounding box center [556, 389] width 58 height 32
click at [407, 340] on span at bounding box center [407, 347] width 14 height 14
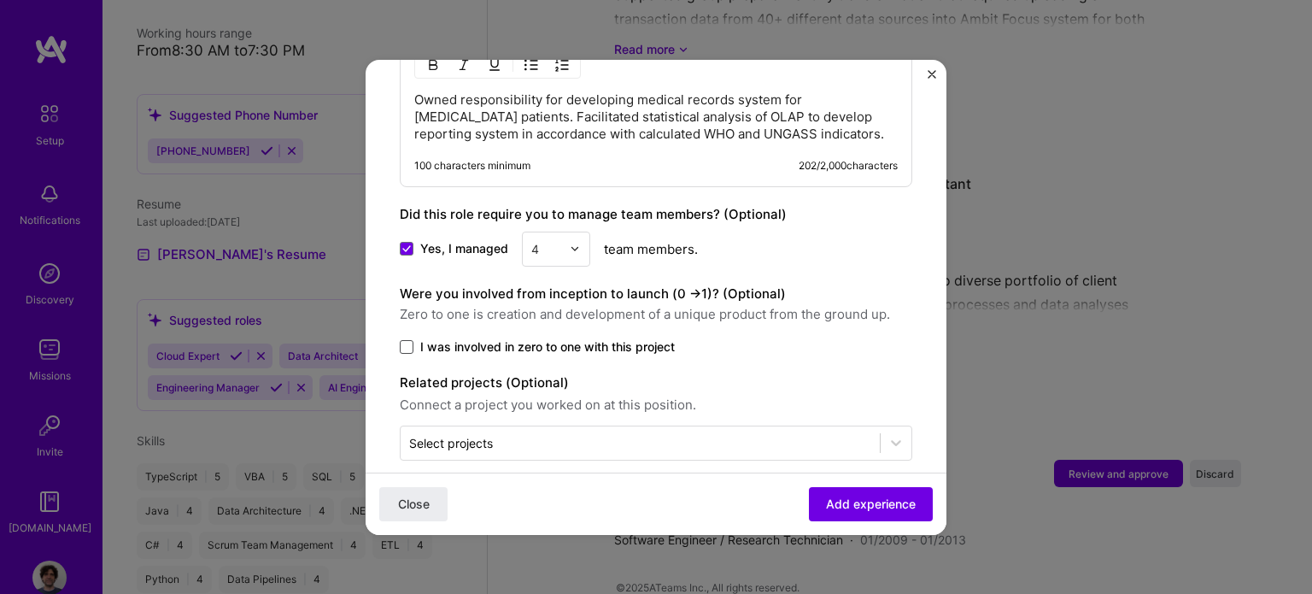
click at [0, 0] on input "I was involved in zero to one with this project" at bounding box center [0, 0] width 0 height 0
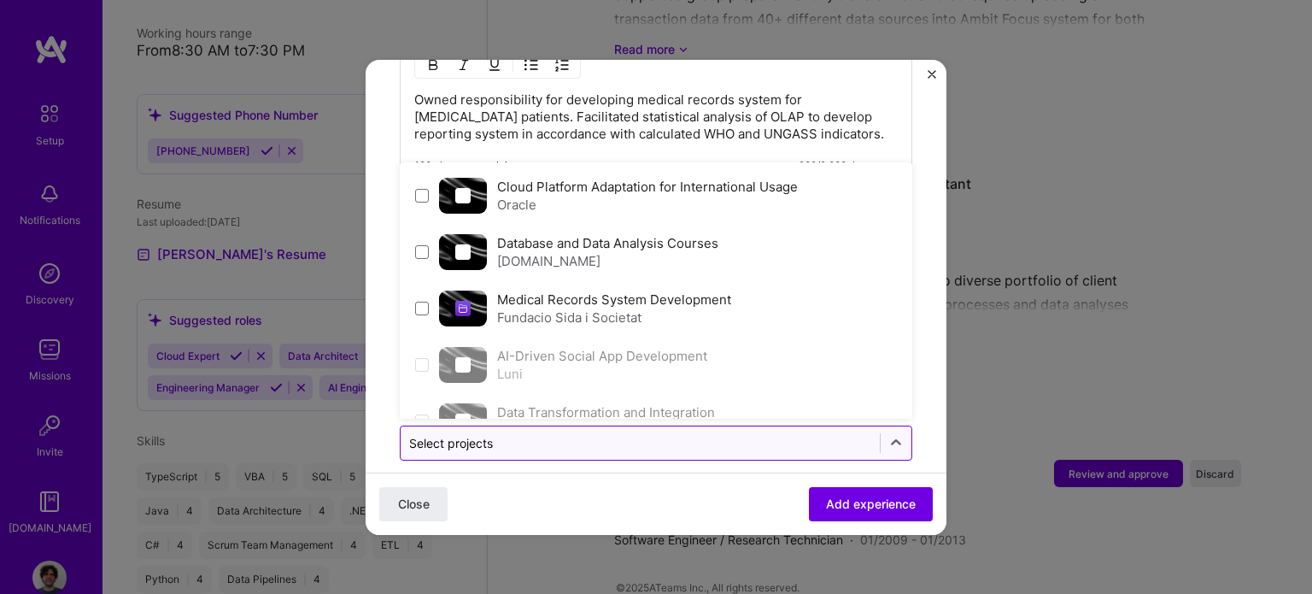
click at [799, 434] on input "text" at bounding box center [640, 443] width 462 height 18
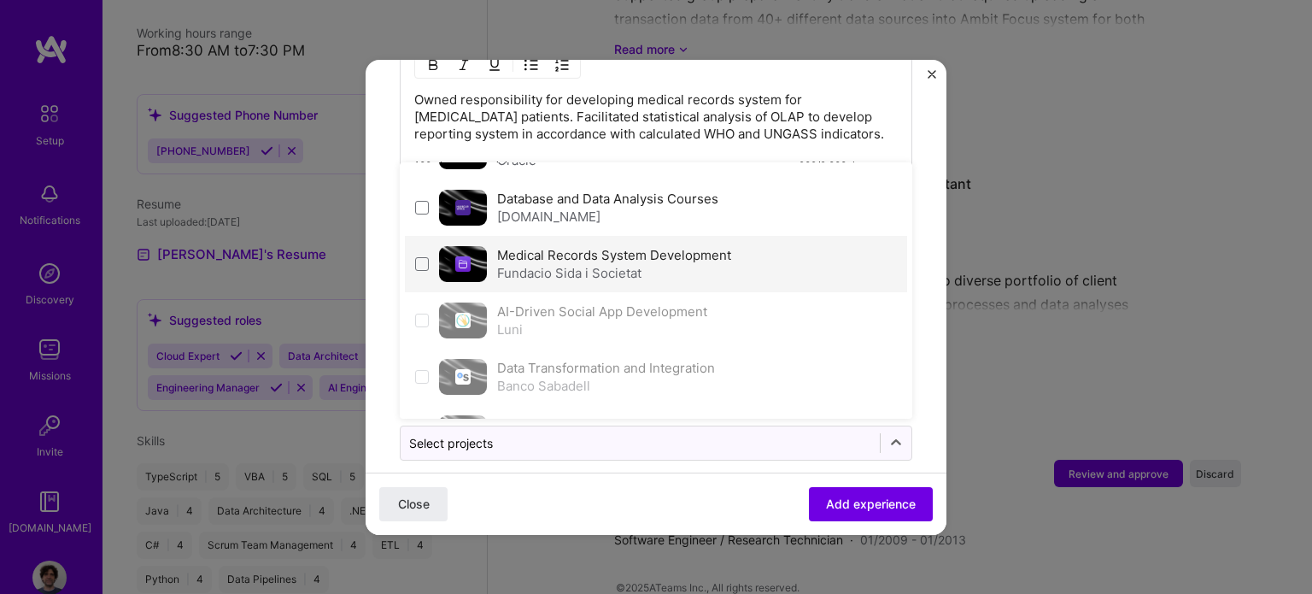
scroll to position [7, 0]
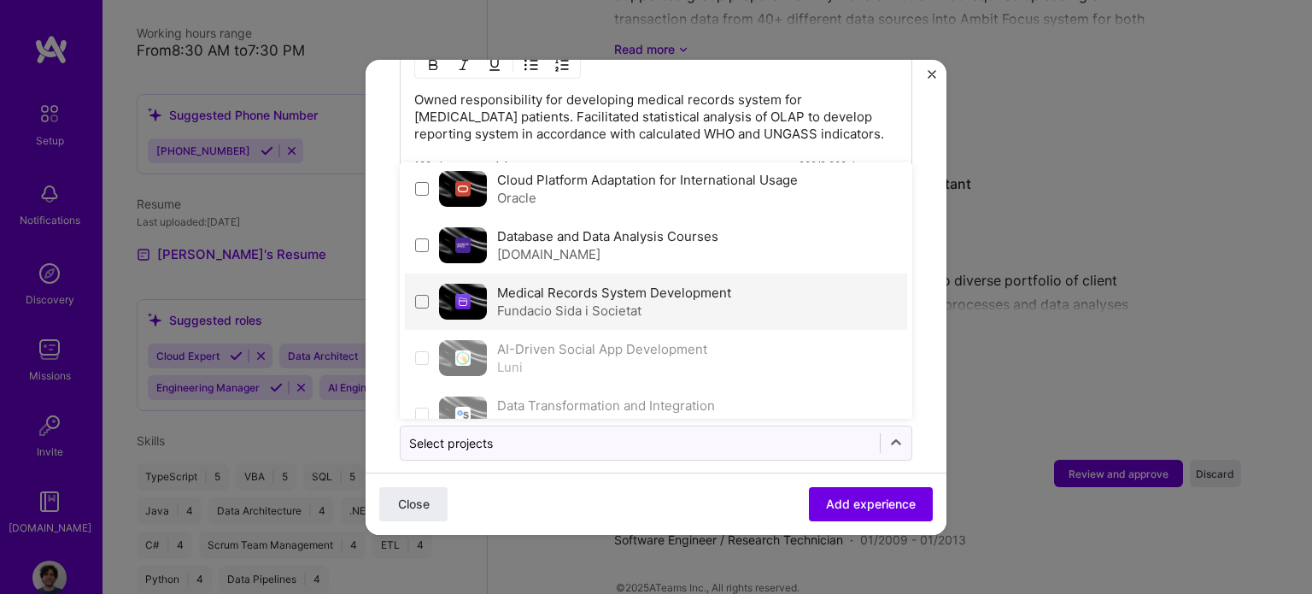
click at [611, 301] on div "Fundacio Sida i Societat" at bounding box center [614, 310] width 234 height 18
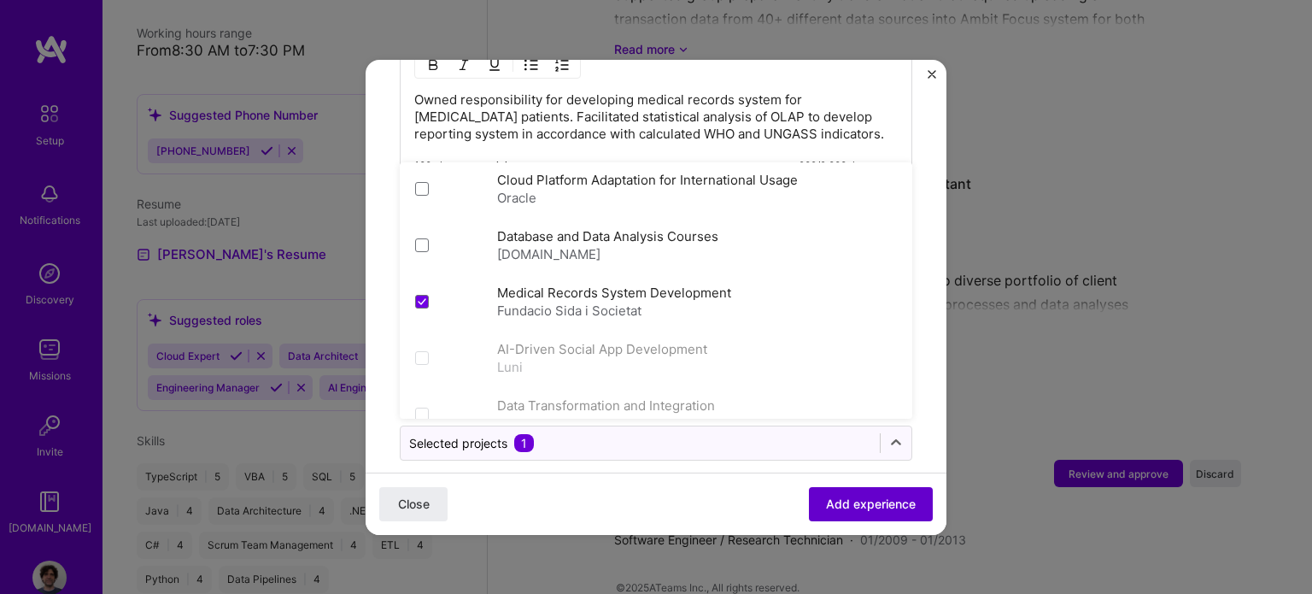
click at [847, 505] on span "Add experience" at bounding box center [871, 502] width 90 height 17
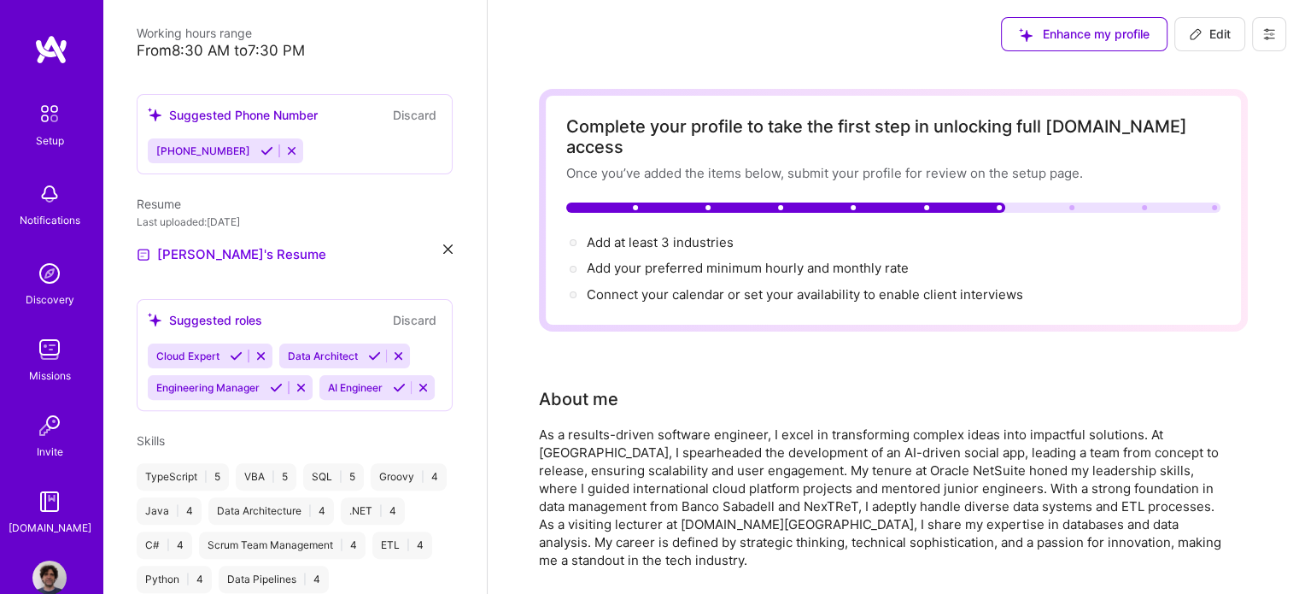
scroll to position [0, 0]
click at [723, 234] on span "Add at least 3 industries →" at bounding box center [668, 242] width 162 height 16
select select "US"
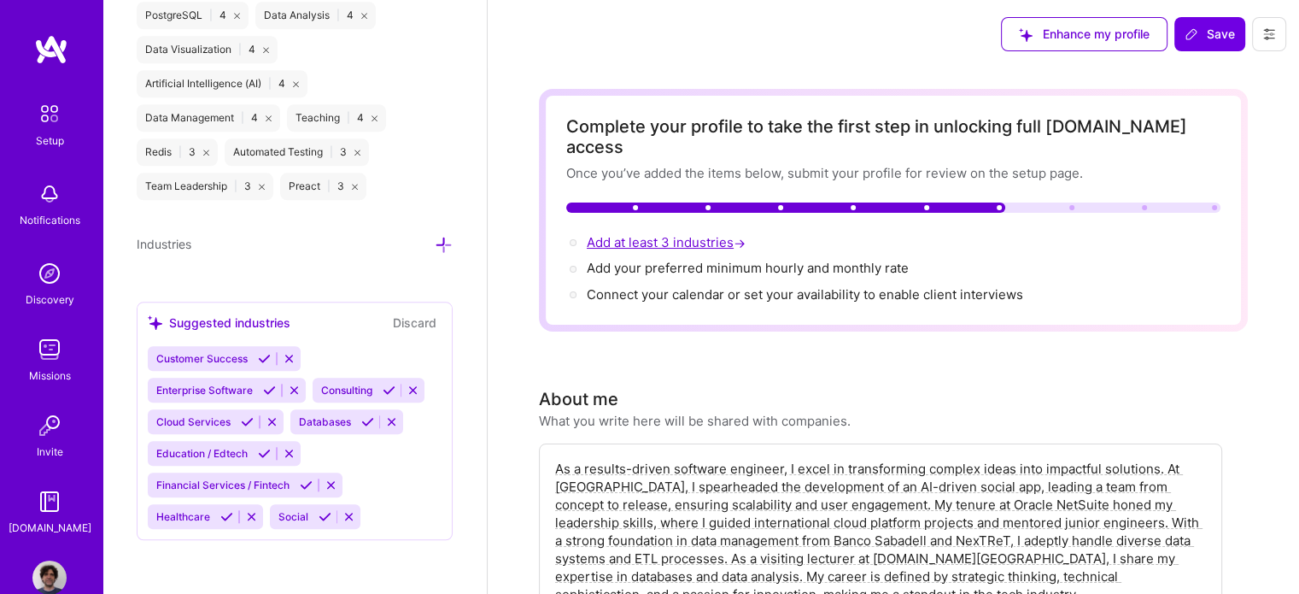
scroll to position [1700, 0]
click at [435, 244] on icon at bounding box center [444, 244] width 18 height 18
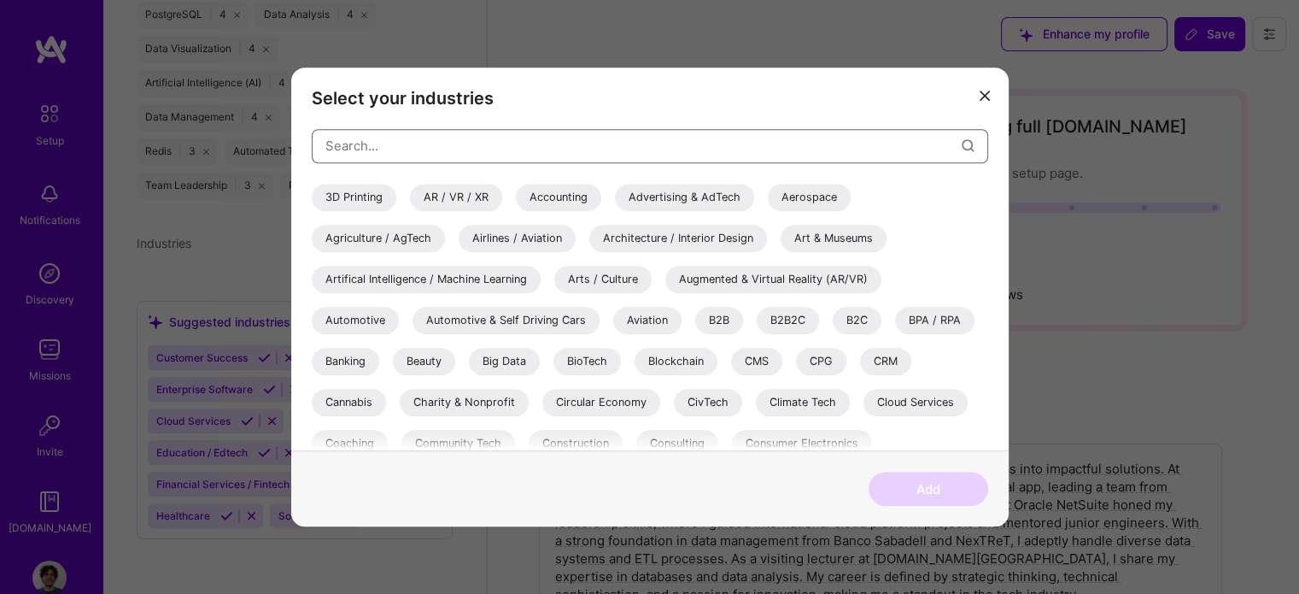
click at [407, 150] on input "modal" at bounding box center [643, 146] width 636 height 44
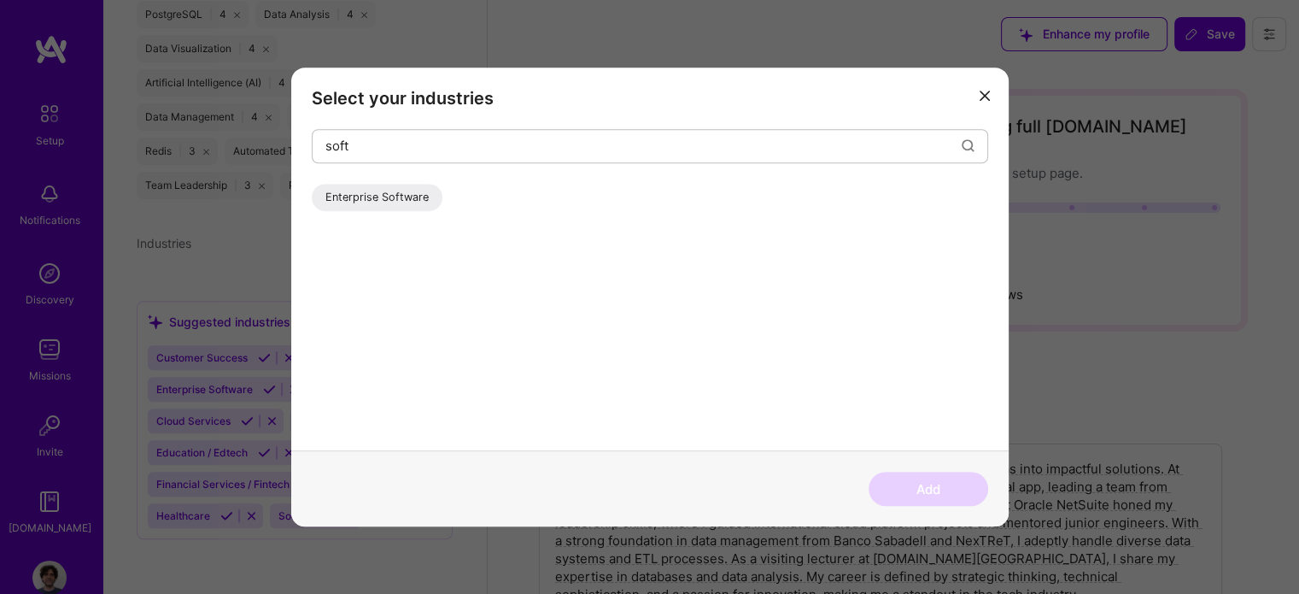
click at [396, 200] on div "Enterprise Software" at bounding box center [377, 197] width 131 height 27
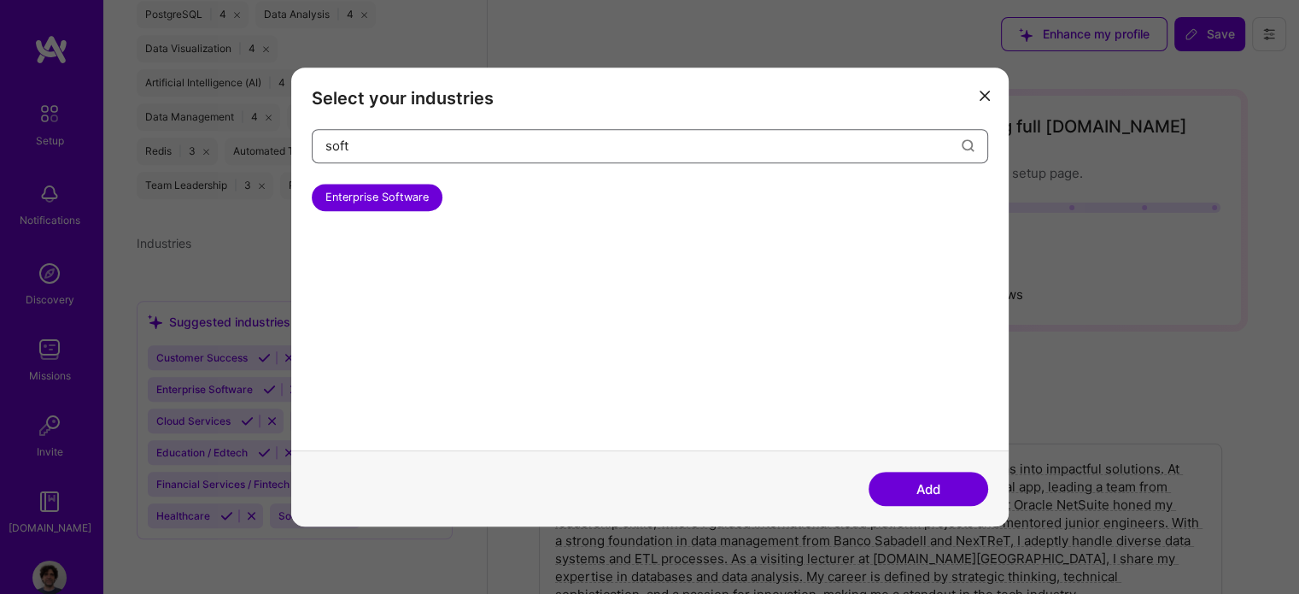
click at [385, 152] on input "soft" at bounding box center [643, 146] width 636 height 44
type input "s"
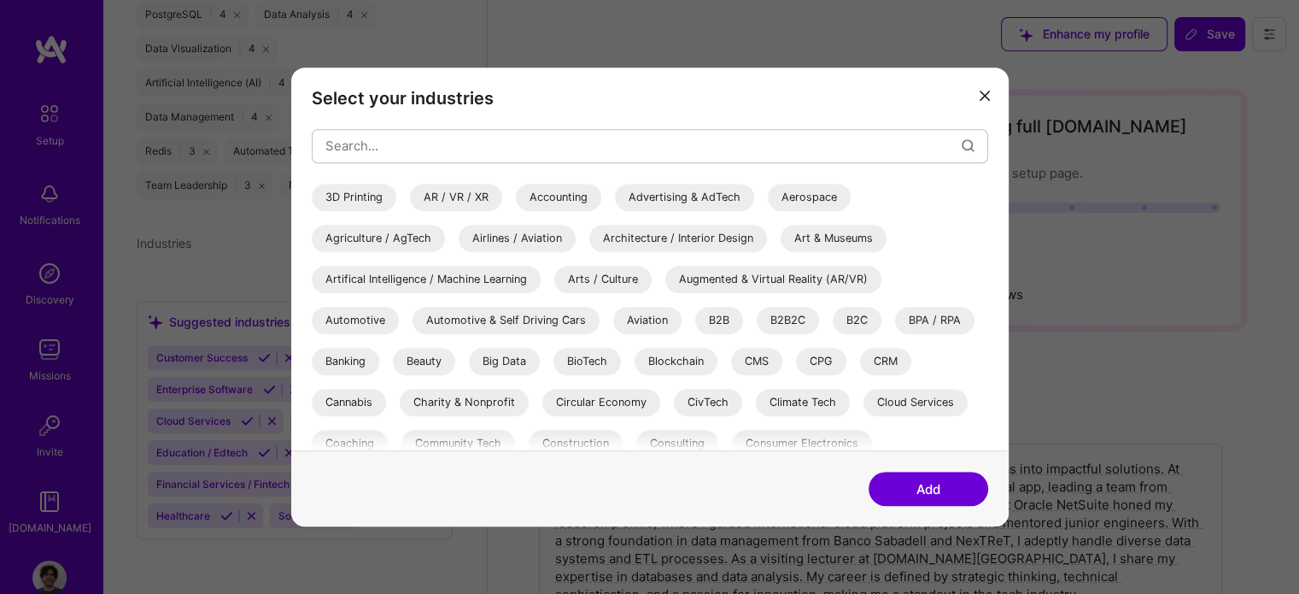
click at [475, 279] on div "Artifical Intelligence / Machine Learning" at bounding box center [426, 279] width 229 height 27
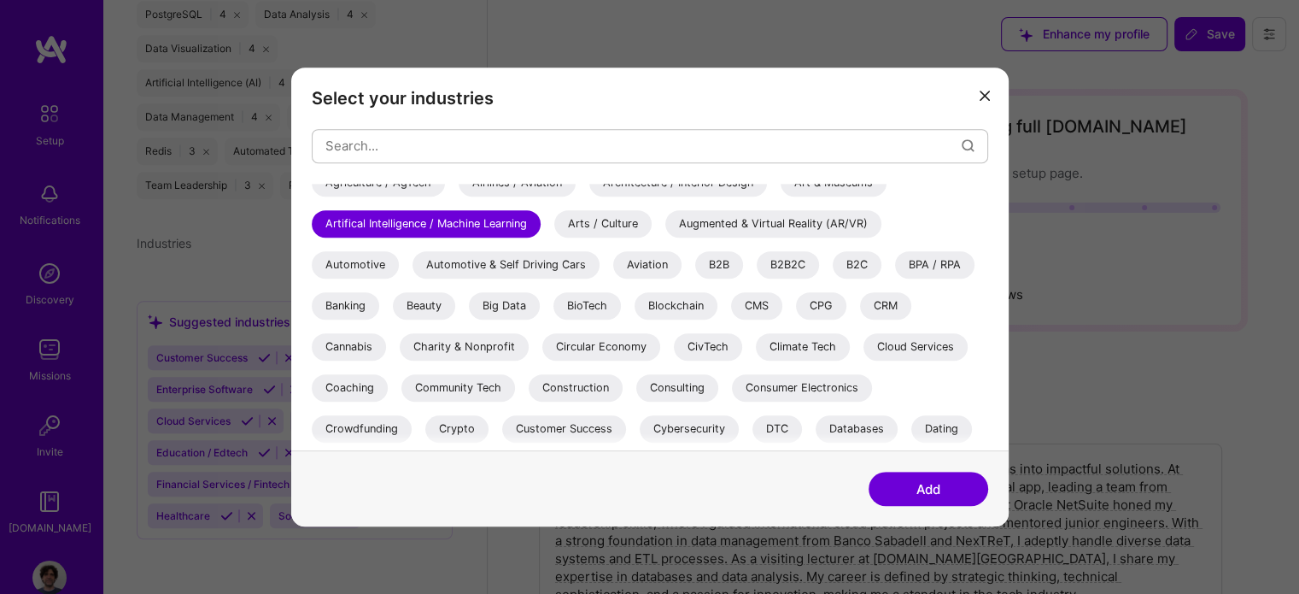
scroll to position [85, 0]
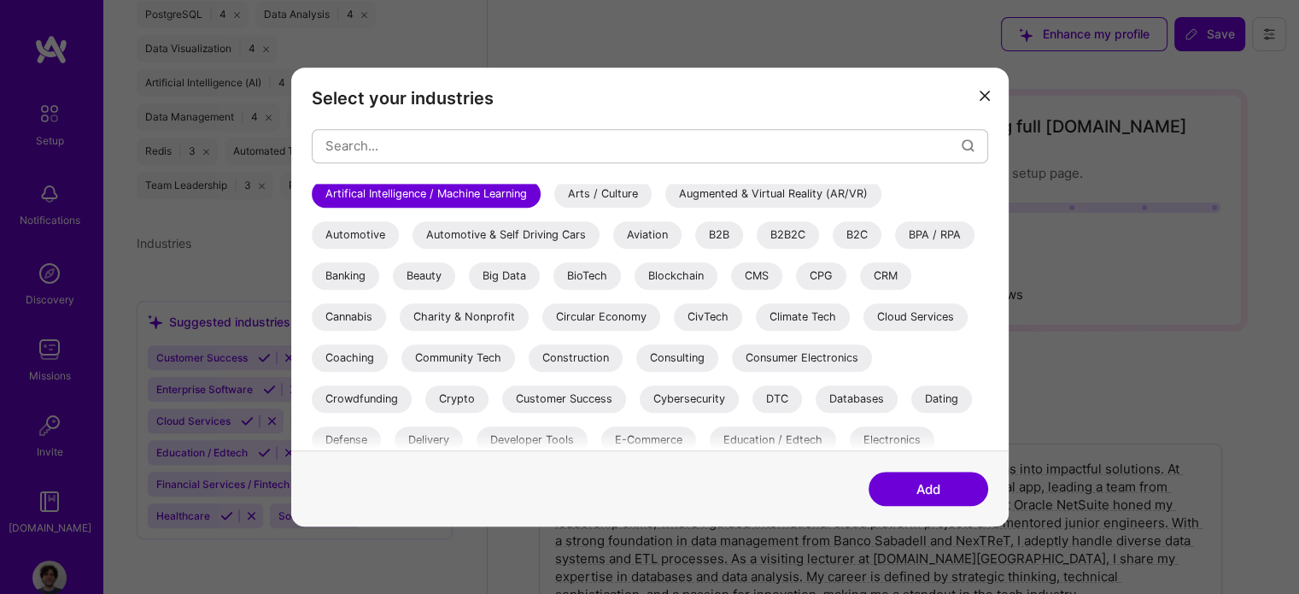
click at [894, 275] on div "CRM" at bounding box center [885, 275] width 51 height 27
click at [947, 317] on div "Cloud Services" at bounding box center [915, 316] width 104 height 27
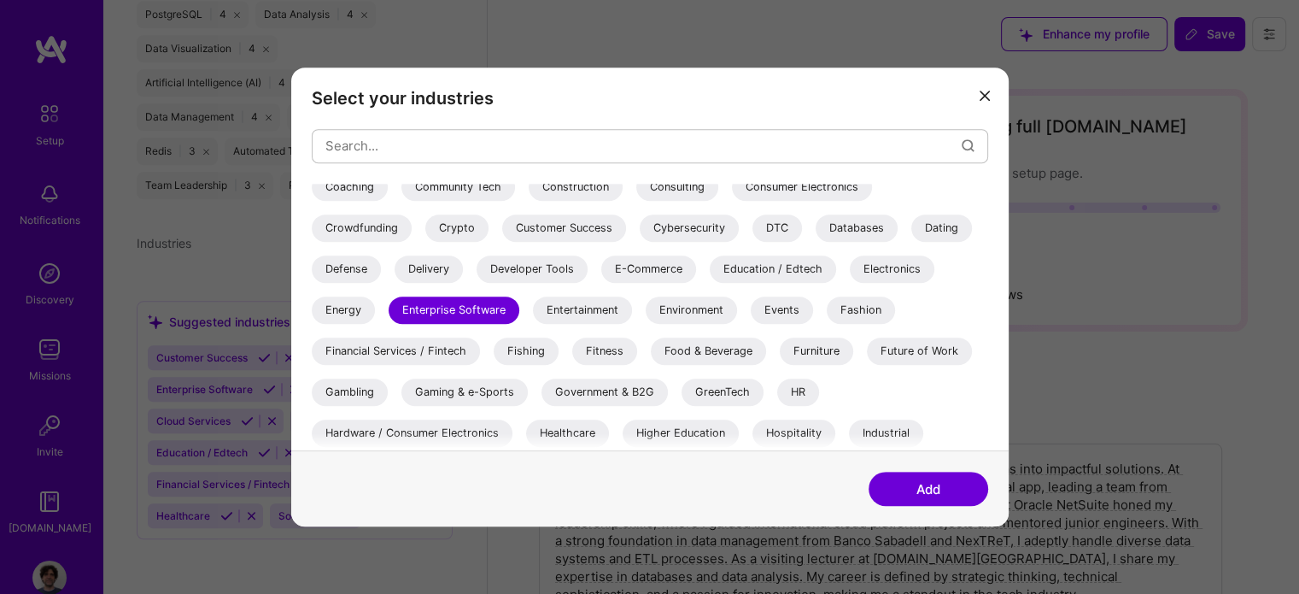
scroll to position [171, 0]
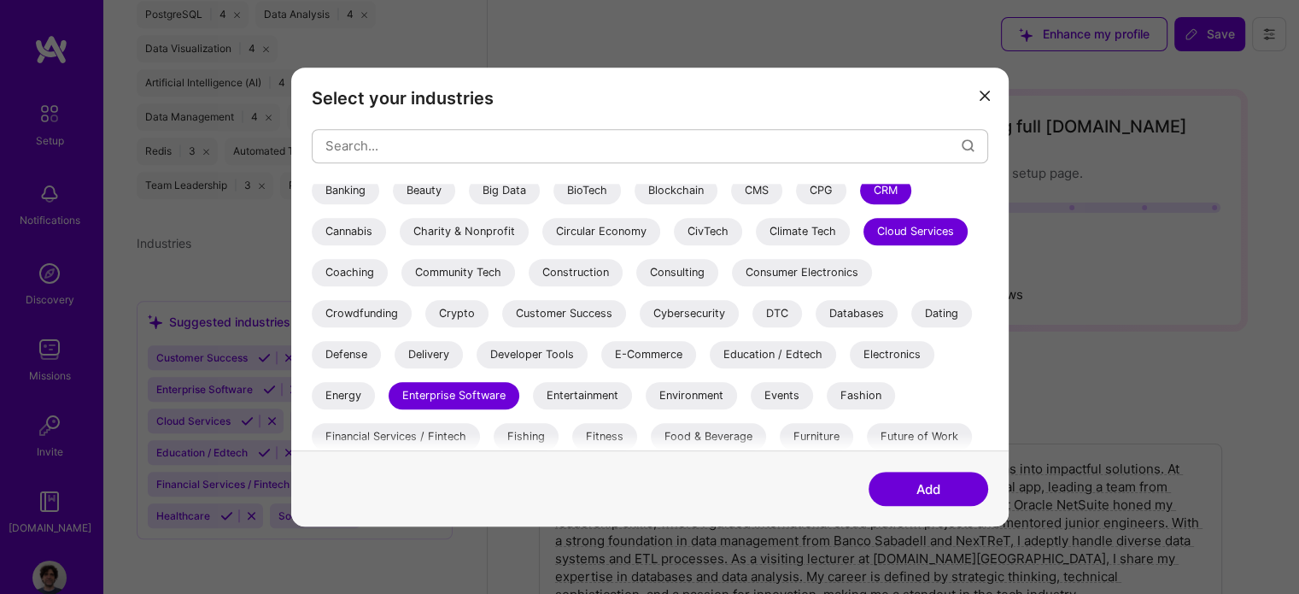
click at [677, 272] on div "Consulting" at bounding box center [677, 272] width 82 height 27
click at [854, 313] on div "Databases" at bounding box center [857, 313] width 82 height 27
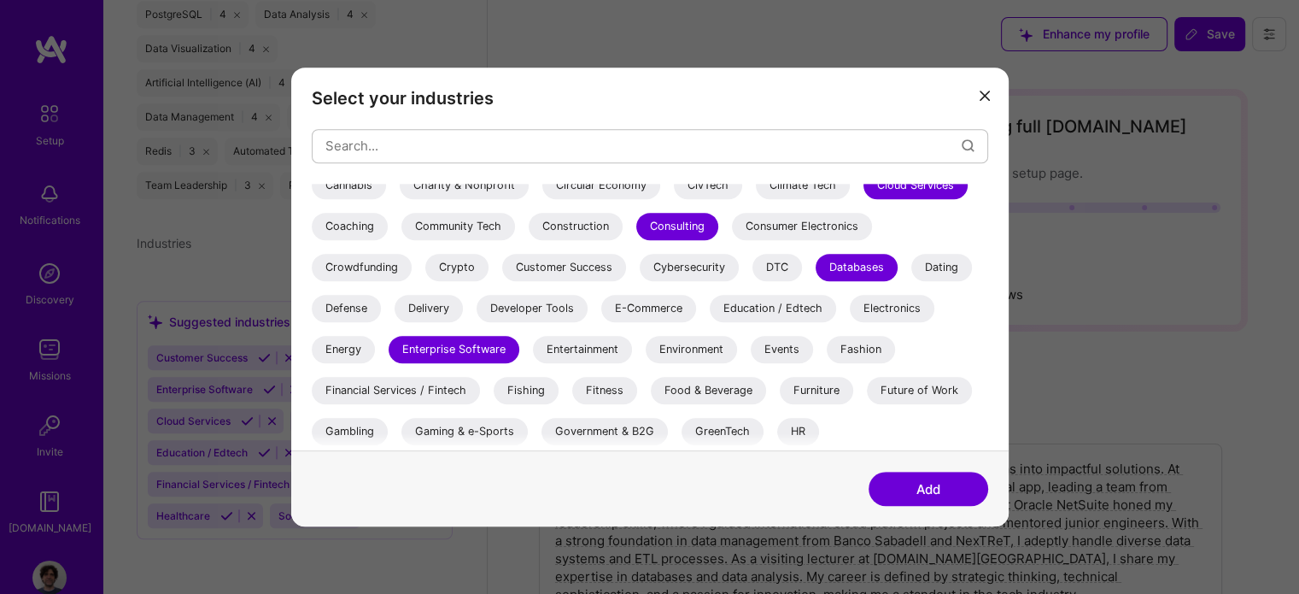
scroll to position [256, 0]
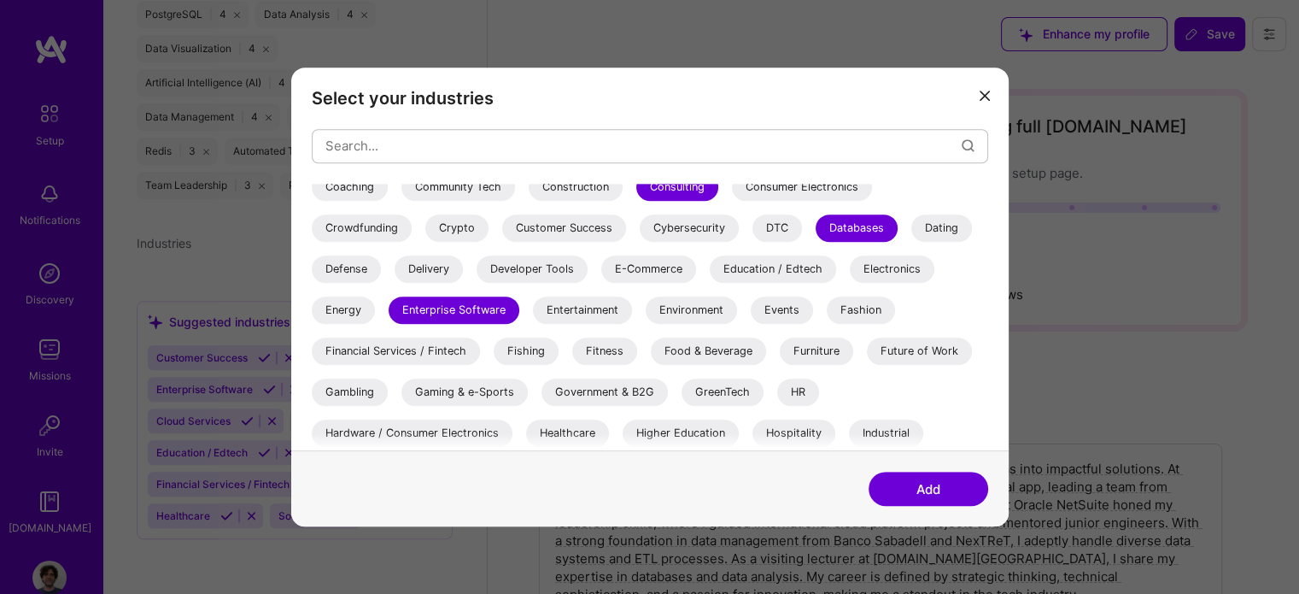
click at [772, 265] on div "Education / Edtech" at bounding box center [773, 268] width 126 height 27
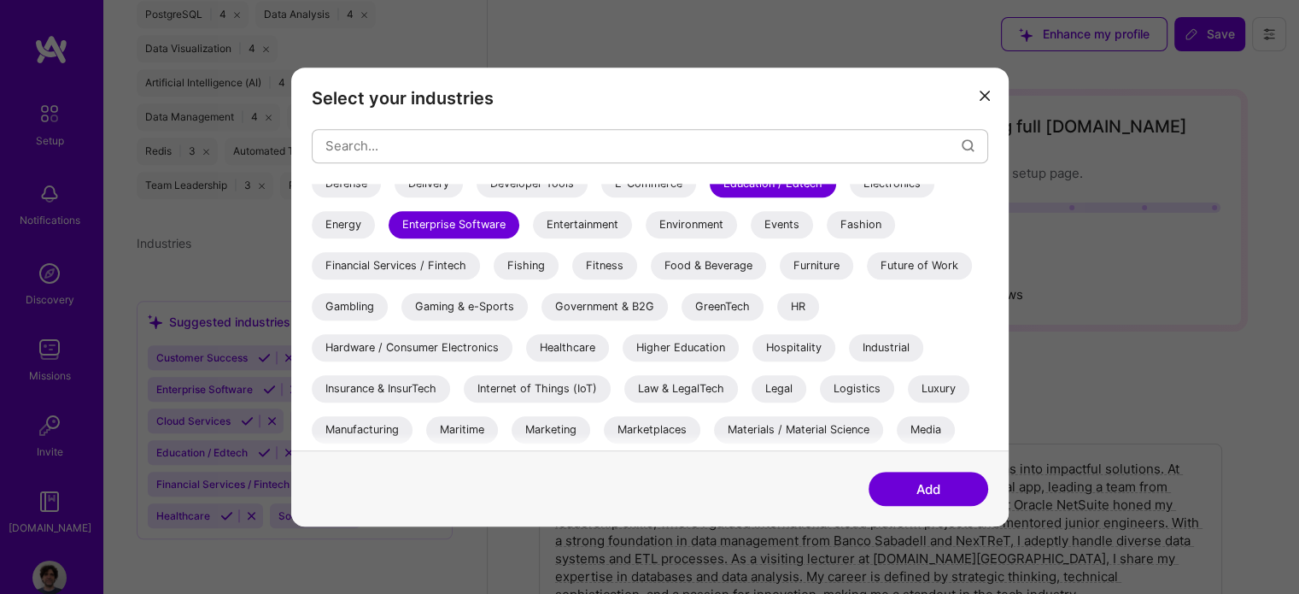
click at [582, 348] on div "Healthcare" at bounding box center [567, 347] width 83 height 27
click at [679, 350] on div "Higher Education" at bounding box center [681, 347] width 116 height 27
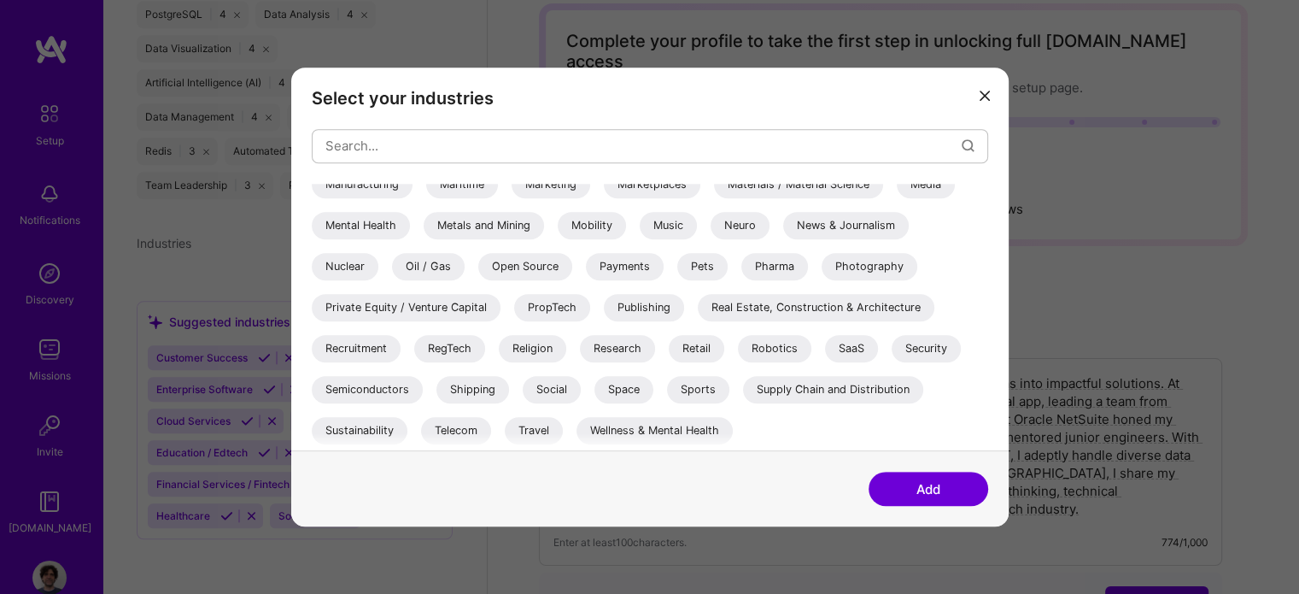
scroll to position [171, 0]
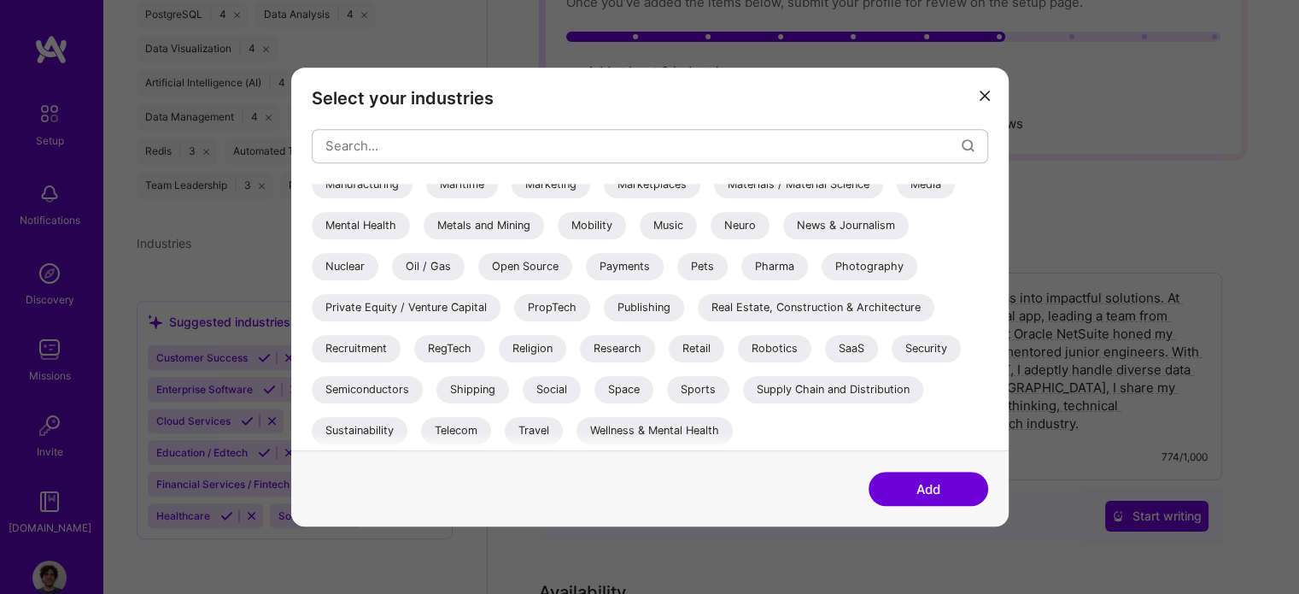
click at [637, 348] on div "Research" at bounding box center [617, 348] width 75 height 27
click at [851, 350] on div "SaaS" at bounding box center [851, 348] width 53 height 27
click at [916, 489] on button "Add" at bounding box center [929, 488] width 120 height 34
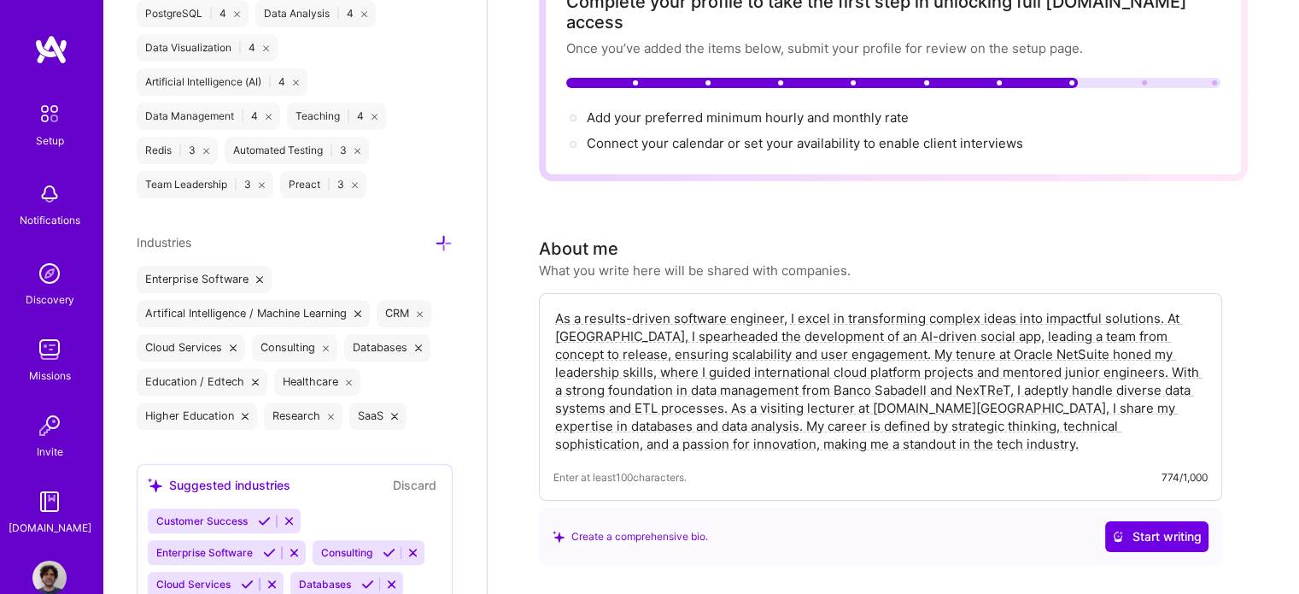
scroll to position [85, 0]
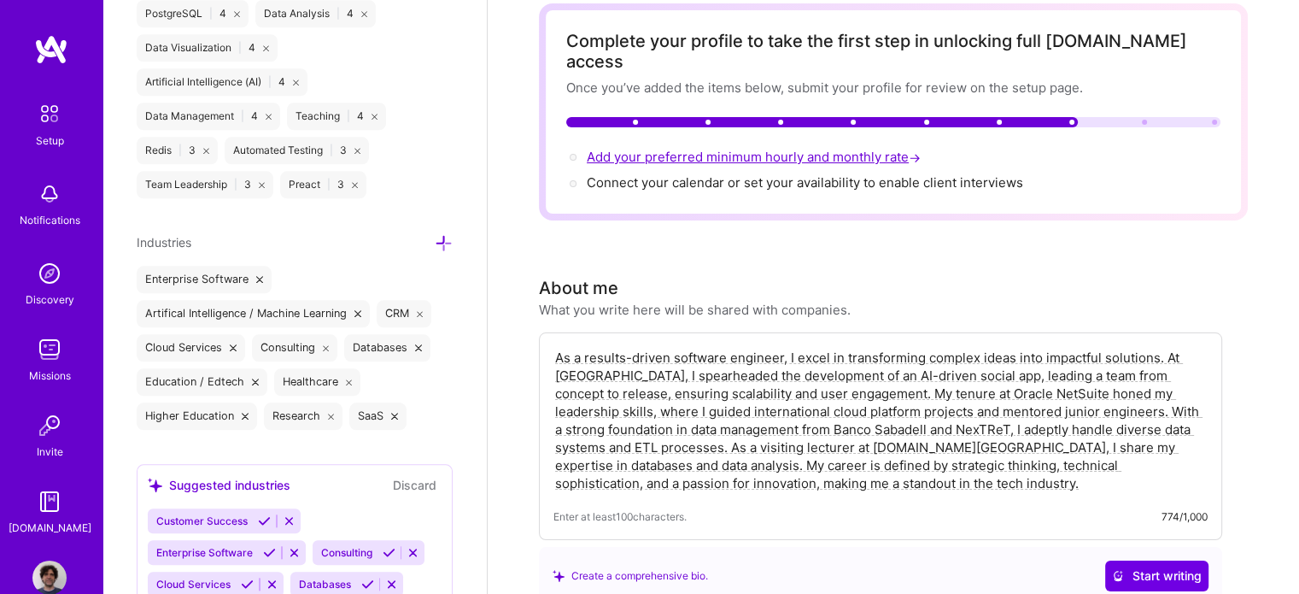
click at [750, 149] on span "Add your preferred minimum hourly and monthly rate →" at bounding box center [755, 157] width 337 height 16
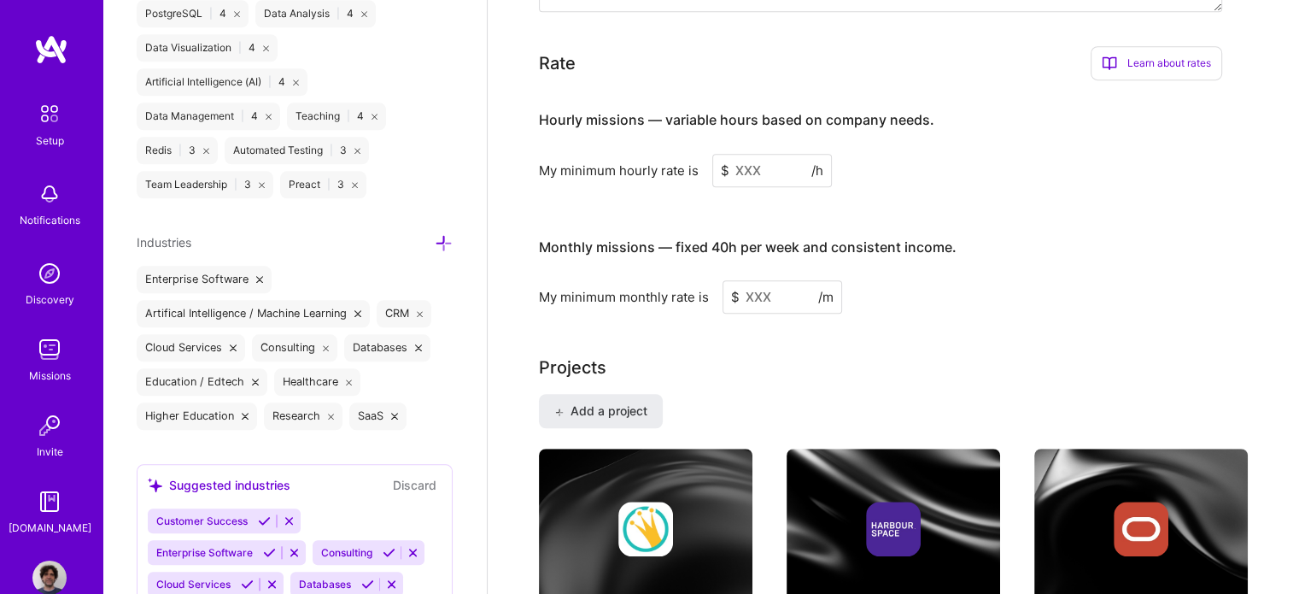
scroll to position [1021, 0]
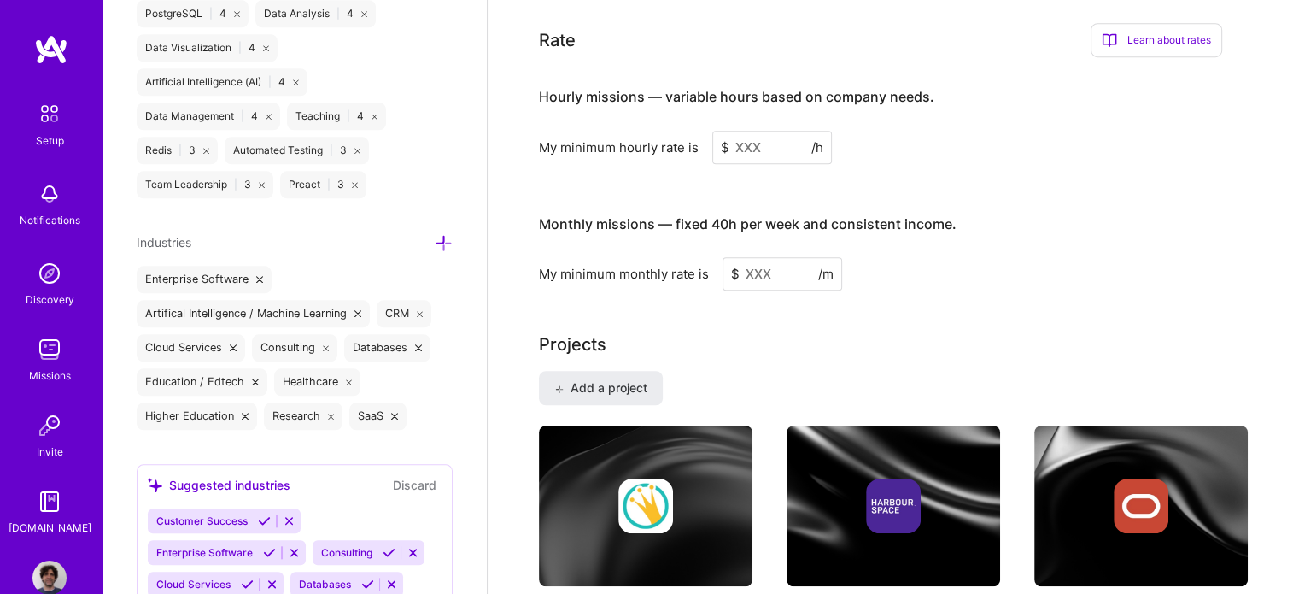
click at [745, 257] on input at bounding box center [783, 273] width 120 height 33
click at [819, 171] on div "Hourly missions — variable hours based on company needs. My minimum hourly rate…" at bounding box center [880, 180] width 683 height 219
click at [734, 131] on input at bounding box center [772, 147] width 120 height 33
click at [761, 257] on input "50000" at bounding box center [783, 273] width 120 height 33
type input "5000"
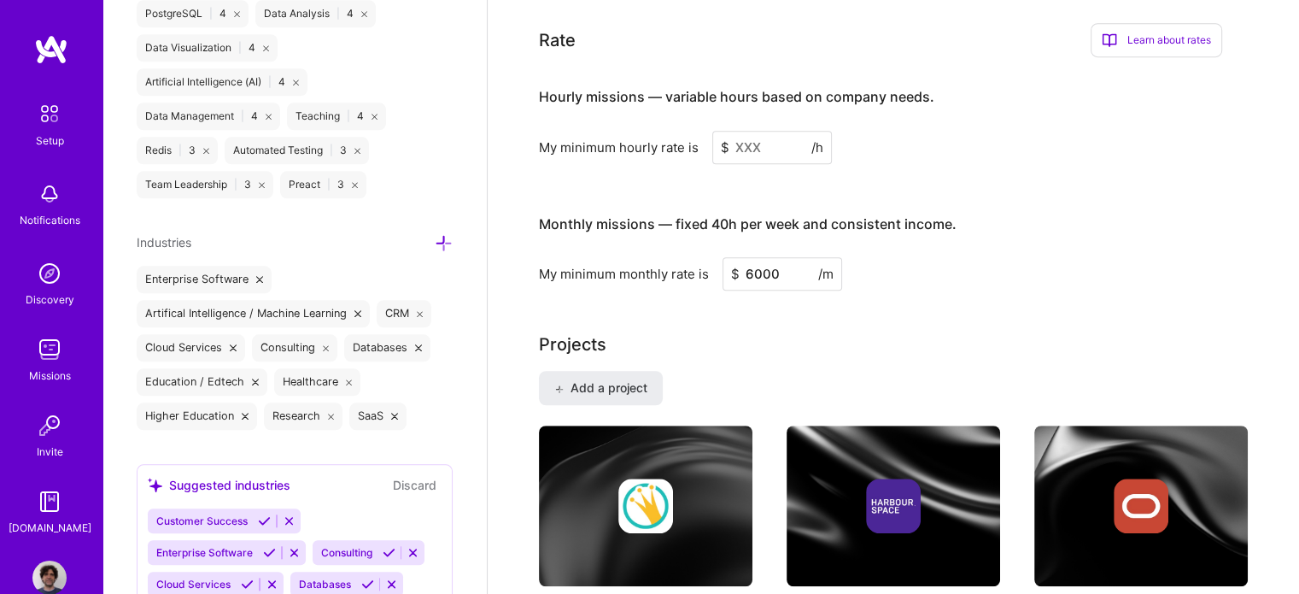
type input "6000"
click at [799, 228] on div "Monthly missions — fixed 40h per week and consistent income. My minimum monthly…" at bounding box center [880, 244] width 683 height 93
click at [743, 131] on input at bounding box center [772, 147] width 120 height 33
click at [769, 257] on input "6000" at bounding box center [783, 273] width 120 height 33
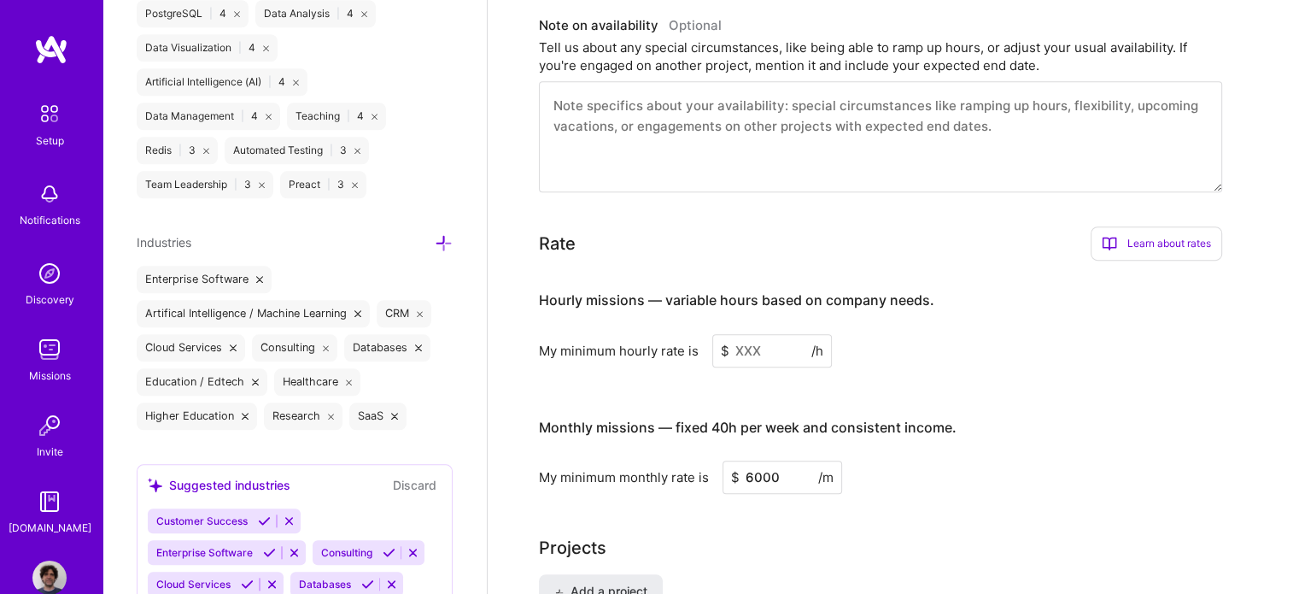
scroll to position [765, 0]
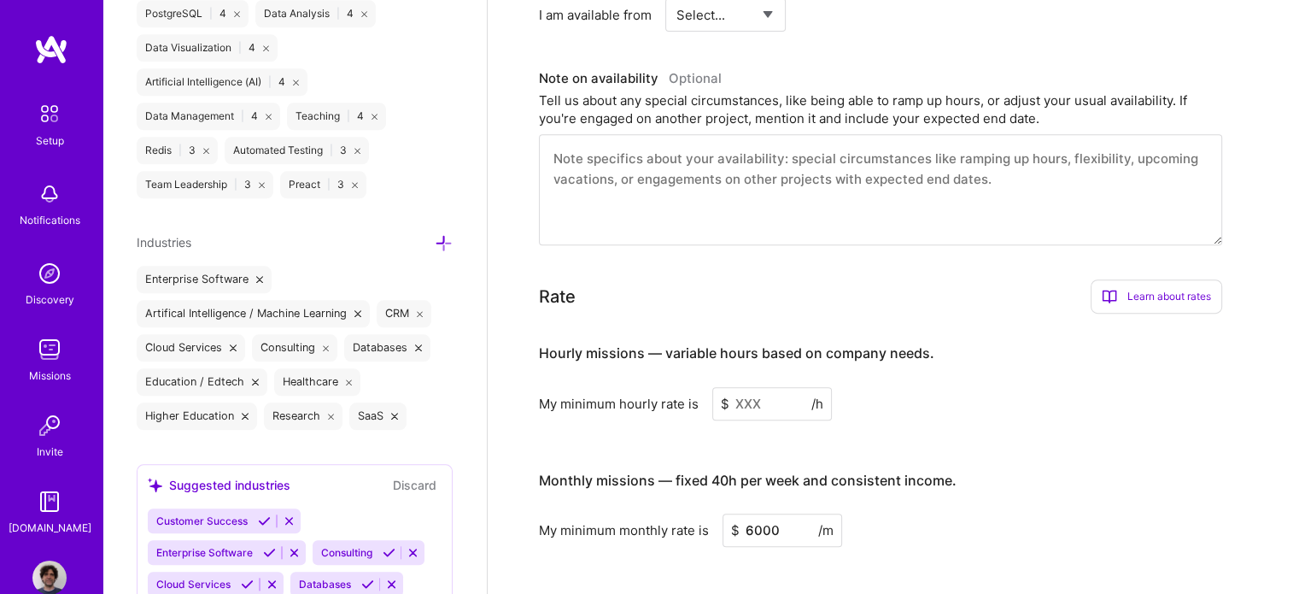
click at [1179, 279] on div "Learn about rates" at bounding box center [1157, 296] width 132 height 34
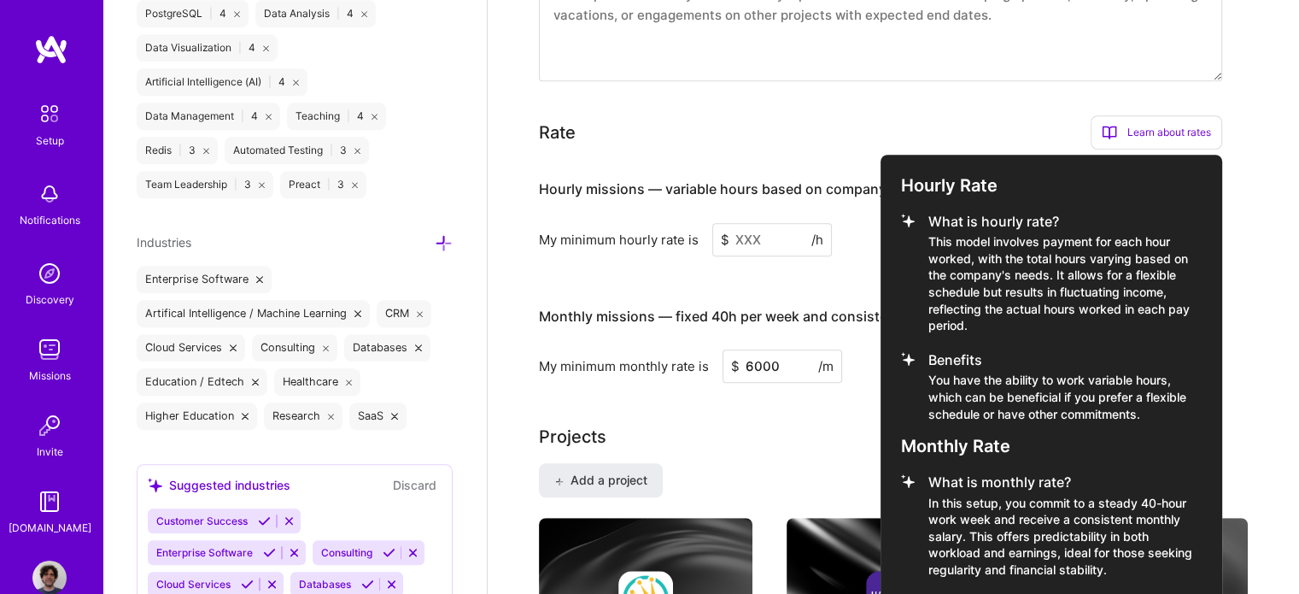
scroll to position [936, 0]
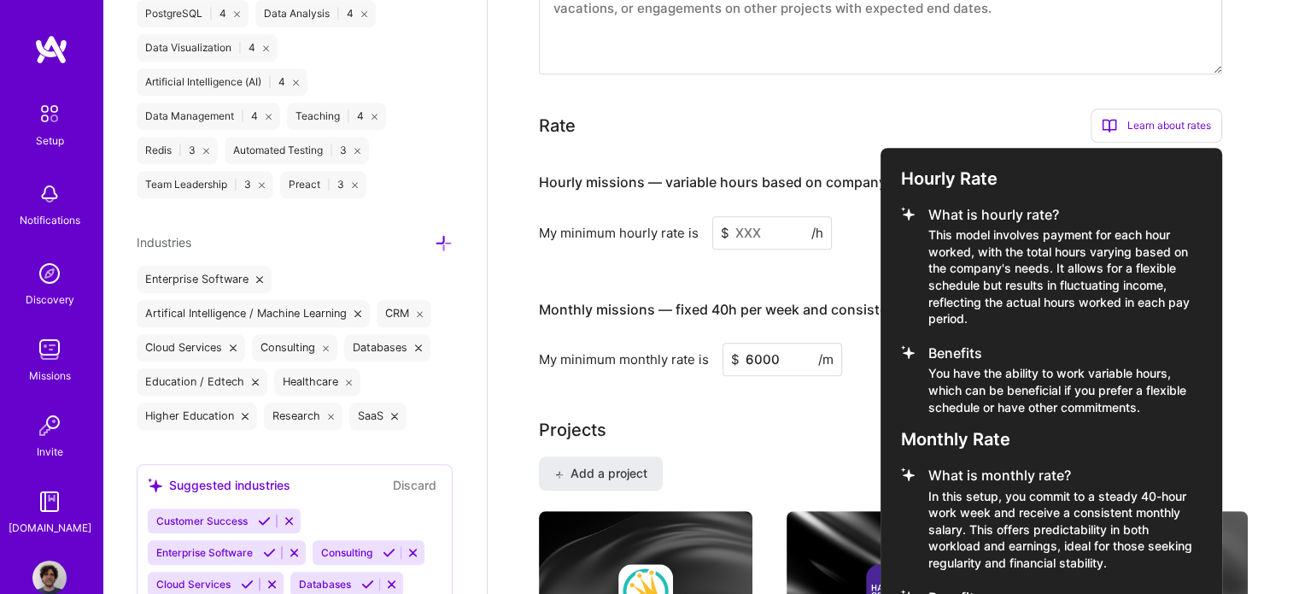
click at [1246, 305] on div at bounding box center [649, 297] width 1299 height 594
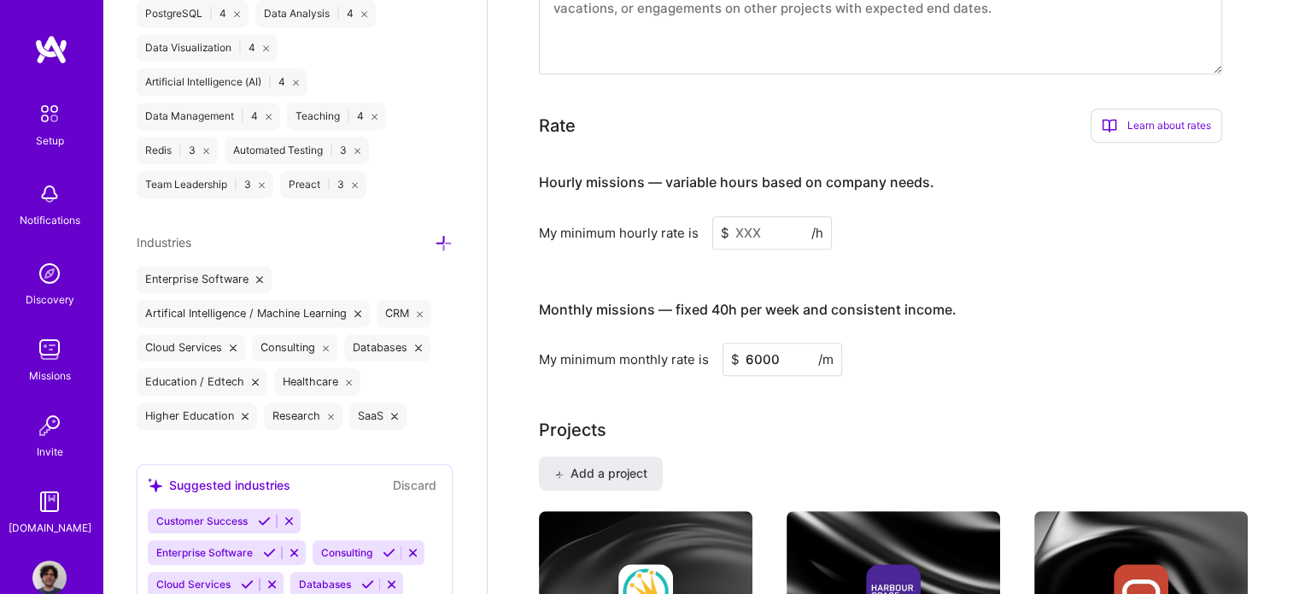
click at [748, 216] on input at bounding box center [772, 232] width 120 height 33
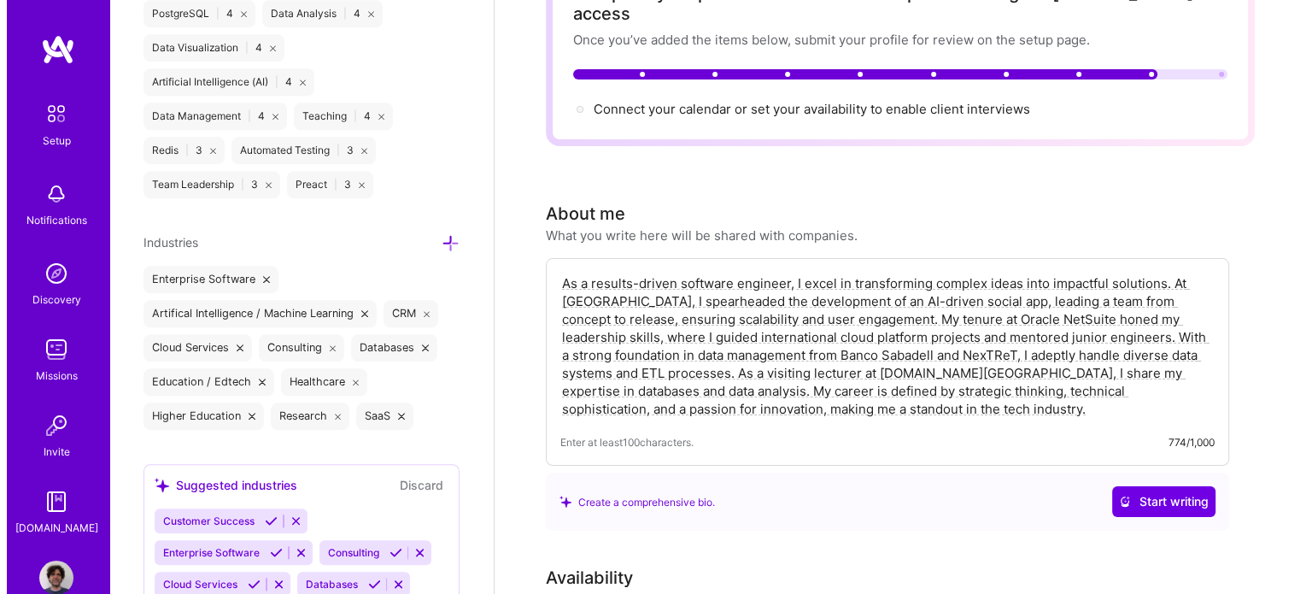
scroll to position [0, 0]
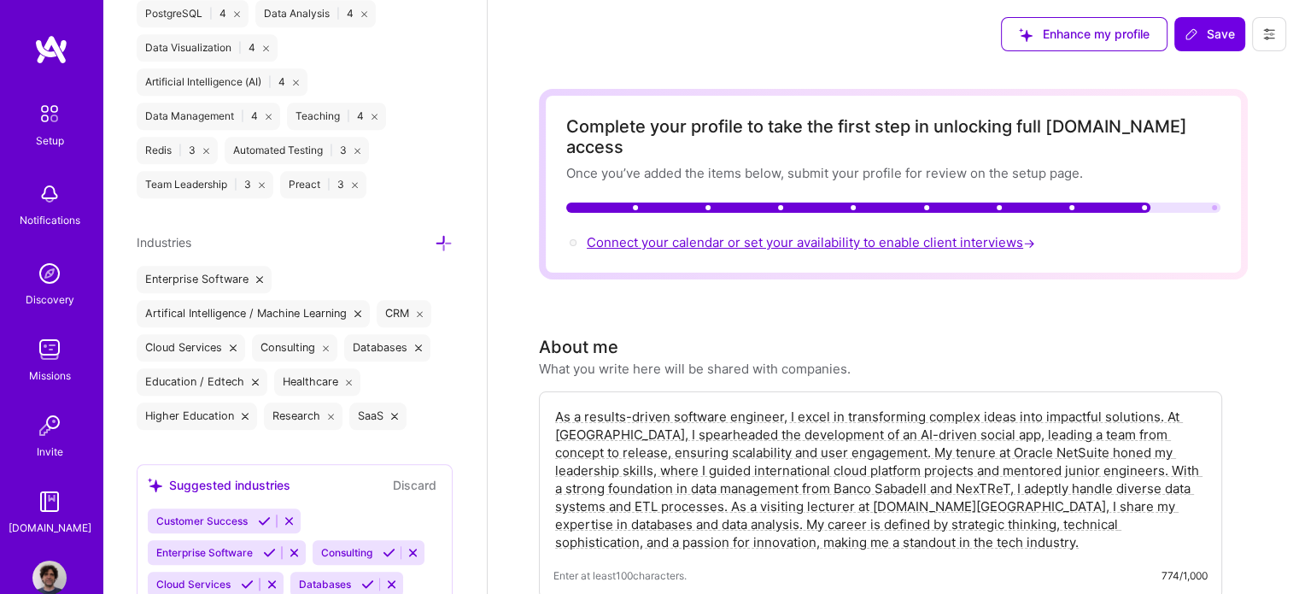
type input "60"
click at [819, 234] on span "Connect your calendar or set your availability to enable client interviews →" at bounding box center [813, 242] width 452 height 16
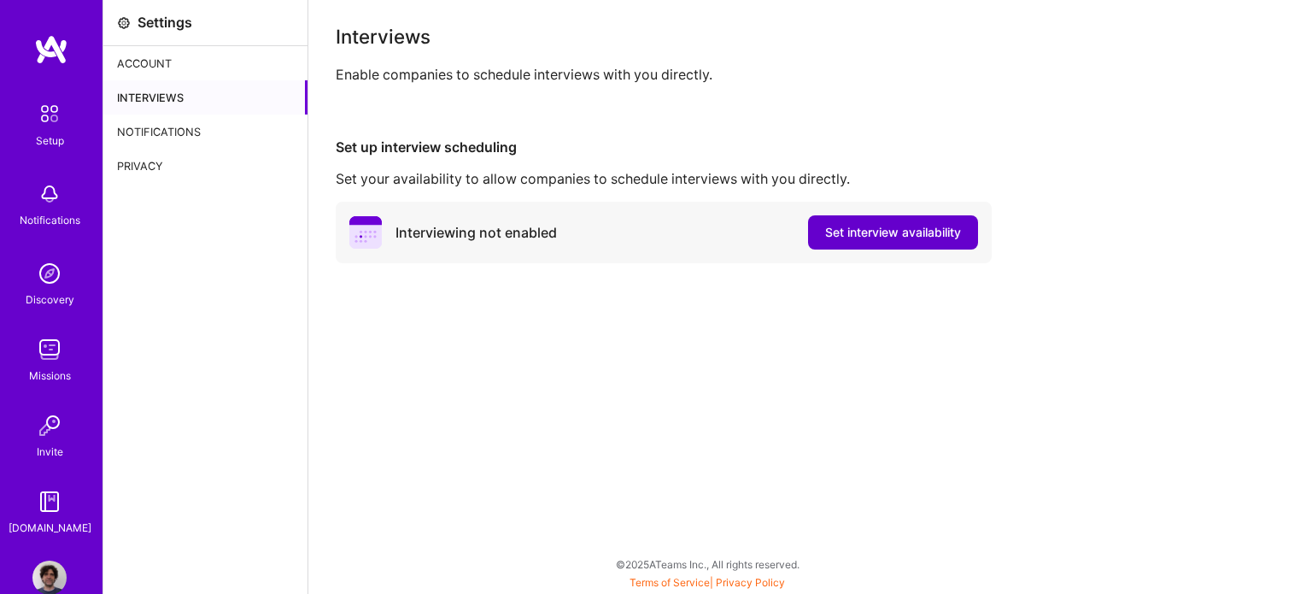
click at [898, 231] on span "Set interview availability" at bounding box center [893, 232] width 136 height 17
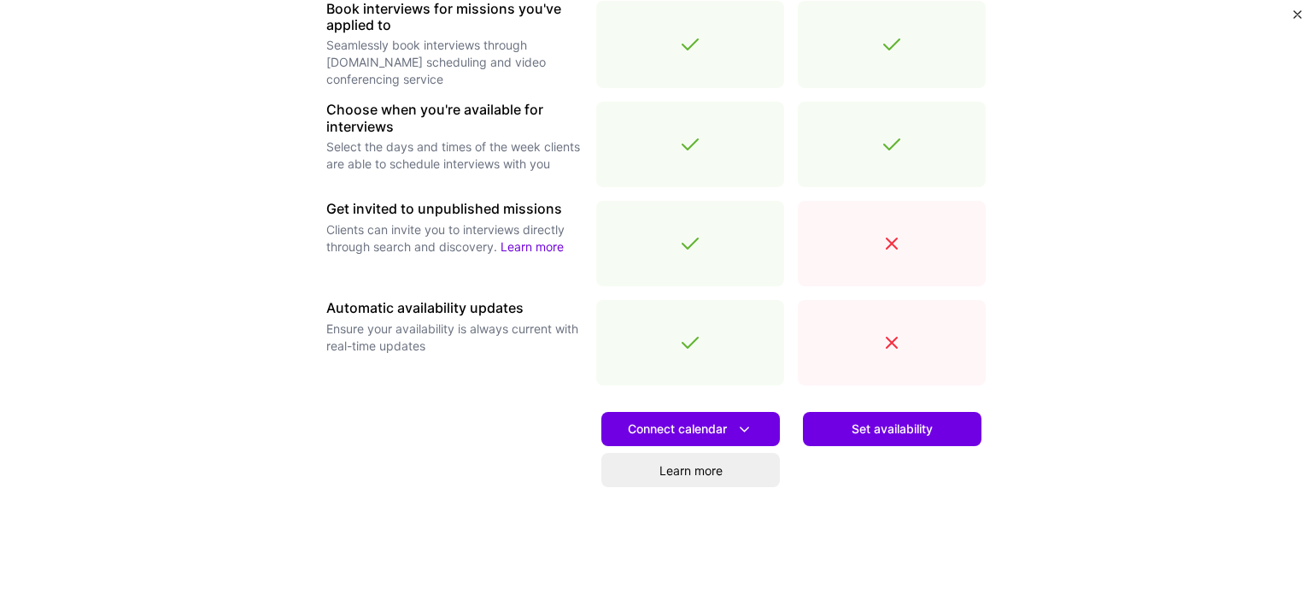
scroll to position [598, 0]
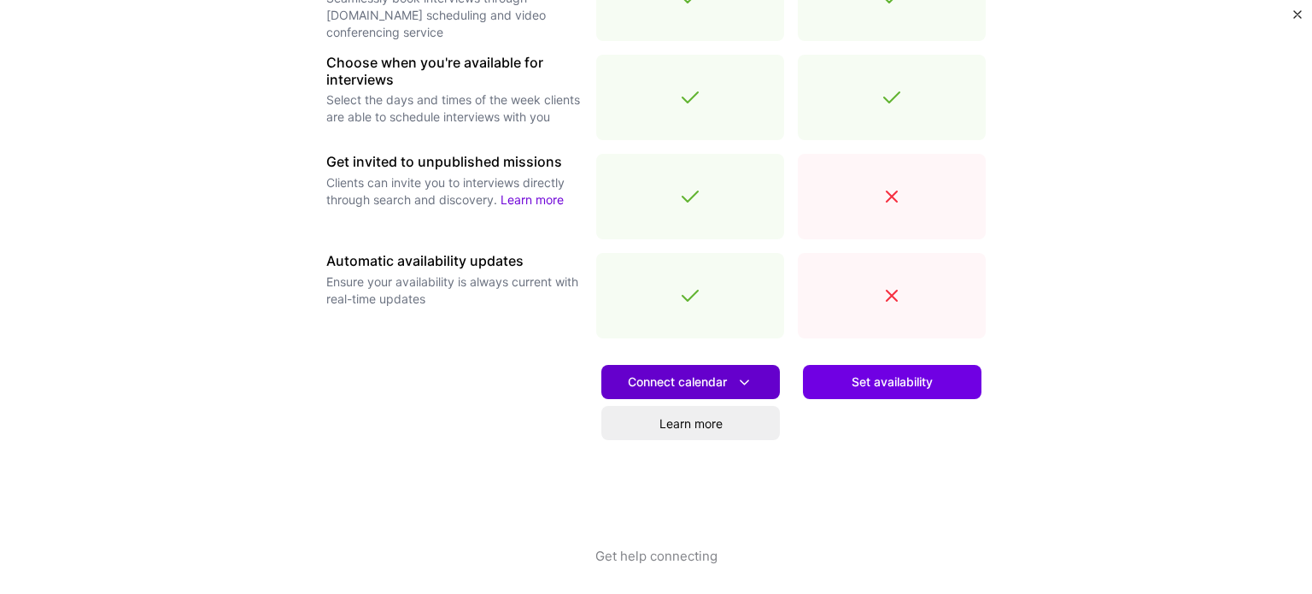
click at [703, 382] on span "Connect calendar" at bounding box center [691, 382] width 126 height 18
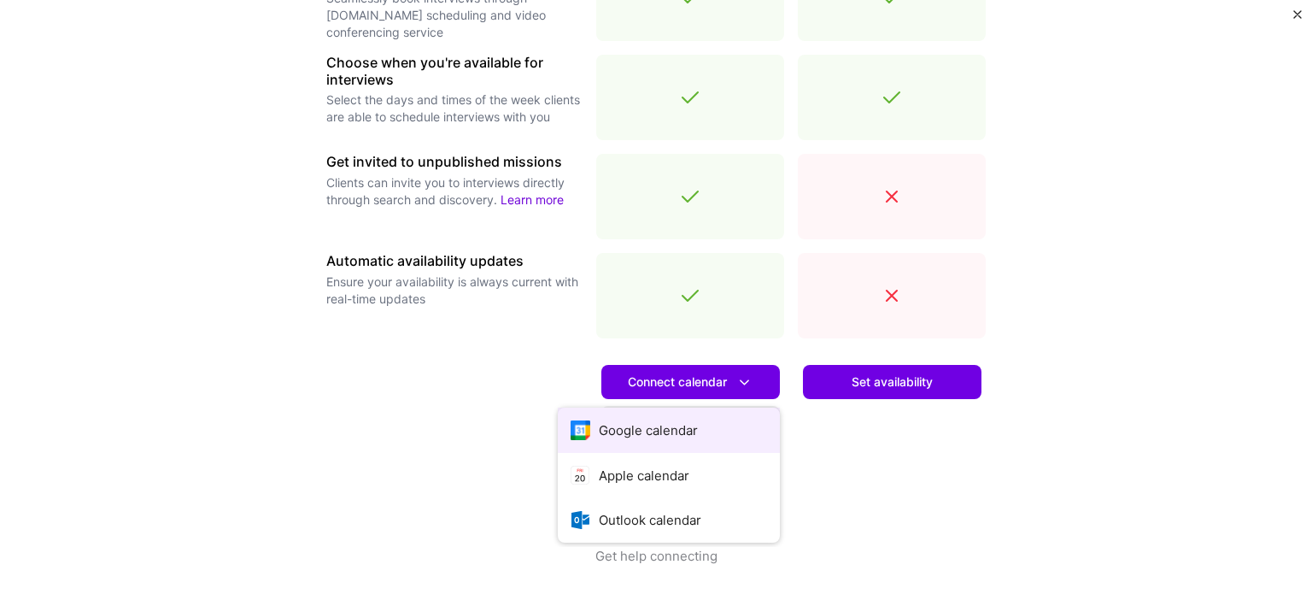
click at [656, 432] on button "Google calendar" at bounding box center [669, 429] width 222 height 45
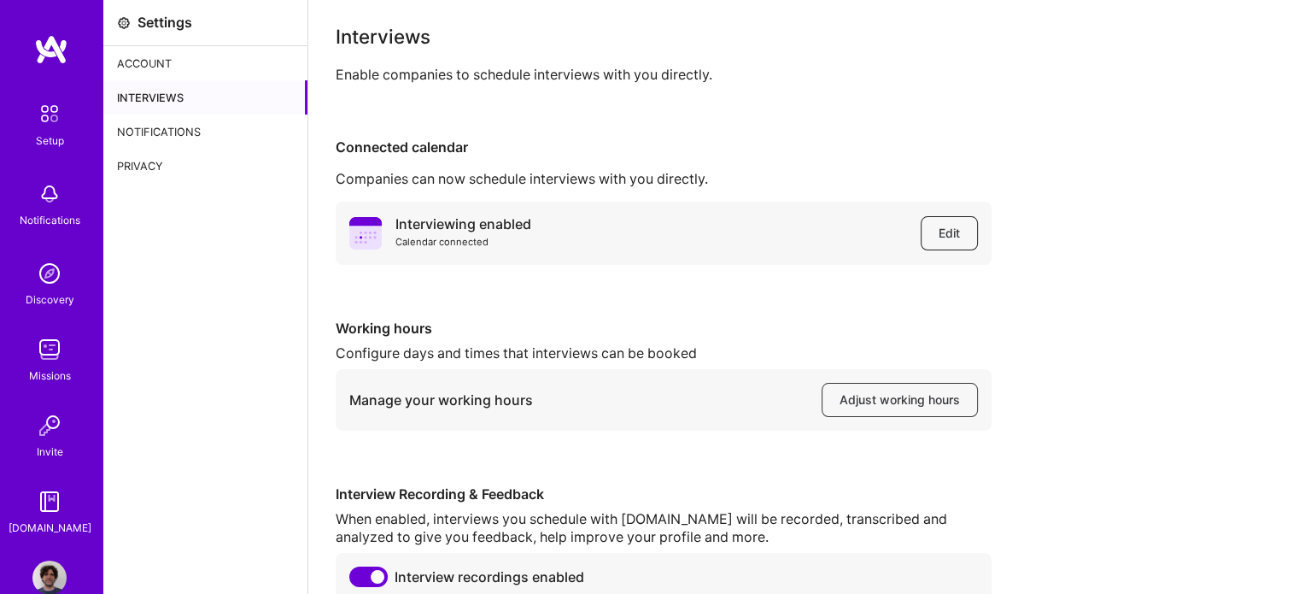
click at [943, 233] on span "Edit" at bounding box center [949, 233] width 21 height 17
click at [895, 401] on span "Adjust working hours" at bounding box center [900, 399] width 120 height 17
click at [163, 61] on div "Account" at bounding box center [205, 63] width 204 height 34
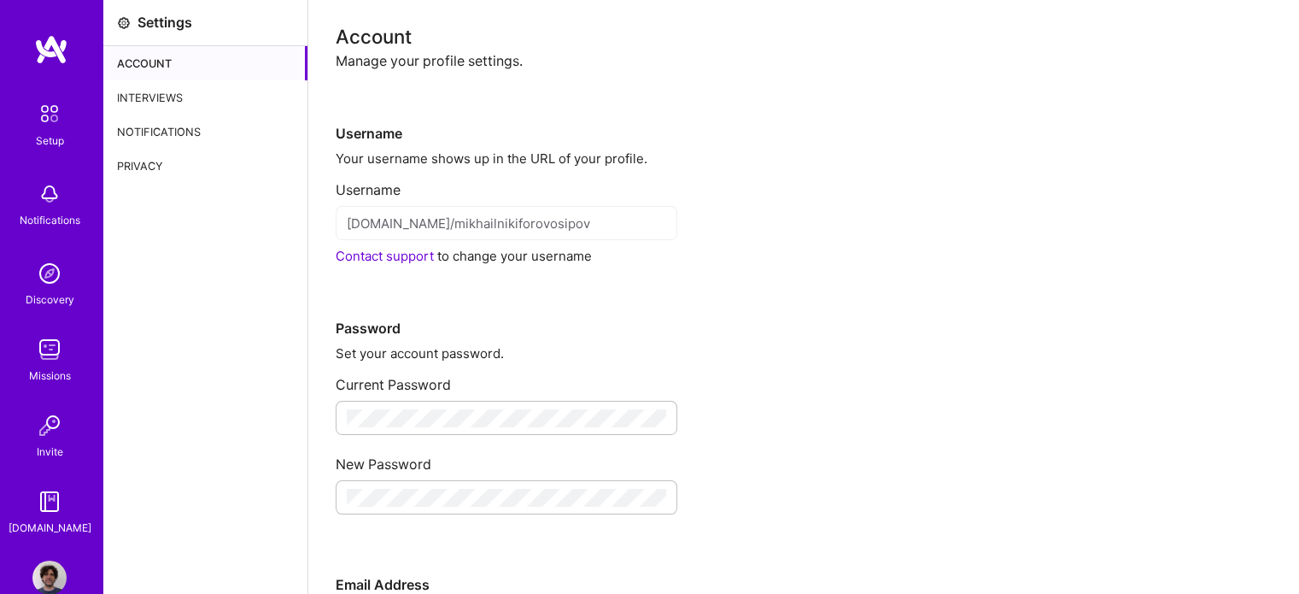
click at [150, 92] on div "Interviews" at bounding box center [205, 97] width 204 height 34
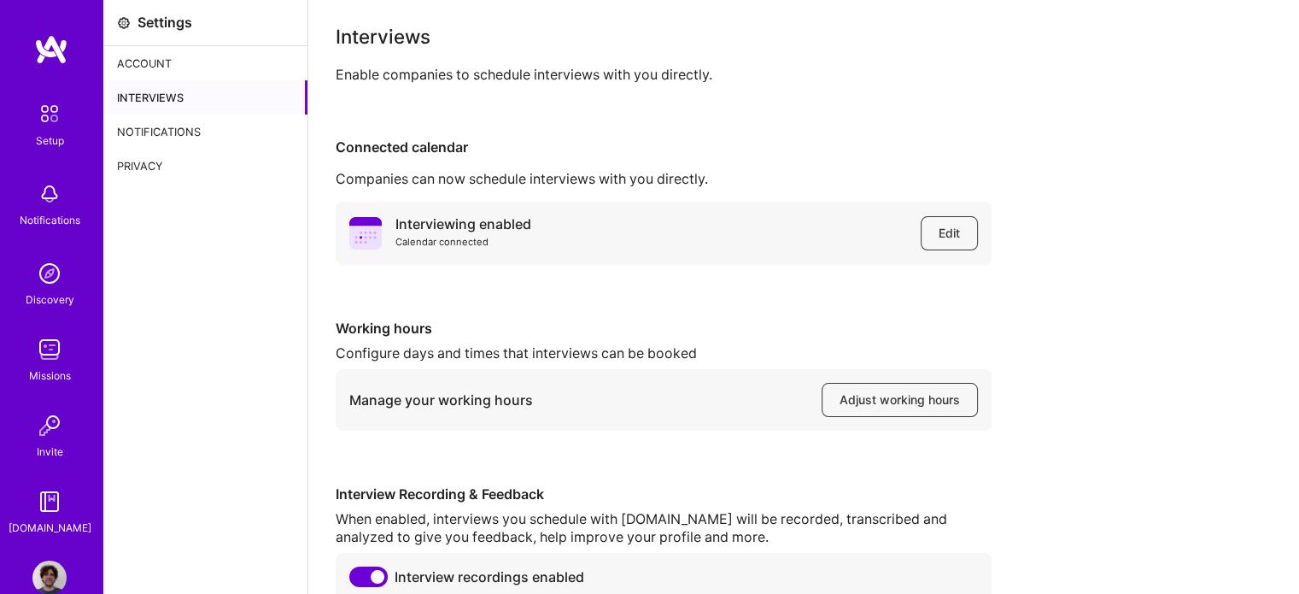
click at [161, 135] on div "Notifications" at bounding box center [205, 131] width 204 height 34
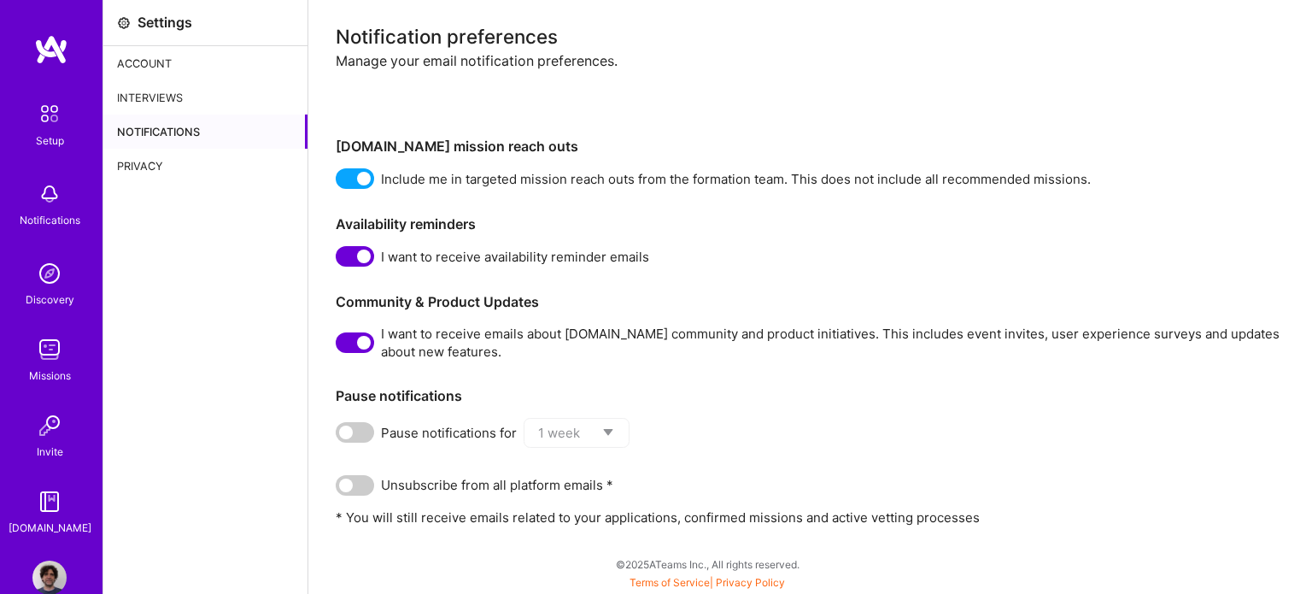
click at [143, 165] on div "Privacy" at bounding box center [205, 166] width 204 height 34
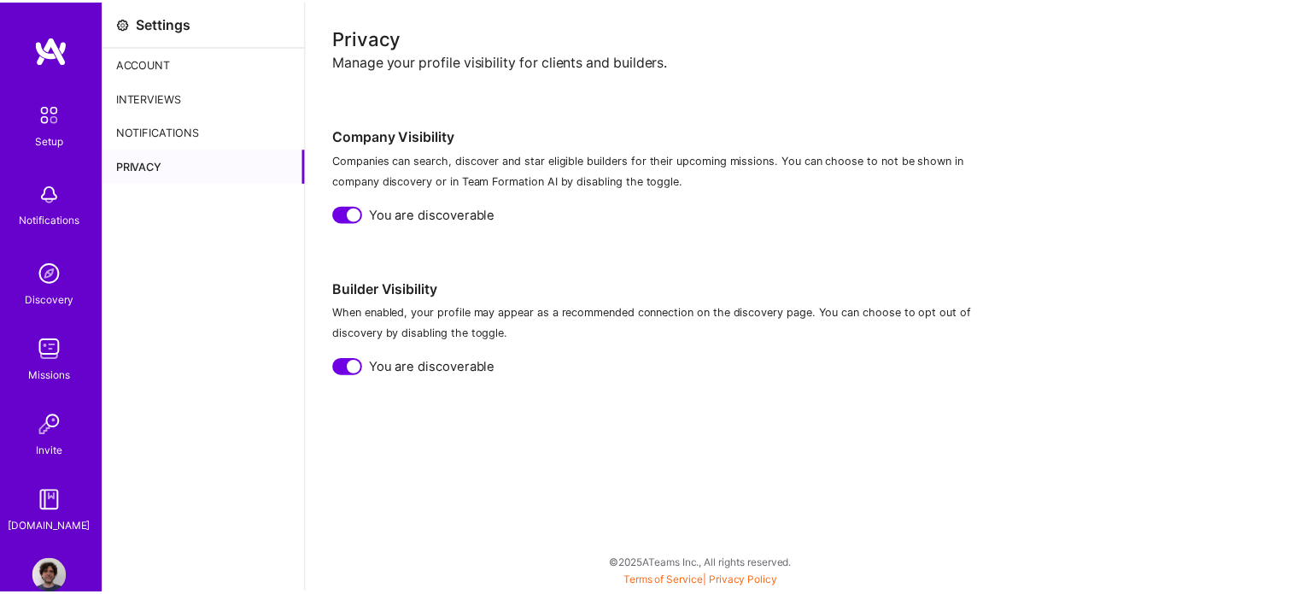
scroll to position [34, 0]
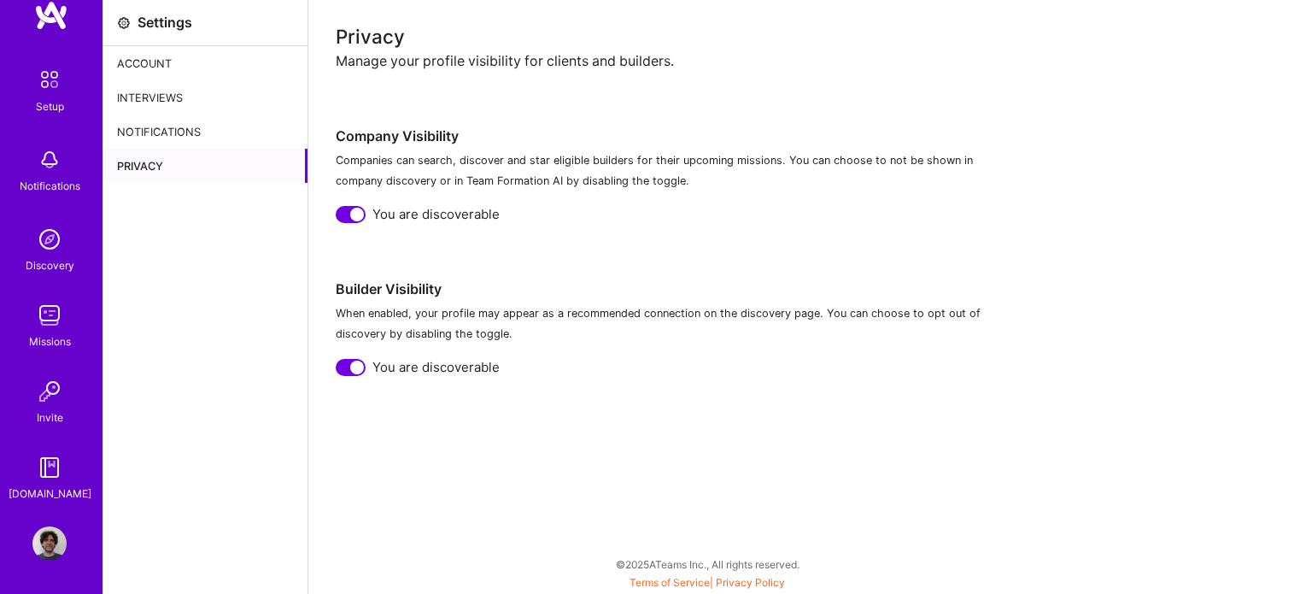
click at [41, 239] on img at bounding box center [49, 239] width 34 height 34
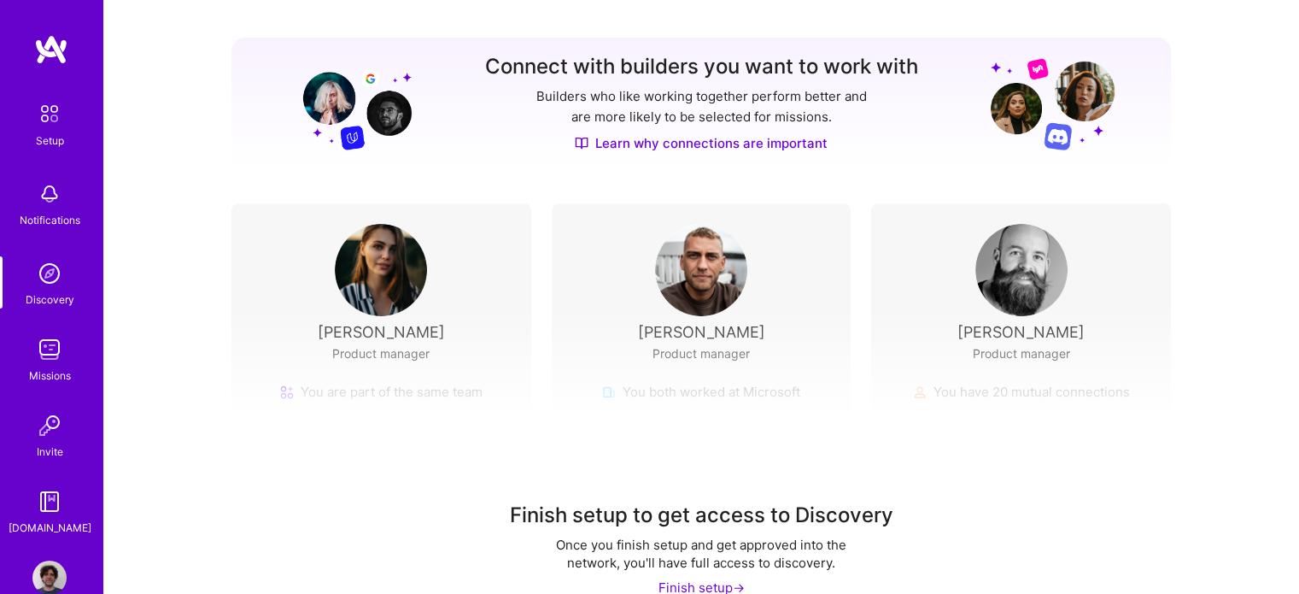
scroll to position [222, 0]
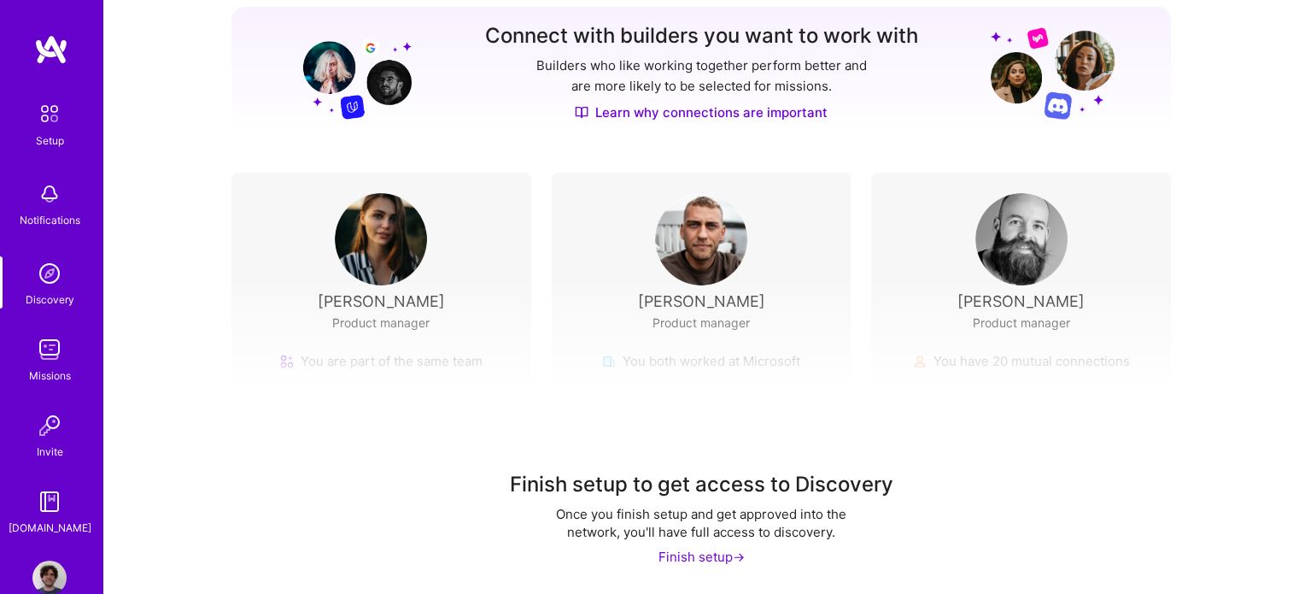
click at [389, 262] on img at bounding box center [381, 239] width 92 height 92
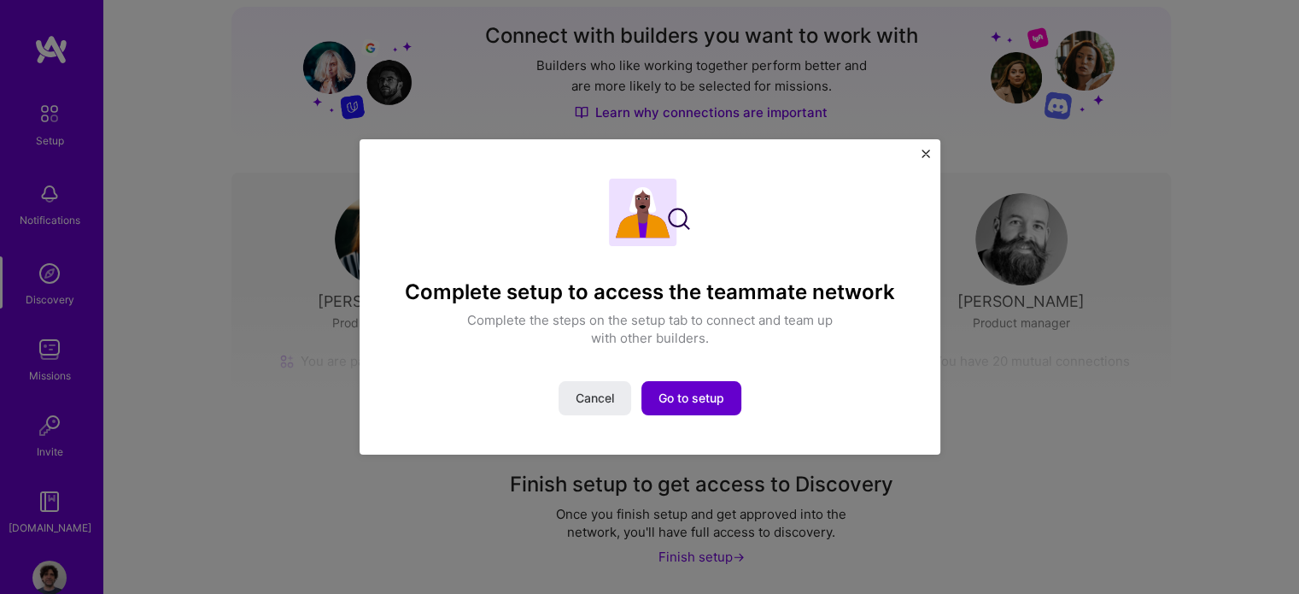
click at [690, 402] on span "Go to setup" at bounding box center [691, 397] width 66 height 17
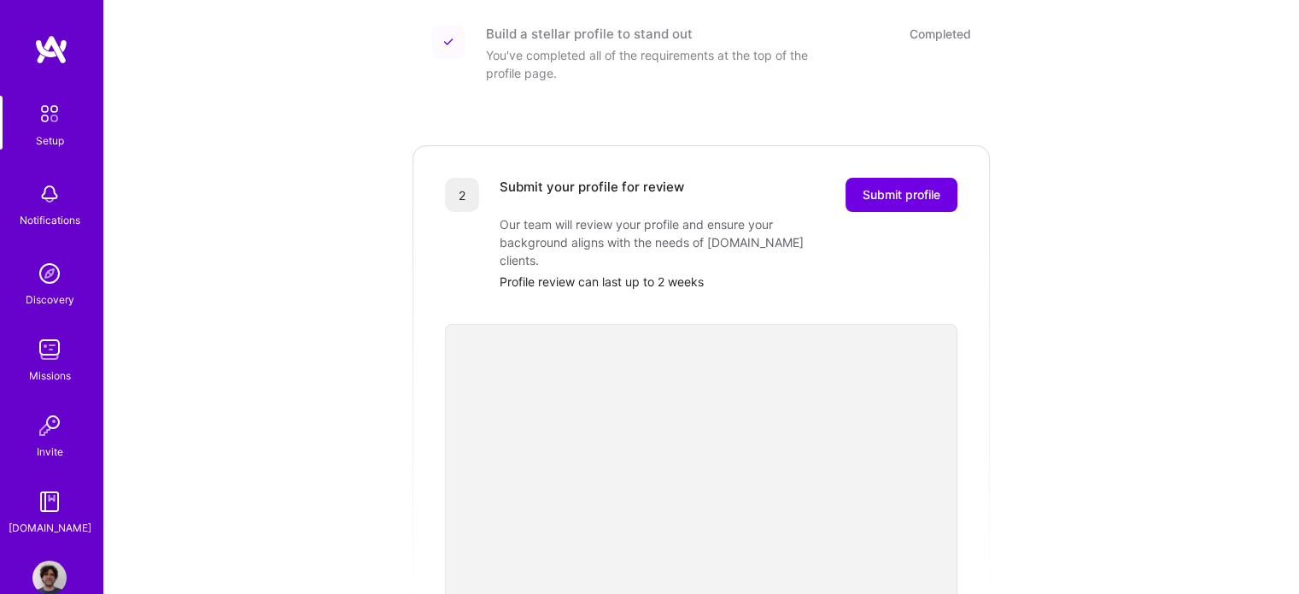
scroll to position [237, 0]
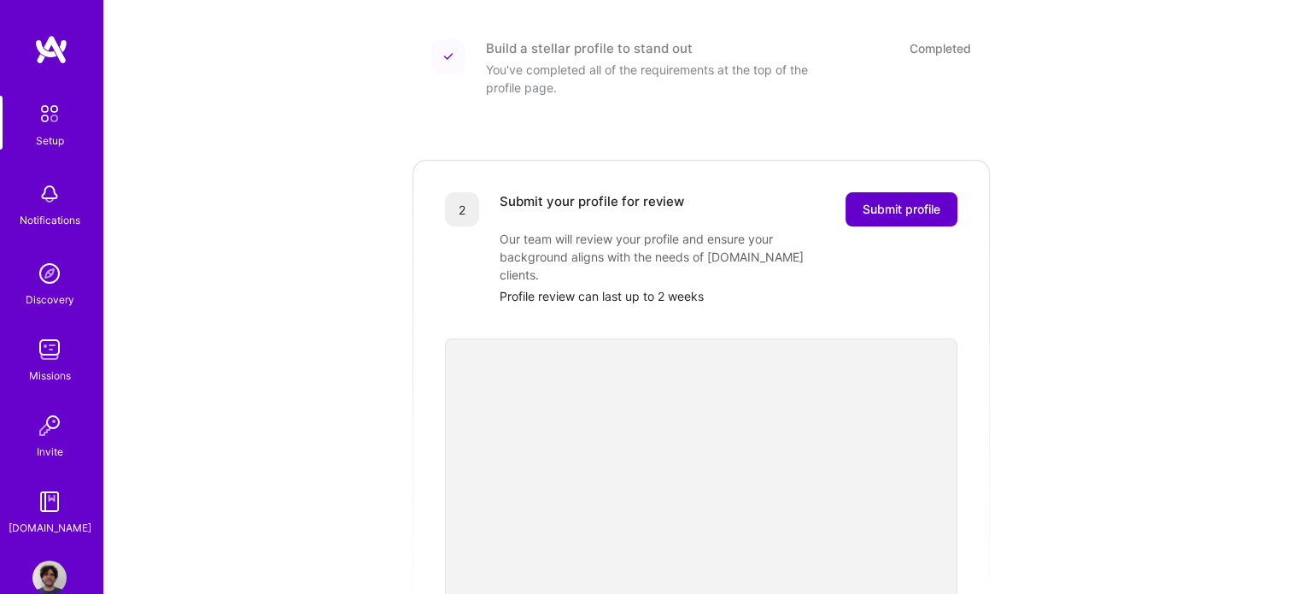
click at [898, 201] on span "Submit profile" at bounding box center [902, 209] width 78 height 17
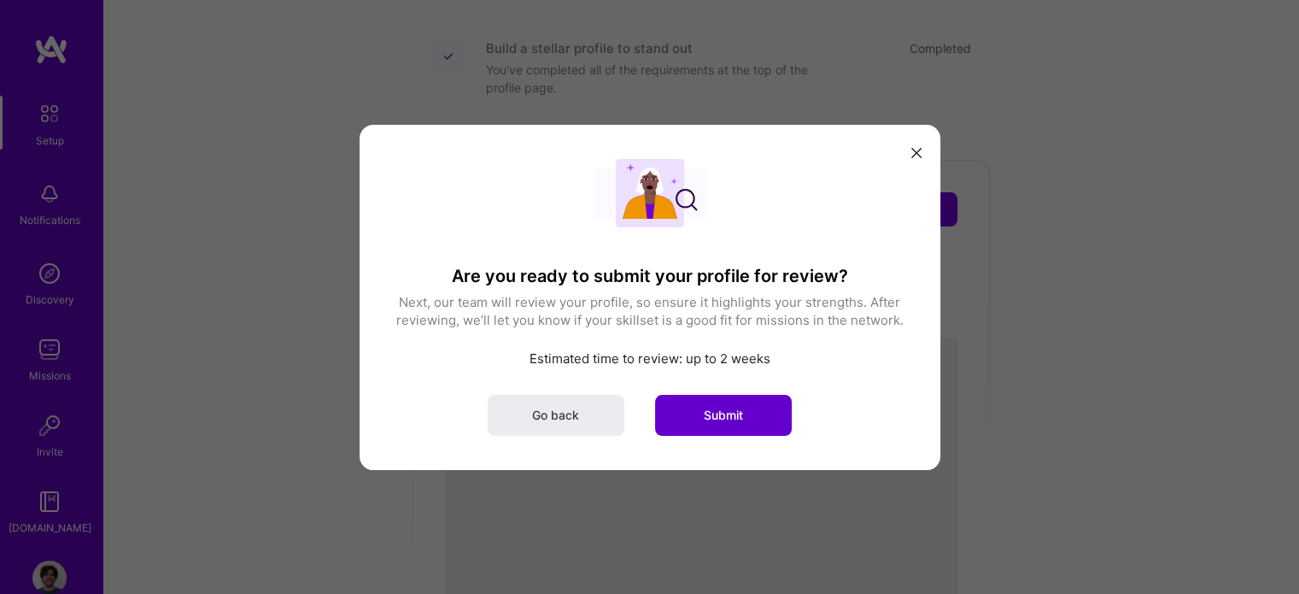
click at [727, 413] on span "Submit" at bounding box center [723, 414] width 39 height 17
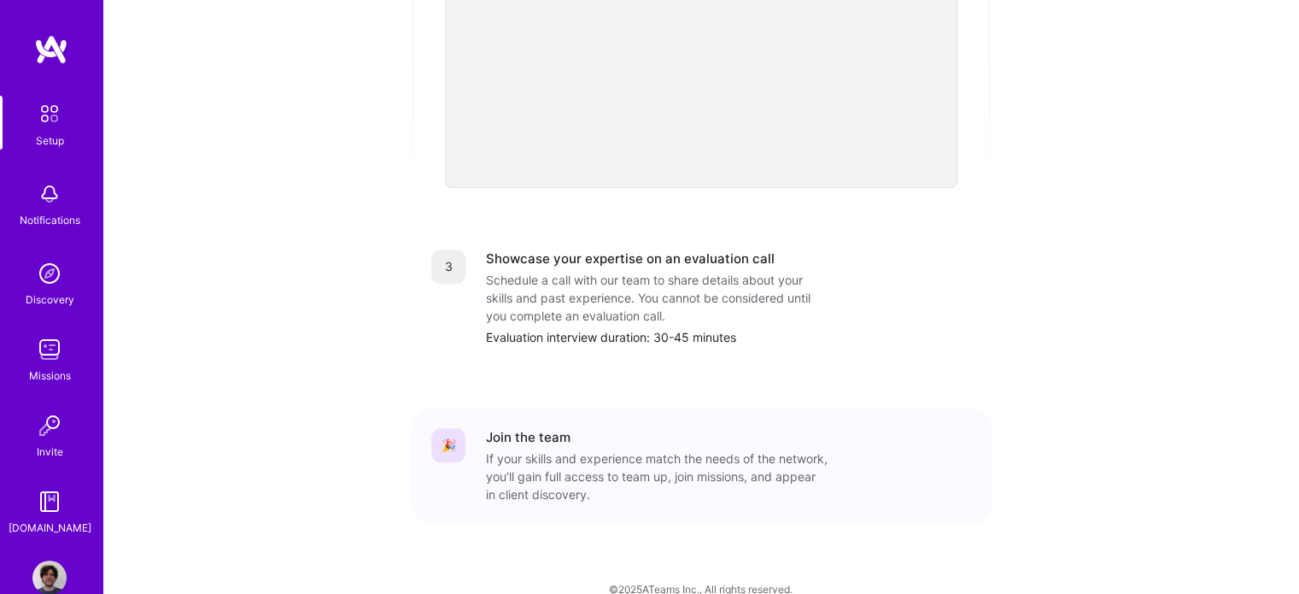
scroll to position [648, 0]
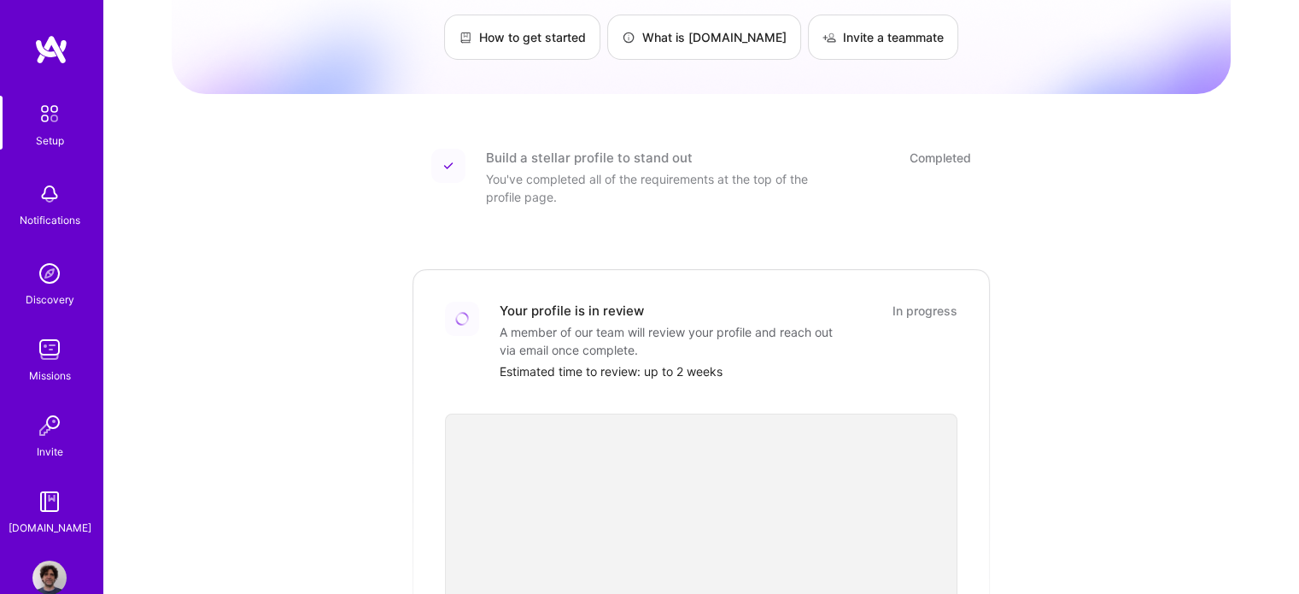
scroll to position [0, 0]
